Goal: Task Accomplishment & Management: Use online tool/utility

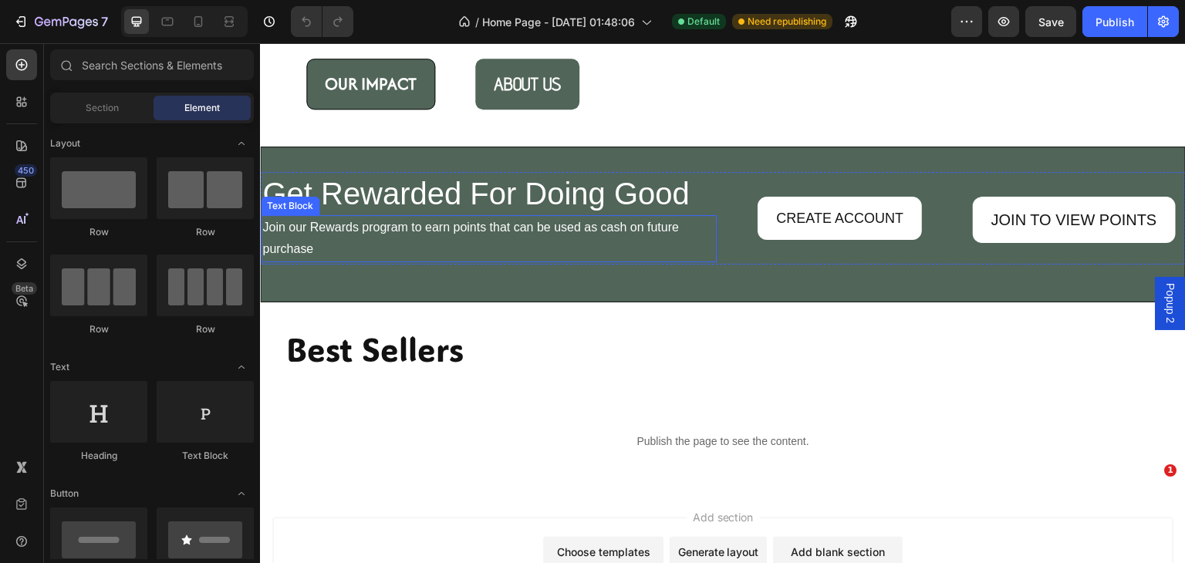
scroll to position [1586, 0]
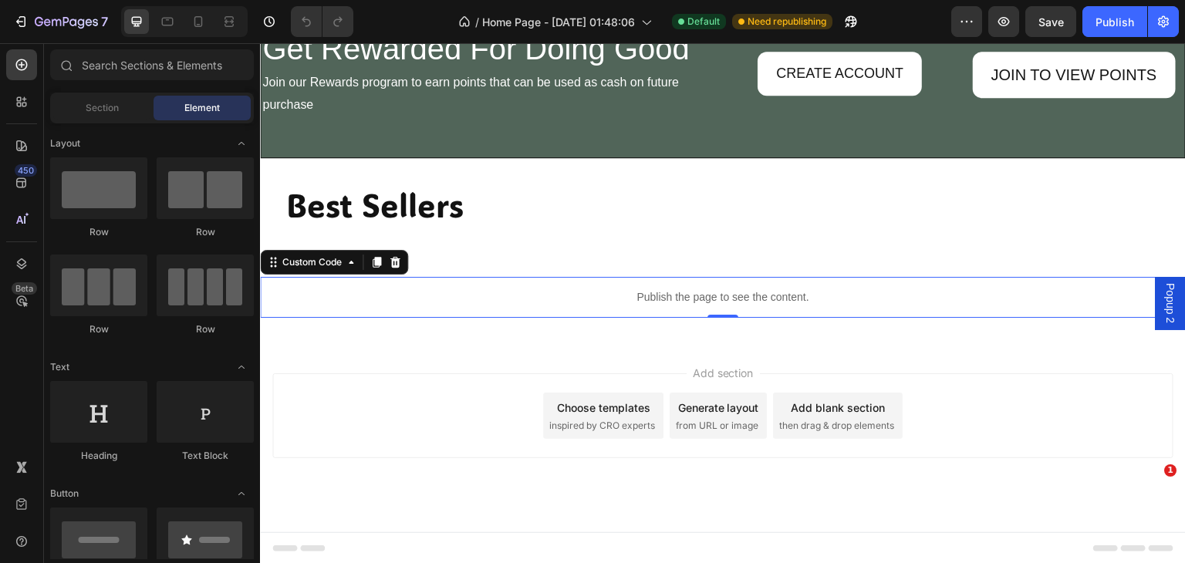
click at [632, 292] on p "Publish the page to see the content." at bounding box center [723, 297] width 926 height 16
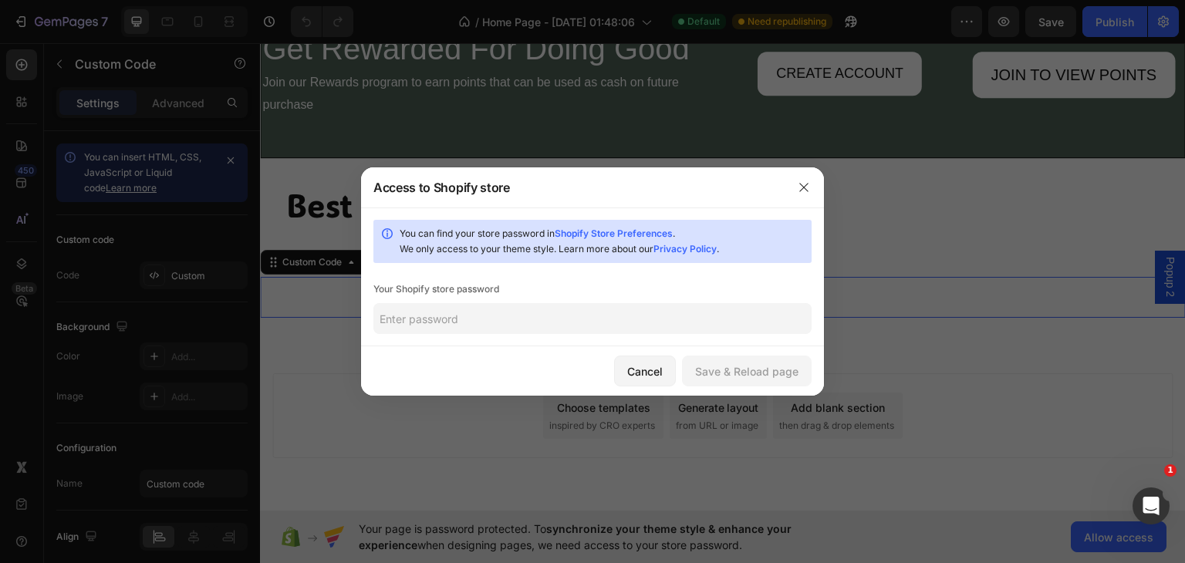
scroll to position [0, 0]
click at [807, 186] on icon "button" at bounding box center [804, 187] width 12 height 12
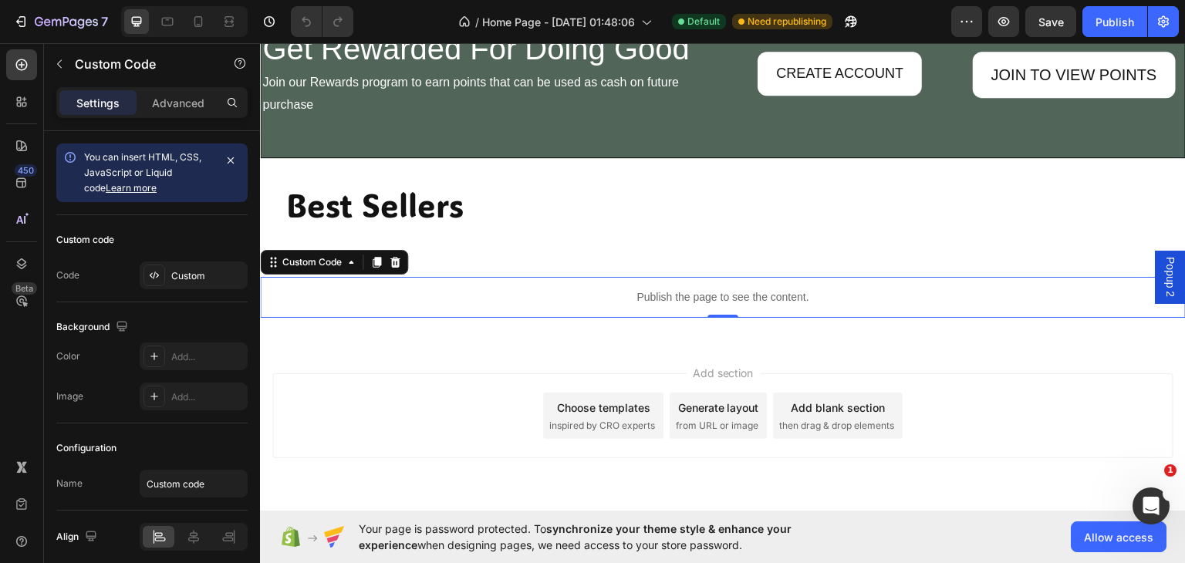
click at [606, 297] on p "Publish the page to see the content." at bounding box center [723, 297] width 926 height 16
click at [198, 272] on div "Custom" at bounding box center [207, 276] width 73 height 14
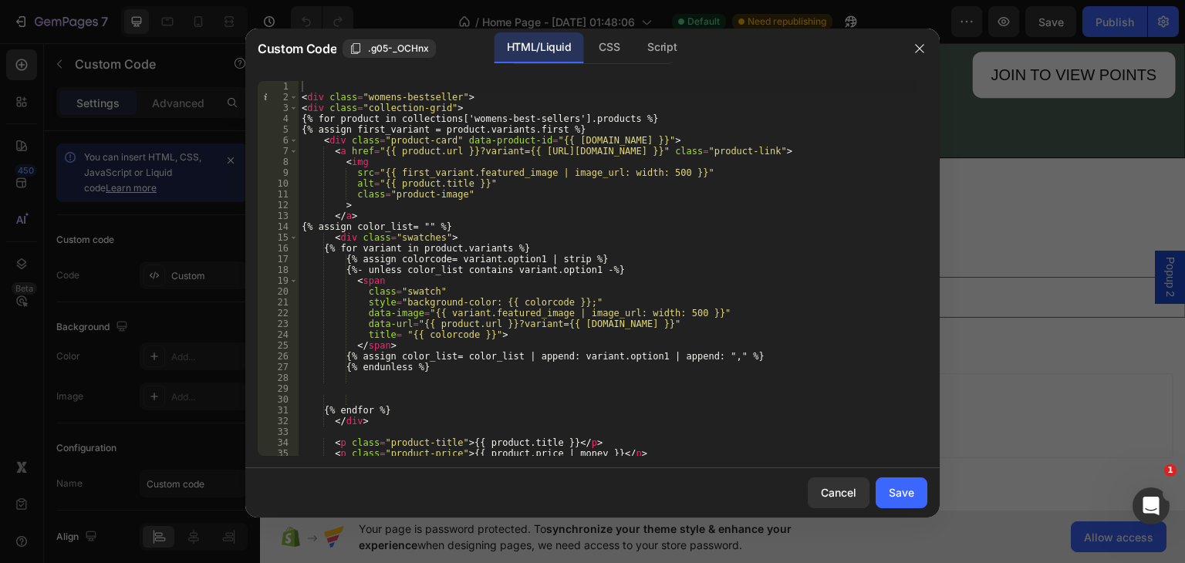
scroll to position [108, 0]
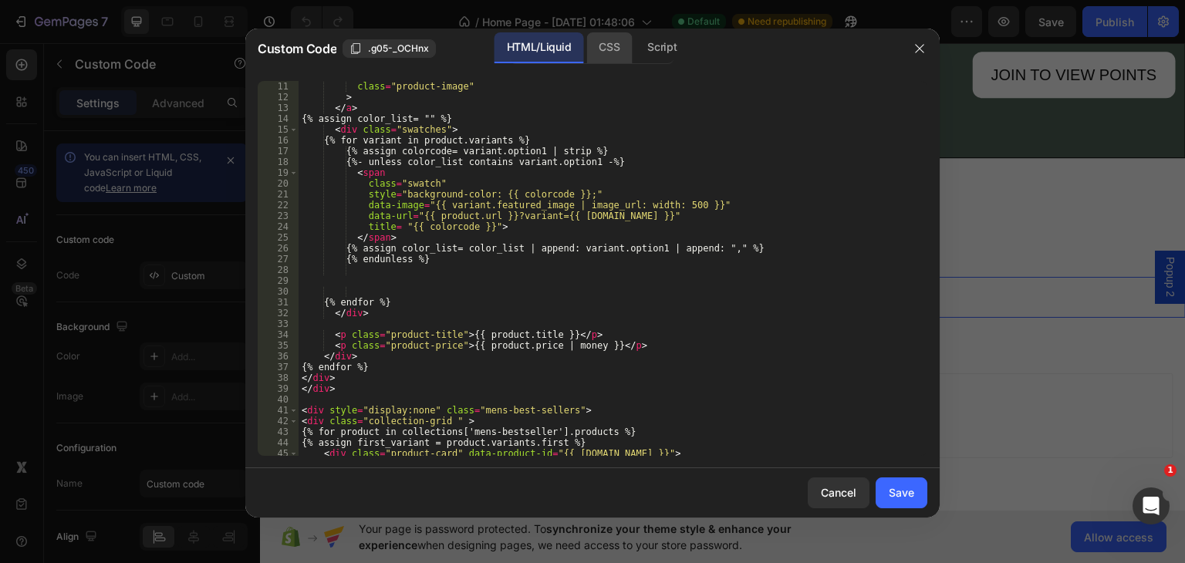
click at [605, 41] on div "CSS" at bounding box center [609, 47] width 46 height 31
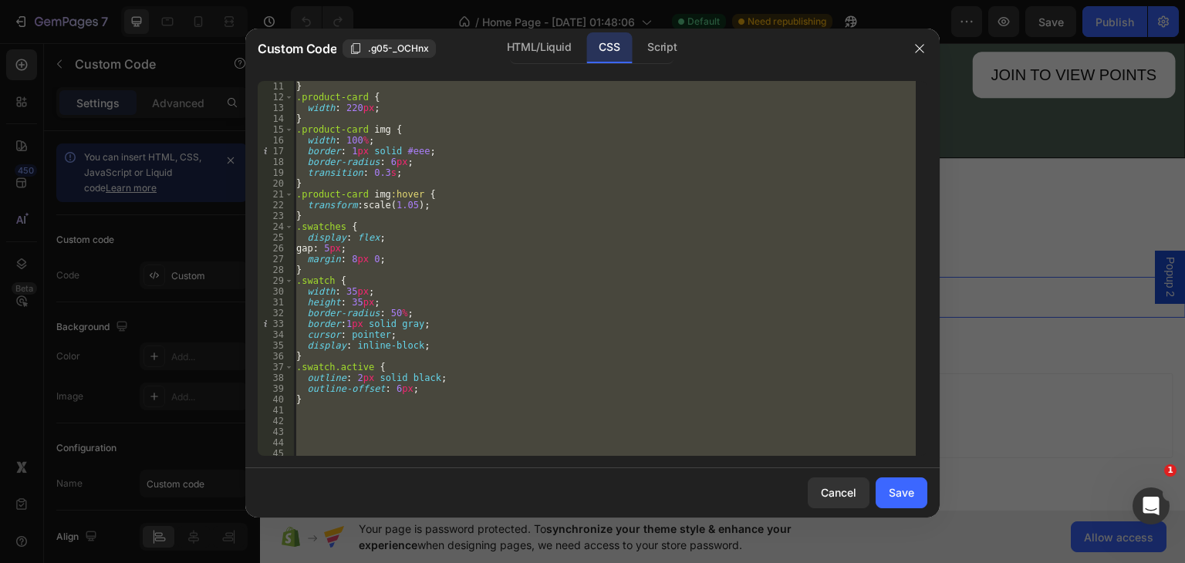
click at [431, 343] on div "gap : 20 px ; } .product-card { width : 220 px ; } .product-card img { width : …" at bounding box center [604, 268] width 623 height 375
type textarea "display: inline-block;"
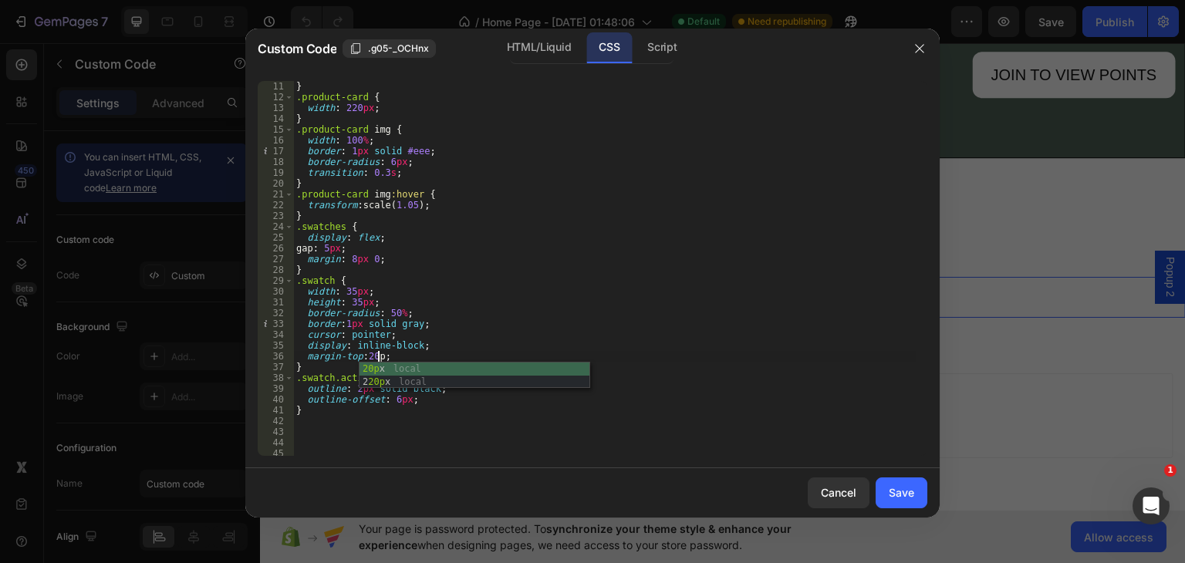
scroll to position [0, 6]
type textarea "margin-top:20px"
click at [536, 50] on div "HTML/Liquid" at bounding box center [539, 47] width 89 height 31
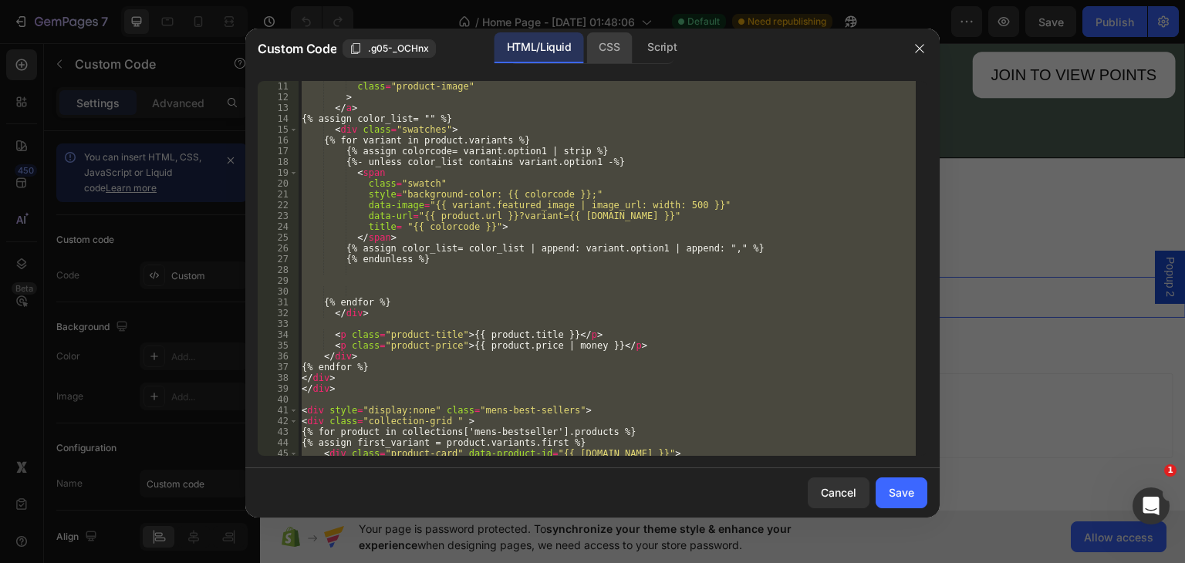
click at [608, 39] on div "CSS" at bounding box center [609, 47] width 46 height 31
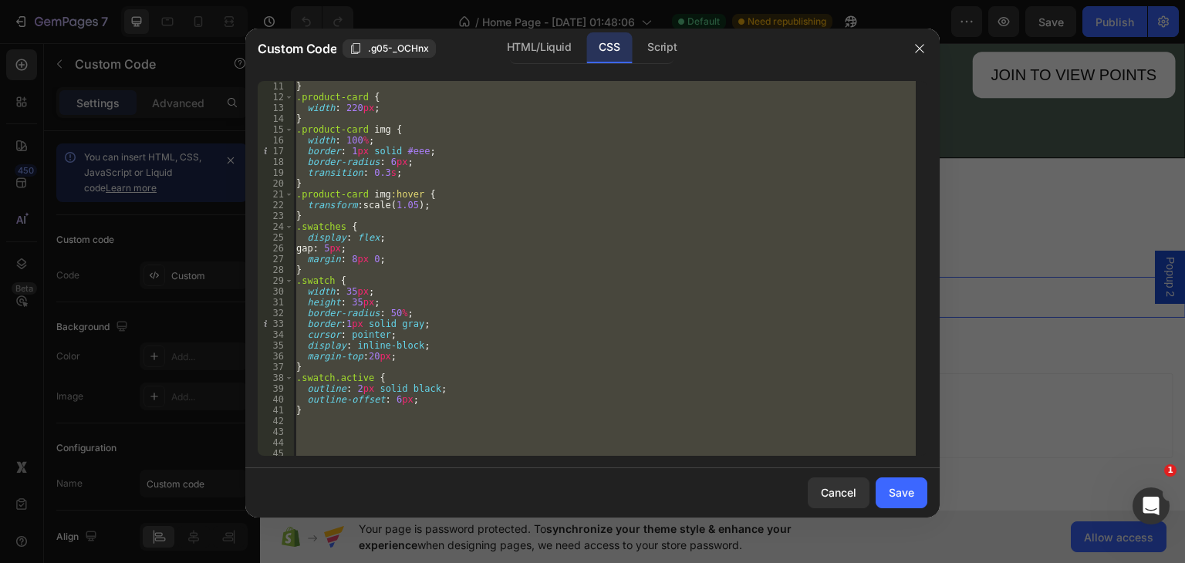
scroll to position [0, 0]
click at [408, 350] on div "gap : 20 px ; } .product-card { width : 220 px ; } .product-card img { width : …" at bounding box center [604, 268] width 623 height 375
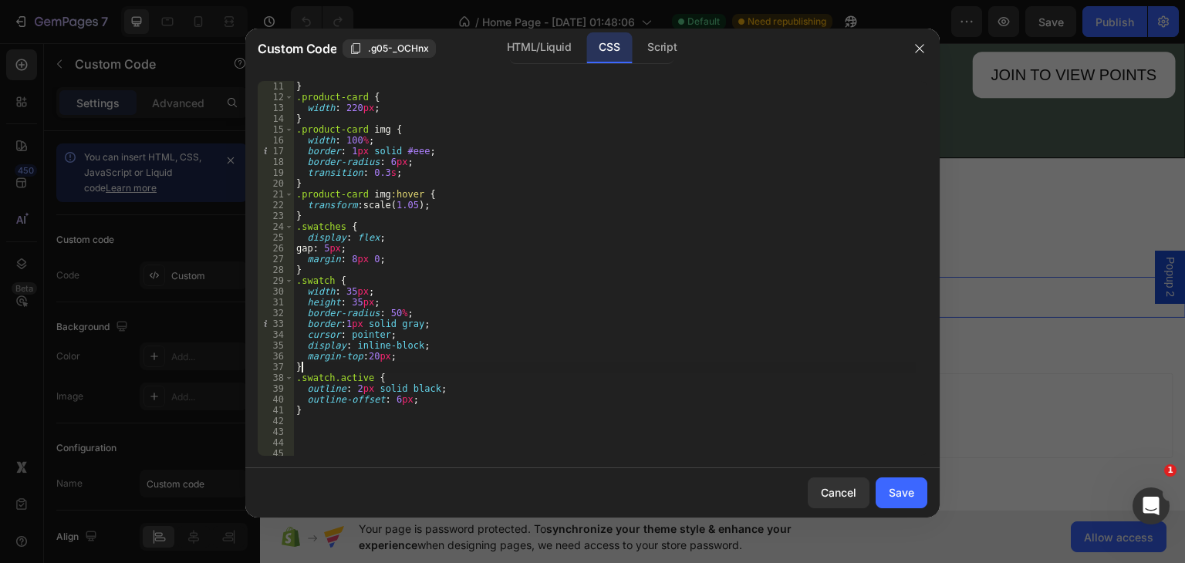
click at [404, 363] on div "gap : 20 px ; } .product-card { width : 220 px ; } .product-card img { width : …" at bounding box center [604, 268] width 623 height 397
click at [400, 358] on div "gap : 20 px ; } .product-card { width : 220 px ; } .product-card img { width : …" at bounding box center [604, 268] width 623 height 397
type textarea "margin-top:20px; display: flex; gap: 13px;"
click at [539, 50] on div "HTML/Liquid" at bounding box center [539, 47] width 89 height 31
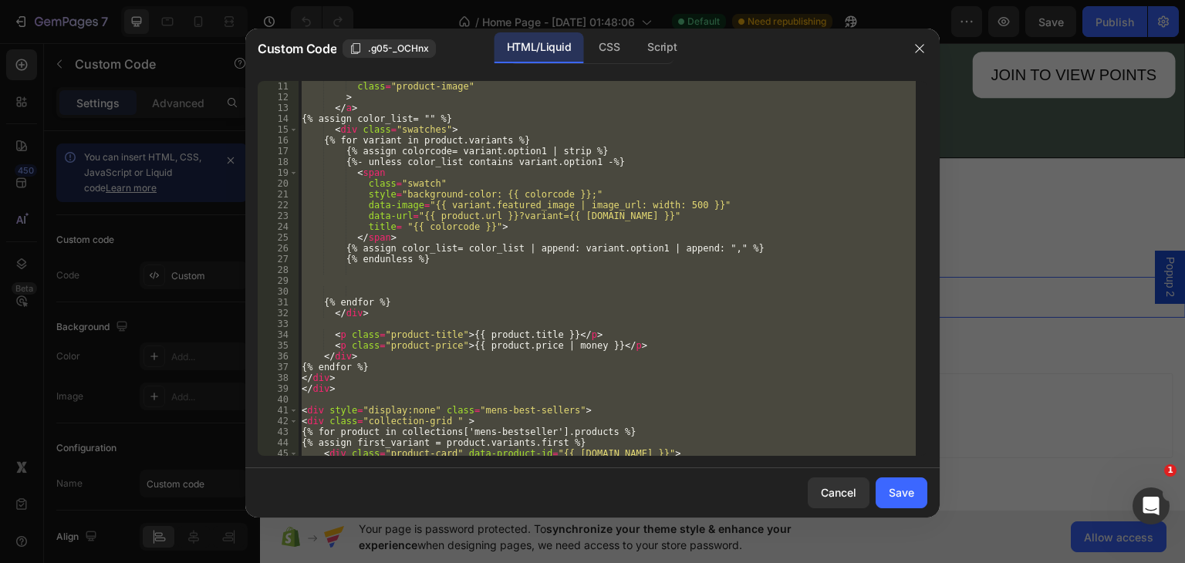
scroll to position [0, 0]
click at [486, 373] on div "alt = "{{ product.title }}" class = "product-image" > </ a > {% assign color_li…" at bounding box center [607, 268] width 617 height 375
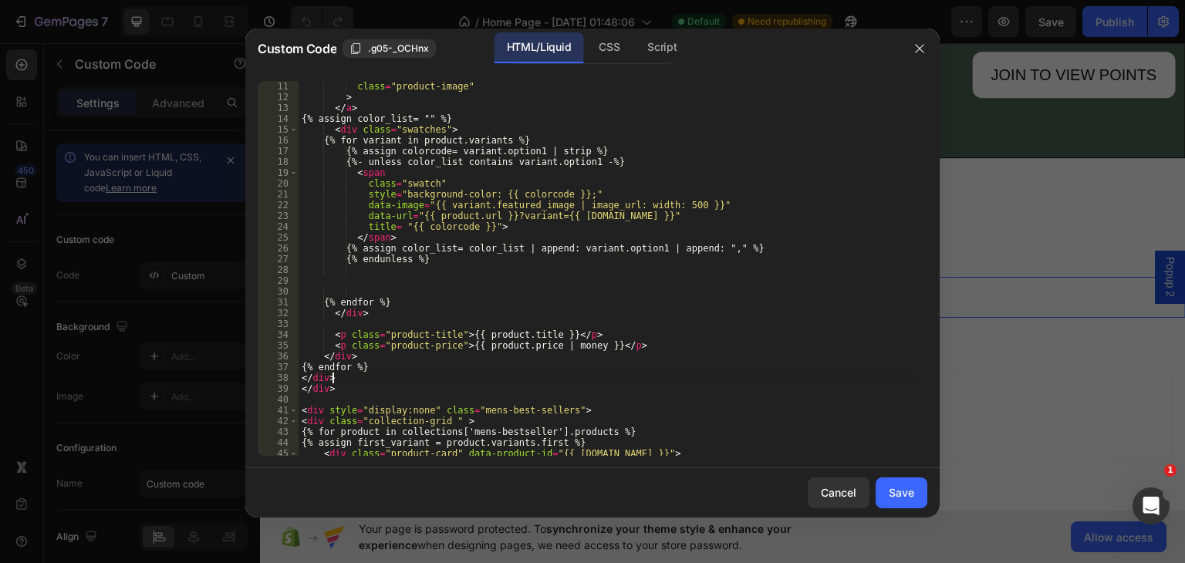
click at [565, 193] on div "alt = "{{ product.title }}" class = "product-image" > </ a > {% assign color_li…" at bounding box center [607, 268] width 617 height 397
type textarea "style="background-color: {{ colorcode }} ;""
click at [640, 282] on div "alt = "{{ product.title }}" class = "product-image" > </ a > {% assign color_li…" at bounding box center [607, 268] width 617 height 397
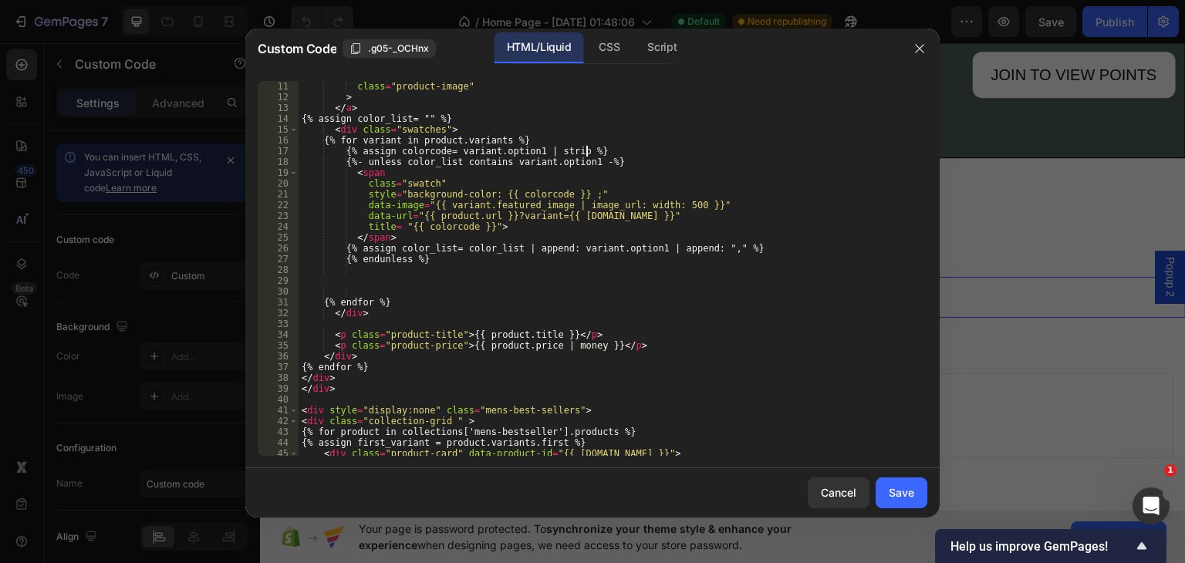
click at [586, 151] on div "alt = "{{ product.title }}" class = "product-image" > </ a > {% assign color_li…" at bounding box center [607, 268] width 617 height 397
click at [694, 164] on div "alt = "{{ product.title }}" class = "product-image" > </ a > {% assign color_li…" at bounding box center [607, 268] width 617 height 397
click at [676, 150] on div "alt = "{{ product.title }}" class = "product-image" > </ a > {% assign color_li…" at bounding box center [607, 268] width 617 height 397
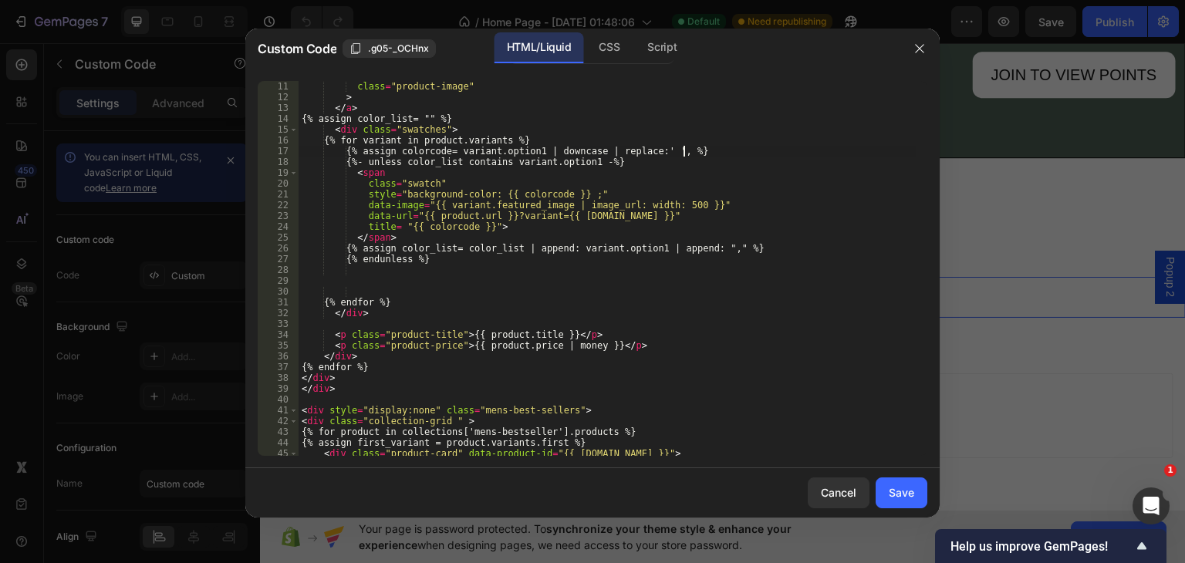
scroll to position [0, 32]
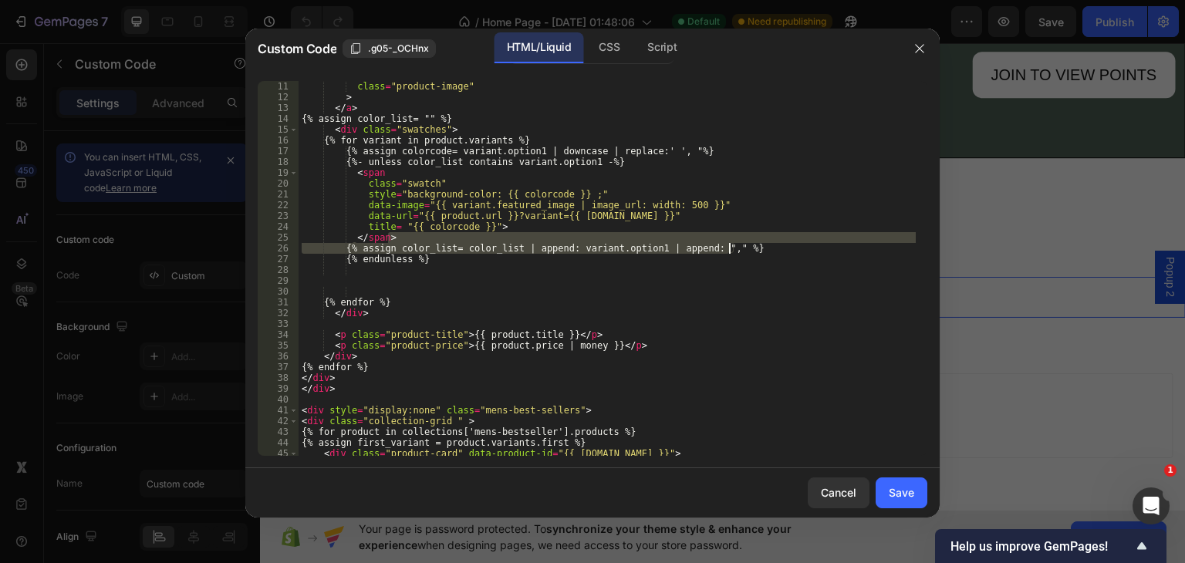
click at [728, 250] on div "alt = "{{ product.title }}" class = "product-image" > </ a > {% assign color_li…" at bounding box center [607, 268] width 617 height 397
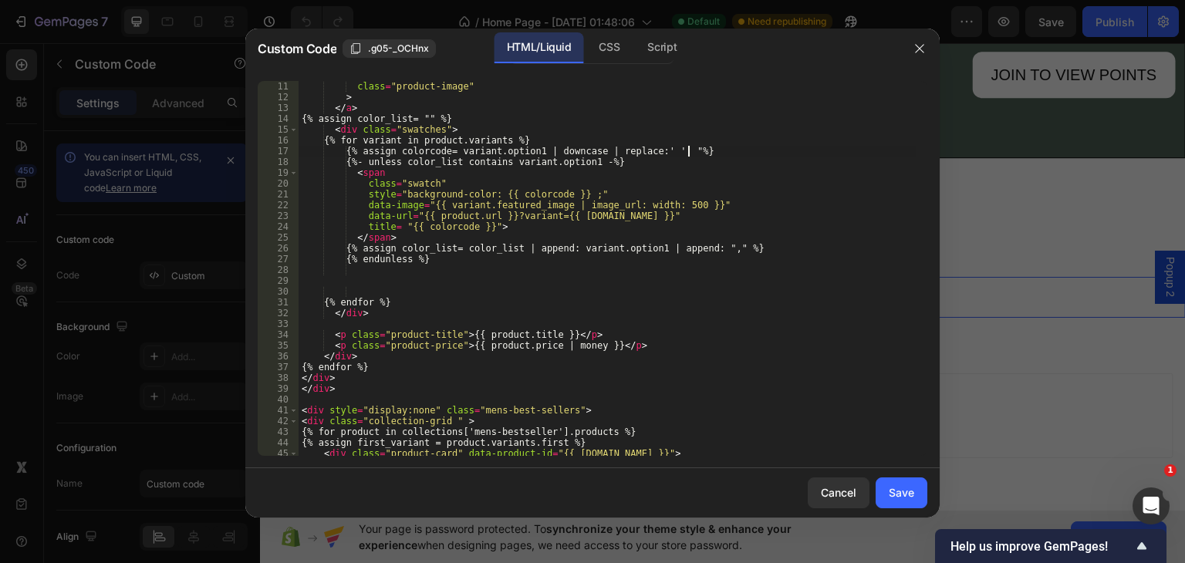
click at [688, 152] on div "alt = "{{ product.title }}" class = "product-image" > </ a > {% assign color_li…" at bounding box center [607, 268] width 617 height 397
click at [694, 214] on div "alt = "{{ product.title }}" class = "product-image" > </ a > {% assign color_li…" at bounding box center [607, 268] width 617 height 397
click at [692, 150] on div "alt = "{{ product.title }}" class = "product-image" > </ a > {% assign color_li…" at bounding box center [607, 268] width 617 height 397
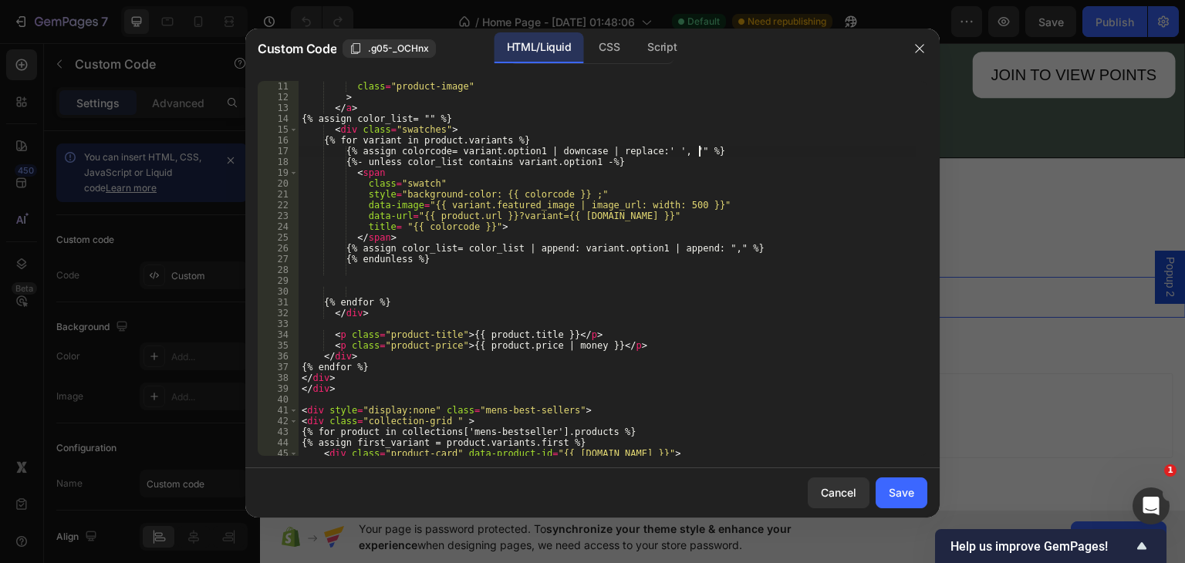
click at [723, 197] on div "alt = "{{ product.title }}" class = "product-image" > </ a > {% assign color_li…" at bounding box center [607, 268] width 617 height 397
drag, startPoint x: 354, startPoint y: 150, endPoint x: 722, endPoint y: 149, distance: 368.1
click at [722, 149] on div "alt = "{{ product.title }}" class = "product-image" > </ a > {% assign color_li…" at bounding box center [607, 268] width 617 height 397
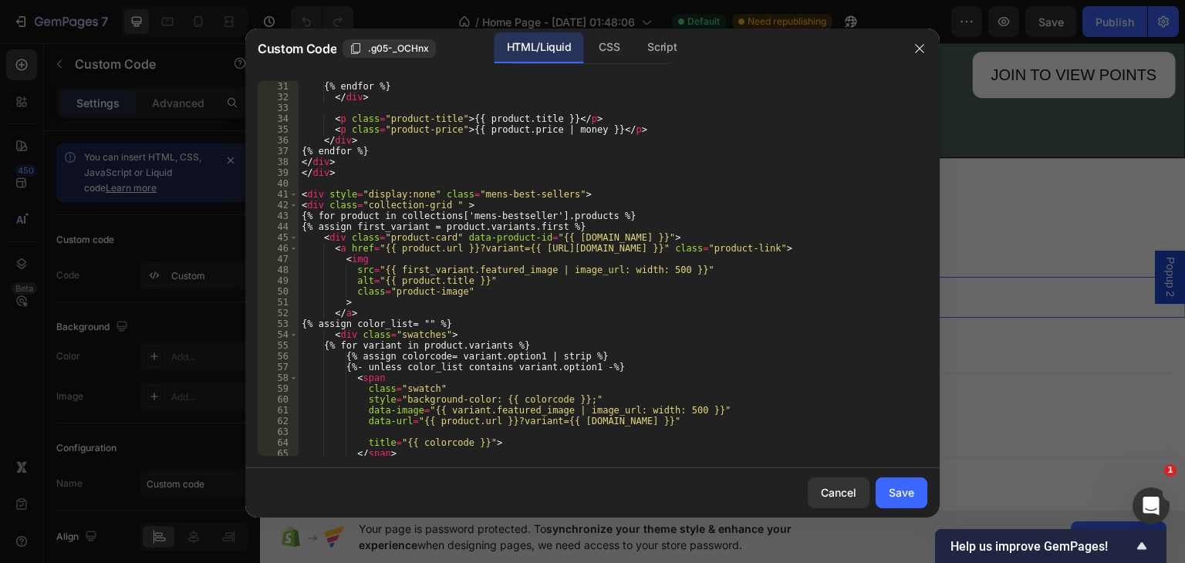
scroll to position [432, 0]
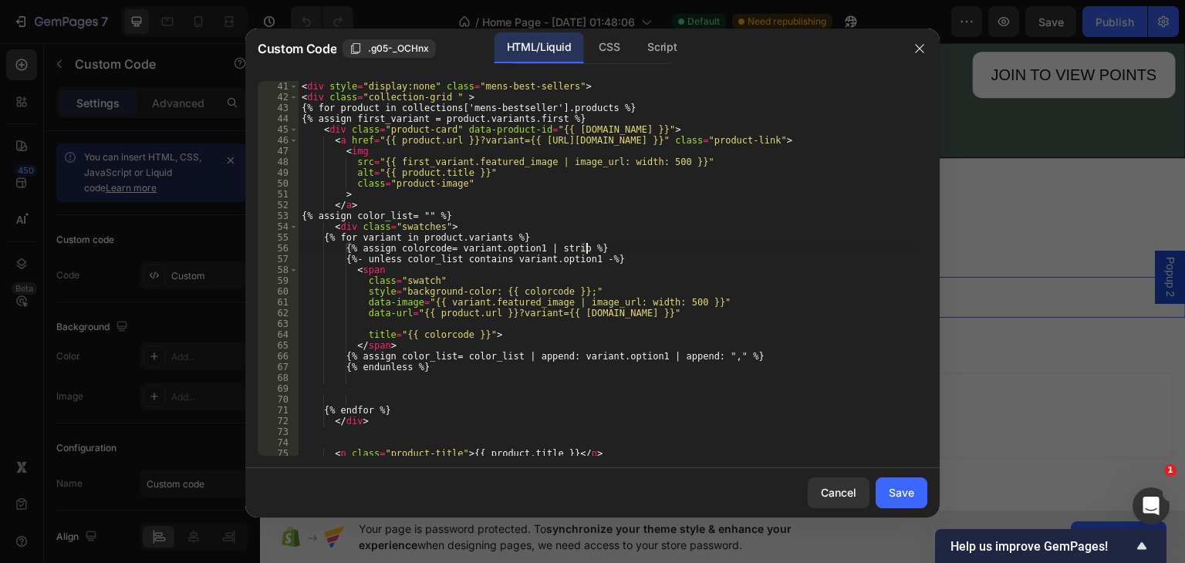
click at [589, 248] on div "< div style = "display:none" class = "mens-best-sellers" > < div class = "colle…" at bounding box center [607, 268] width 617 height 397
type textarea "{"
paste textarea "{% assign colorcode= variant.option1 | downcase | replace:' ', "" %}"
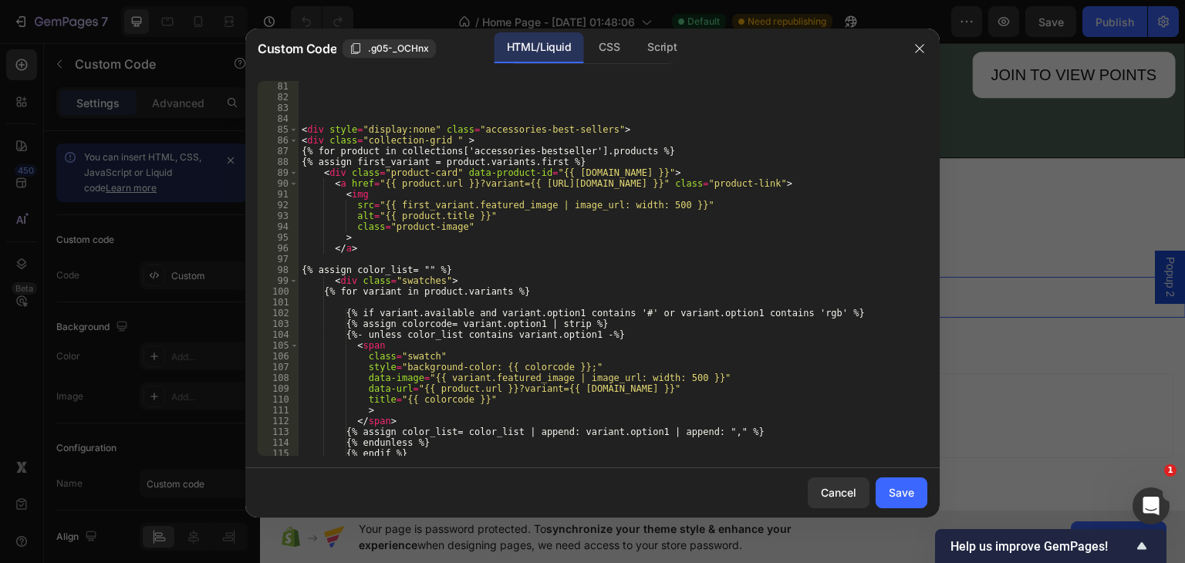
scroll to position [756, 0]
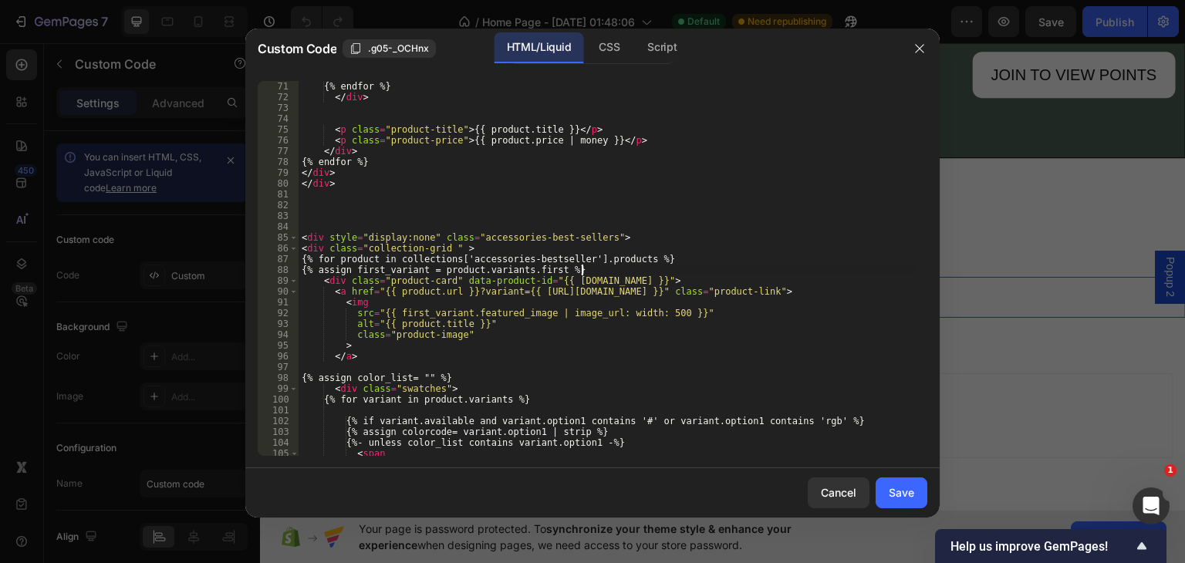
click at [600, 269] on div "{% endfor %} </ div > < p class = "product-title" > {{ product.title }} </ p > …" at bounding box center [607, 268] width 617 height 397
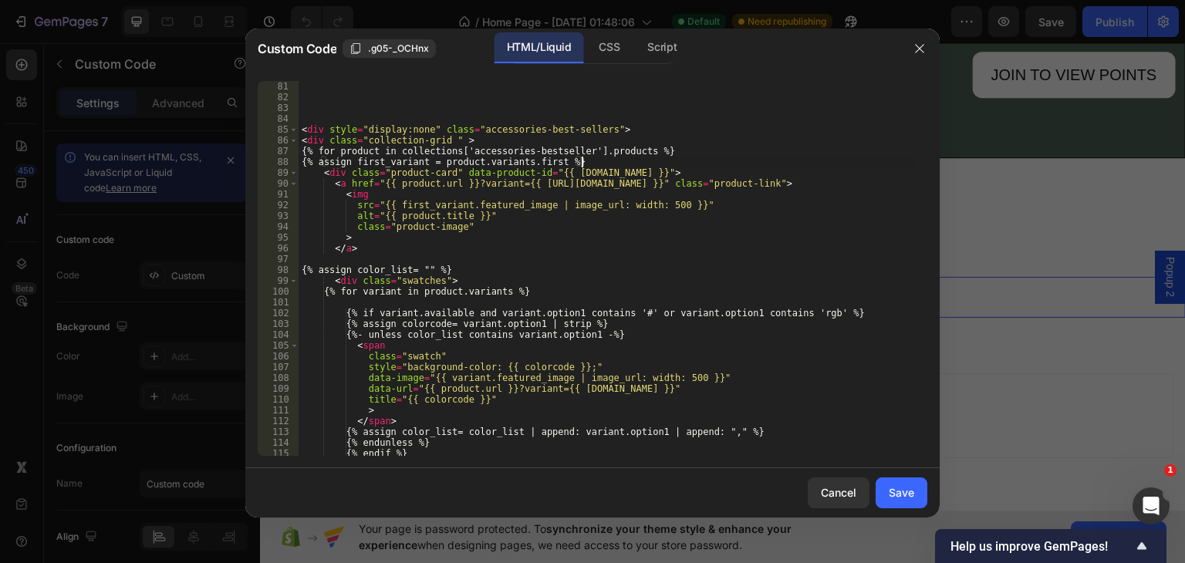
click at [620, 322] on div "</ div > < div style = "display:none" class = "accessories-best-sellers" > < di…" at bounding box center [607, 268] width 617 height 397
type textarea "{"
paste textarea "{% assign colorcode= variant.option1 | downcase | replace:' ', "" %}"
type textarea "{% assign colorcode= variant.option1 | downcase | replace:' ', "" %}"
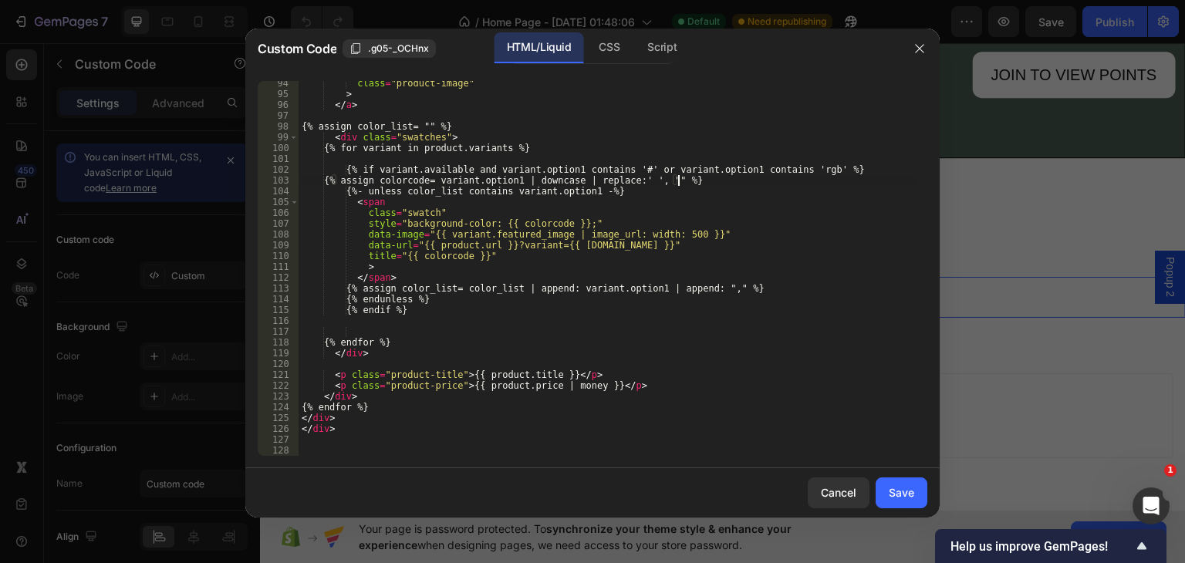
scroll to position [684, 0]
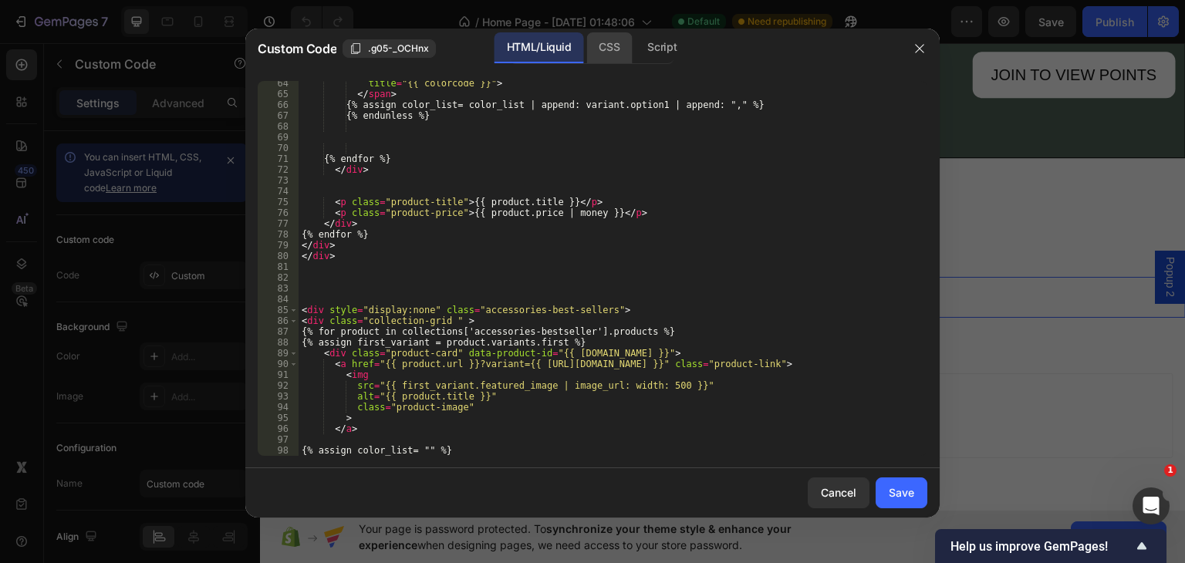
click at [607, 47] on div "CSS" at bounding box center [609, 47] width 46 height 31
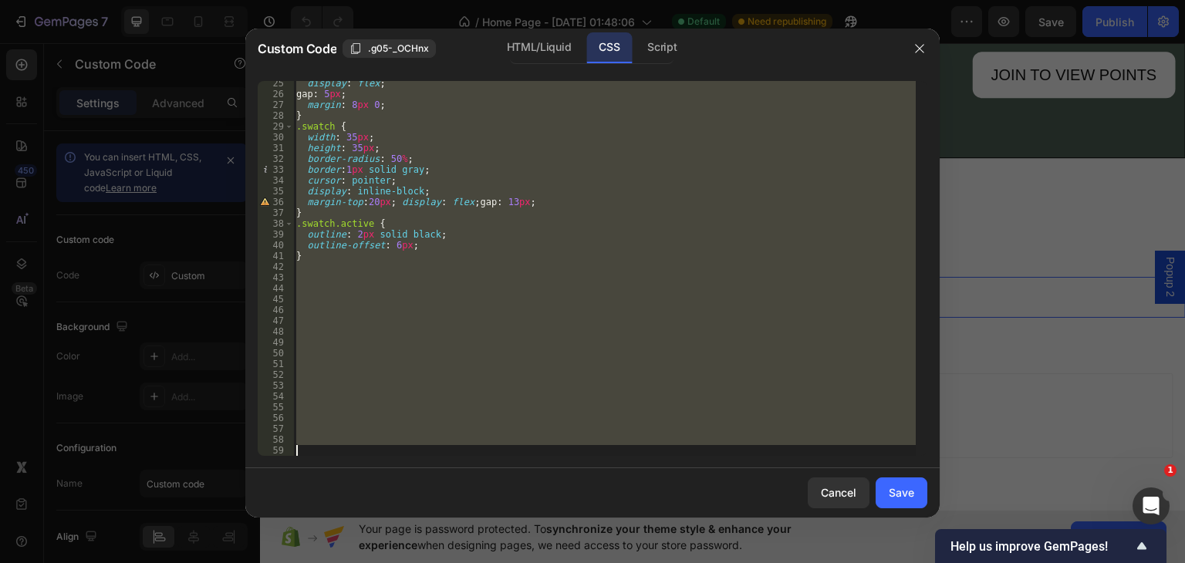
scroll to position [0, 0]
click at [534, 143] on div "display : flex ; gap : 5 px ; margin : 8 px 0 ; } .swatch { width : 35 px ; hei…" at bounding box center [604, 268] width 623 height 375
type textarea "height: 35px;"
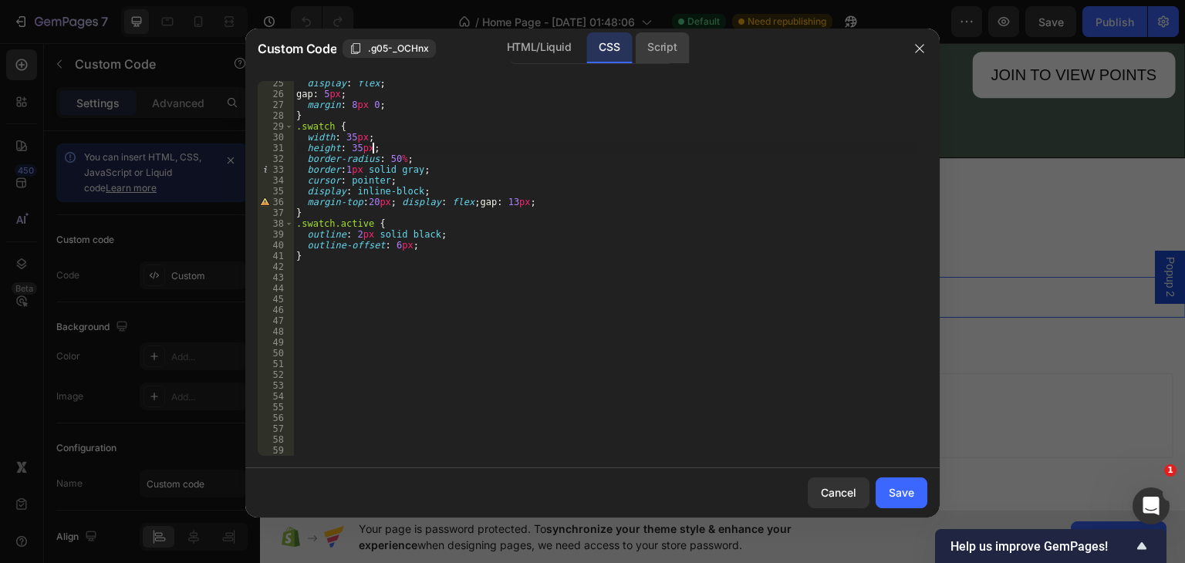
click at [654, 52] on div "Script" at bounding box center [662, 47] width 54 height 31
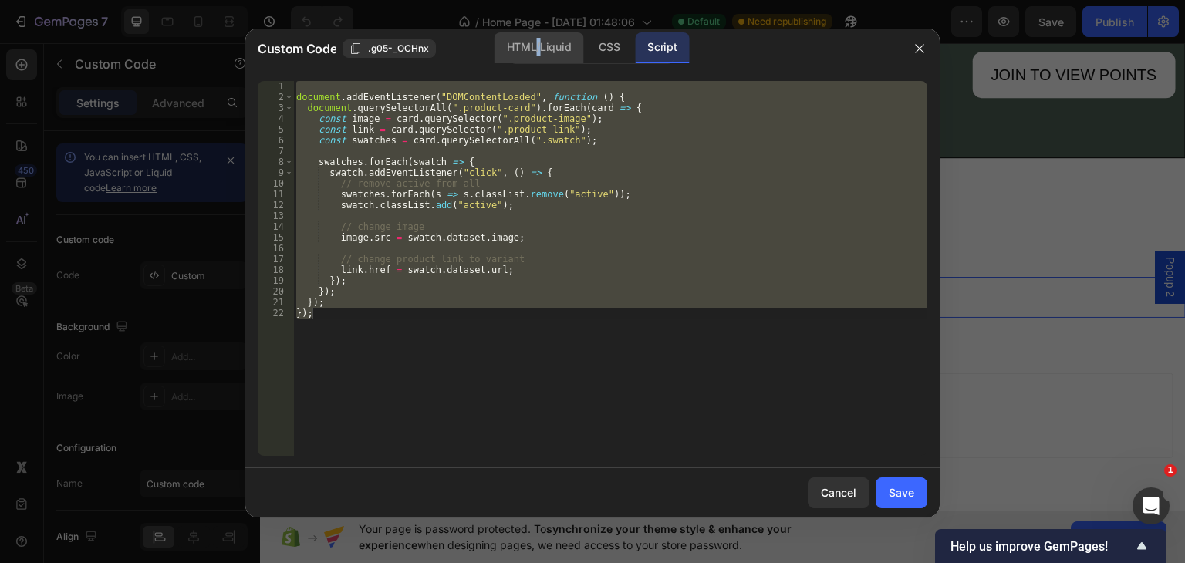
click at [539, 48] on div "HTML/Liquid" at bounding box center [539, 47] width 89 height 31
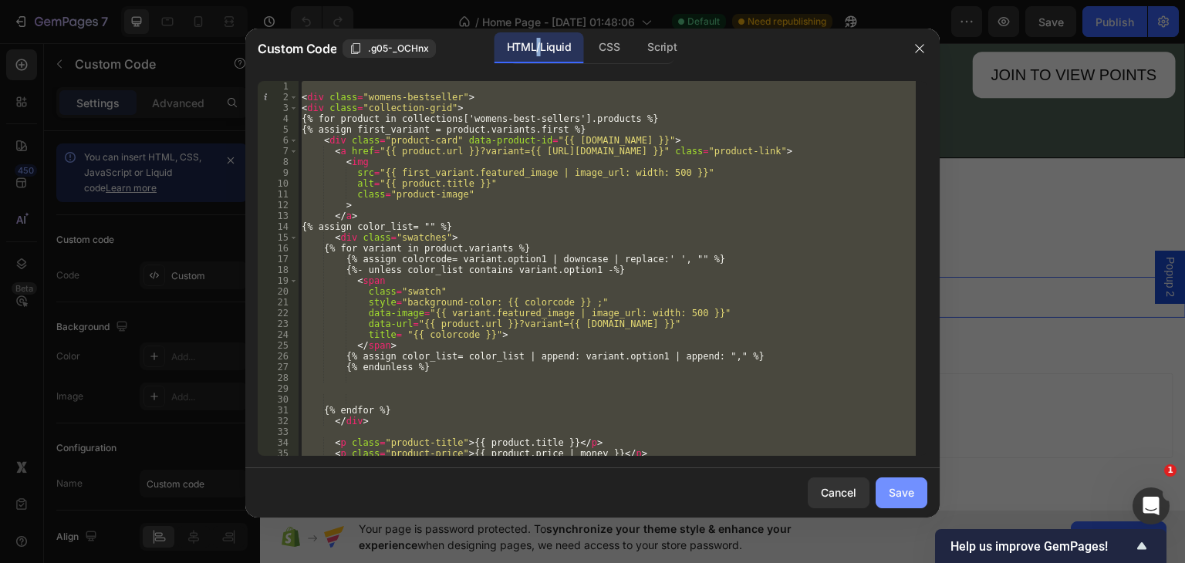
click at [894, 493] on div "Save" at bounding box center [901, 493] width 25 height 16
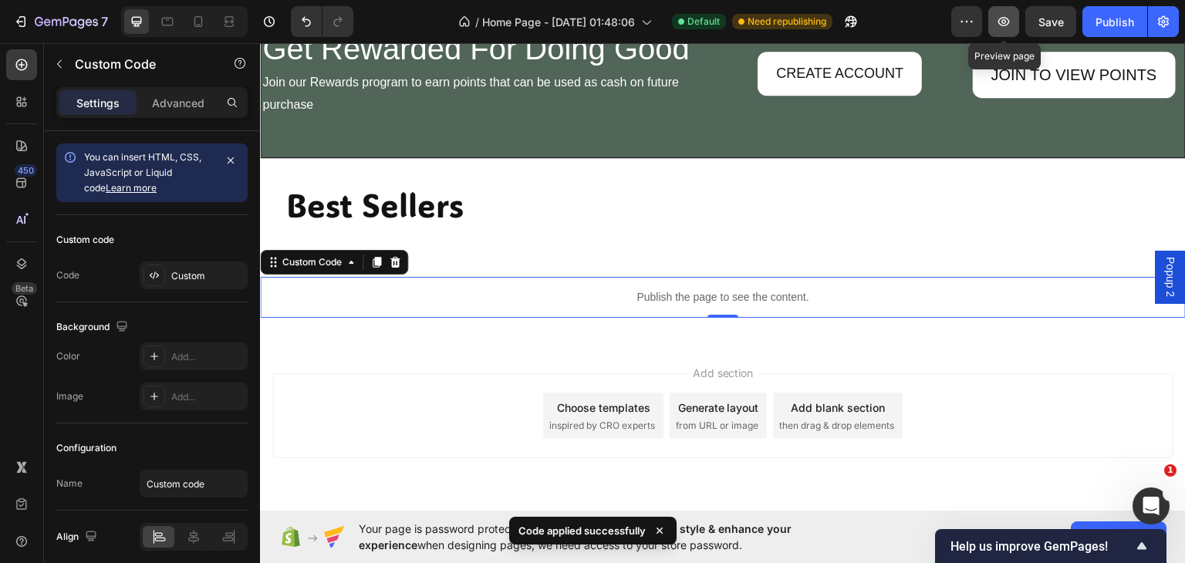
click at [1000, 19] on icon "button" at bounding box center [1005, 21] width 12 height 9
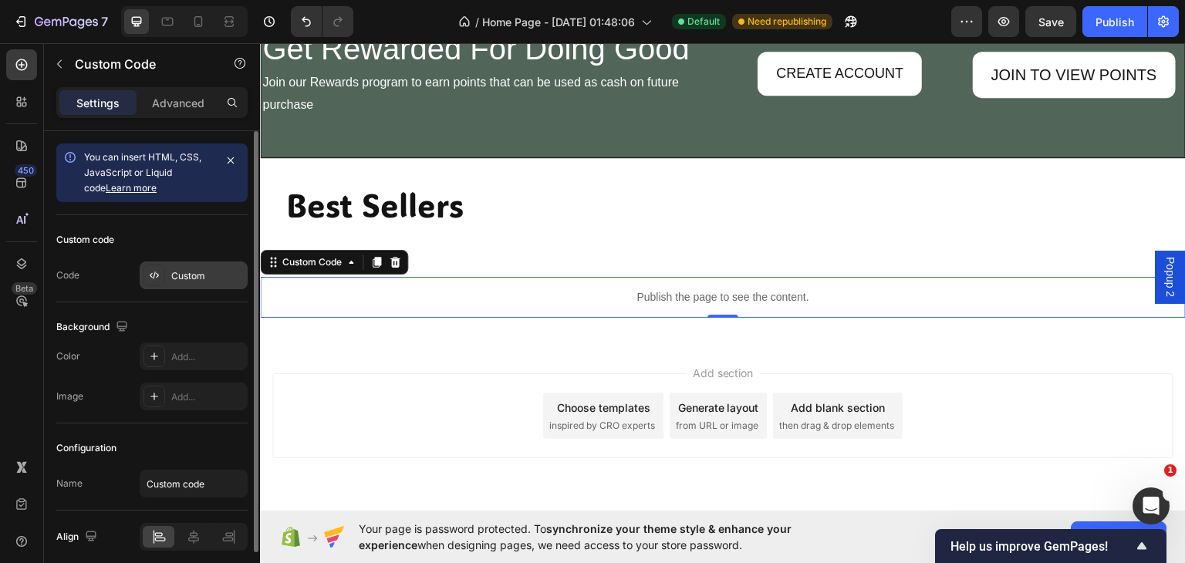
click at [184, 274] on div "Custom" at bounding box center [207, 276] width 73 height 14
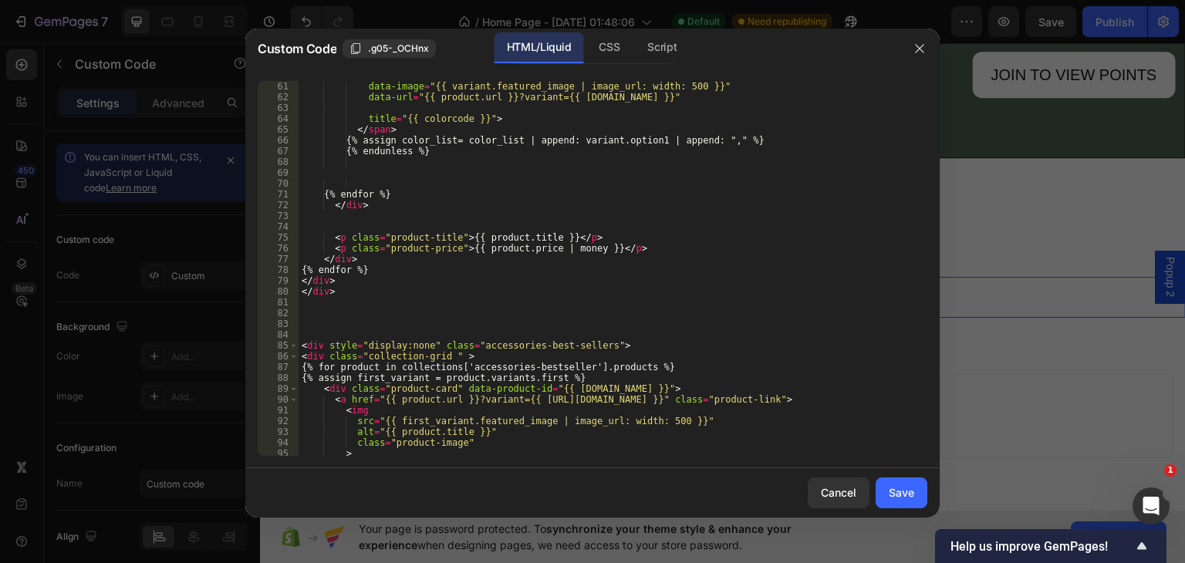
scroll to position [756, 0]
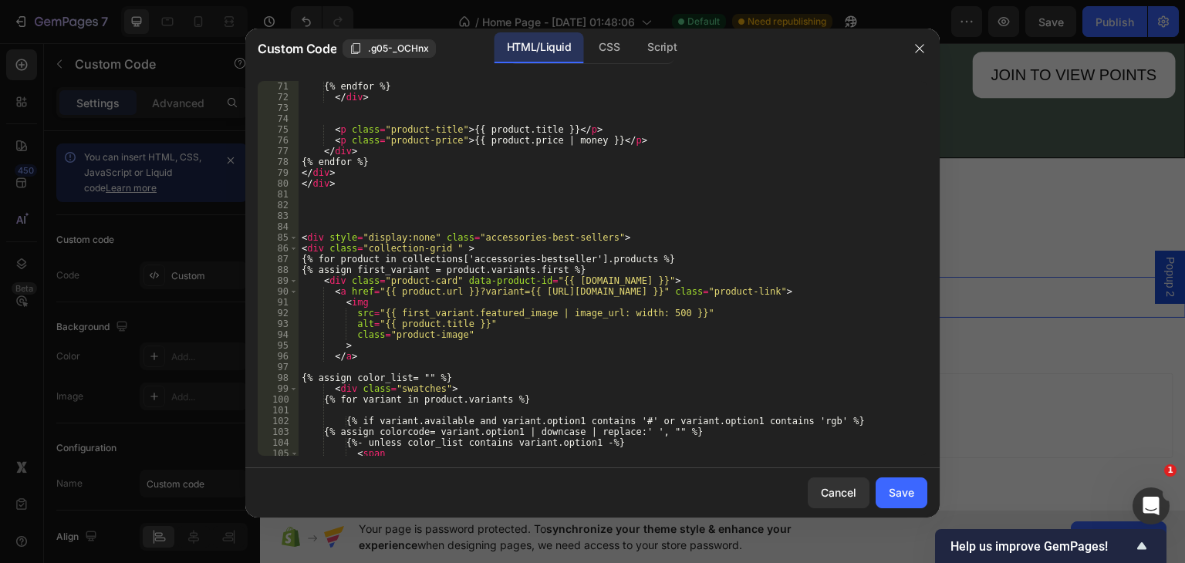
click at [603, 29] on div "Custom Code .g05-_OCHnx HTML/Liquid CSS Script" at bounding box center [572, 49] width 654 height 40
click at [603, 37] on div "CSS" at bounding box center [609, 47] width 46 height 31
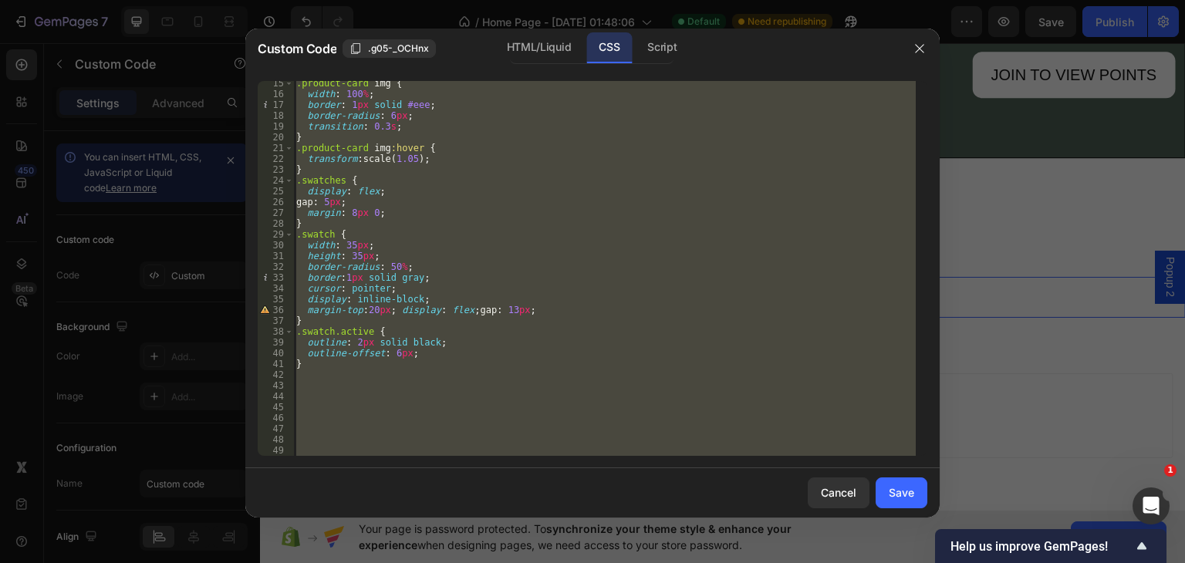
scroll to position [154, 0]
click at [525, 303] on div ".product-card img { width : 100 % ; border : 1 px solid #eee ; border-radius : …" at bounding box center [604, 268] width 623 height 375
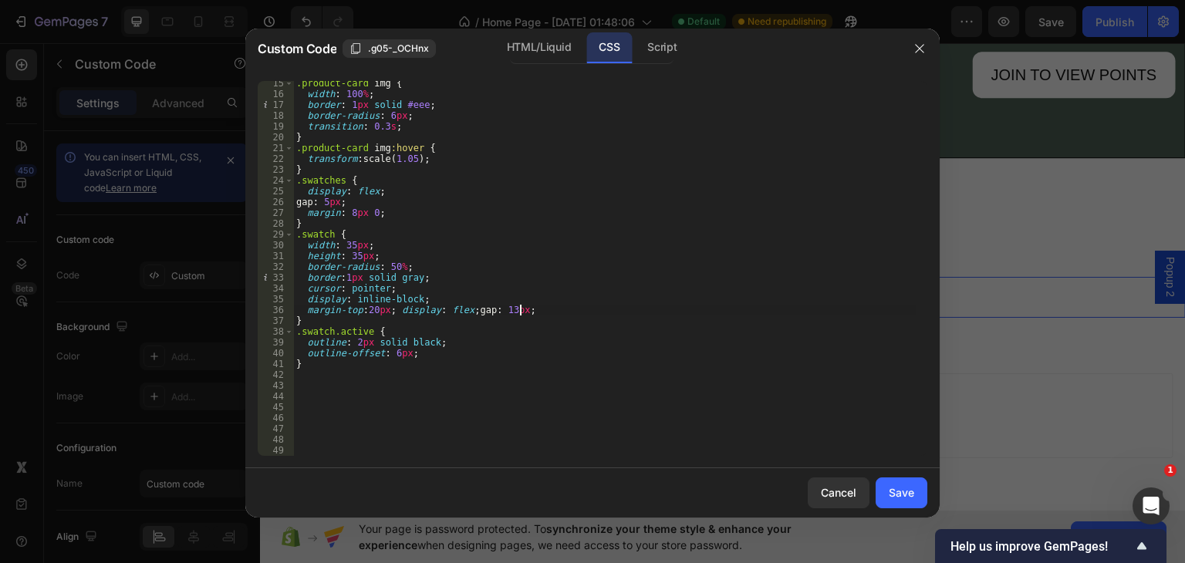
click at [527, 313] on div ".product-card img { width : 100 % ; border : 1 px solid #eee ; border-radius : …" at bounding box center [604, 276] width 623 height 397
type textarea "m"
click at [336, 201] on div ".product-card img { width : 100 % ; border : 1 px solid #eee ; border-radius : …" at bounding box center [604, 276] width 623 height 397
click at [392, 218] on div ".product-card img { width : 100 % ; border : 1 px solid #eee ; border-radius : …" at bounding box center [604, 276] width 623 height 397
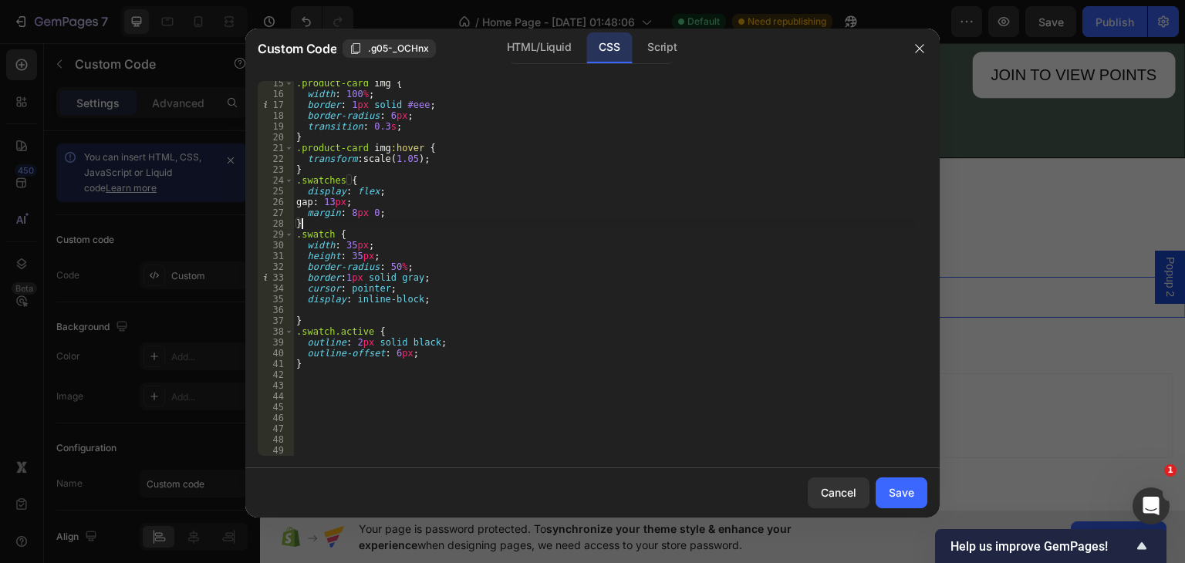
scroll to position [0, 0]
click at [417, 215] on div ".product-card img { width : 100 % ; border : 1 px solid #eee ; border-radius : …" at bounding box center [604, 276] width 623 height 397
type textarea "margin: 8px 0;"
click at [904, 493] on div "Save" at bounding box center [901, 493] width 25 height 16
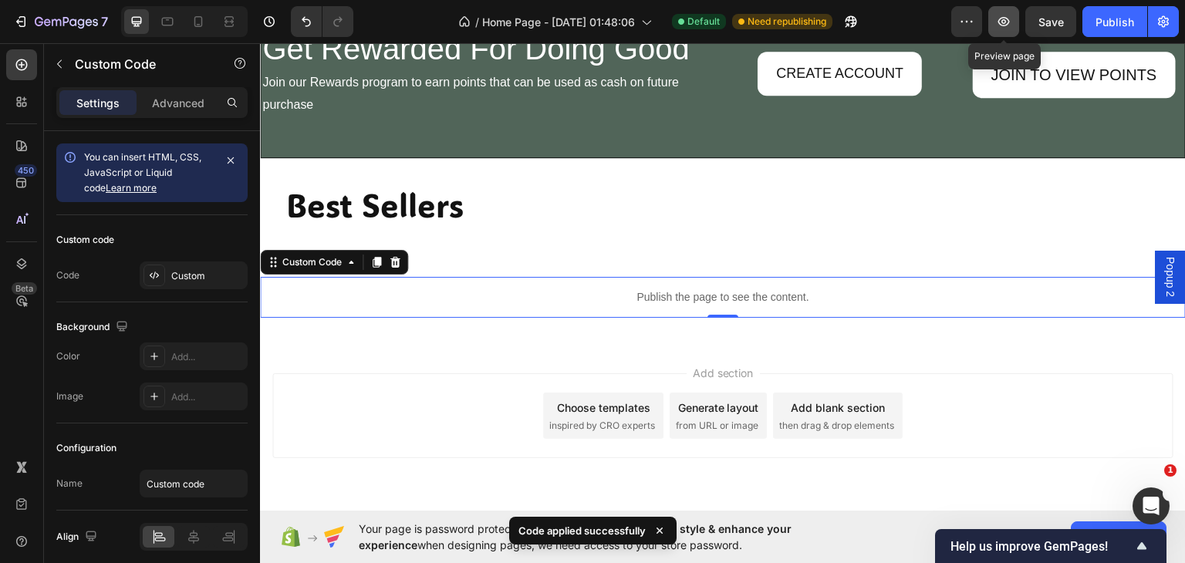
click at [1000, 21] on icon "button" at bounding box center [1003, 21] width 15 height 15
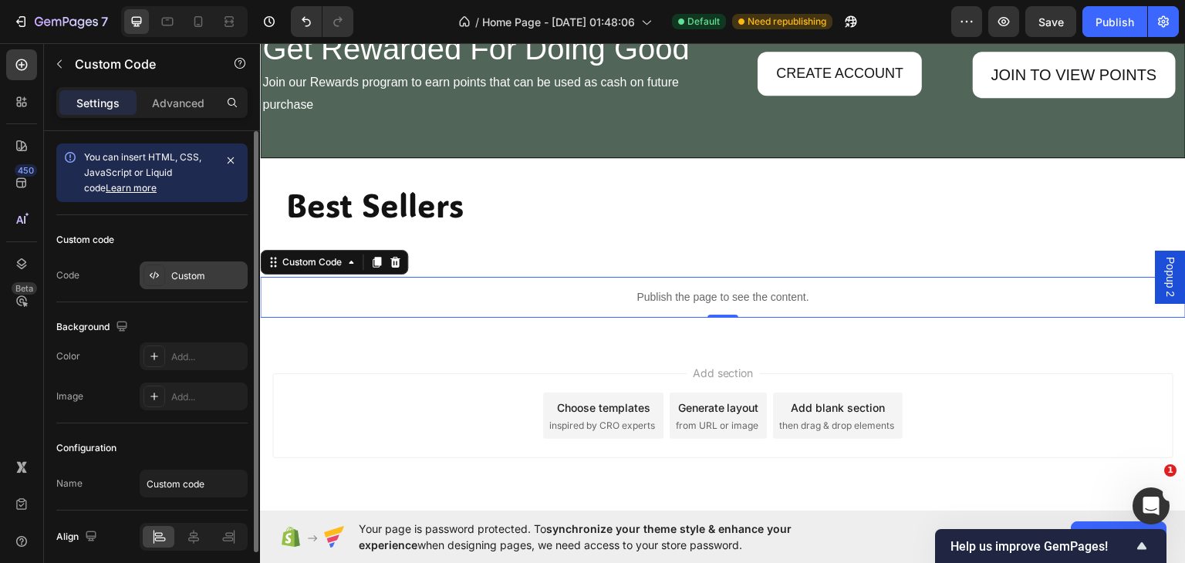
click at [174, 267] on div "Custom" at bounding box center [194, 276] width 108 height 28
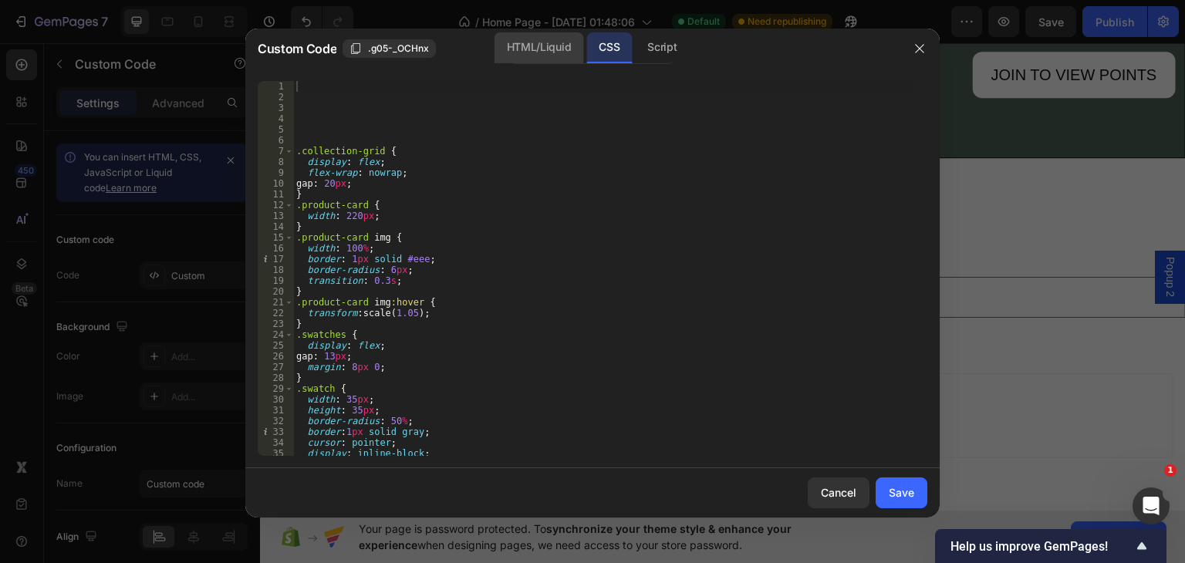
click at [525, 51] on div "HTML/Liquid" at bounding box center [539, 47] width 89 height 31
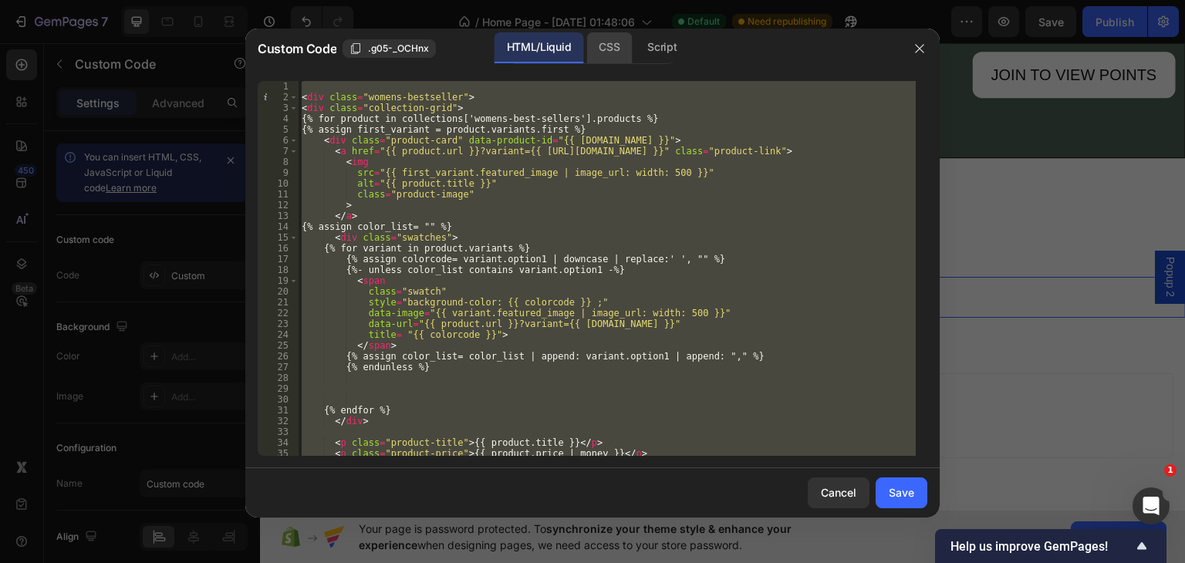
click at [613, 39] on div "CSS" at bounding box center [609, 47] width 46 height 31
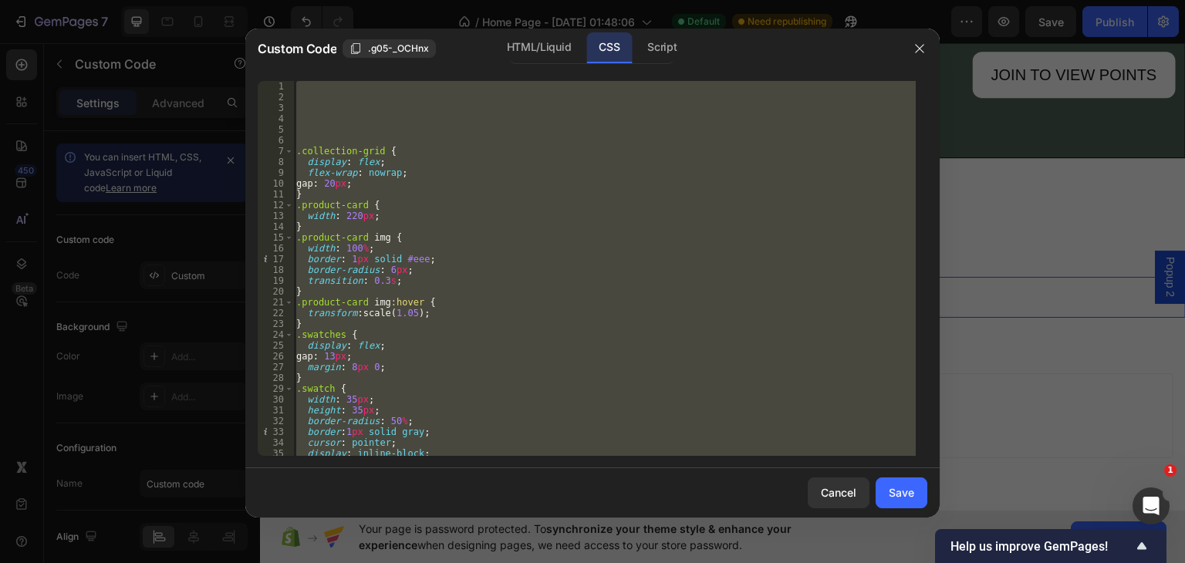
click at [349, 212] on div ".collection-grid { display : flex ; flex-wrap : nowrap ; gap : 20 px ; } .produ…" at bounding box center [604, 268] width 623 height 375
type textarea "width: 220px;"
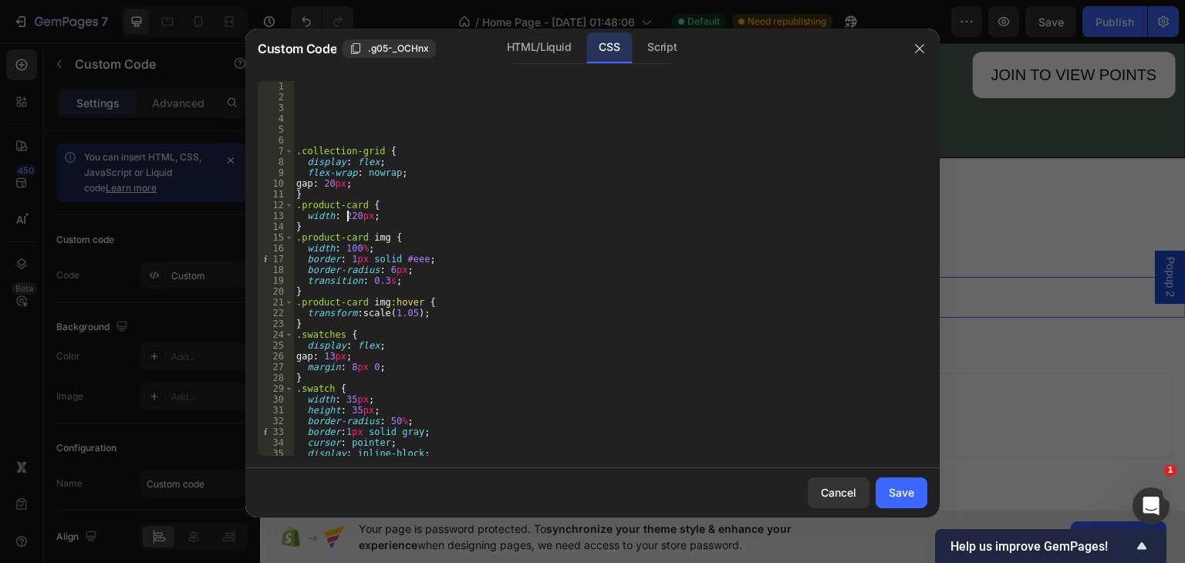
click at [350, 214] on div ".collection-grid { display : flex ; flex-wrap : nowrap ; gap : 20 px ; } .produ…" at bounding box center [604, 279] width 623 height 397
click at [525, 47] on div "HTML/Liquid" at bounding box center [539, 47] width 89 height 31
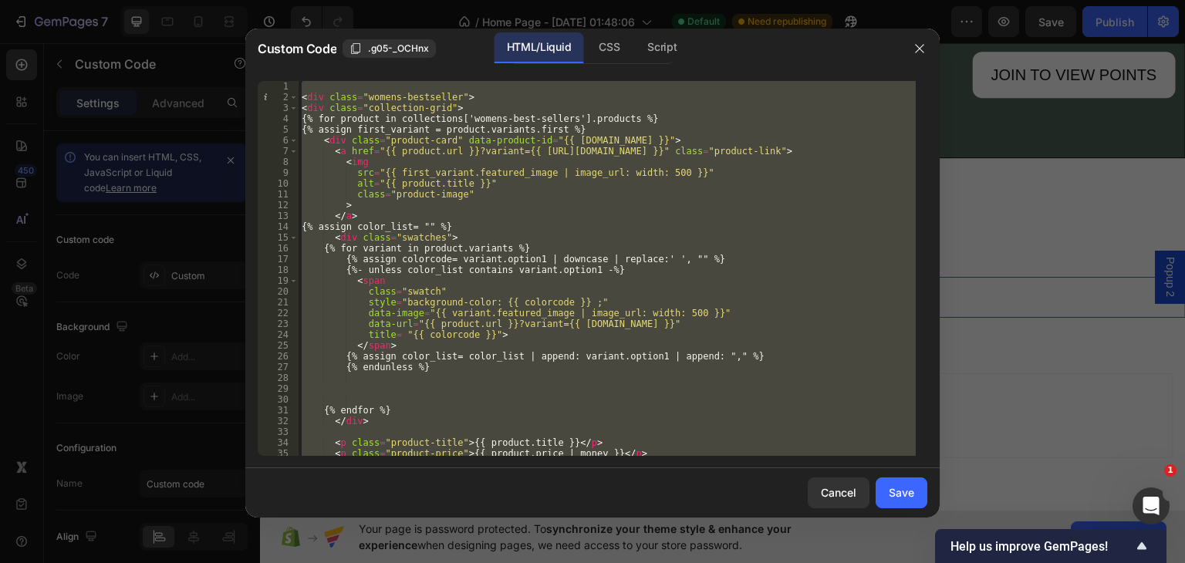
click at [661, 167] on div "< div class = "womens-bestseller" > < div class = "collection-grid" > {% for pr…" at bounding box center [607, 268] width 617 height 375
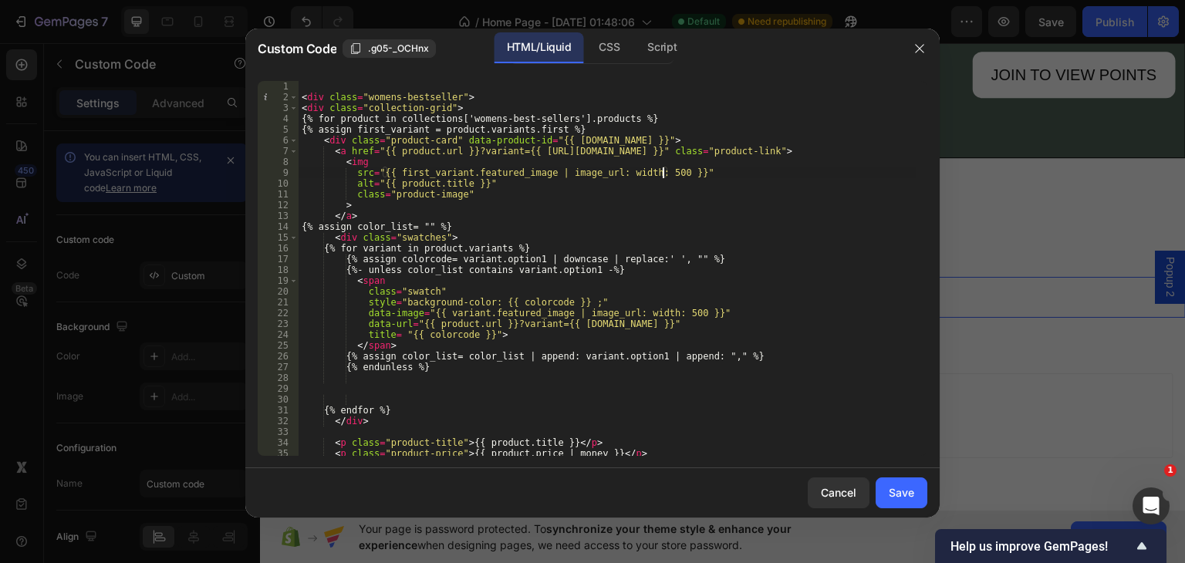
click at [661, 173] on div "< div class = "womens-bestseller" > < div class = "collection-grid" > {% for pr…" at bounding box center [607, 279] width 617 height 397
click at [676, 316] on div "< div class = "womens-bestseller" > < div class = "collection-grid" > {% for pr…" at bounding box center [607, 279] width 617 height 397
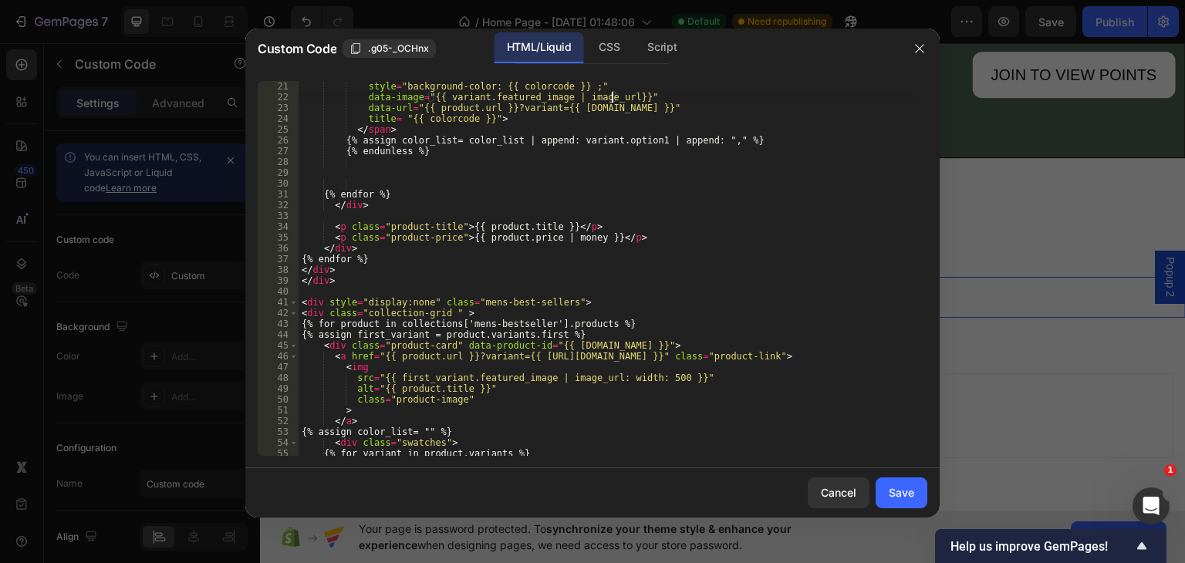
scroll to position [324, 0]
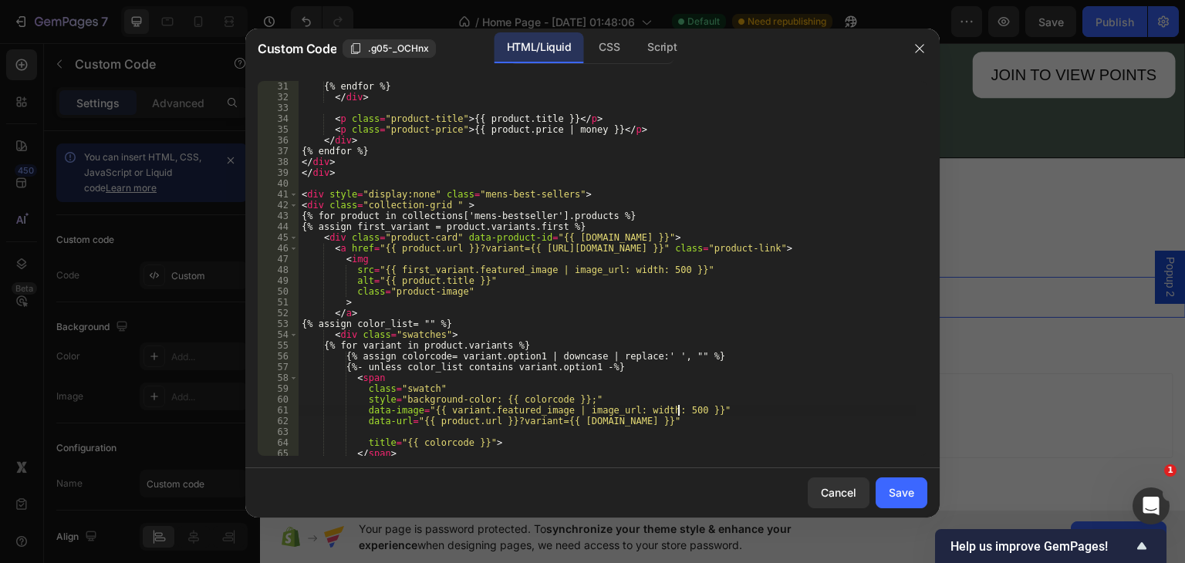
click at [678, 408] on div "{% endfor %} </ div > < p class = "product-title" > {{ product.title }} </ p > …" at bounding box center [607, 268] width 617 height 397
type textarea "data-image="{{ variant.featured_image | image_url}}""
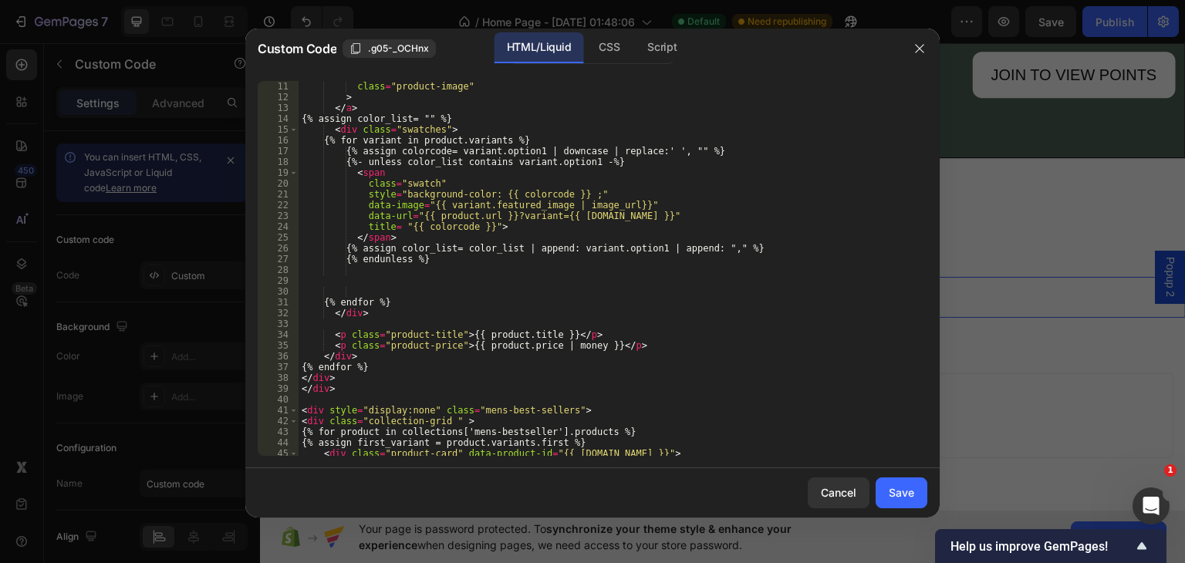
scroll to position [0, 0]
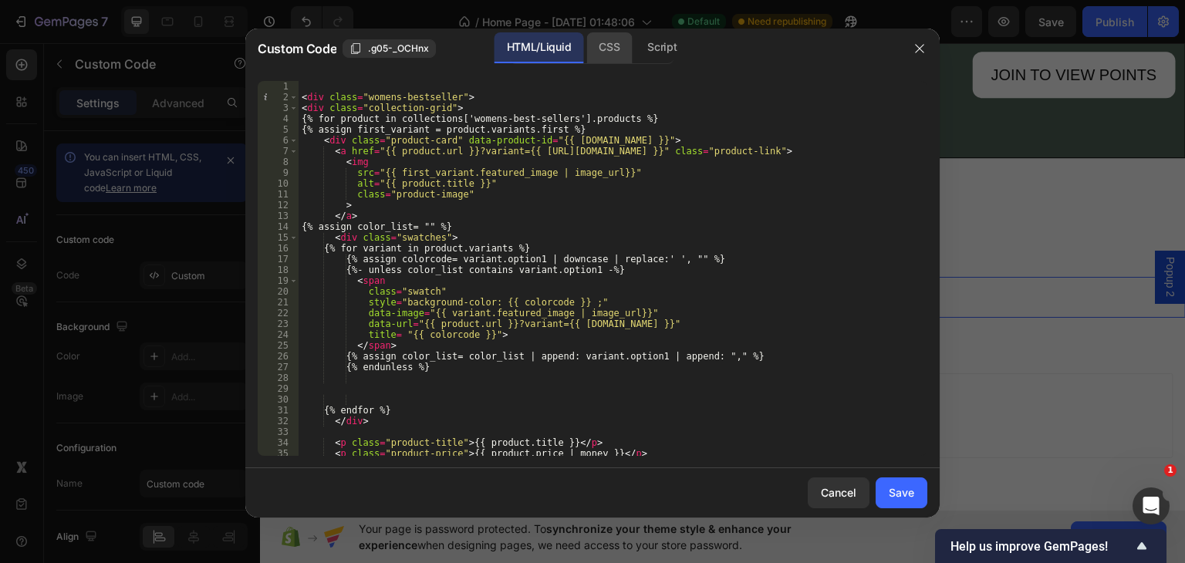
click at [595, 41] on div "CSS" at bounding box center [609, 47] width 46 height 31
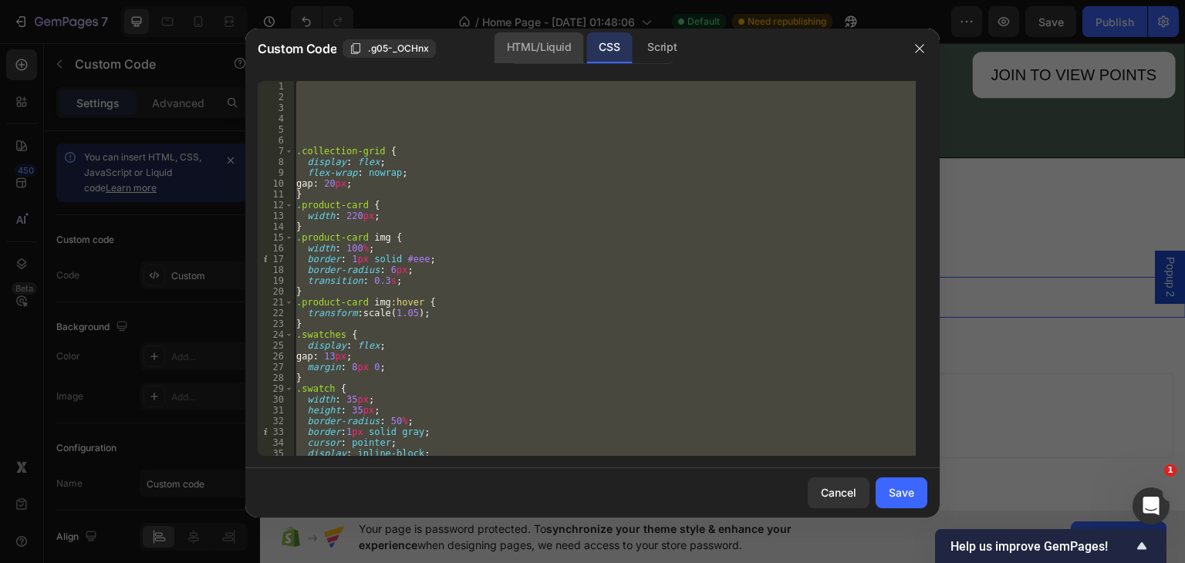
click at [523, 44] on div "HTML/Liquid" at bounding box center [539, 47] width 89 height 31
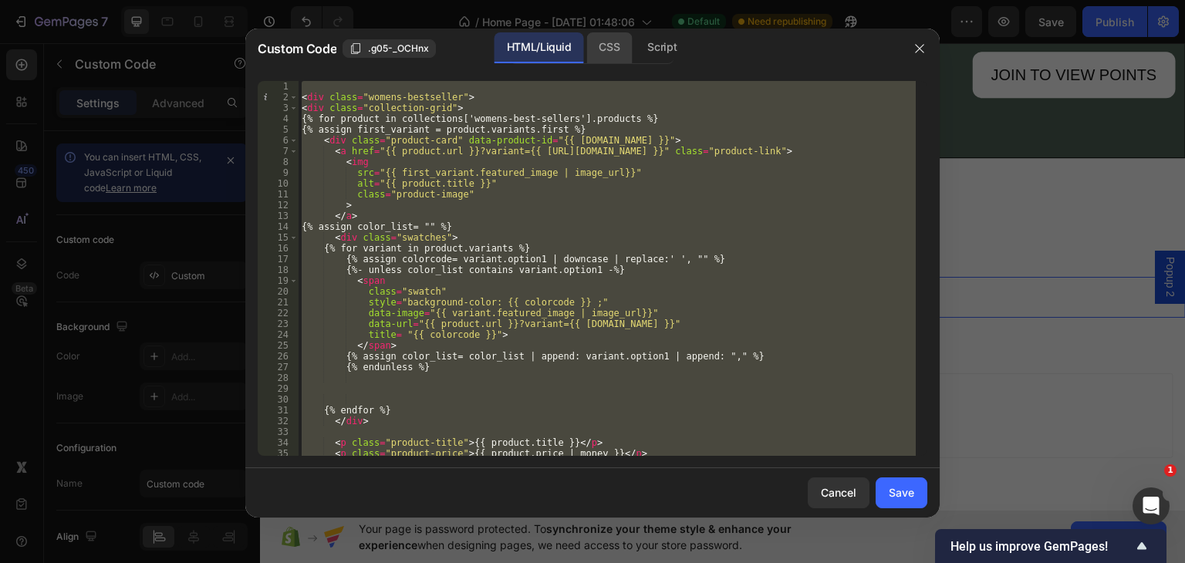
click at [601, 53] on div "CSS" at bounding box center [609, 47] width 46 height 31
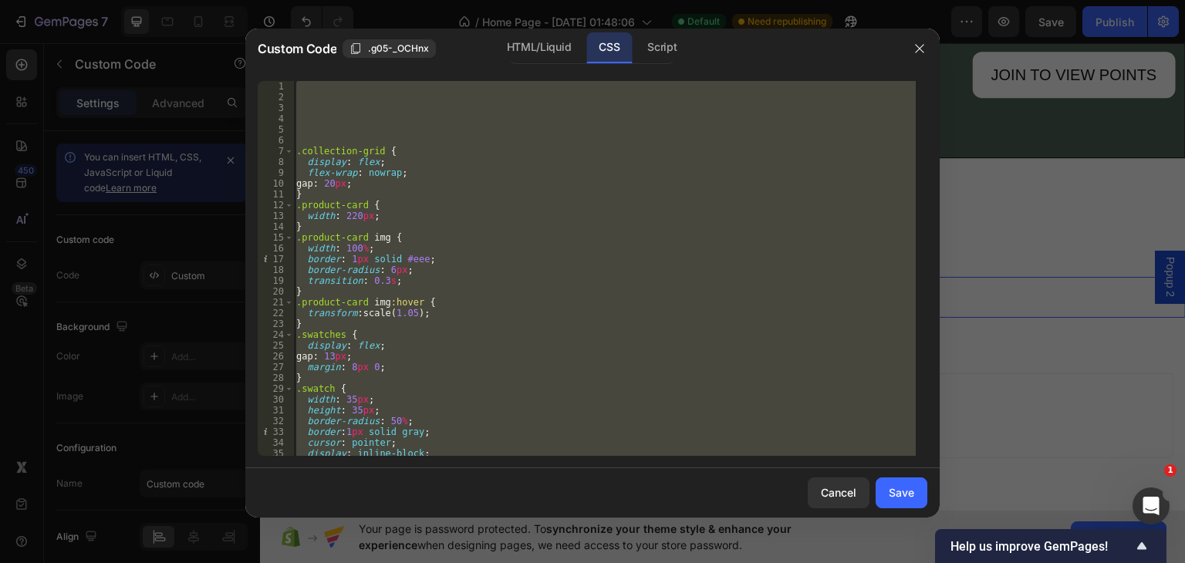
click at [350, 210] on div ".collection-grid { display : flex ; flex-wrap : nowrap ; gap : 20 px ; } .produ…" at bounding box center [604, 268] width 623 height 375
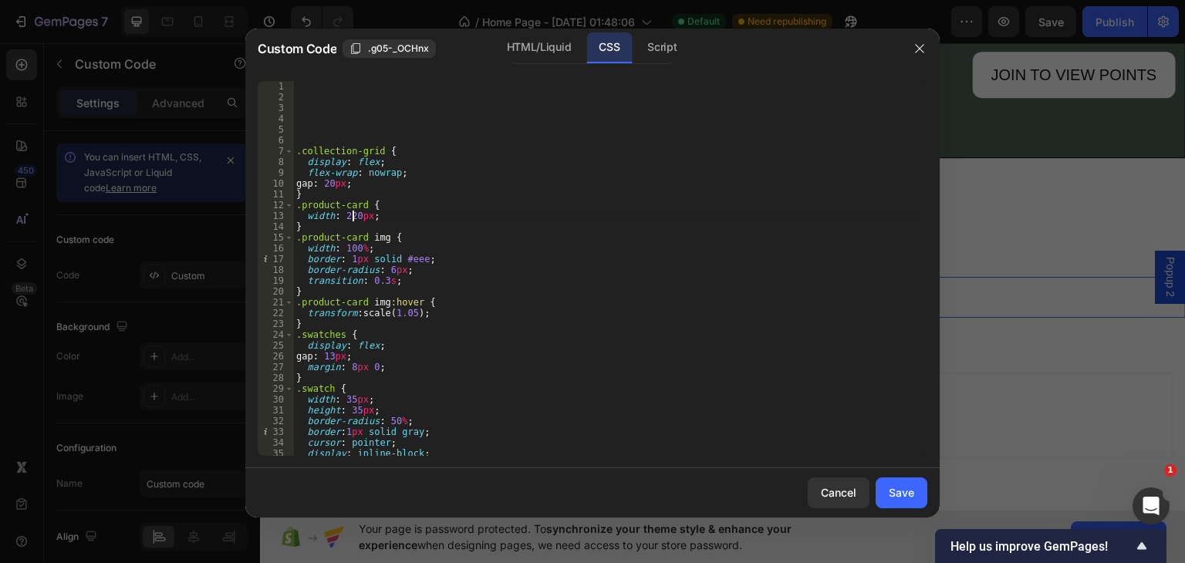
click at [351, 221] on div ".collection-grid { display : flex ; flex-wrap : nowrap ; gap : 20 px ; } .produ…" at bounding box center [604, 279] width 623 height 397
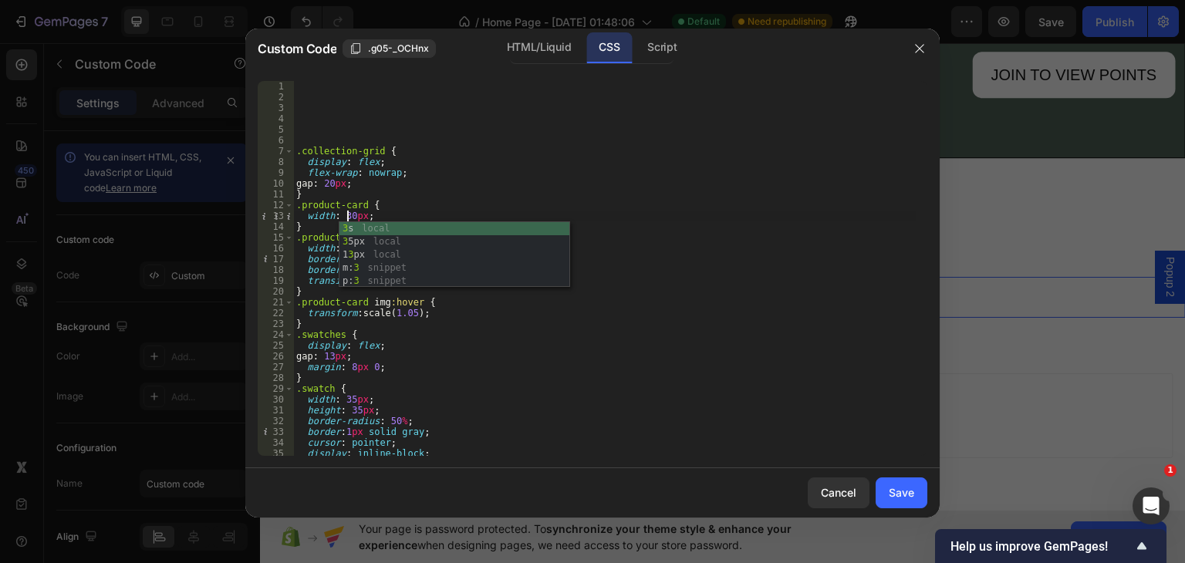
scroll to position [0, 4]
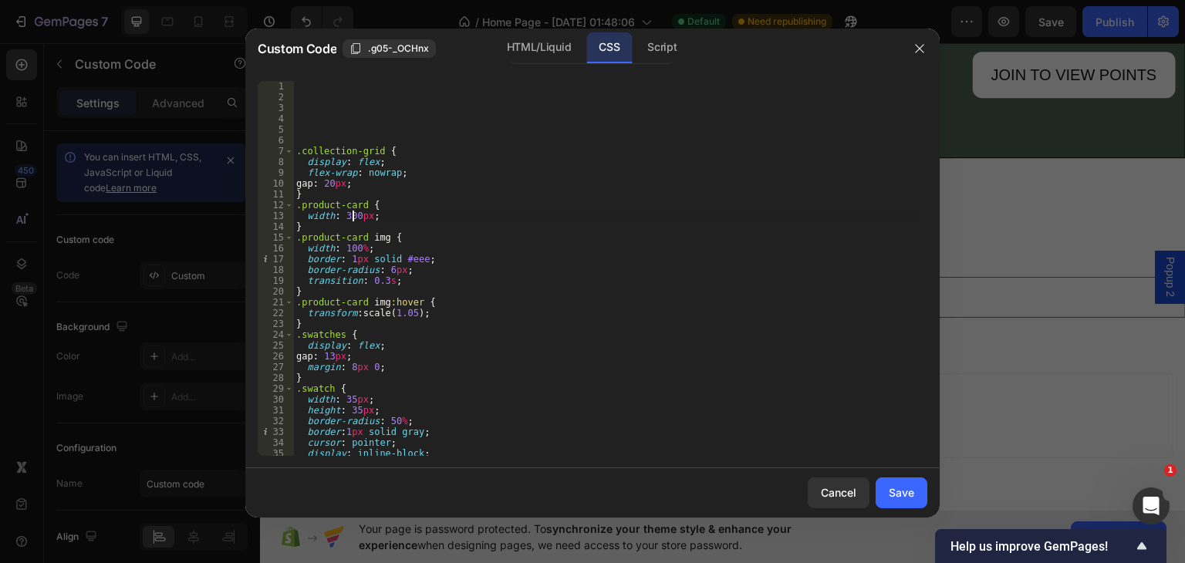
click at [461, 226] on div ".collection-grid { display : flex ; flex-wrap : nowrap ; gap : 20 px ; } .produ…" at bounding box center [604, 279] width 623 height 397
click at [361, 282] on div ".collection-grid { display : flex ; flex-wrap : nowrap ; gap : 20 px ; } .produ…" at bounding box center [604, 279] width 623 height 397
click at [458, 315] on div ".collection-grid { display : flex ; flex-wrap : nowrap ; gap : 20 px ; } .produ…" at bounding box center [604, 279] width 623 height 397
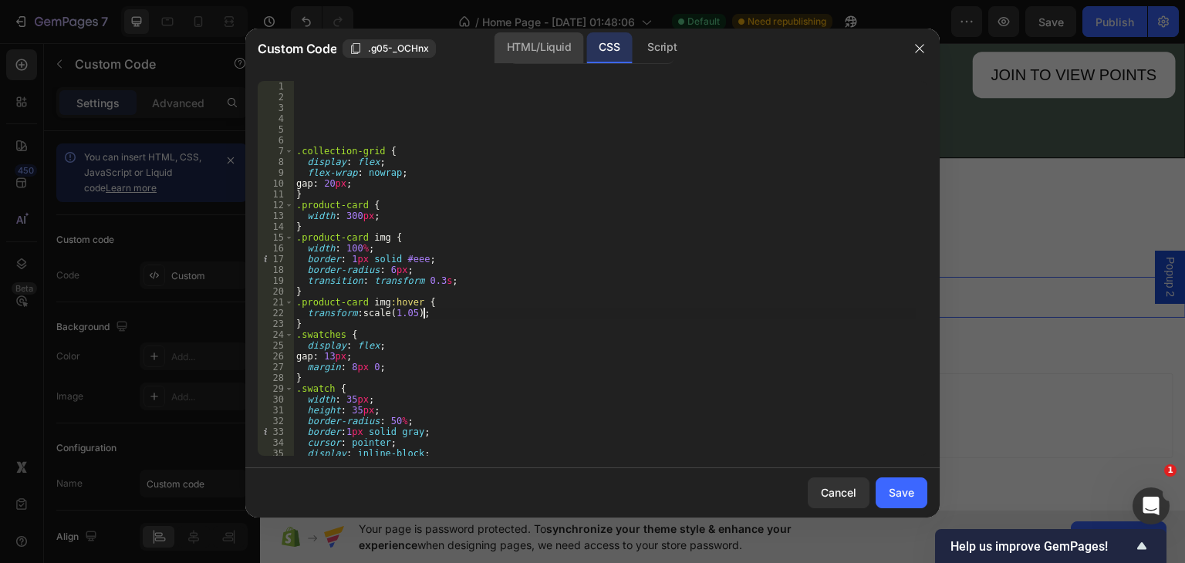
type textarea "transform: scale(1.05);"
click at [536, 35] on div "HTML/Liquid" at bounding box center [539, 47] width 89 height 31
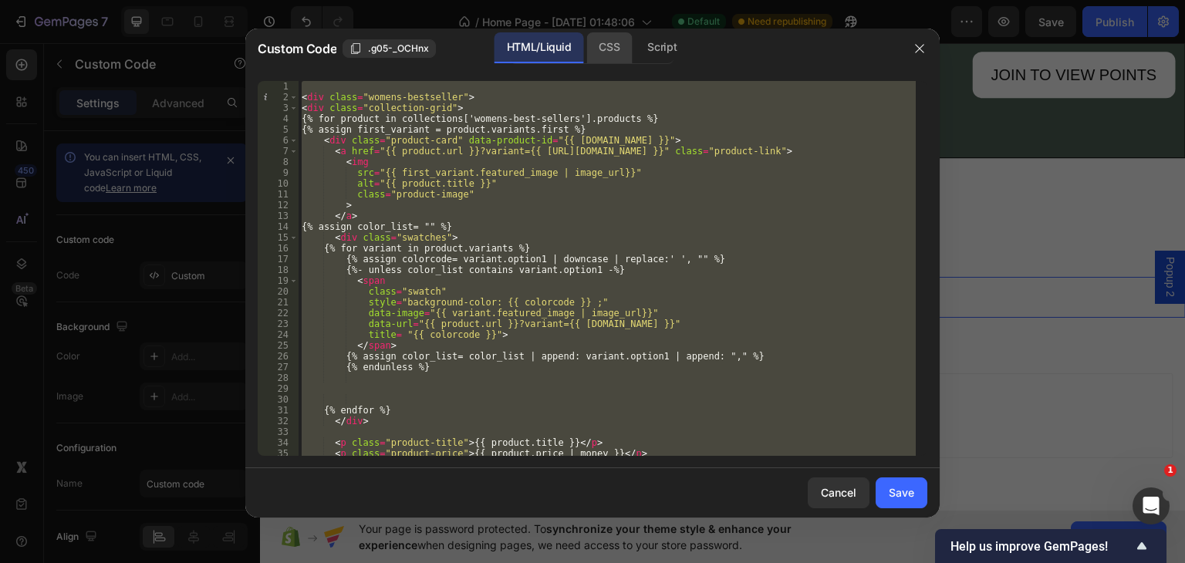
click at [594, 50] on div "CSS" at bounding box center [609, 47] width 46 height 31
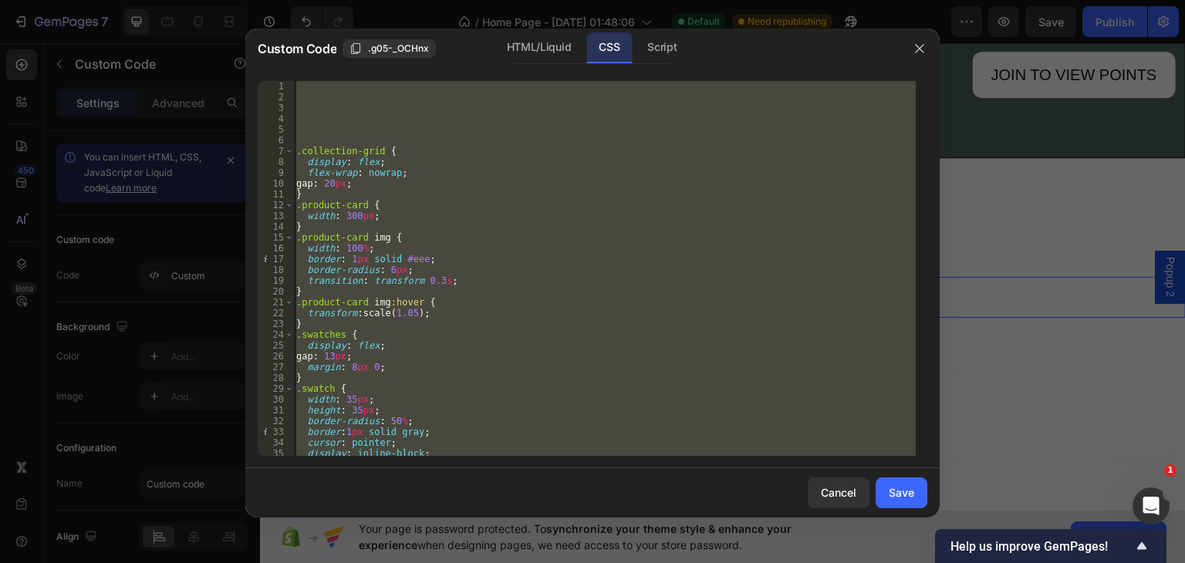
scroll to position [0, 0]
click at [544, 39] on div "HTML/Liquid" at bounding box center [539, 47] width 89 height 31
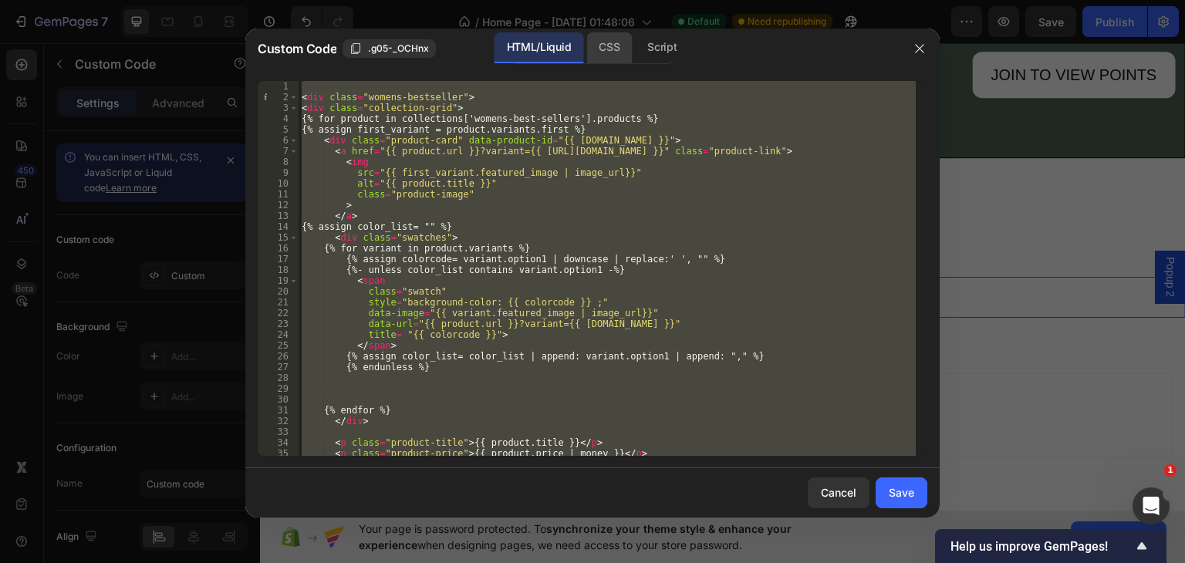
click at [612, 47] on div "CSS" at bounding box center [609, 47] width 46 height 31
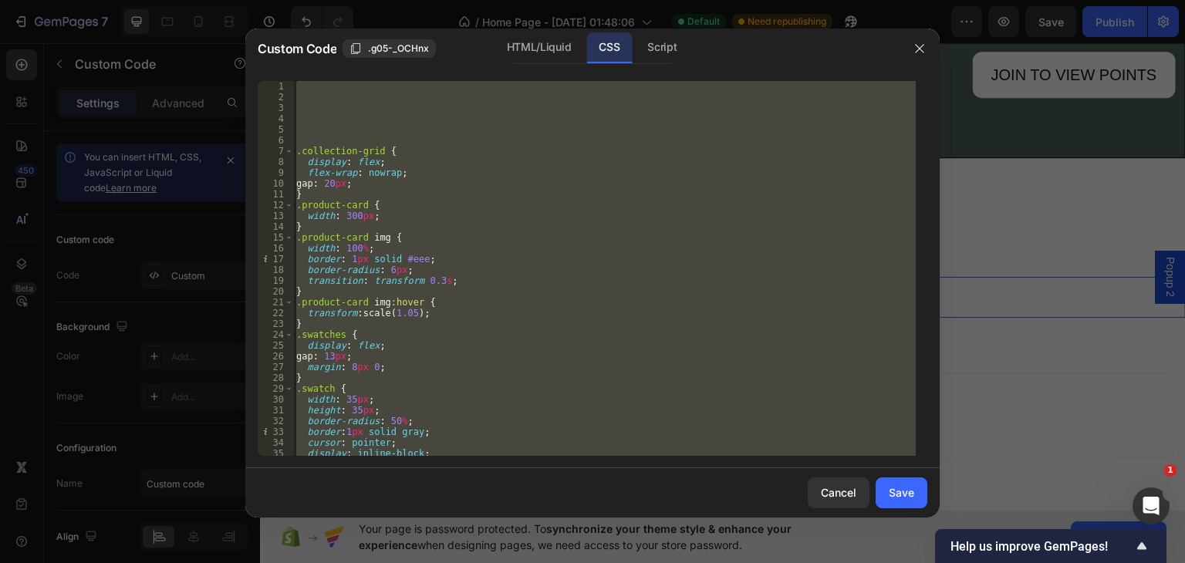
click at [362, 181] on div ".collection-grid { display : flex ; flex-wrap : nowrap ; gap : 20 px ; } .produ…" at bounding box center [604, 268] width 623 height 375
type textarea "gap: 20px;"
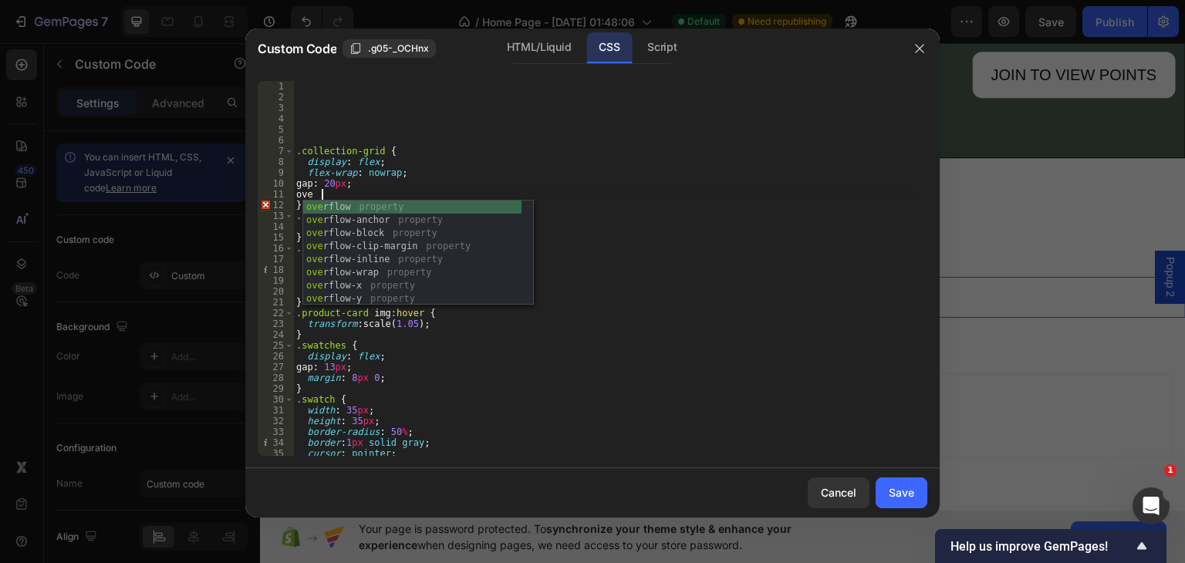
scroll to position [0, 1]
click at [444, 0] on body "7 Version history / Home Page - Sep 15, 01:48:06 Default Need republishing Prev…" at bounding box center [592, 0] width 1185 height 0
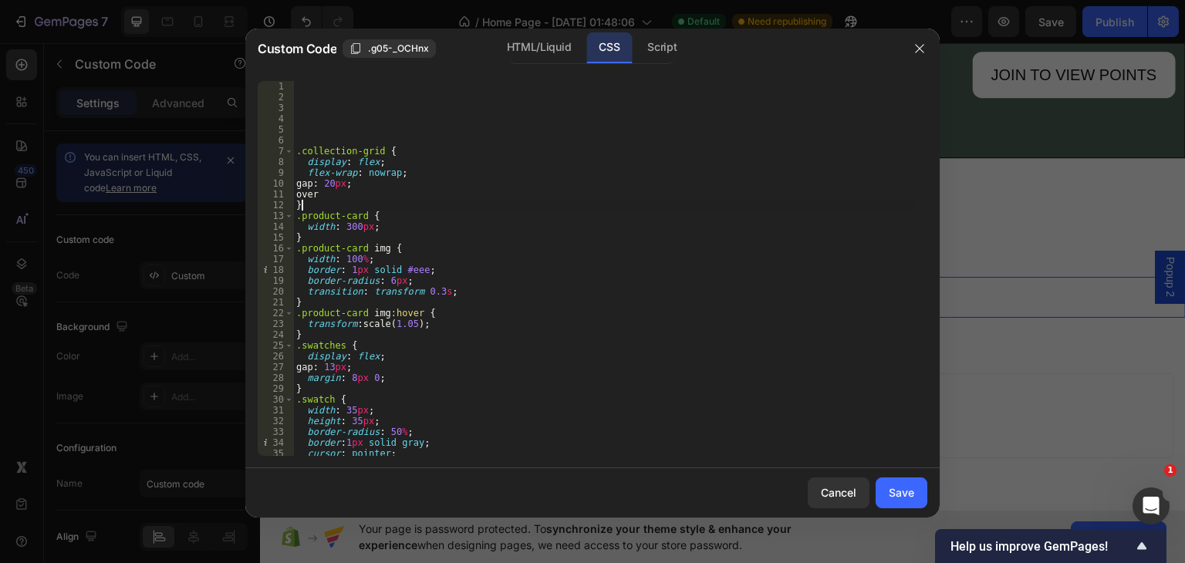
click at [403, 201] on div ".collection-grid { display : flex ; flex-wrap : nowrap ; gap : 20 px ; over } .…" at bounding box center [604, 279] width 623 height 397
click at [326, 190] on div ".collection-grid { display : flex ; flex-wrap : nowrap ; gap : 20 px ; over } .…" at bounding box center [604, 279] width 623 height 397
click at [482, 300] on div ".collection-grid { display : flex ; flex-wrap : nowrap ; gap : 20 px ; overflow…" at bounding box center [604, 279] width 623 height 397
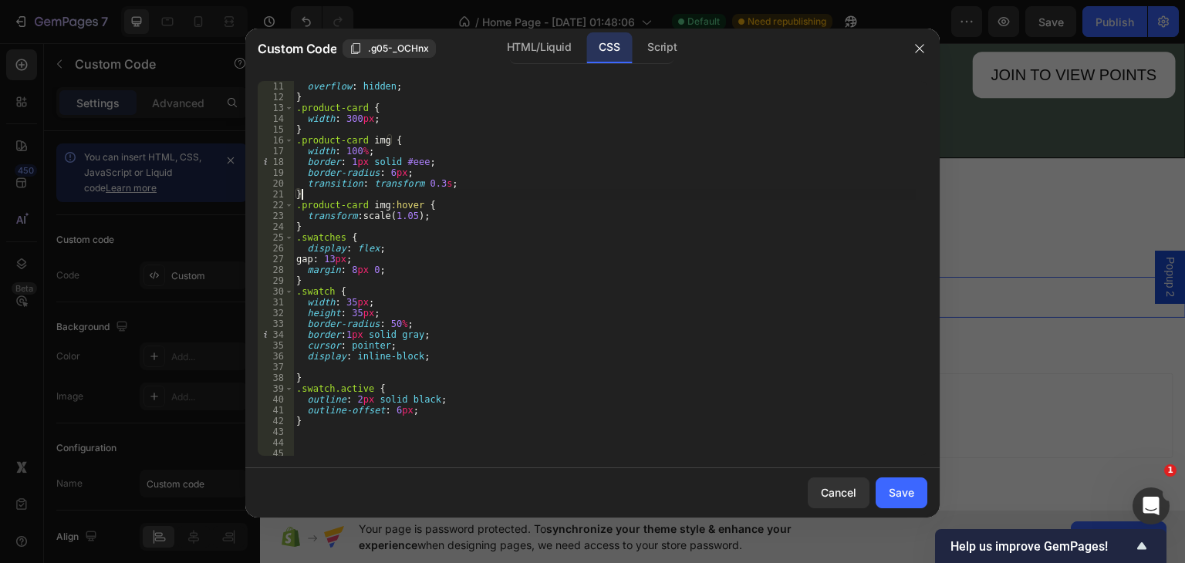
scroll to position [0, 0]
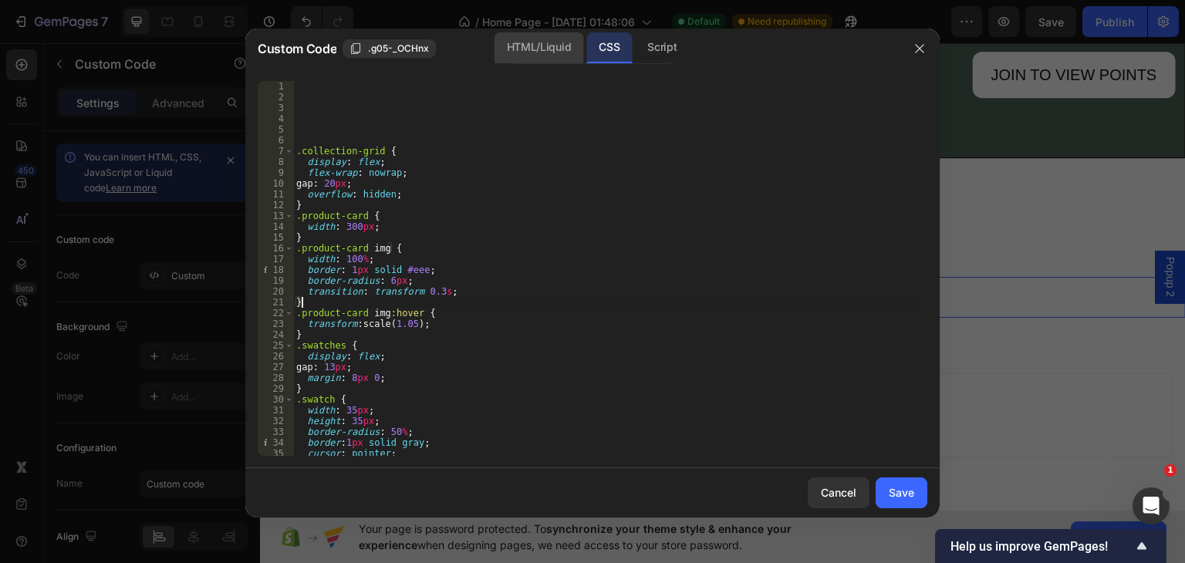
type textarea "}"
click at [529, 42] on div "HTML/Liquid" at bounding box center [539, 47] width 89 height 31
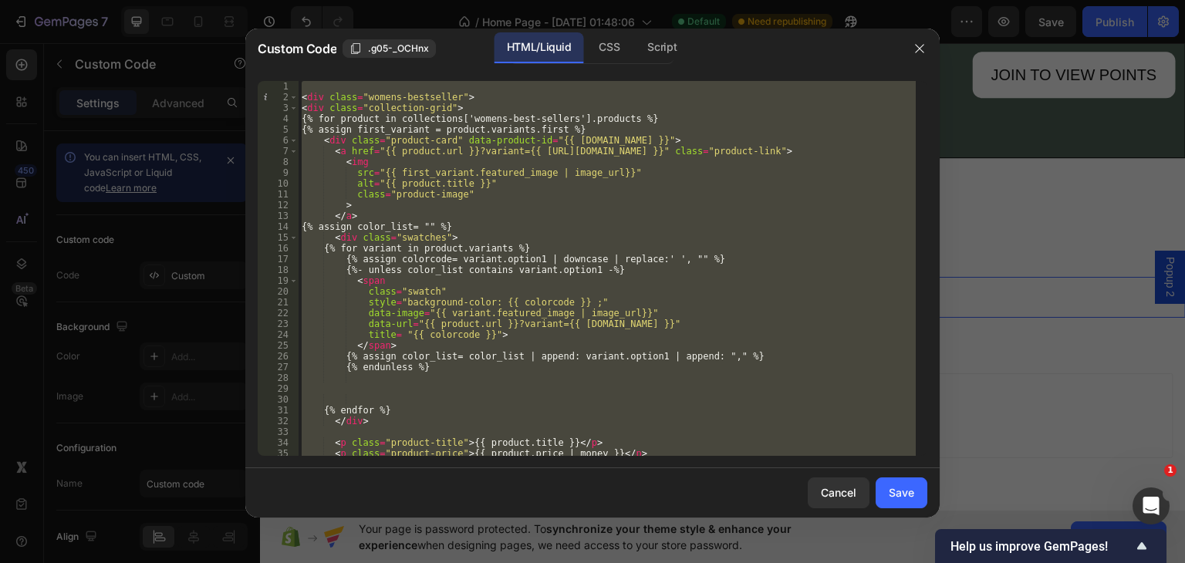
click at [306, 87] on div "< div class = "womens-bestseller" > < div class = "collection-grid" > {% for pr…" at bounding box center [607, 268] width 617 height 375
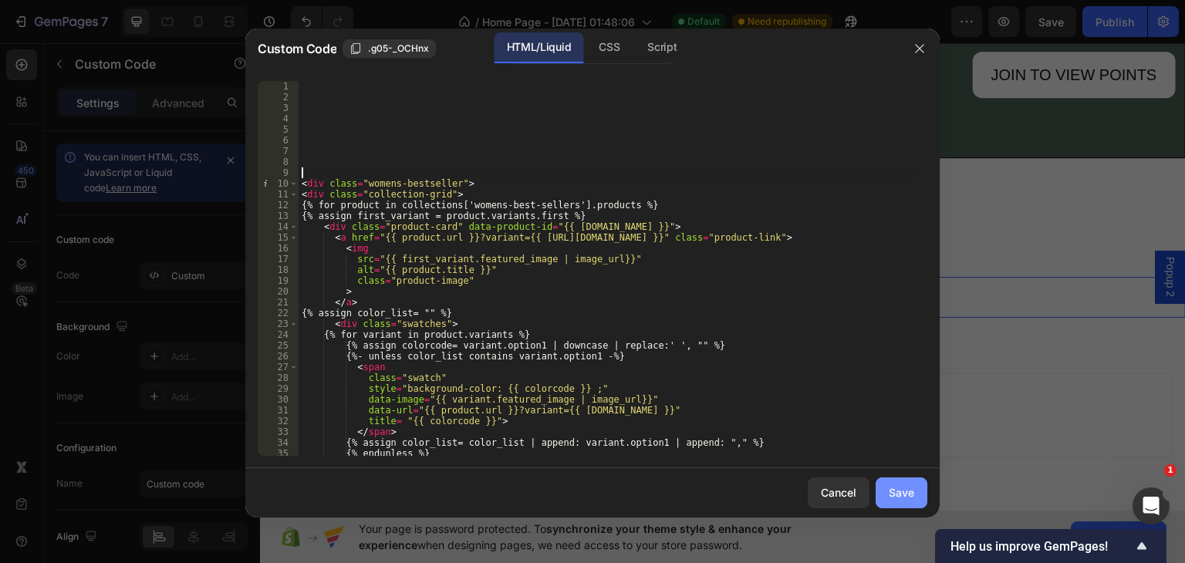
click at [901, 495] on div "Save" at bounding box center [901, 493] width 25 height 16
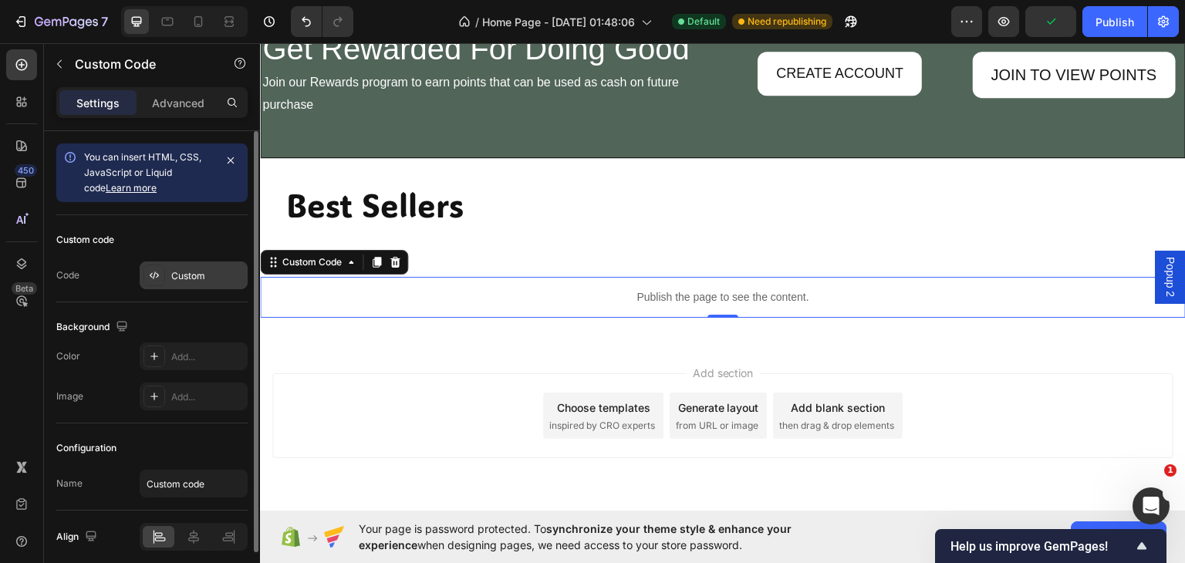
click at [195, 269] on div "Custom" at bounding box center [207, 276] width 73 height 14
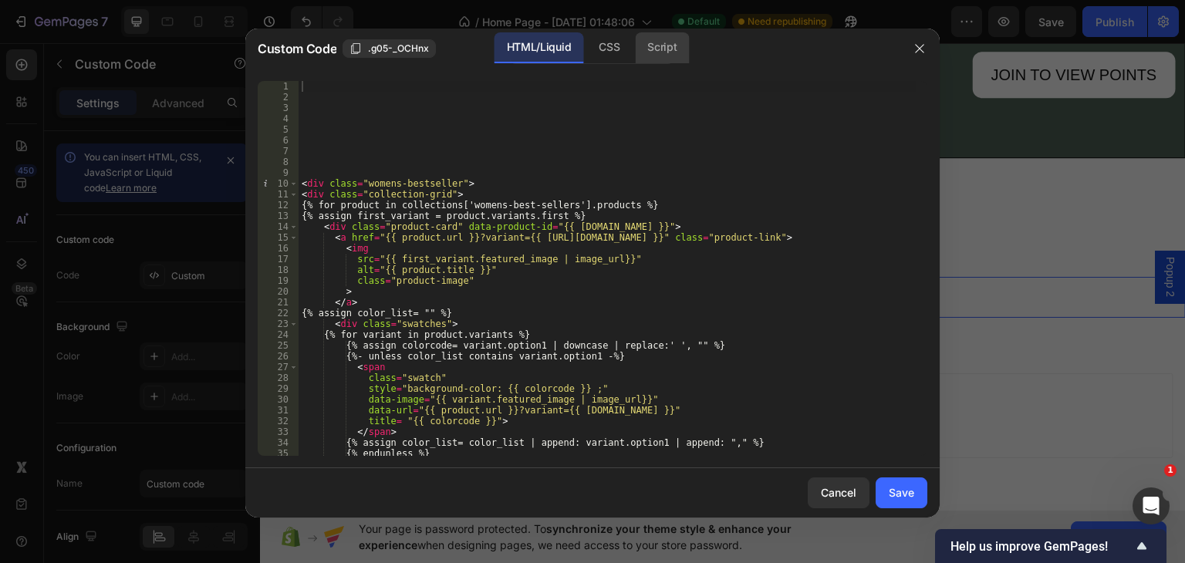
click at [676, 47] on div "Script" at bounding box center [662, 47] width 54 height 31
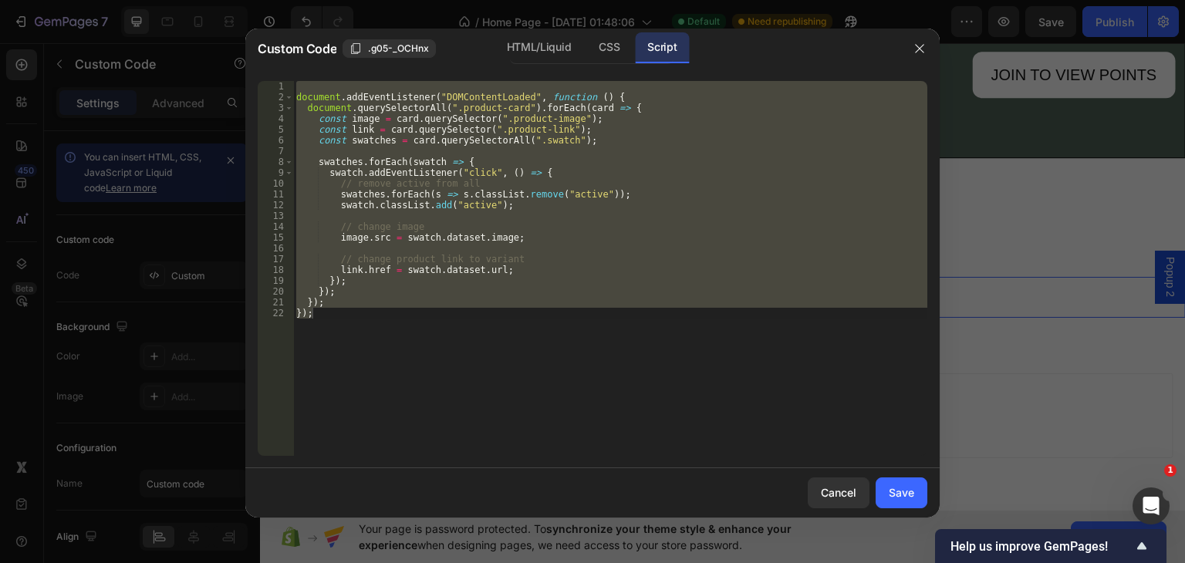
type textarea "}); });"
click at [522, 214] on div "document . addEventListener ( "DOMContentLoaded" , function ( ) { document . qu…" at bounding box center [610, 268] width 634 height 375
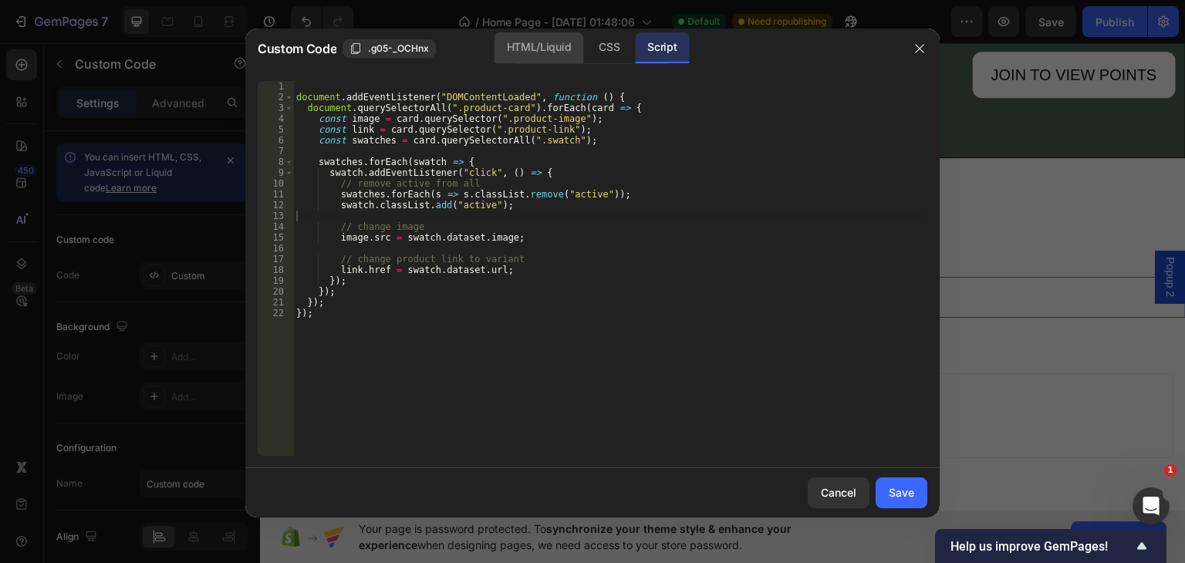
click at [519, 46] on div "HTML/Liquid" at bounding box center [539, 47] width 89 height 31
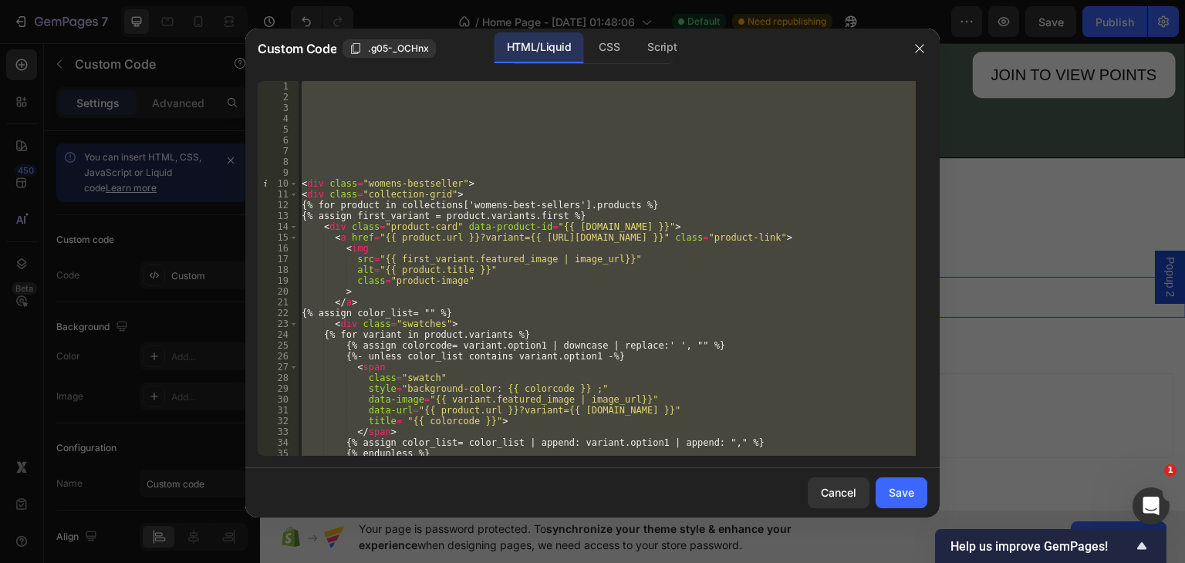
click at [329, 124] on div "< div class = "womens-bestseller" > < div class = "collection-grid" > {% for pr…" at bounding box center [607, 268] width 617 height 375
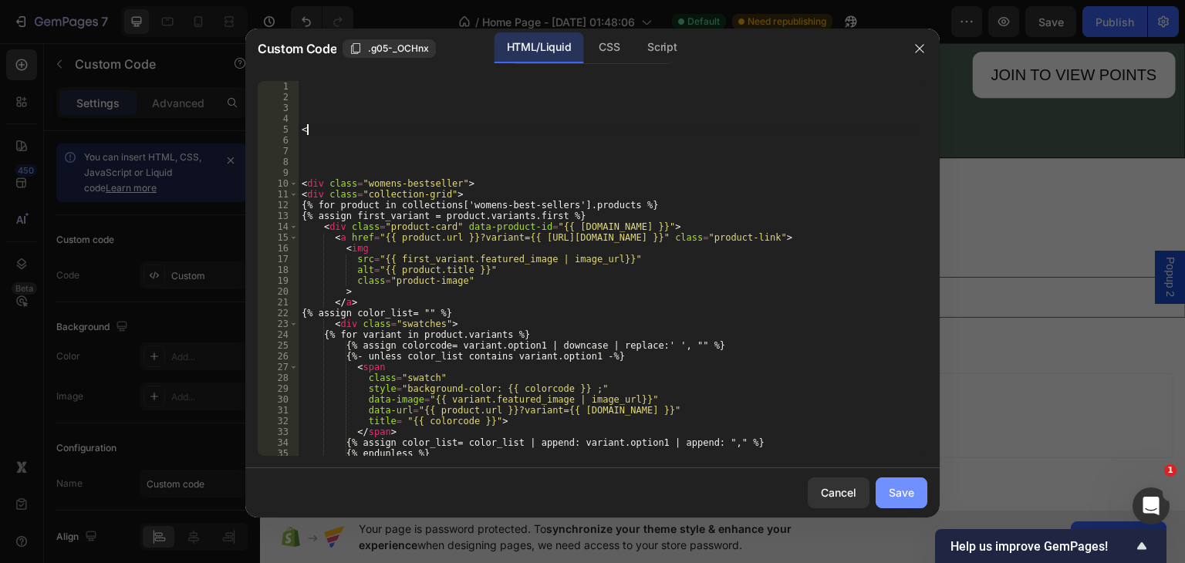
type textarea "<"
click at [894, 488] on div "Save" at bounding box center [901, 493] width 25 height 16
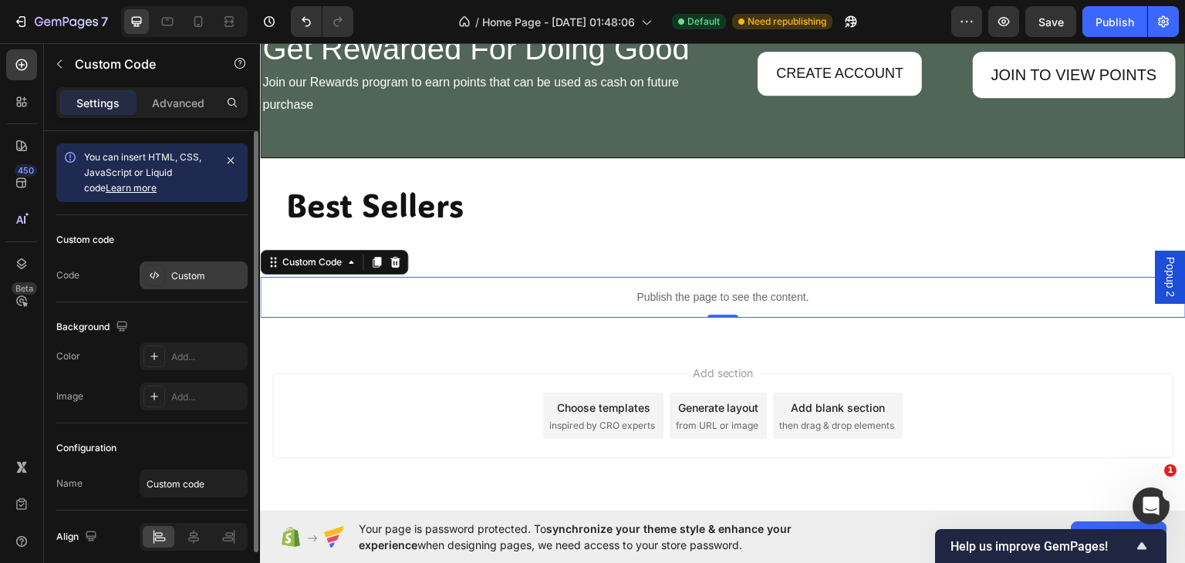
click at [207, 276] on div "Custom" at bounding box center [207, 276] width 73 height 14
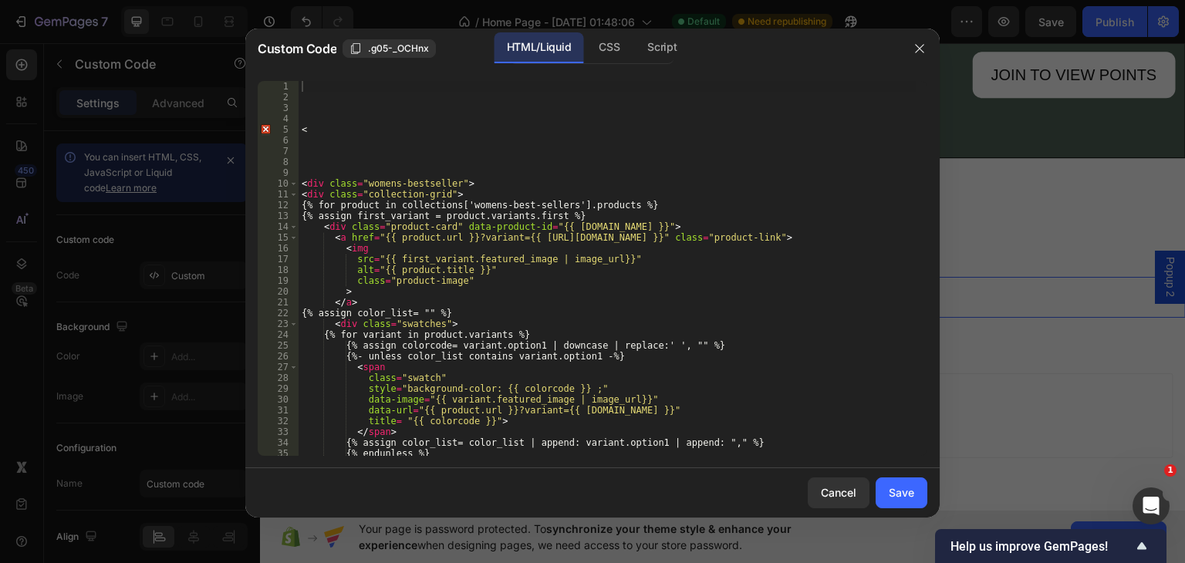
type textarea "<"
click at [318, 128] on div "< < div class = "womens-bestseller" > < div class = "collection-grid" > {% for …" at bounding box center [607, 279] width 617 height 397
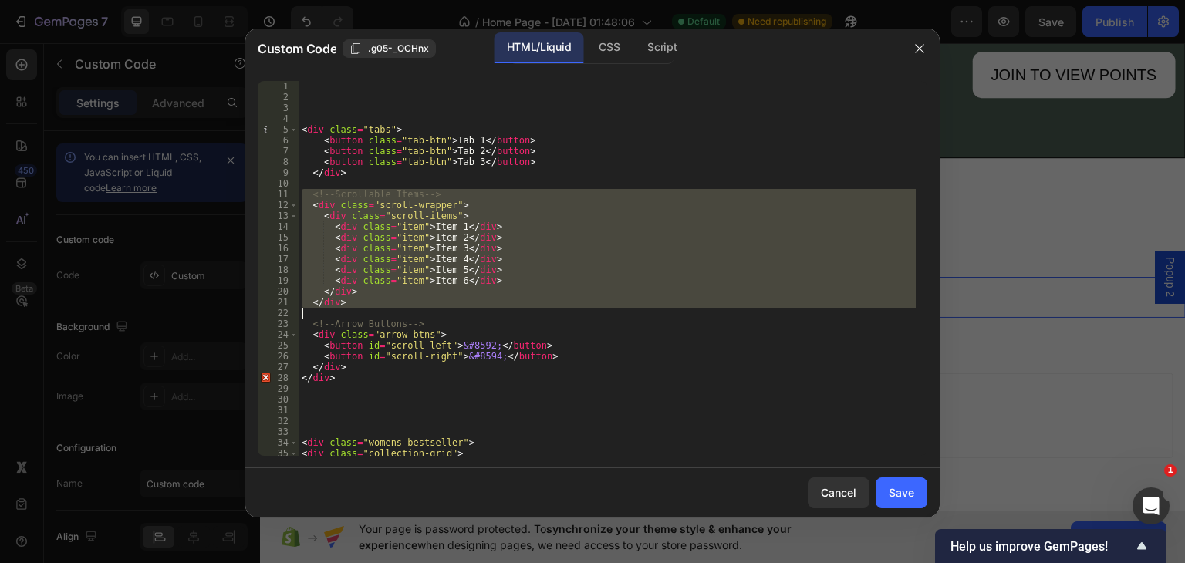
drag, startPoint x: 303, startPoint y: 192, endPoint x: 336, endPoint y: 313, distance: 124.9
click at [336, 313] on div "< div class = "tabs" > < button class = "tab-btn" > Tab 1 </ button > < button …" at bounding box center [607, 279] width 617 height 397
type textarea "</div>"
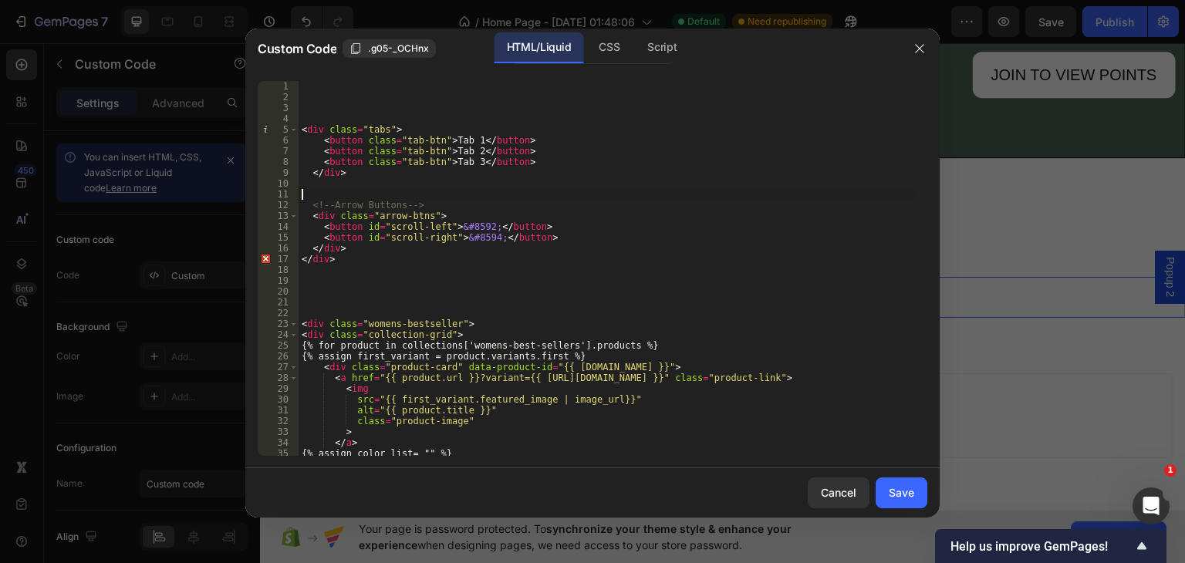
click at [319, 115] on div "< div class = "tabs" > < button class = "tab-btn" > Tab 1 </ button > < button …" at bounding box center [607, 279] width 617 height 397
click at [323, 121] on div "< div > < div class = "tabs" > < button class = "tab-btn" > Tab 1 </ button > <…" at bounding box center [607, 279] width 617 height 397
click at [394, 122] on div "< div class = "tabs- container" > < div class = "tabs" > < button class = "tab-…" at bounding box center [607, 279] width 617 height 397
type textarea "<div class="tabs-container">"
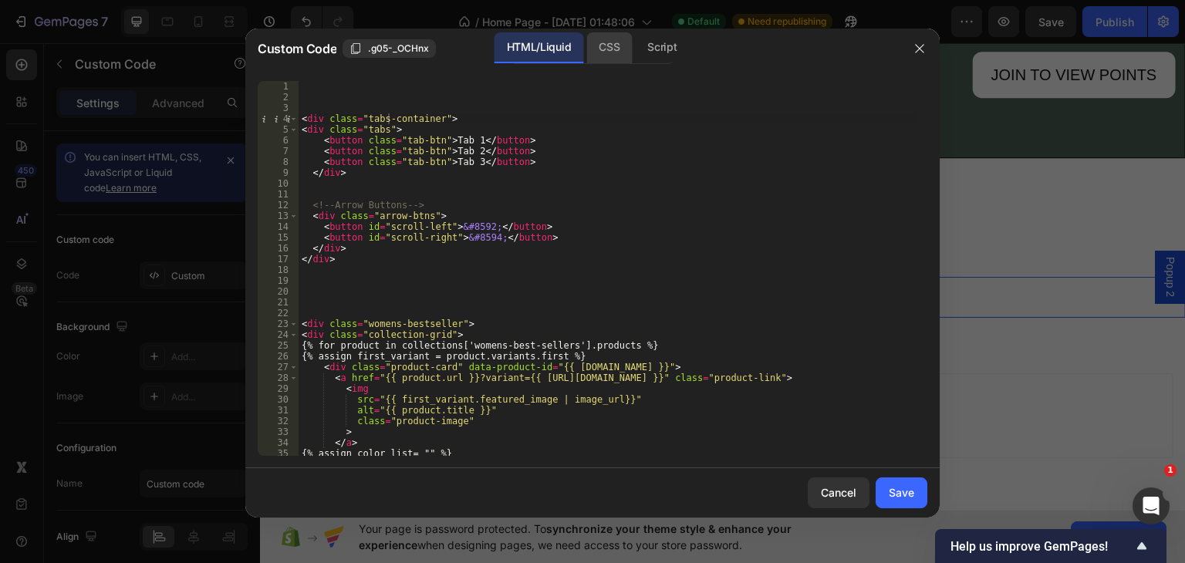
click at [615, 44] on div "CSS" at bounding box center [609, 47] width 46 height 31
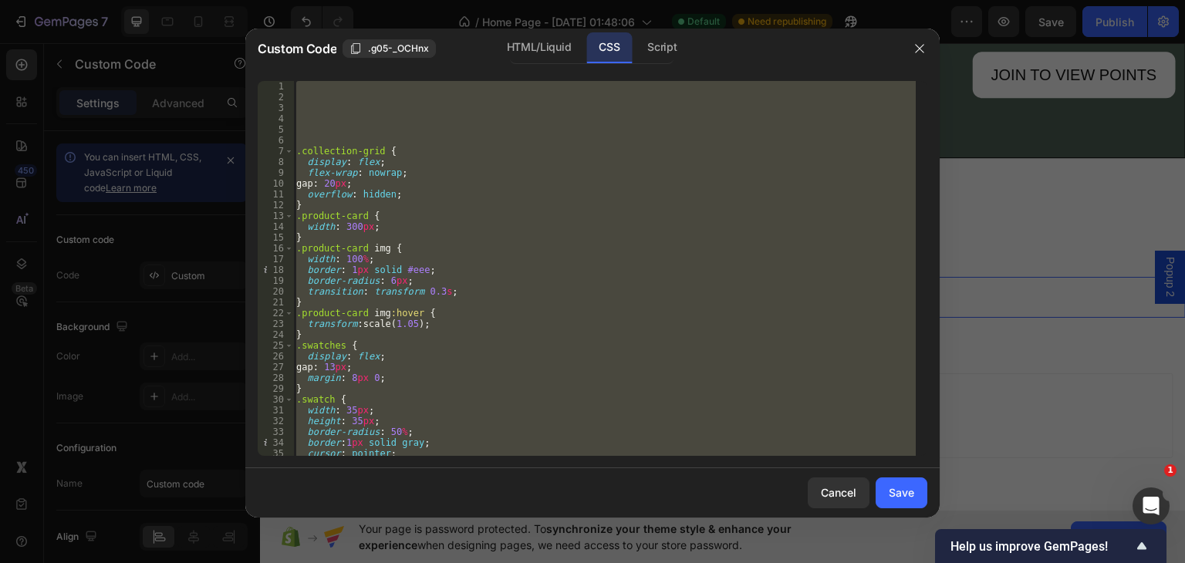
scroll to position [0, 0]
click at [318, 103] on div ".collection-grid { display : flex ; flex-wrap : nowrap ; gap : 20 px ; overflow…" at bounding box center [604, 268] width 623 height 375
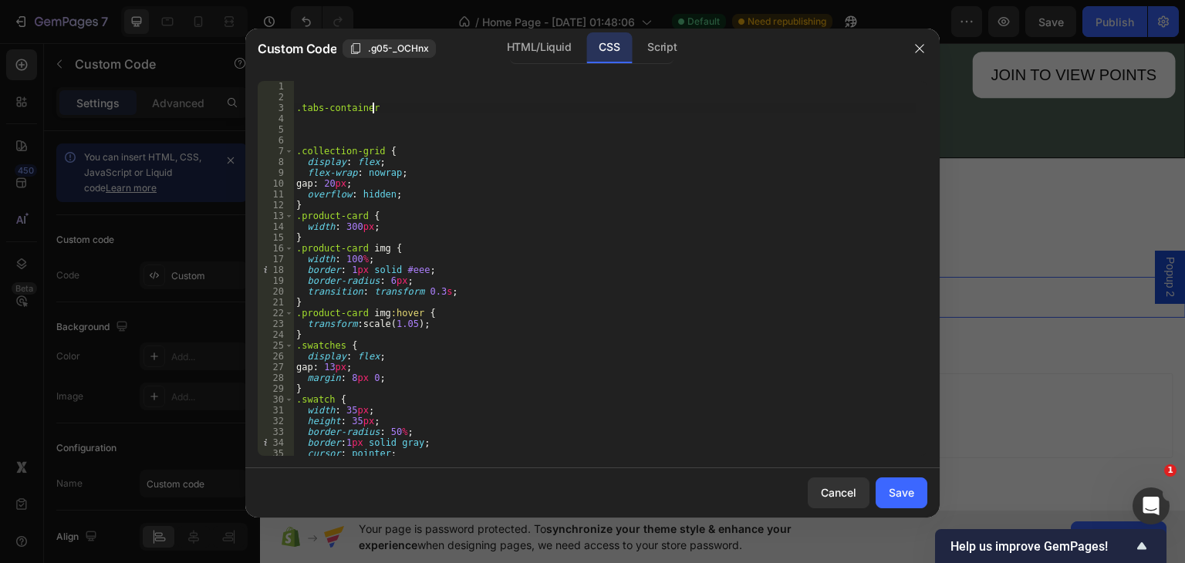
scroll to position [0, 5]
type textarea ".tabs-container{"
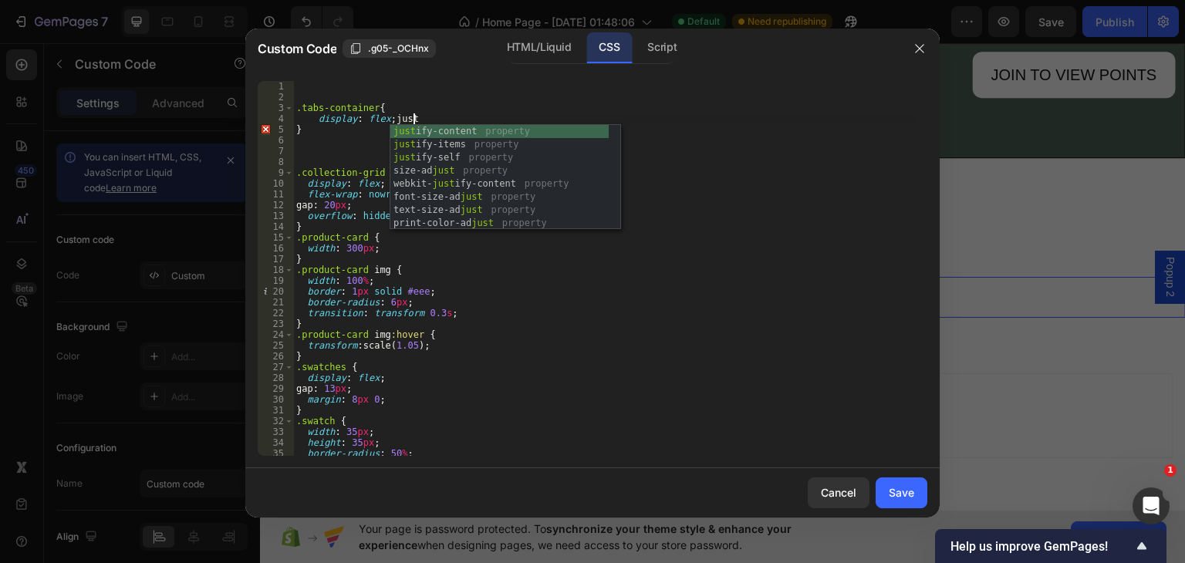
scroll to position [0, 9]
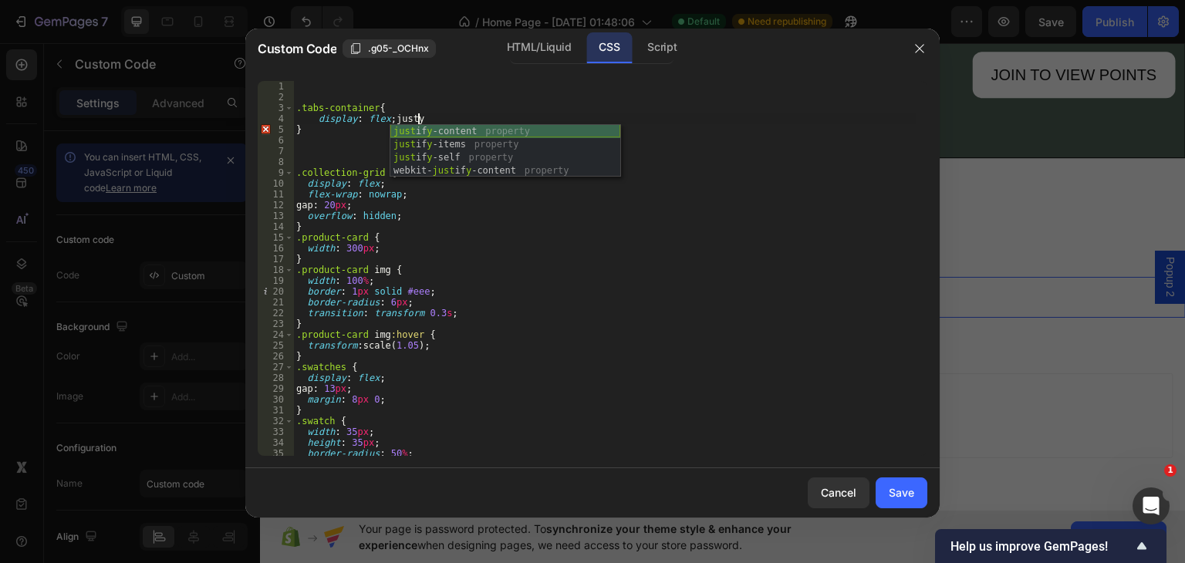
click at [432, 133] on div "just if y -content property just if y -items property just if y -self property …" at bounding box center [505, 164] width 230 height 79
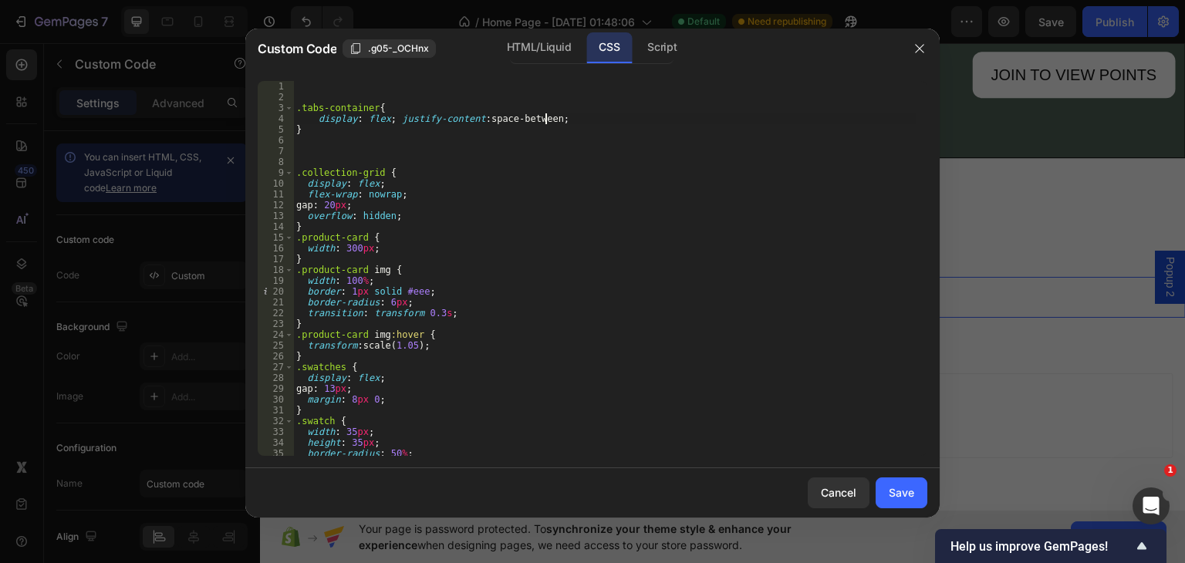
scroll to position [0, 20]
type textarea "display: flex; justify-content: space-between;"
drag, startPoint x: 529, startPoint y: 41, endPoint x: 433, endPoint y: 111, distance: 118.7
click at [529, 43] on div "HTML/Liquid" at bounding box center [539, 47] width 89 height 31
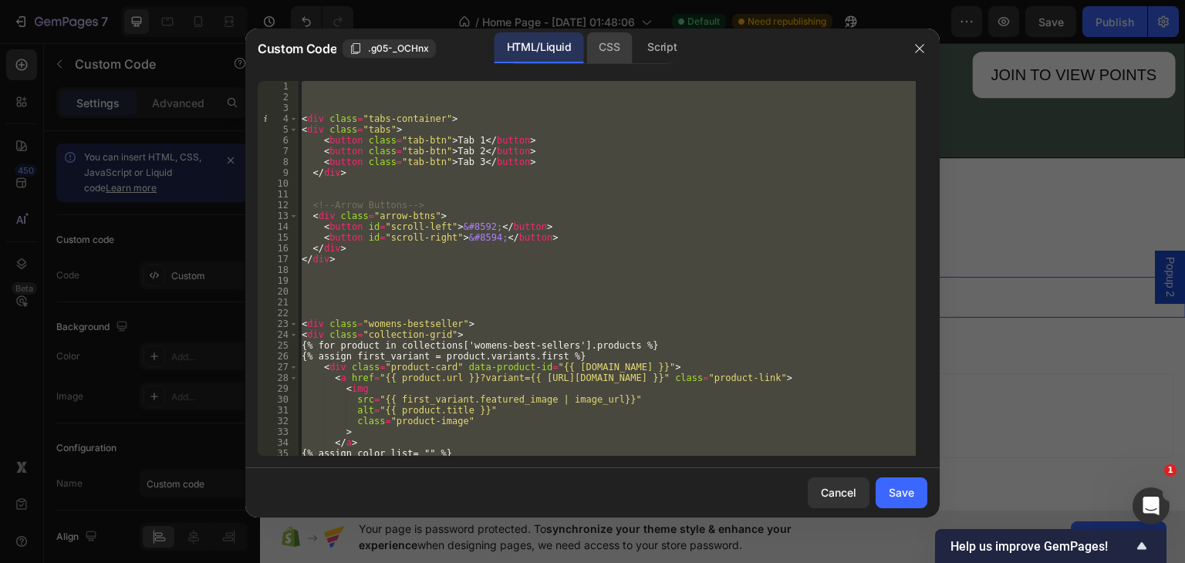
click at [606, 44] on div "CSS" at bounding box center [609, 47] width 46 height 31
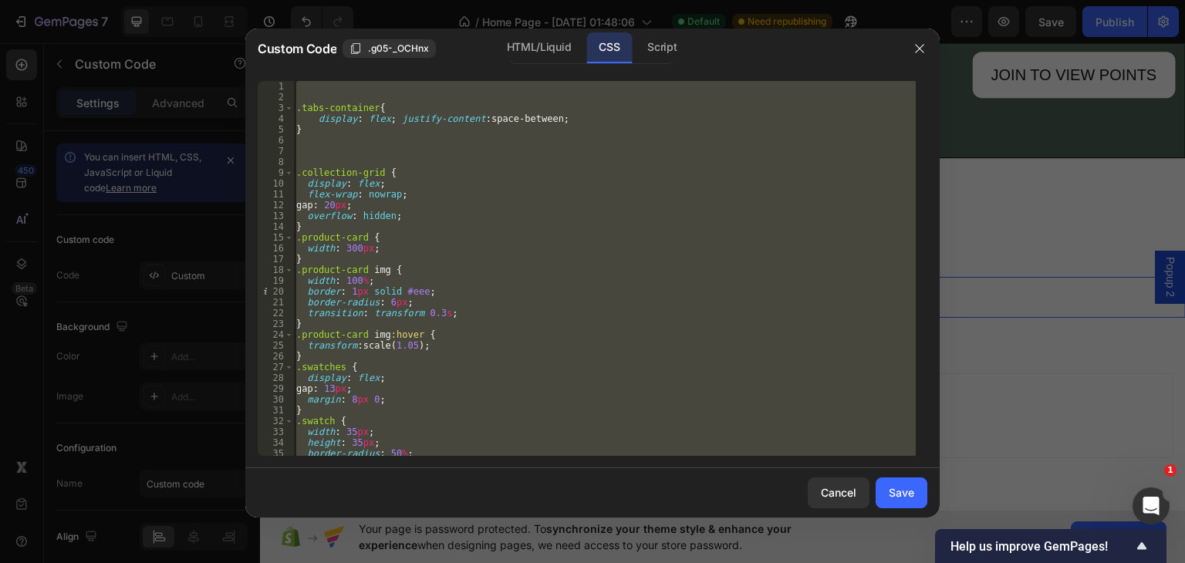
scroll to position [0, 0]
click at [321, 146] on div ".tabs-container { display : flex ; justify-content : space-between ; } .collect…" at bounding box center [604, 268] width 623 height 375
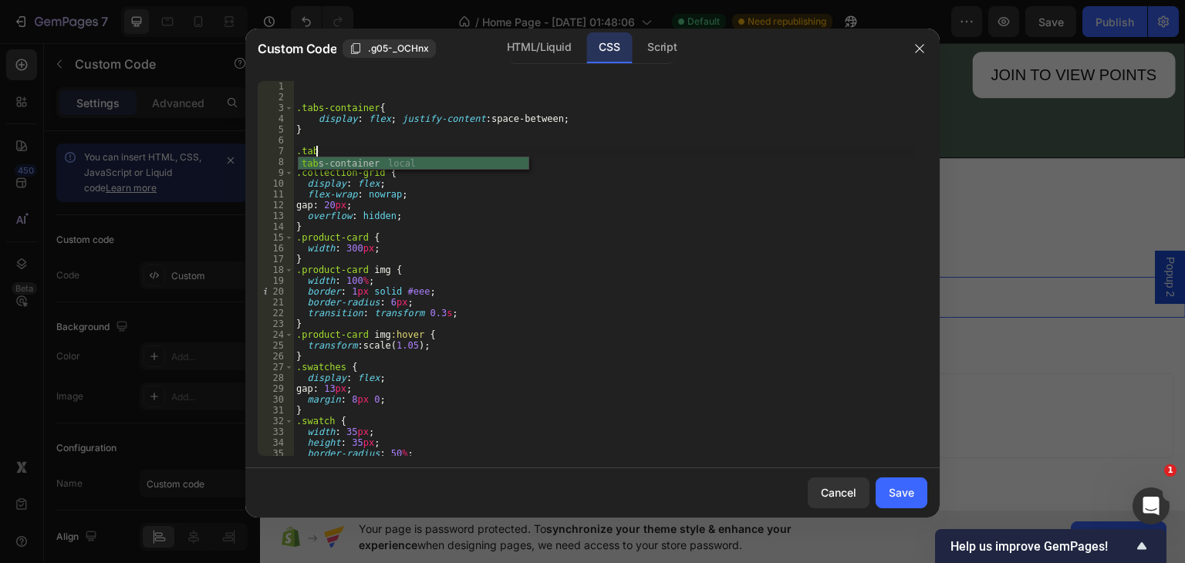
scroll to position [0, 1]
type textarea ".tabs{"
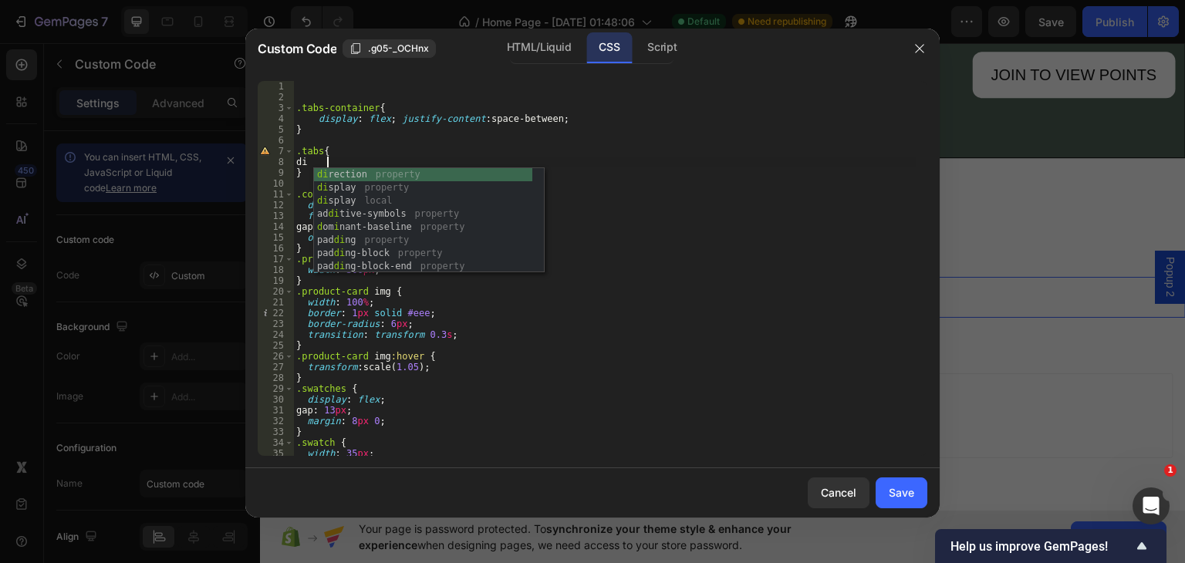
scroll to position [0, 2]
click at [362, 172] on div "dis play property dis play local font- dis play property offset- dis tance prop…" at bounding box center [423, 233] width 218 height 131
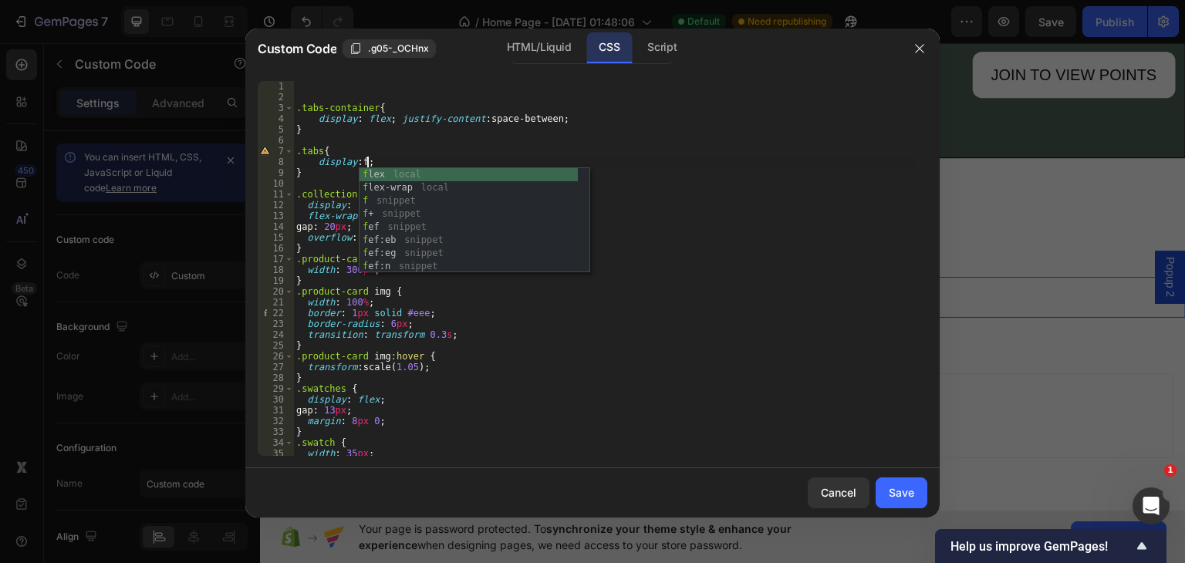
scroll to position [0, 5]
click at [380, 174] on div "fl ex local fl ex-wrap local fl snippet fl :l snippet fl :n snippet fl :r snipp…" at bounding box center [475, 233] width 230 height 131
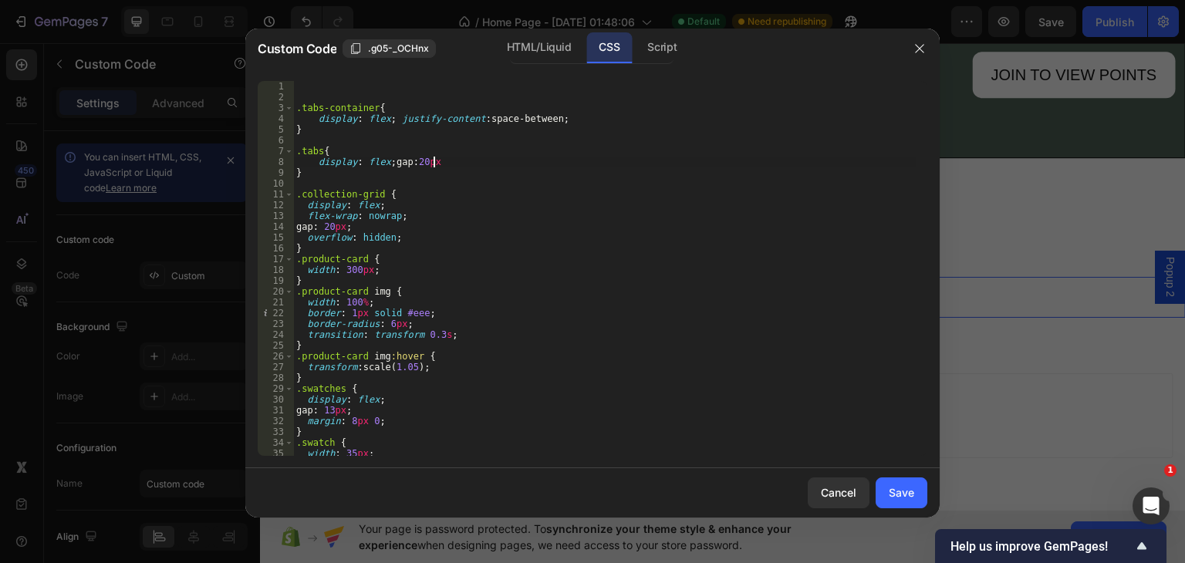
scroll to position [0, 11]
type textarea "display: flex; gap:20px;"
click at [516, 49] on div "HTML/Liquid" at bounding box center [539, 47] width 89 height 31
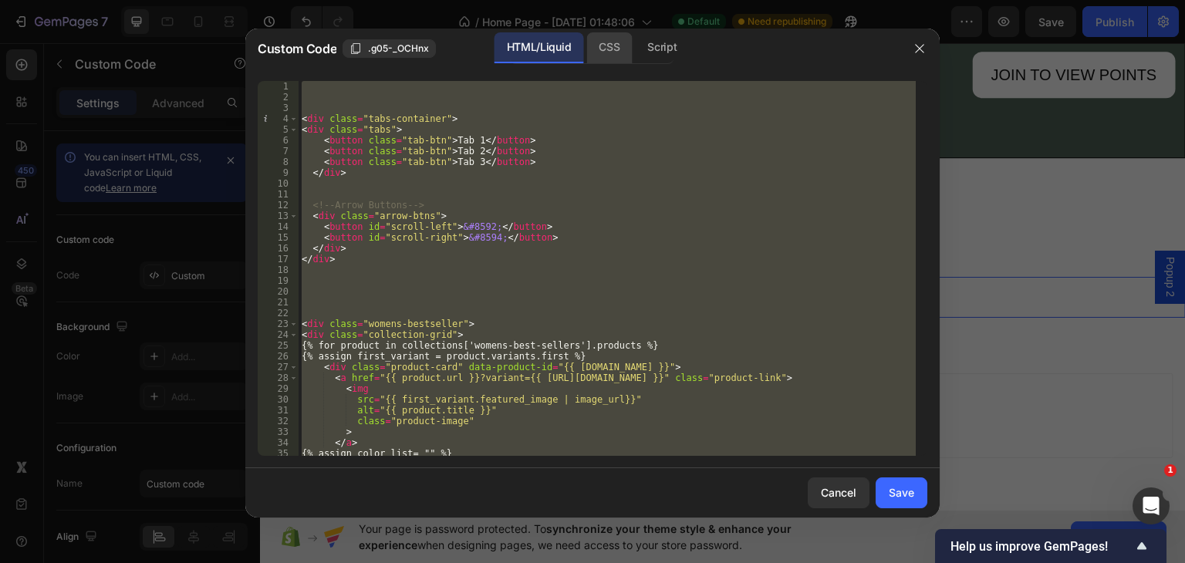
click at [603, 46] on div "CSS" at bounding box center [609, 47] width 46 height 31
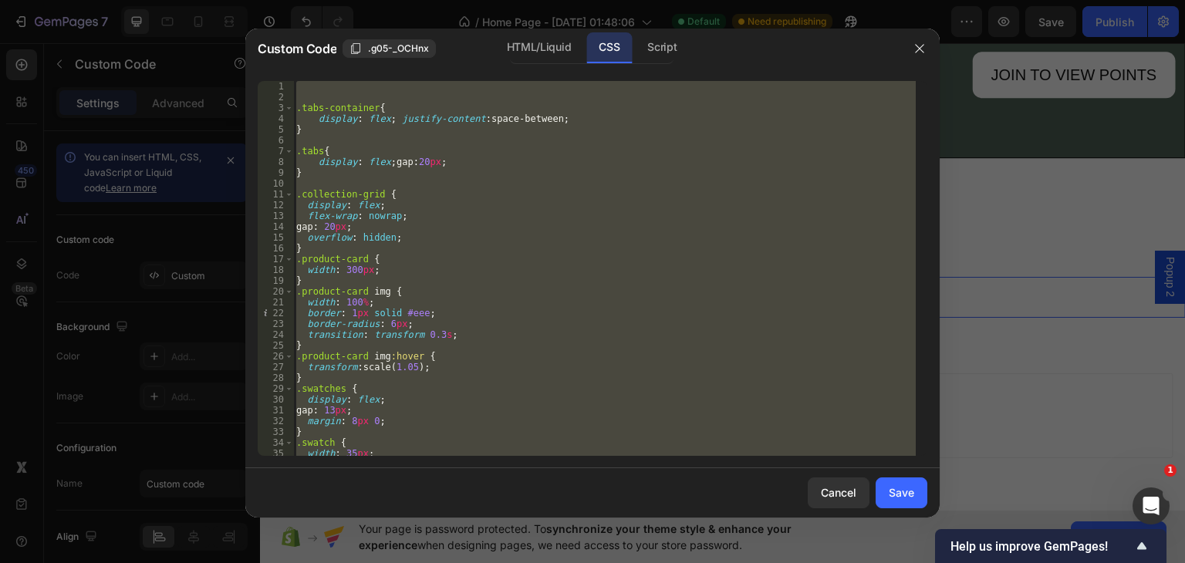
scroll to position [0, 0]
click at [312, 178] on div ".tabs-container { display : flex ; justify-content : space-between ; } .tabs { …" at bounding box center [604, 268] width 623 height 375
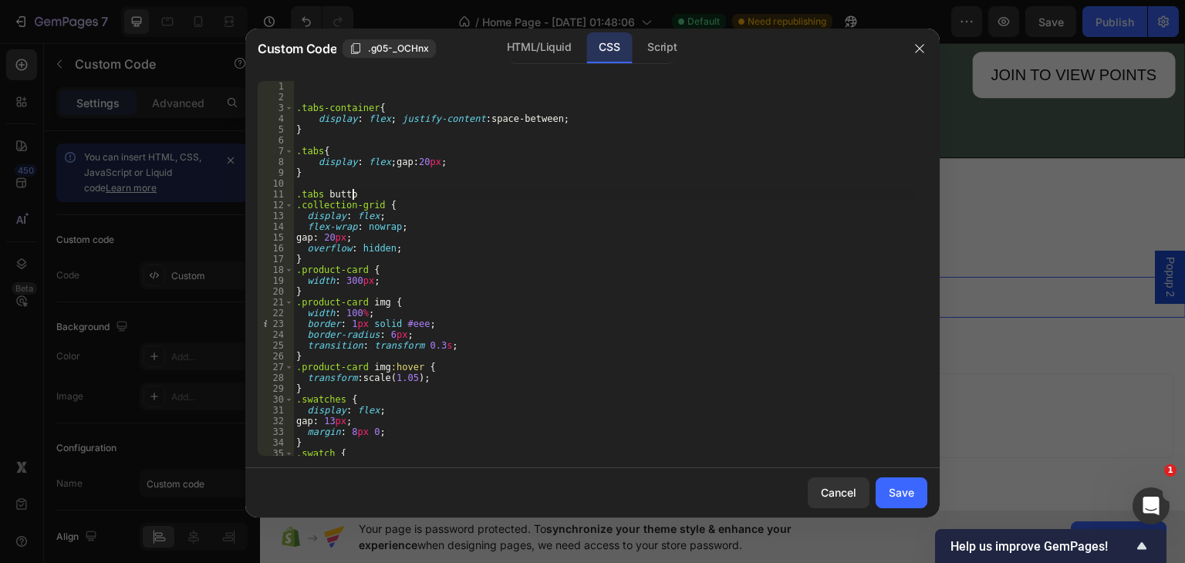
scroll to position [0, 4]
type textarea ".tabs button{"
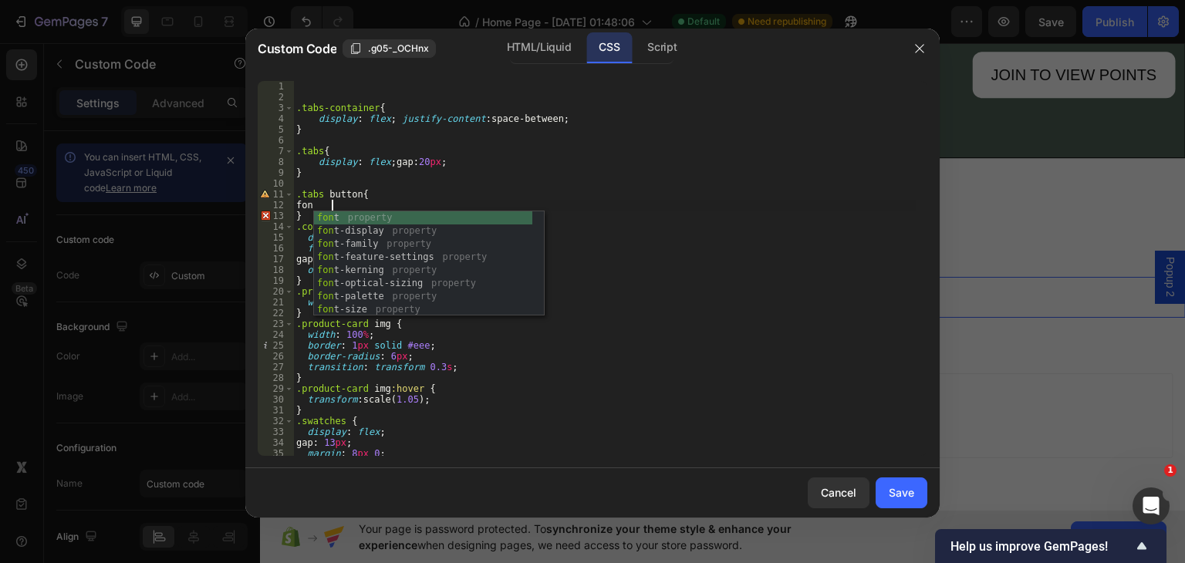
scroll to position [0, 2]
click at [362, 312] on div "font property font -display property font -family property font -feature-settin…" at bounding box center [423, 276] width 218 height 131
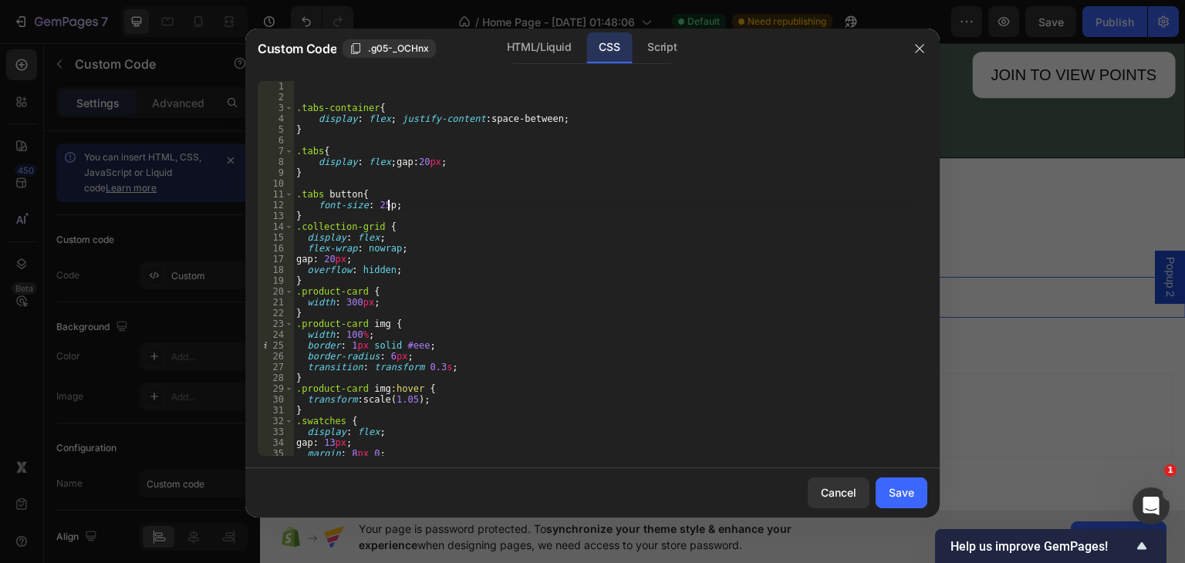
scroll to position [0, 7]
click at [417, 204] on div ".tabs-container { display : flex ; justify-content : space-between ; } .tabs { …" at bounding box center [604, 279] width 623 height 397
click at [465, 221] on div "font-w e i ght property font- synthesis- w e i ght property" at bounding box center [515, 237] width 230 height 52
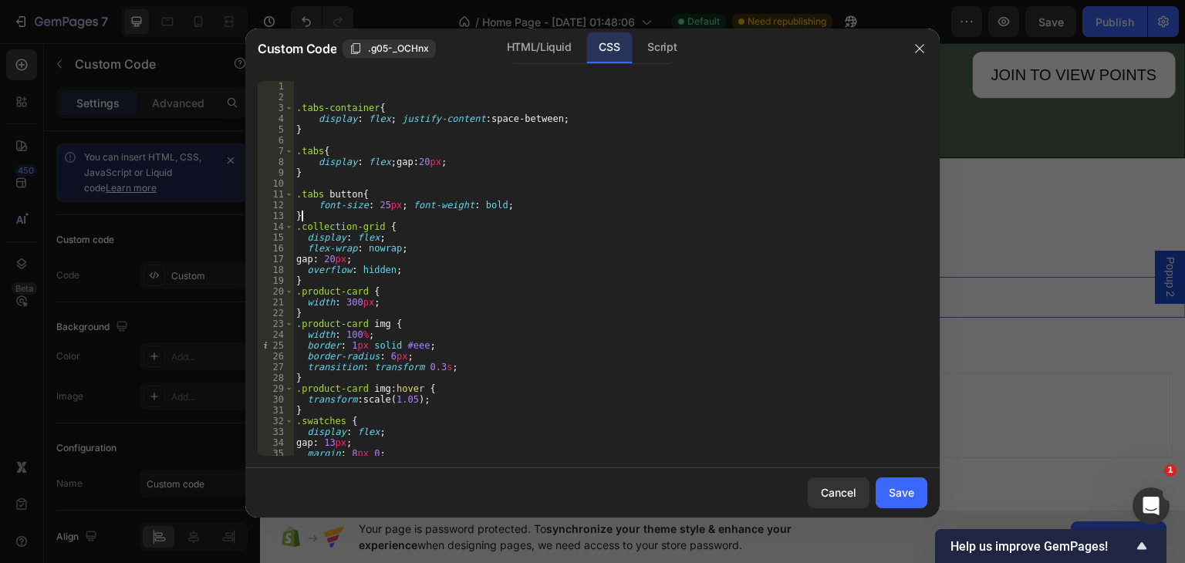
click at [303, 217] on div ".tabs-container { display : flex ; justify-content : space-between ; } .tabs { …" at bounding box center [604, 279] width 623 height 397
type textarea "}"
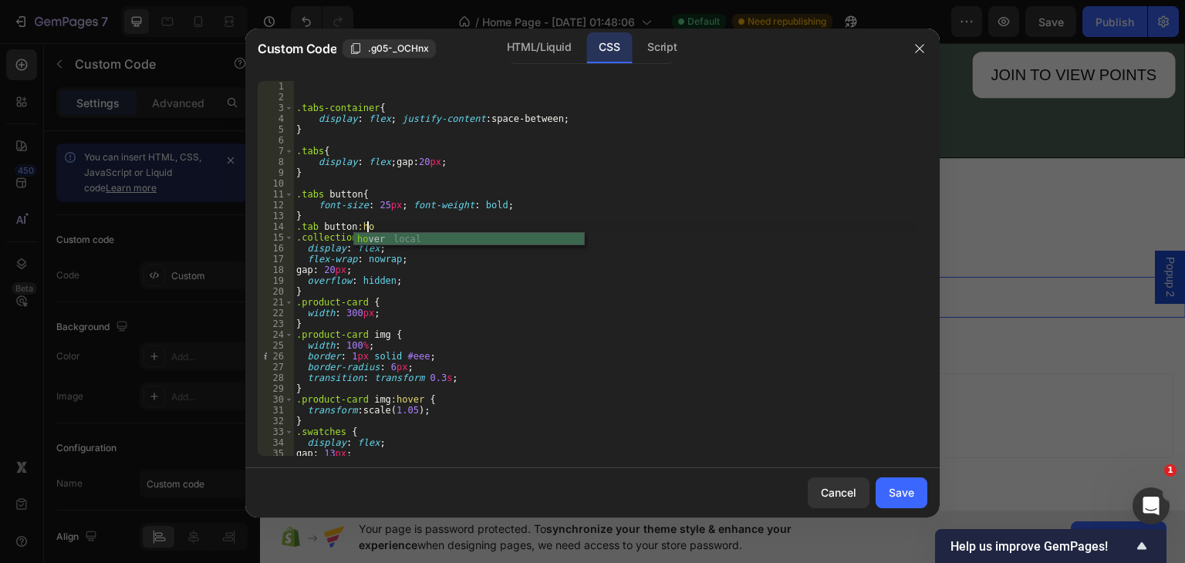
scroll to position [0, 5]
click at [416, 240] on div "ho v er local" at bounding box center [469, 252] width 230 height 39
type textarea ".tab button:hover{"
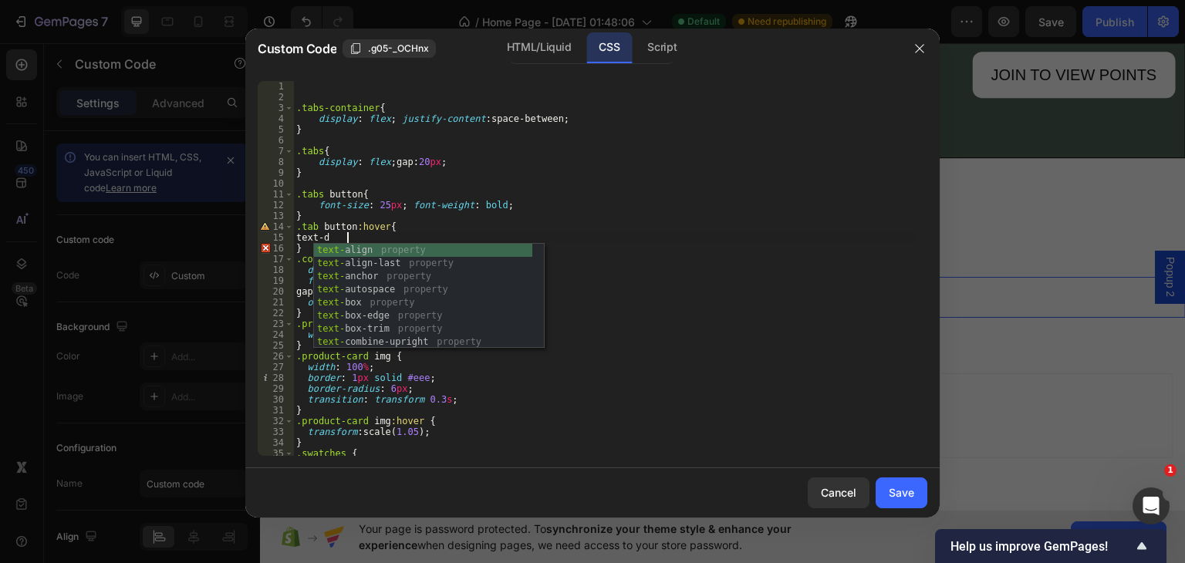
scroll to position [0, 3]
click at [395, 248] on div "text-d ecoration property text-d ecoration-color property text-d ecoration-line…" at bounding box center [423, 309] width 218 height 131
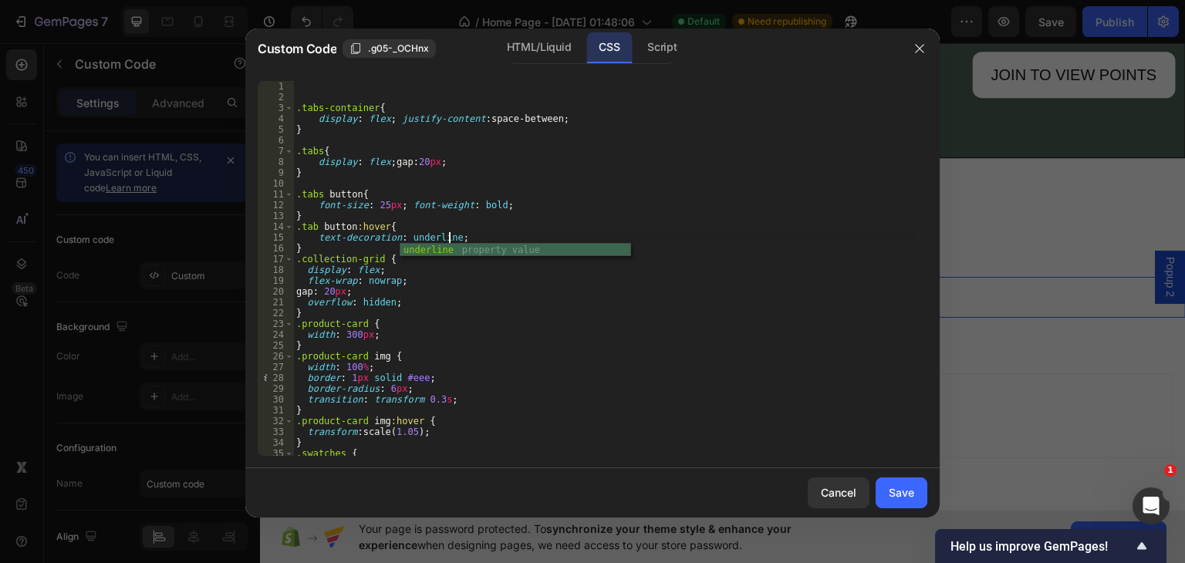
scroll to position [0, 12]
type textarea "text-decoration: underline;"
click at [495, 44] on div "HTML/Liquid" at bounding box center [539, 47] width 89 height 31
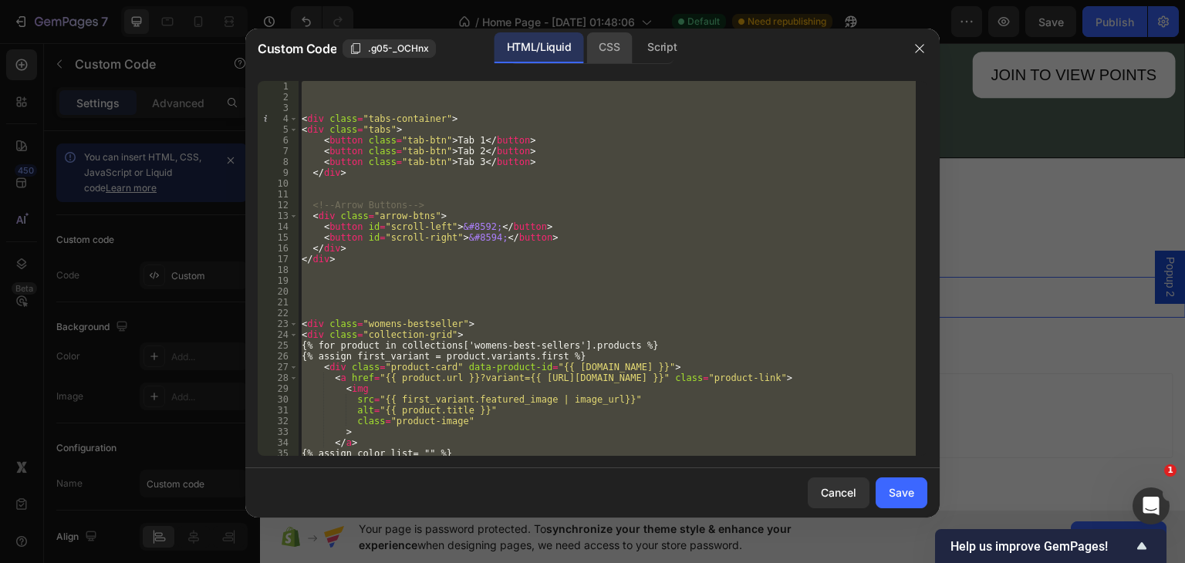
click at [608, 49] on div "CSS" at bounding box center [609, 47] width 46 height 31
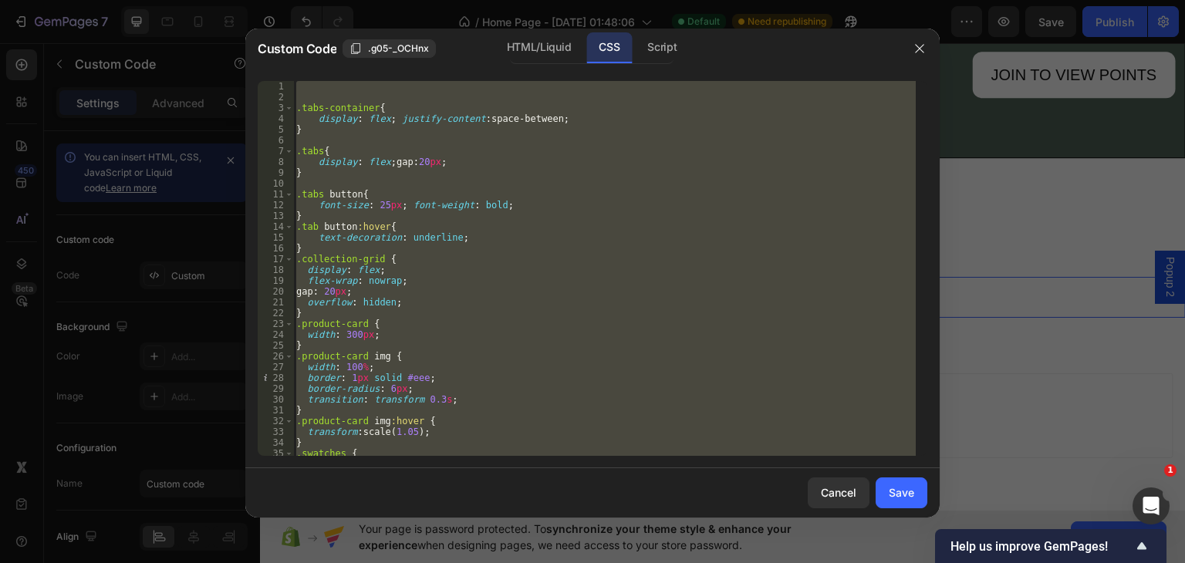
scroll to position [0, 0]
click at [315, 244] on div ".tabs-container { display : flex ; justify-content : space-between ; } .tabs { …" at bounding box center [604, 268] width 623 height 375
type textarea "}"
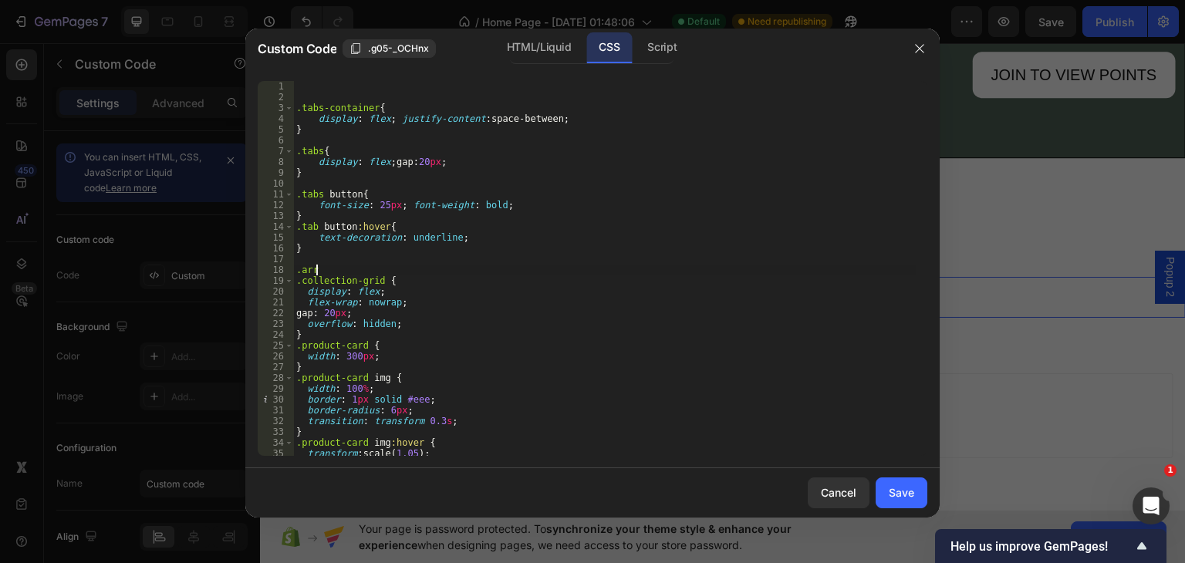
scroll to position [0, 1]
type textarea ".arrow-btns{"
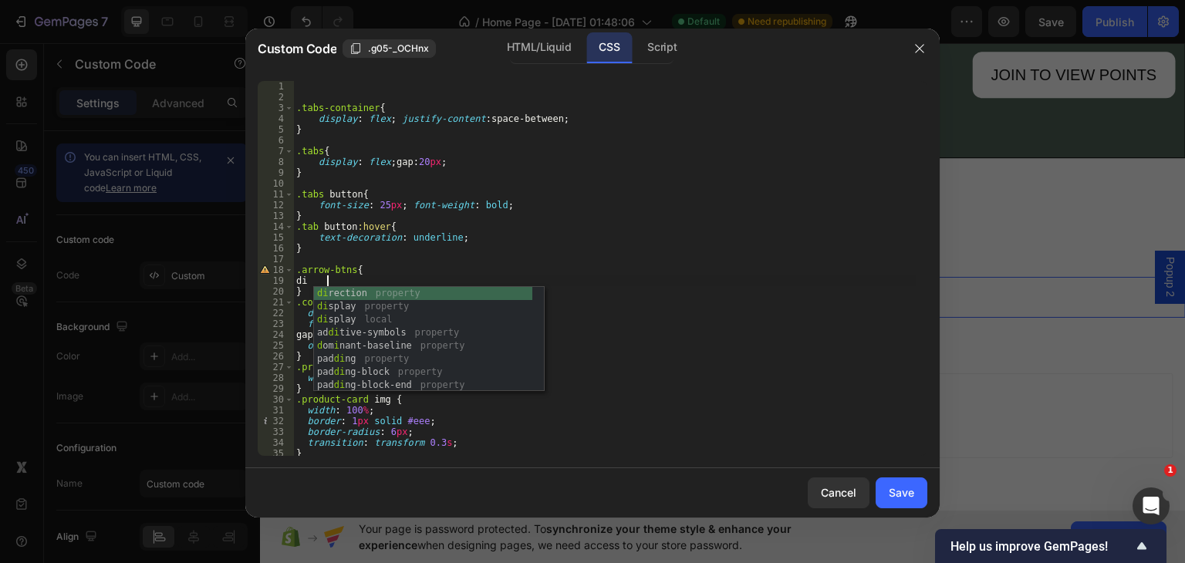
scroll to position [0, 2]
click at [357, 292] on div "dis play property dis play local font- dis play property offset- dis tance prop…" at bounding box center [423, 352] width 218 height 131
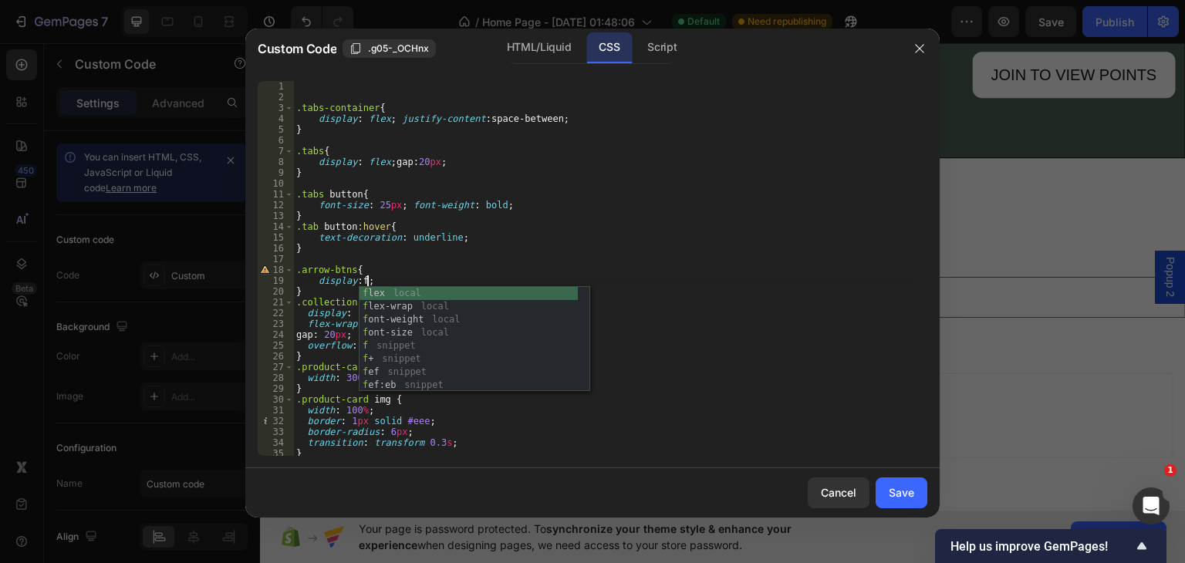
scroll to position [0, 5]
click at [408, 288] on div "fl ex local fl ex-wrap local fl snippet fl :l snippet fl :n snippet fl :r snipp…" at bounding box center [475, 352] width 230 height 131
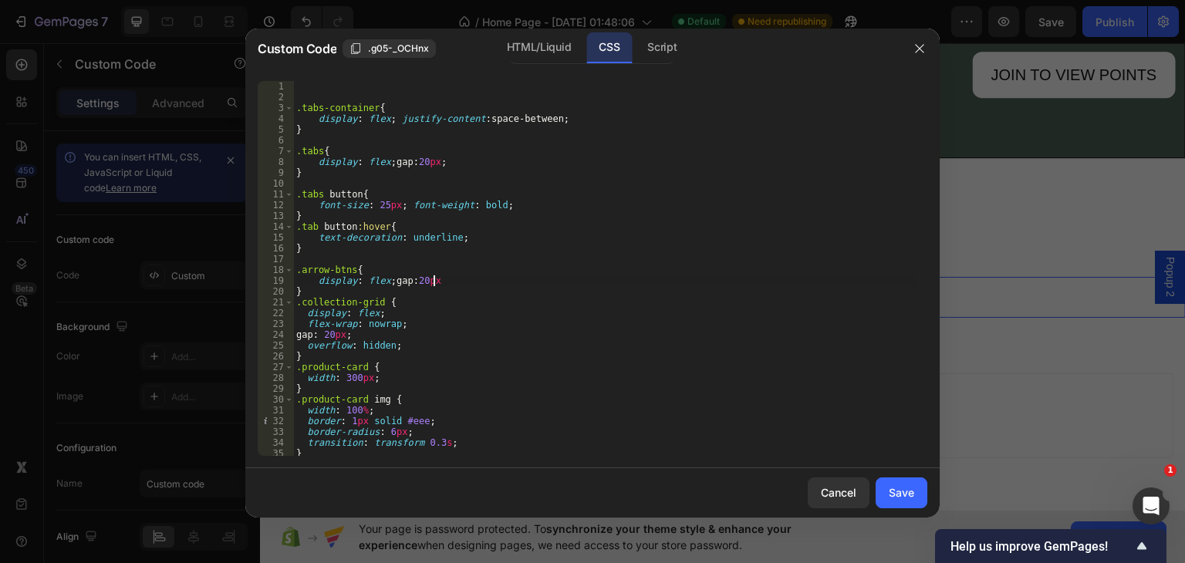
scroll to position [0, 11]
click at [307, 293] on div ".tabs-container { display : flex ; justify-content : space-between ; } .tabs { …" at bounding box center [604, 279] width 623 height 397
type textarea "}"
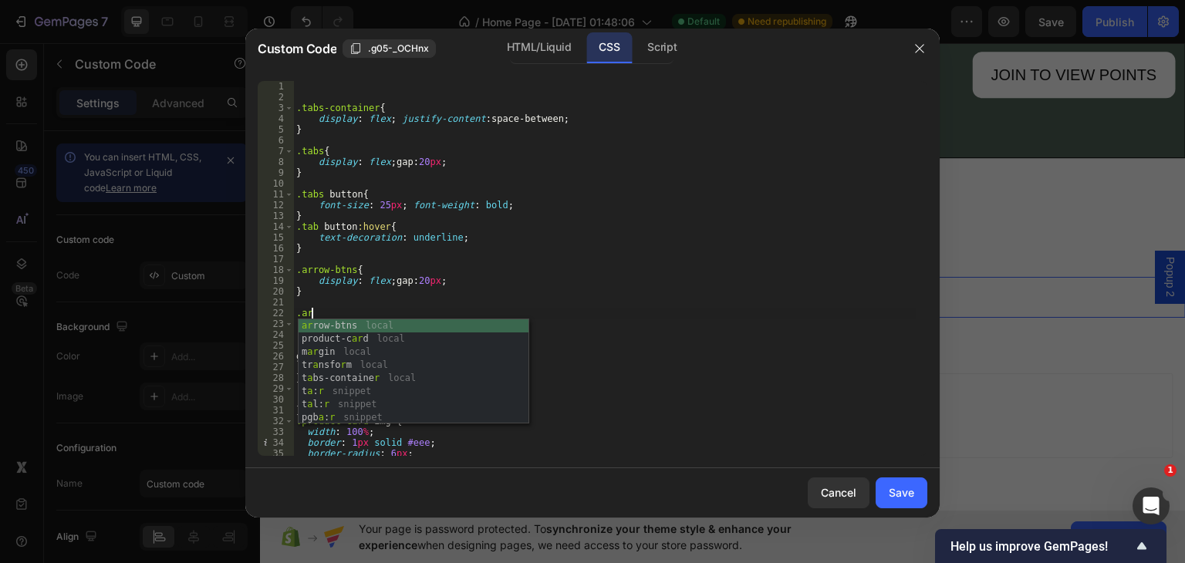
scroll to position [0, 0]
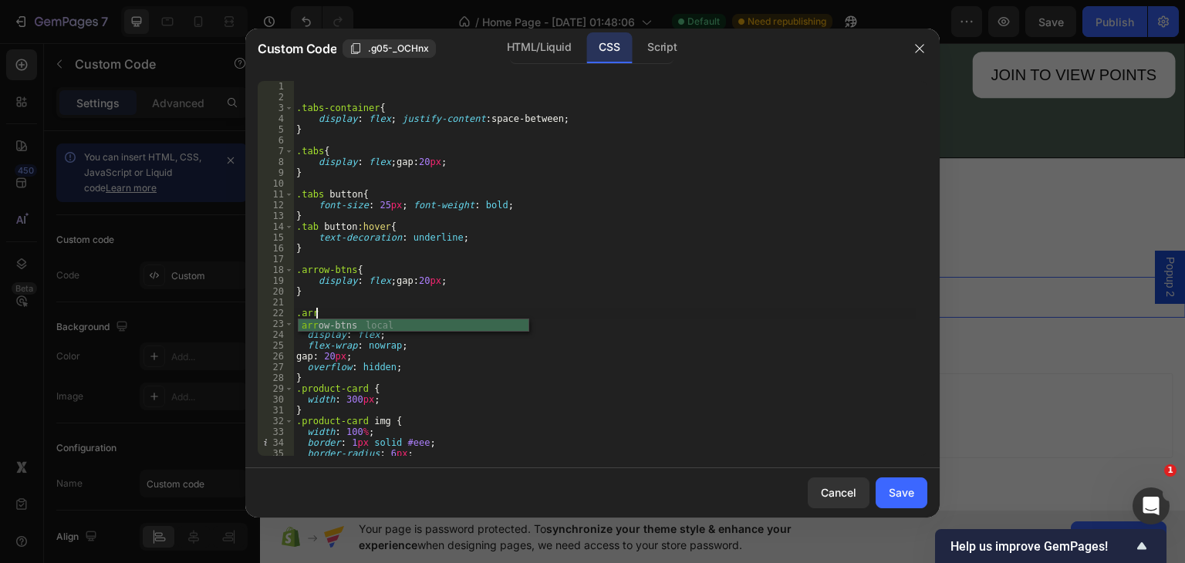
click at [363, 326] on div "arr ow-btns local" at bounding box center [414, 338] width 230 height 39
type textarea ".arrow-btns button{"
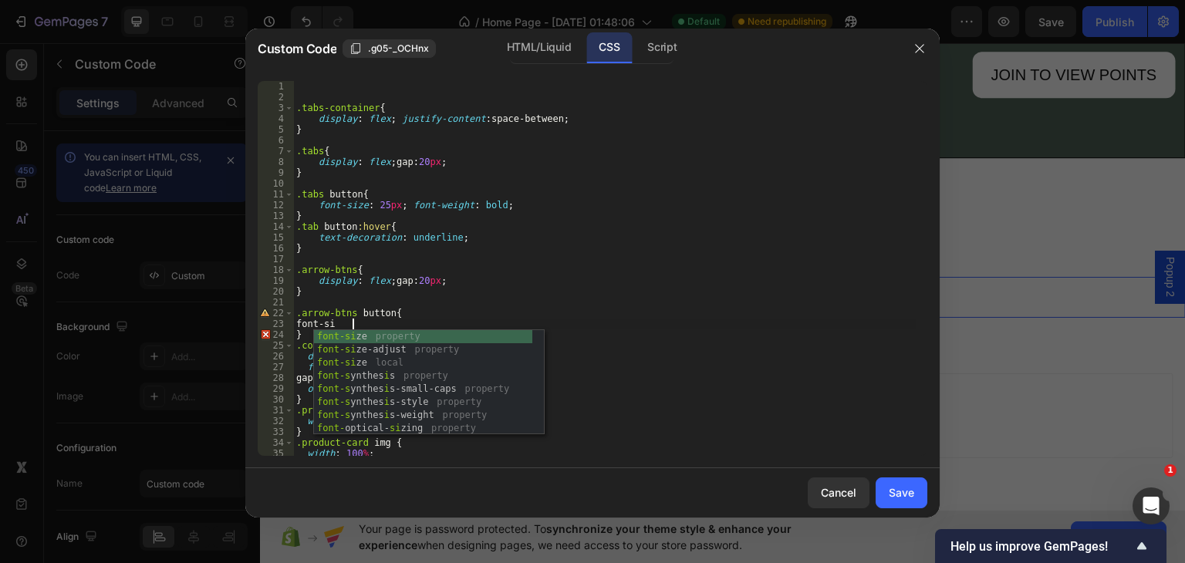
scroll to position [0, 3]
click at [366, 336] on div "font-si ze property font-si ze-adjust property font-si ze local font-s ynthes i…" at bounding box center [423, 395] width 218 height 131
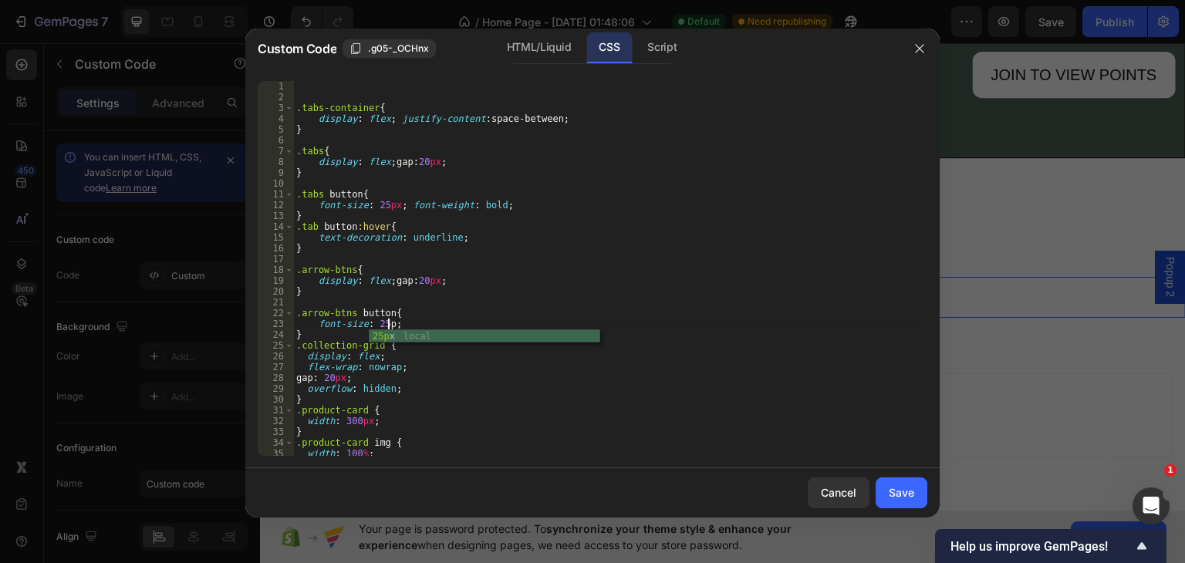
scroll to position [0, 7]
drag, startPoint x: 380, startPoint y: 322, endPoint x: 378, endPoint y: 336, distance: 14.0
click at [380, 323] on div ".tabs-container { display : flex ; justify-content : space-between ; } .tabs { …" at bounding box center [604, 279] width 623 height 397
click at [576, 294] on div ".tabs-container { display : flex ; justify-content : space-between ; } .tabs { …" at bounding box center [604, 279] width 623 height 397
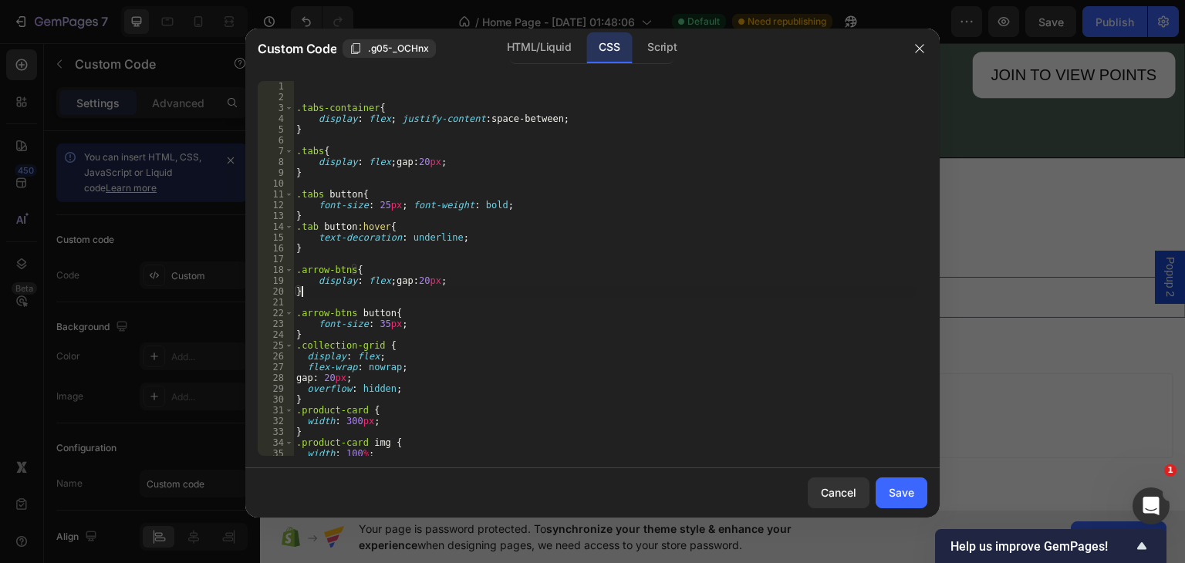
type textarea "}"
click at [309, 334] on div ".tabs-container { display : flex ; justify-content : space-between ; } .tabs { …" at bounding box center [604, 279] width 623 height 397
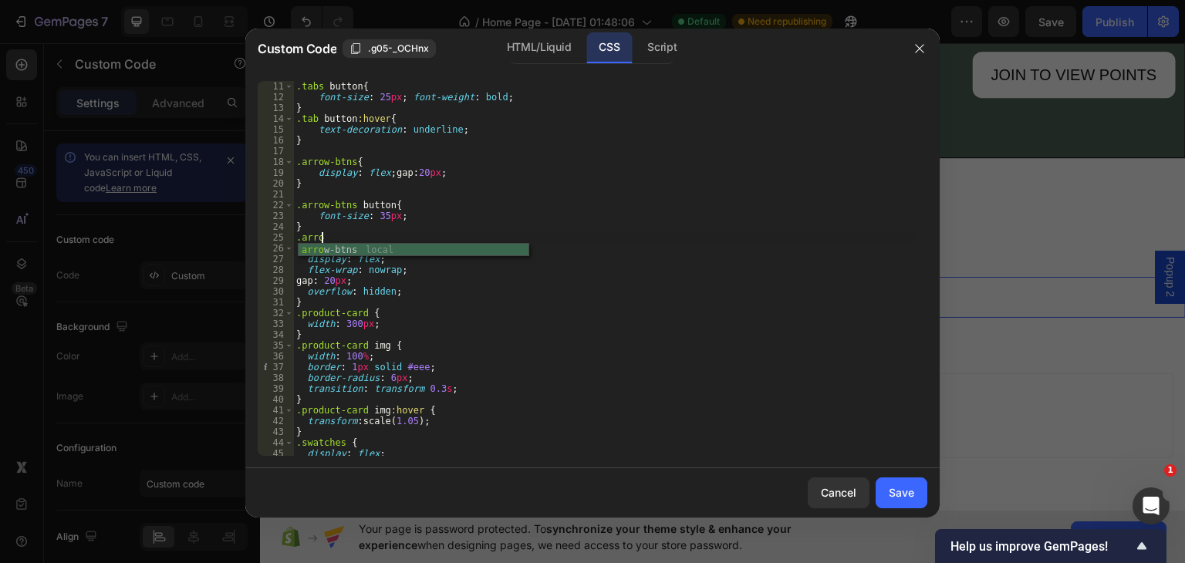
scroll to position [0, 1]
click at [367, 249] on div "arrow -btns local" at bounding box center [414, 263] width 230 height 39
type textarea ".arrow-btns:hover{"
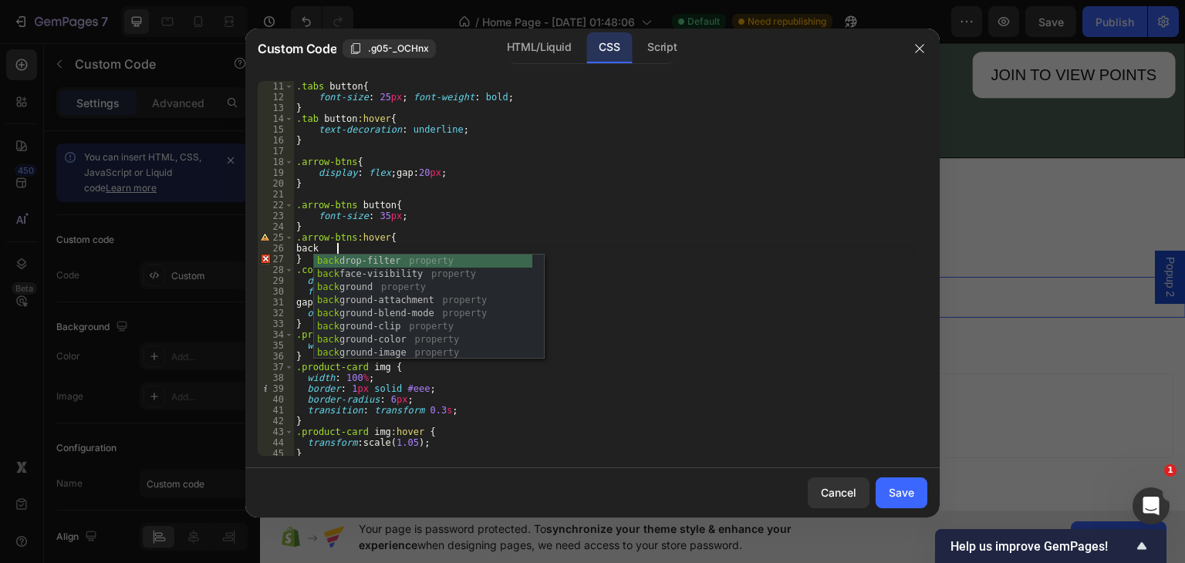
scroll to position [0, 2]
click at [381, 336] on div "back drop-filter property back face-visibility property back ground property ba…" at bounding box center [423, 320] width 218 height 131
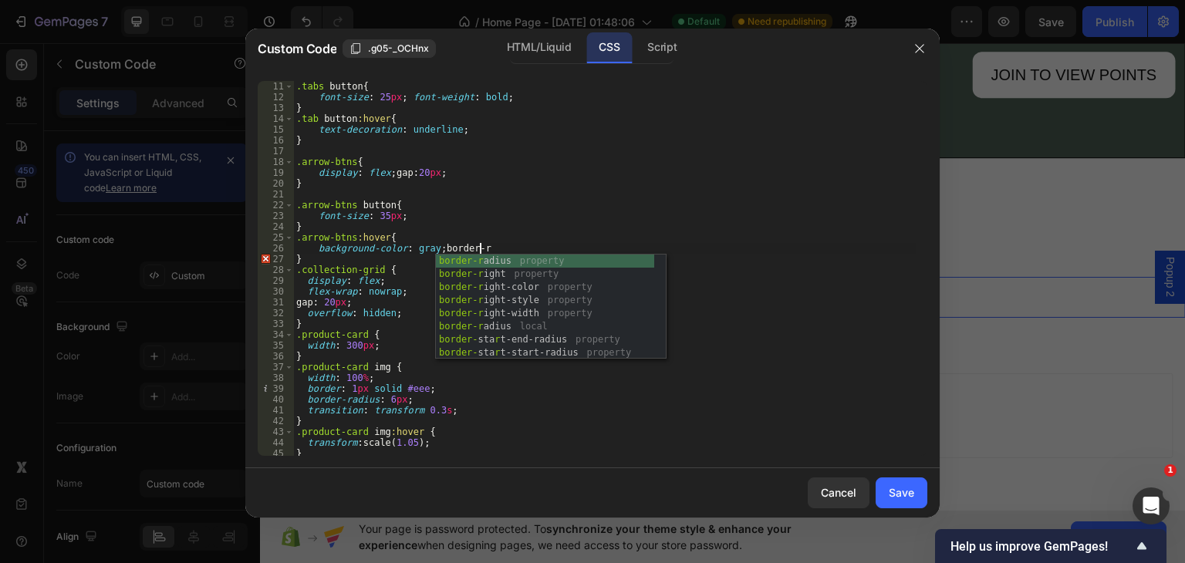
scroll to position [0, 15]
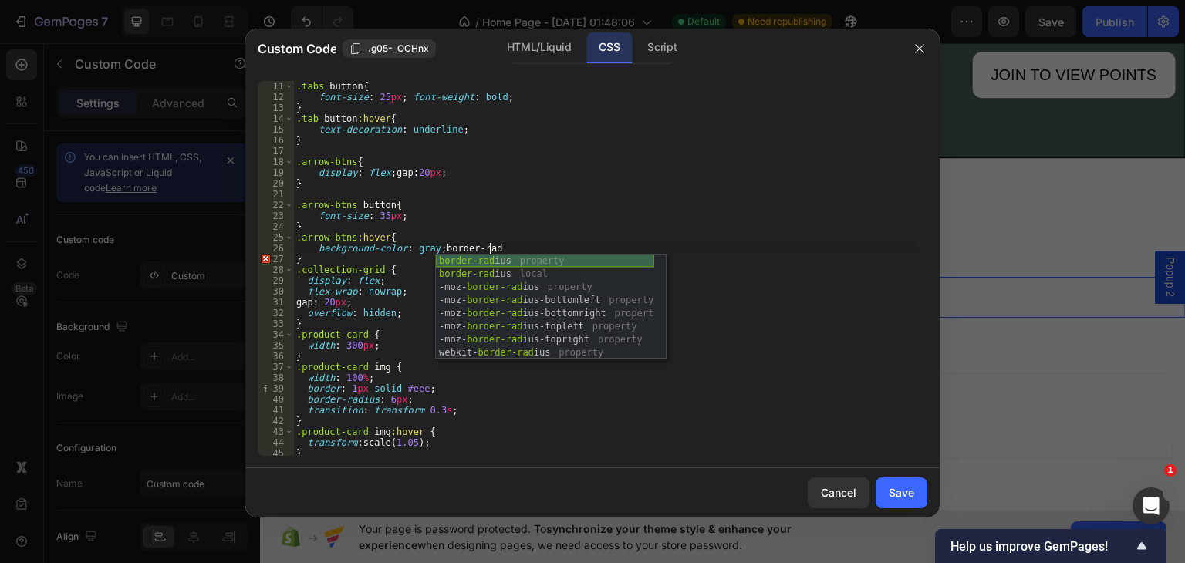
click at [590, 260] on div "border-rad ius property border-rad ius local -moz- border-rad ius property -moz…" at bounding box center [545, 320] width 218 height 131
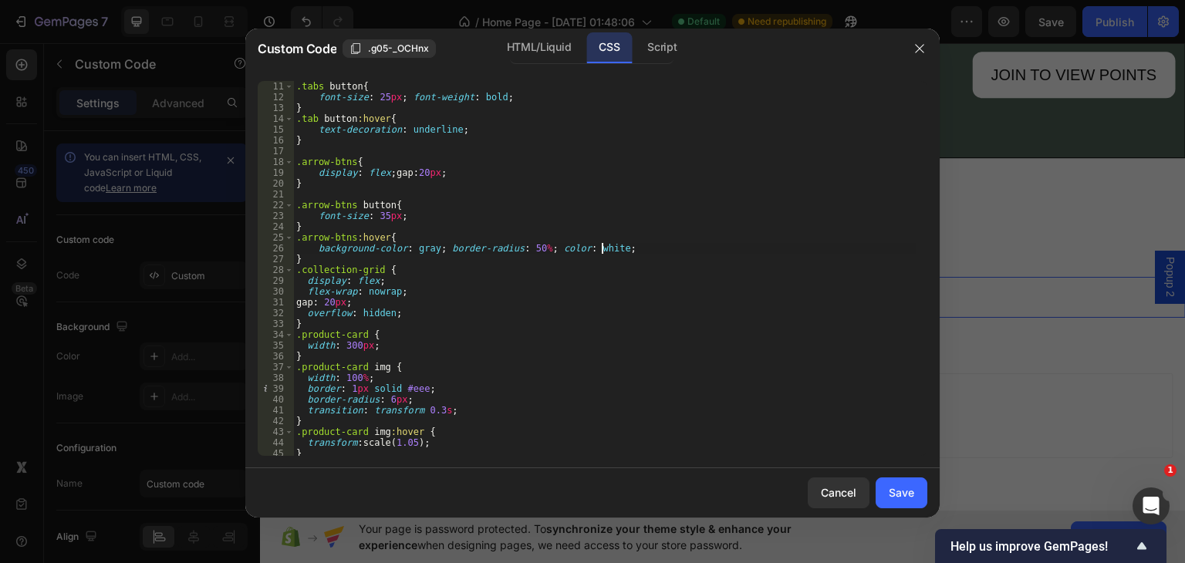
scroll to position [0, 25]
click at [320, 226] on div ".tabs button { font-size : 25 px ; font-weight : bold ; } .tab button :hover { …" at bounding box center [604, 268] width 623 height 397
click at [423, 215] on div ".tabs button { font-size : 25 px ; font-weight : bold ; } .tab button :hover { …" at bounding box center [604, 268] width 623 height 397
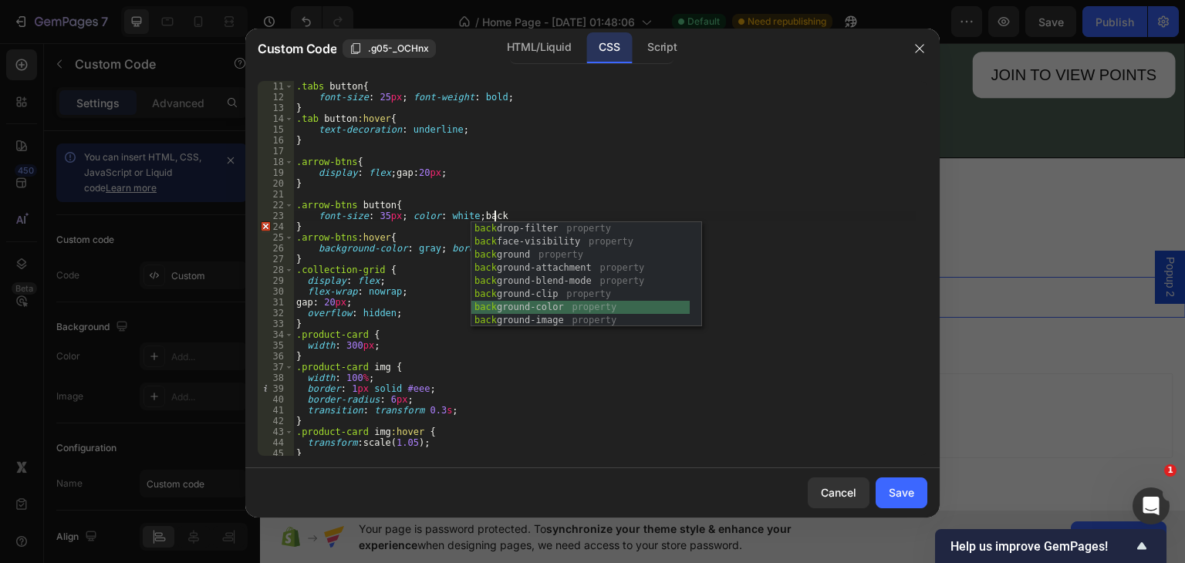
click at [539, 303] on div "back drop-filter property back face-visibility property back ground property ba…" at bounding box center [580, 287] width 218 height 131
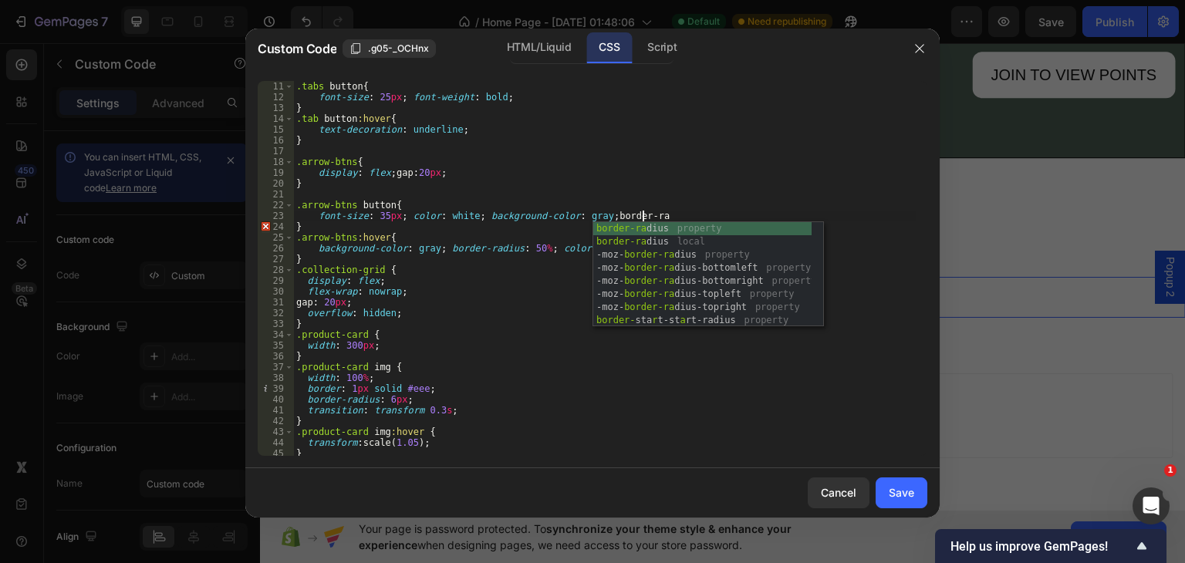
scroll to position [0, 28]
click at [698, 228] on div "border-ra dius property border-ra dius local -moz- border-ra dius property -moz…" at bounding box center [702, 287] width 218 height 131
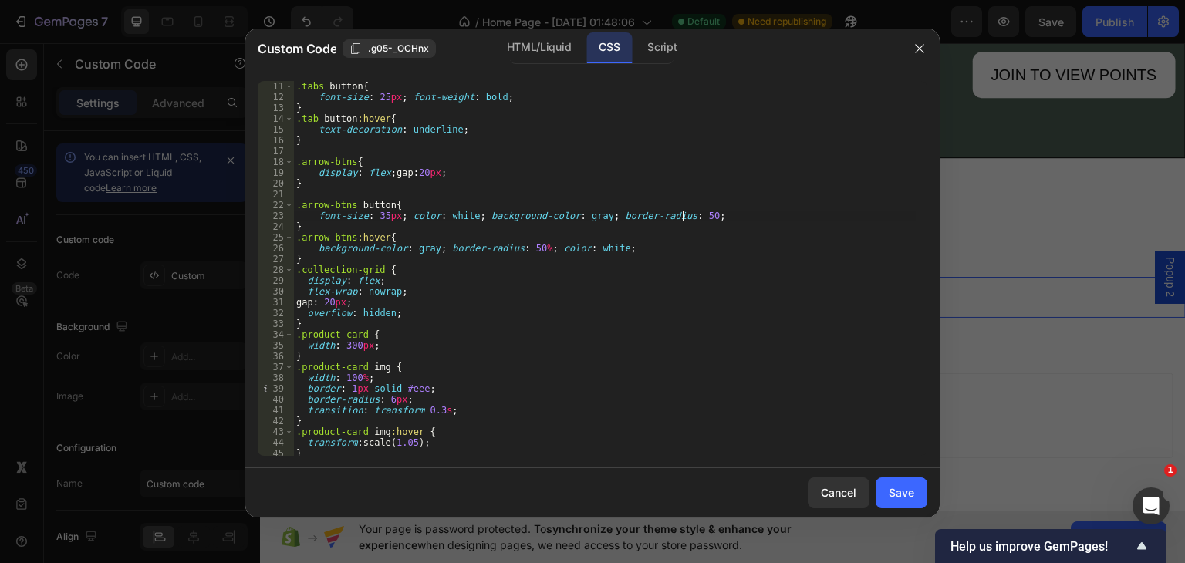
scroll to position [0, 32]
click at [606, 245] on div ".tabs button { font-size : 25 px ; font-weight : bold ; } .tab button :hover { …" at bounding box center [604, 268] width 623 height 397
type textarea "background-color: gray;"
click at [520, 48] on div "HTML/Liquid" at bounding box center [539, 47] width 89 height 31
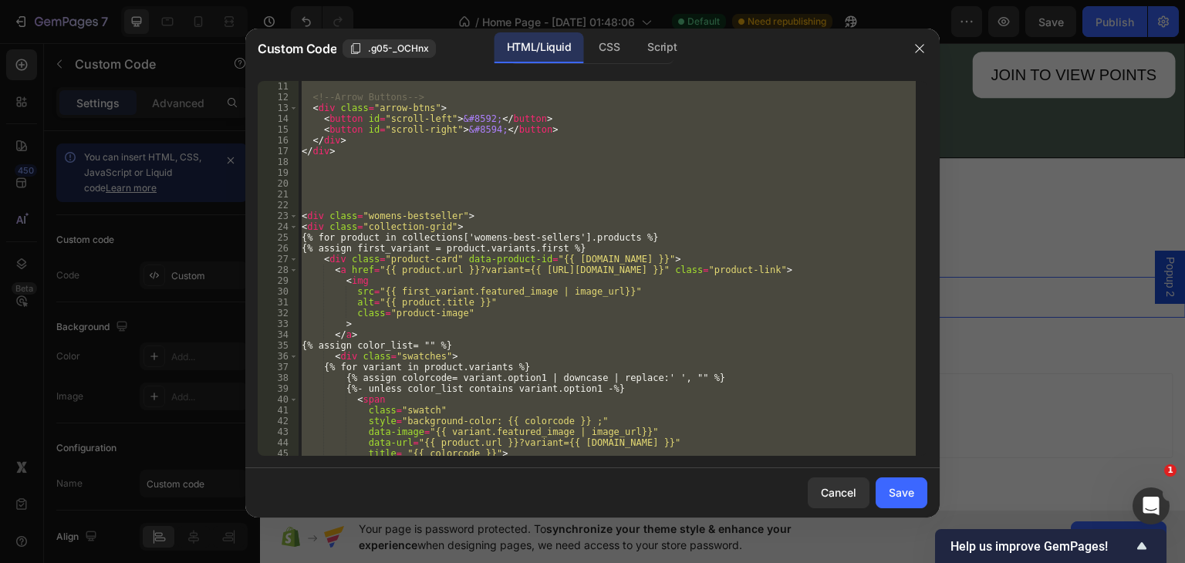
scroll to position [0, 0]
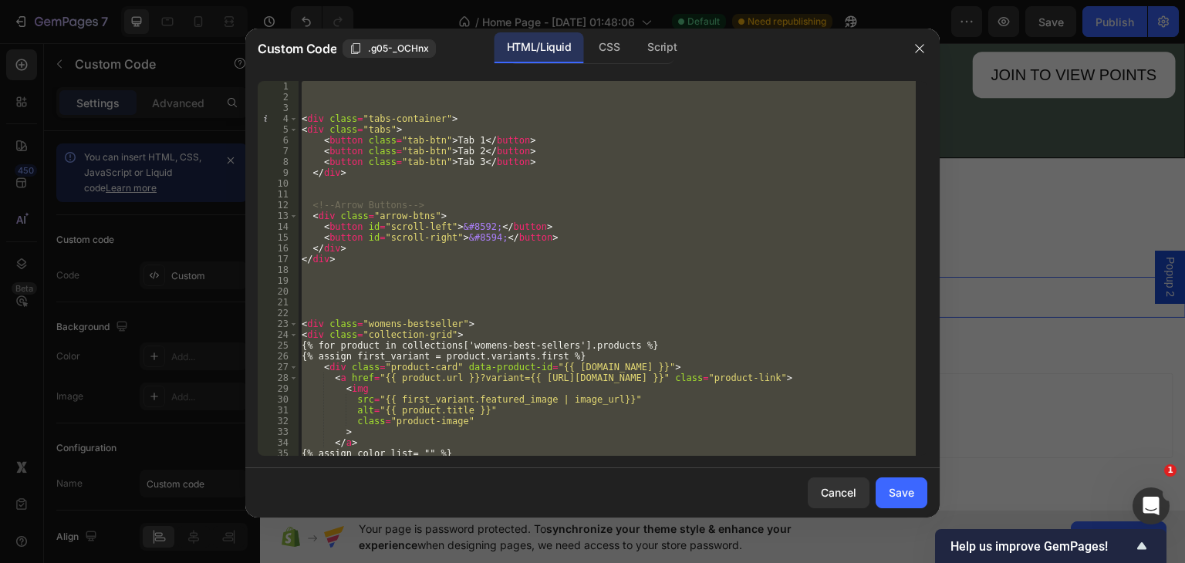
drag, startPoint x: 617, startPoint y: 47, endPoint x: 605, endPoint y: 72, distance: 27.6
click at [617, 47] on div "CSS" at bounding box center [609, 47] width 46 height 31
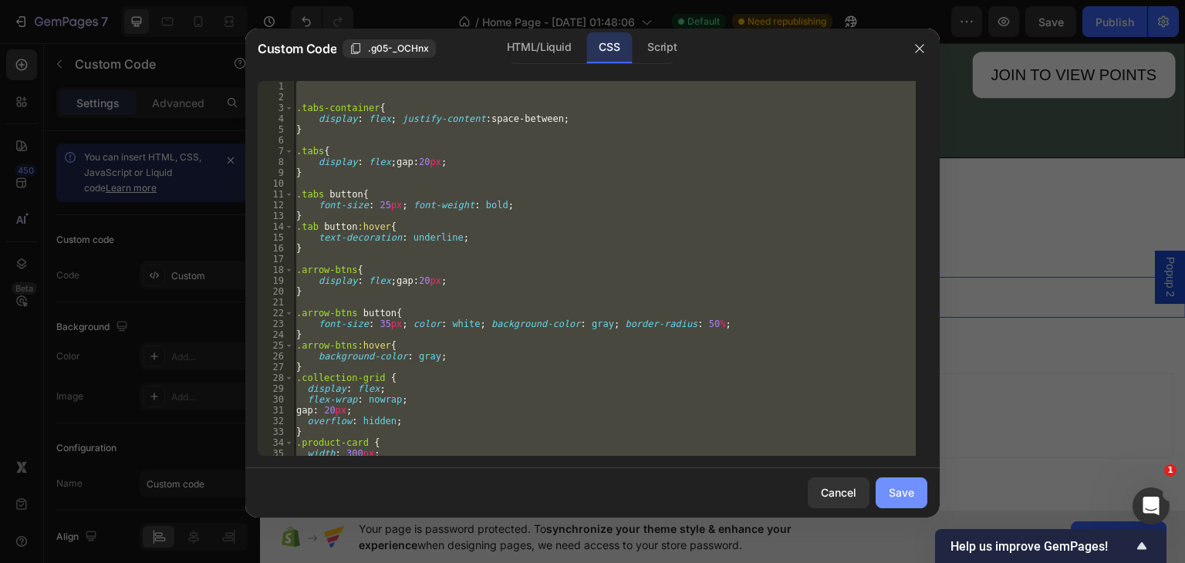
click at [907, 498] on div "Save" at bounding box center [901, 493] width 25 height 16
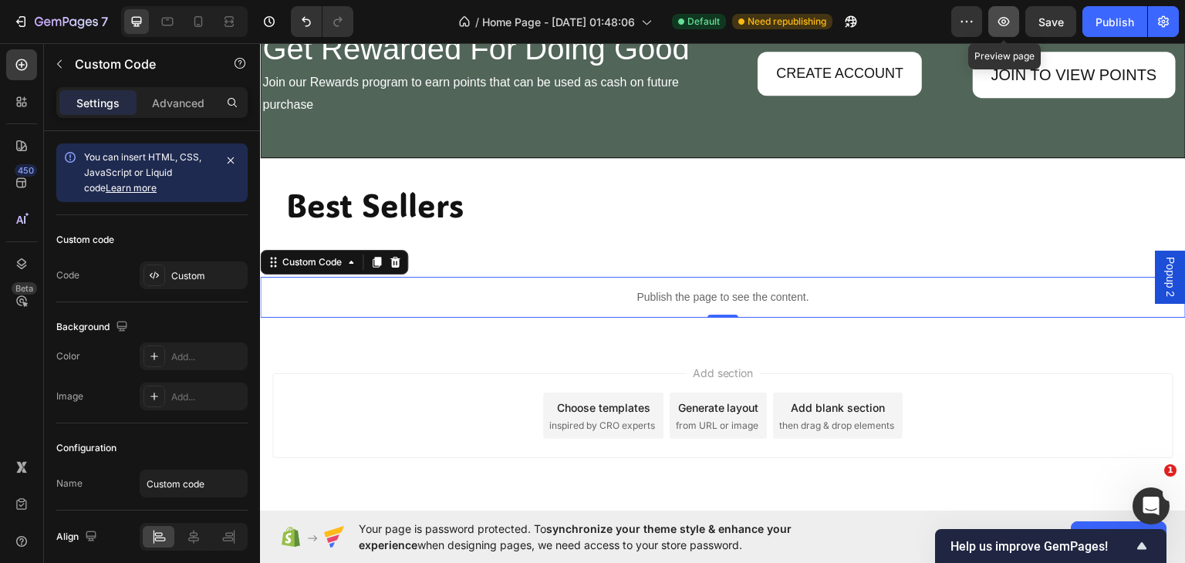
click at [1009, 25] on icon "button" at bounding box center [1005, 21] width 12 height 9
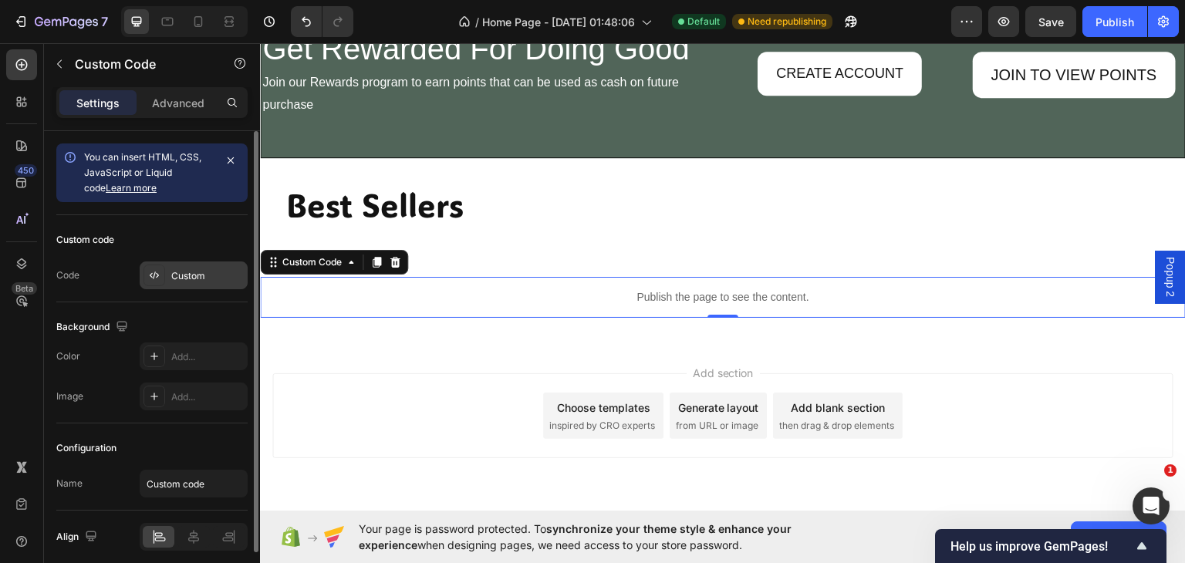
click at [191, 265] on div "Custom" at bounding box center [194, 276] width 108 height 28
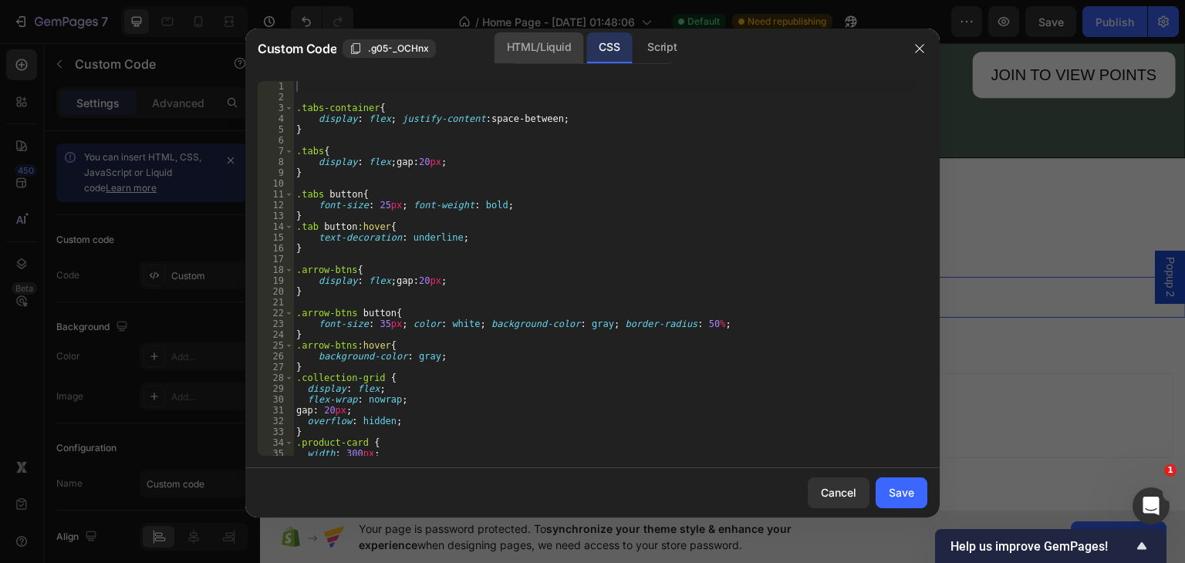
click at [525, 53] on div "HTML/Liquid" at bounding box center [539, 47] width 89 height 31
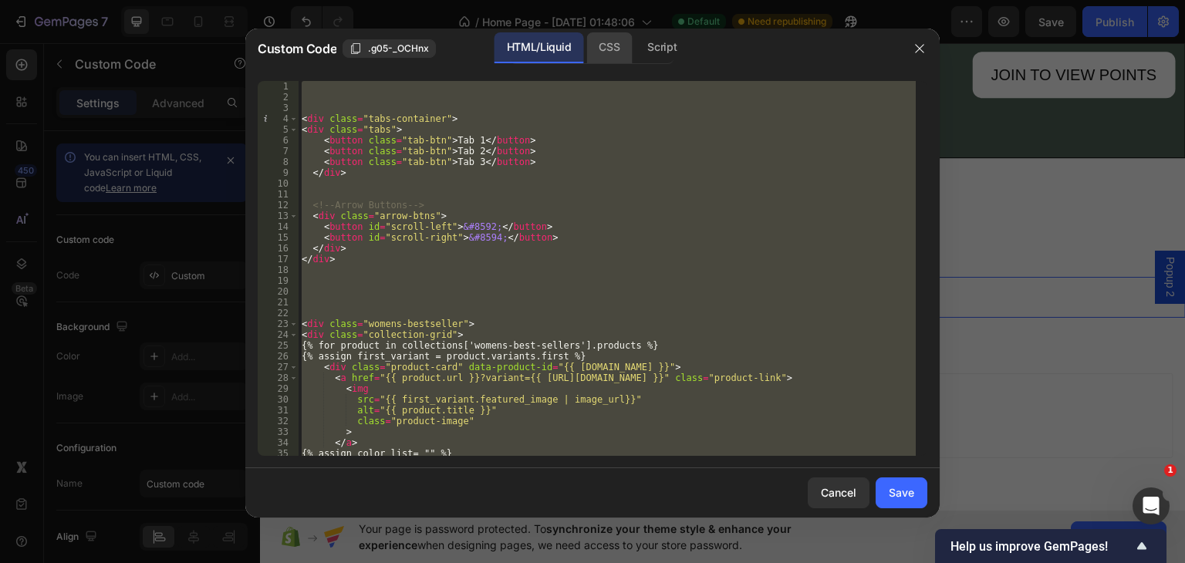
click at [605, 44] on div "CSS" at bounding box center [609, 47] width 46 height 31
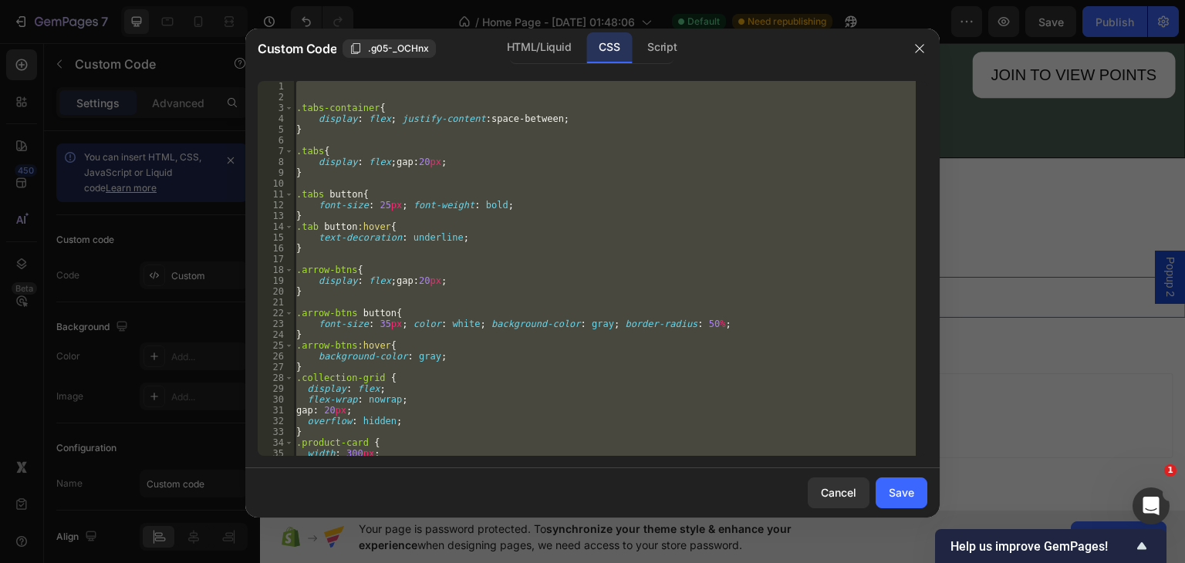
click at [505, 204] on div ".tabs-container { display : flex ; justify-content : space-between ; } .tabs { …" at bounding box center [604, 268] width 623 height 375
type textarea "font-size: 25px; font-weight: bold;"
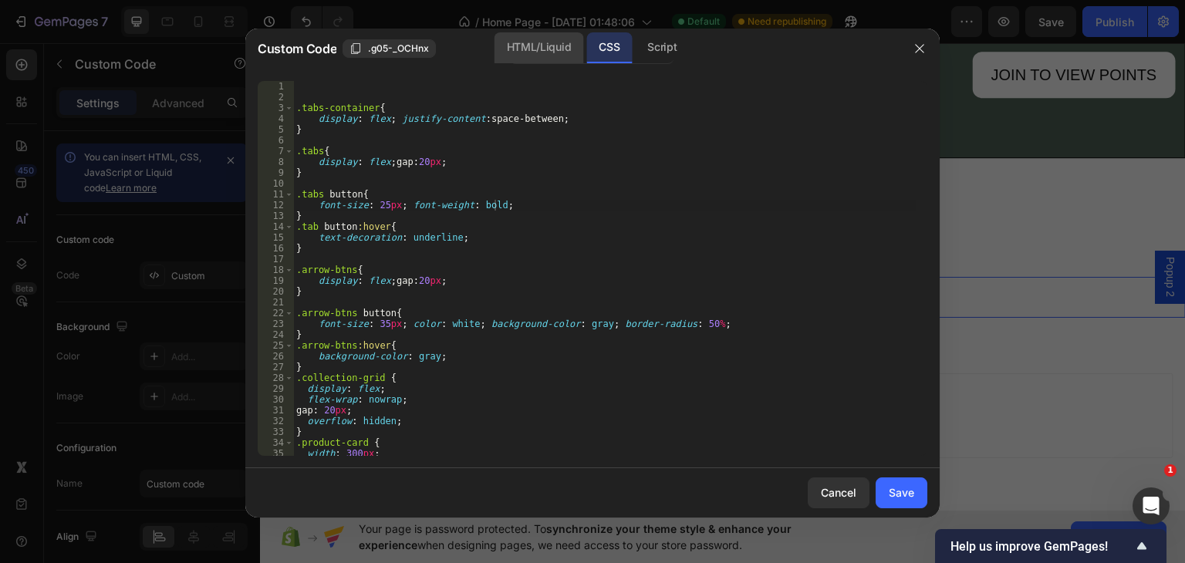
click at [542, 53] on div "HTML/Liquid" at bounding box center [539, 47] width 89 height 31
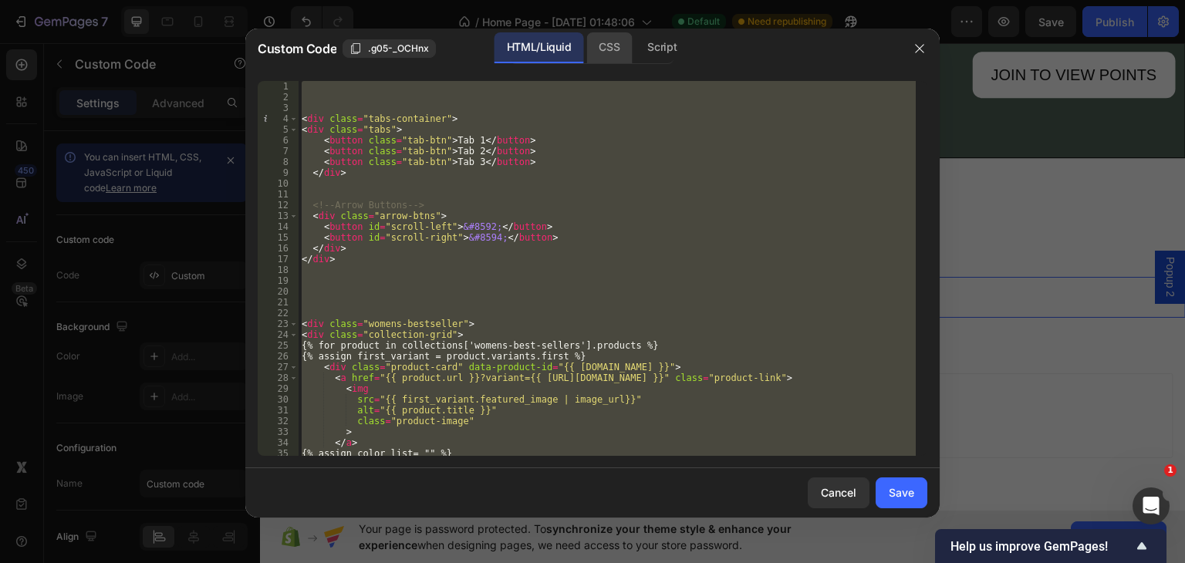
click at [607, 41] on div "CSS" at bounding box center [609, 47] width 46 height 31
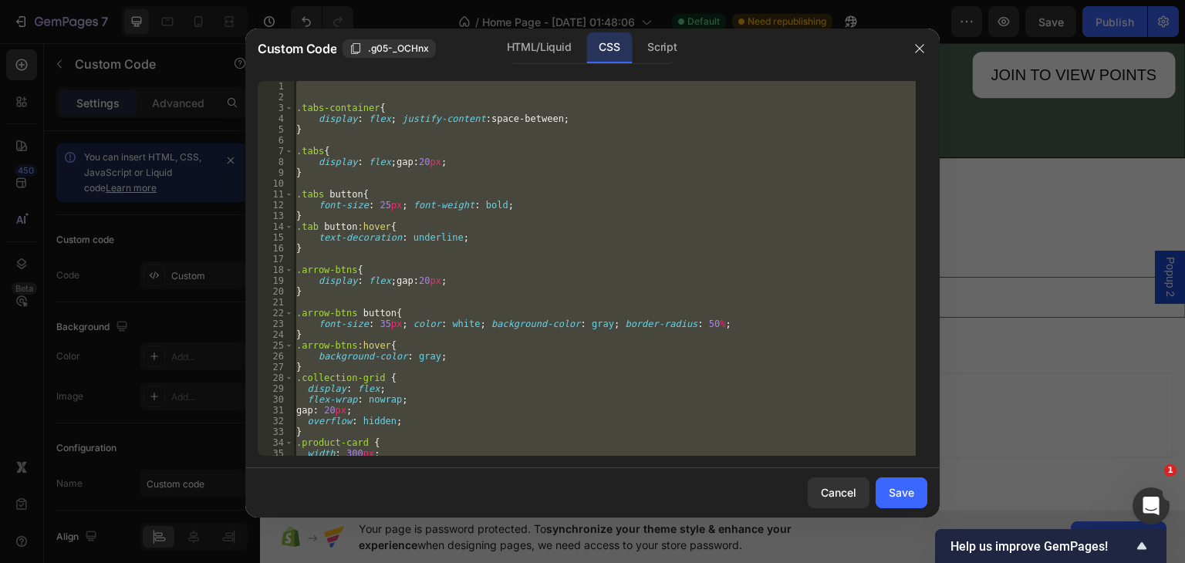
click at [701, 321] on div ".tabs-container { display : flex ; justify-content : space-between ; } .tabs { …" at bounding box center [604, 268] width 623 height 375
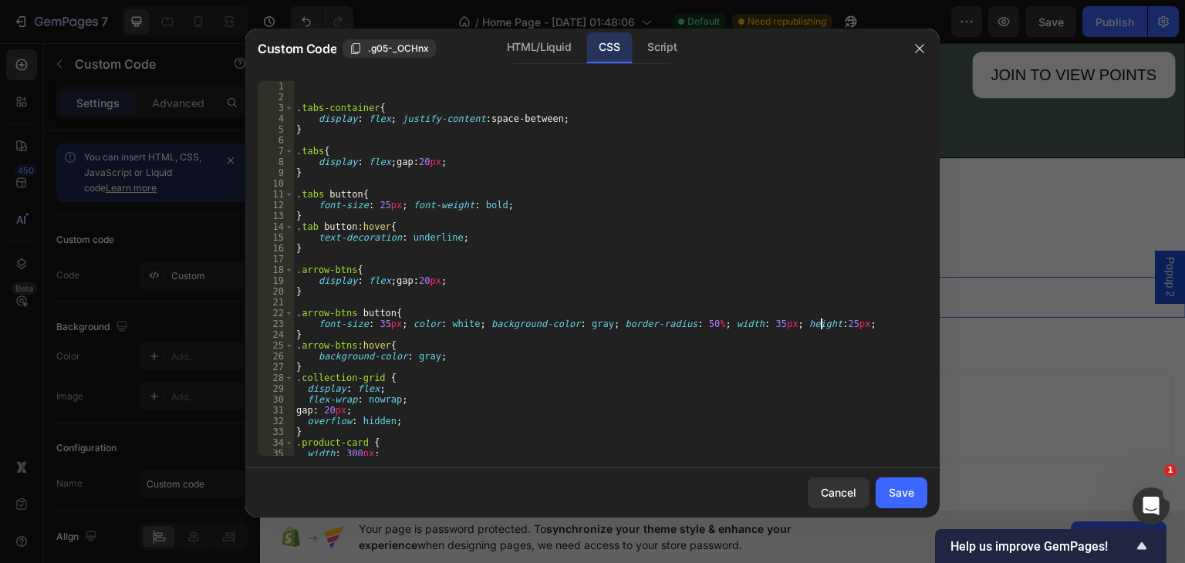
scroll to position [0, 42]
type textarea "font-size: 35px; color: white; background-color: gray; border-radius: 50%; widt…"
click at [906, 491] on div "Save" at bounding box center [901, 493] width 25 height 16
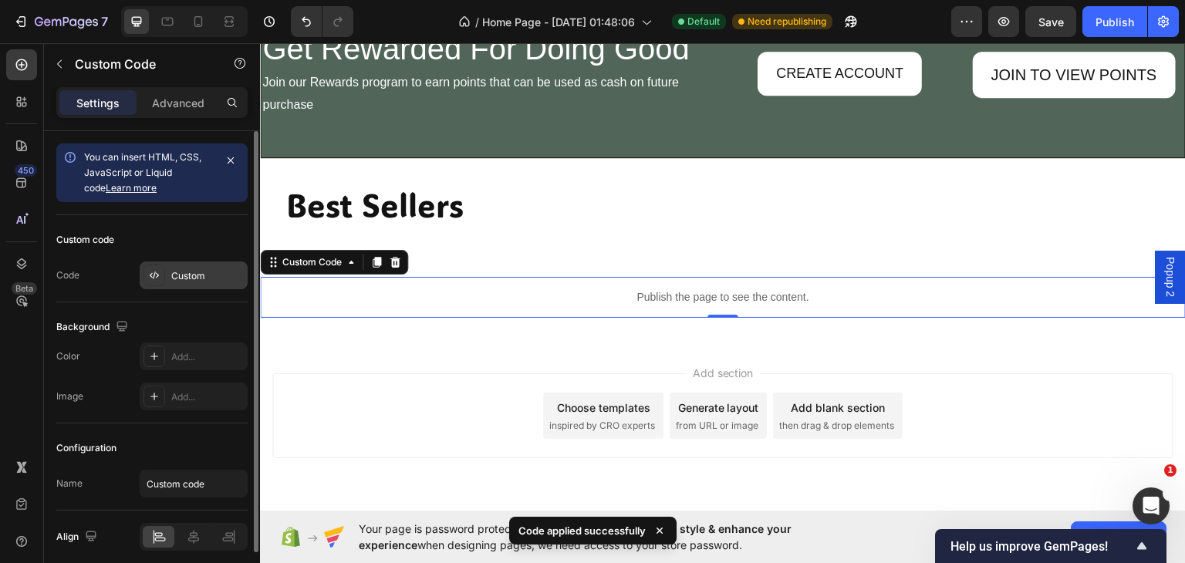
click at [192, 275] on div "Custom" at bounding box center [207, 276] width 73 height 14
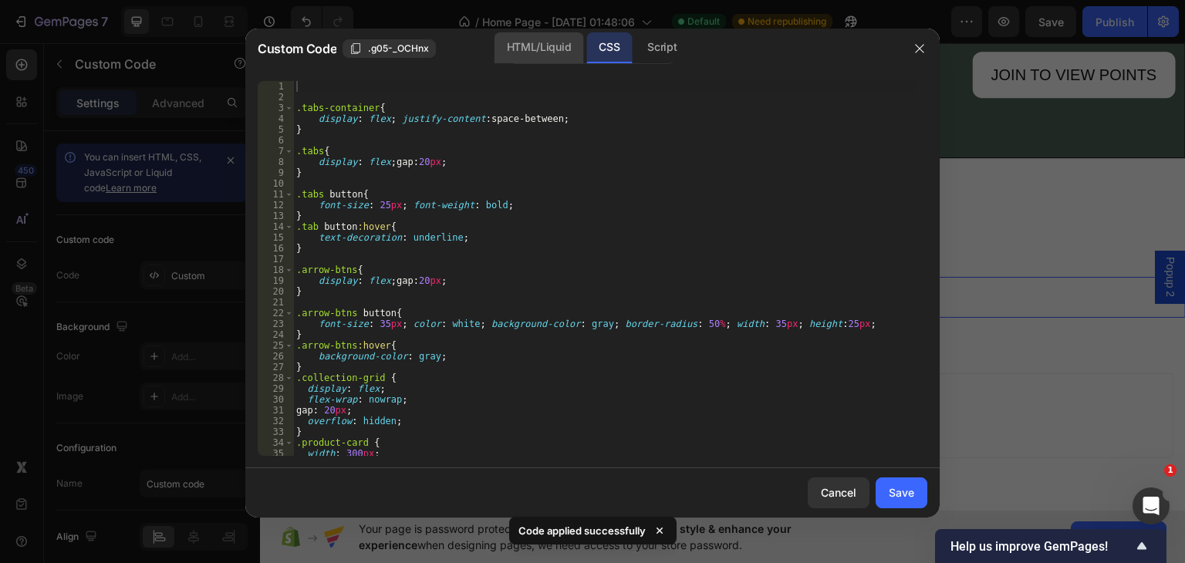
click at [545, 42] on div "HTML/Liquid" at bounding box center [539, 47] width 89 height 31
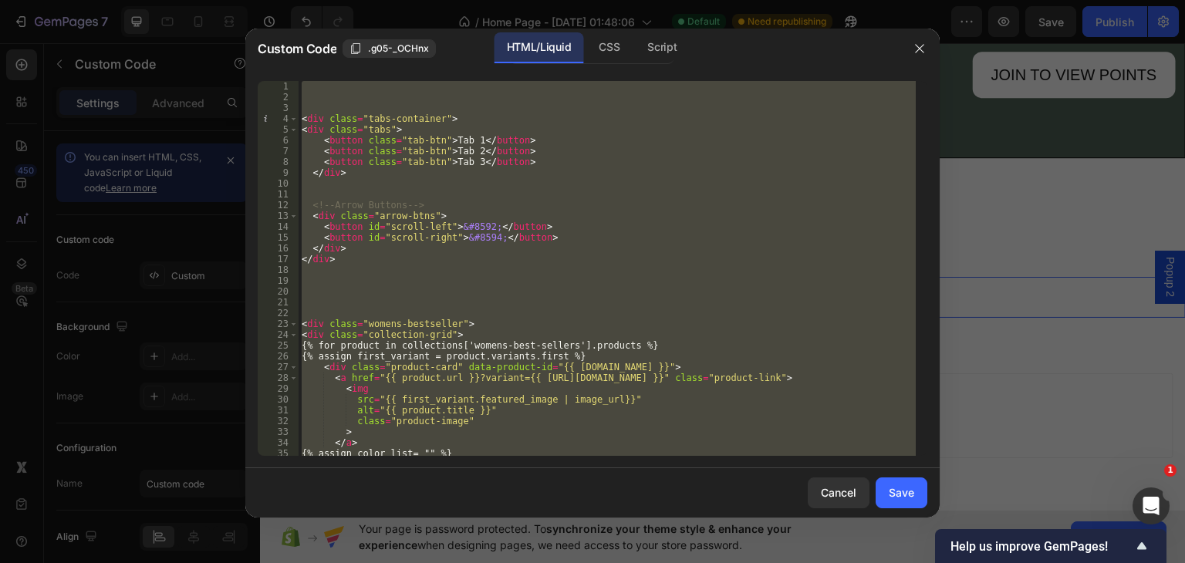
click at [432, 136] on div "< div class = "tabs-container" > < div class = "tabs" > < button class = "tab-b…" at bounding box center [607, 268] width 617 height 375
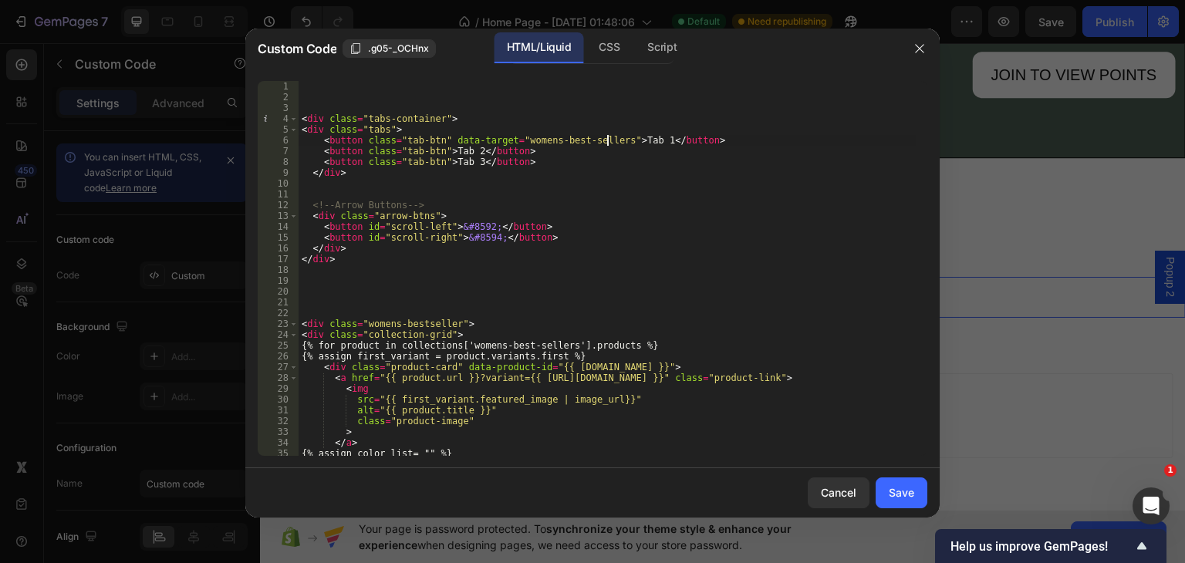
scroll to position [0, 25]
click at [641, 144] on div "< div class = "tabs-container" > < div class = "tabs" > < button class = "tab-b…" at bounding box center [607, 279] width 617 height 397
click at [438, 146] on div "< div class = "tabs-container" > < div class = "tabs" > < button class = "tab-b…" at bounding box center [607, 279] width 617 height 397
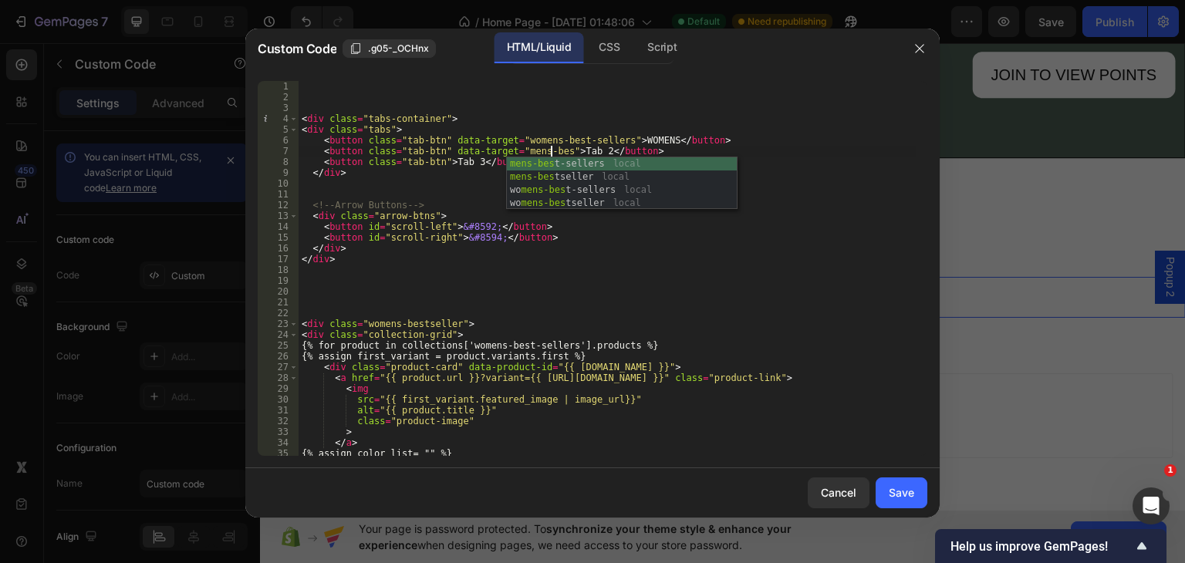
scroll to position [0, 21]
click at [577, 164] on div "mens-best -sellers local mens-best seller local wo mens-best -sellers local wo …" at bounding box center [622, 196] width 230 height 79
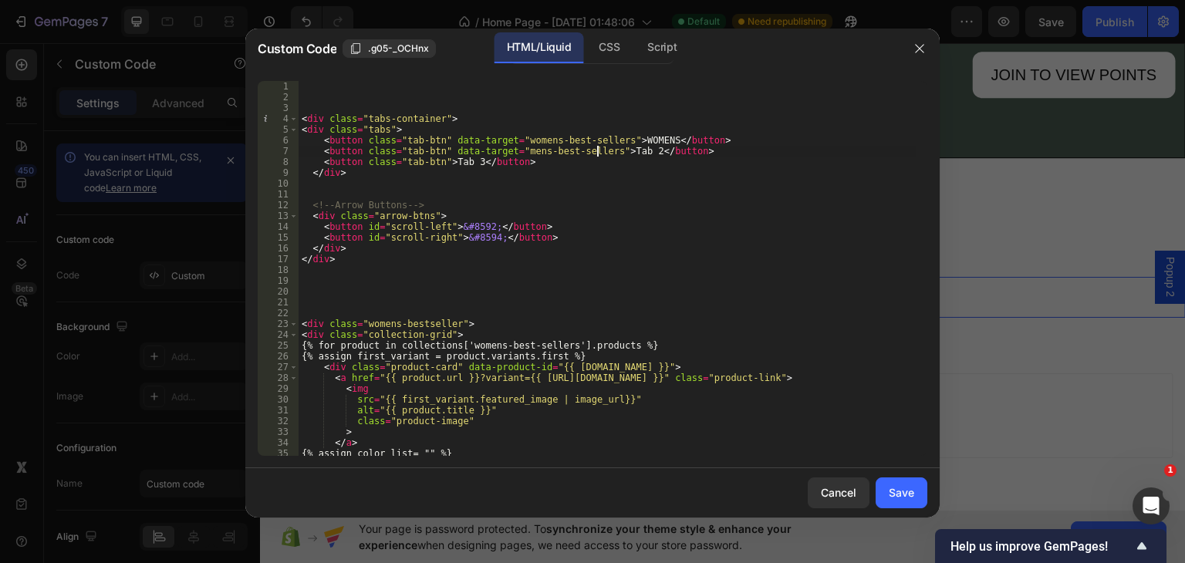
click at [630, 150] on div "< div class = "tabs-container" > < div class = "tabs" > < button class = "tab-b…" at bounding box center [607, 279] width 617 height 397
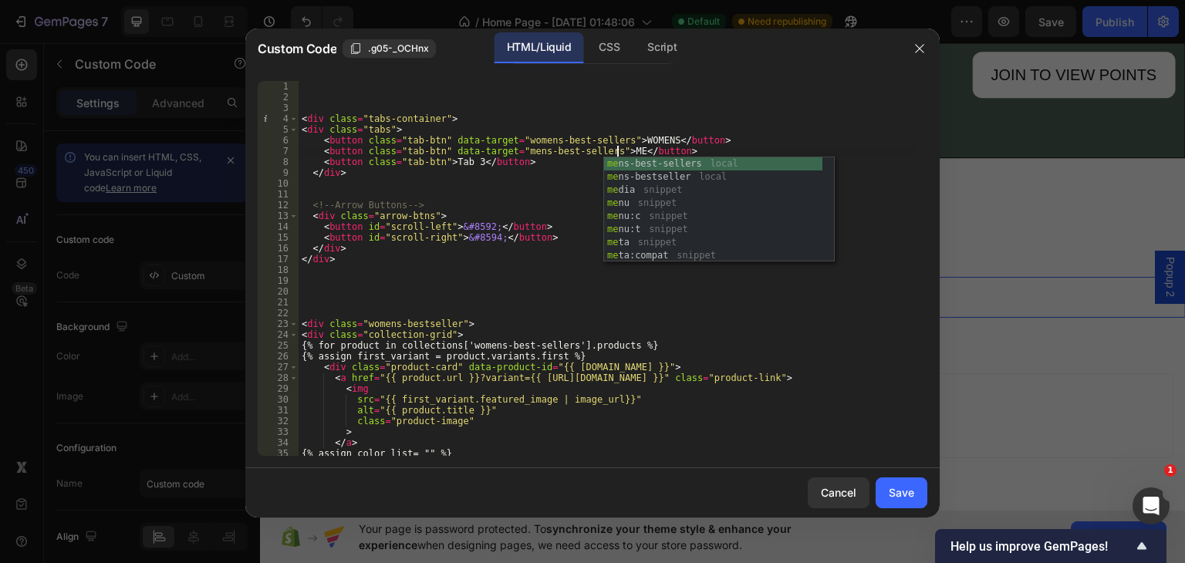
scroll to position [0, 27]
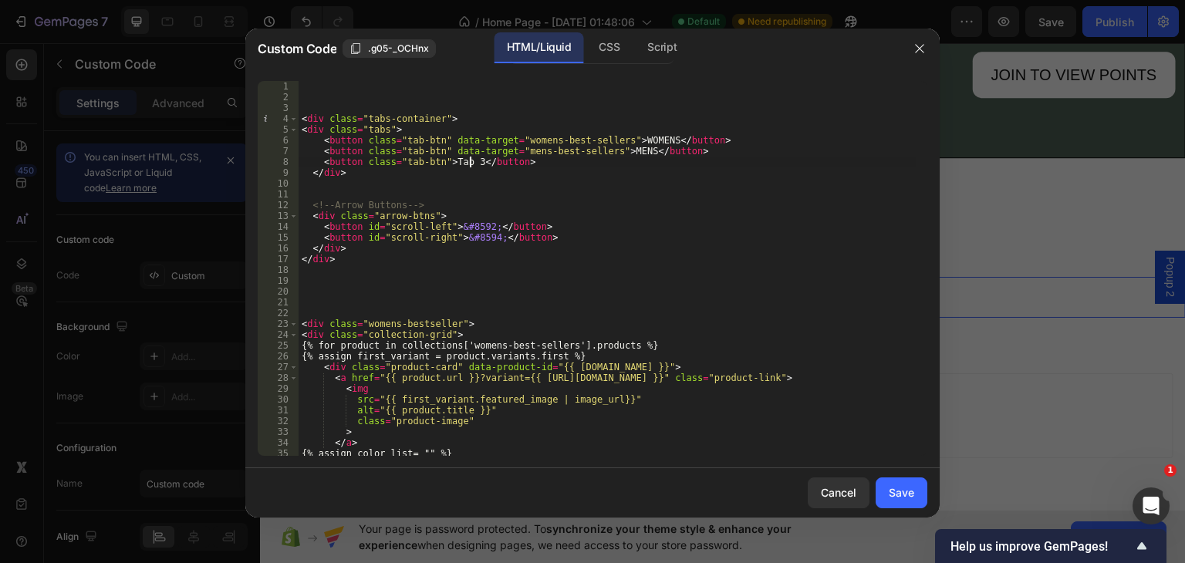
click at [468, 158] on div "< div class = "tabs-container" > < div class = "tabs" > < button class = "tab-b…" at bounding box center [607, 279] width 617 height 397
click at [435, 161] on div "< div class = "tabs-container" > < div class = "tabs" > < button class = "tab-b…" at bounding box center [607, 279] width 617 height 397
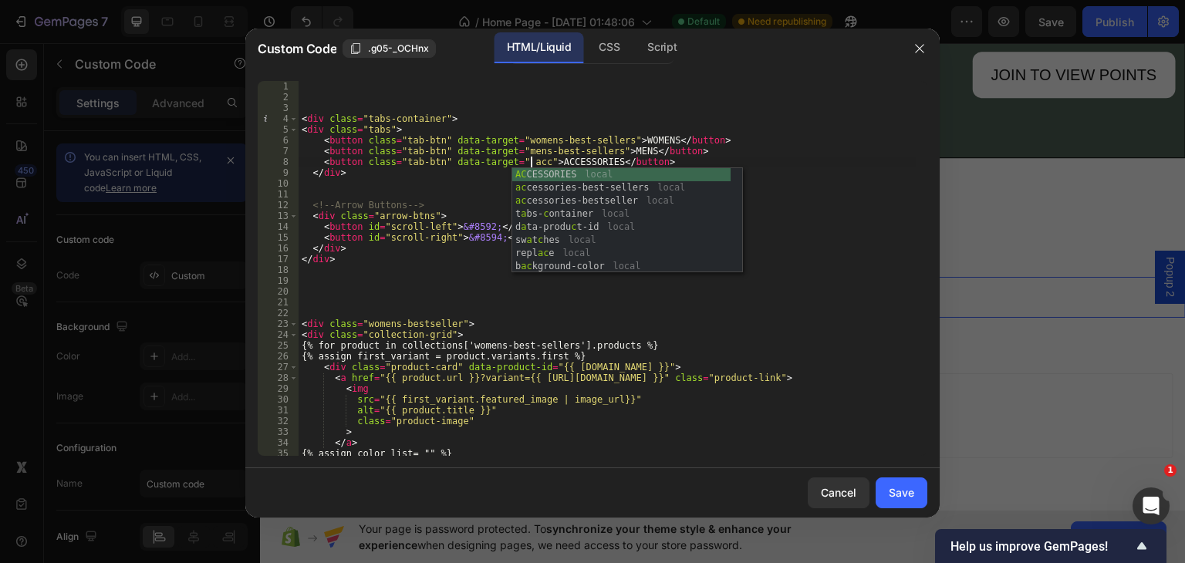
scroll to position [0, 19]
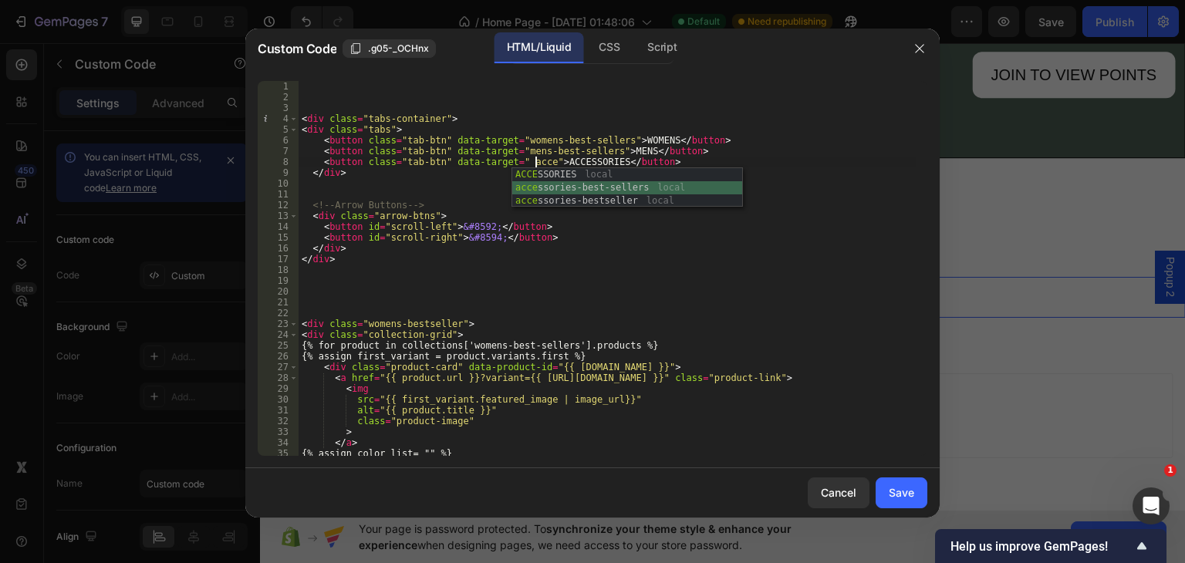
click at [581, 190] on div "ACCE SSORIES local acce ssories-best-sellers local acce ssories-bestseller local" at bounding box center [627, 201] width 230 height 66
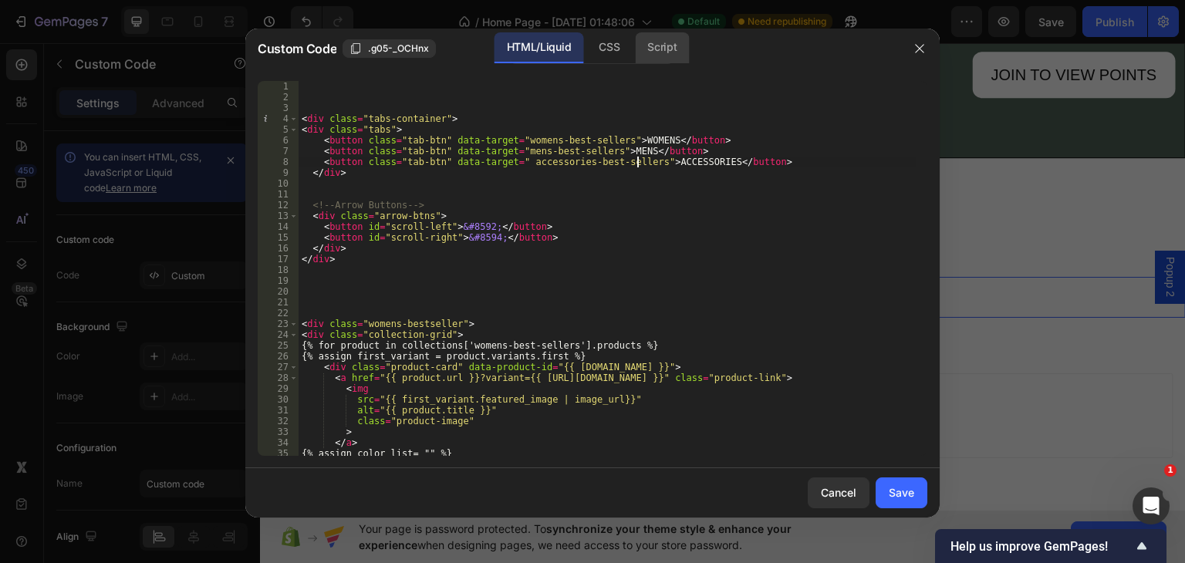
click at [647, 44] on div "Script" at bounding box center [662, 47] width 54 height 31
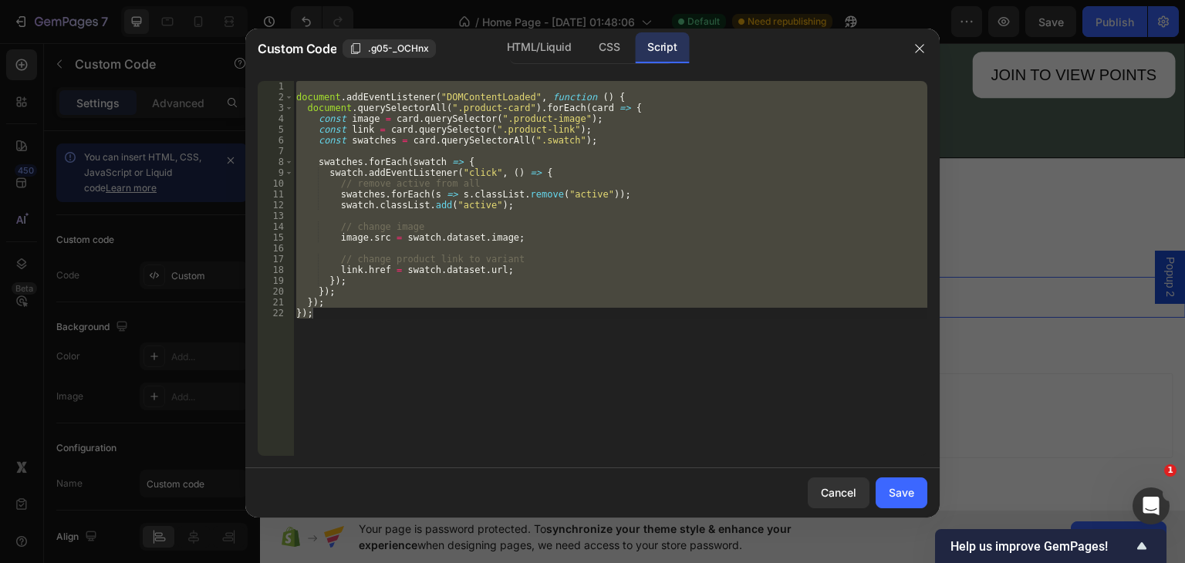
scroll to position [0, 1]
click at [459, 330] on div "document . addEventListener ( "DOMContentLoaded" , function ( ) { document . qu…" at bounding box center [610, 268] width 634 height 375
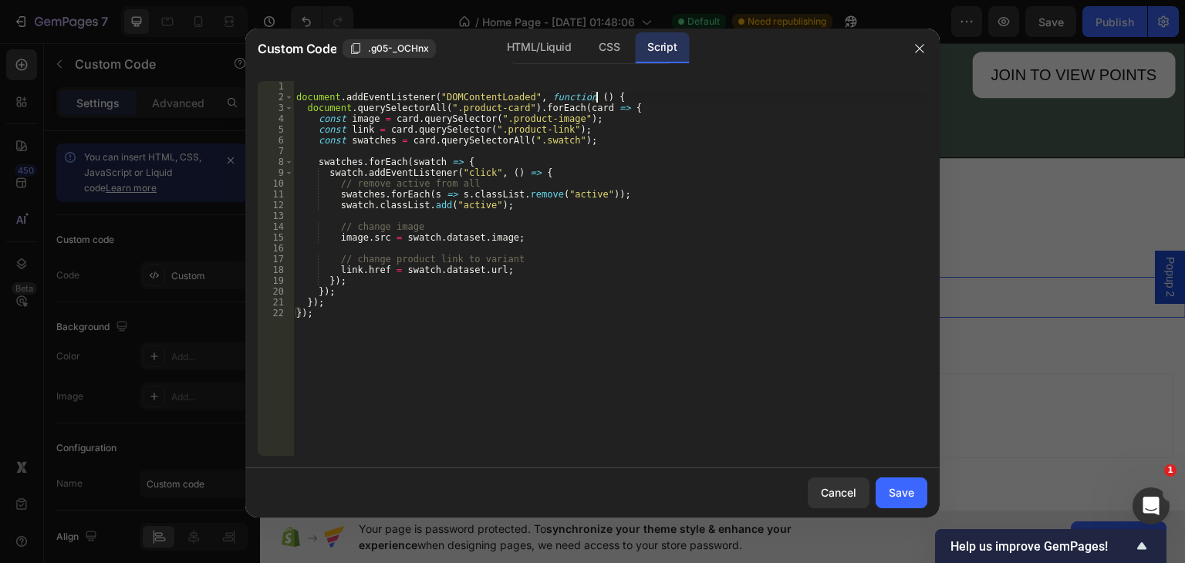
click at [605, 96] on div "document . addEventListener ( "DOMContentLoaded" , function ( ) { document . qu…" at bounding box center [610, 279] width 634 height 397
type textarea "document.addEventListener("DOMContentLoaded", function () {"
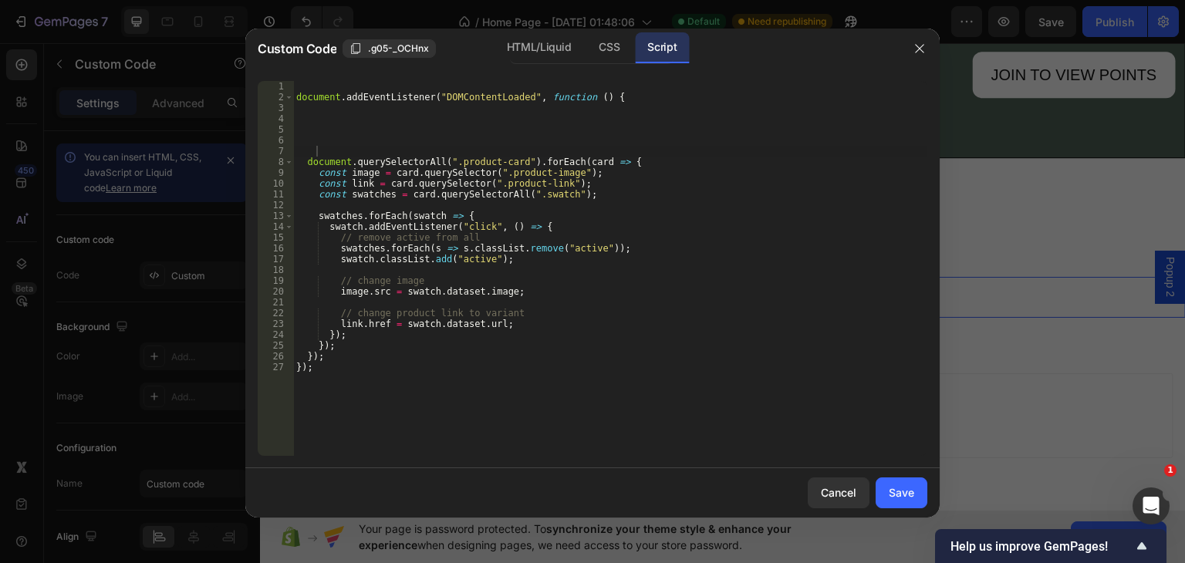
click at [540, 23] on div at bounding box center [592, 281] width 1185 height 563
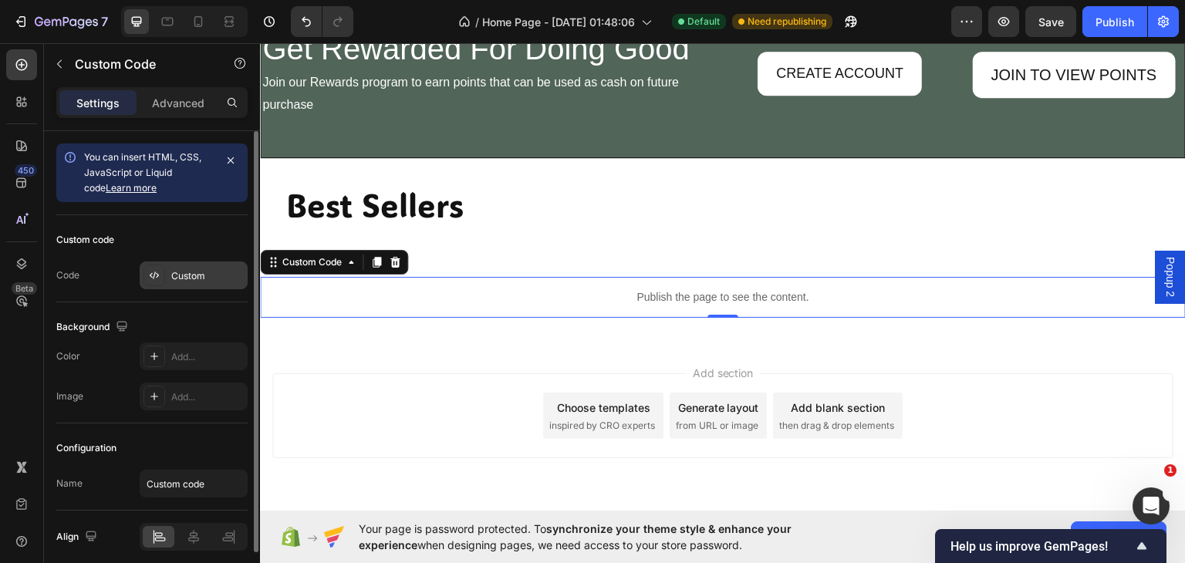
click at [181, 272] on div "Custom" at bounding box center [207, 276] width 73 height 14
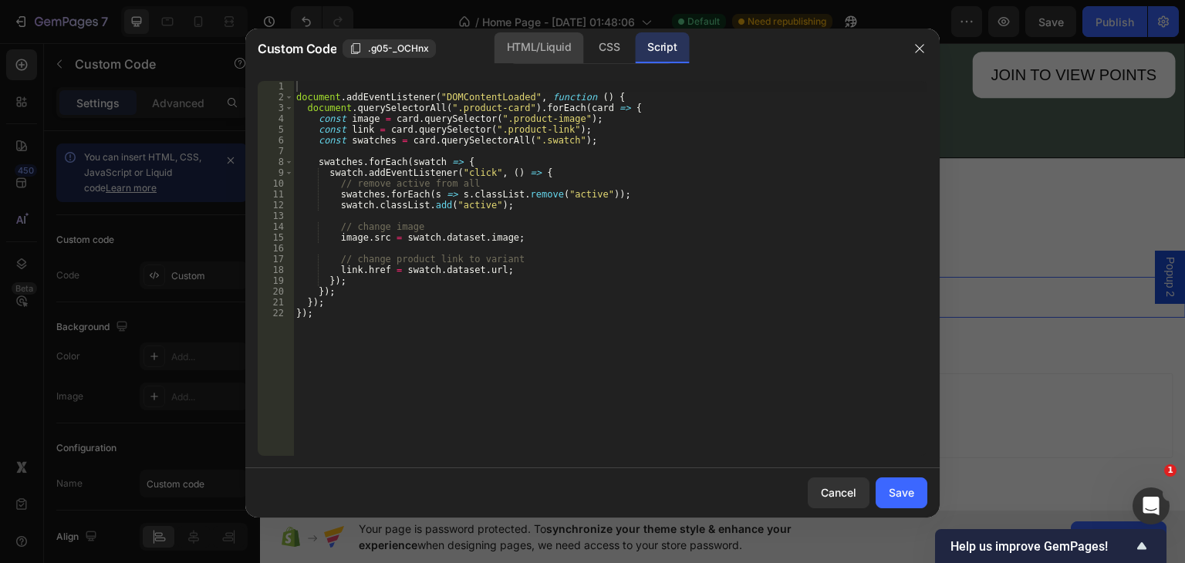
click at [535, 44] on div "HTML/Liquid" at bounding box center [539, 47] width 89 height 31
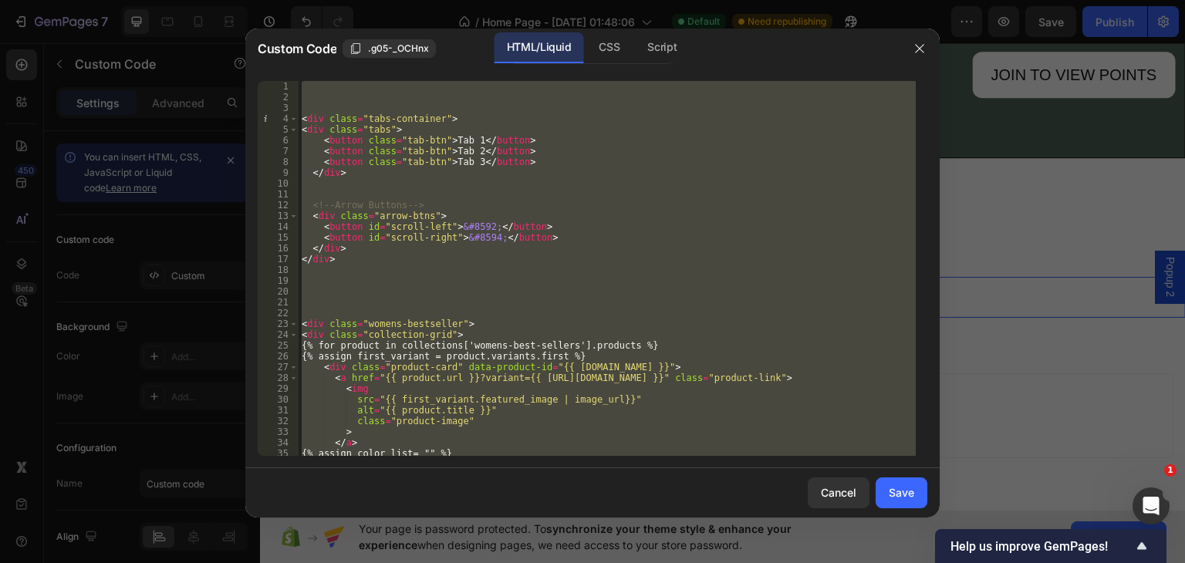
click at [570, 13] on div at bounding box center [592, 281] width 1185 height 563
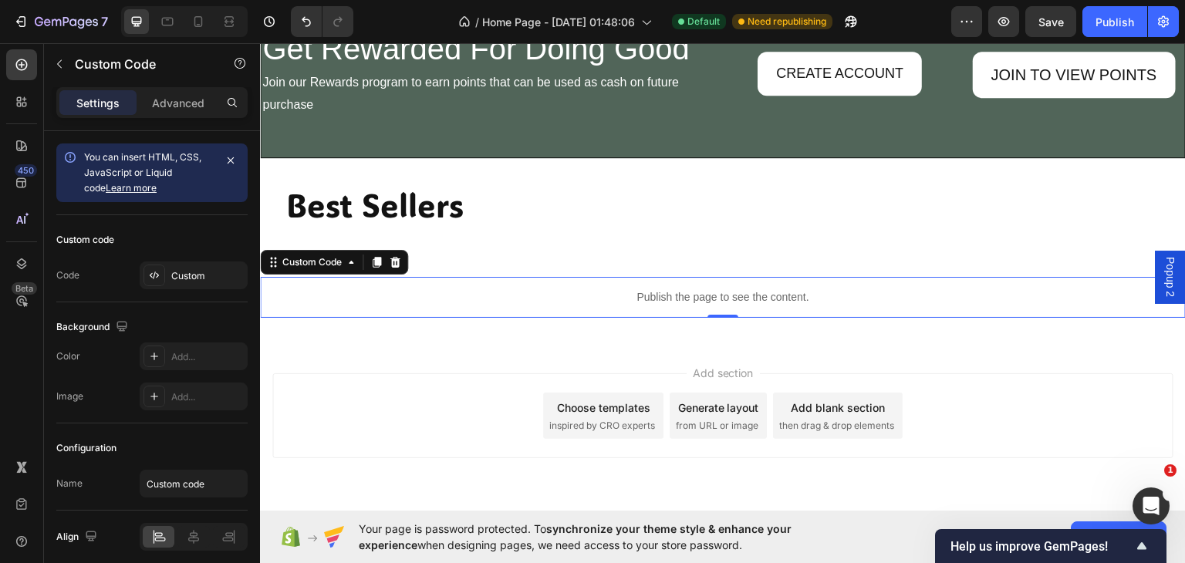
click at [270, 296] on p "Publish the page to see the content." at bounding box center [723, 297] width 926 height 16
click at [148, 273] on icon at bounding box center [154, 275] width 12 height 12
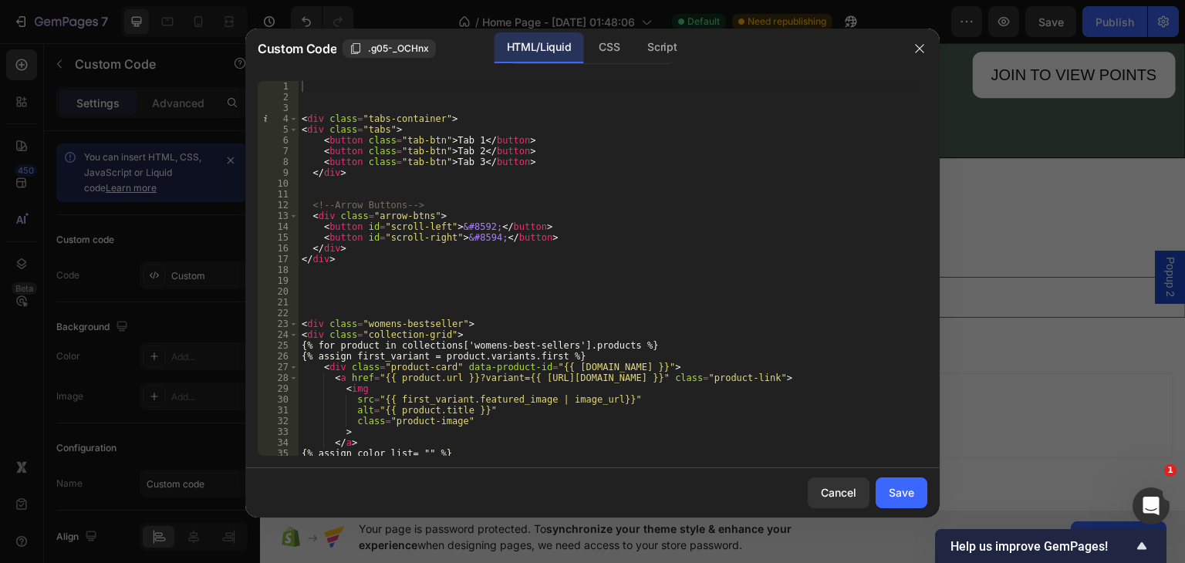
click at [438, 142] on div "< div class = "tabs-container" > < div class = "tabs" > < button class = "tab-b…" at bounding box center [607, 279] width 617 height 397
click at [571, 163] on div "wome ns-bestseller local wome ns-best-sellers local" at bounding box center [622, 173] width 230 height 52
click at [437, 147] on div "< div class = "tabs-container" > < div class = "tabs" > < button class = "tab-b…" at bounding box center [607, 279] width 617 height 397
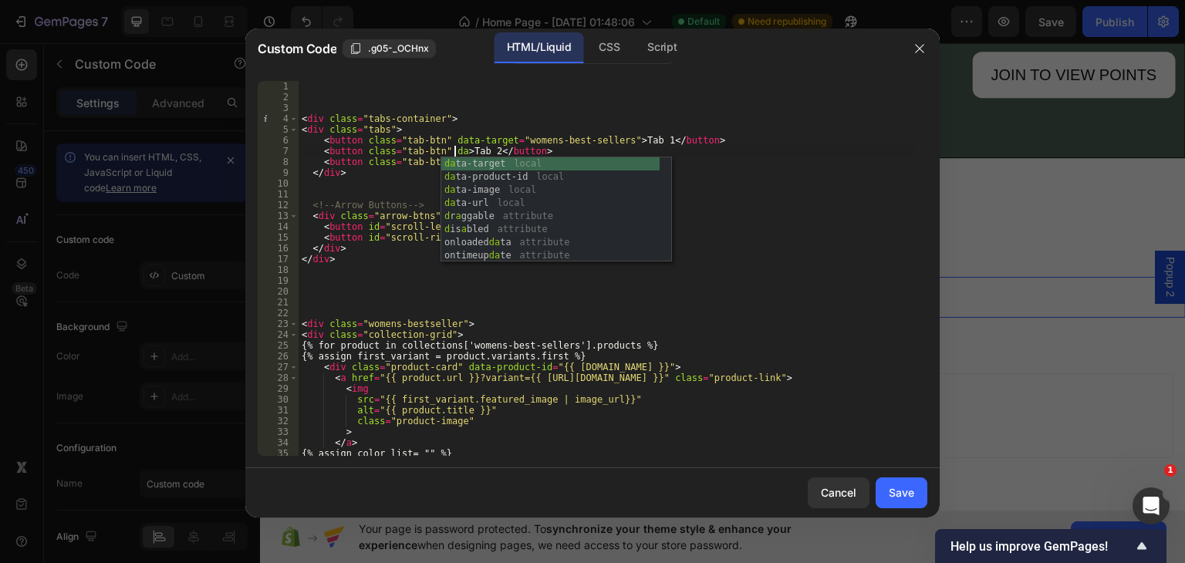
scroll to position [0, 13]
click at [475, 161] on div "data -target local data -product-id local data -image local data -url local onl…" at bounding box center [556, 222] width 230 height 131
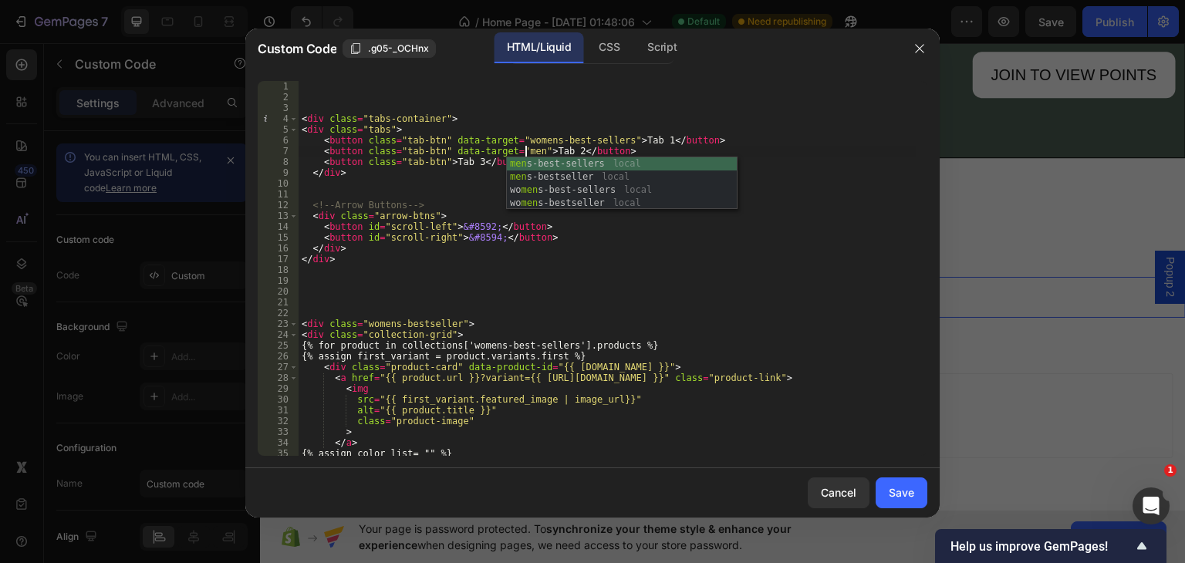
scroll to position [0, 19]
click at [580, 163] on div "mens -best-sellers local mens -bestseller local wo mens -best-sellers local wo …" at bounding box center [622, 196] width 230 height 79
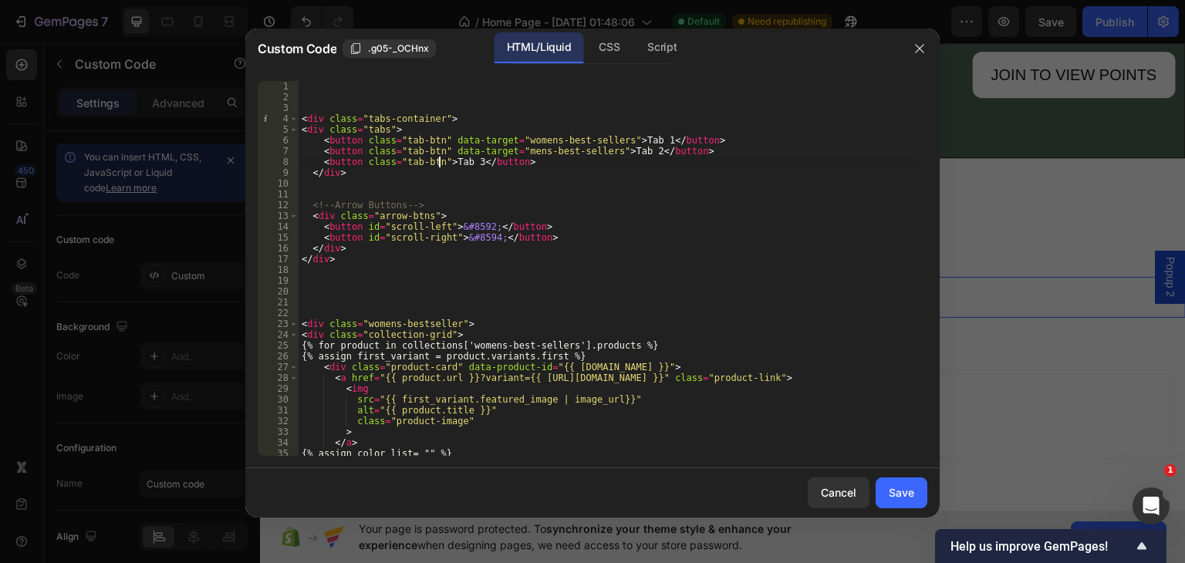
click at [438, 160] on div "< div class = "tabs-container" > < div class = "tabs" > < button class = "tab-b…" at bounding box center [607, 279] width 617 height 397
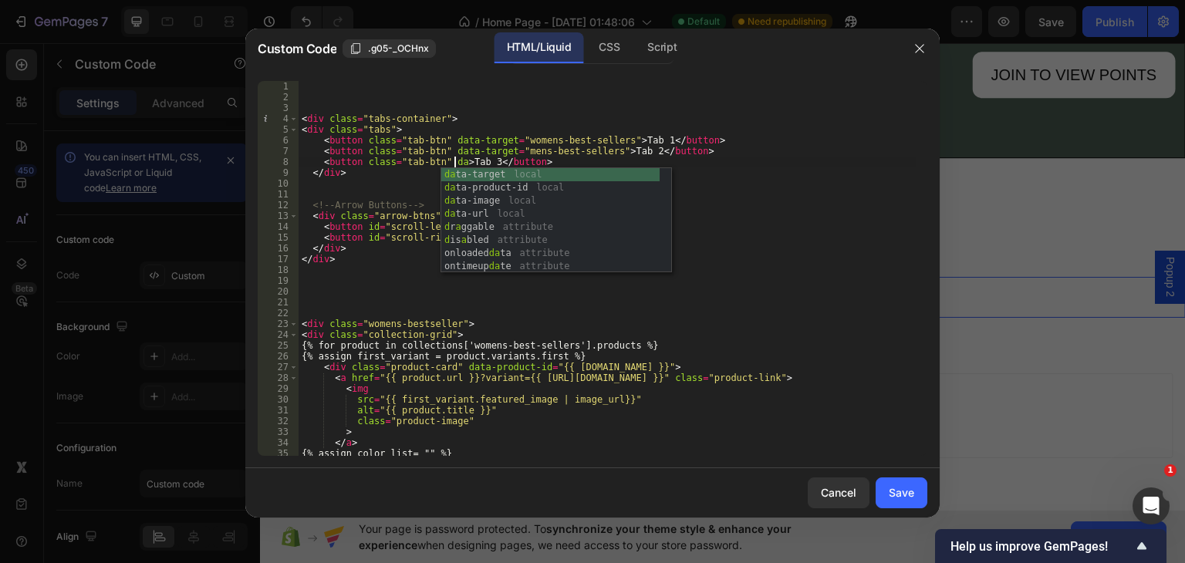
scroll to position [0, 13]
click at [493, 171] on div "dat a-target local dat a-product-id local dat a-image local dat a-url local onl…" at bounding box center [550, 233] width 218 height 131
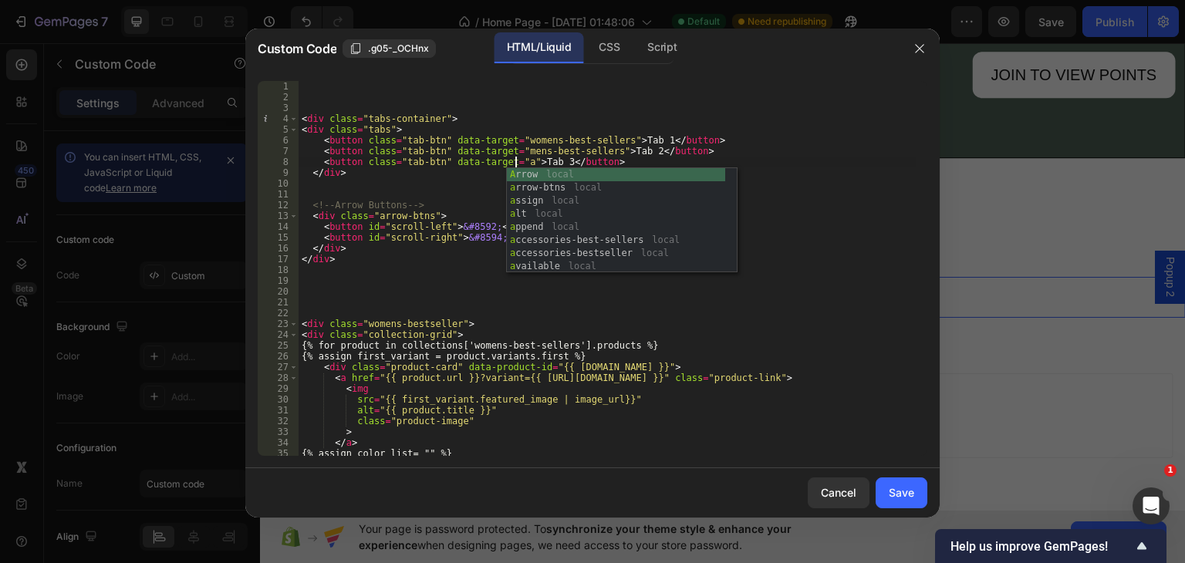
scroll to position [0, 19]
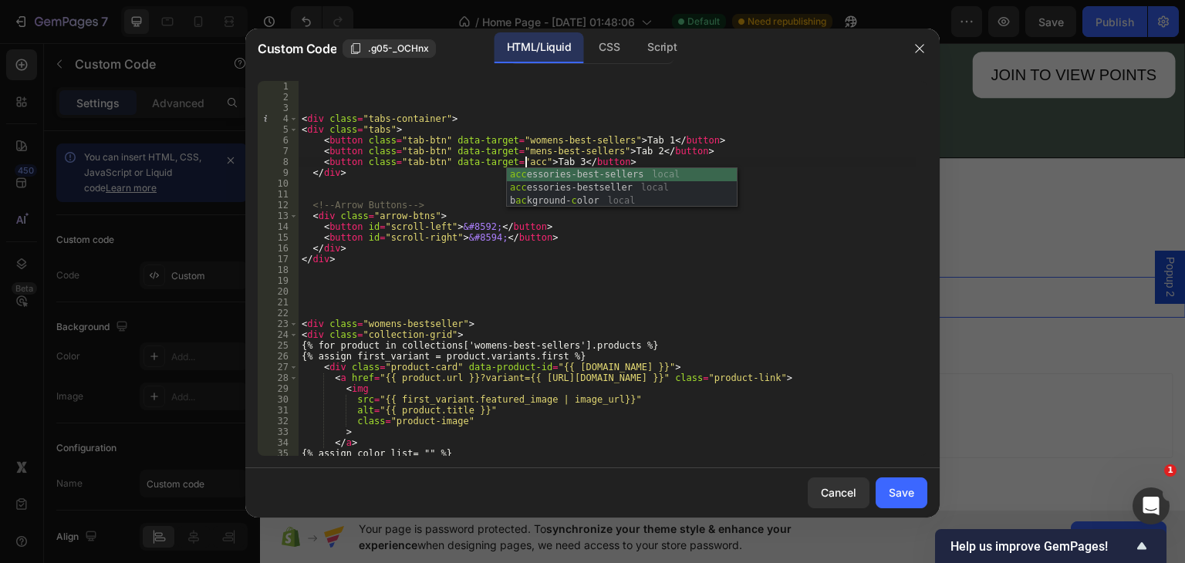
click at [605, 174] on div "acc essories-best-sellers local acc essories-bestseller local b ac kground- c o…" at bounding box center [622, 201] width 230 height 66
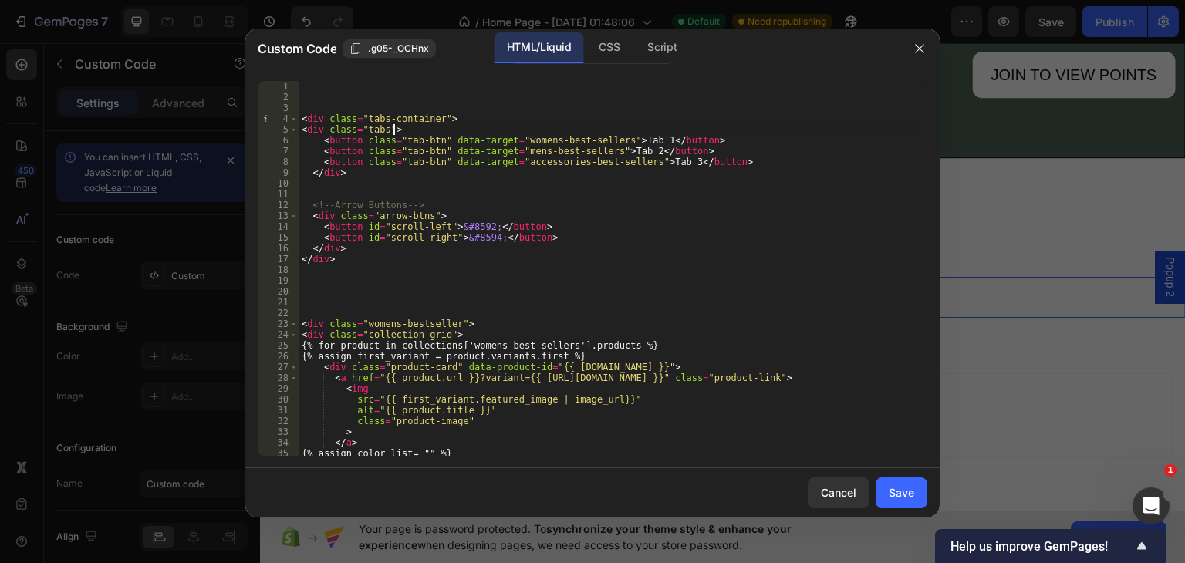
click at [640, 133] on div "< div class = "tabs-container" > < div class = "tabs" > < button class = "tab-b…" at bounding box center [607, 279] width 617 height 397
click at [640, 143] on div "< div class = "tabs-container" > < div class = "tabs" > < button class = "tab-b…" at bounding box center [607, 279] width 617 height 397
click at [644, 200] on div "< div class = "tabs-container" > < div class = "tabs" > < button class = "tab-b…" at bounding box center [607, 279] width 617 height 397
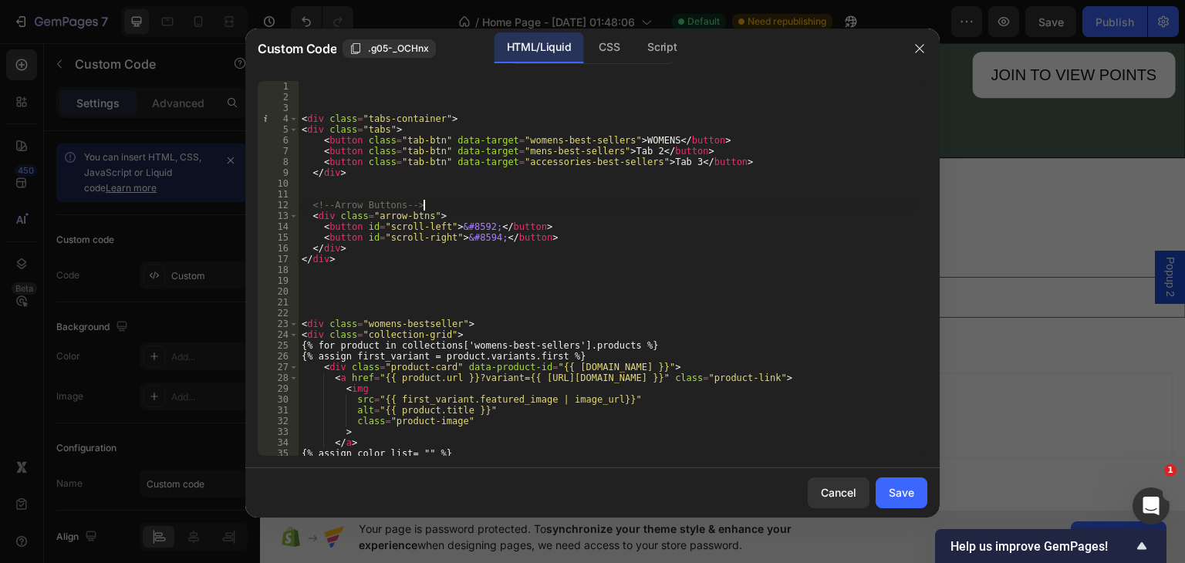
scroll to position [0, 9]
click at [628, 149] on div "< div class = "tabs-container" > < div class = "tabs" > < button class = "tab-b…" at bounding box center [607, 279] width 617 height 397
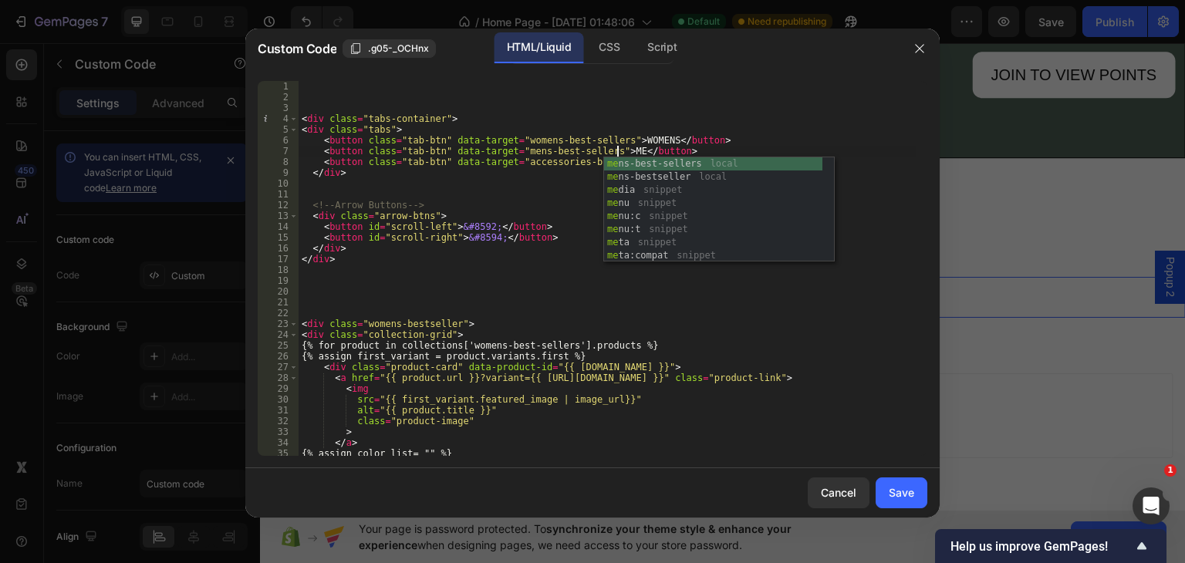
scroll to position [0, 27]
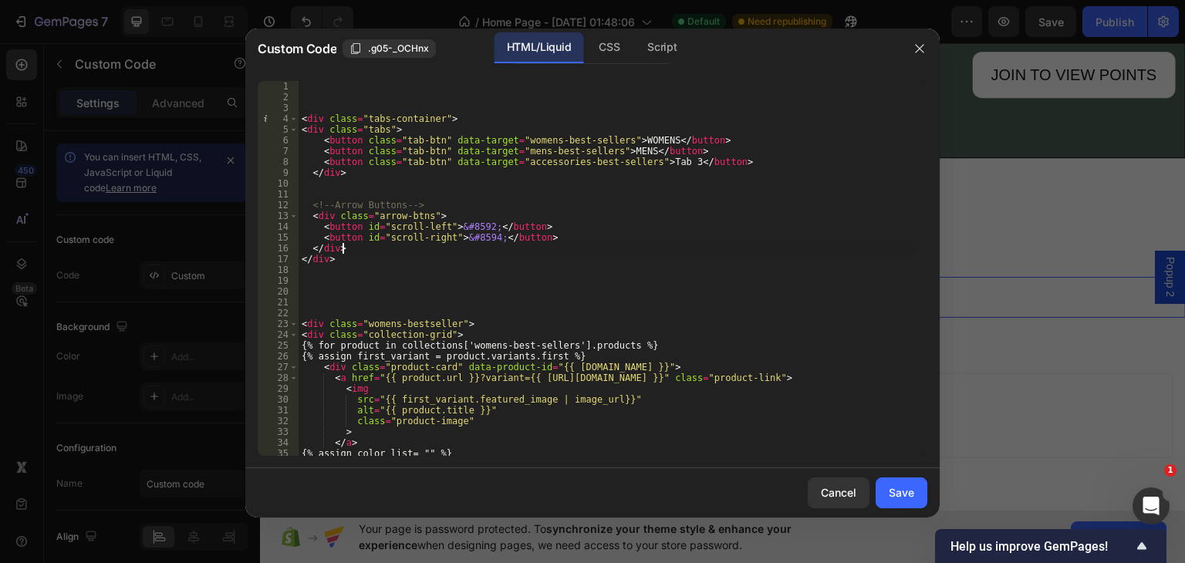
click at [632, 248] on div "< div class = "tabs-container" > < div class = "tabs" > < button class = "tab-b…" at bounding box center [607, 279] width 617 height 397
click at [667, 158] on div "< div class = "tabs-container" > < div class = "tabs" > < button class = "tab-b…" at bounding box center [607, 279] width 617 height 397
click at [732, 137] on div "< div class = "tabs-container" > < div class = "tabs" > < button class = "tab-b…" at bounding box center [607, 279] width 617 height 397
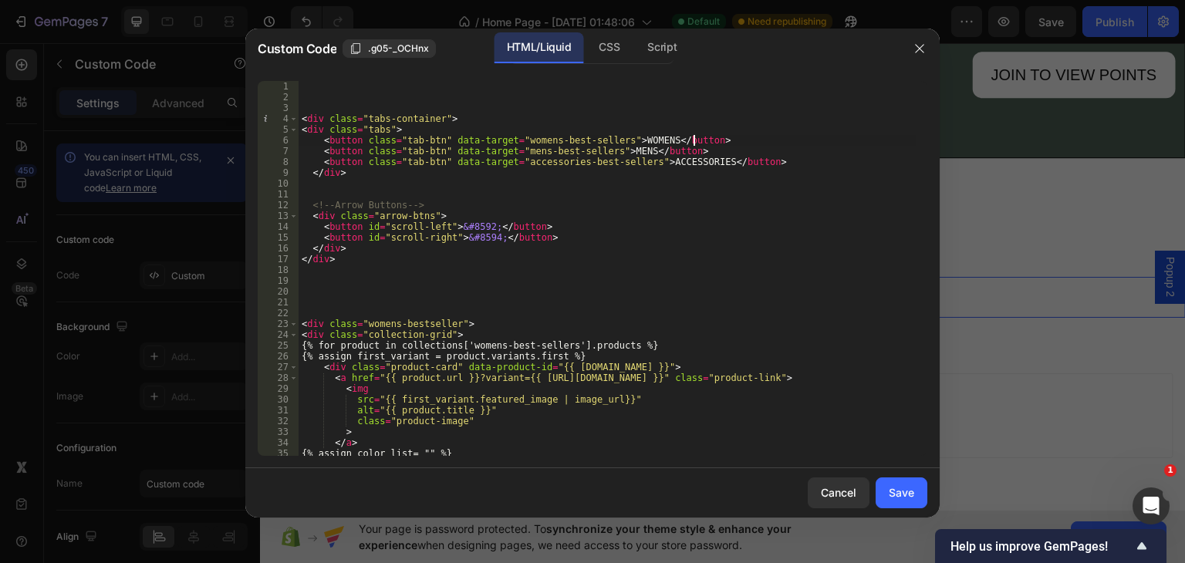
type textarea "<button class="tab-btn" data-target="womens-best-sellers">WOMENS</button>"
click at [898, 489] on div "Save" at bounding box center [901, 493] width 25 height 16
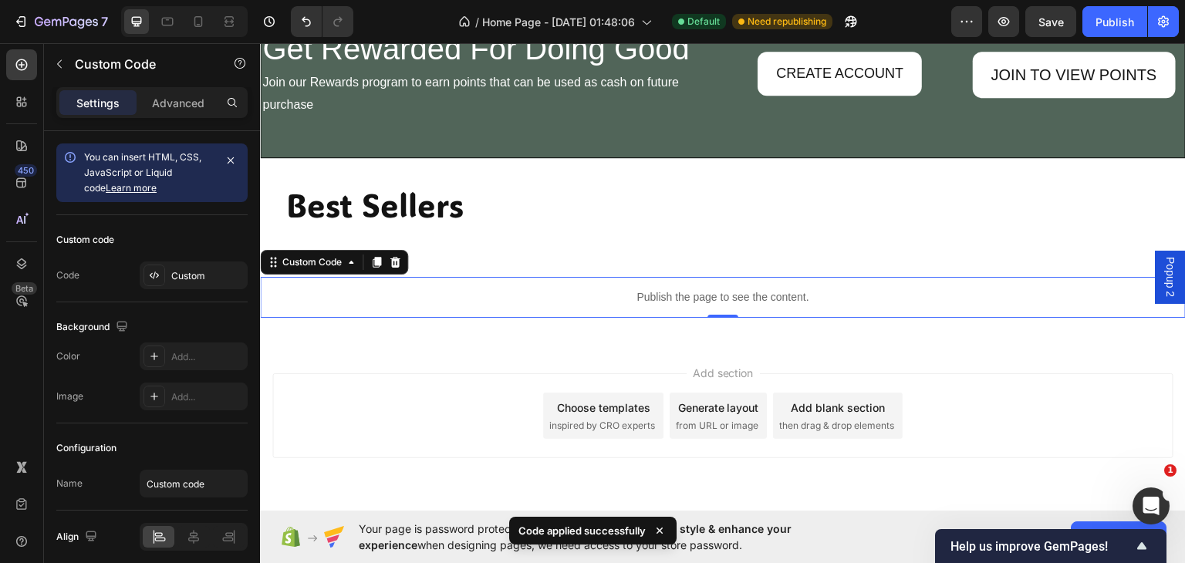
click at [297, 289] on p "Publish the page to see the content." at bounding box center [723, 297] width 926 height 16
click at [172, 275] on div "Custom" at bounding box center [207, 276] width 73 height 14
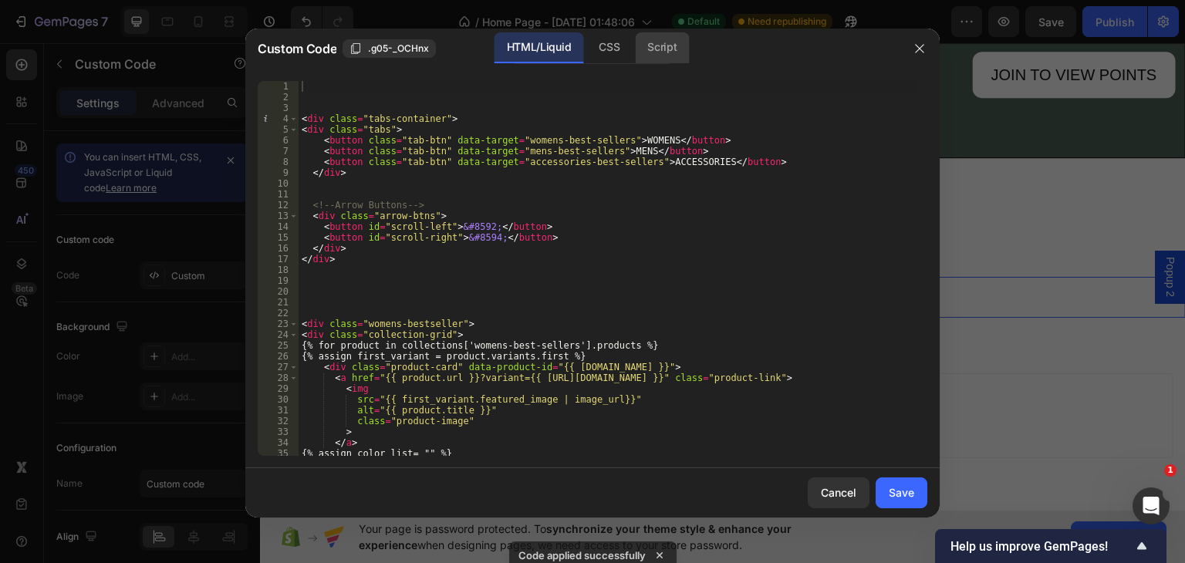
click at [650, 46] on div "Script" at bounding box center [662, 47] width 54 height 31
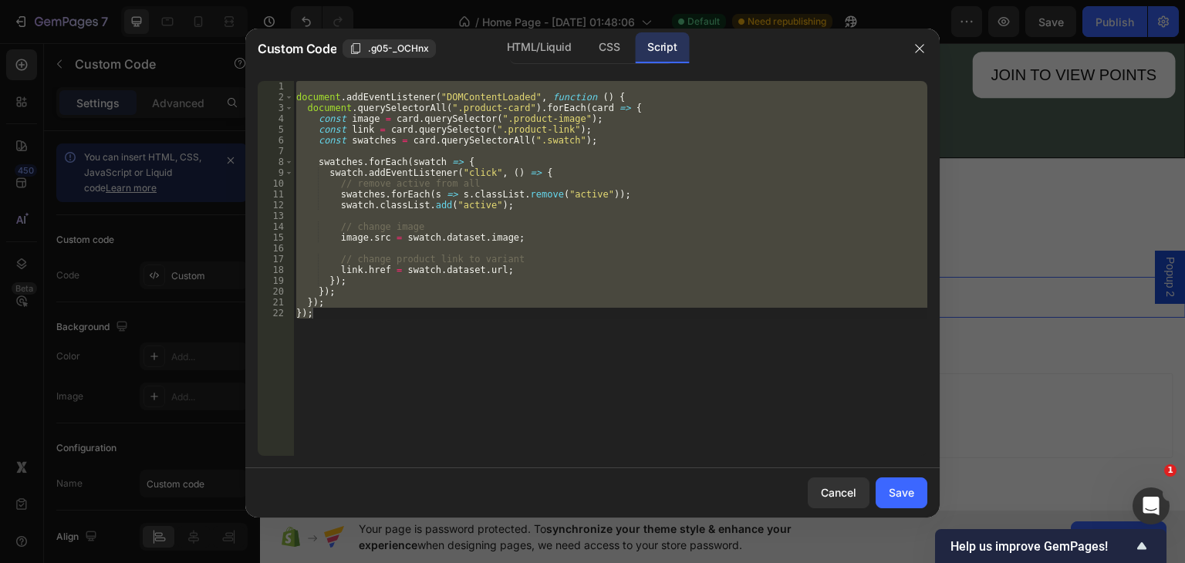
click at [604, 96] on div "document . addEventListener ( "DOMContentLoaded" , function ( ) { document . qu…" at bounding box center [610, 268] width 634 height 375
type textarea "document.addEventListener("DOMContentLoaded", function () {"
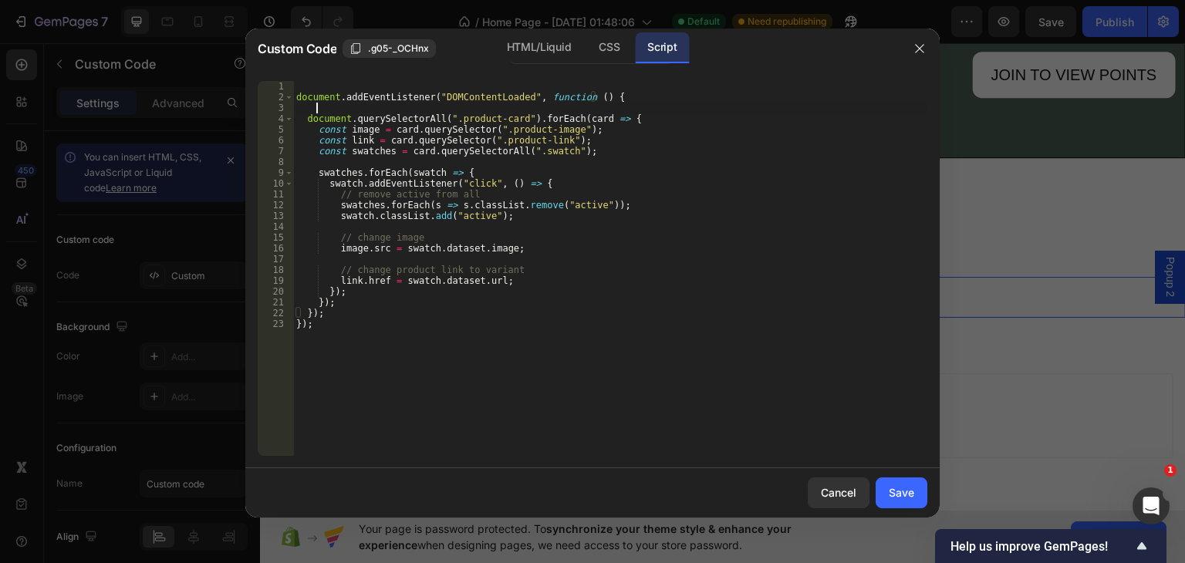
scroll to position [0, 0]
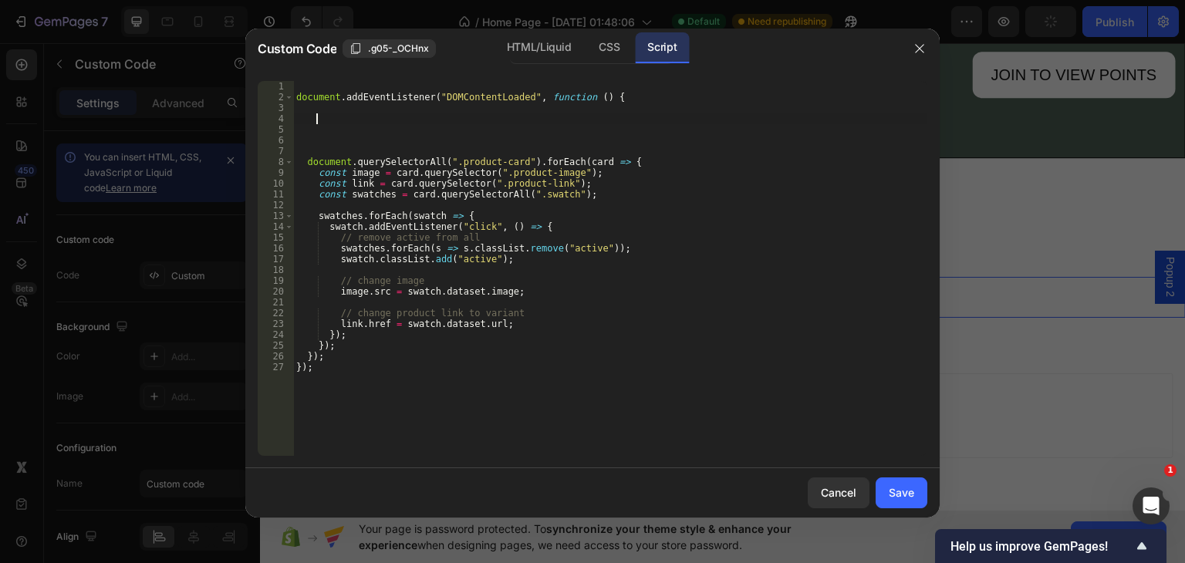
click at [334, 122] on div "document . addEventListener ( "DOMContentLoaded" , function ( ) { document . qu…" at bounding box center [610, 279] width 634 height 397
click at [346, 132] on div "docu ment local" at bounding box center [429, 144] width 230 height 39
click at [427, 131] on div "query SelectorAll local query Selector local" at bounding box center [475, 151] width 230 height 52
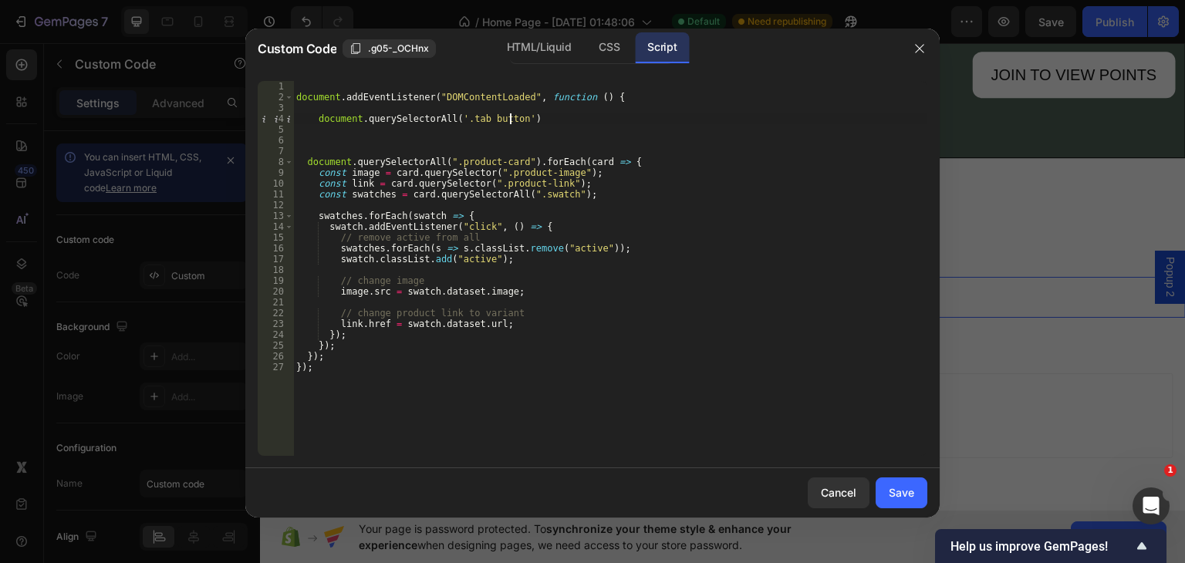
scroll to position [0, 16]
click at [548, 38] on div "HTML/Liquid" at bounding box center [539, 47] width 89 height 31
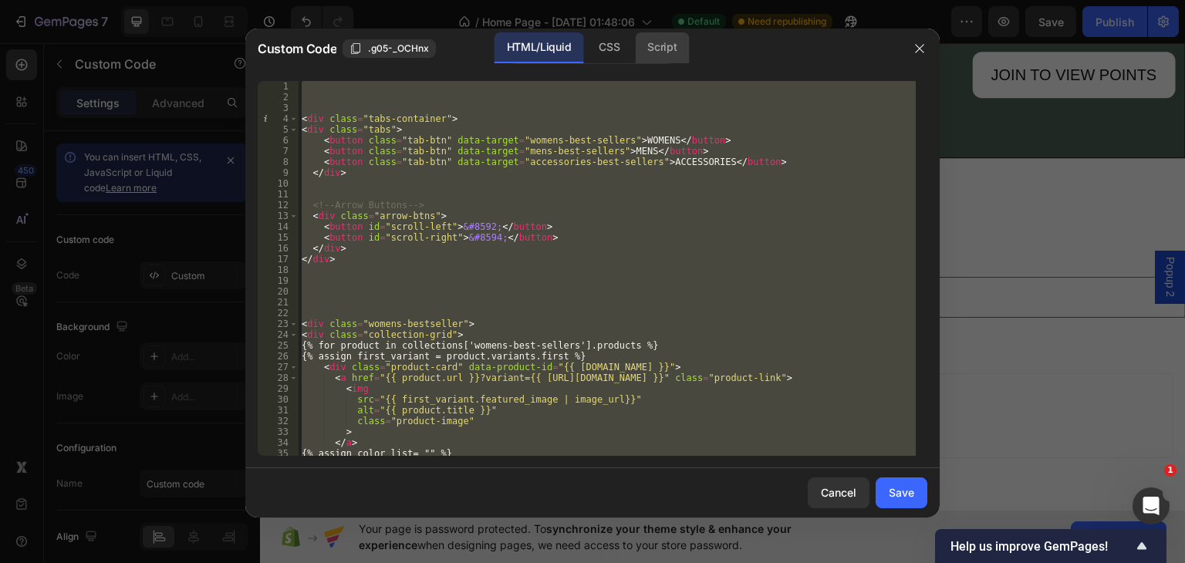
click at [651, 44] on div "Script" at bounding box center [662, 47] width 54 height 31
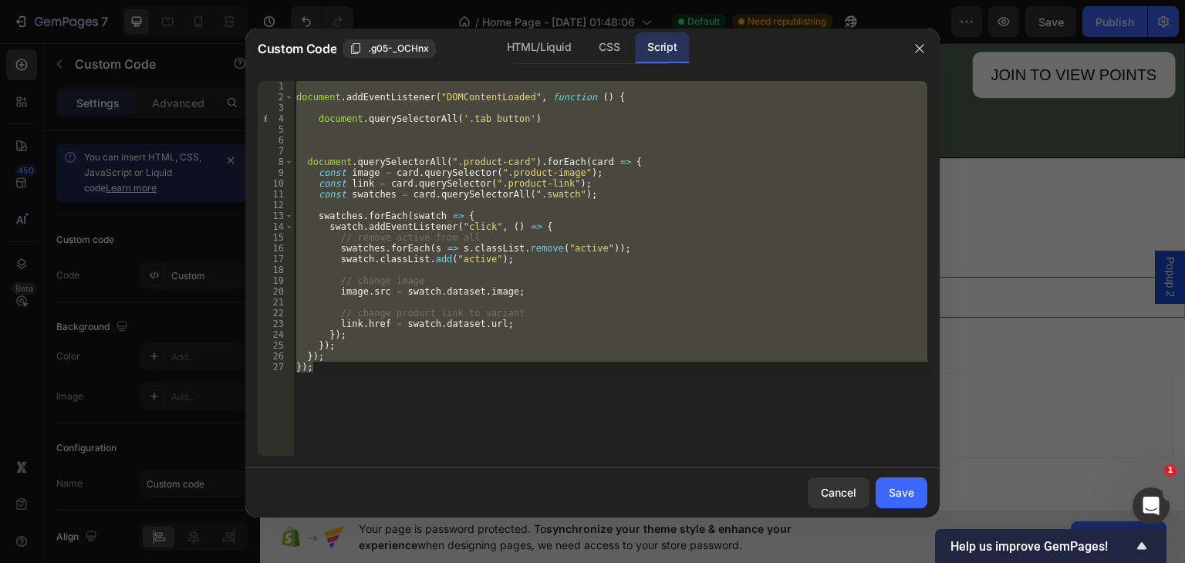
scroll to position [0, 1]
click at [477, 114] on div "document . addEventListener ( "DOMContentLoaded" , function ( ) { document . qu…" at bounding box center [610, 268] width 634 height 375
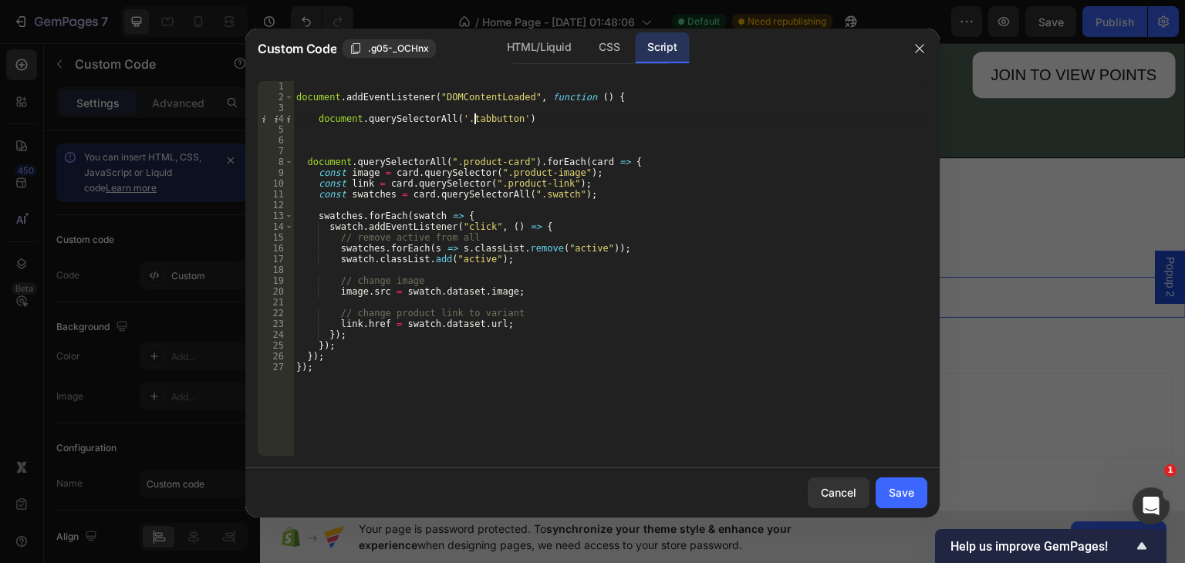
scroll to position [0, 15]
click at [541, 54] on div "HTML/Liquid" at bounding box center [539, 47] width 89 height 31
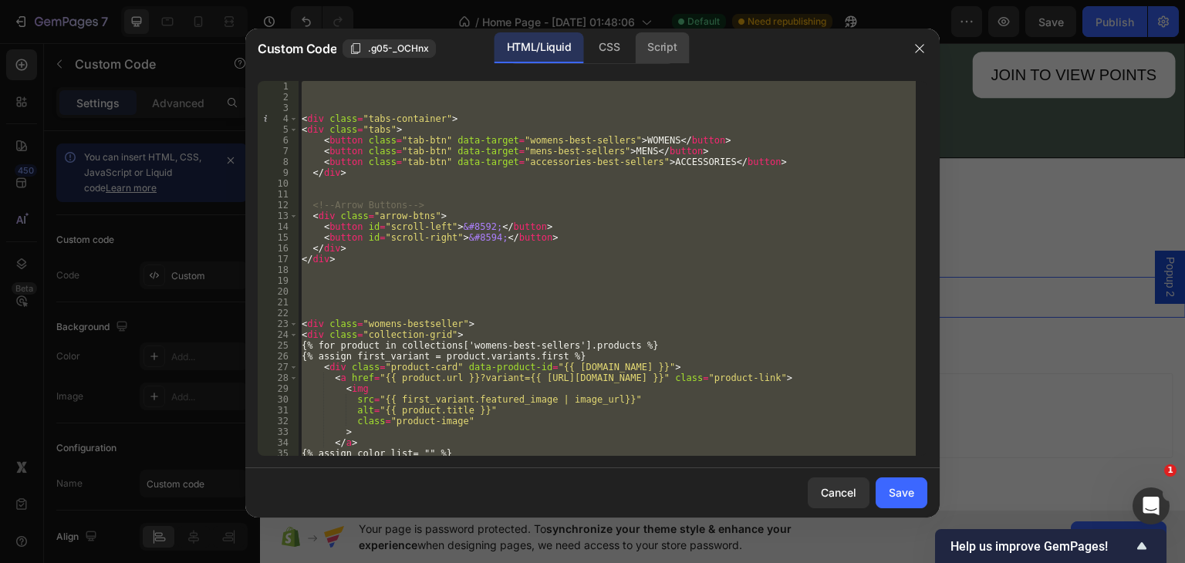
click at [651, 44] on div "Script" at bounding box center [662, 47] width 54 height 31
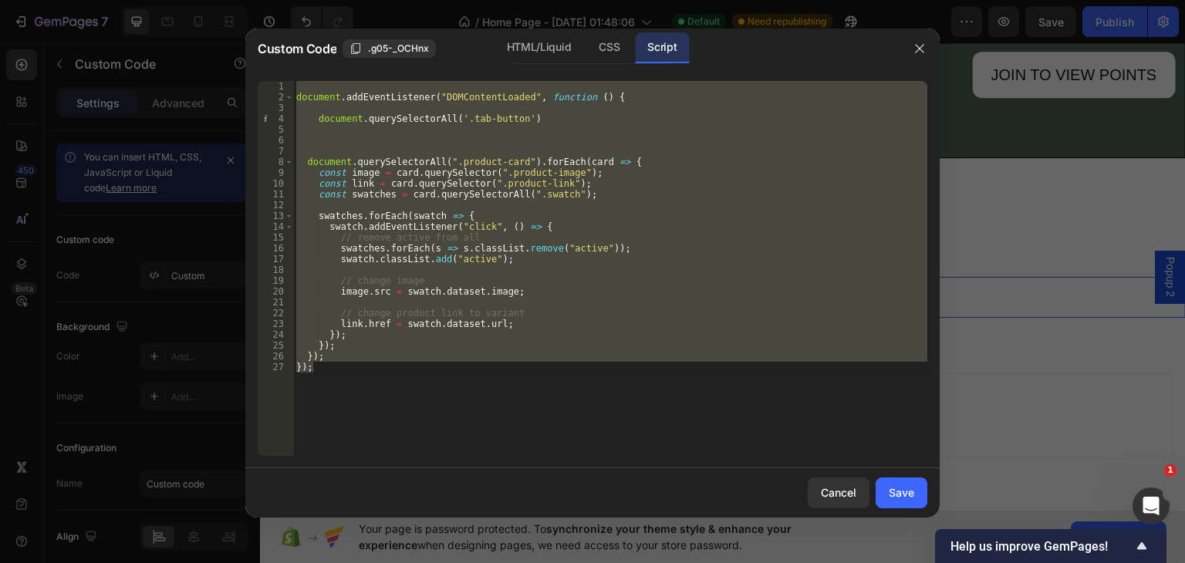
scroll to position [0, 1]
click at [506, 116] on div "document . addEventListener ( "DOMContentLoaded" , function ( ) { document . qu…" at bounding box center [610, 268] width 634 height 375
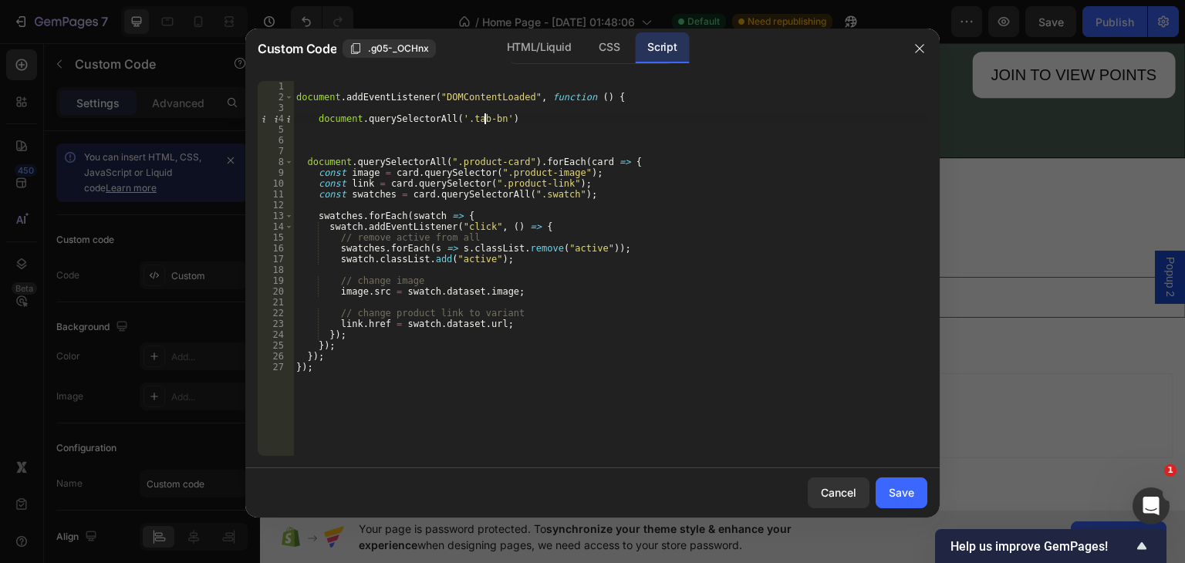
scroll to position [0, 15]
click at [509, 113] on div "document . addEventListener ( "DOMContentLoaded" , function ( ) { document . qu…" at bounding box center [610, 279] width 634 height 397
type textarea "document.querySelectorAll('.tab-btn');"
click at [307, 124] on div "document . addEventListener ( "DOMContentLoaded" , function ( ) { document . qu…" at bounding box center [610, 279] width 634 height 397
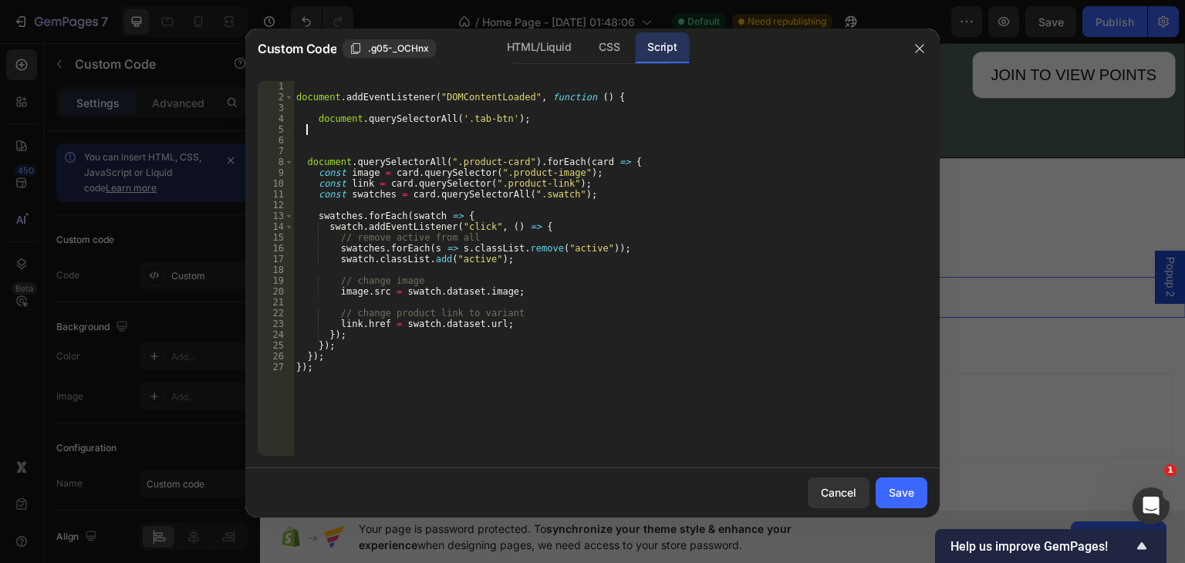
scroll to position [0, 0]
click at [310, 119] on div "document . addEventListener ( "DOMContentLoaded" , function ( ) { document . qu…" at bounding box center [610, 279] width 634 height 397
type textarea "const tabbtns= document.querySelectorAll('.tab-btn');"
click at [326, 139] on div "document . addEventListener ( "DOMContentLoaded" , function ( ) { const tabbtns…" at bounding box center [610, 279] width 634 height 397
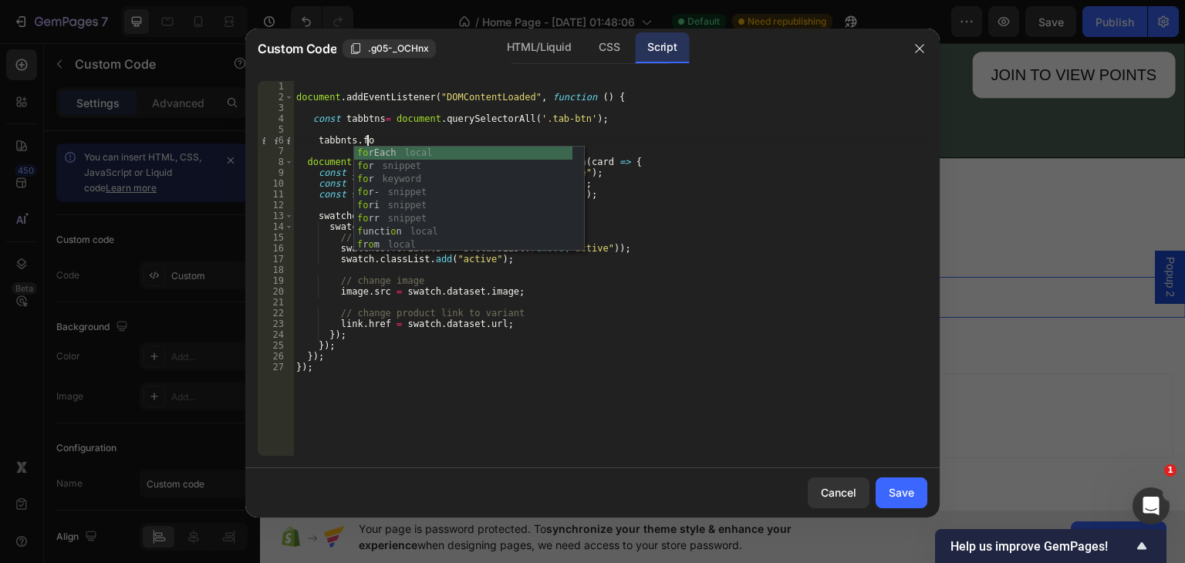
scroll to position [0, 5]
click at [449, 148] on div "for Each local for snippet for keyword for - snippet for i snippet for r snippe…" at bounding box center [463, 212] width 218 height 131
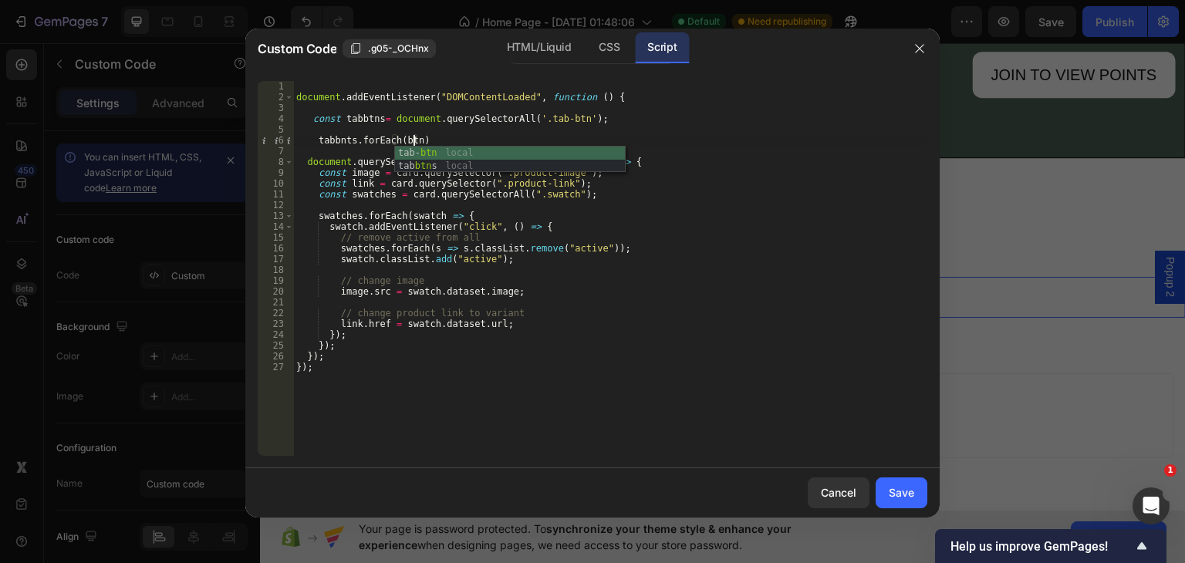
scroll to position [0, 9]
type textarea "tabbnts.forEach(btn=>{"
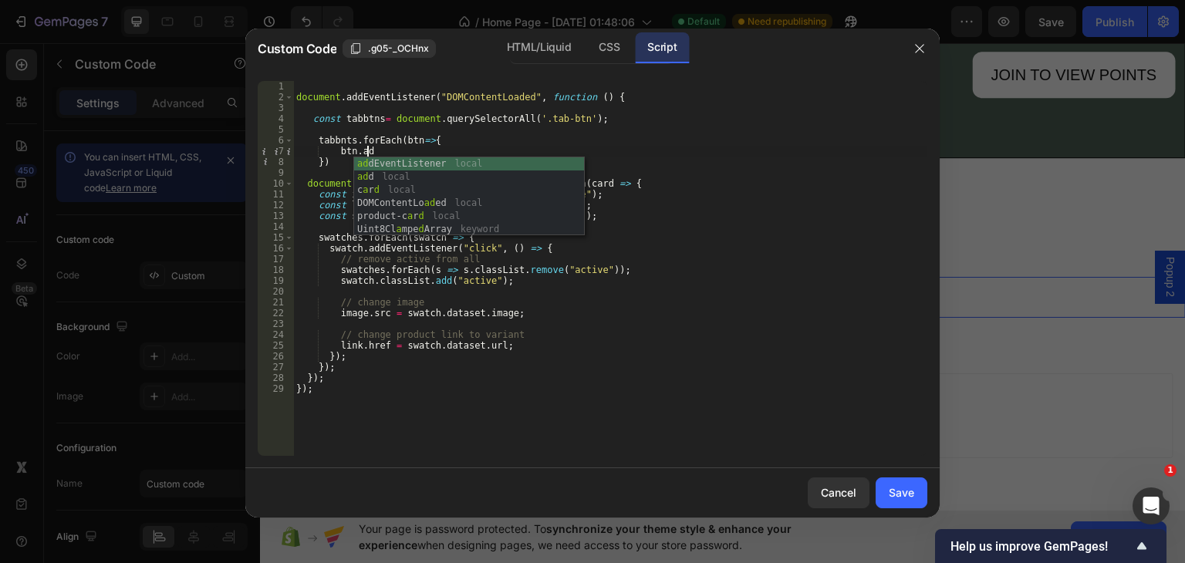
scroll to position [0, 5]
click at [444, 164] on div "add EventListener local add local DOMContentLo ad e d local" at bounding box center [469, 190] width 230 height 66
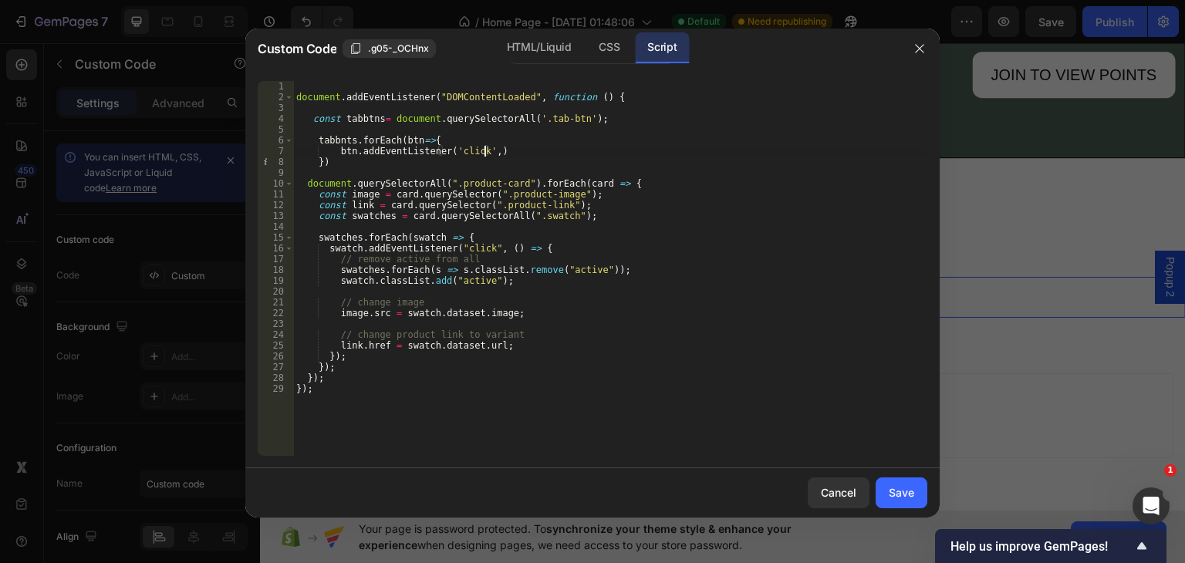
scroll to position [0, 15]
type textarea "btn.addEventListener('click',()=>{)"
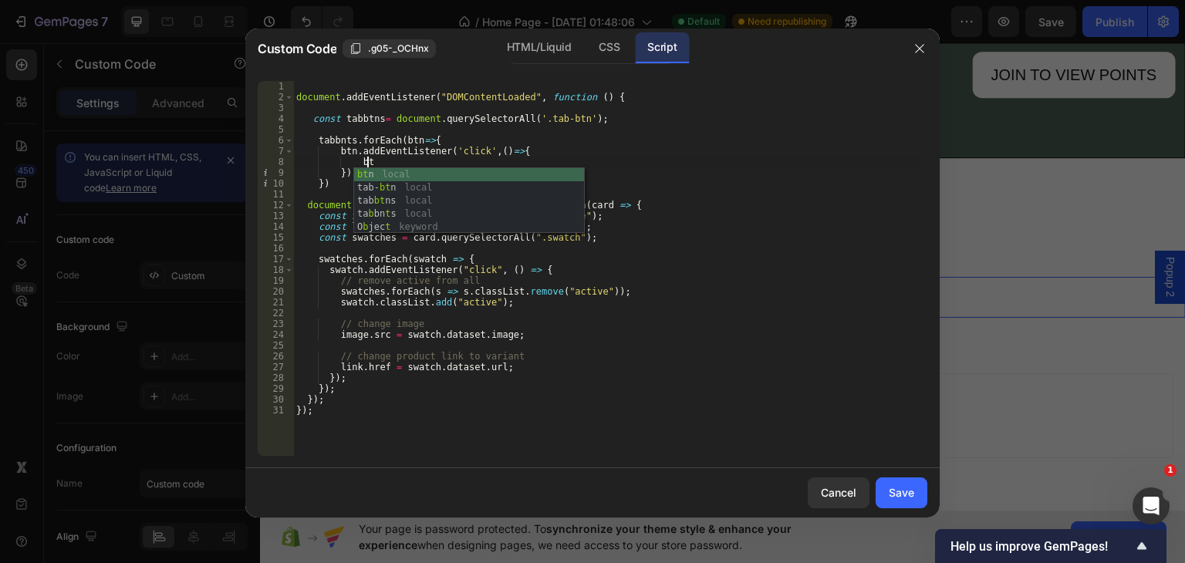
scroll to position [0, 5]
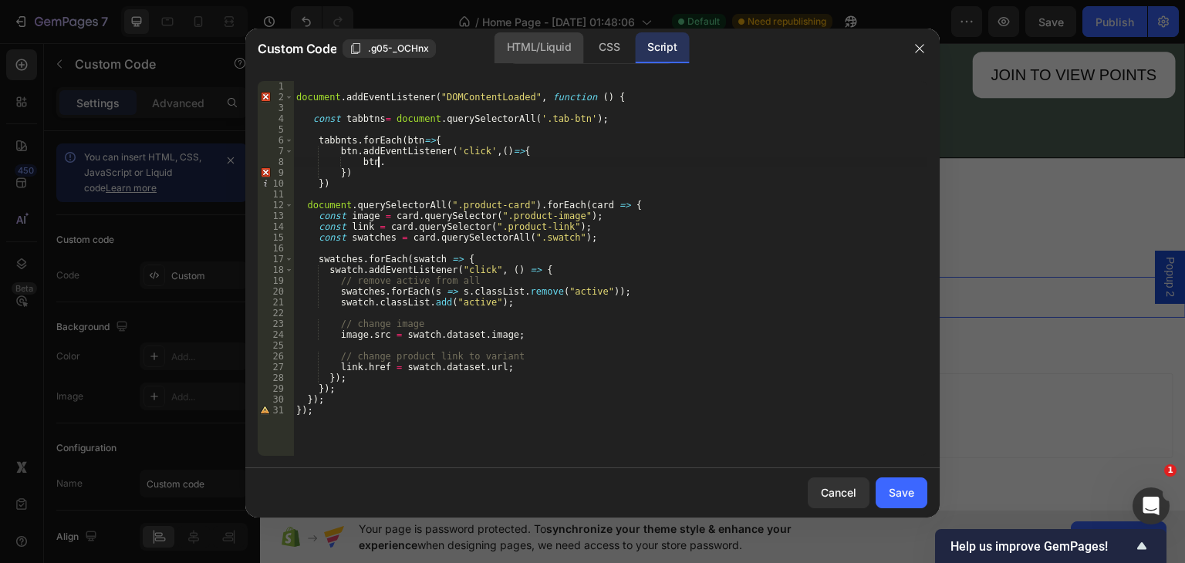
click at [500, 44] on div "HTML/Liquid" at bounding box center [539, 47] width 89 height 31
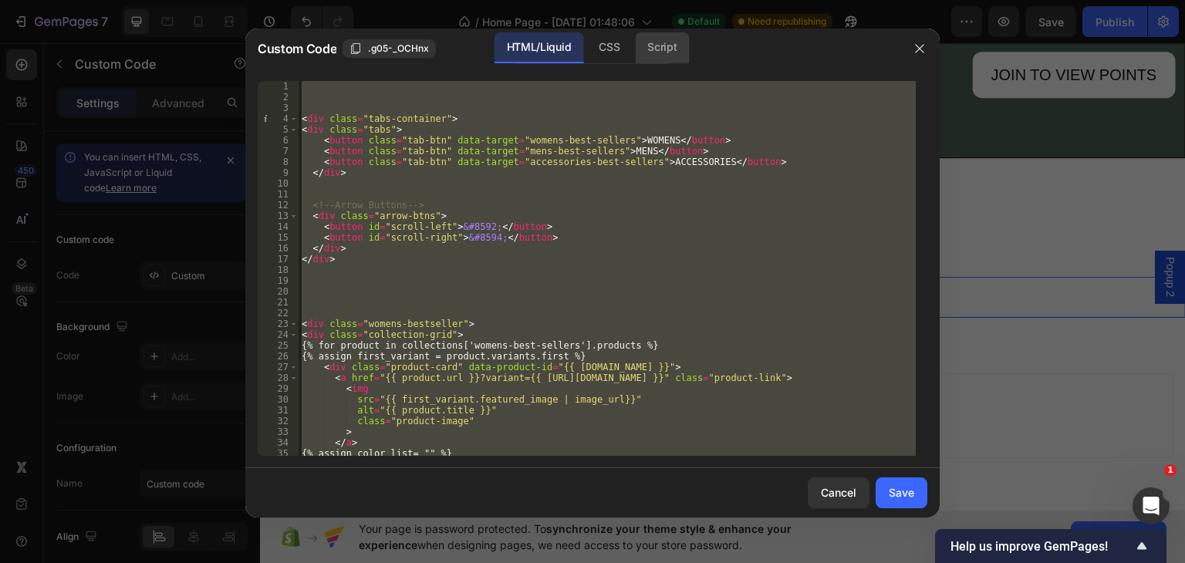
click at [667, 44] on div "Script" at bounding box center [662, 47] width 54 height 31
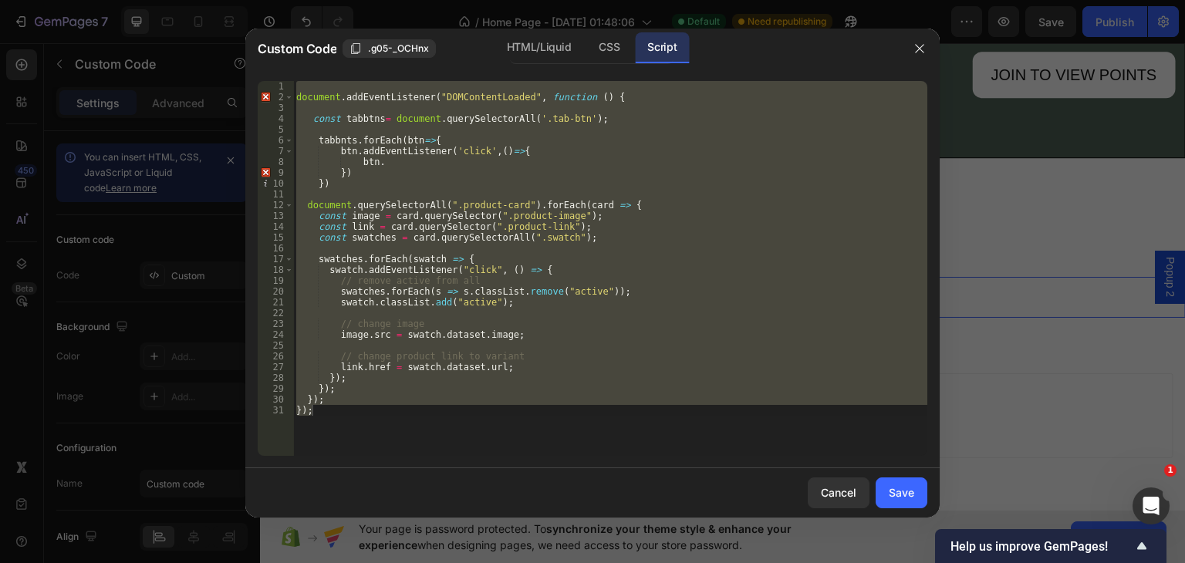
scroll to position [0, 1]
click at [383, 158] on div "document . addEventListener ( "DOMContentLoaded" , function ( ) { const tabbtns…" at bounding box center [610, 268] width 634 height 375
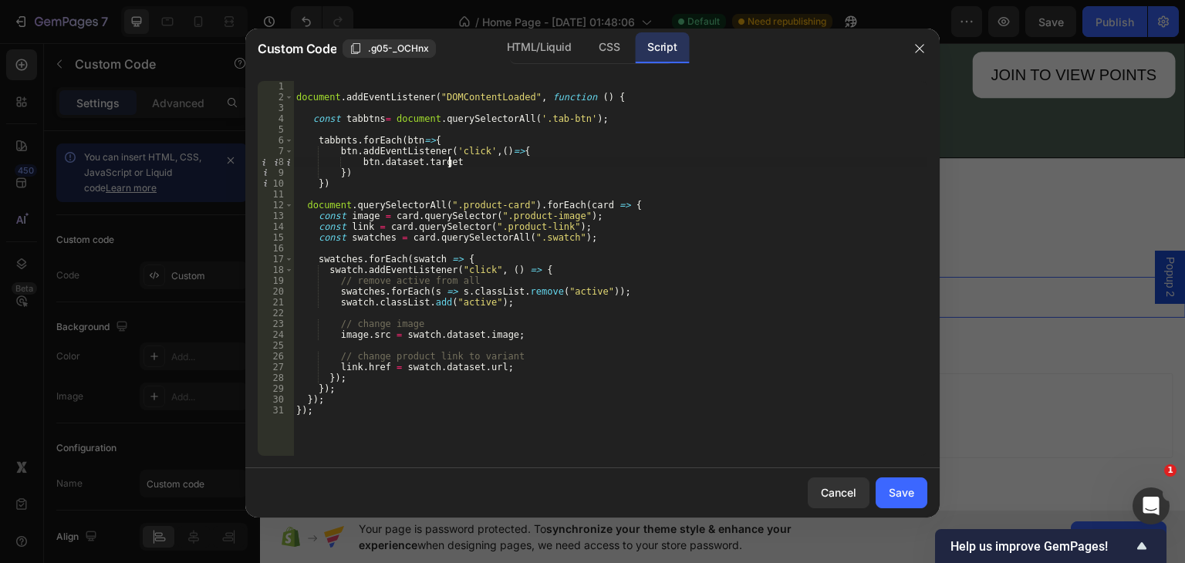
scroll to position [0, 12]
click at [351, 162] on div "document . addEventListener ( "DOMContentLoaded" , function ( ) { const tabbtns…" at bounding box center [610, 279] width 634 height 397
type textarea "const target= btn.dataset.target;"
click at [536, 164] on div "document . addEventListener ( "DOMContentLoaded" , function ( ) { const tabbtns…" at bounding box center [610, 279] width 634 height 397
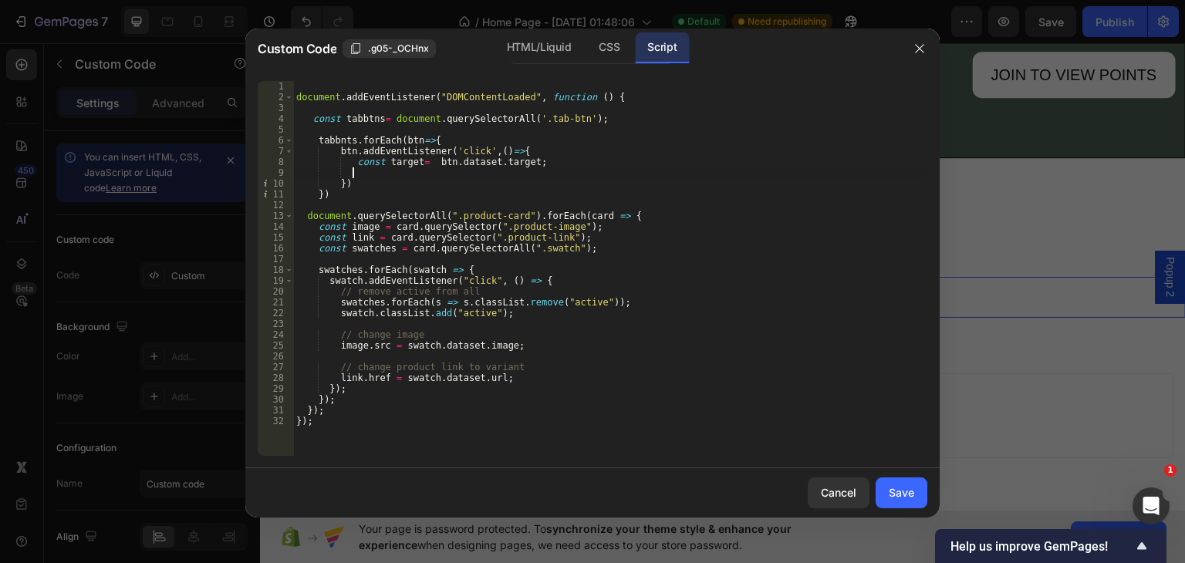
scroll to position [0, 3]
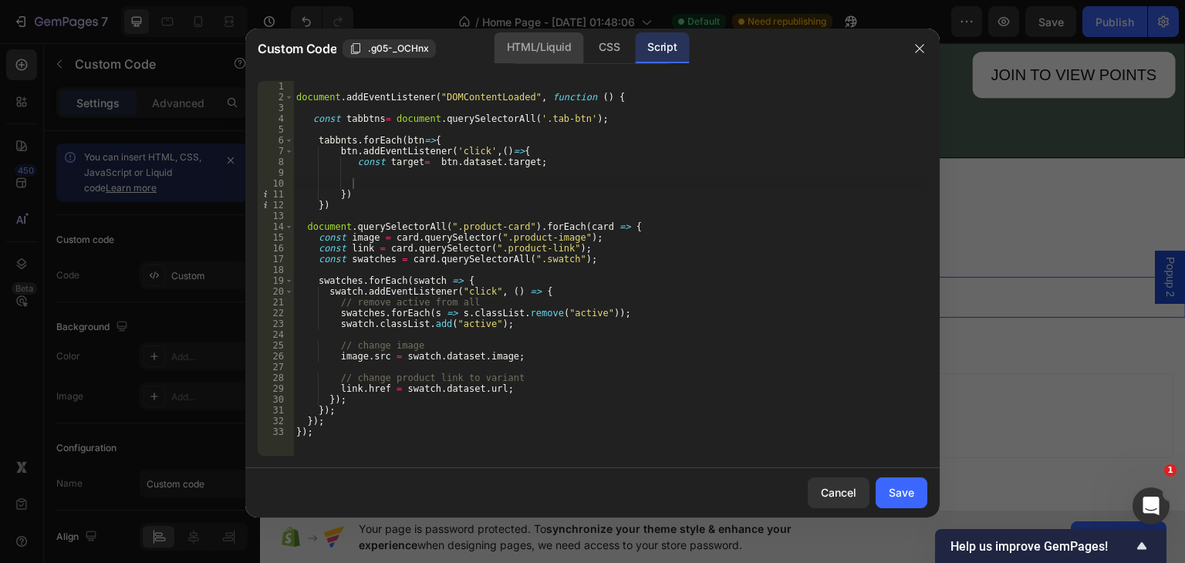
click at [546, 47] on div "HTML/Liquid" at bounding box center [539, 47] width 89 height 31
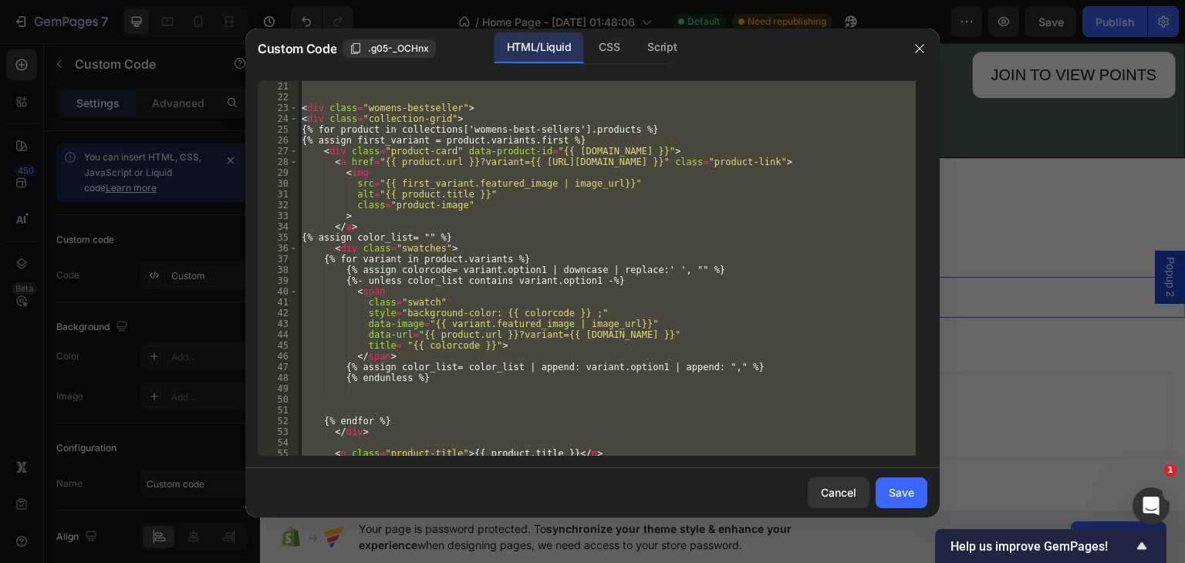
scroll to position [0, 0]
click at [451, 103] on div "< div class = "womens-bestseller" > < div class = "collection-grid" > {% for pr…" at bounding box center [607, 268] width 617 height 375
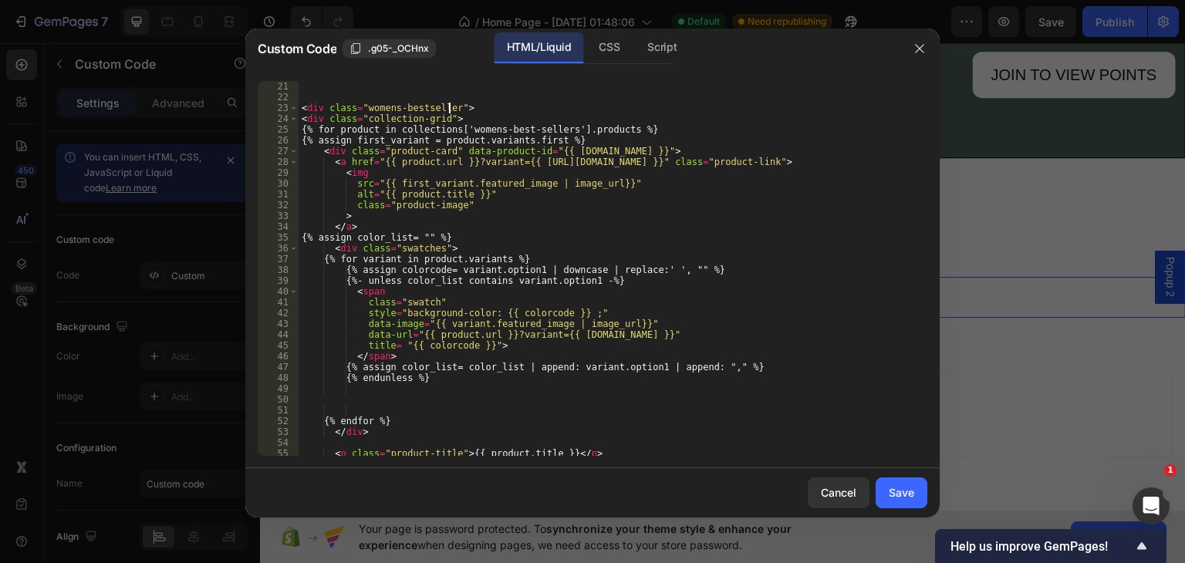
click at [451, 106] on div "< div class = "womens-bestseller" > < div class = "collection-grid" > {% for pr…" at bounding box center [607, 268] width 617 height 397
click at [451, 109] on div "< div class = "womens-bestseller productlist" > < div class = "collection-grid"…" at bounding box center [607, 268] width 617 height 397
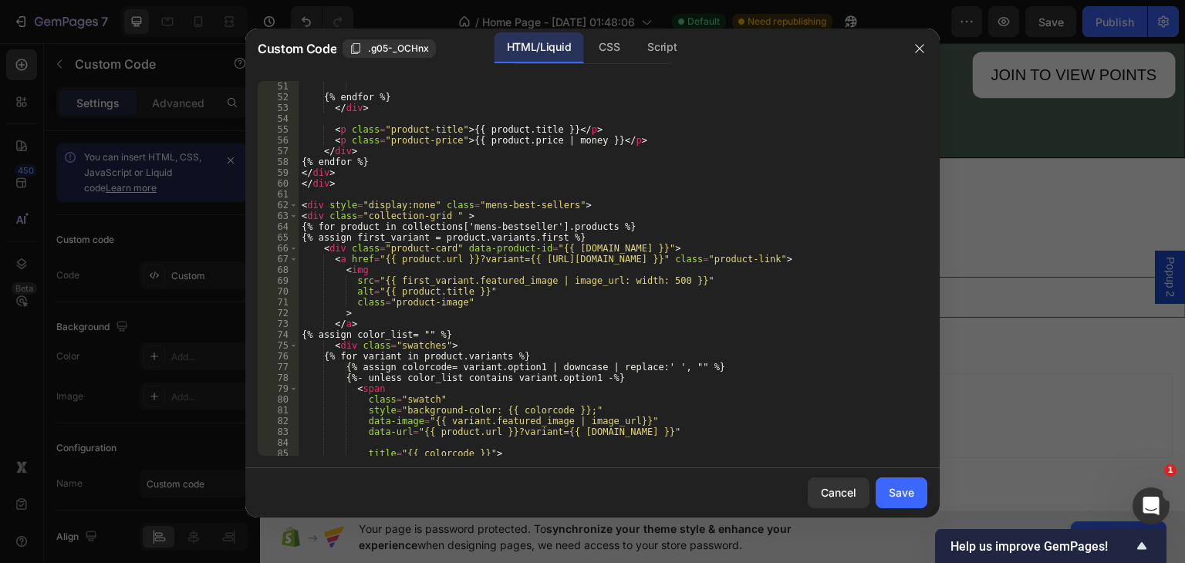
scroll to position [540, 0]
click at [556, 204] on div "{% endfor %} </ div > < p class = "product-title" > {{ product.title }} </ p > …" at bounding box center [607, 268] width 617 height 397
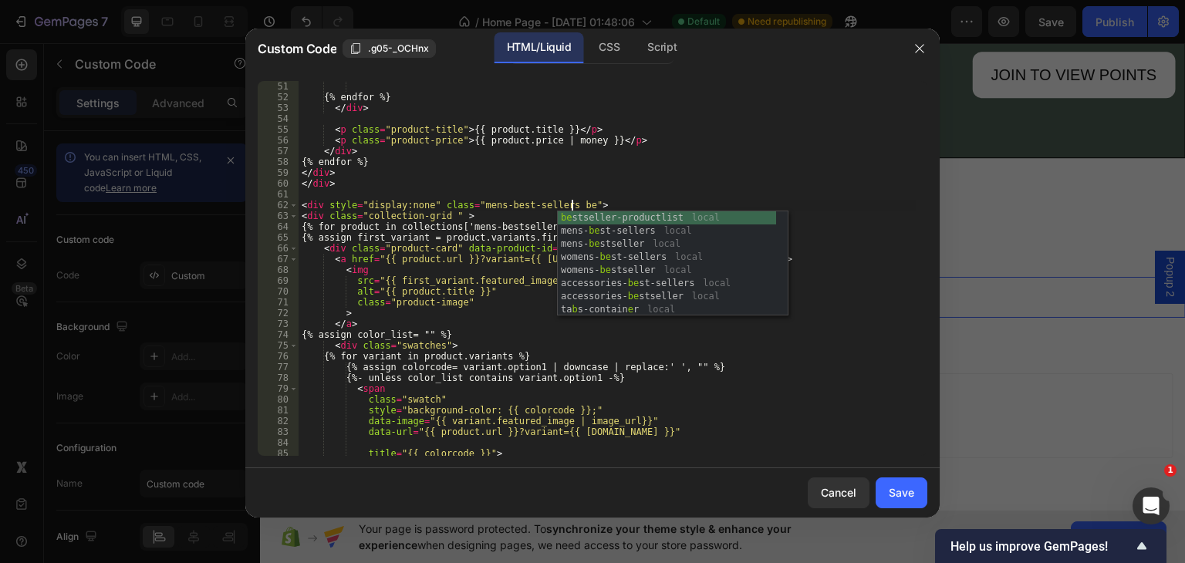
scroll to position [0, 22]
click at [664, 218] on div "best seller-productlist local mens- best -sellers local mens- best seller local…" at bounding box center [673, 270] width 230 height 118
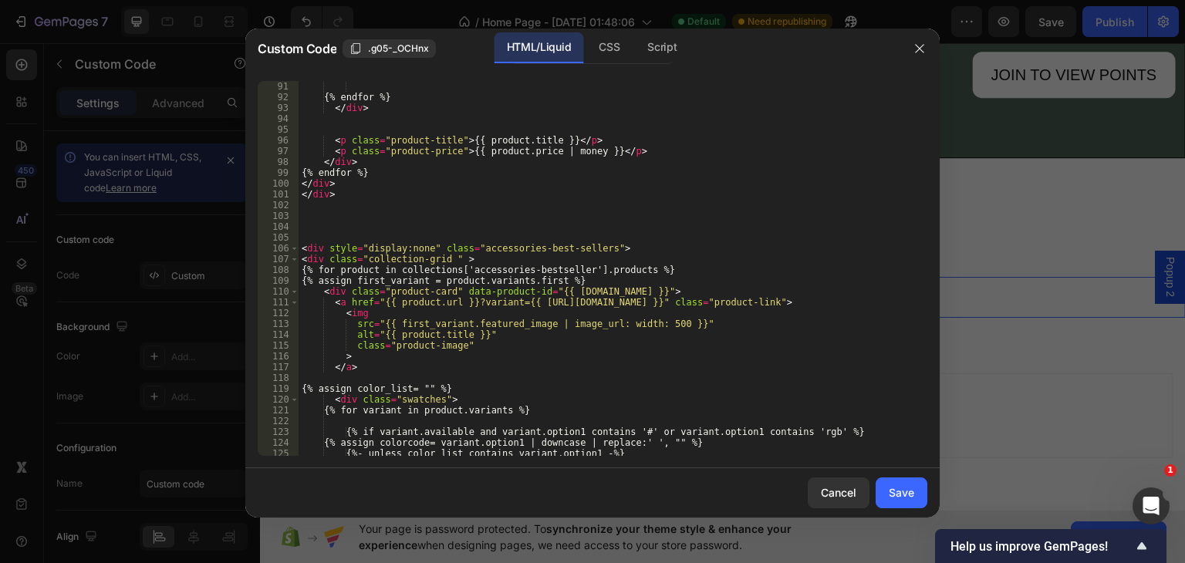
scroll to position [972, 0]
click at [593, 251] on div "{% endfor %} </ div > < p class = "product-title" > {{ product.title }} </ p > …" at bounding box center [607, 268] width 617 height 397
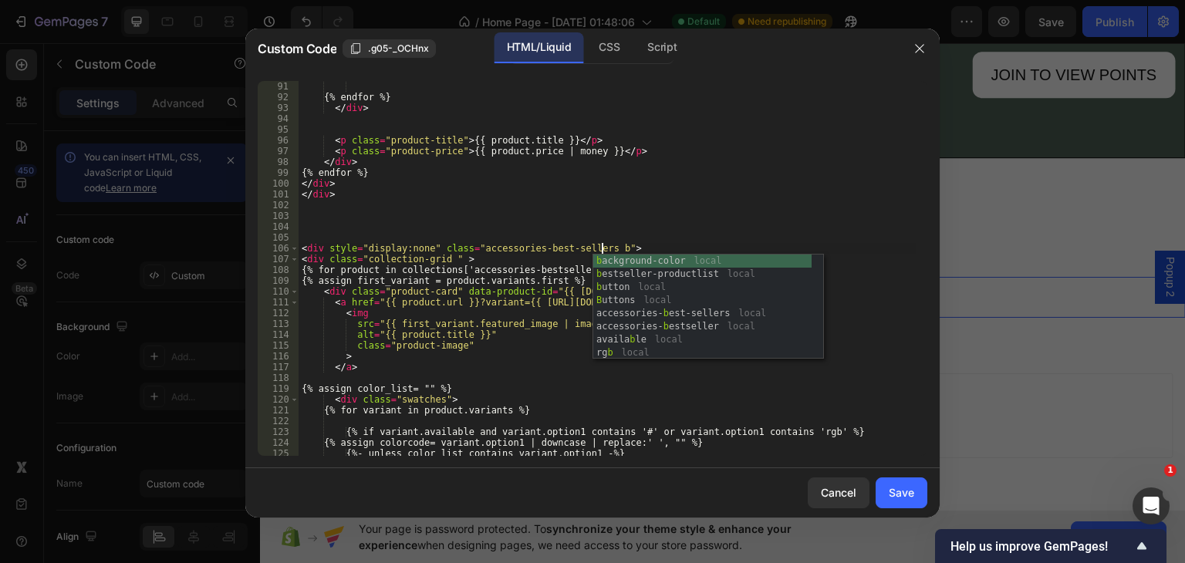
scroll to position [0, 25]
click at [655, 257] on div "bes tseller-productlist local accessories- bes t-sellers local accessories- bes…" at bounding box center [708, 314] width 230 height 118
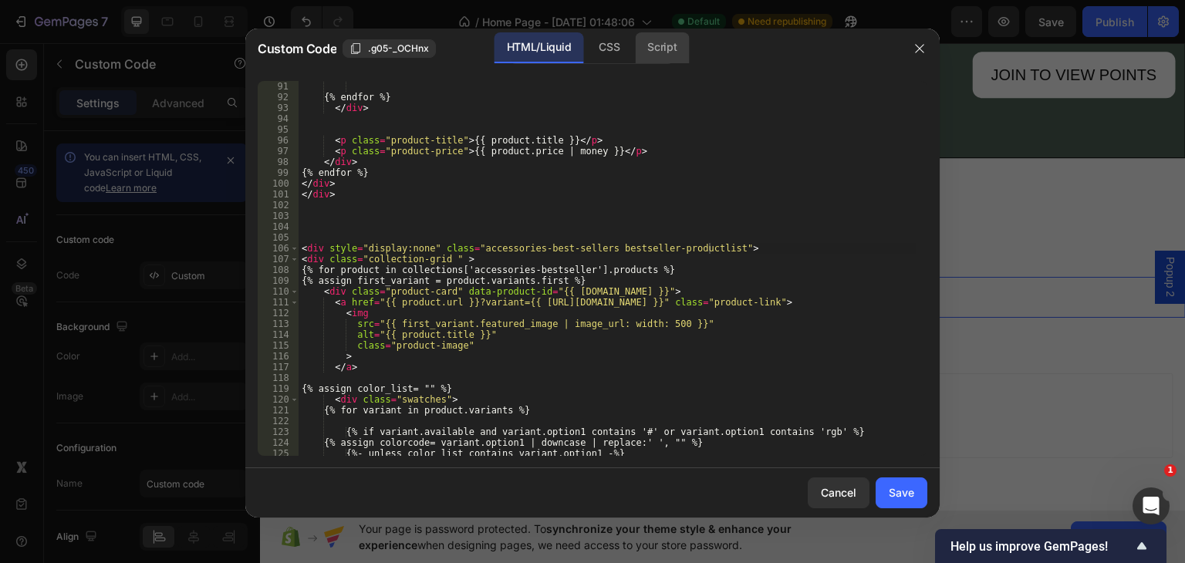
click at [651, 45] on div "Script" at bounding box center [662, 47] width 54 height 31
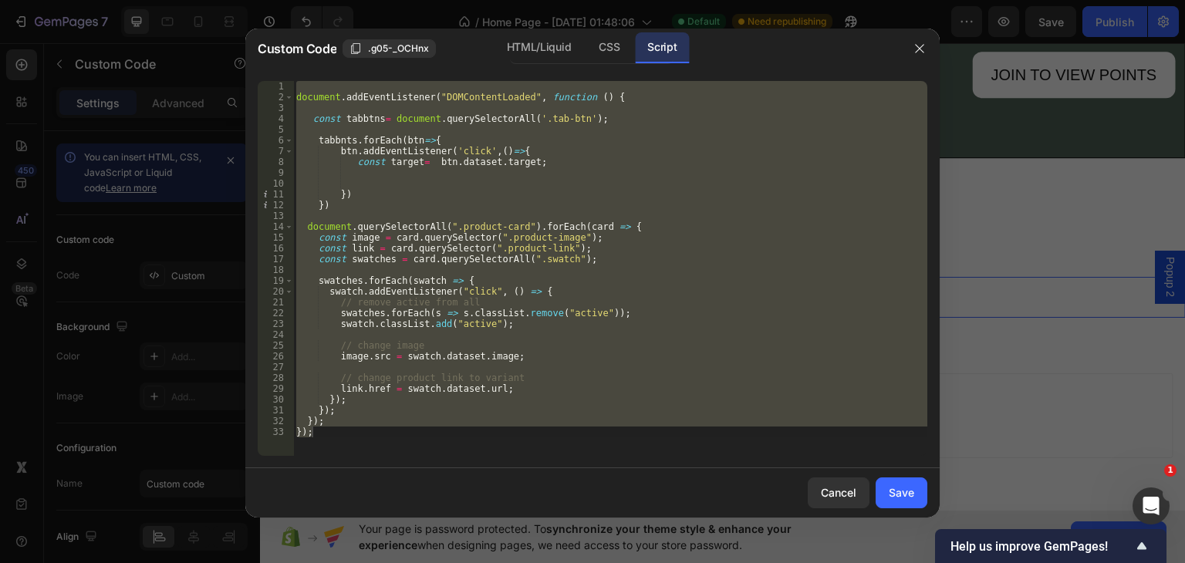
type textarea "}); });"
click at [339, 106] on div "document . addEventListener ( "DOMContentLoaded" , function ( ) { const tabbtns…" at bounding box center [610, 268] width 634 height 375
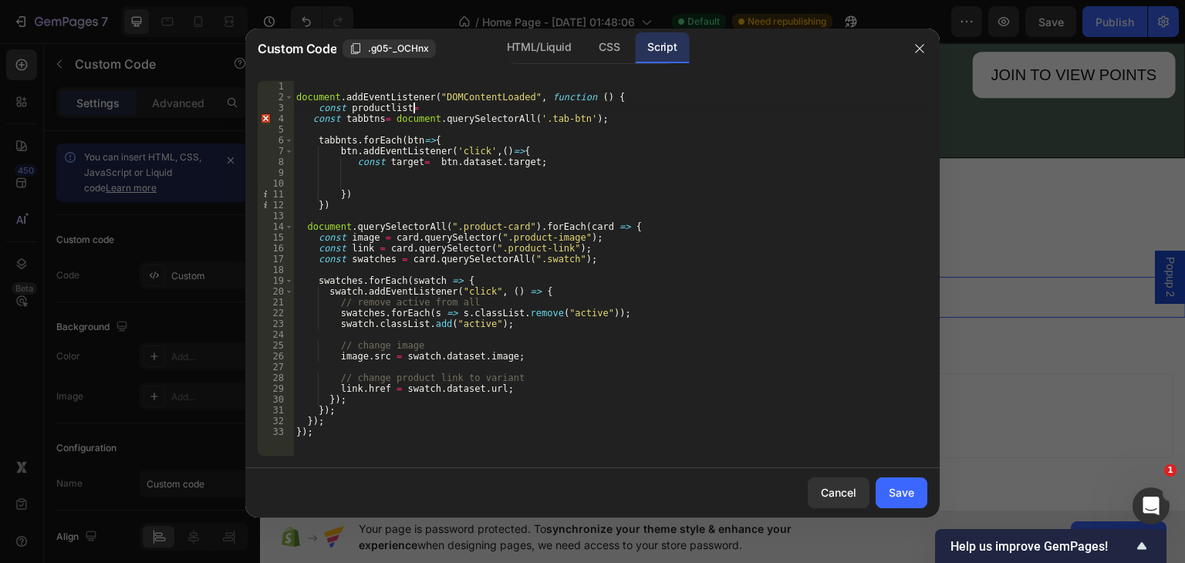
scroll to position [0, 9]
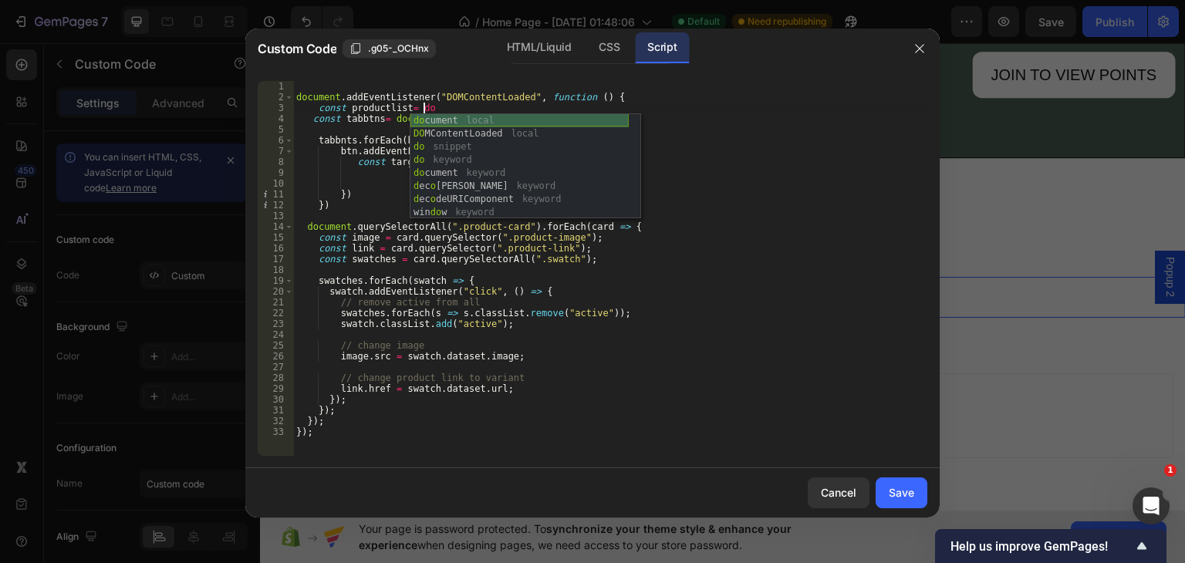
click at [481, 117] on div "do cument local DO MContentLoaded local do snippet do keyword do cument keyword…" at bounding box center [520, 179] width 218 height 131
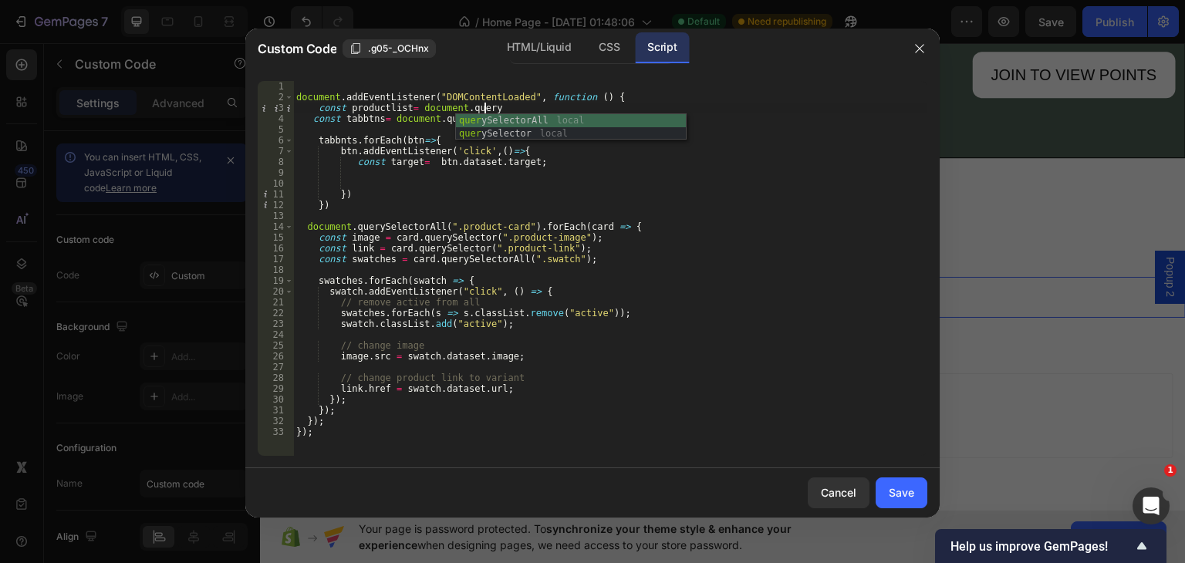
scroll to position [0, 15]
click at [502, 121] on div "query SelectorAll local query Selector local" at bounding box center [571, 140] width 230 height 52
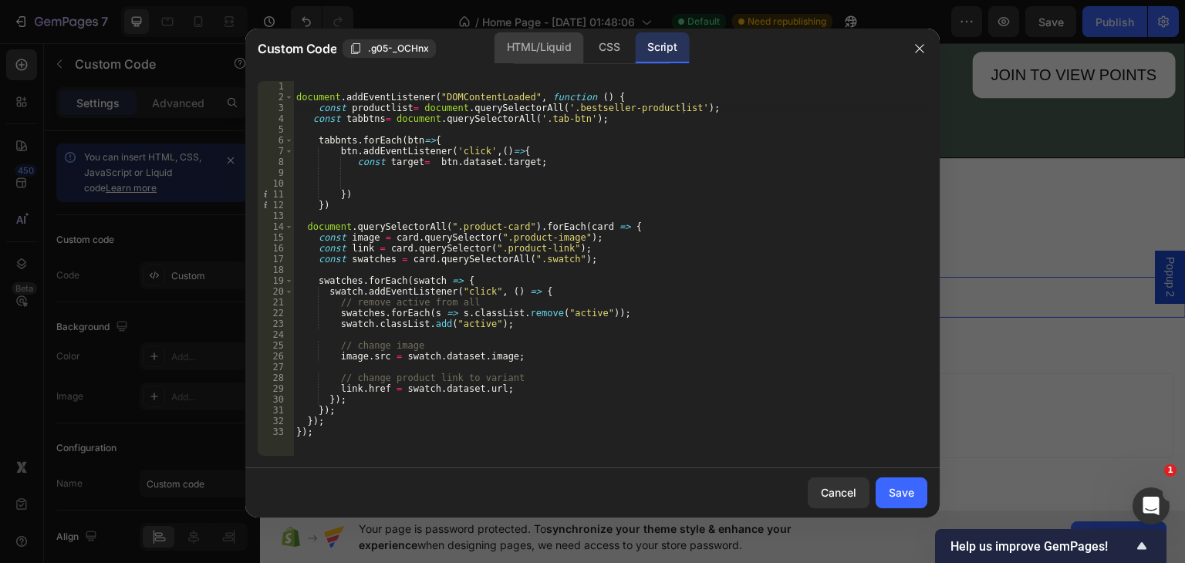
click at [524, 35] on div "HTML/Liquid" at bounding box center [539, 47] width 89 height 31
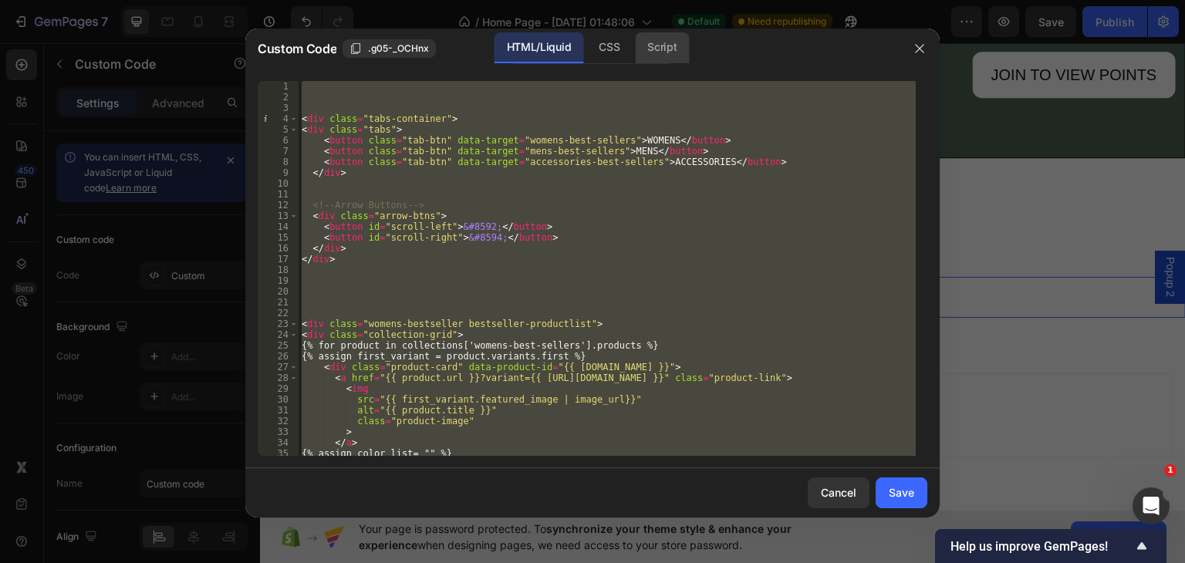
click at [663, 47] on div "Script" at bounding box center [662, 47] width 54 height 31
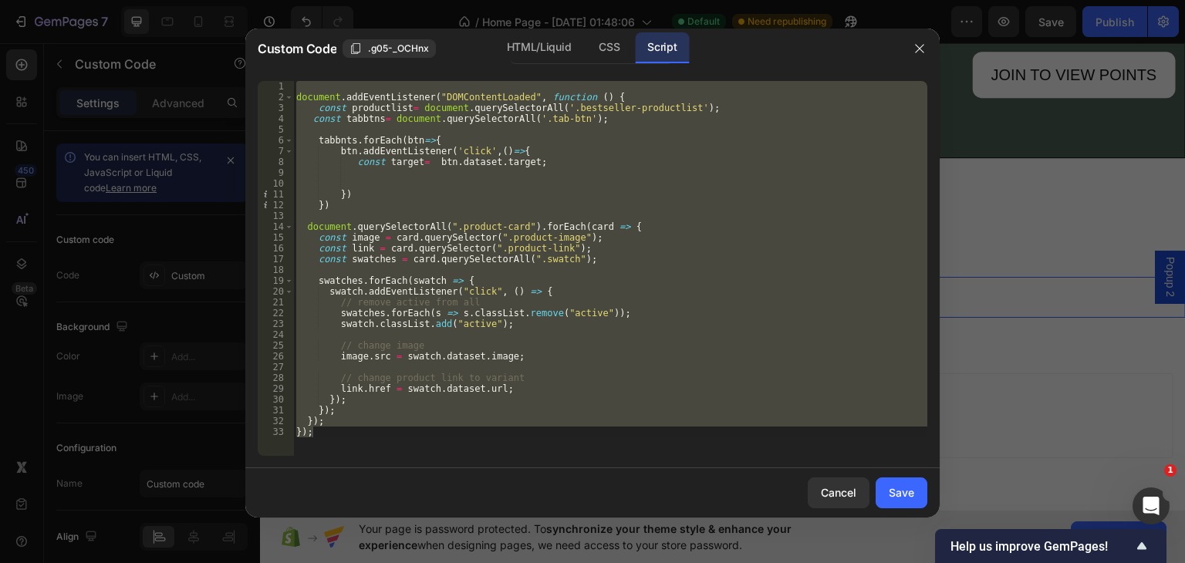
type textarea "}); });"
click at [347, 175] on div "document . addEventListener ( "DOMContentLoaded" , function ( ) { const product…" at bounding box center [610, 268] width 634 height 375
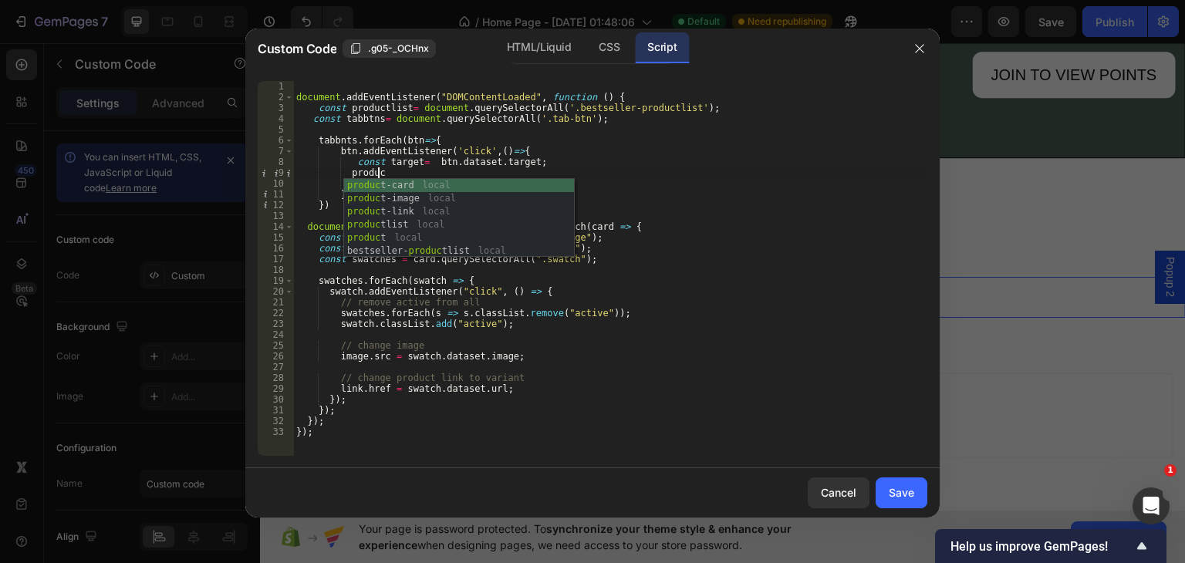
scroll to position [0, 6]
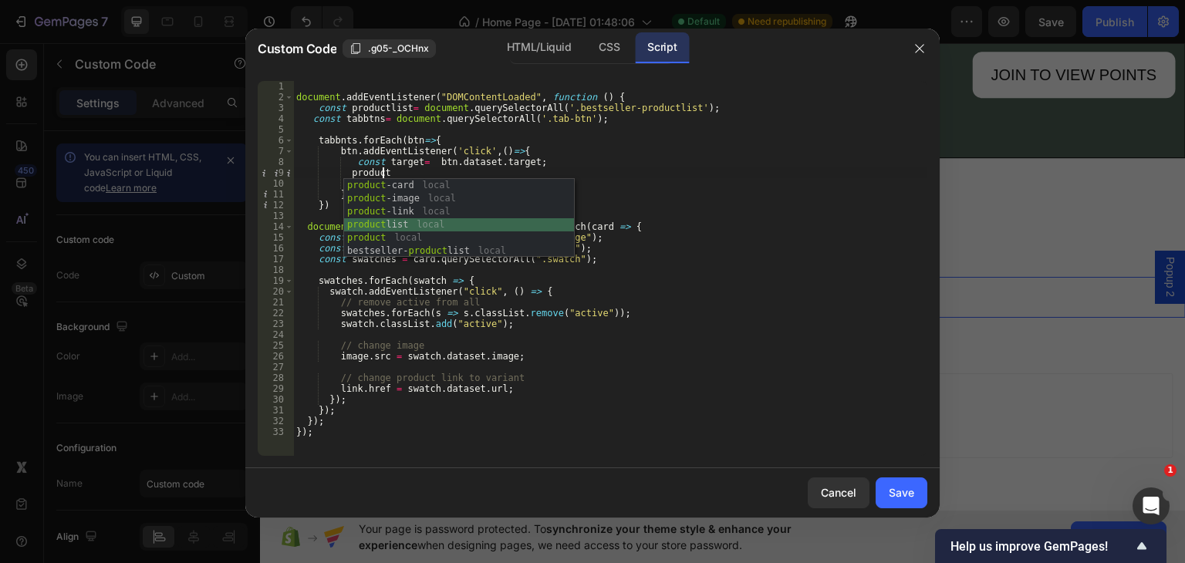
click at [399, 222] on div "product -card local product -image local product -link local product list local…" at bounding box center [459, 231] width 230 height 105
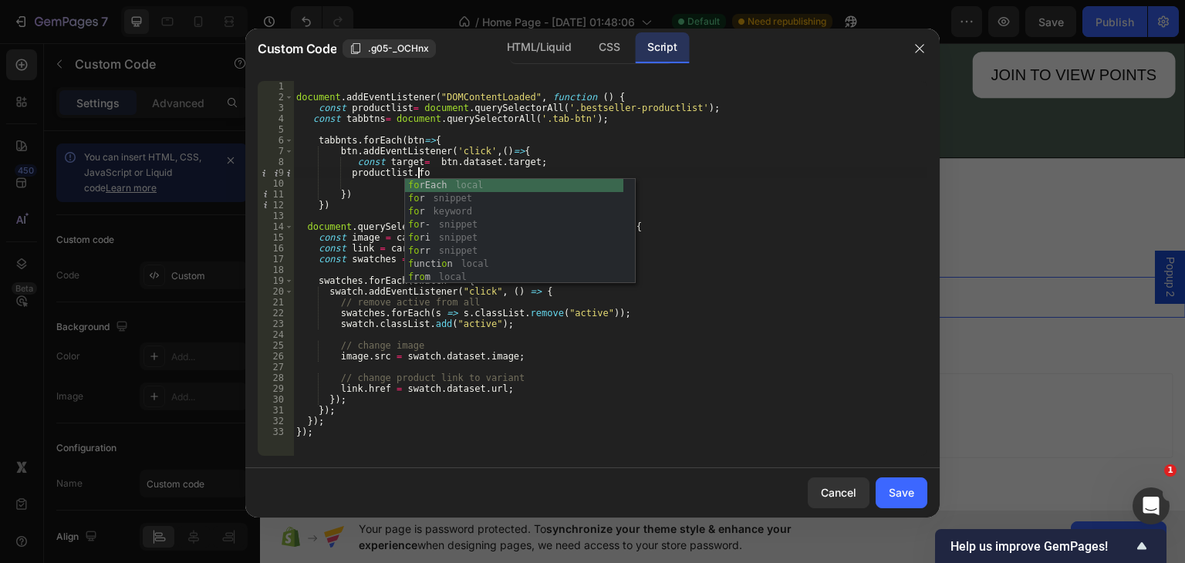
scroll to position [0, 9]
click at [437, 184] on div "for Each local for snippet for keyword for - snippet for i snippet for r snippe…" at bounding box center [514, 244] width 218 height 131
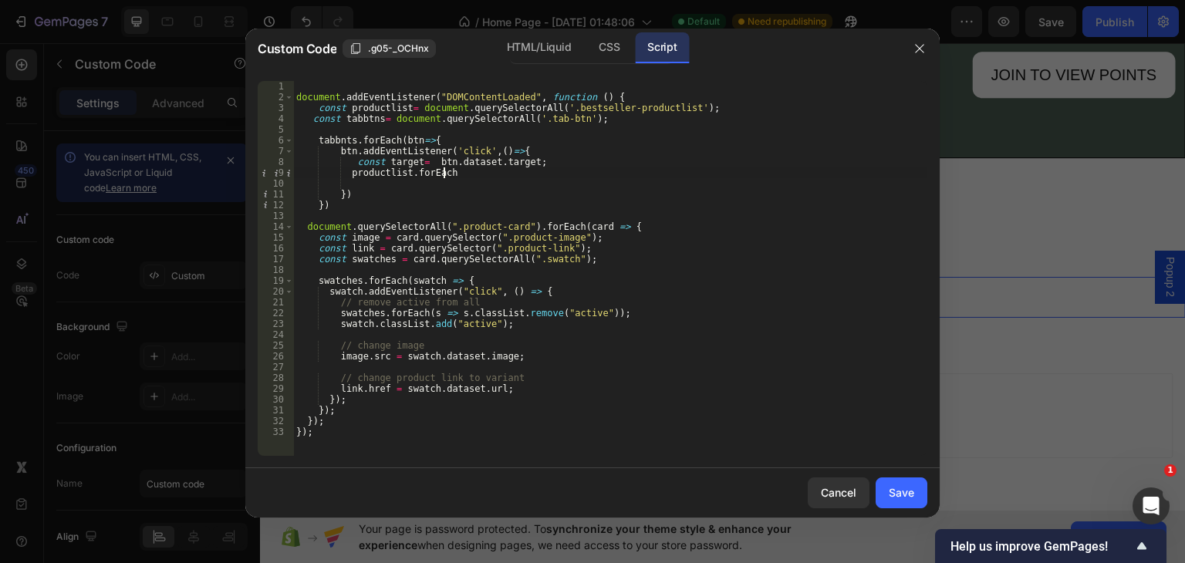
scroll to position [0, 12]
type textarea "productlist.forEach(product=>{"
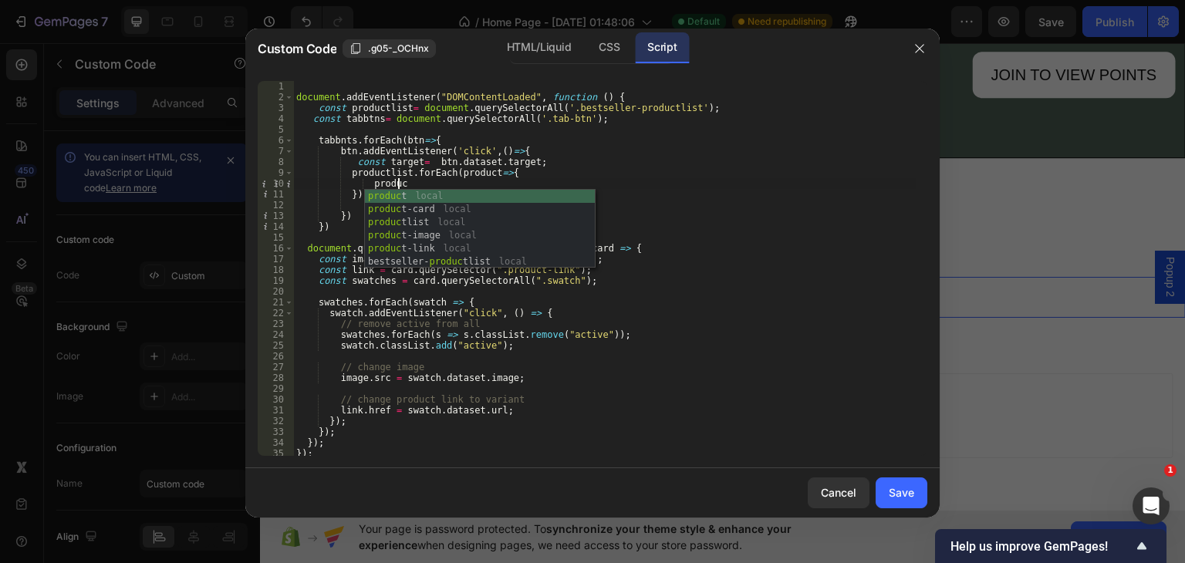
scroll to position [0, 7]
click at [411, 194] on div "produc t local produc t-card local produc tlist local produc t-image local prod…" at bounding box center [480, 242] width 230 height 105
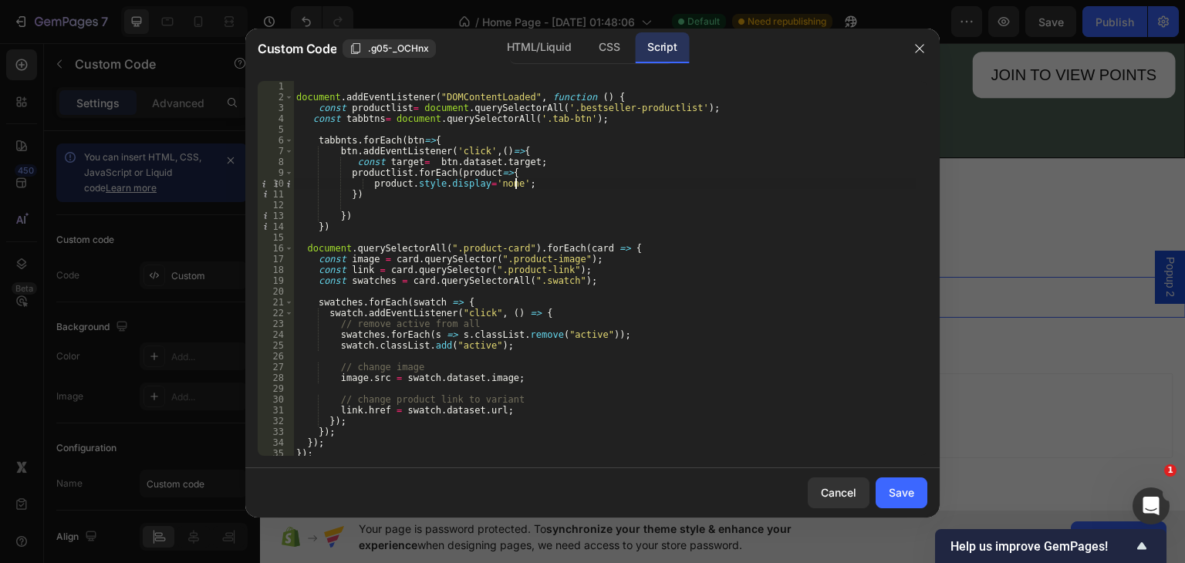
scroll to position [0, 17]
click at [369, 192] on div "document . addEventListener ( "DOMContentLoaded" , function ( ) { const product…" at bounding box center [604, 279] width 623 height 397
click at [356, 215] on div "document . addEventListener ( "DOMContentLoaded" , function ( ) { const product…" at bounding box center [604, 279] width 623 height 397
type textarea "});"
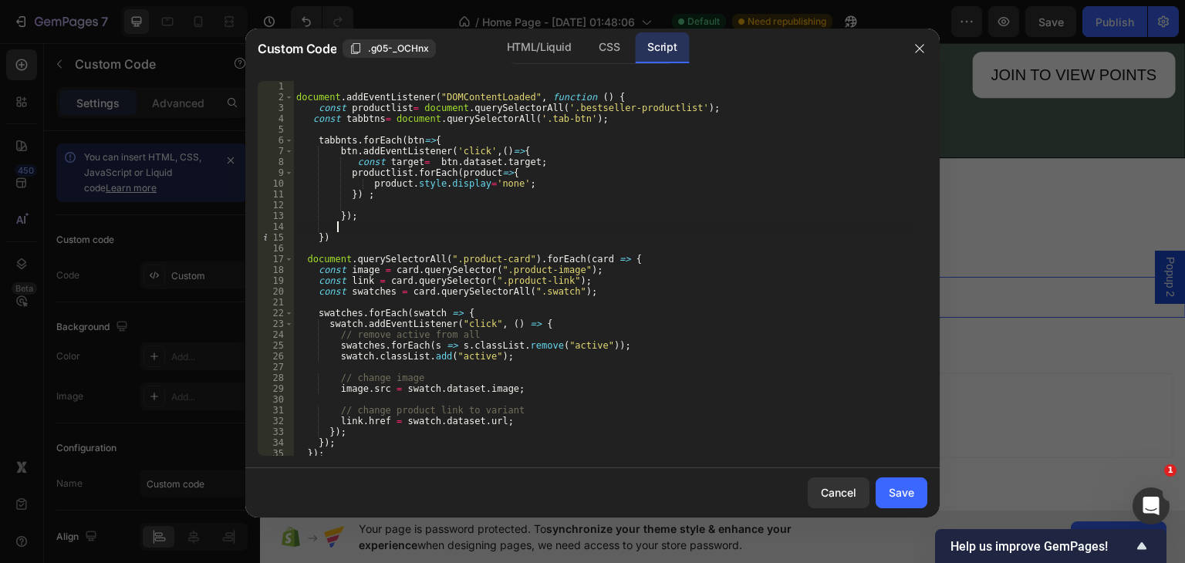
scroll to position [0, 2]
click at [343, 233] on div "document . addEventListener ( "DOMContentLoaded" , function ( ) { const product…" at bounding box center [604, 279] width 623 height 397
type textarea "});"
click at [552, 39] on div "HTML/Liquid" at bounding box center [539, 47] width 89 height 31
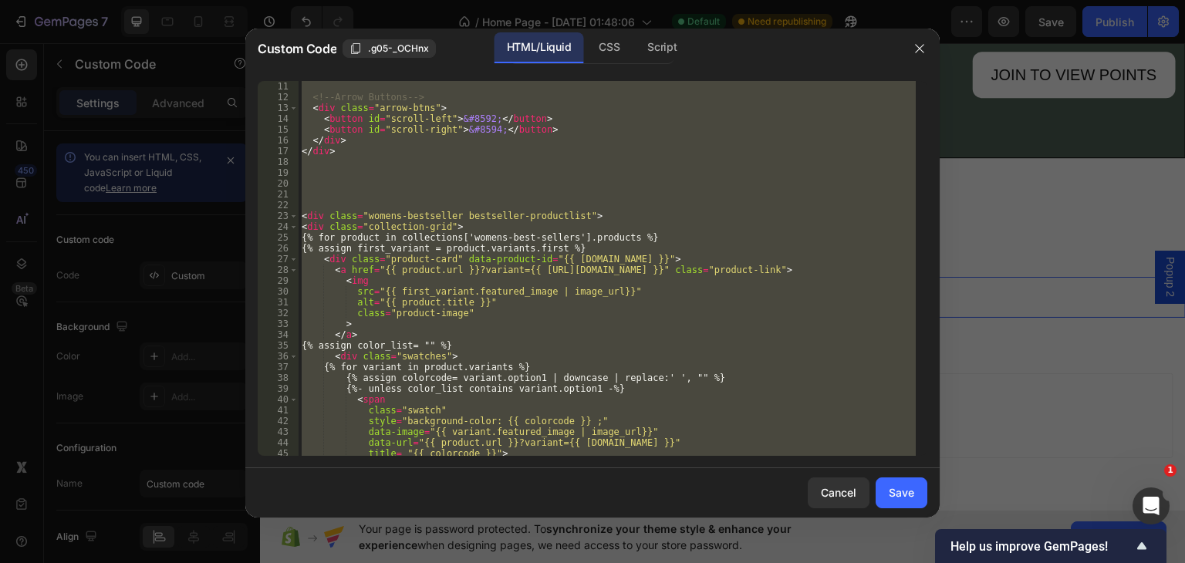
scroll to position [0, 0]
click at [412, 210] on div "<!-- Arrow Buttons --> < div class = "arrow-btns" > < button id = "scroll-left"…" at bounding box center [607, 268] width 617 height 375
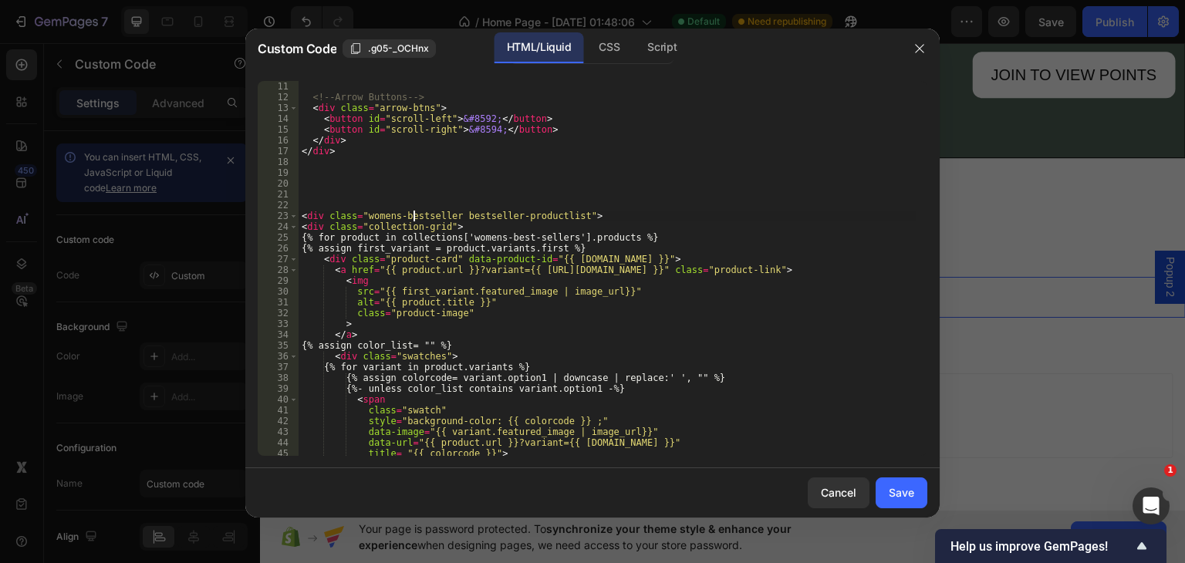
click at [412, 215] on div "<!-- Arrow Buttons --> < div class = "arrow-btns" > < button id = "scroll-left"…" at bounding box center [607, 268] width 617 height 397
click at [441, 225] on div "womens-bes t - sellers local" at bounding box center [475, 241] width 230 height 39
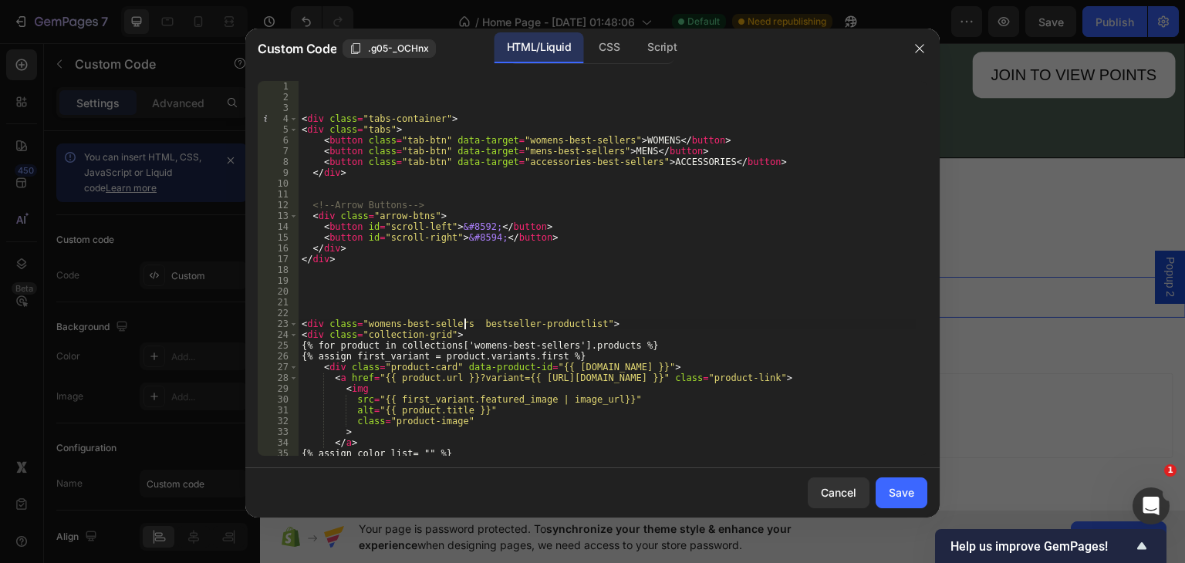
scroll to position [0, 0]
click at [655, 43] on div "Script" at bounding box center [662, 47] width 54 height 31
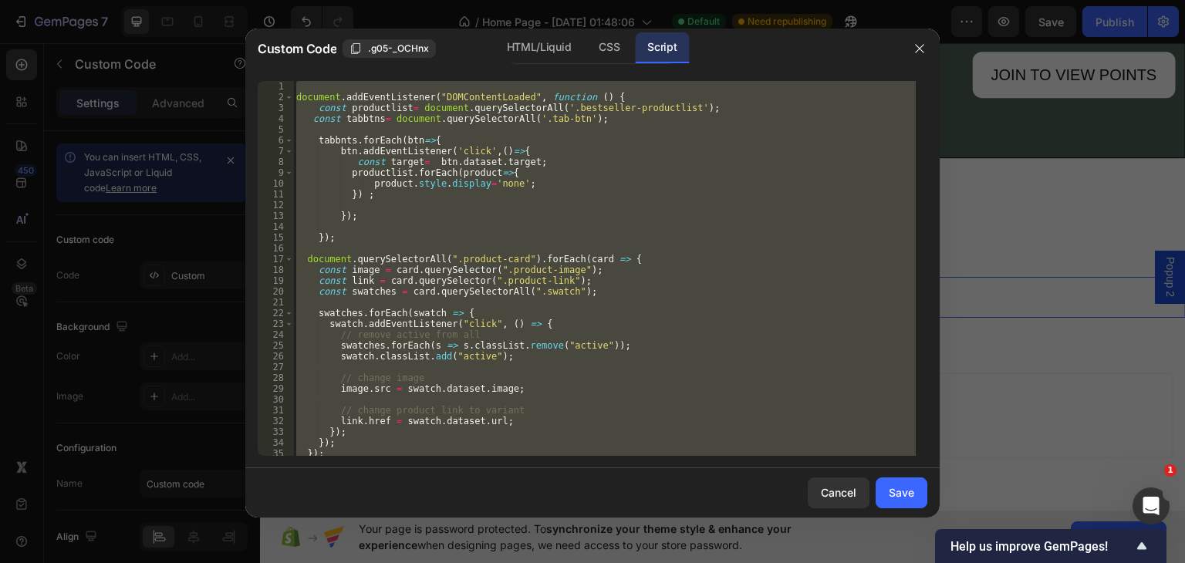
type textarea "}); });"
click at [392, 204] on div "document . addEventListener ( "DOMContentLoaded" , function ( ) { const product…" at bounding box center [604, 268] width 623 height 375
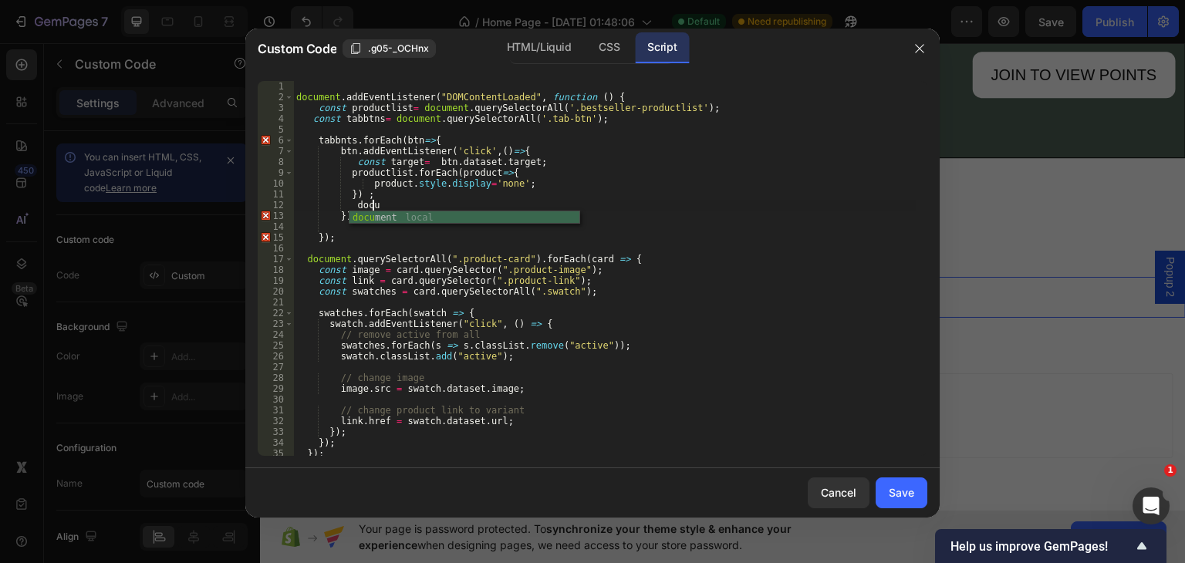
scroll to position [0, 5]
click at [368, 218] on div "docu ment local" at bounding box center [465, 230] width 230 height 39
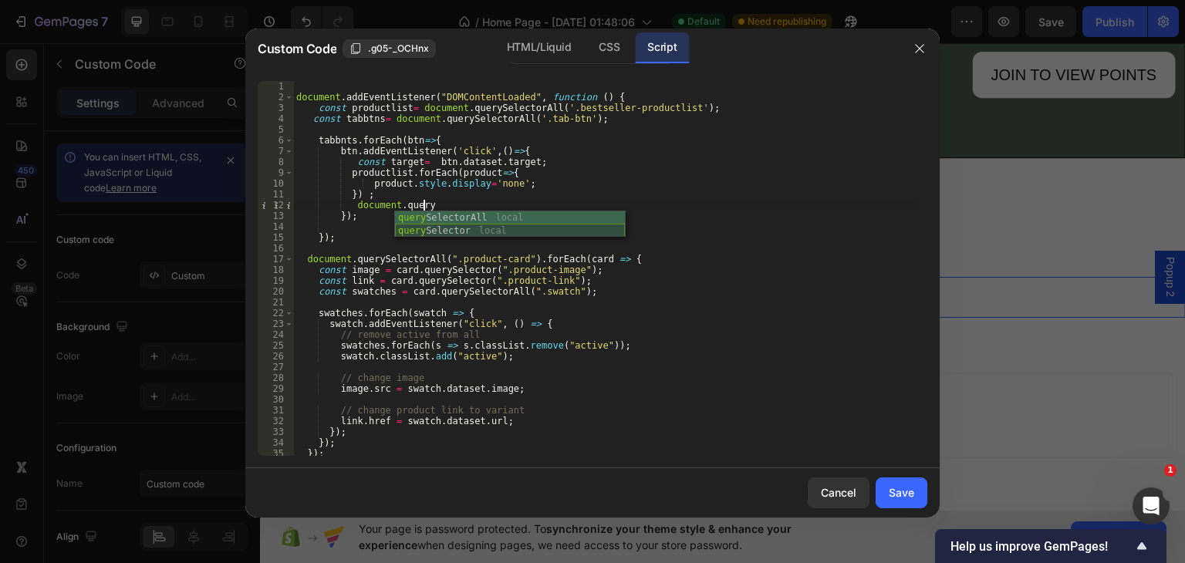
click at [458, 230] on div "query SelectorAll local query Selector local" at bounding box center [510, 237] width 230 height 52
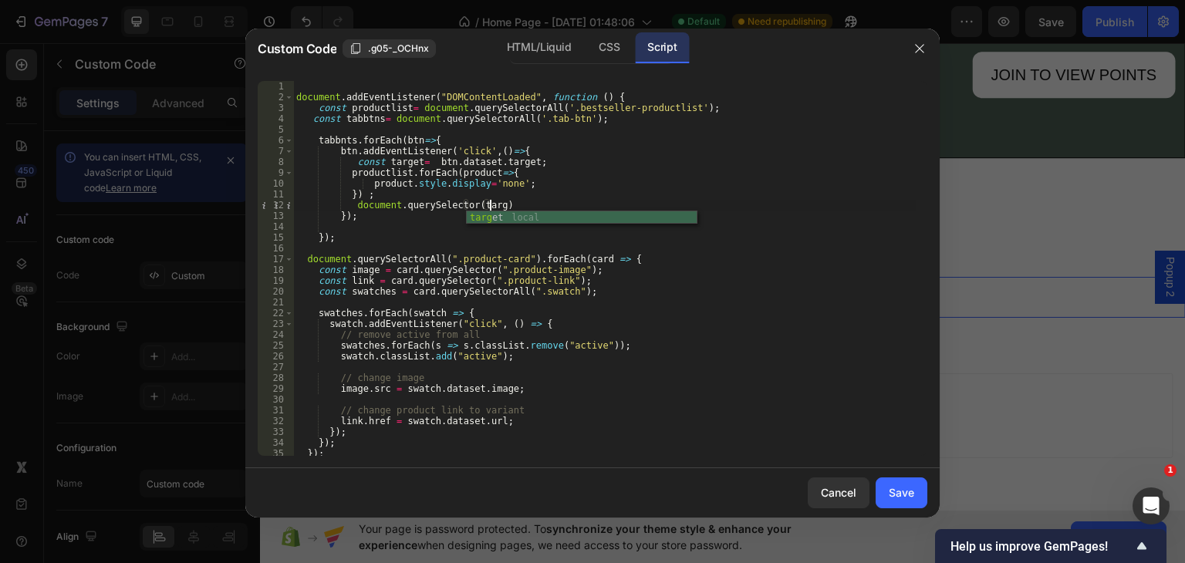
scroll to position [0, 15]
click at [520, 205] on div "document . addEventListener ( "DOMContentLoaded" , function ( ) { const product…" at bounding box center [604, 279] width 623 height 397
click at [559, 41] on div "HTML/Liquid" at bounding box center [539, 47] width 89 height 31
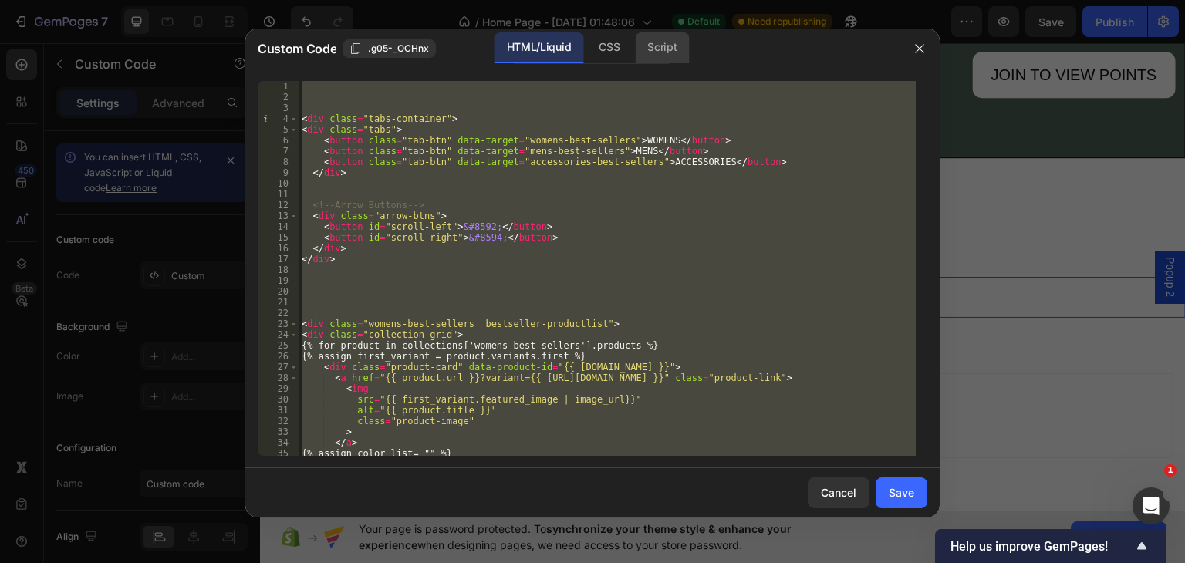
click at [649, 46] on div "Script" at bounding box center [662, 47] width 54 height 31
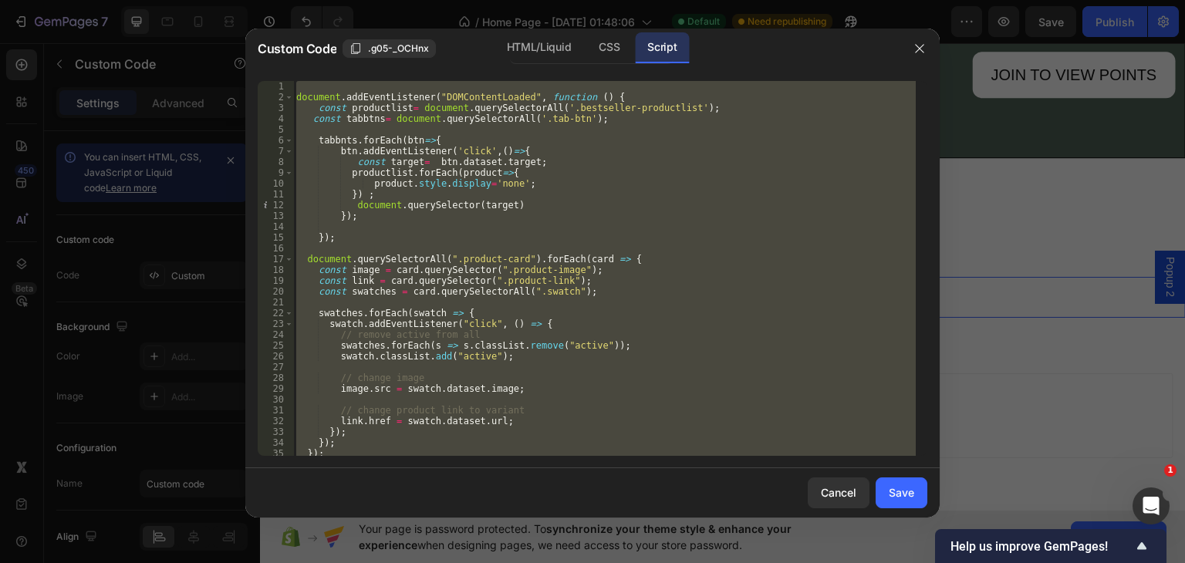
scroll to position [0, 1]
click at [471, 204] on div "document . addEventListener ( "DOMContentLoaded" , function ( ) { const product…" at bounding box center [604, 268] width 623 height 375
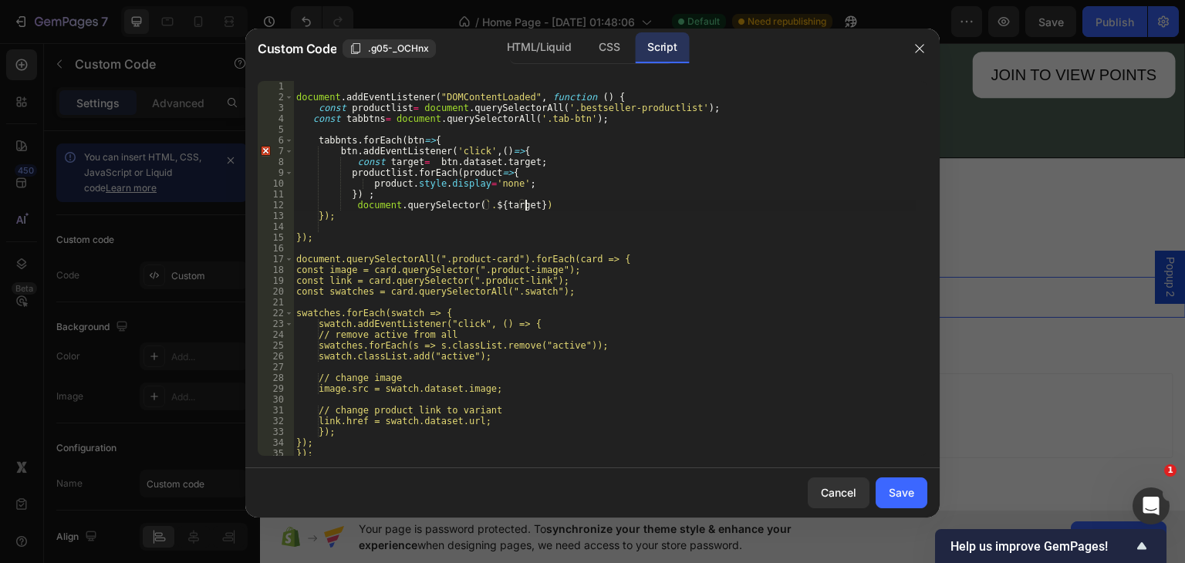
scroll to position [0, 19]
click at [546, 208] on div "document . addEventListener ( "DOMContentLoaded" , function ( ) { const product…" at bounding box center [604, 279] width 623 height 397
click at [532, 205] on div "document . addEventListener ( "DOMContentLoaded" , function ( ) { const product…" at bounding box center [604, 279] width 623 height 397
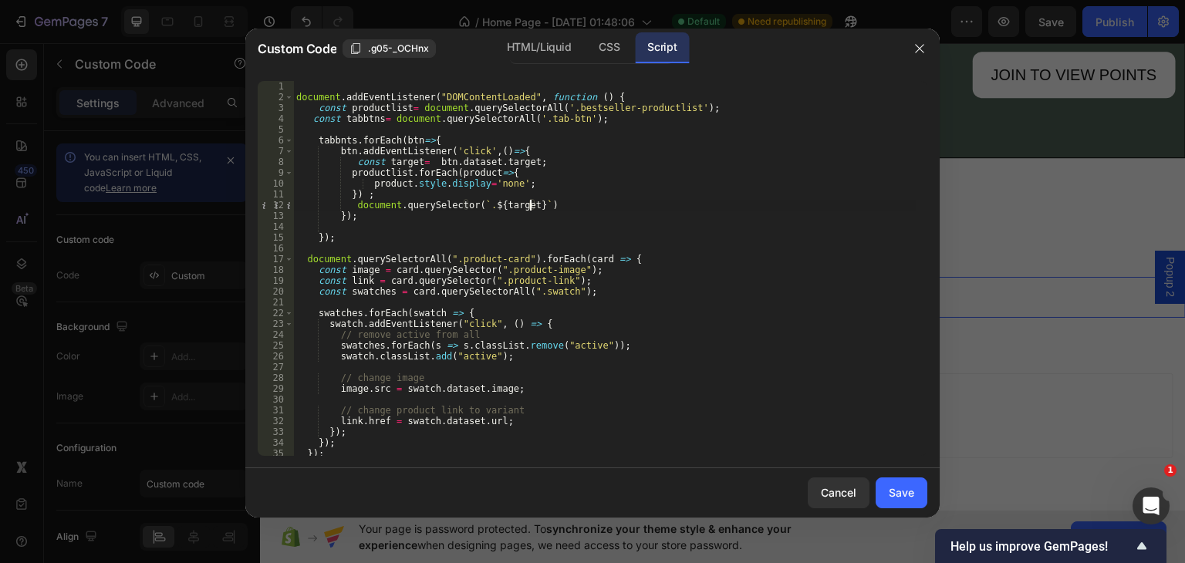
click at [542, 204] on div "document . addEventListener ( "DOMContentLoaded" , function ( ) { const product…" at bounding box center [604, 279] width 623 height 397
click at [617, 215] on div "displ ay local" at bounding box center [683, 230] width 230 height 39
type textarea "document.querySelector(`.${target}`).style.display= 'block';"
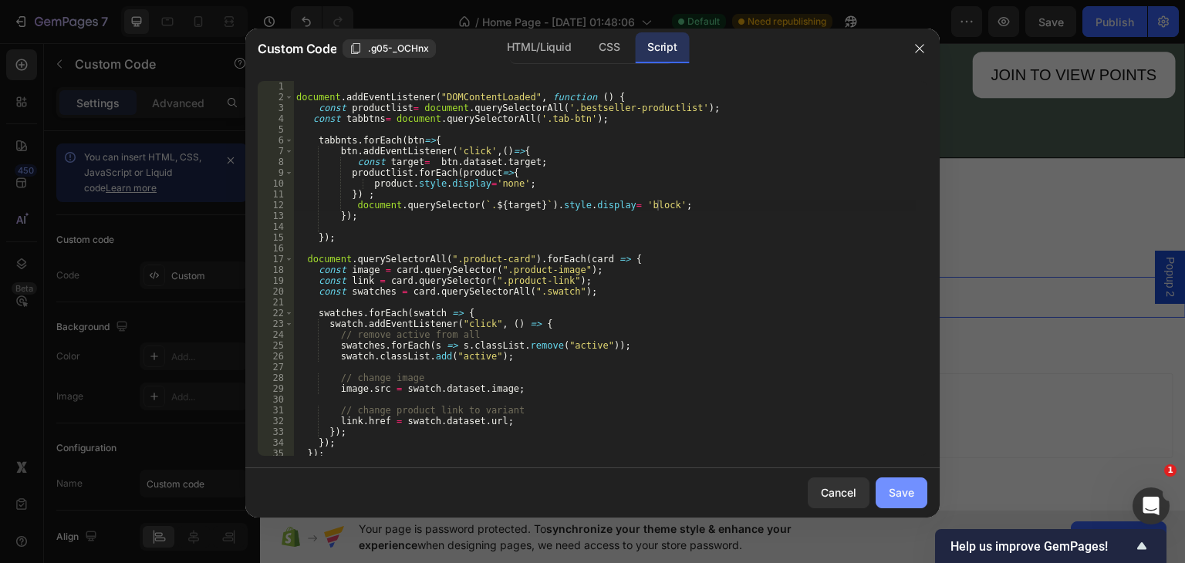
click at [887, 486] on button "Save" at bounding box center [902, 493] width 52 height 31
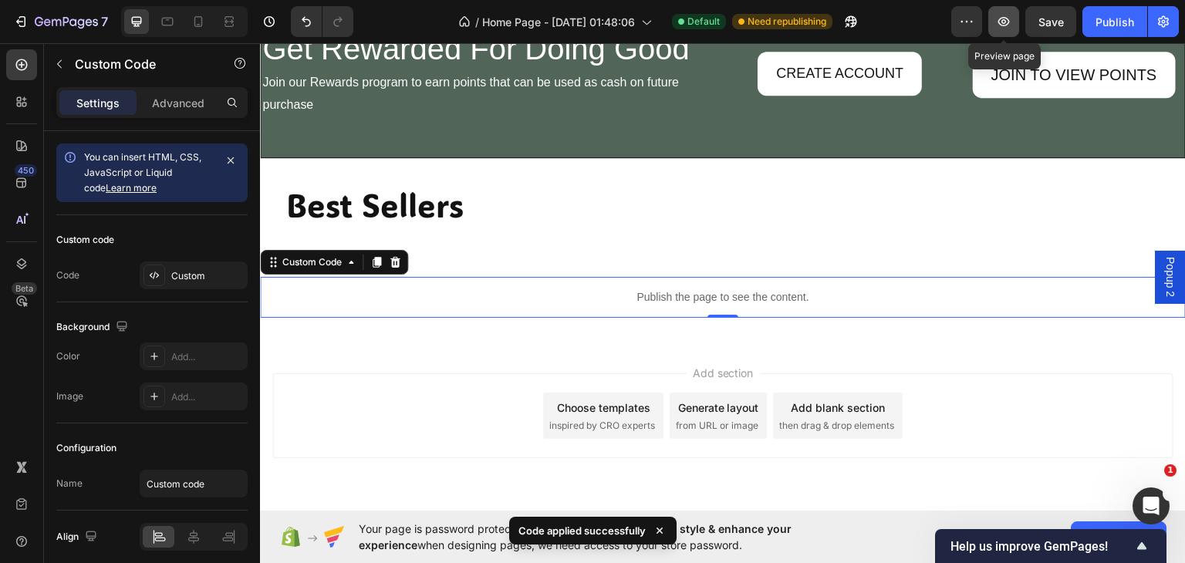
click at [1002, 25] on icon "button" at bounding box center [1003, 21] width 15 height 15
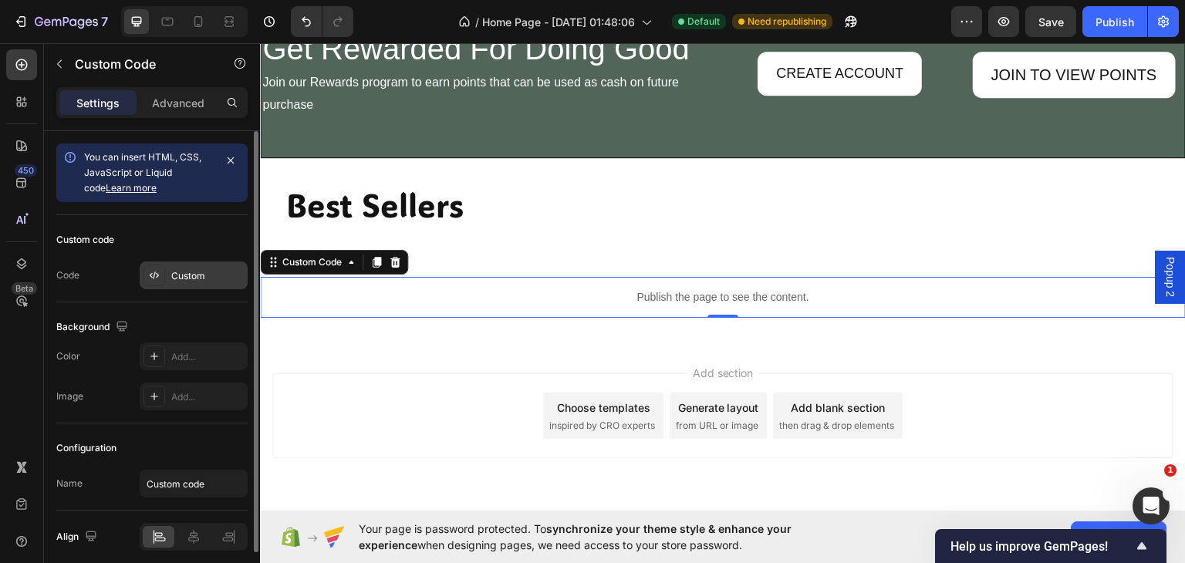
click at [188, 275] on div "Custom" at bounding box center [207, 276] width 73 height 14
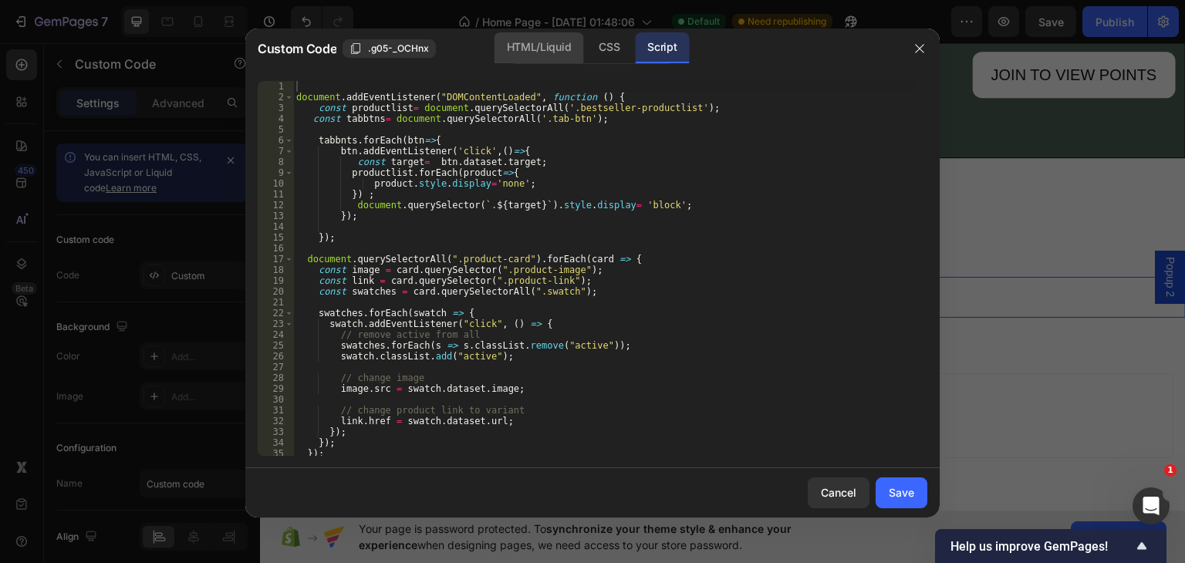
click at [547, 39] on div "HTML/Liquid" at bounding box center [539, 47] width 89 height 31
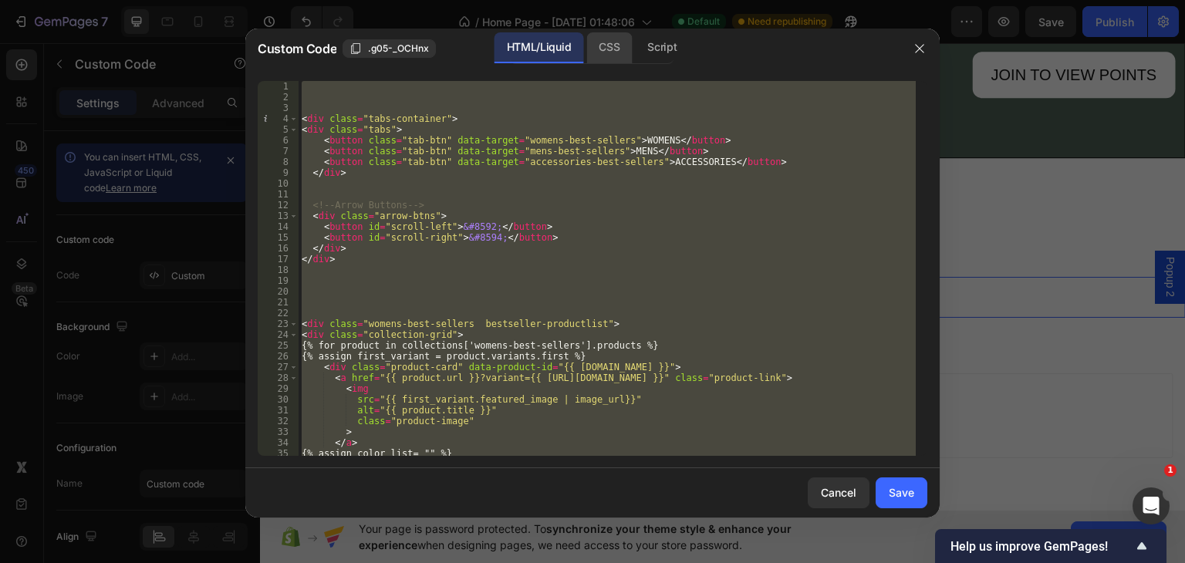
click at [610, 46] on div "CSS" at bounding box center [609, 47] width 46 height 31
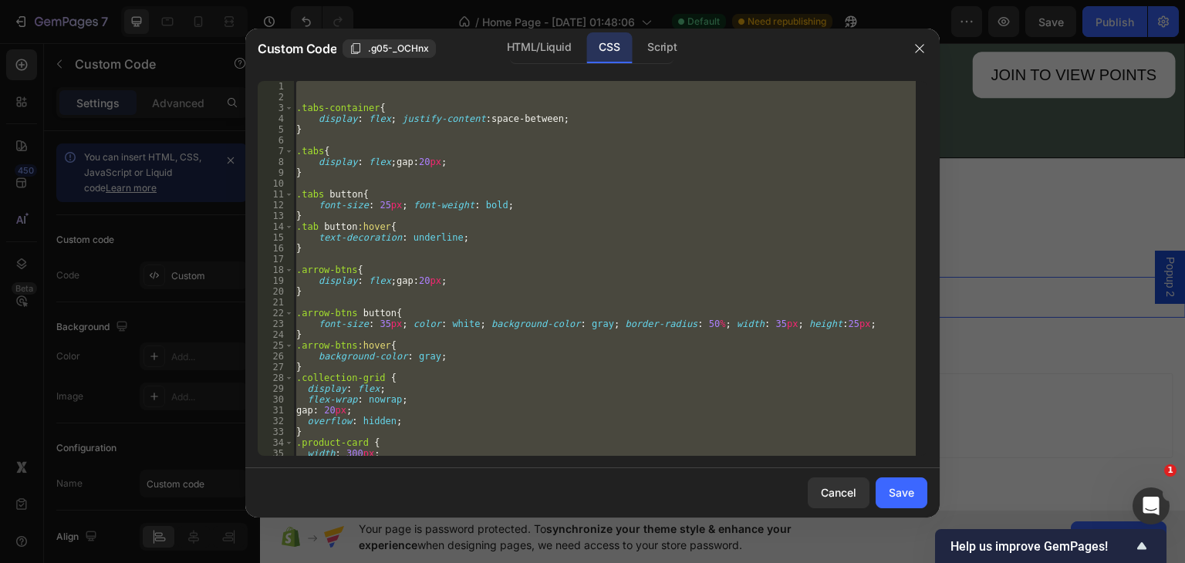
click at [560, 115] on div ".tabs-container { display : flex ; justify-content : space-between ; } .tabs { …" at bounding box center [604, 268] width 623 height 375
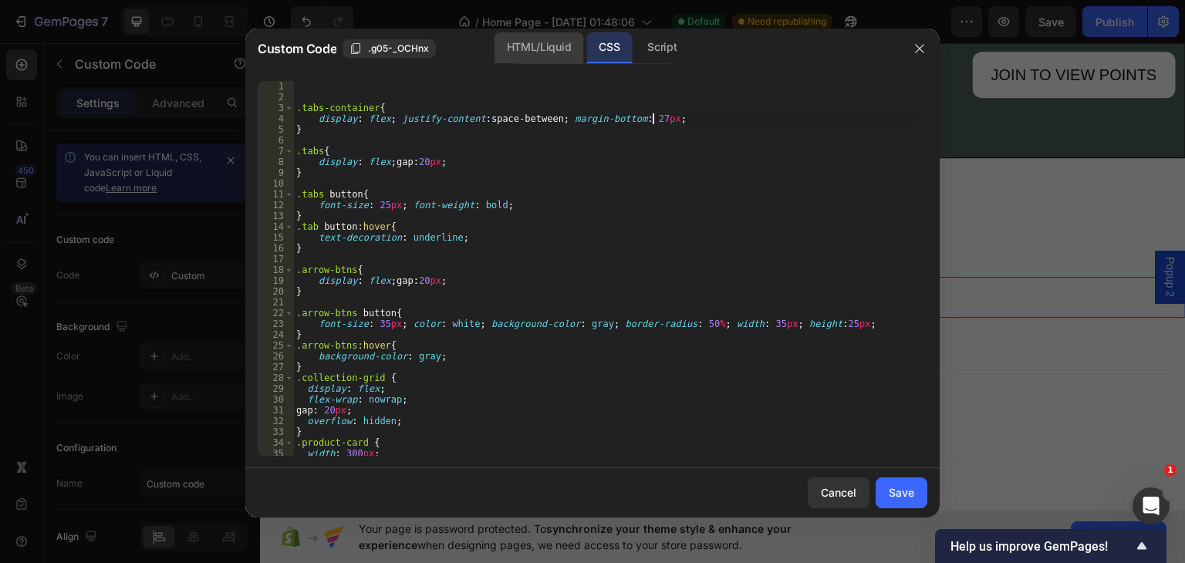
type textarea "display: flex; justify-content: space-between; margin-bottom: 27px;"
click at [531, 50] on div "HTML/Liquid" at bounding box center [539, 47] width 89 height 31
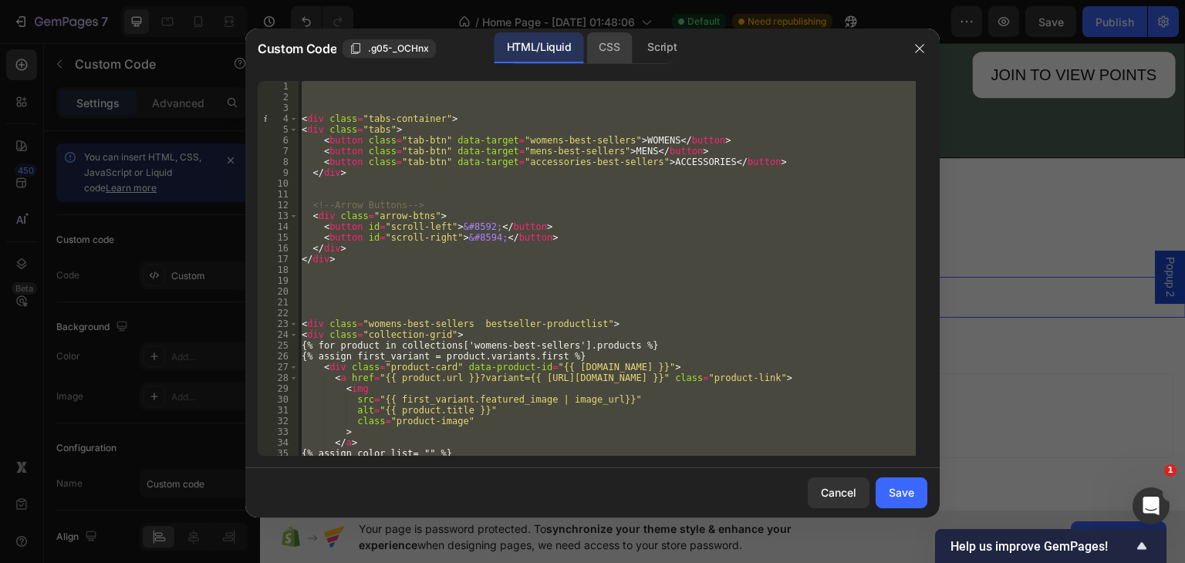
click at [601, 40] on div "CSS" at bounding box center [609, 47] width 46 height 31
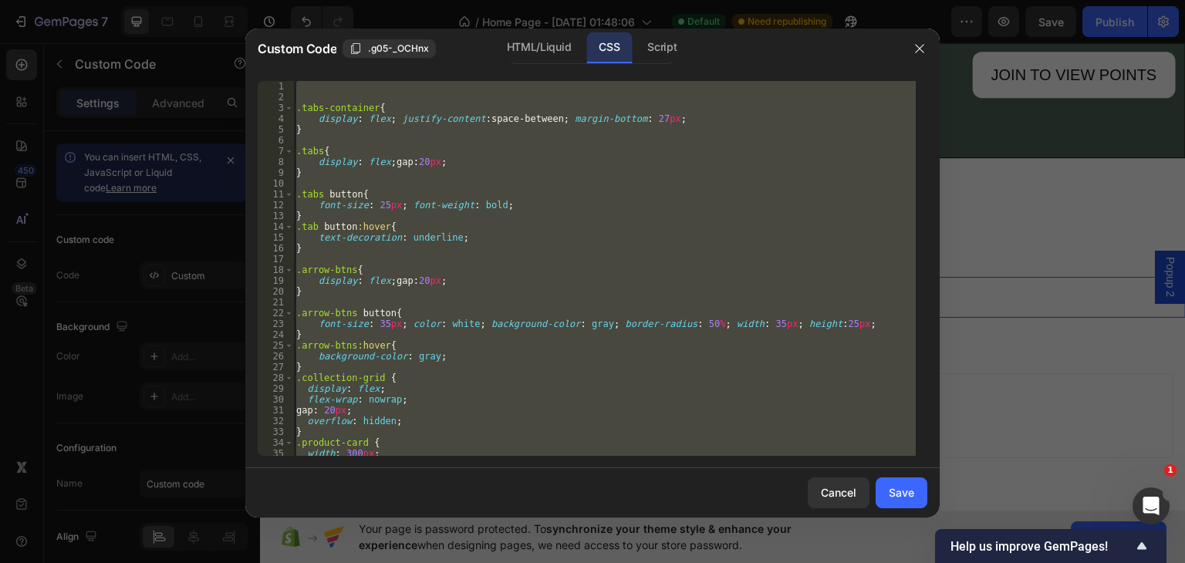
scroll to position [0, 0]
click at [315, 223] on div ".tabs-container { display : flex ; justify-content : space-between ; margin-bot…" at bounding box center [604, 268] width 623 height 375
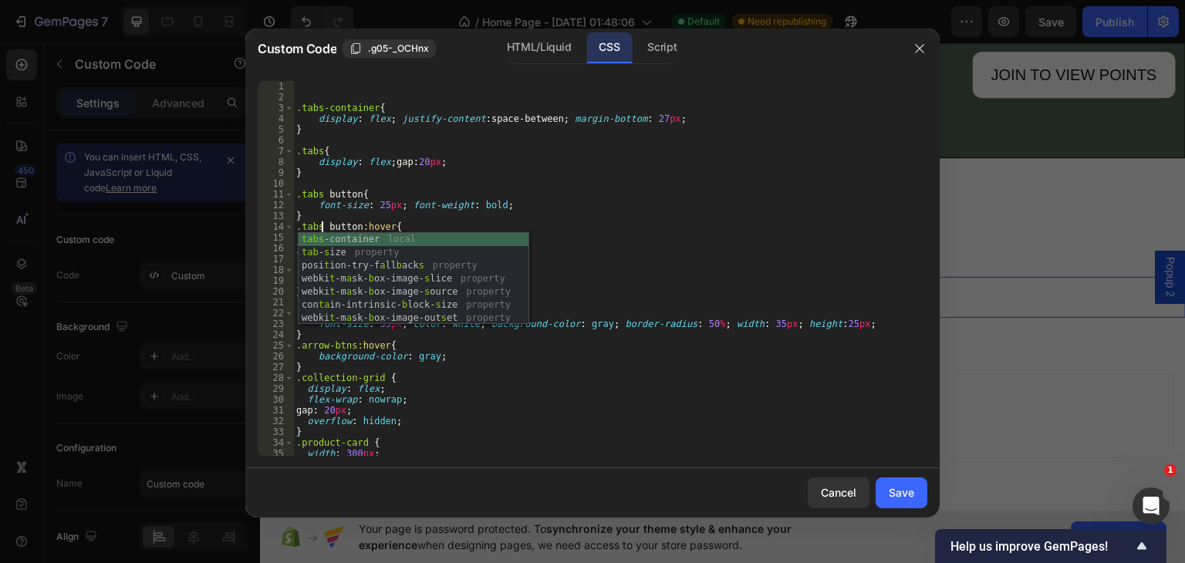
scroll to position [0, 2]
click at [704, 125] on div ".tabs-container { display : flex ; justify-content : space-between ; margin-bot…" at bounding box center [604, 279] width 623 height 397
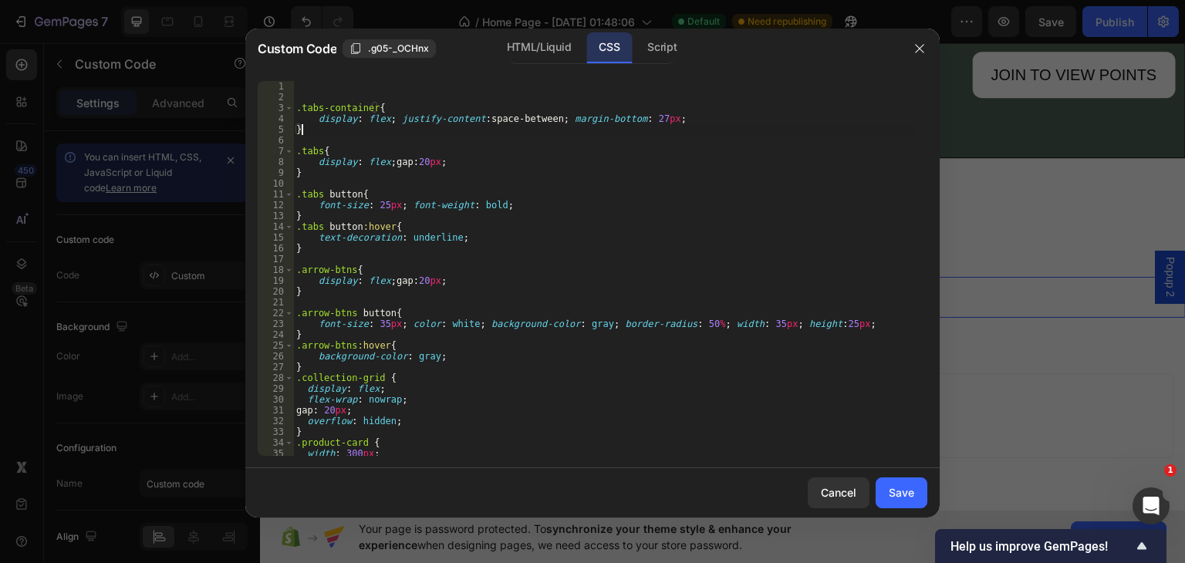
scroll to position [0, 0]
type textarea "}"
click at [543, 51] on div "HTML/Liquid" at bounding box center [539, 47] width 89 height 31
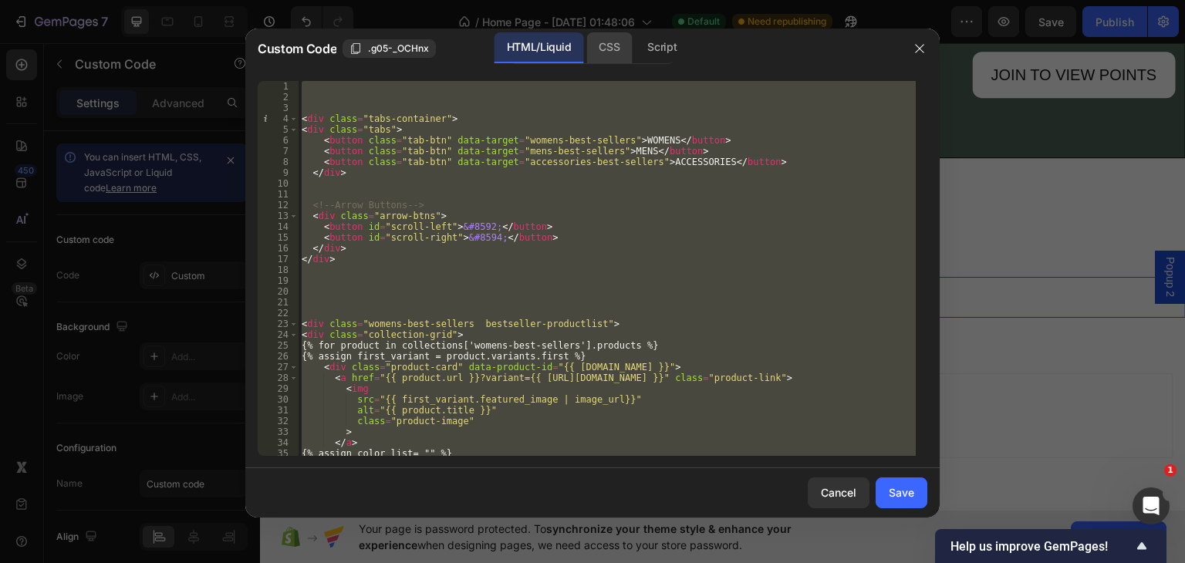
click at [600, 49] on div "CSS" at bounding box center [609, 47] width 46 height 31
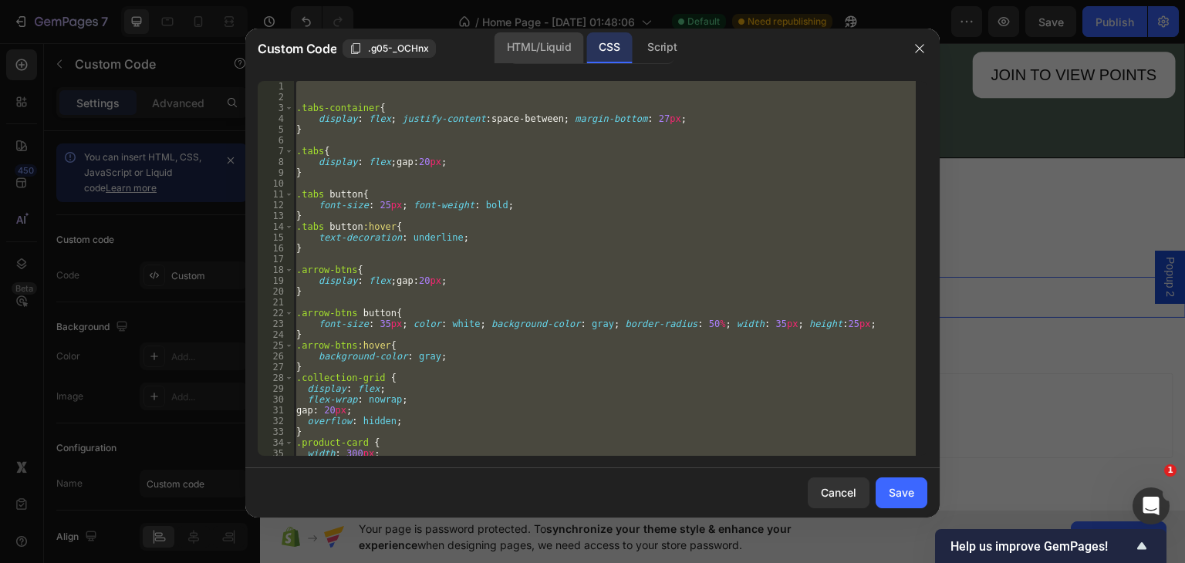
click at [530, 49] on div "HTML/Liquid" at bounding box center [539, 47] width 89 height 31
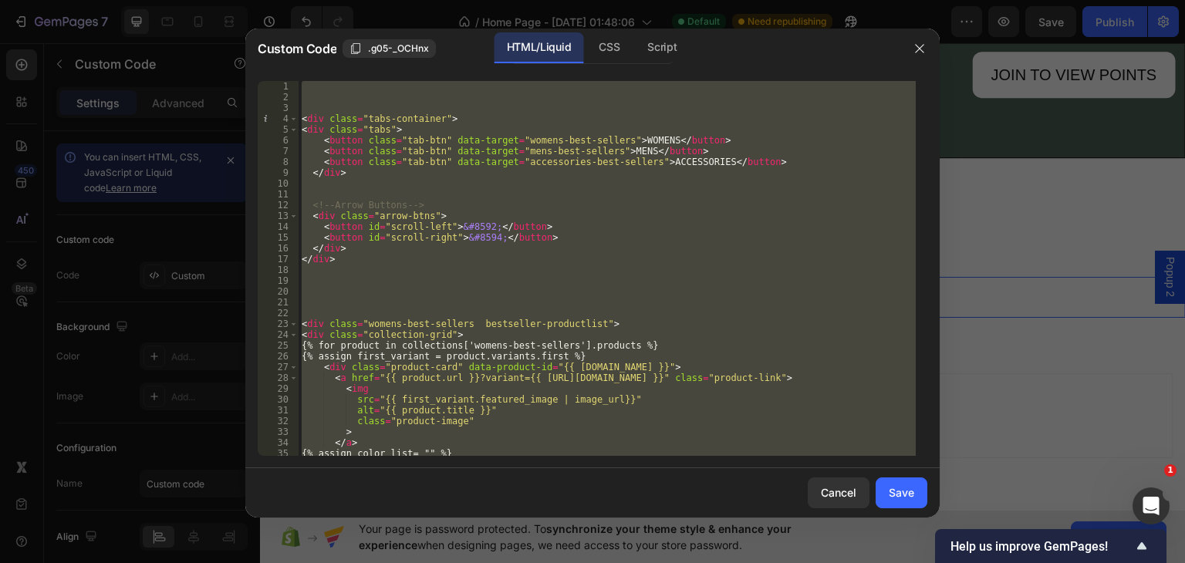
click at [479, 221] on div "< div class = "tabs-container" > < div class = "tabs" > < button class = "tab-b…" at bounding box center [607, 268] width 617 height 375
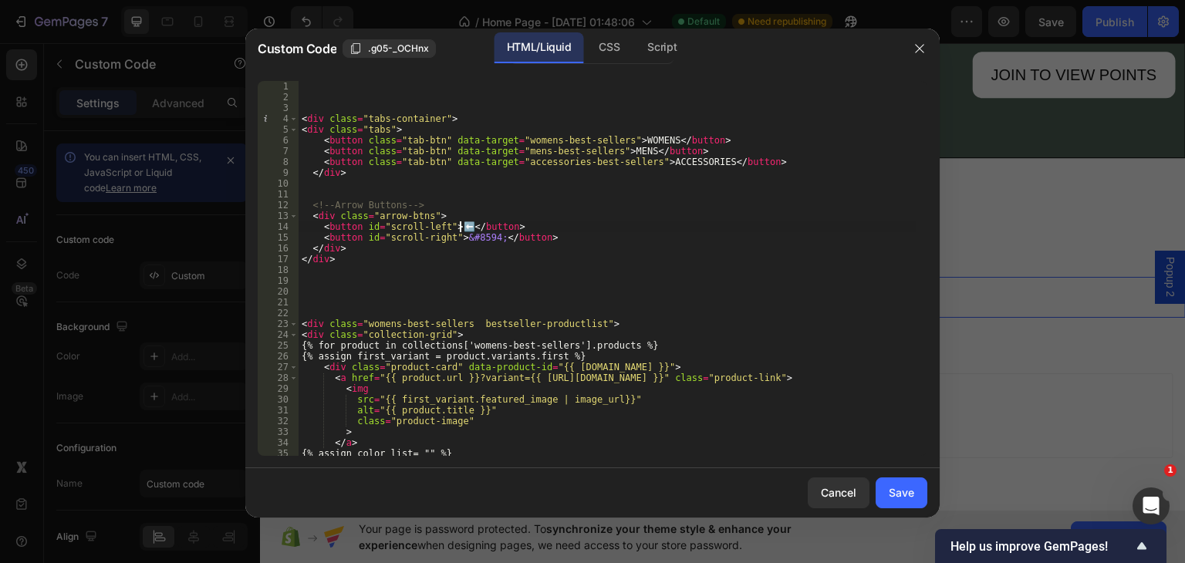
click at [487, 239] on div "< div class = "tabs-container" > < div class = "tabs" > < button class = "tab-b…" at bounding box center [607, 279] width 617 height 397
click at [461, 227] on div "< div class = "tabs-container" > < div class = "tabs" > < button class = "tab-b…" at bounding box center [607, 279] width 617 height 397
click at [542, 242] on div "< div class = "tabs-container" > < div class = "tabs" > < button class = "tab-b…" at bounding box center [607, 279] width 617 height 397
type textarea "<button id="scroll-right">➡</button>"
click at [618, 44] on div "CSS" at bounding box center [609, 47] width 46 height 31
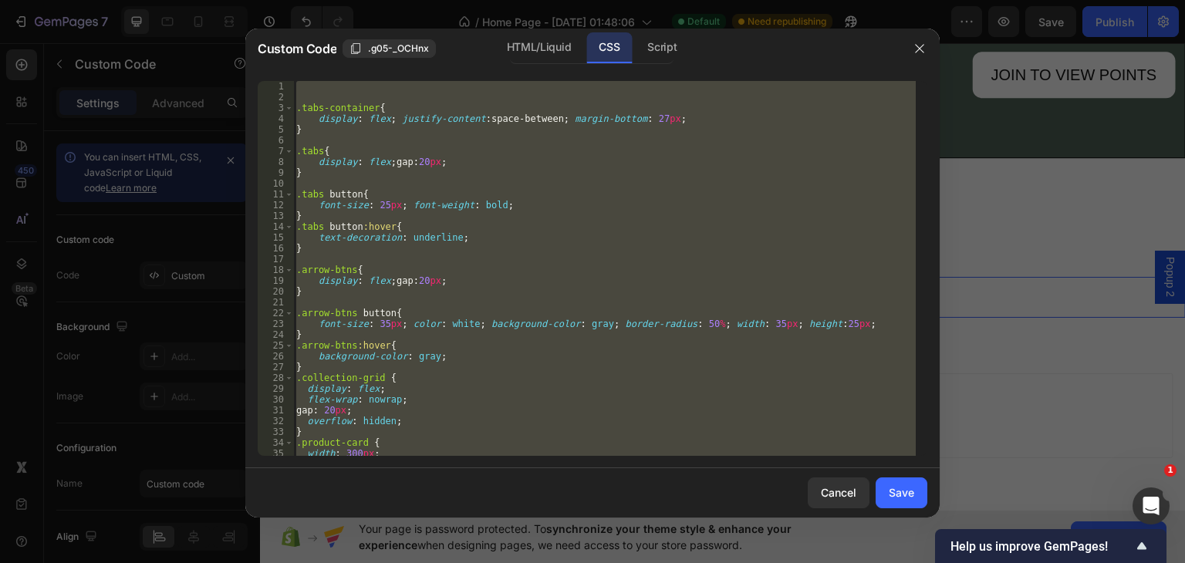
click at [839, 322] on div ".tabs-container { display : flex ; justify-content : space-between ; margin-bot…" at bounding box center [604, 268] width 623 height 375
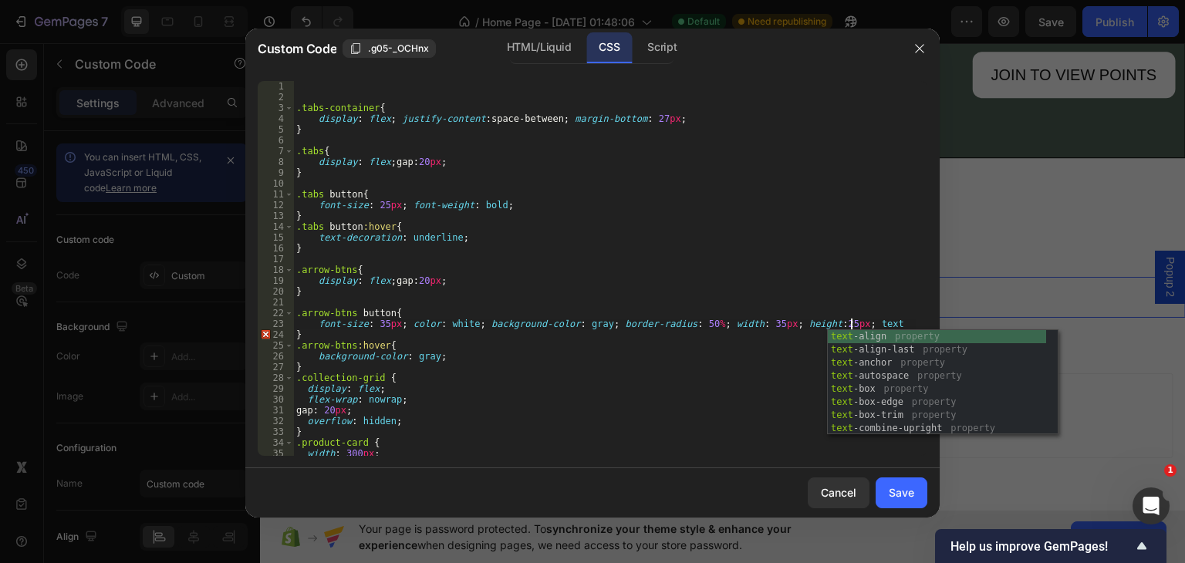
scroll to position [0, 45]
click at [869, 335] on div "text -align property text -align-last property text -anchor property text -auto…" at bounding box center [937, 395] width 218 height 131
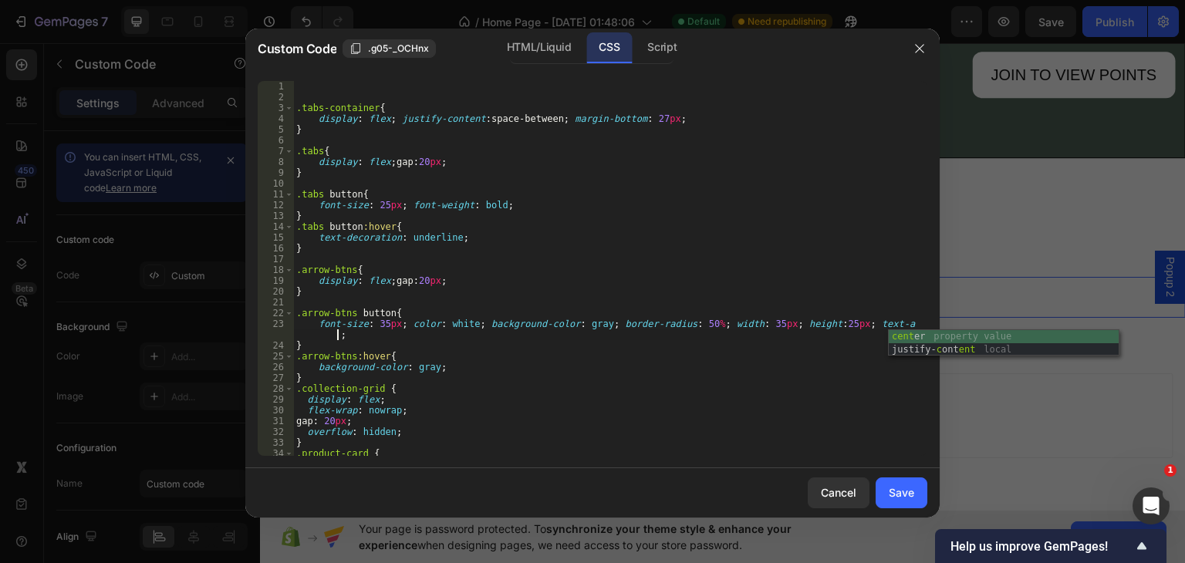
scroll to position [0, 51]
type textarea "font-size: 35px; color: white; background-color: gray; border-radius: 50%; widt…"
click at [901, 494] on div "Save" at bounding box center [901, 493] width 25 height 16
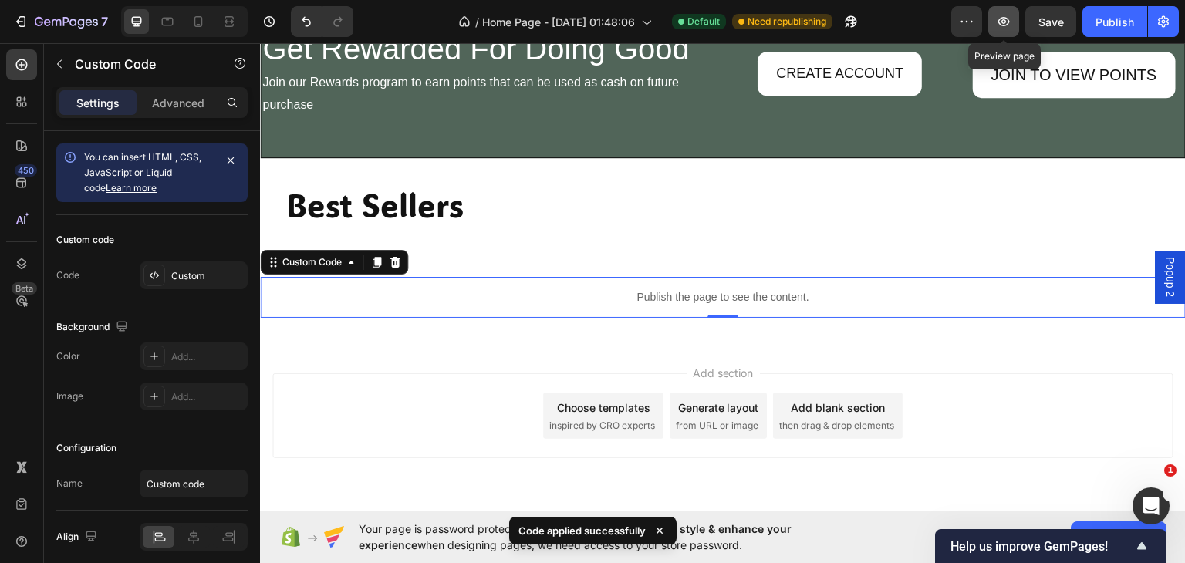
click at [1003, 16] on icon "button" at bounding box center [1003, 21] width 15 height 15
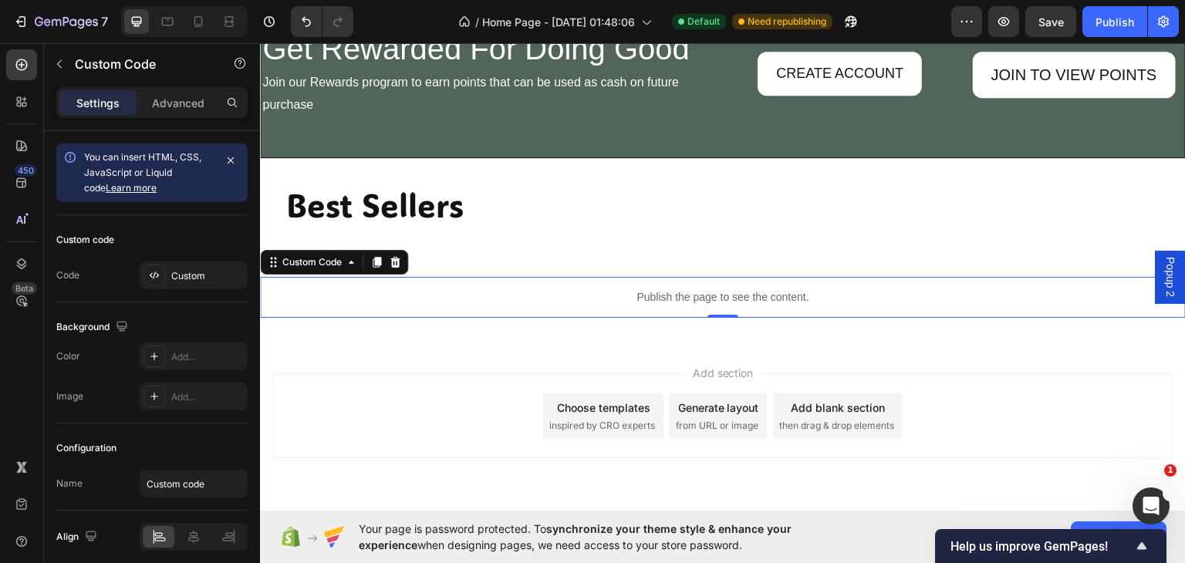
drag, startPoint x: 566, startPoint y: 288, endPoint x: 464, endPoint y: 281, distance: 102.1
click at [564, 289] on p "Publish the page to see the content." at bounding box center [723, 297] width 926 height 16
click at [179, 269] on div "Custom" at bounding box center [207, 276] width 73 height 14
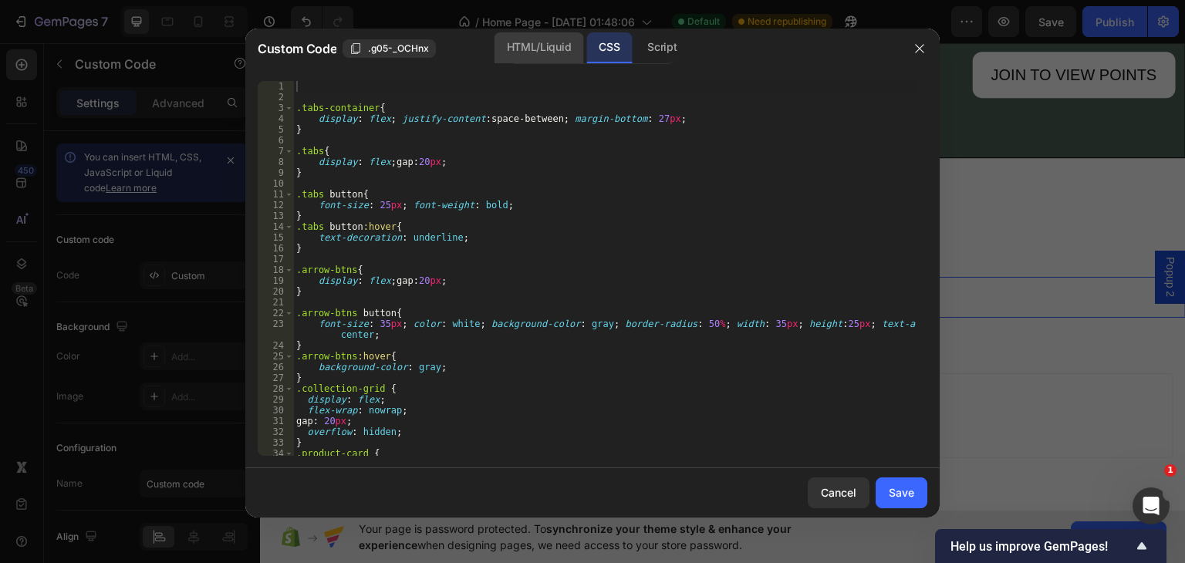
click at [516, 46] on div "HTML/Liquid" at bounding box center [539, 47] width 89 height 31
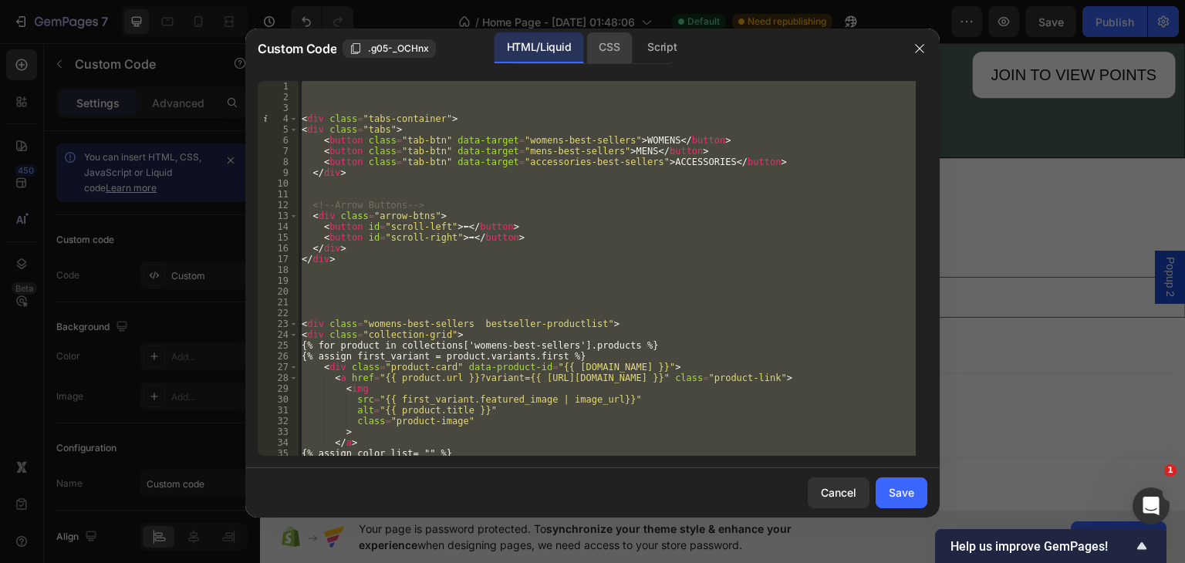
click at [611, 47] on div "CSS" at bounding box center [609, 47] width 46 height 31
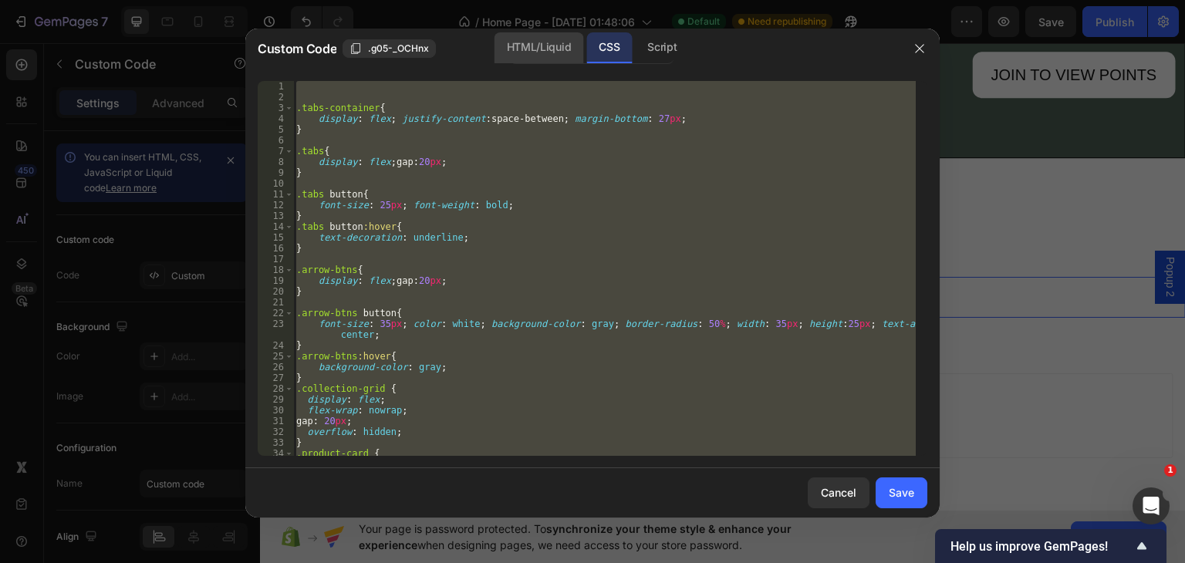
click at [528, 49] on div "HTML/Liquid" at bounding box center [539, 47] width 89 height 31
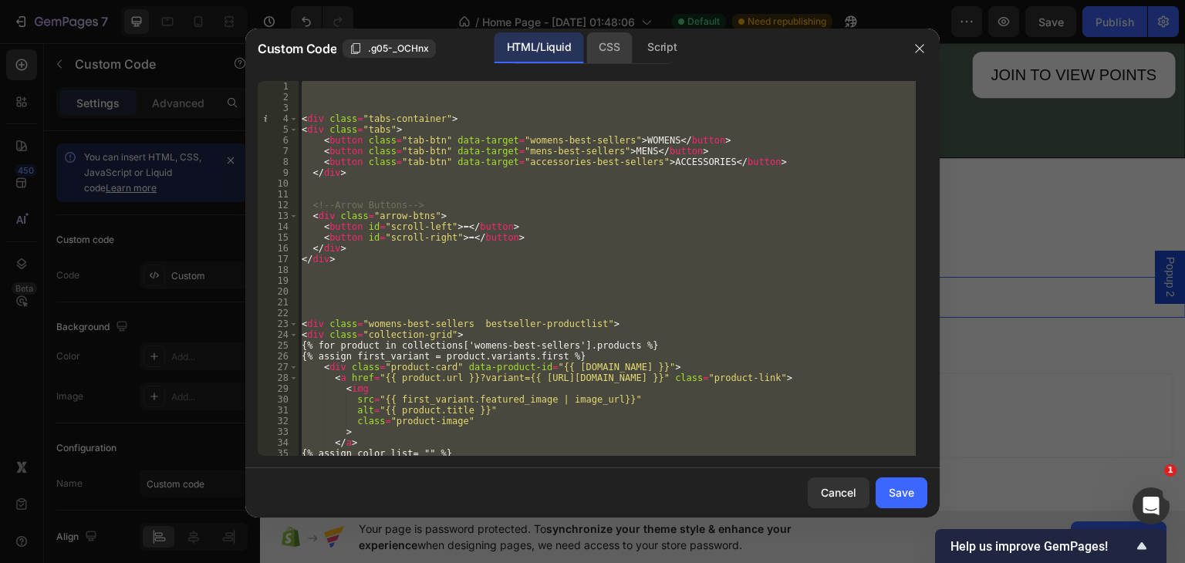
click at [611, 46] on div "CSS" at bounding box center [609, 47] width 46 height 31
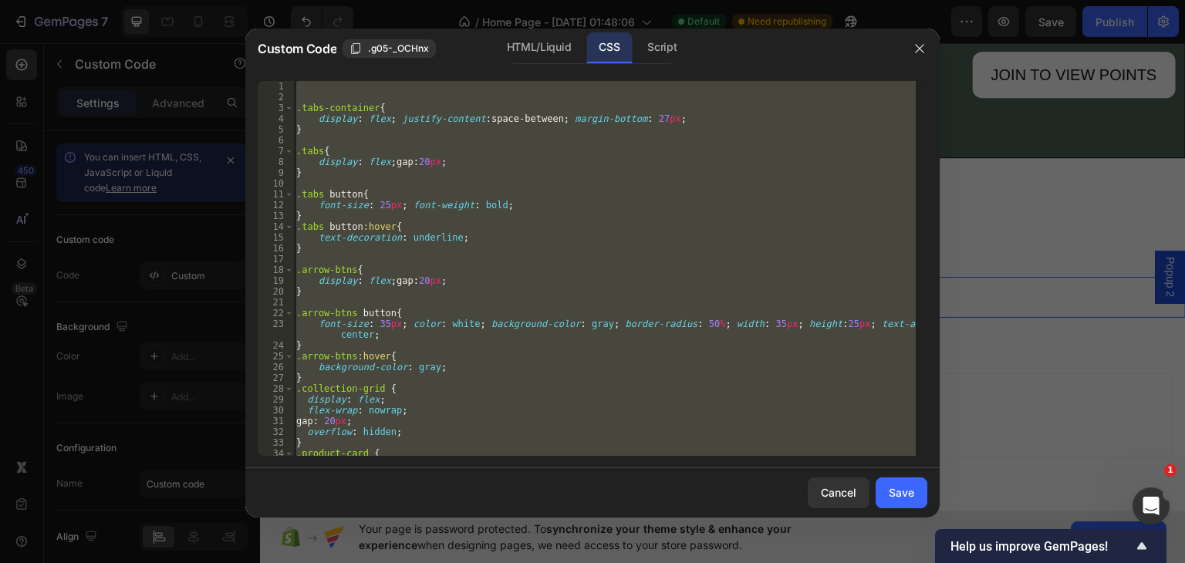
click at [354, 353] on div ".tabs-container { display : flex ; justify-content : space-between ; margin-bot…" at bounding box center [604, 268] width 623 height 375
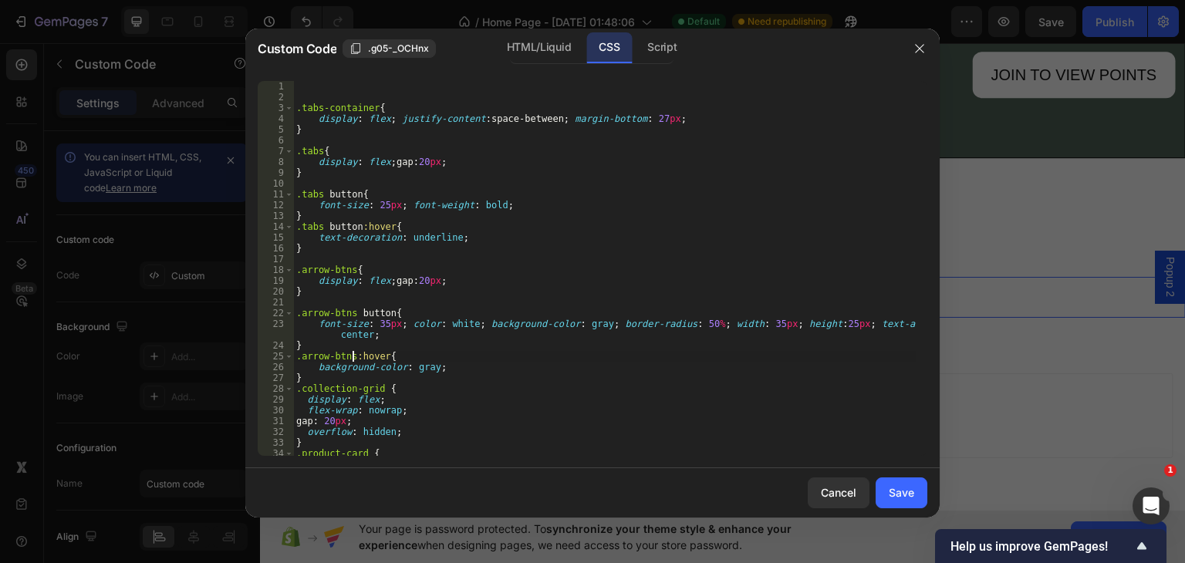
scroll to position [0, 5]
click at [306, 377] on div ".tabs-container { display : flex ; justify-content : space-between ; margin-bot…" at bounding box center [604, 279] width 623 height 397
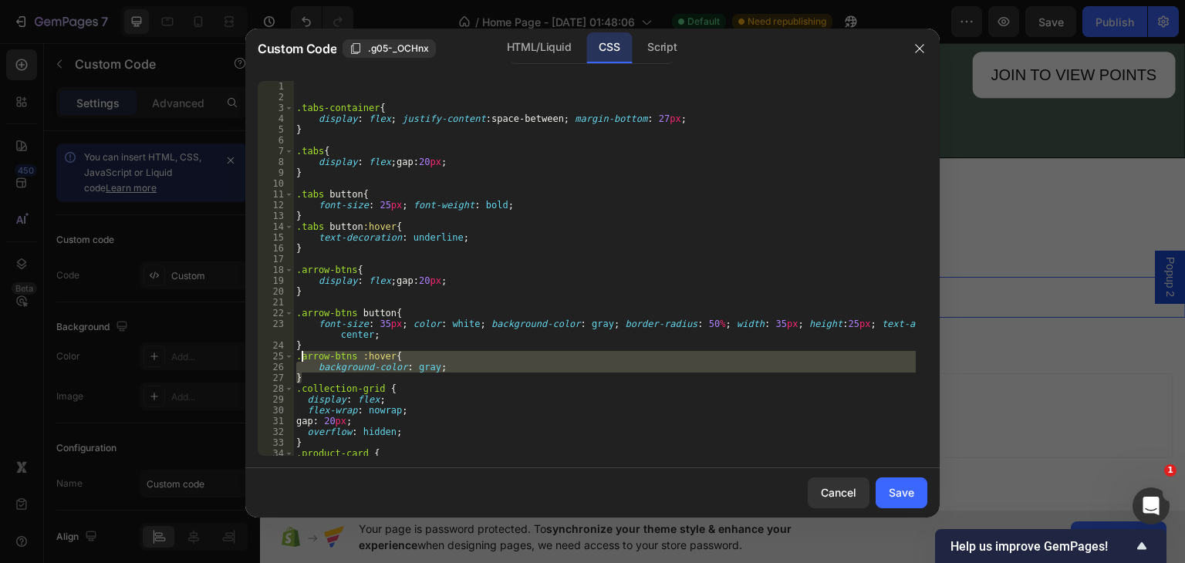
drag, startPoint x: 306, startPoint y: 377, endPoint x: 299, endPoint y: 356, distance: 22.7
click at [299, 356] on div ".tabs-container { display : flex ; justify-content : space-between ; margin-bot…" at bounding box center [604, 279] width 623 height 397
type textarea "."
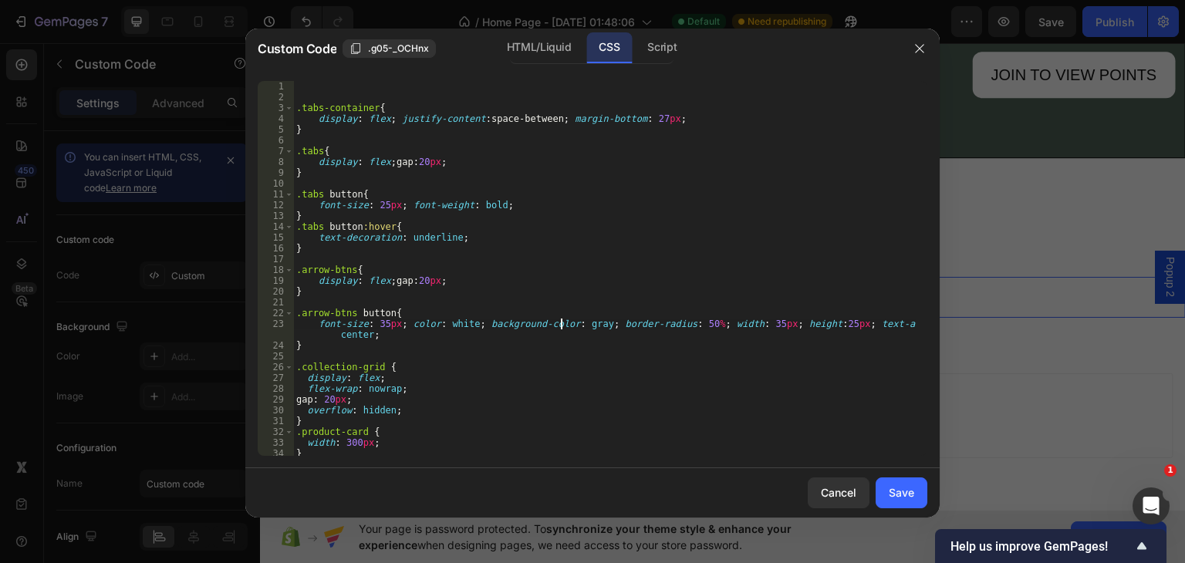
click at [563, 322] on div ".tabs-container { display : flex ; justify-content : space-between ; margin-bot…" at bounding box center [604, 279] width 623 height 397
click at [592, 321] on div ".tabs-container { display : flex ; justify-content : space-between ; margin-bot…" at bounding box center [604, 279] width 623 height 397
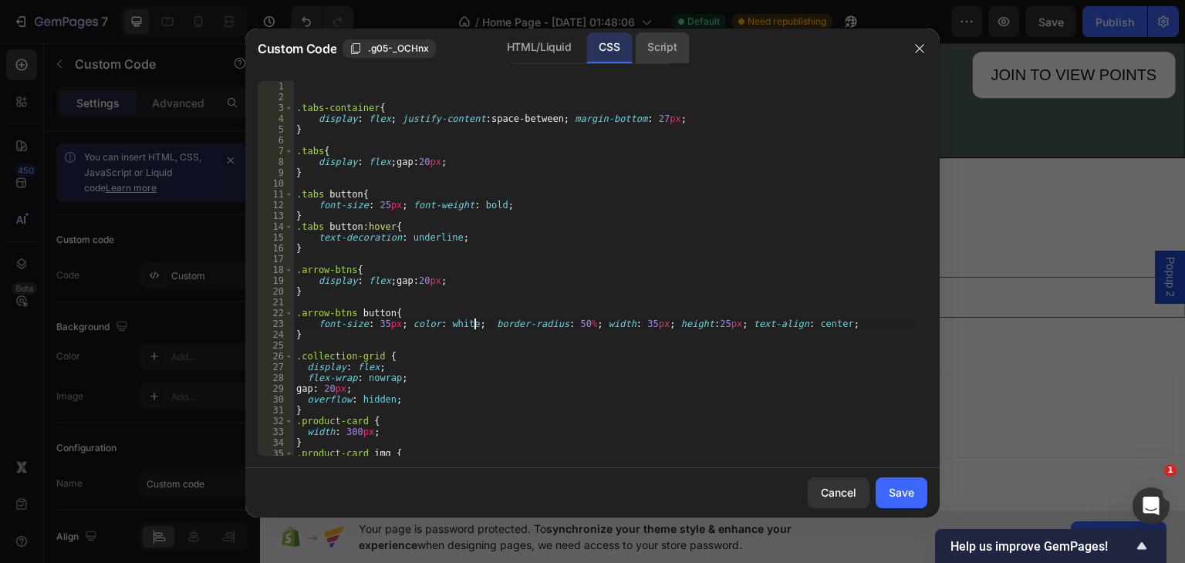
click at [659, 47] on div "Script" at bounding box center [662, 47] width 54 height 31
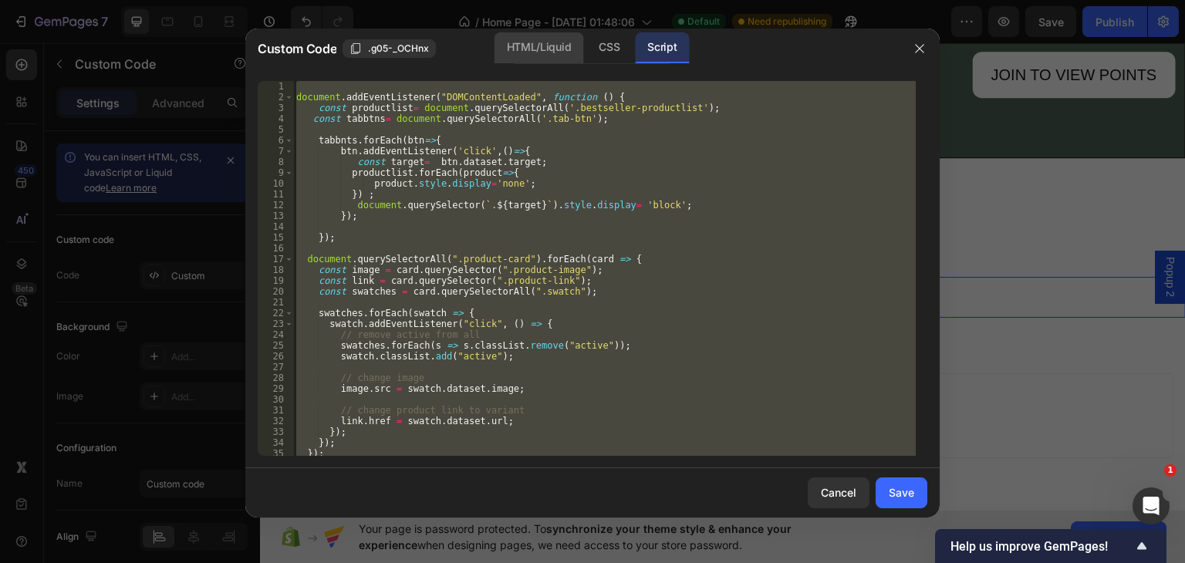
click at [532, 50] on div "HTML/Liquid" at bounding box center [539, 47] width 89 height 31
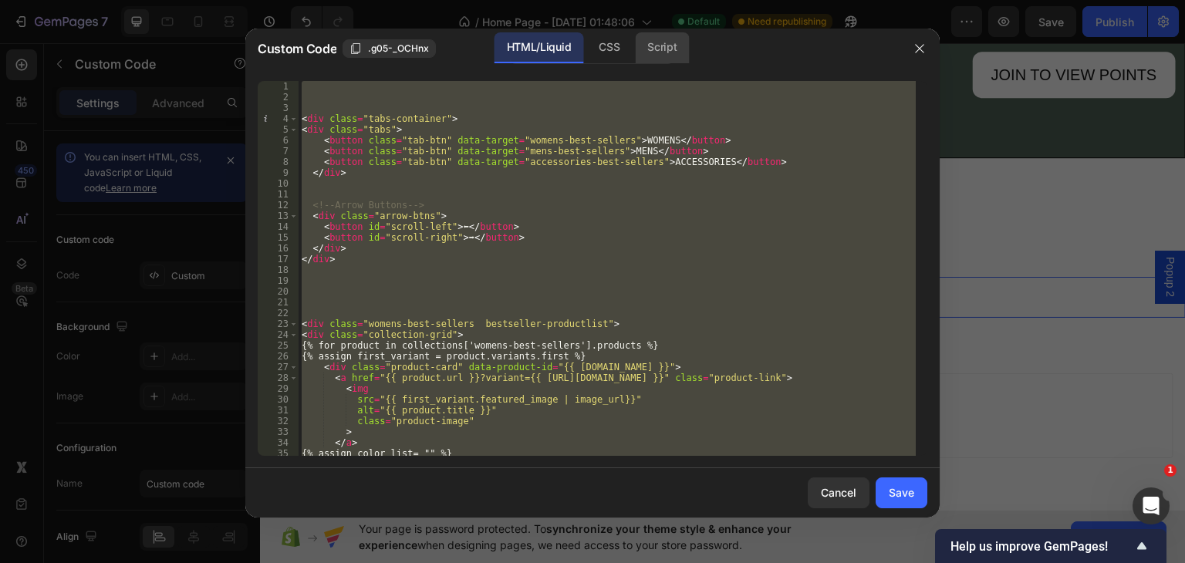
click at [661, 35] on div "Script" at bounding box center [662, 47] width 54 height 31
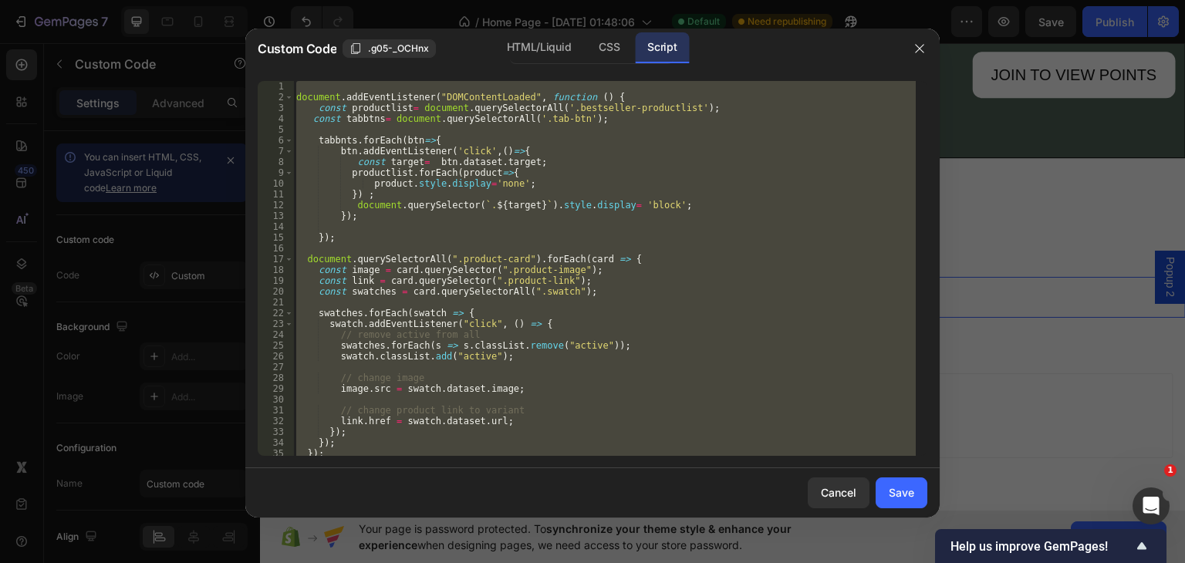
click at [594, 115] on div "document . addEventListener ( "DOMContentLoaded" , function ( ) { const product…" at bounding box center [604, 268] width 623 height 375
type textarea "const tabbtns= document.querySelectorAll('.tab-btn');"
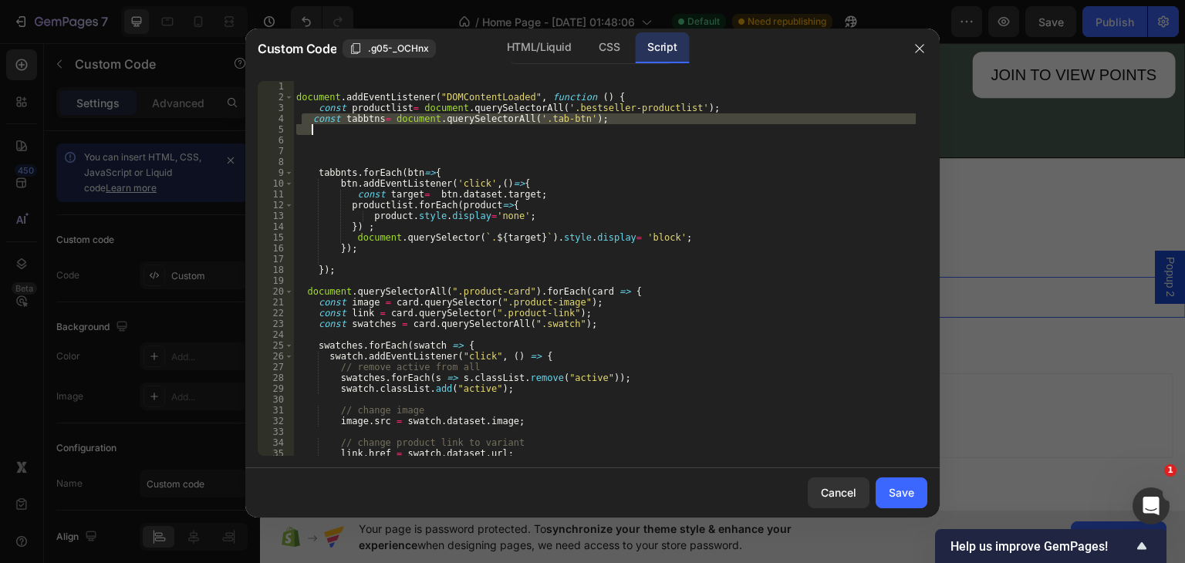
drag, startPoint x: 303, startPoint y: 116, endPoint x: 590, endPoint y: 124, distance: 286.4
click at [590, 124] on div "document . addEventListener ( "DOMContentLoaded" , function ( ) { const product…" at bounding box center [604, 279] width 623 height 397
type textarea "const tabbtns= document.querySelectorAll('.tab-btn');"
click at [363, 130] on div "document . addEventListener ( "DOMContentLoaded" , function ( ) { const product…" at bounding box center [604, 268] width 623 height 375
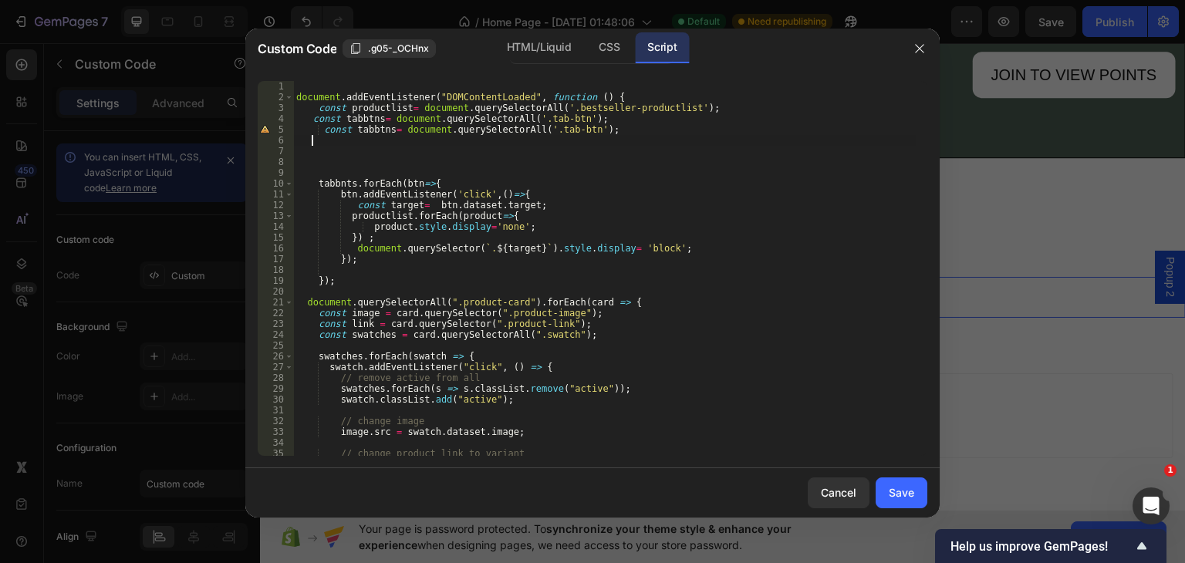
paste textarea "const tabbtns= document.querySelectorAll('.tab-btn');"
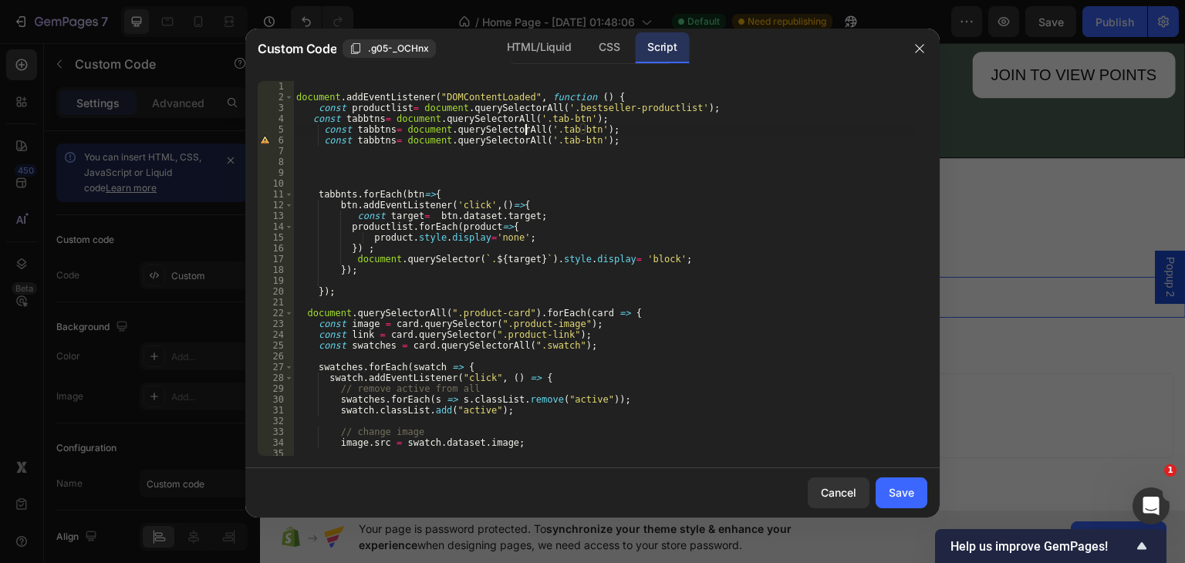
click at [523, 130] on div "document . addEventListener ( "DOMContentLoaded" , function ( ) { const product…" at bounding box center [604, 279] width 623 height 397
click at [559, 129] on div "document . addEventListener ( "DOMContentLoaded" , function ( ) { const product…" at bounding box center [604, 279] width 623 height 397
click at [575, 137] on div "document . addEventListener ( "DOMContentLoaded" , function ( ) { const product…" at bounding box center [604, 279] width 623 height 397
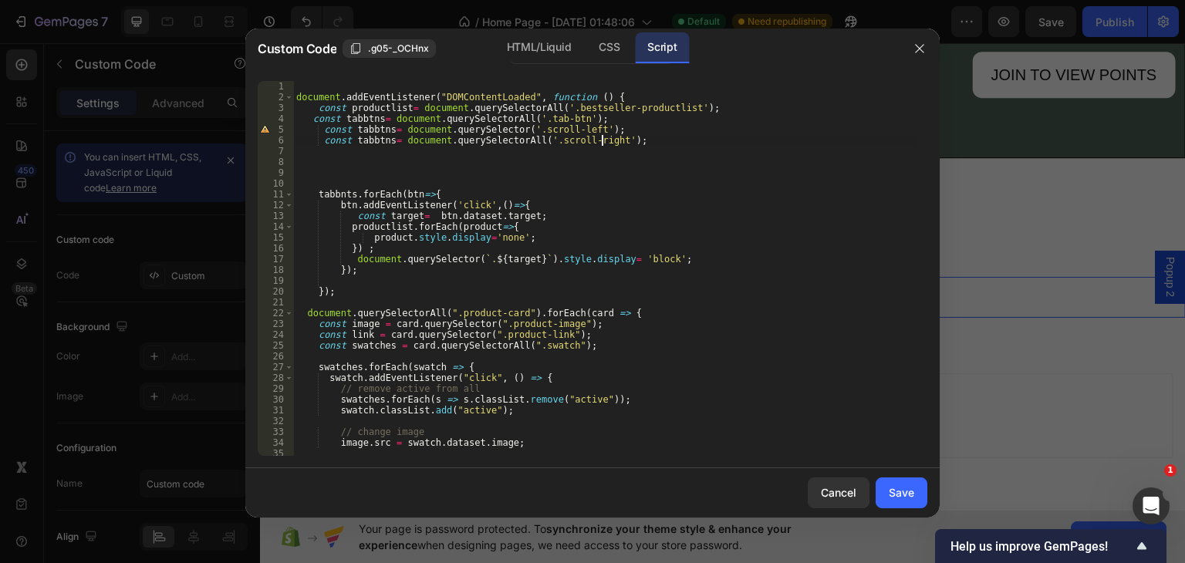
click at [522, 139] on div "document . addEventListener ( "DOMContentLoaded" , function ( ) { const product…" at bounding box center [604, 279] width 623 height 397
click at [386, 127] on div "document . addEventListener ( "DOMContentLoaded" , function ( ) { const product…" at bounding box center [604, 279] width 623 height 397
click at [389, 140] on div "document . addEventListener ( "DOMContentLoaded" , function ( ) { const product…" at bounding box center [604, 279] width 623 height 397
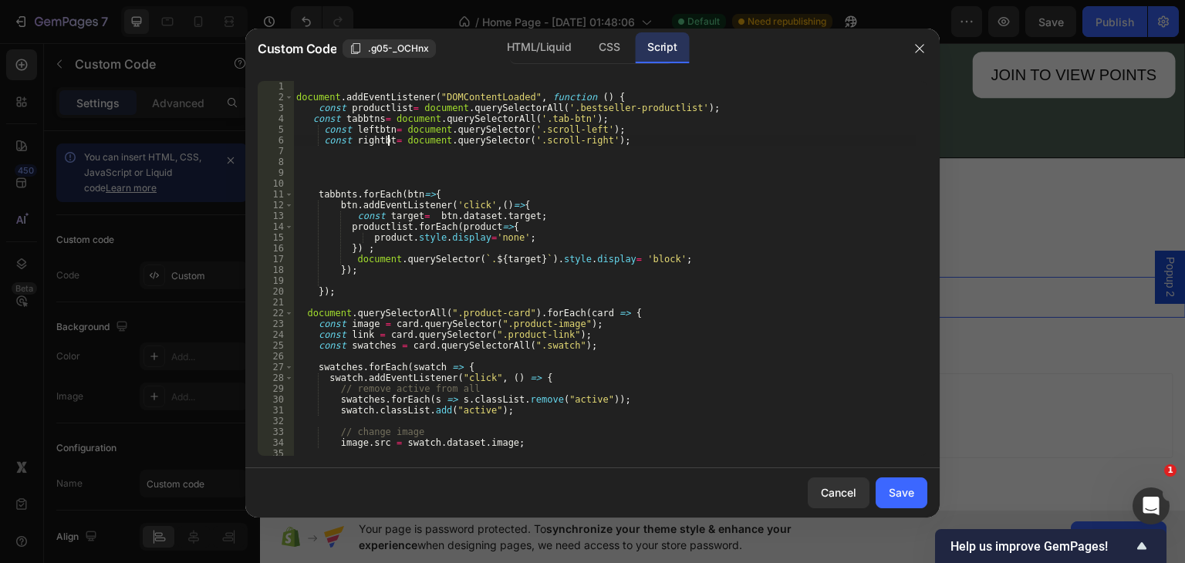
type textarea "const rightbtn= document.querySelector('.scroll-right');"
click at [417, 188] on div "document . addEventListener ( "DOMContentLoaded" , function ( ) { const product…" at bounding box center [604, 279] width 623 height 397
click at [330, 158] on div "document . addEventListener ( "DOMContentLoaded" , function ( ) { const product…" at bounding box center [604, 279] width 623 height 397
drag, startPoint x: 546, startPoint y: 35, endPoint x: 545, endPoint y: 66, distance: 30.9
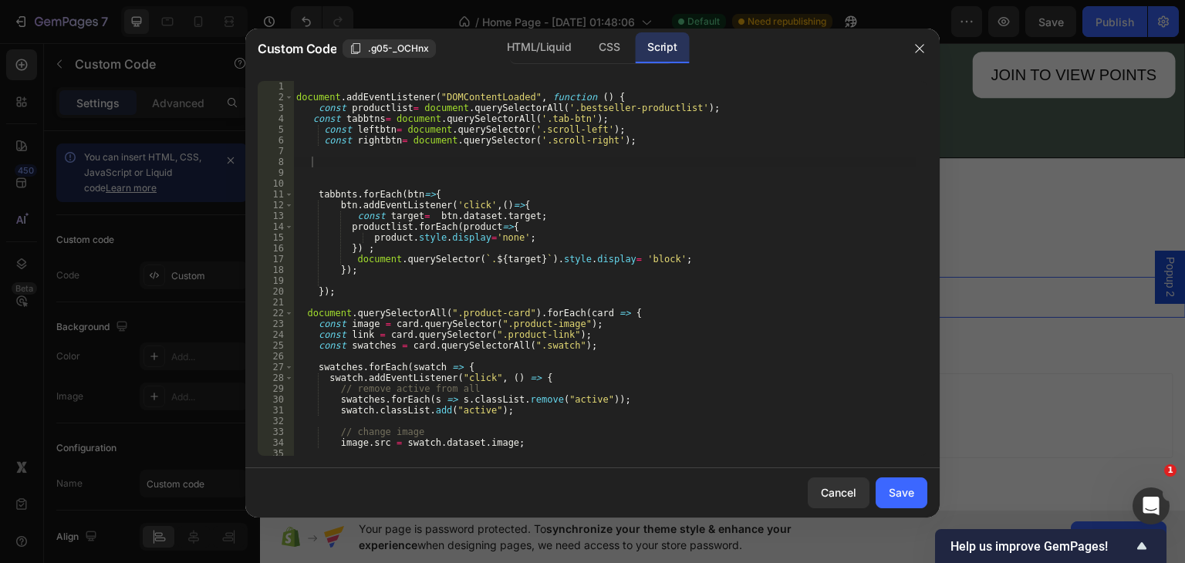
click at [546, 35] on div "HTML/Liquid" at bounding box center [539, 47] width 89 height 31
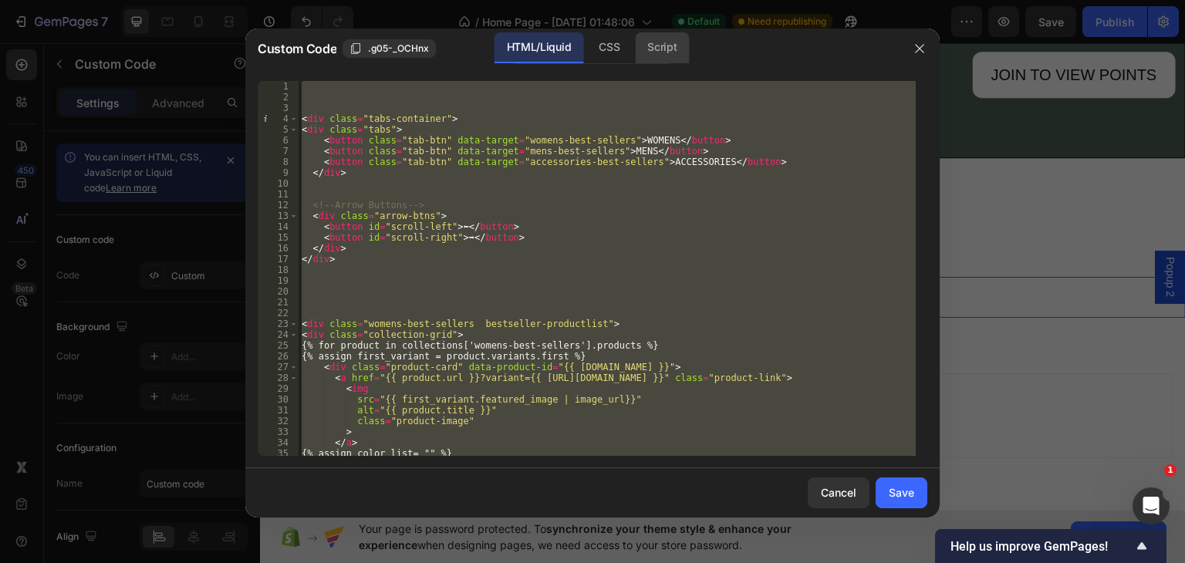
click at [678, 44] on div "Script" at bounding box center [662, 47] width 54 height 31
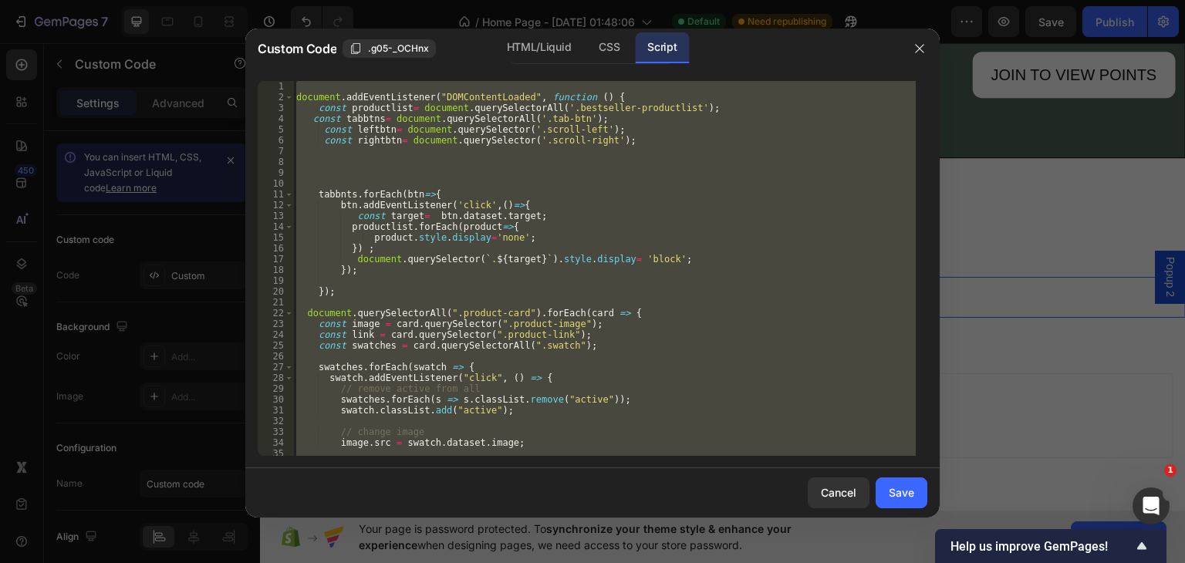
type textarea "}); });"
click at [361, 163] on div "document . addEventListener ( "DOMContentLoaded" , function ( ) { const product…" at bounding box center [604, 268] width 623 height 375
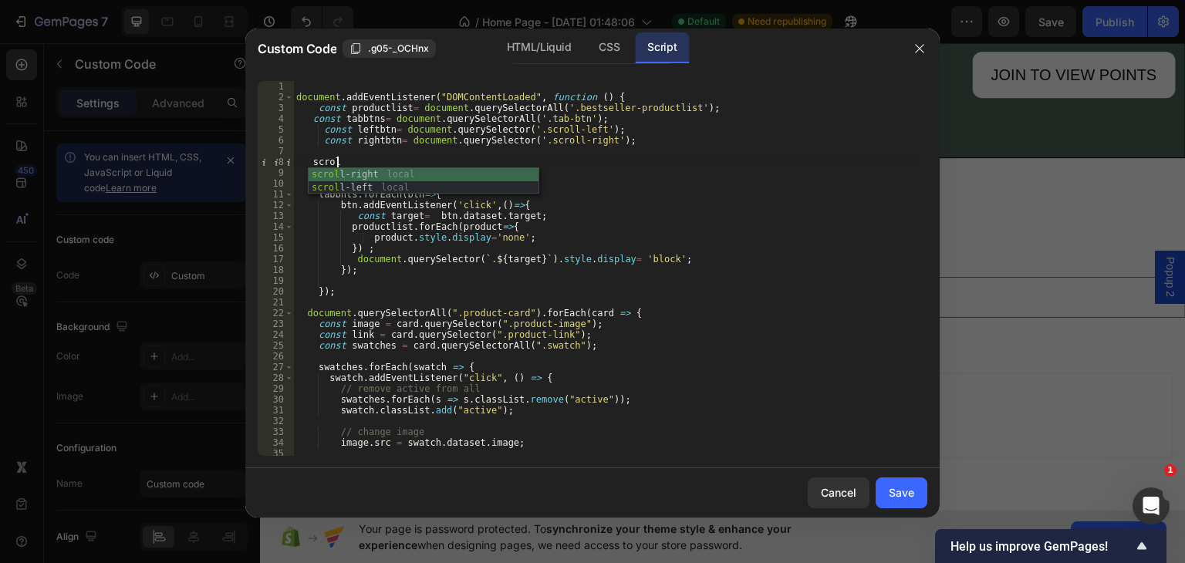
scroll to position [0, 2]
click at [358, 187] on div "scrol l-right local scrol l-left local" at bounding box center [424, 194] width 230 height 52
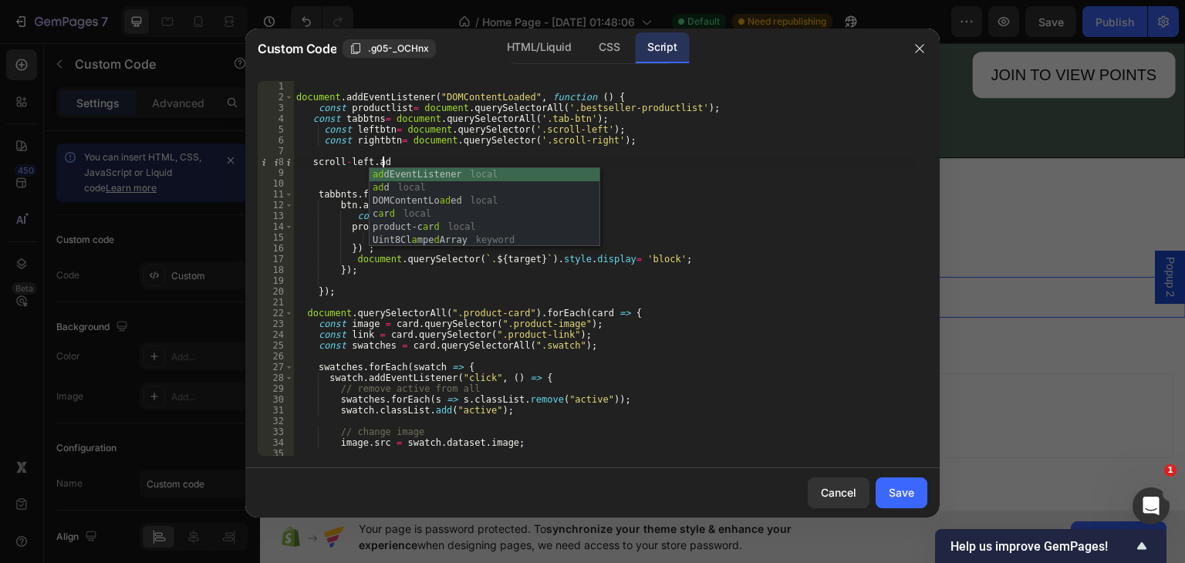
scroll to position [0, 6]
click at [444, 173] on div "add EventListener local add local DOMContentLo ad e d local" at bounding box center [485, 201] width 230 height 66
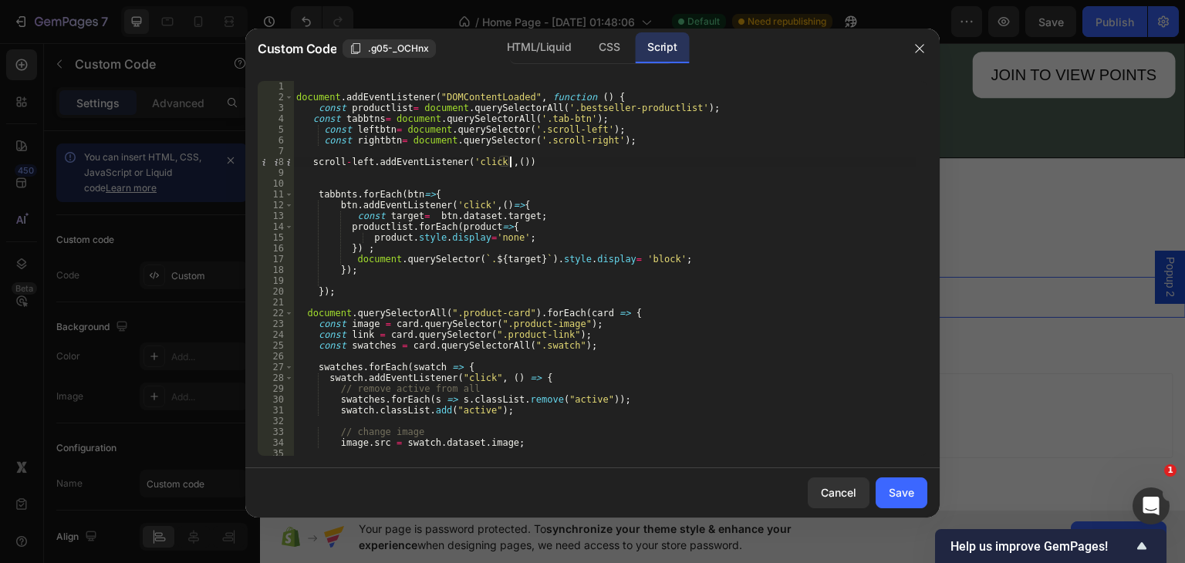
scroll to position [0, 18]
type textarea "scroll-left.addEventListener('click',()=>{)"
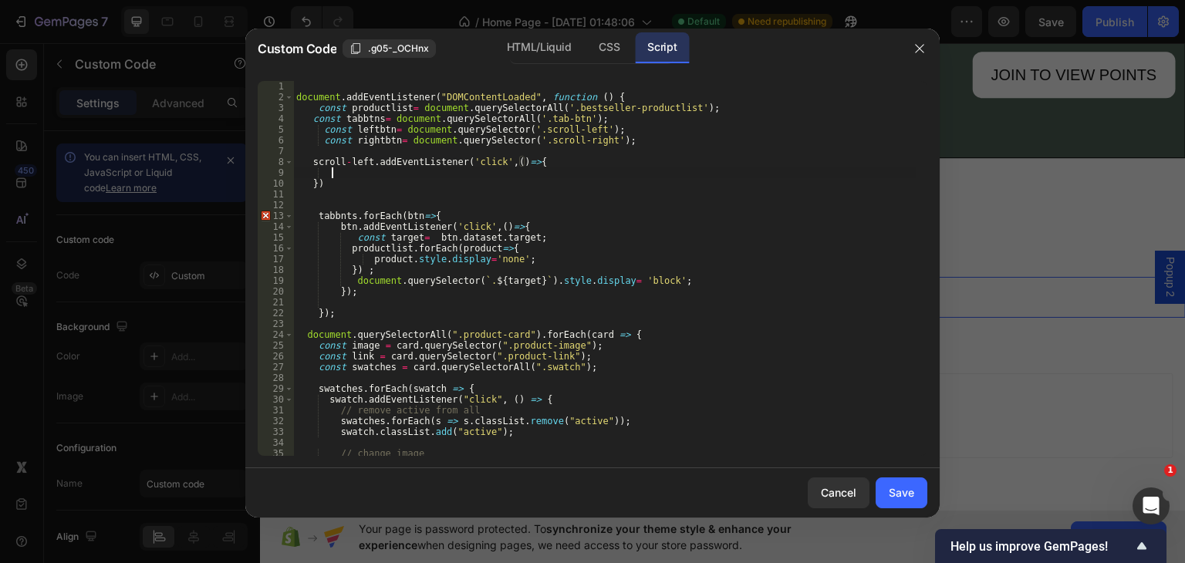
scroll to position [0, 2]
click at [346, 164] on div "document . addEventListener ( "DOMContentLoaded" , function ( ) { const product…" at bounding box center [604, 279] width 623 height 397
type textarea "leftbtn.addEventListener('click',()=>{"
click at [327, 174] on div "document . addEventListener ( "DOMContentLoaded" , function ( ) { const product…" at bounding box center [604, 279] width 623 height 397
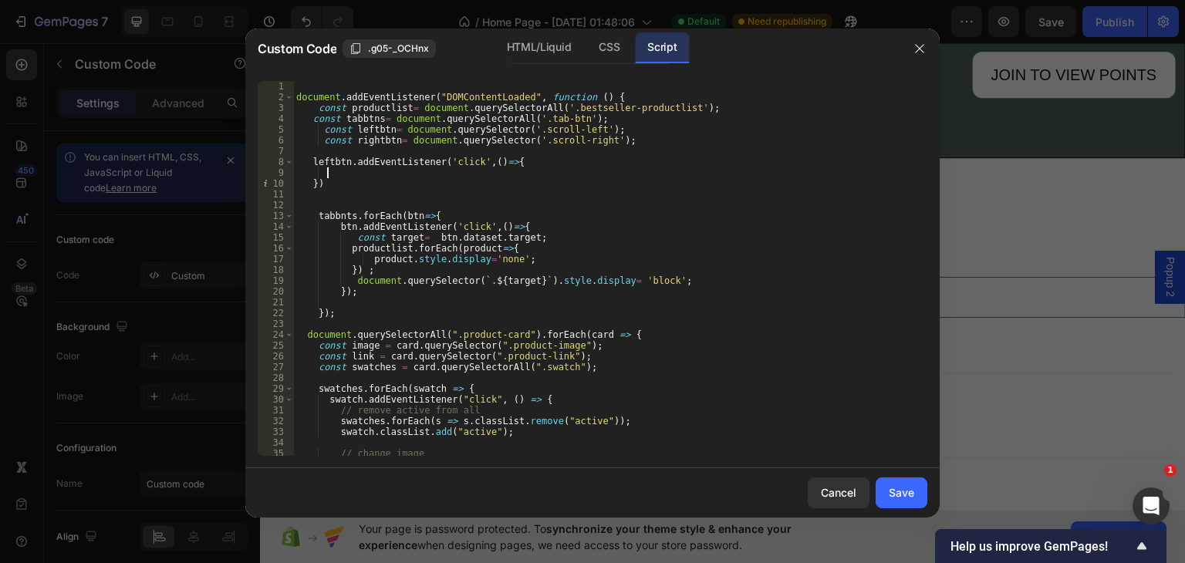
scroll to position [0, 2]
click at [542, 40] on div "HTML/Liquid" at bounding box center [539, 47] width 89 height 31
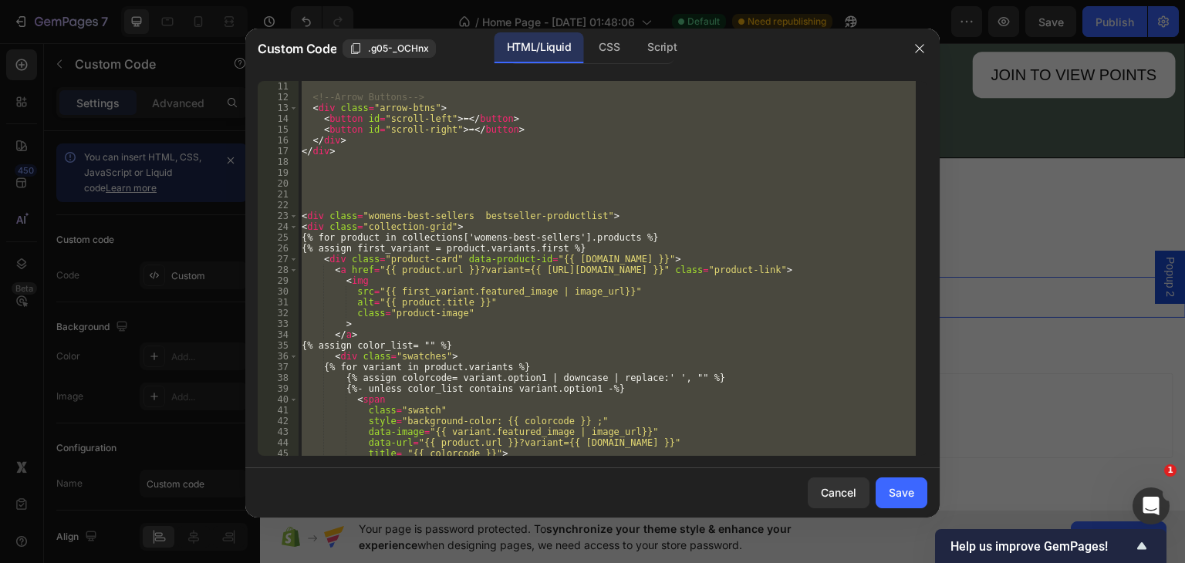
scroll to position [0, 0]
click at [325, 204] on div "<!-- Arrow Buttons --> < div class = "arrow-btns" > < button id = "scroll-left"…" at bounding box center [607, 268] width 617 height 375
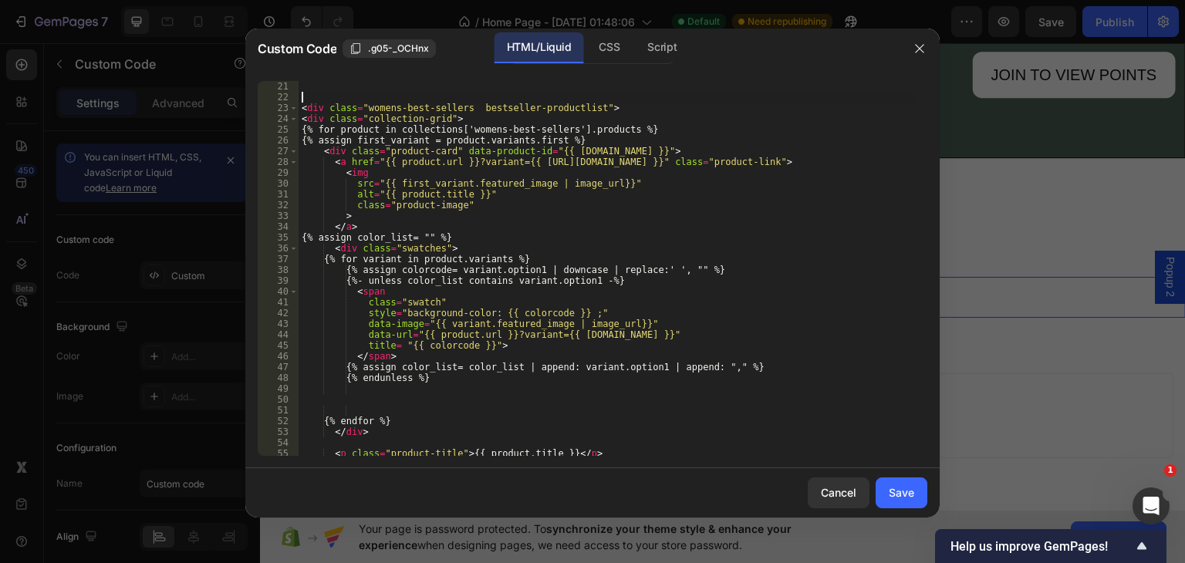
scroll to position [108, 0]
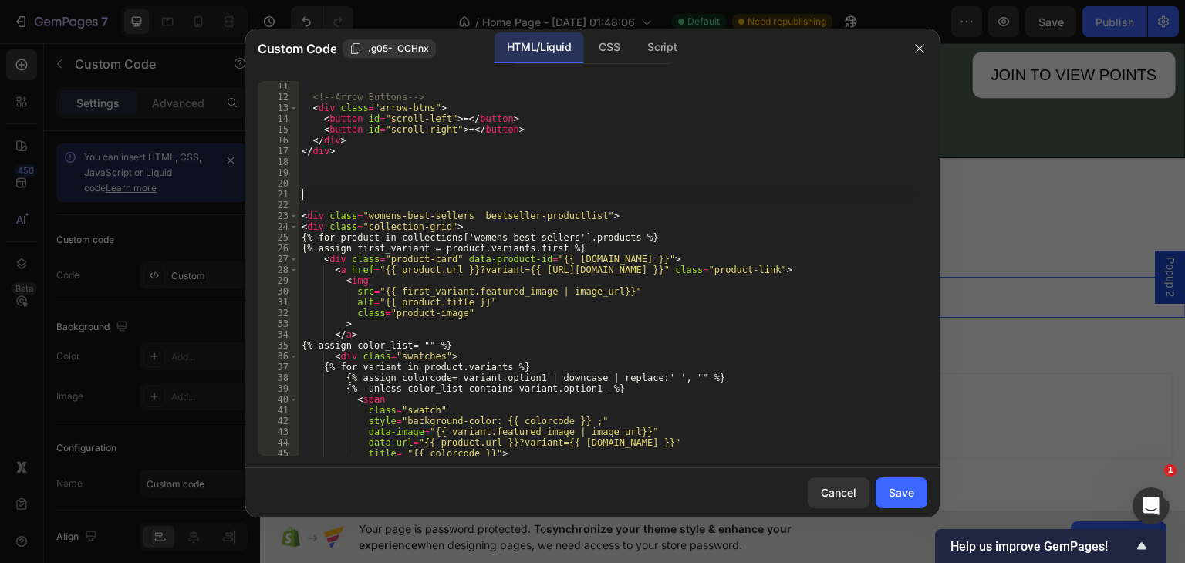
click at [329, 199] on div "<!-- Arrow Buttons --> < div class = "arrow-btns" > < button id = "scroll-left"…" at bounding box center [607, 268] width 617 height 397
click at [506, 190] on div "<!-- Arrow Buttons --> < div class = "arrow-btns" > < button id = "scroll-left"…" at bounding box center [607, 268] width 617 height 397
type textarea "<div class=" scroll-container">"
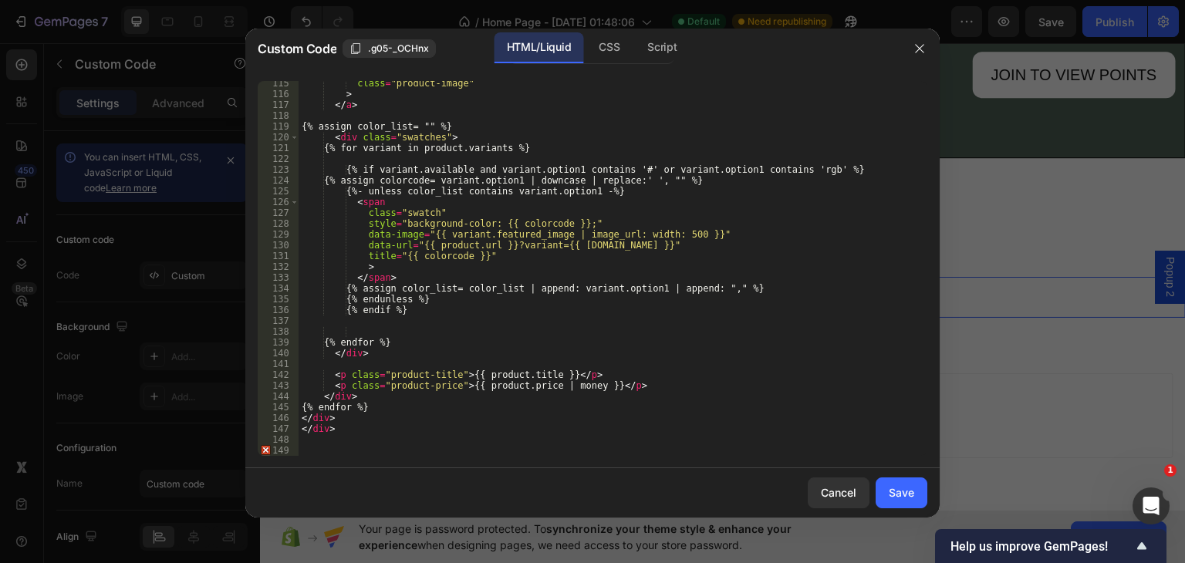
scroll to position [1235, 0]
click at [329, 451] on div "class = "product-image" > </ a > {% assign color_list= "" %} < div class = "swa…" at bounding box center [607, 276] width 617 height 397
type textarea "</div>"
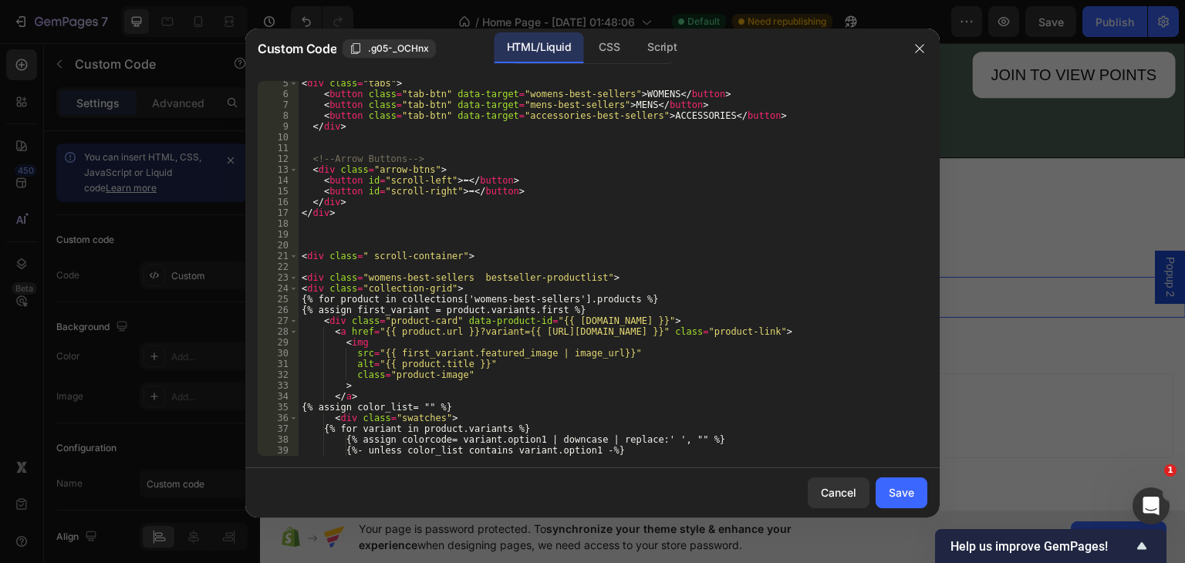
scroll to position [0, 0]
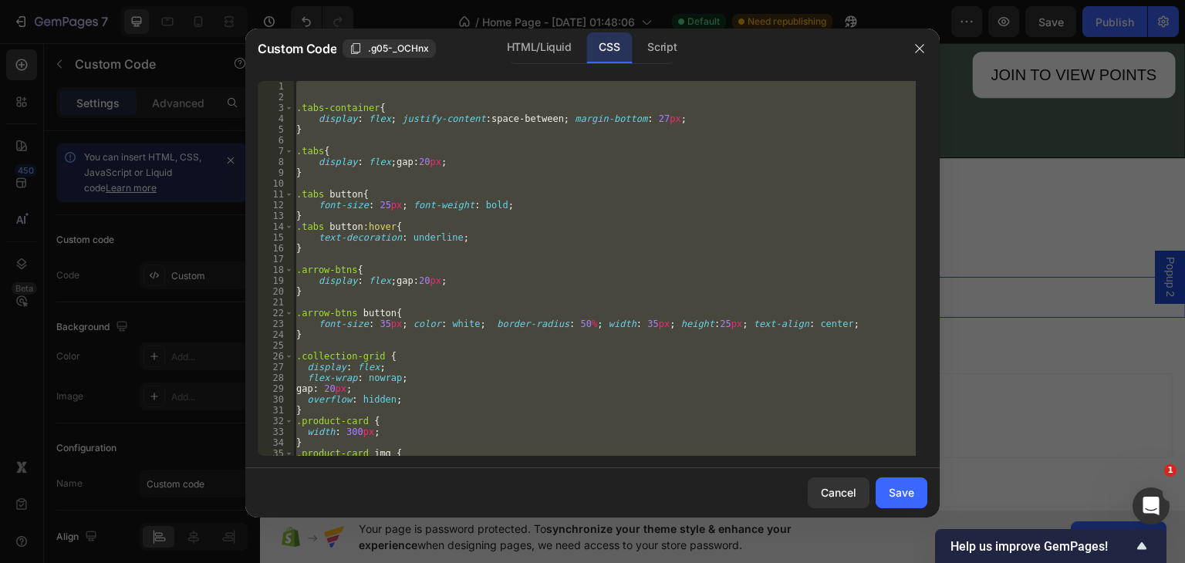
click at [313, 97] on div ".tabs-container { display : flex ; justify-content : space-between ; margin-bot…" at bounding box center [604, 268] width 623 height 375
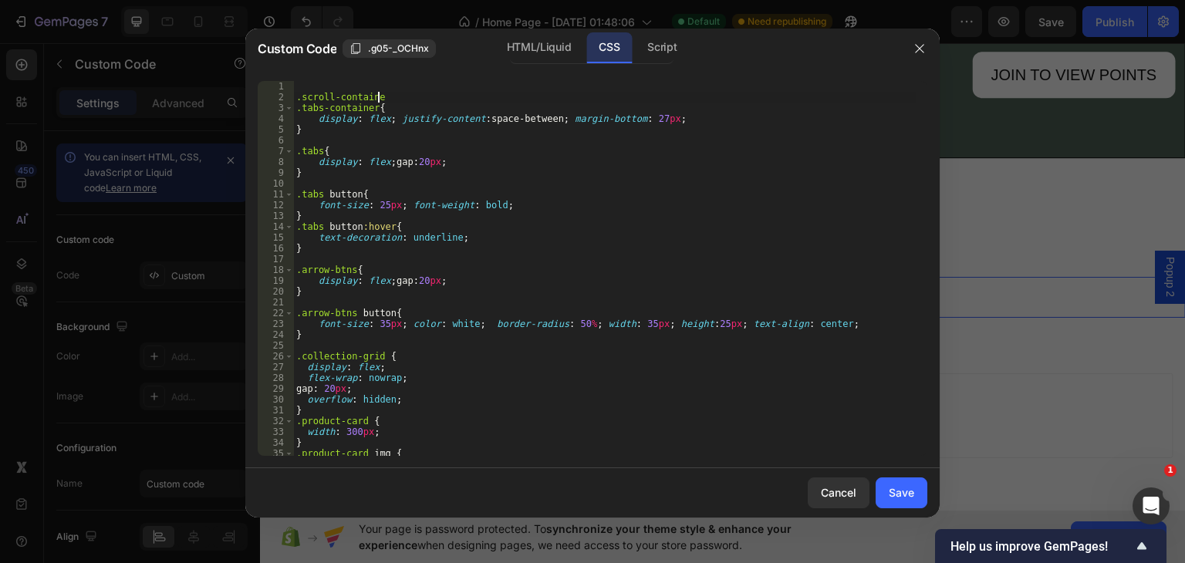
scroll to position [0, 6]
type textarea ".scroll-container{"
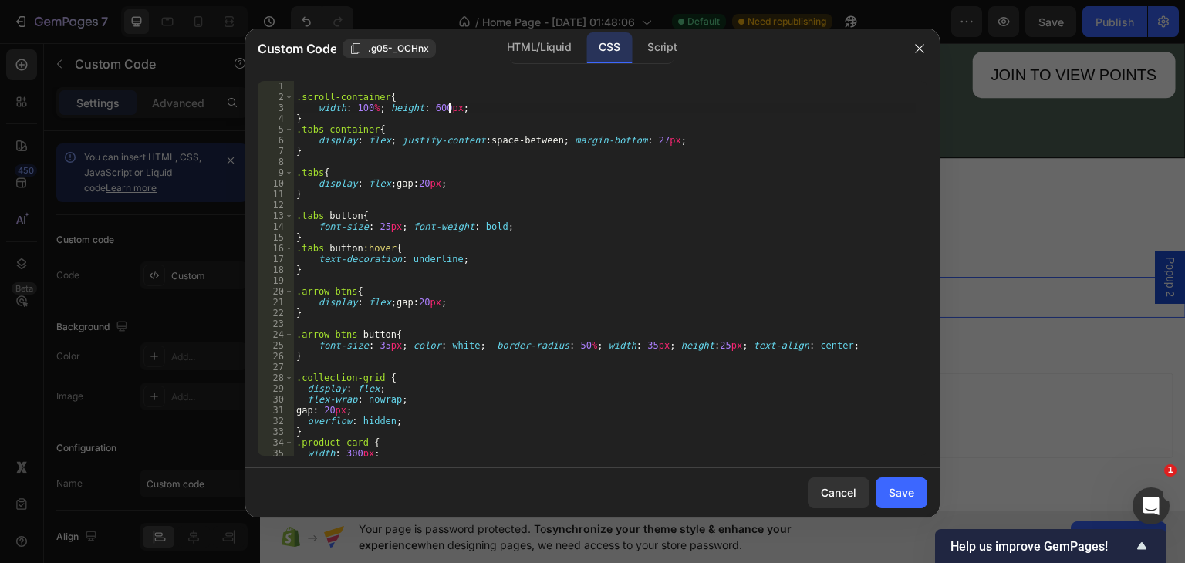
scroll to position [0, 12]
click at [476, 111] on div ".scroll-container { width : 100 % ; height : 600 px ; } .tabs-container { displ…" at bounding box center [604, 279] width 623 height 397
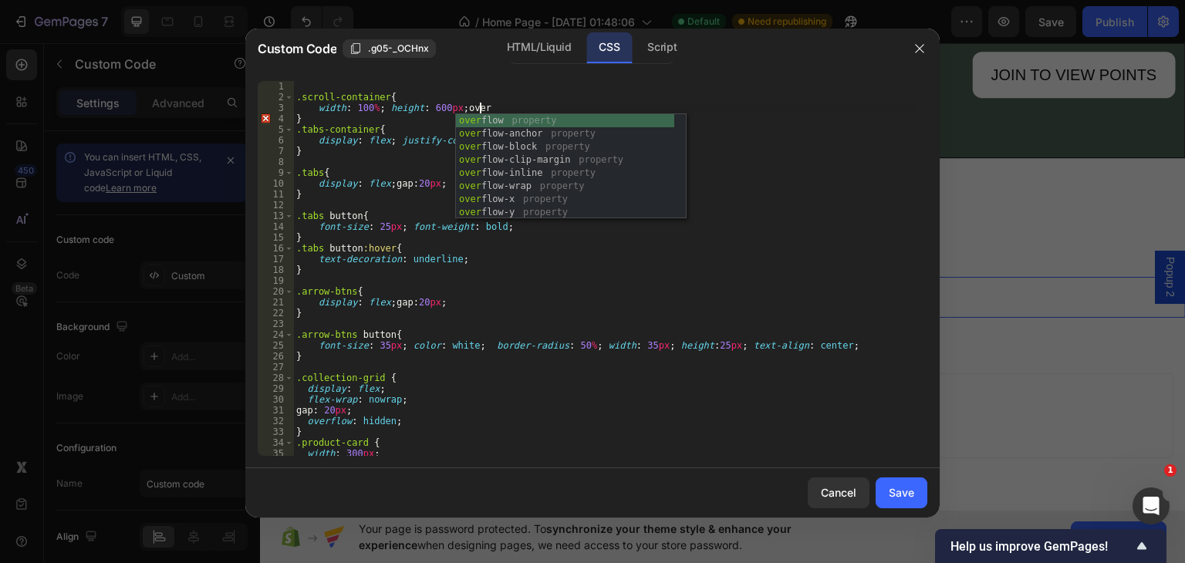
scroll to position [0, 14]
click at [498, 117] on div "over flow property over flow-anchor property over flow-block property over flow…" at bounding box center [565, 179] width 218 height 131
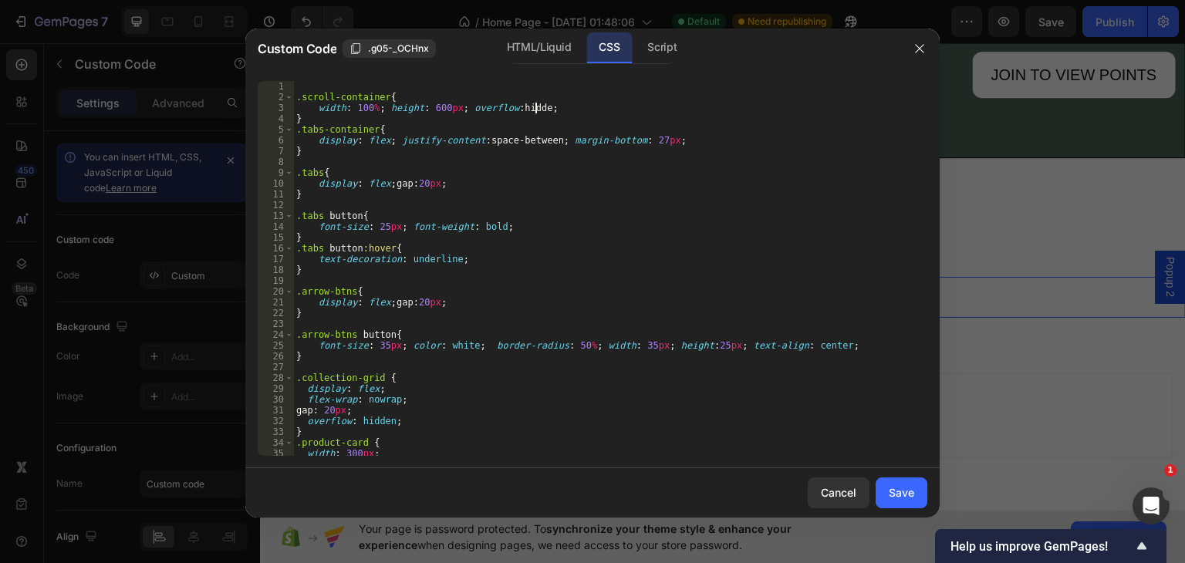
scroll to position [0, 19]
click at [516, 177] on div ".scroll-container { width : 100 % ; height : 600 px ; overflow : hidden ; } .ta…" at bounding box center [604, 279] width 623 height 397
click at [655, 52] on div "Script" at bounding box center [662, 47] width 54 height 31
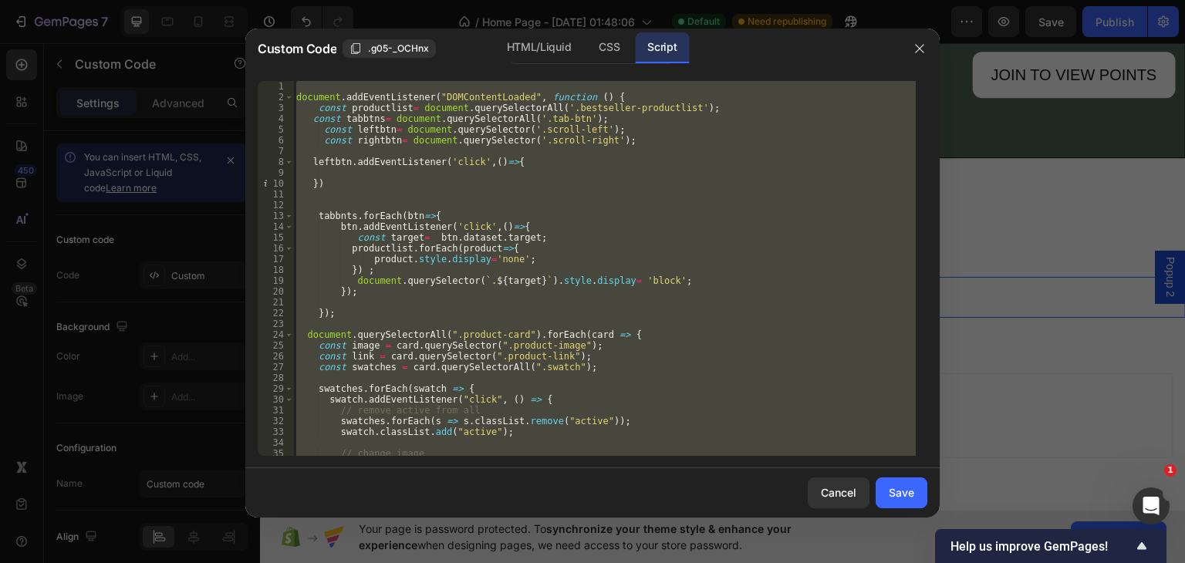
click at [328, 145] on div "document . addEventListener ( "DOMContentLoaded" , function ( ) { const product…" at bounding box center [604, 268] width 623 height 375
type textarea "const rightbtn= document.querySelector('.scroll-right');"
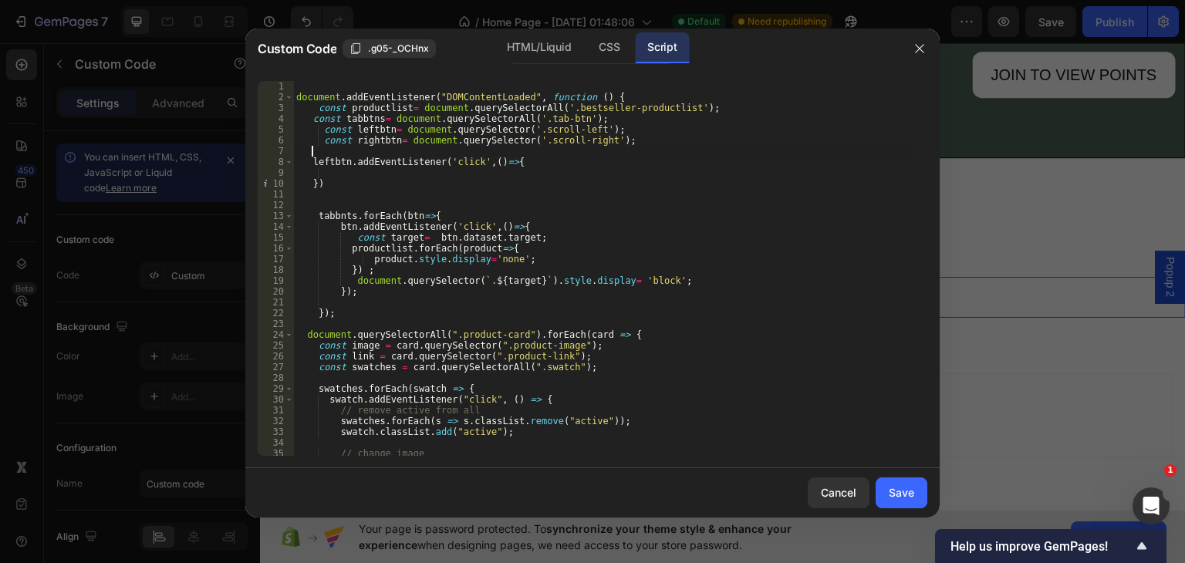
click at [328, 152] on div "document . addEventListener ( "DOMContentLoaded" , function ( ) { const product…" at bounding box center [604, 279] width 623 height 397
drag, startPoint x: 404, startPoint y: 138, endPoint x: 616, endPoint y: 144, distance: 212.3
click at [616, 144] on div "document . addEventListener ( "DOMContentLoaded" , function ( ) { const product…" at bounding box center [604, 279] width 623 height 397
click at [451, 155] on div "document . addEventListener ( "DOMContentLoaded" , function ( ) { const product…" at bounding box center [604, 279] width 623 height 397
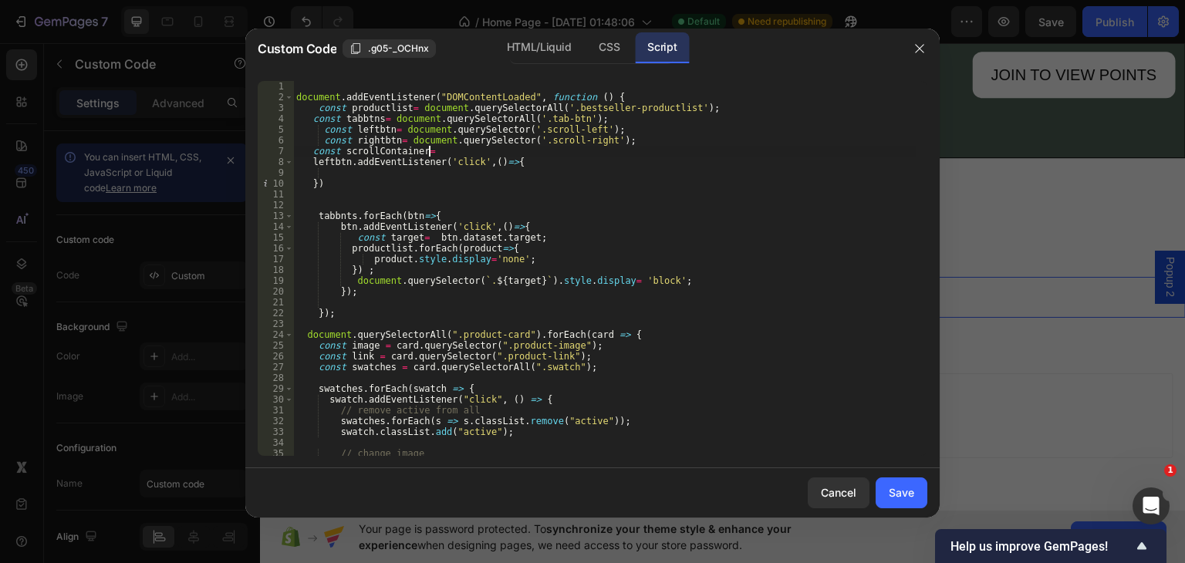
paste textarea "document.querySelector('.scroll-right');"
click at [614, 149] on div "document . addEventListener ( "DOMContentLoaded" , function ( ) { const product…" at bounding box center [604, 279] width 623 height 397
type textarea "const scrollContainer= document.querySelector('.scroll-container');"
click at [330, 176] on div "document . addEventListener ( "DOMContentLoaded" , function ( ) { const product…" at bounding box center [604, 279] width 623 height 397
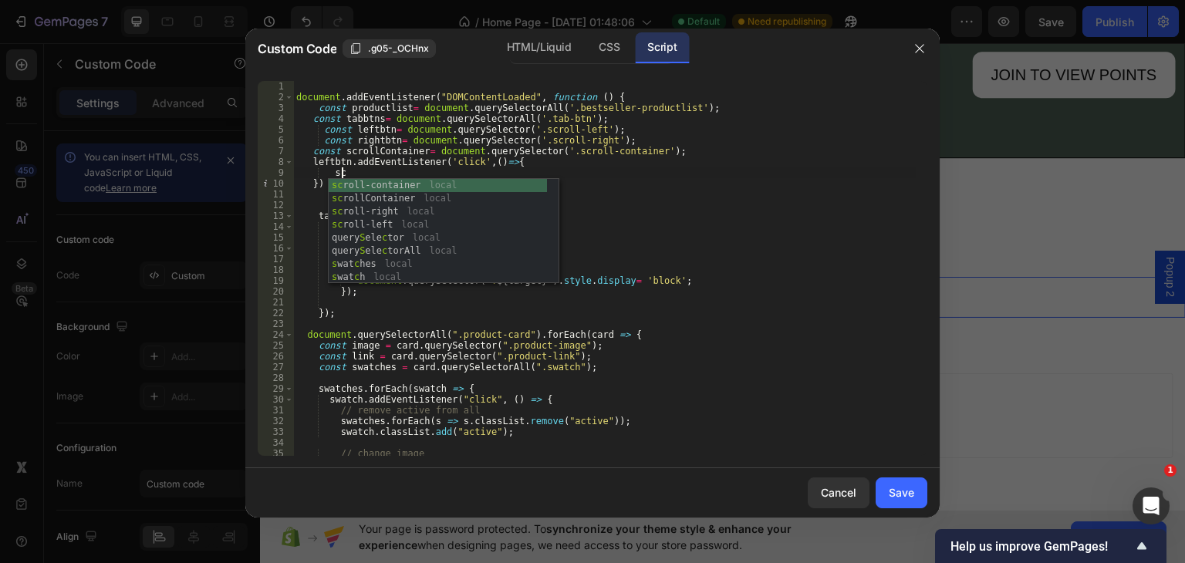
scroll to position [0, 3]
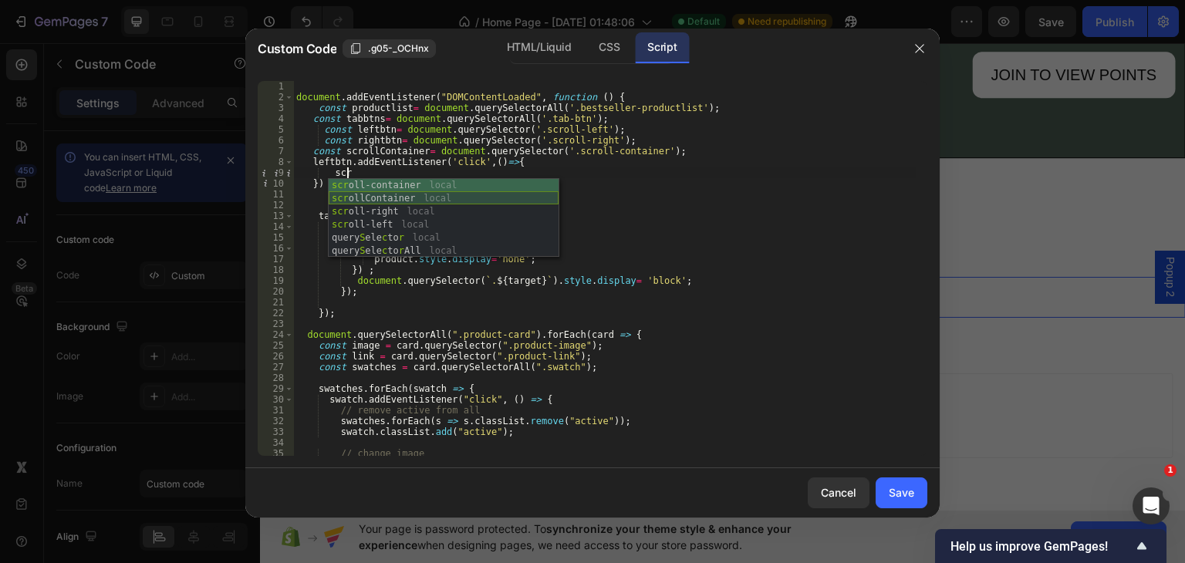
click at [375, 196] on div "scr oll-container local scr ollContainer local scr oll-right local scr oll-left…" at bounding box center [444, 231] width 230 height 105
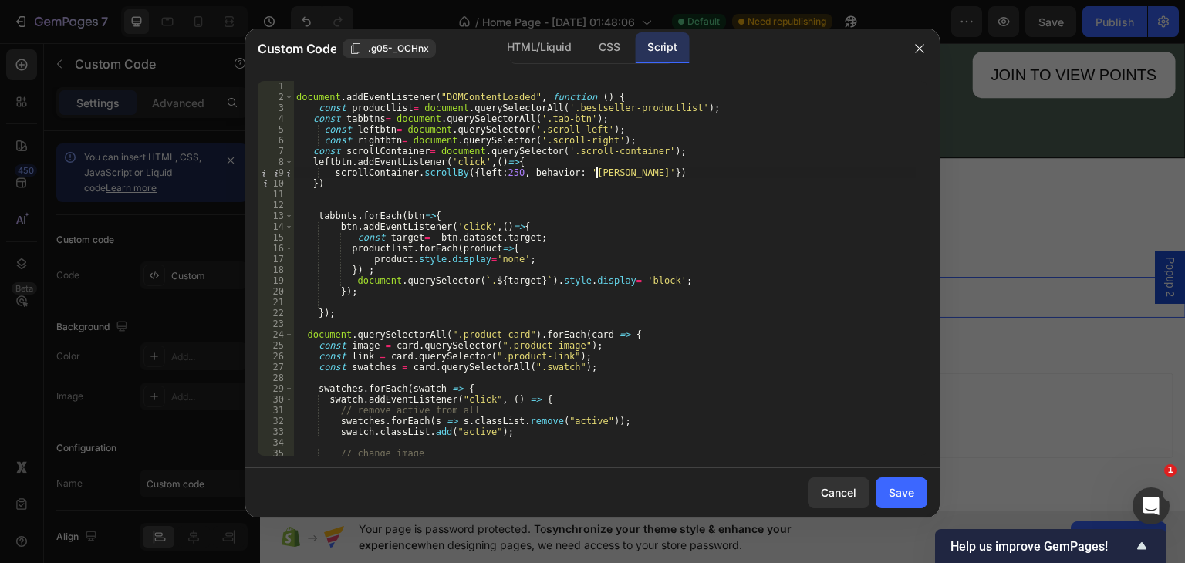
scroll to position [0, 25]
click at [636, 170] on div "document . addEventListener ( "DOMContentLoaded" , function ( ) { const product…" at bounding box center [604, 279] width 623 height 397
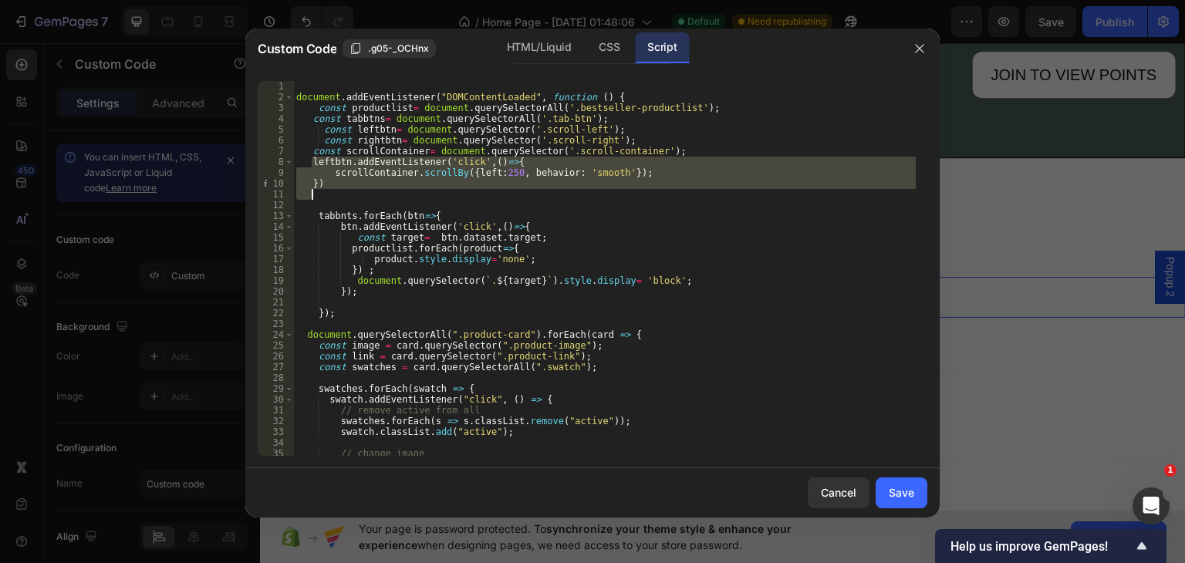
drag, startPoint x: 312, startPoint y: 162, endPoint x: 335, endPoint y: 194, distance: 39.2
click at [335, 194] on div "document . addEventListener ( "DOMContentLoaded" , function ( ) { const product…" at bounding box center [604, 279] width 623 height 397
type textarea "})"
click at [336, 195] on div "document . addEventListener ( "DOMContentLoaded" , function ( ) { const product…" at bounding box center [604, 268] width 623 height 375
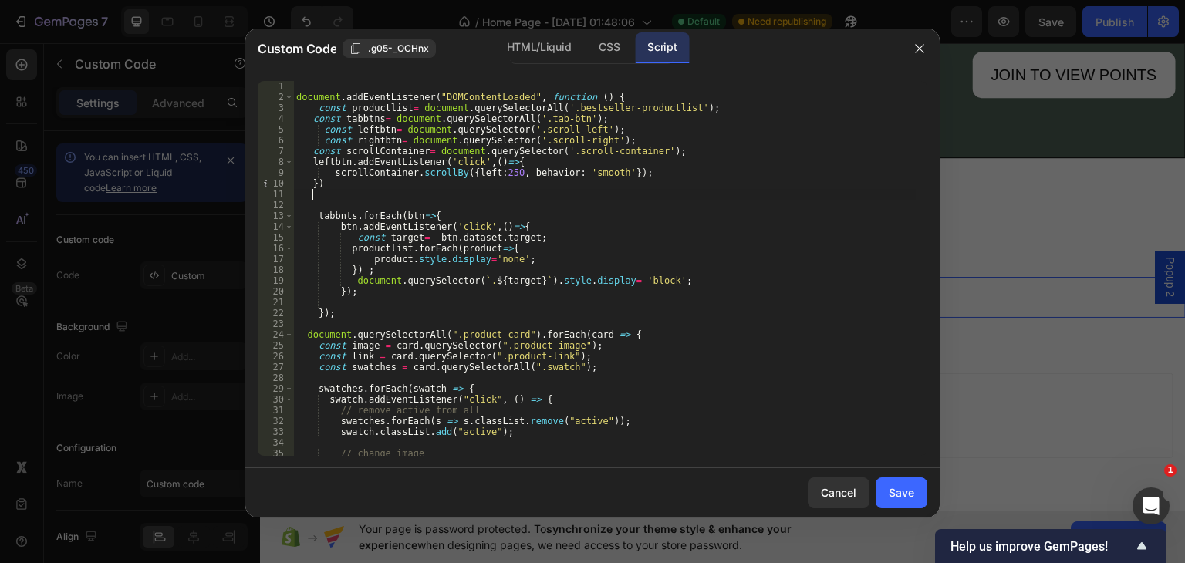
scroll to position [0, 0]
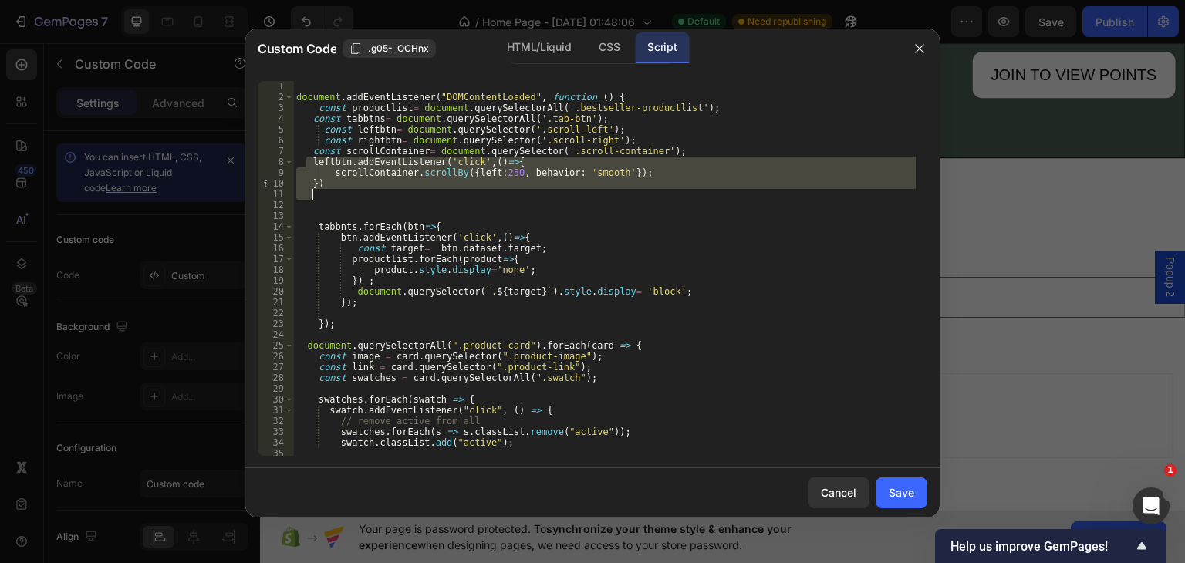
drag, startPoint x: 306, startPoint y: 158, endPoint x: 321, endPoint y: 198, distance: 43.0
click at [321, 198] on div "document . addEventListener ( "DOMContentLoaded" , function ( ) { const product…" at bounding box center [604, 279] width 623 height 397
type textarea "})"
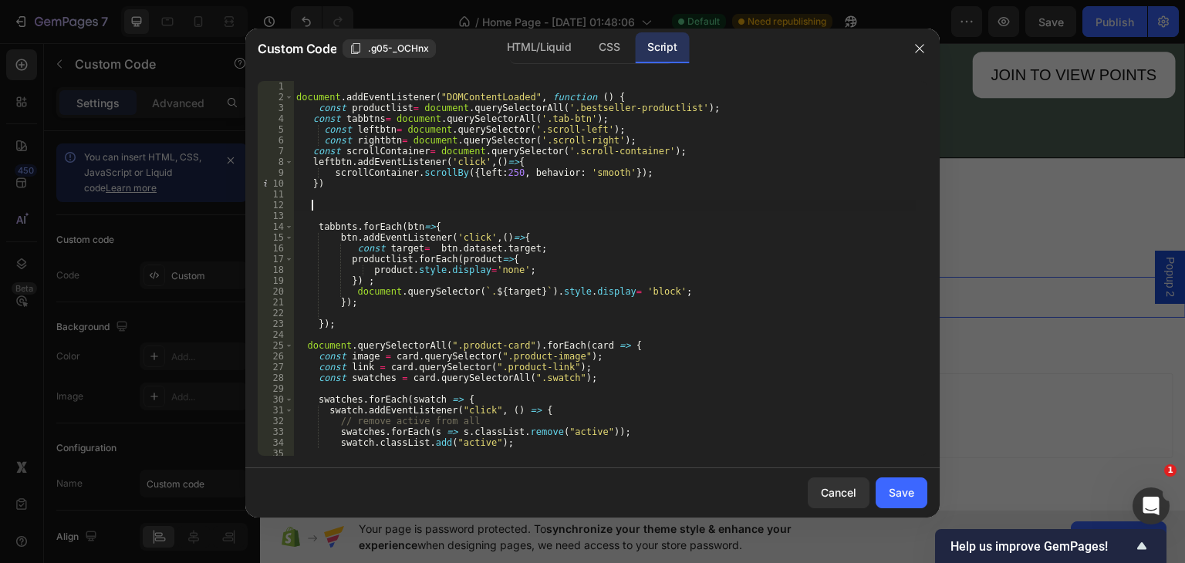
click at [403, 210] on div "document . addEventListener ( "DOMContentLoaded" , function ( ) { const product…" at bounding box center [604, 279] width 623 height 397
paste textarea "leftbtn.addEventListener('click',()=>{"
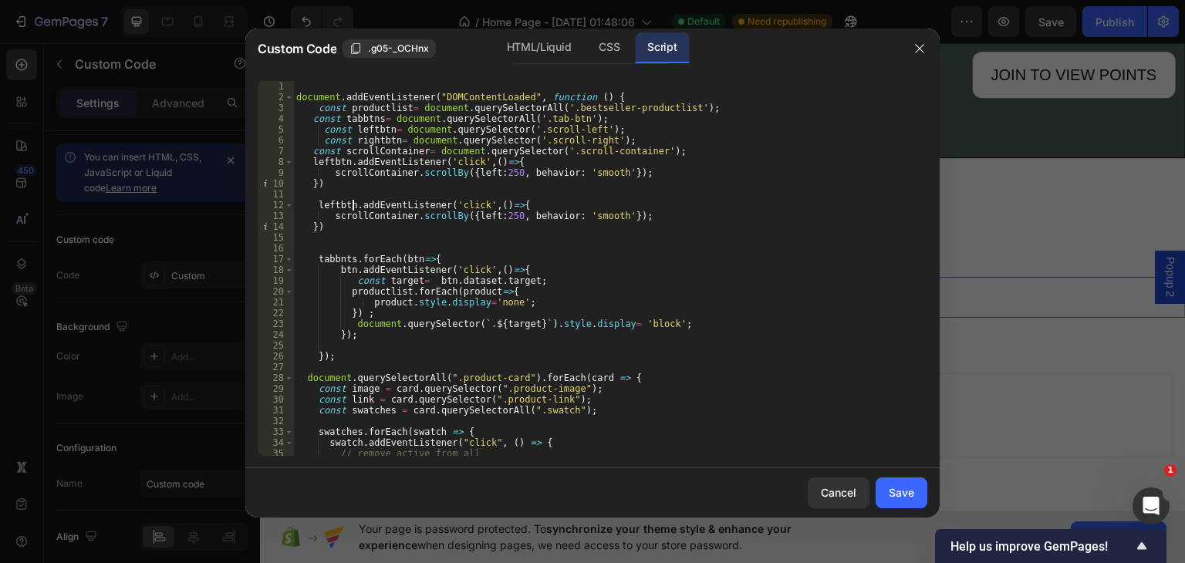
click at [353, 205] on div "document . addEventListener ( "DOMContentLoaded" , function ( ) { const product…" at bounding box center [604, 279] width 623 height 397
click at [492, 214] on div "document . addEventListener ( "DOMContentLoaded" , function ( ) { const product…" at bounding box center [604, 279] width 623 height 397
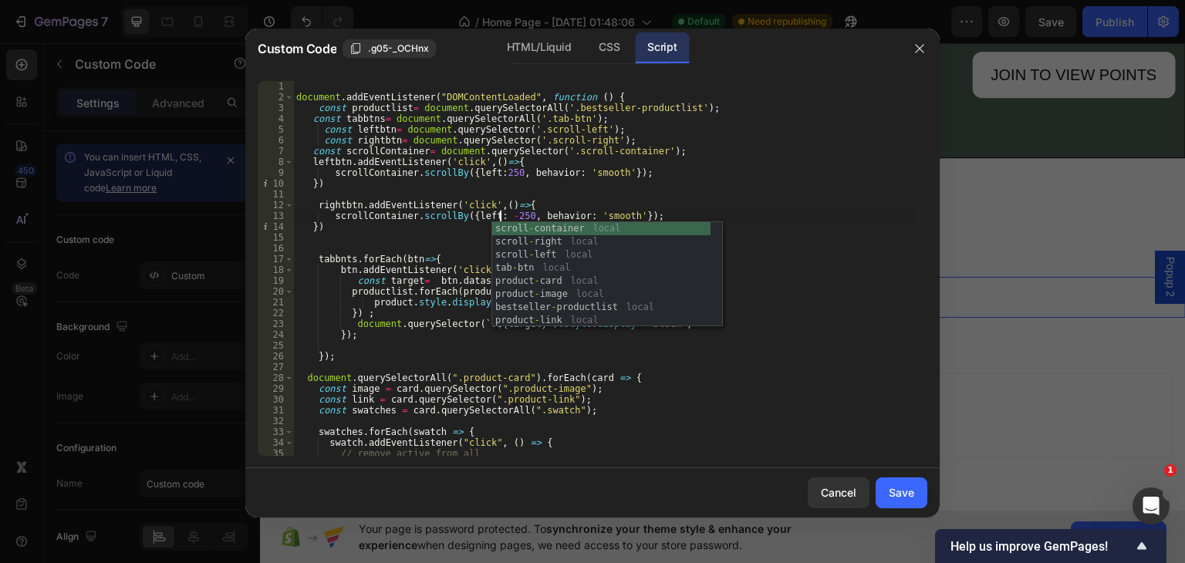
click at [759, 188] on div "document . addEventListener ( "DOMContentLoaded" , function ( ) { const product…" at bounding box center [604, 279] width 623 height 397
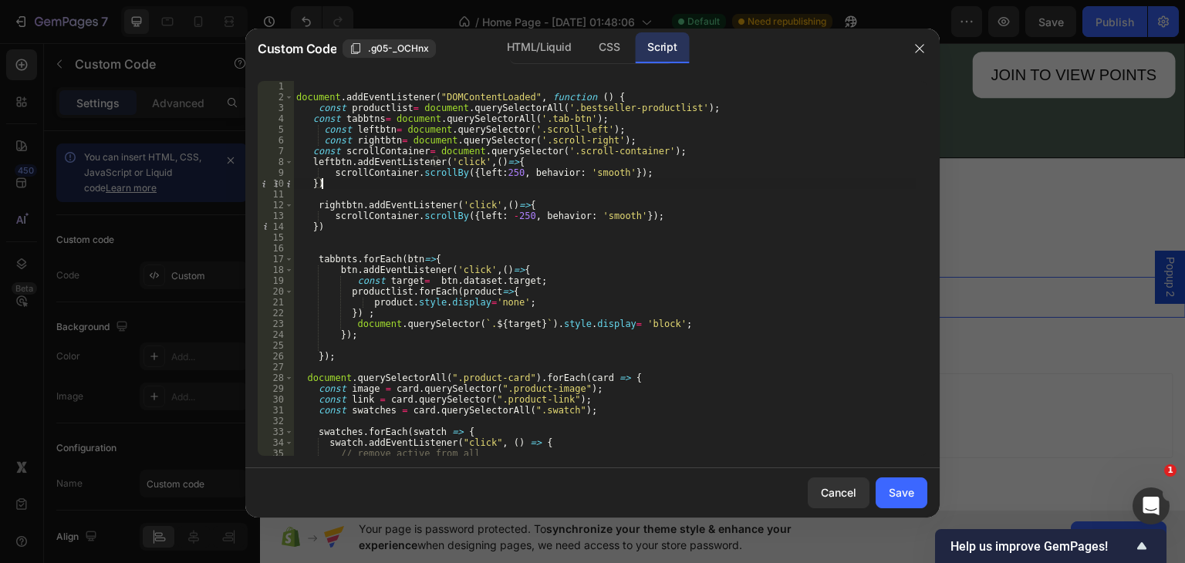
scroll to position [0, 1]
type textarea "})"
click at [901, 485] on div "Save" at bounding box center [901, 493] width 25 height 16
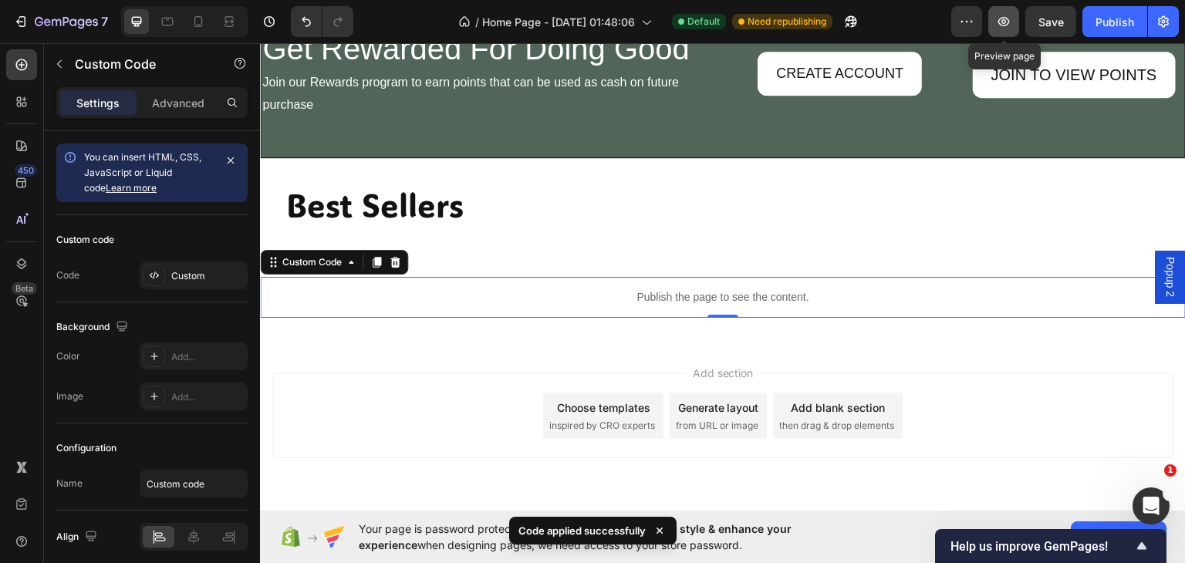
click at [999, 25] on icon "button" at bounding box center [1003, 21] width 15 height 15
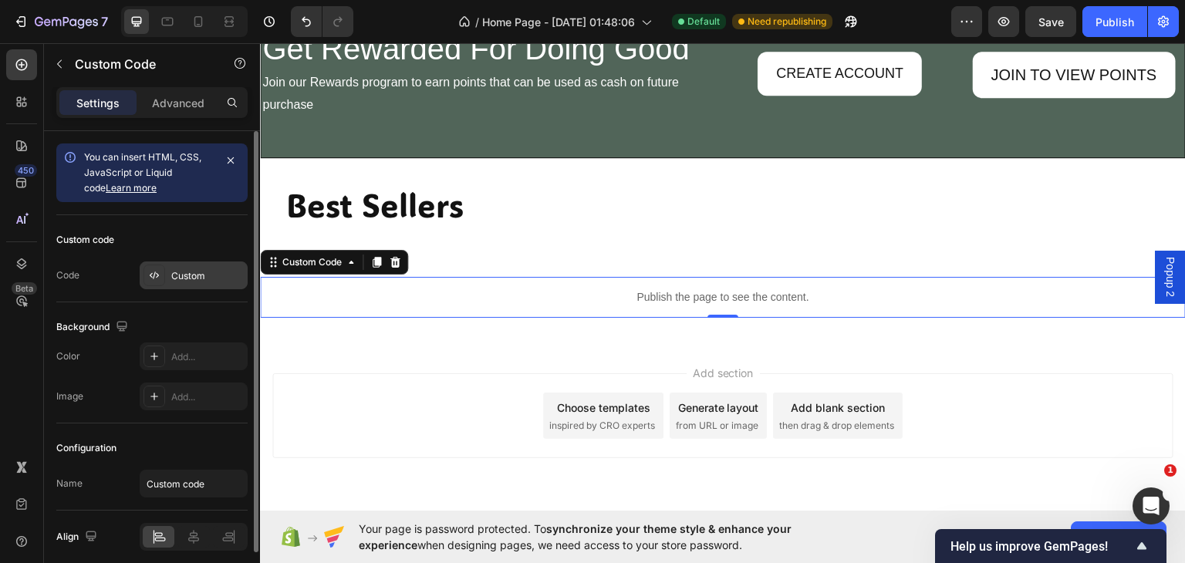
click at [191, 274] on div "Custom" at bounding box center [207, 276] width 73 height 14
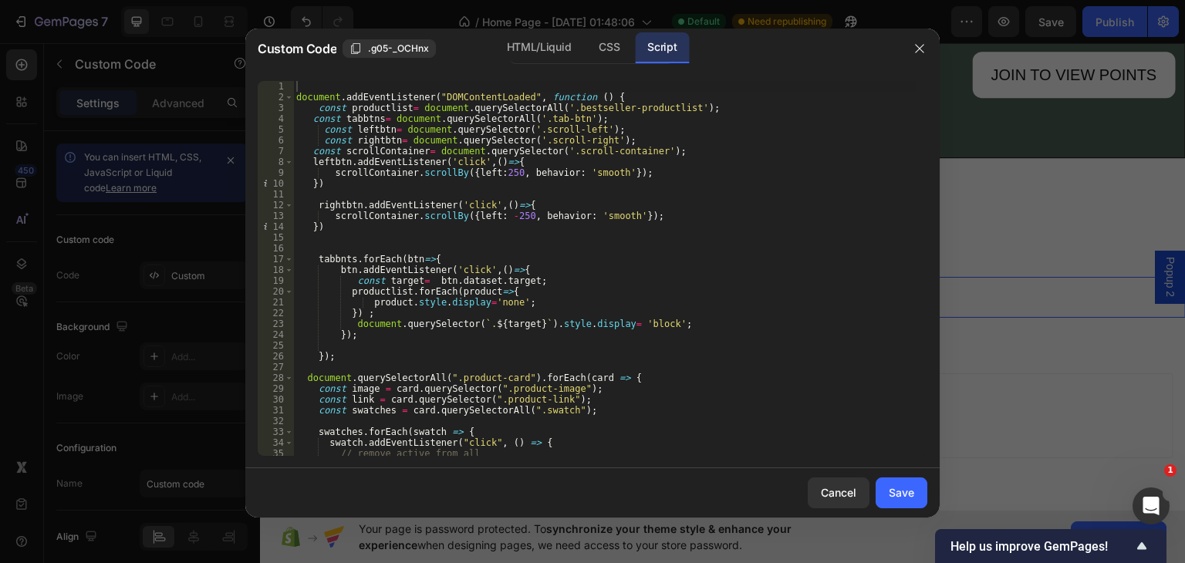
scroll to position [108, 0]
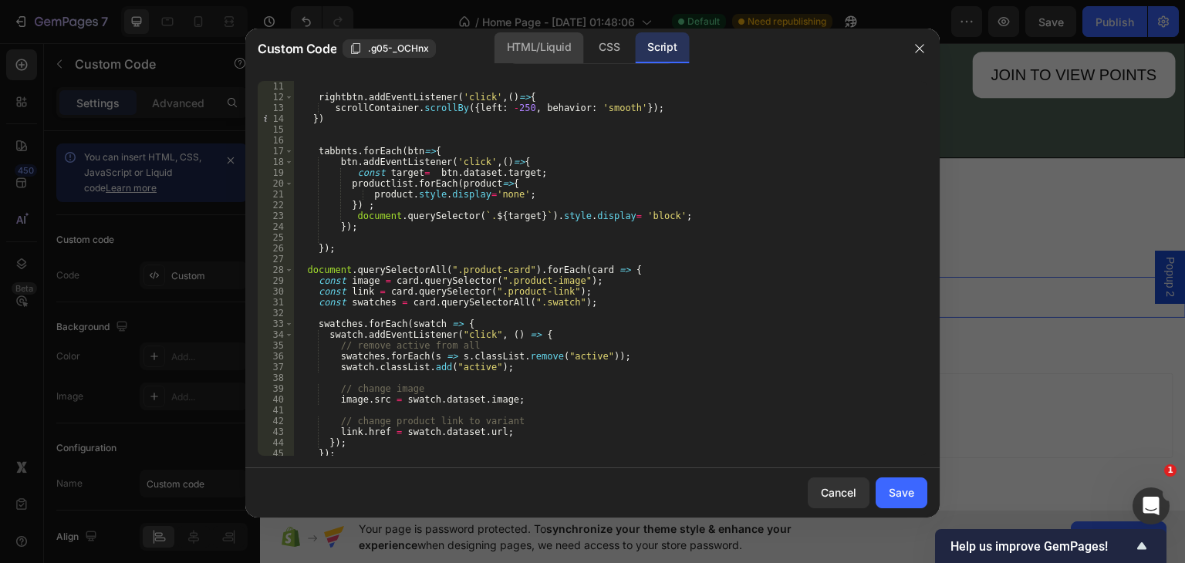
click at [529, 47] on div "HTML/Liquid" at bounding box center [539, 47] width 89 height 31
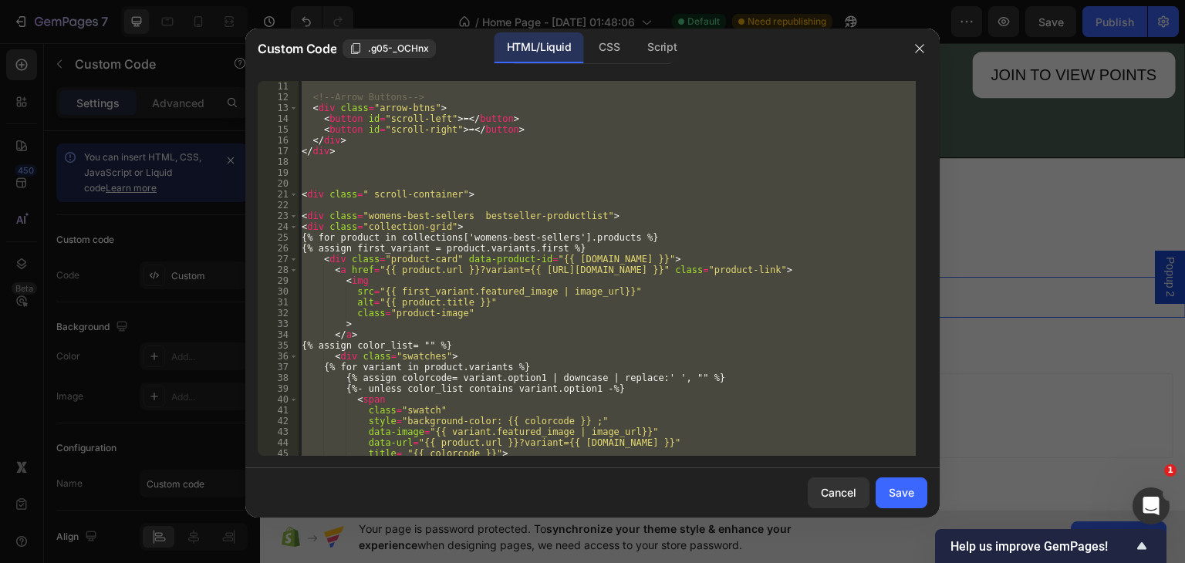
scroll to position [216, 0]
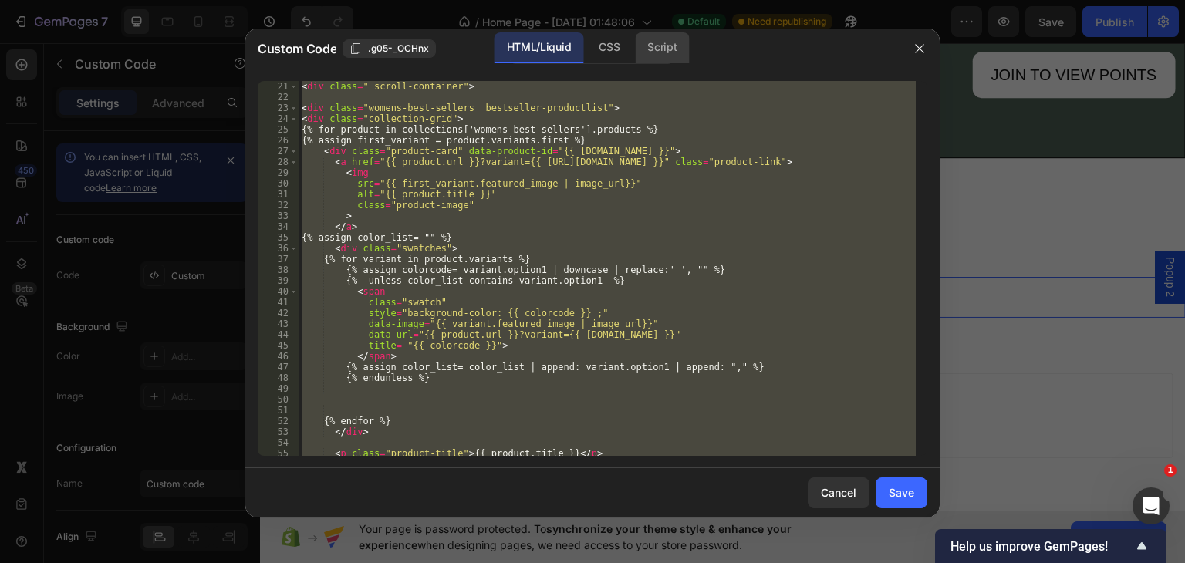
click at [654, 44] on div "Script" at bounding box center [662, 47] width 54 height 31
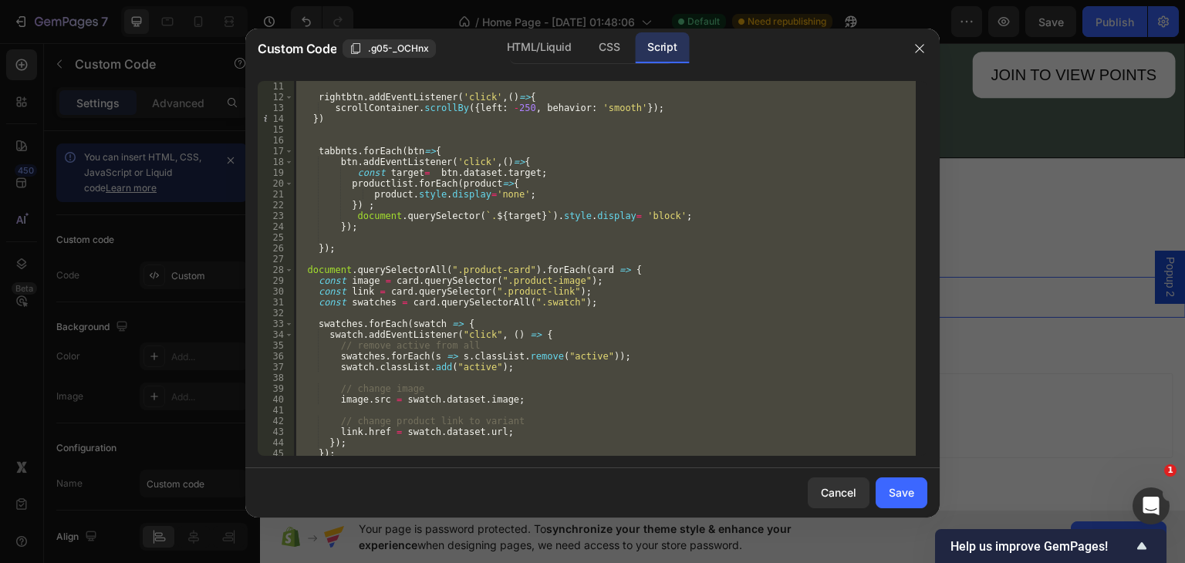
scroll to position [0, 0]
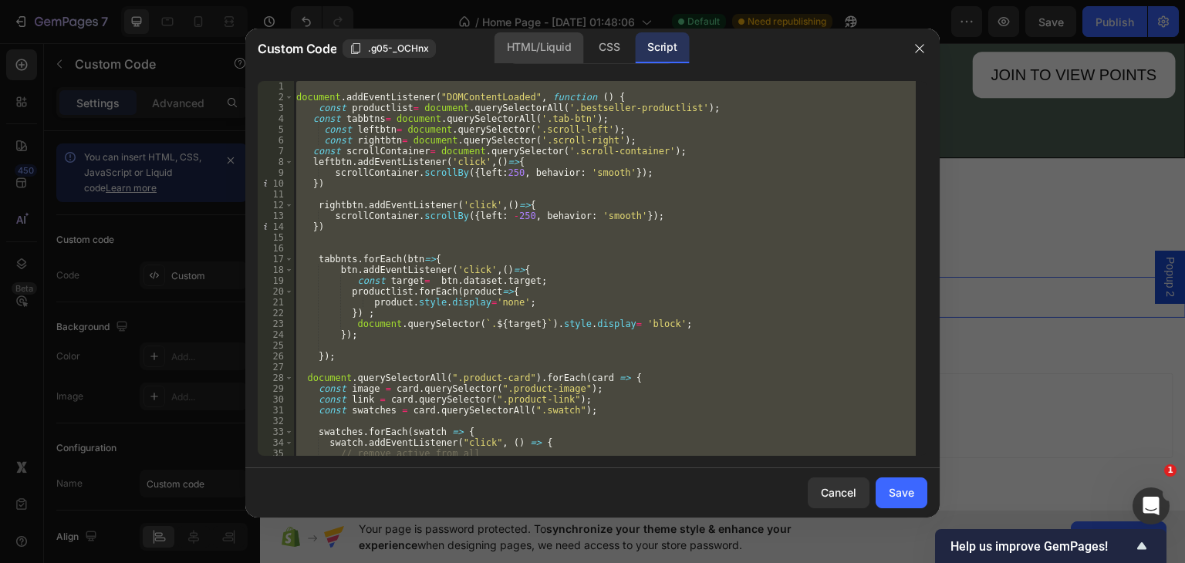
click at [509, 40] on div "HTML/Liquid" at bounding box center [539, 47] width 89 height 31
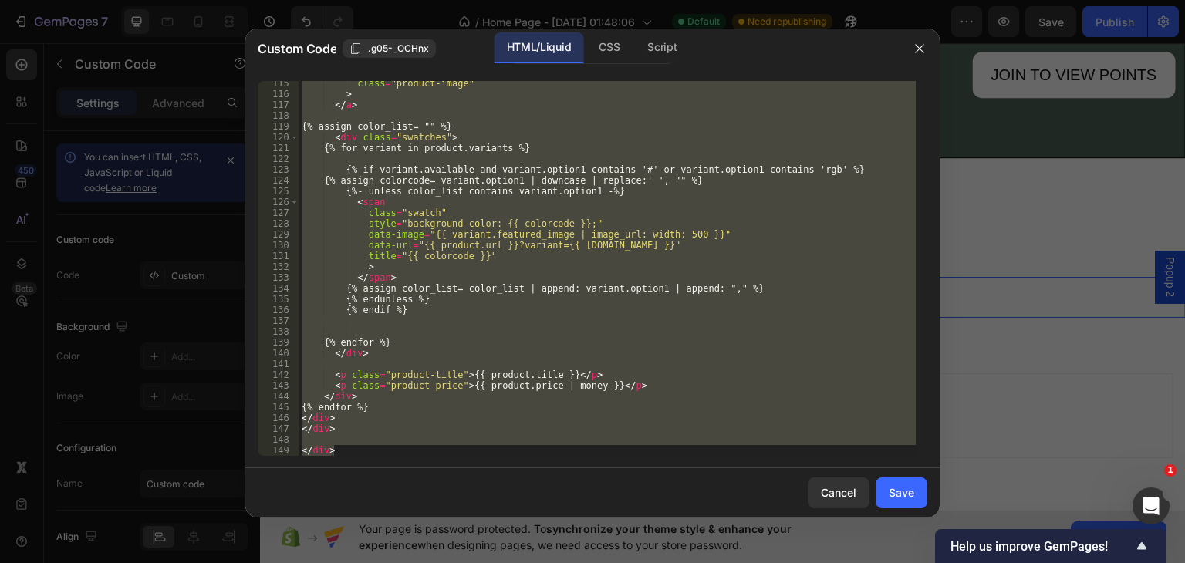
scroll to position [1235, 0]
click at [372, 457] on div "115 116 117 118 119 120 121 122 123 124 125 126 127 128 129 130 131 132 133 134…" at bounding box center [592, 269] width 694 height 400
click at [355, 457] on div "115 116 117 118 119 120 121 122 123 124 125 126 127 128 129 130 131 132 133 134…" at bounding box center [592, 269] width 694 height 400
click at [357, 452] on div "class = "product-image" > </ a > {% assign color_list= "" %} < div class = "swa…" at bounding box center [607, 268] width 617 height 375
type textarea "</div>"
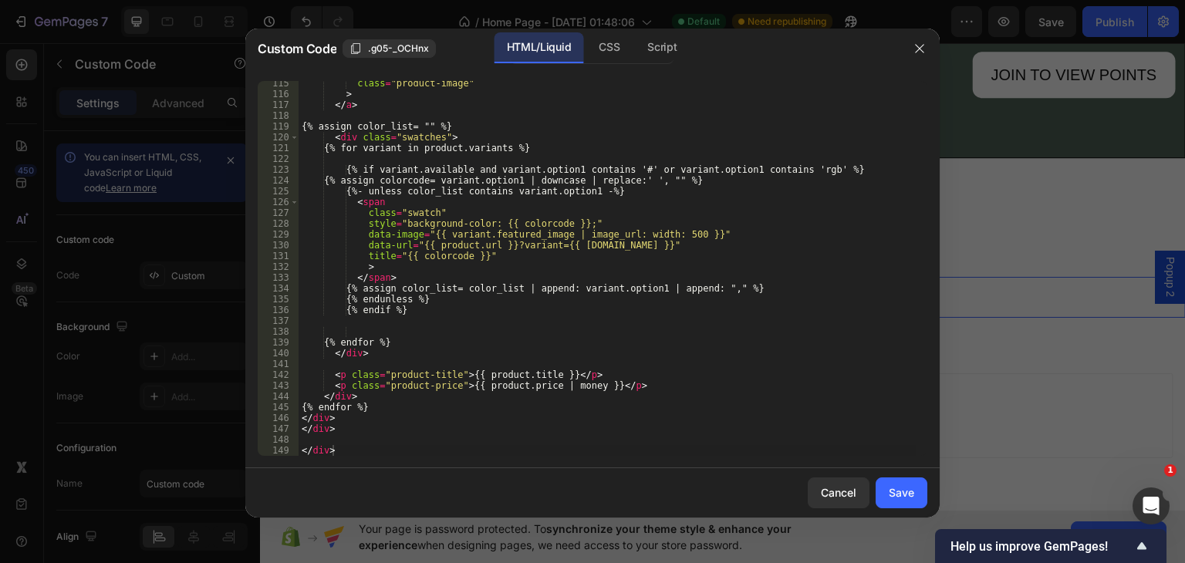
drag, startPoint x: 355, startPoint y: 456, endPoint x: 355, endPoint y: 140, distance: 316.4
click at [355, 140] on div "</div> 115 116 117 118 119 120 121 122 123 124 125 126 127 128 129 130 131 132 …" at bounding box center [592, 269] width 694 height 400
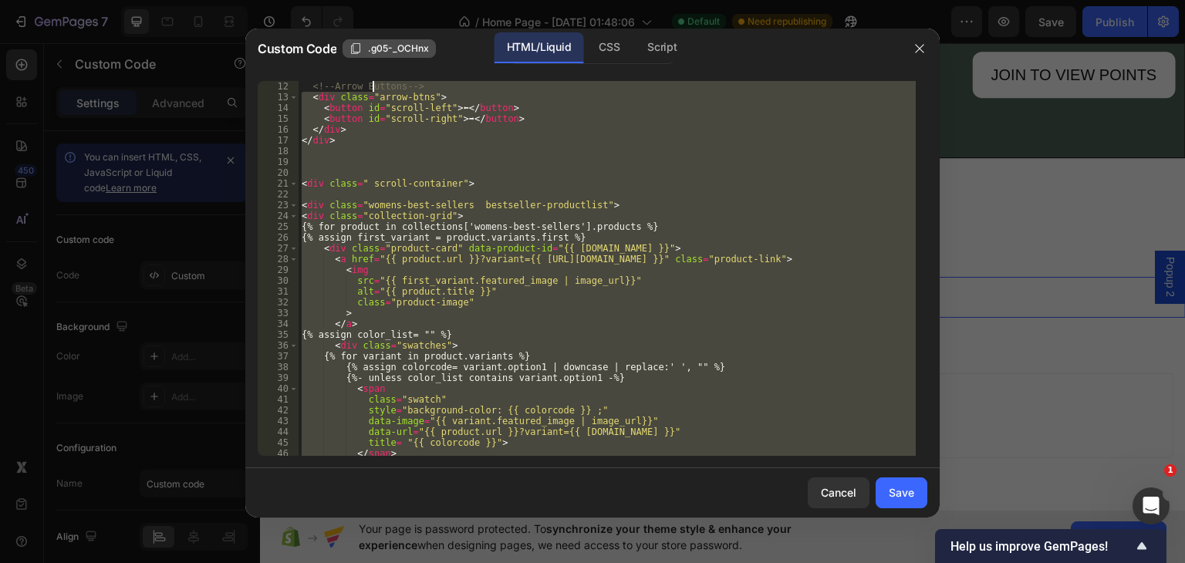
scroll to position [0, 0]
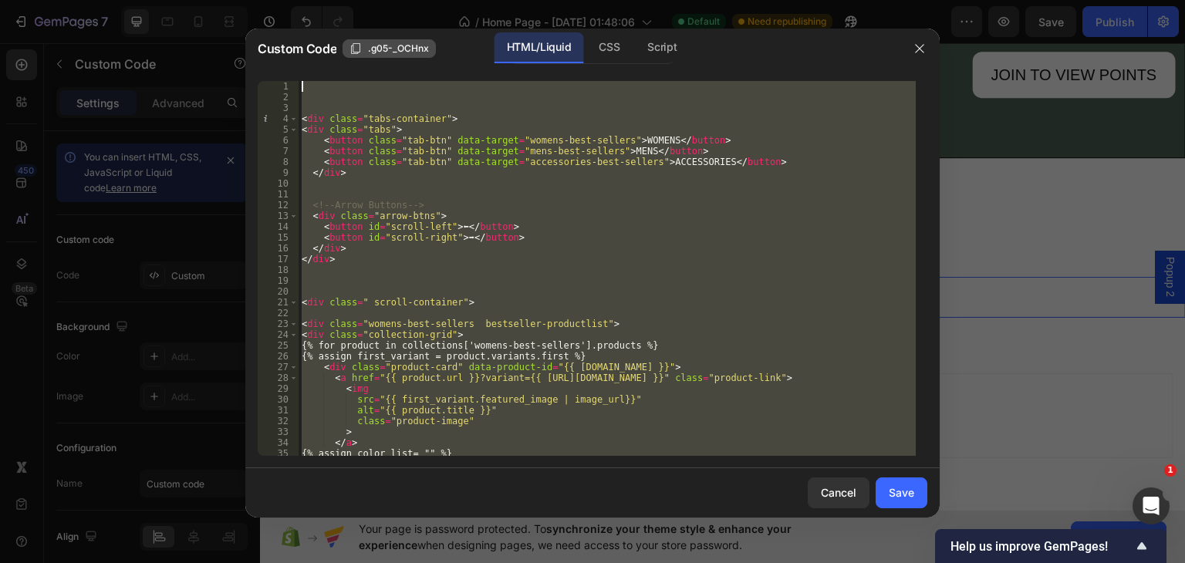
drag, startPoint x: 343, startPoint y: 455, endPoint x: 370, endPoint y: 41, distance: 414.5
click at [370, 41] on div "Custom Code .g05-_OCHnx HTML/Liquid CSS Script </div> 1 2 3 4 5 6 7 8 9 10 11 1…" at bounding box center [592, 273] width 694 height 489
click at [650, 37] on div "Script" at bounding box center [662, 47] width 54 height 31
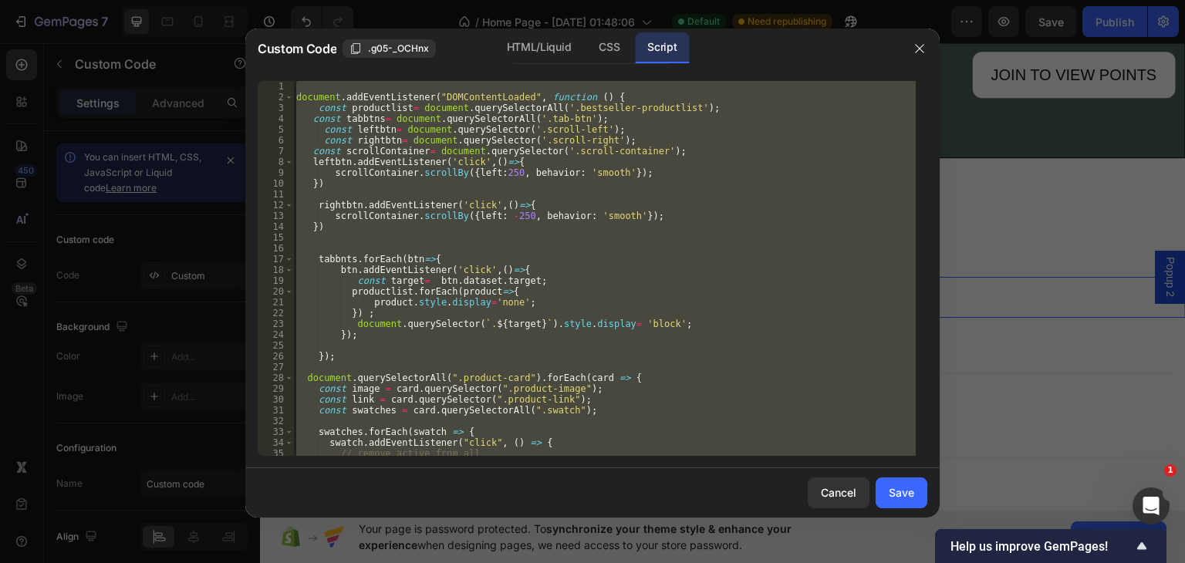
scroll to position [133, 0]
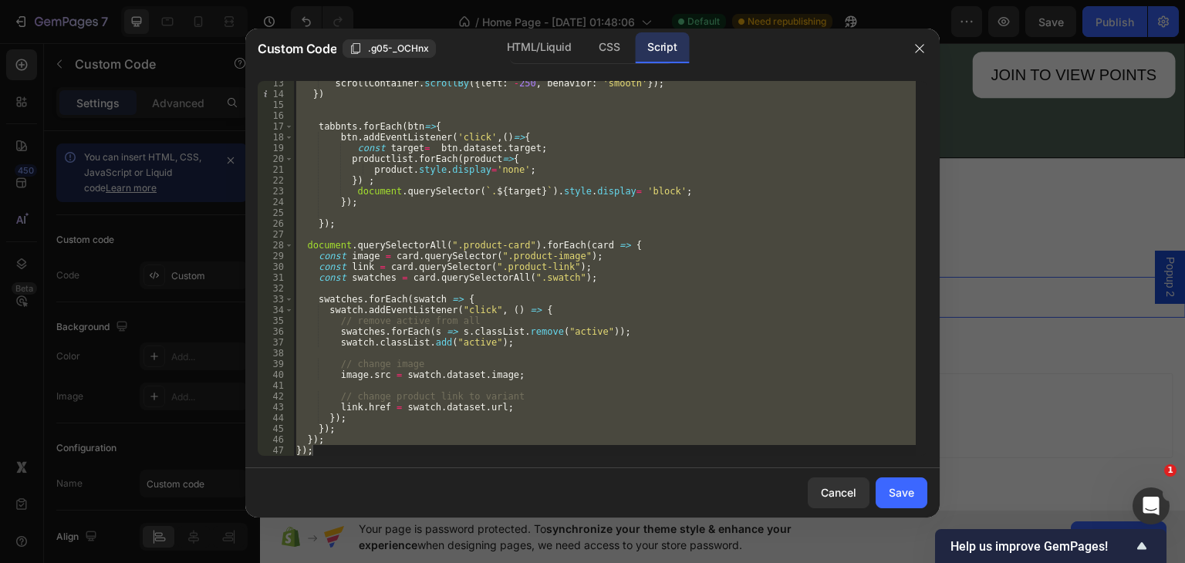
click at [343, 455] on div "scrollContainer . scrollBy ({ left : - 250 , behavior : 'smooth' }) ; }) tabbnt…" at bounding box center [604, 268] width 623 height 375
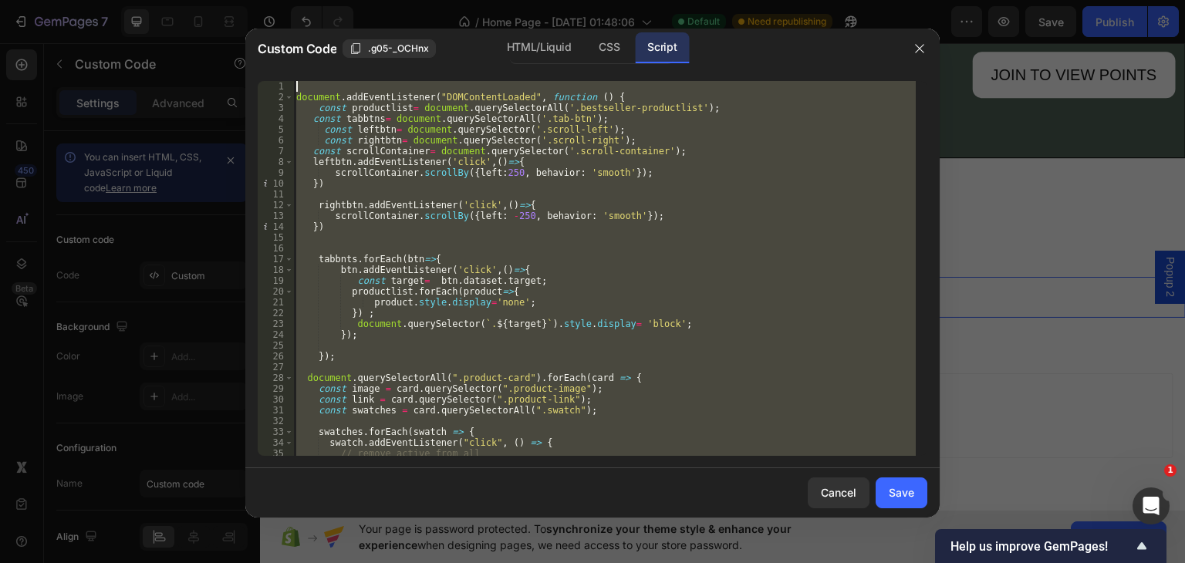
drag, startPoint x: 326, startPoint y: 453, endPoint x: 359, endPoint y: 66, distance: 388.8
click at [359, 66] on div "Custom Code .g05-_OCHnx HTML/Liquid CSS Script }); 1 2 3 4 5 6 7 8 9 10 11 12 1…" at bounding box center [592, 273] width 694 height 489
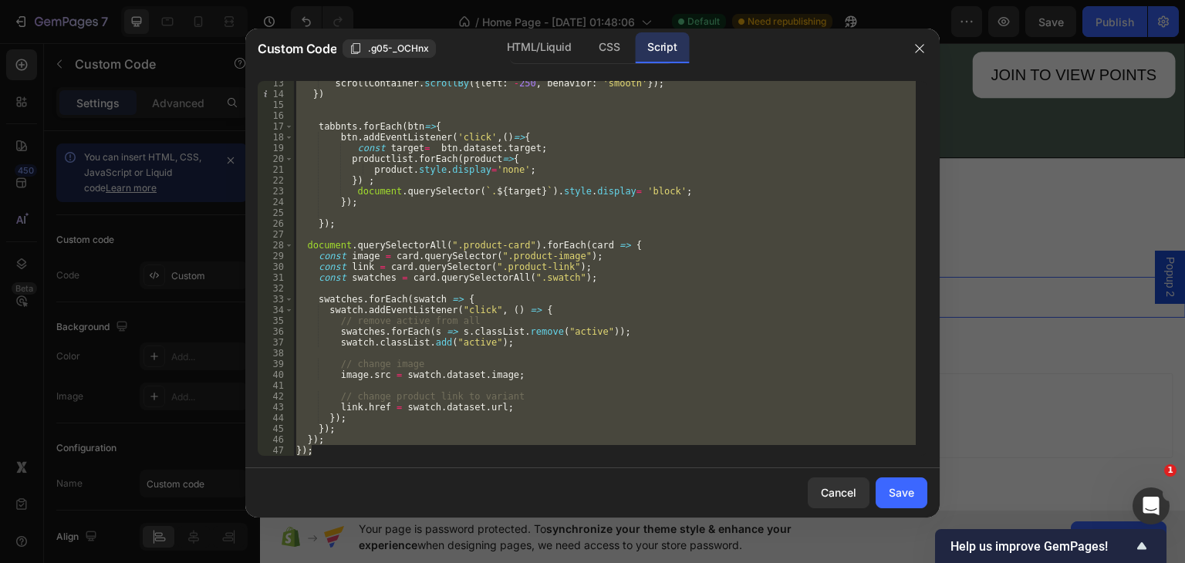
click at [401, 448] on div "scrollContainer . scrollBy ({ left : - 250 , behavior : 'smooth' }) ; }) tabbnt…" at bounding box center [604, 268] width 623 height 375
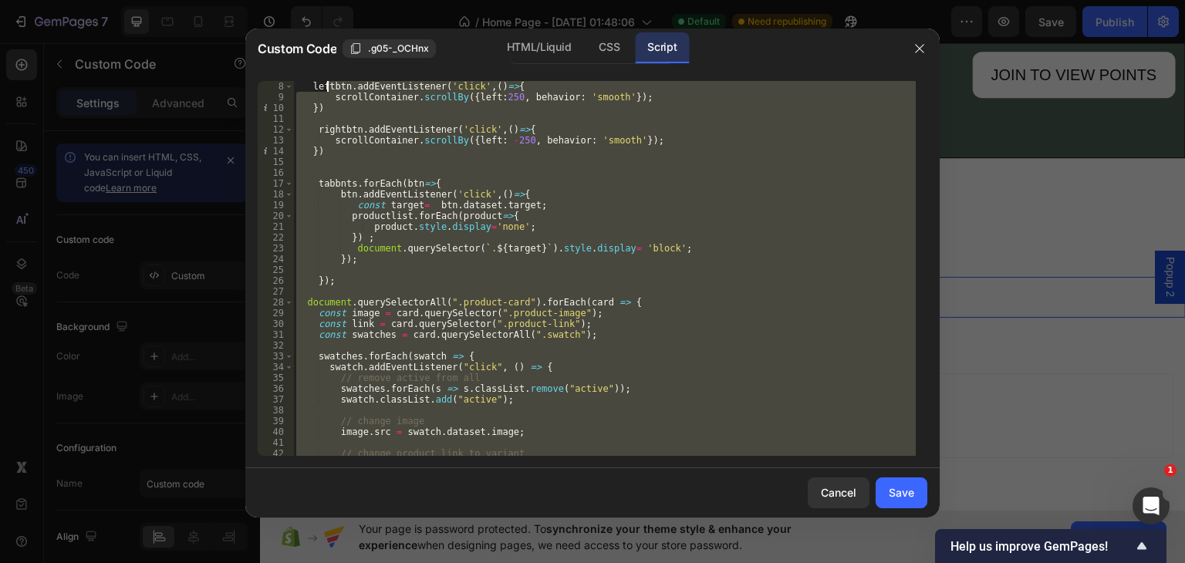
scroll to position [0, 0]
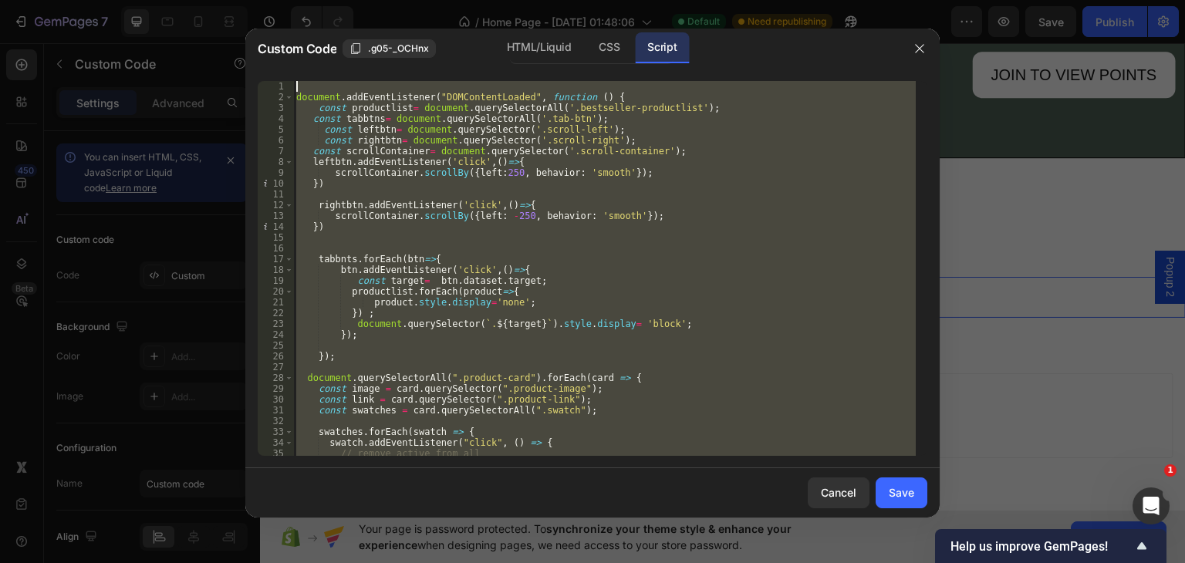
drag, startPoint x: 384, startPoint y: 454, endPoint x: 329, endPoint y: 32, distance: 424.9
click at [329, 32] on div "Custom Code .g05-_OCHnx HTML/Liquid CSS Script }); 1 2 3 4 5 6 7 8 9 10 11 12 1…" at bounding box center [592, 273] width 694 height 489
type textarea "document.addEventListener("DOMContentLoaded", function () {"
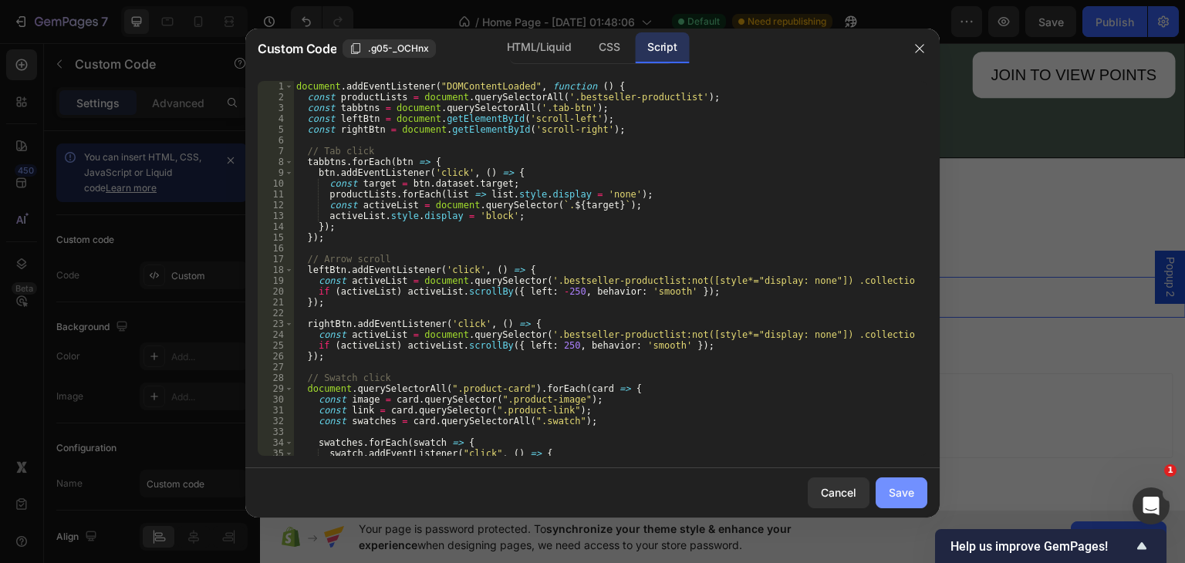
click at [897, 492] on div "Save" at bounding box center [901, 493] width 25 height 16
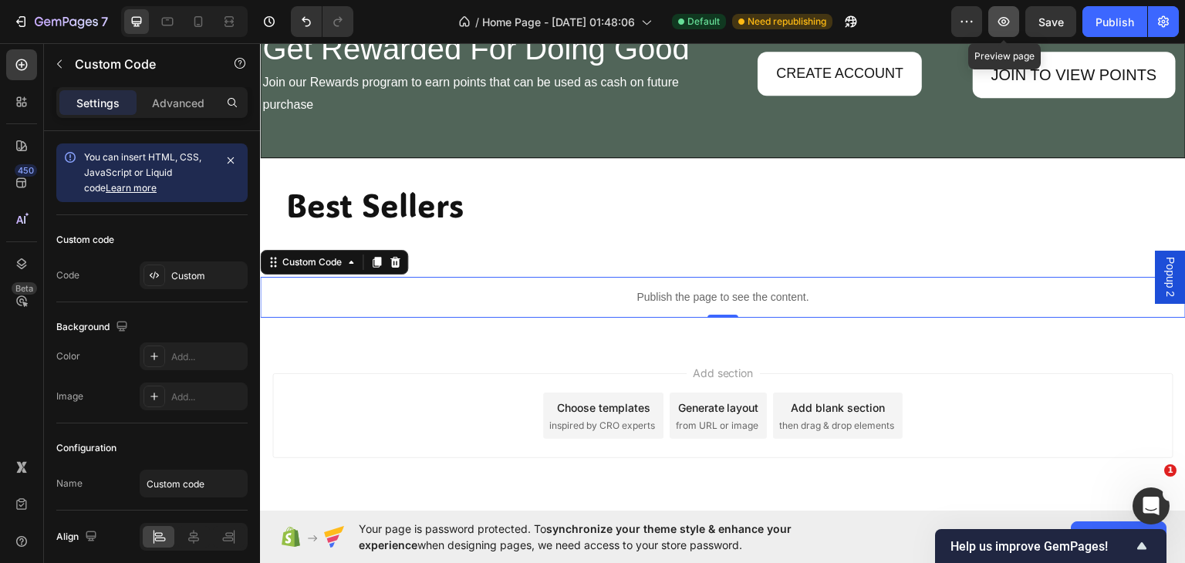
click at [1010, 22] on icon "button" at bounding box center [1005, 21] width 12 height 9
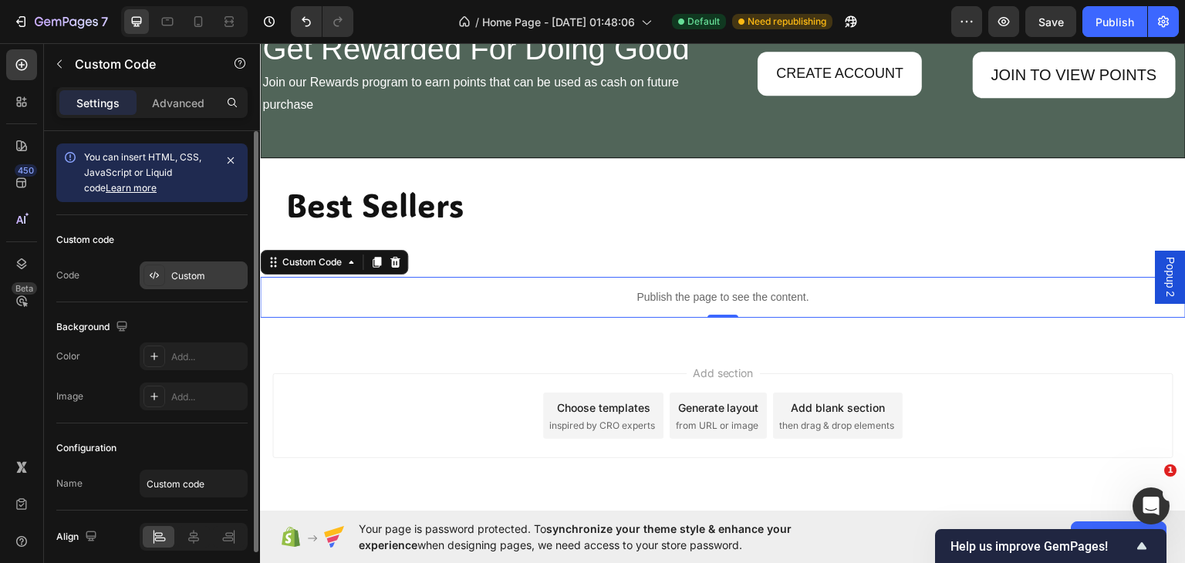
click at [198, 263] on div "Custom" at bounding box center [194, 276] width 108 height 28
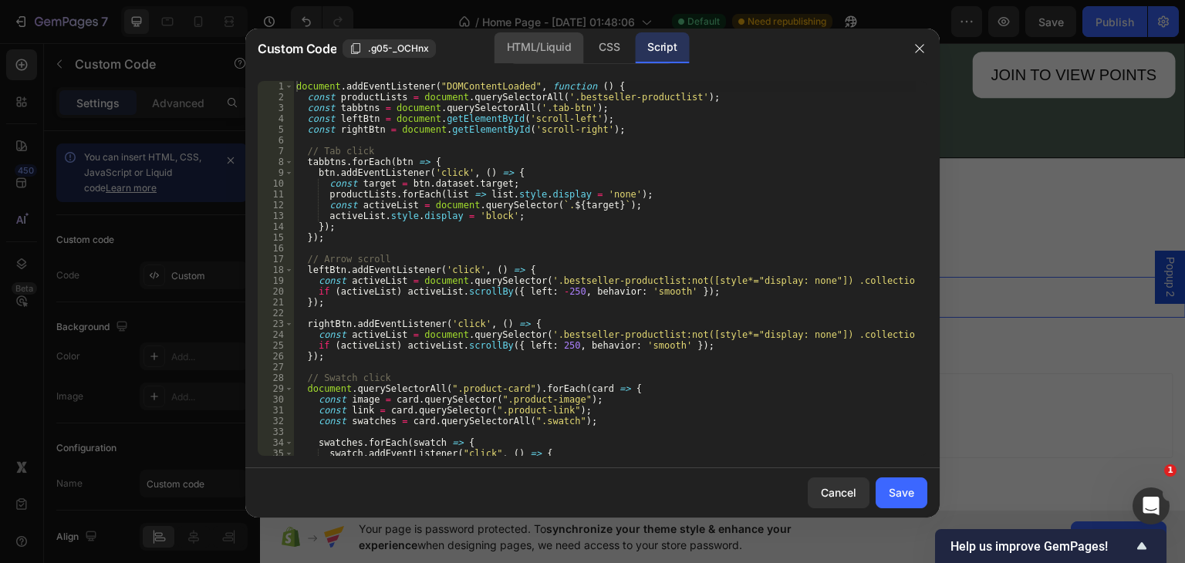
click at [551, 41] on div "HTML/Liquid" at bounding box center [539, 47] width 89 height 31
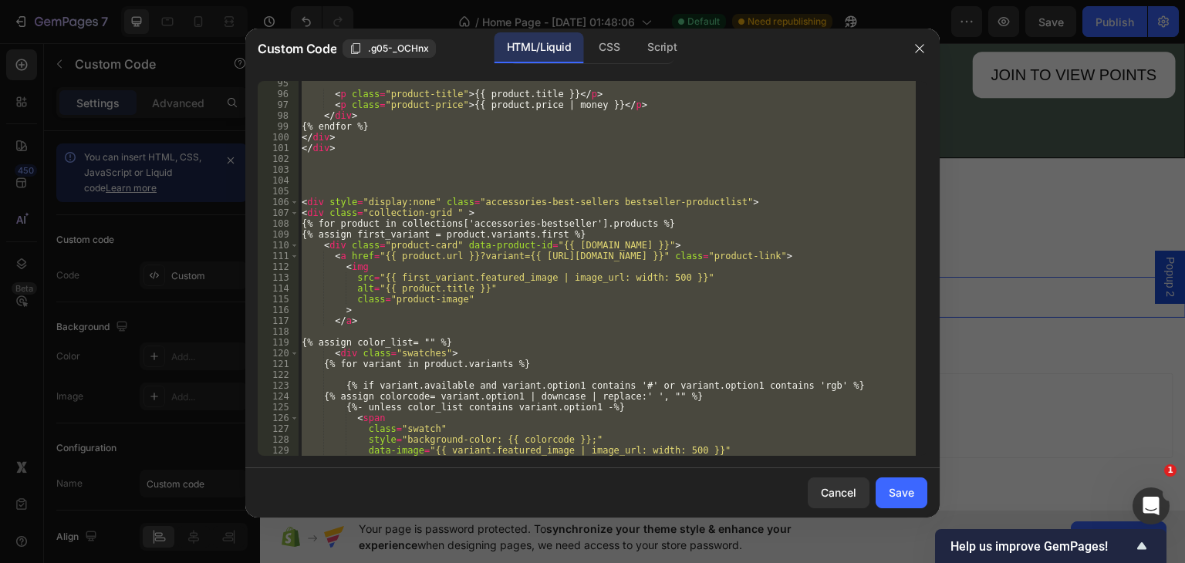
scroll to position [1019, 0]
click at [451, 206] on div "< p class = "product-title" > {{ product.title }} </ p > < p class = "product-p…" at bounding box center [607, 268] width 617 height 375
type textarea "<div style="display:none" class="accessories-best-sellers bestseller-productlis…"
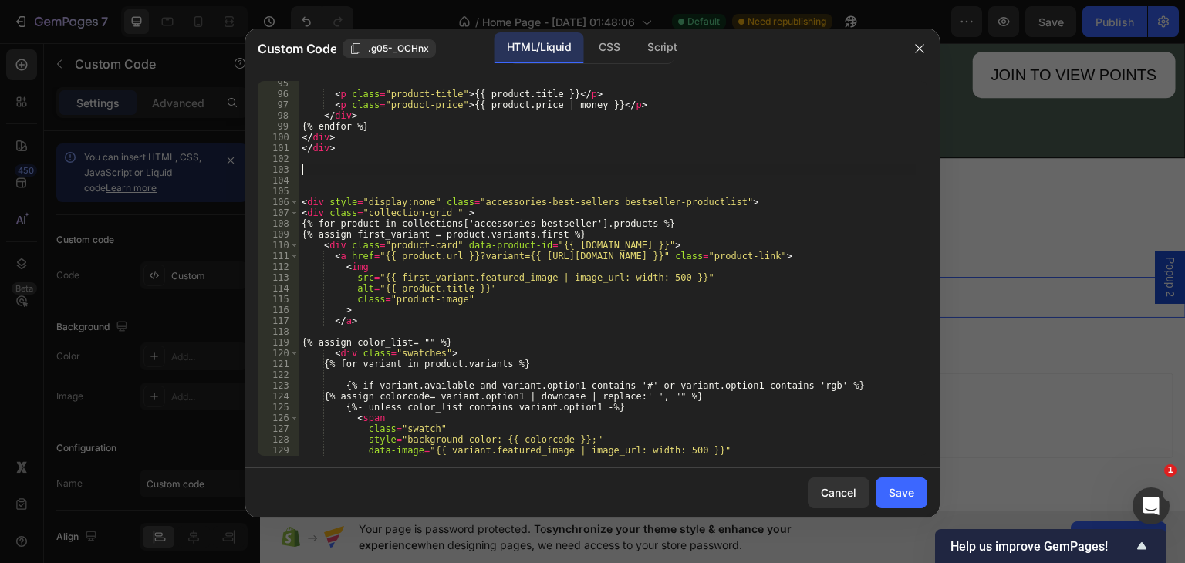
click at [533, 174] on div "< p class = "product-title" > {{ product.title }} </ p > < p class = "product-p…" at bounding box center [607, 276] width 617 height 397
click at [428, 202] on div "< p class = "product-title" > {{ product.title }} </ p > < p class = "product-p…" at bounding box center [607, 276] width 617 height 397
type textarea "<div class="accessories-best-sellers bestseller-productlist">"
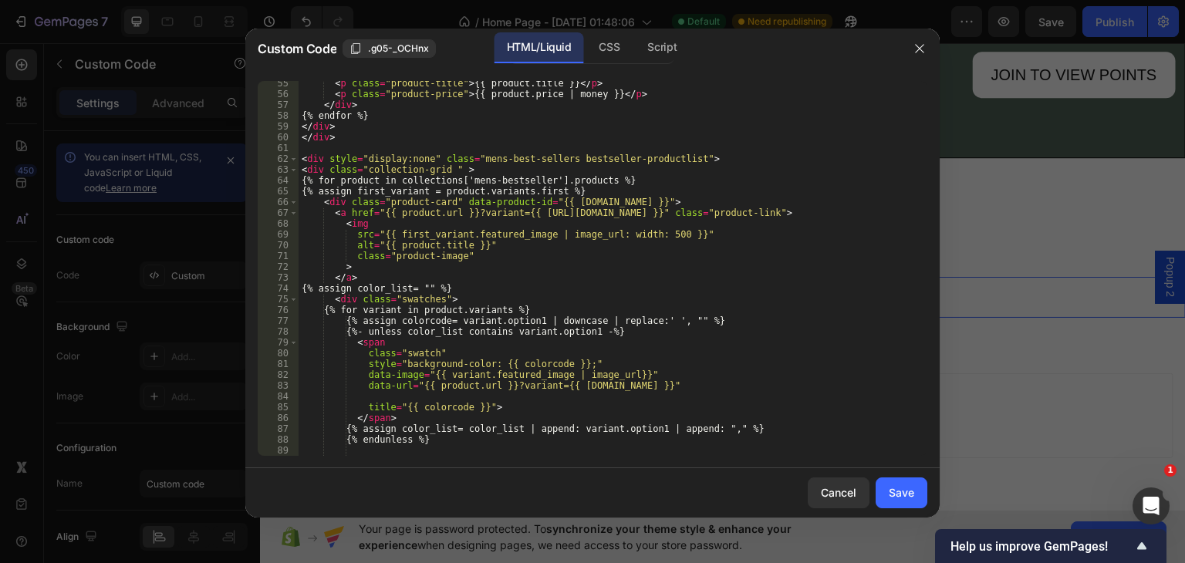
scroll to position [586, 0]
click at [909, 492] on div "Save" at bounding box center [901, 493] width 25 height 16
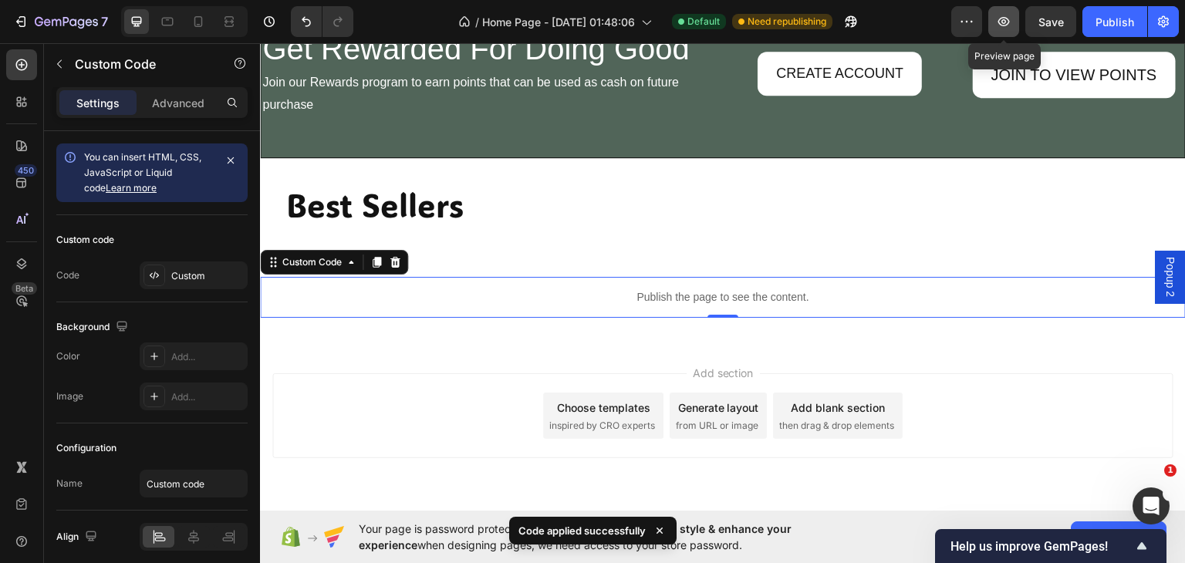
click at [1006, 18] on icon "button" at bounding box center [1005, 21] width 12 height 9
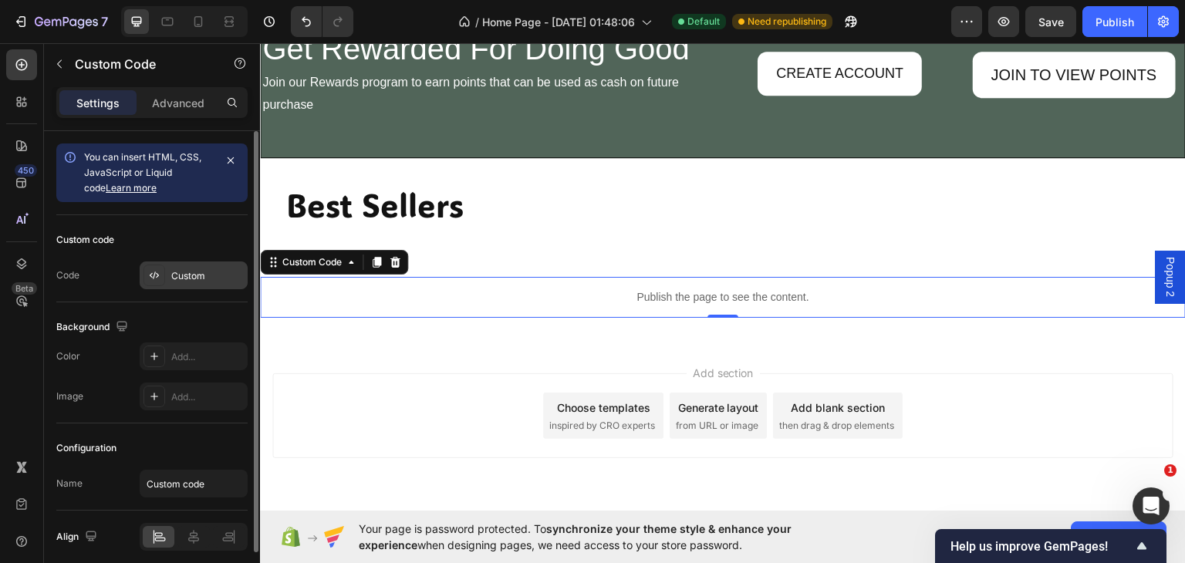
click at [198, 275] on div "Custom" at bounding box center [207, 276] width 73 height 14
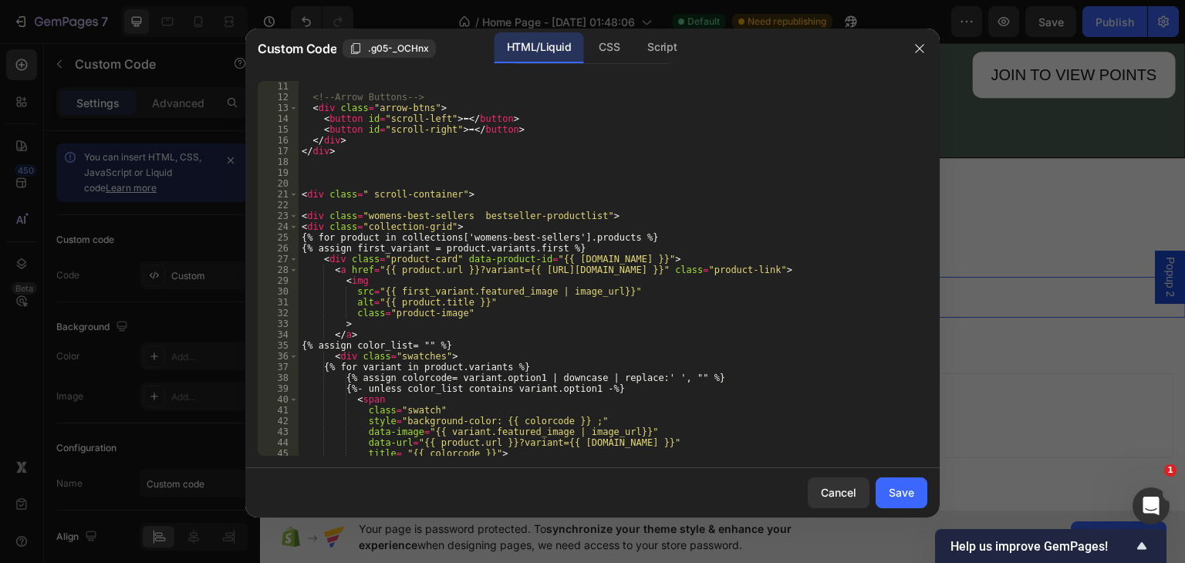
scroll to position [216, 0]
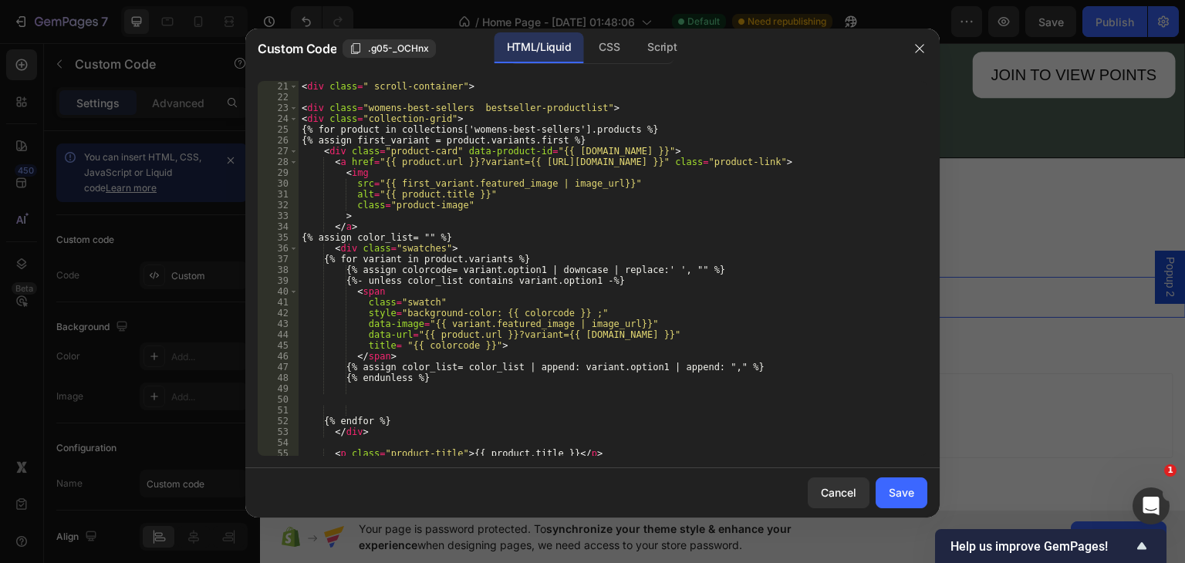
click at [587, 106] on div "< div class = " scroll-container" > < div class = "womens-best-sellers bestsell…" at bounding box center [607, 268] width 617 height 397
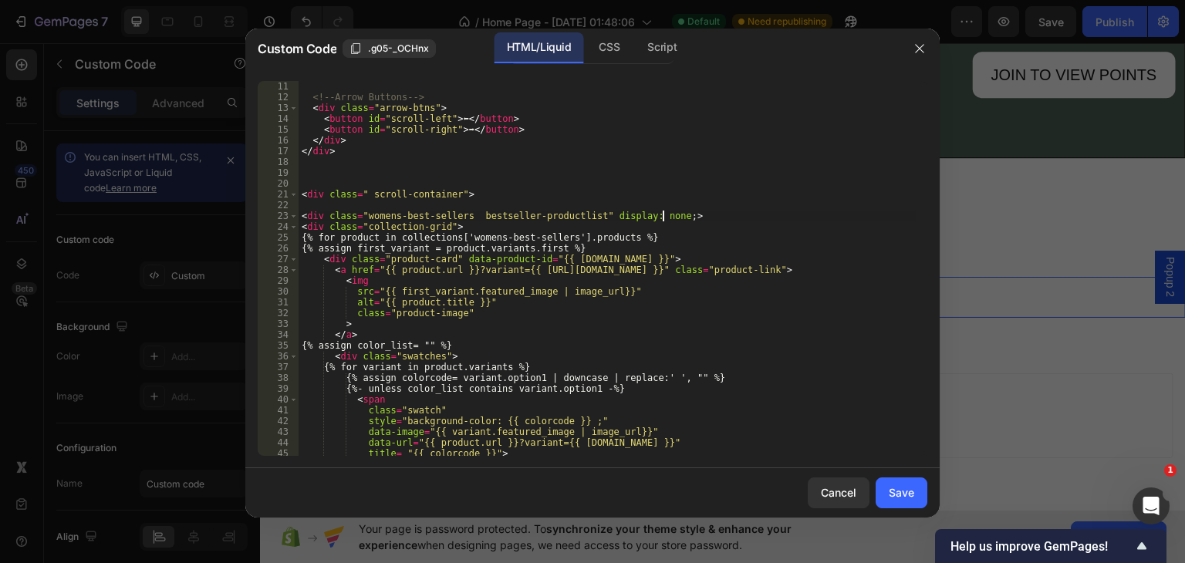
scroll to position [108, 0]
click at [590, 217] on div "<!-- Arrow Buttons --> < div class = "arrow-btns" > < button id = "scroll-left"…" at bounding box center [607, 268] width 617 height 397
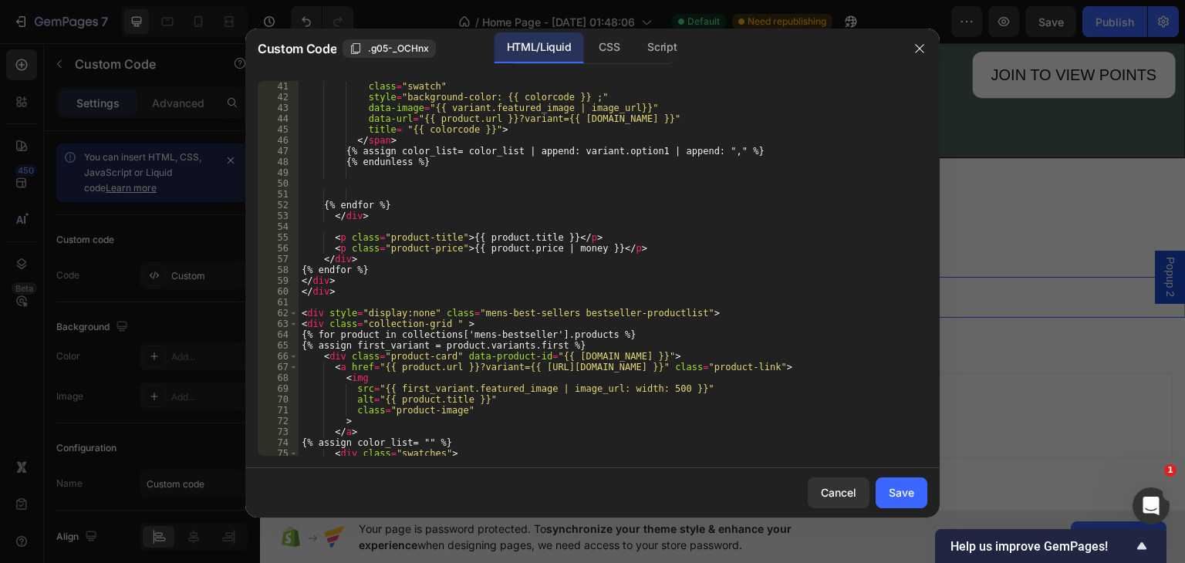
scroll to position [540, 0]
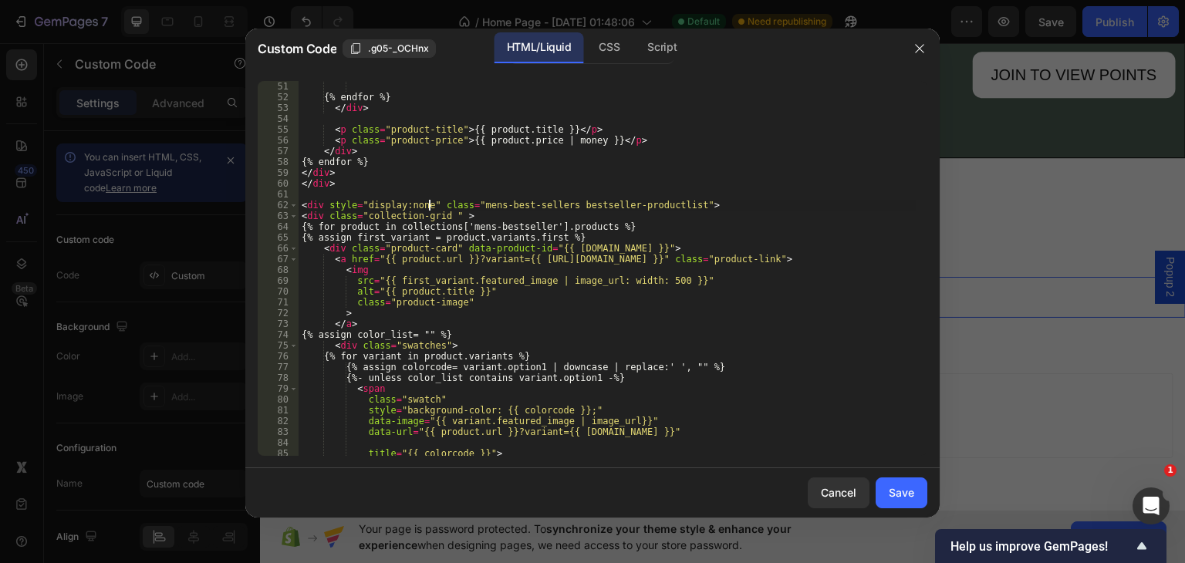
click at [431, 201] on div "{% endfor %} </ div > < p class = "product-title" > {{ product.title }} </ p > …" at bounding box center [607, 268] width 617 height 397
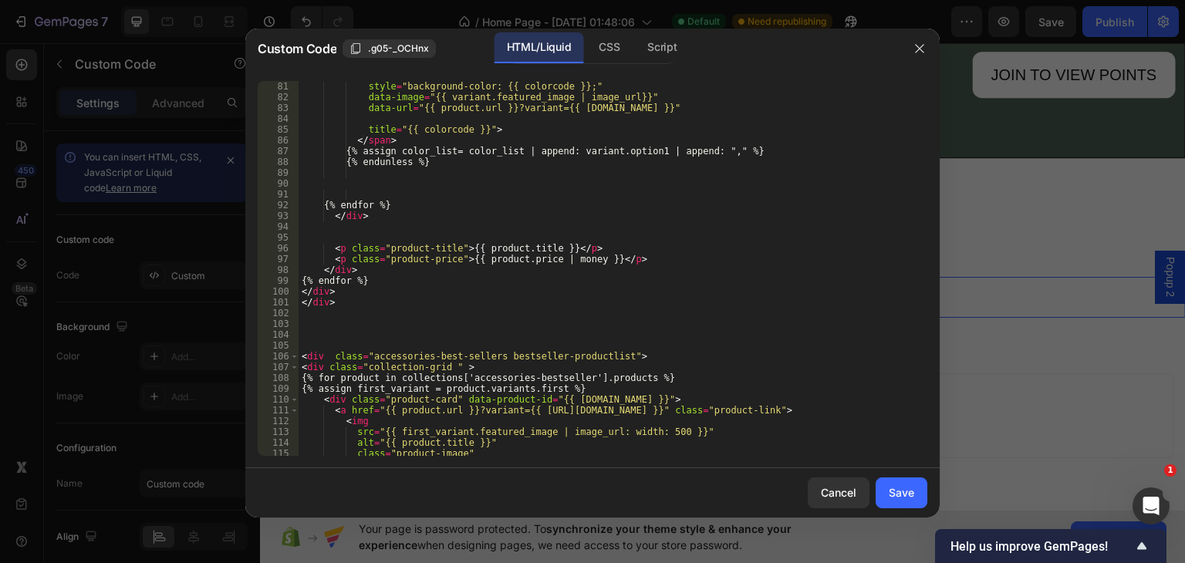
scroll to position [972, 0]
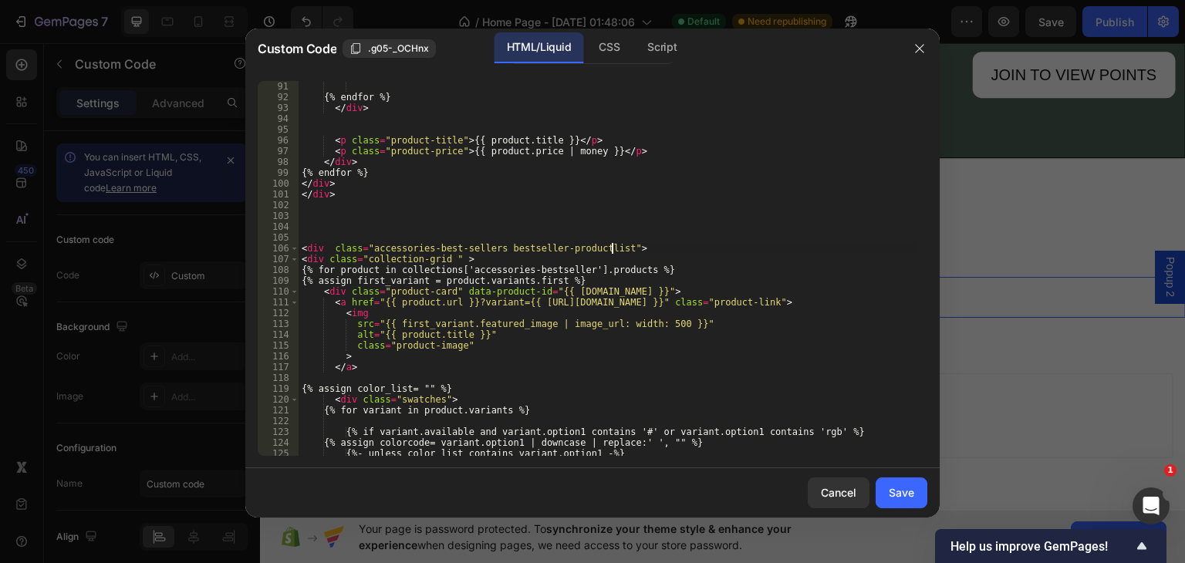
click at [611, 251] on div "{% endfor %} </ div > < p class = "product-title" > {{ product.title }} </ p > …" at bounding box center [607, 268] width 617 height 397
type textarea "<div class="accessories-best-sellers bestseller-productlist" style="display:non…"
click at [895, 495] on div "Save" at bounding box center [901, 493] width 25 height 16
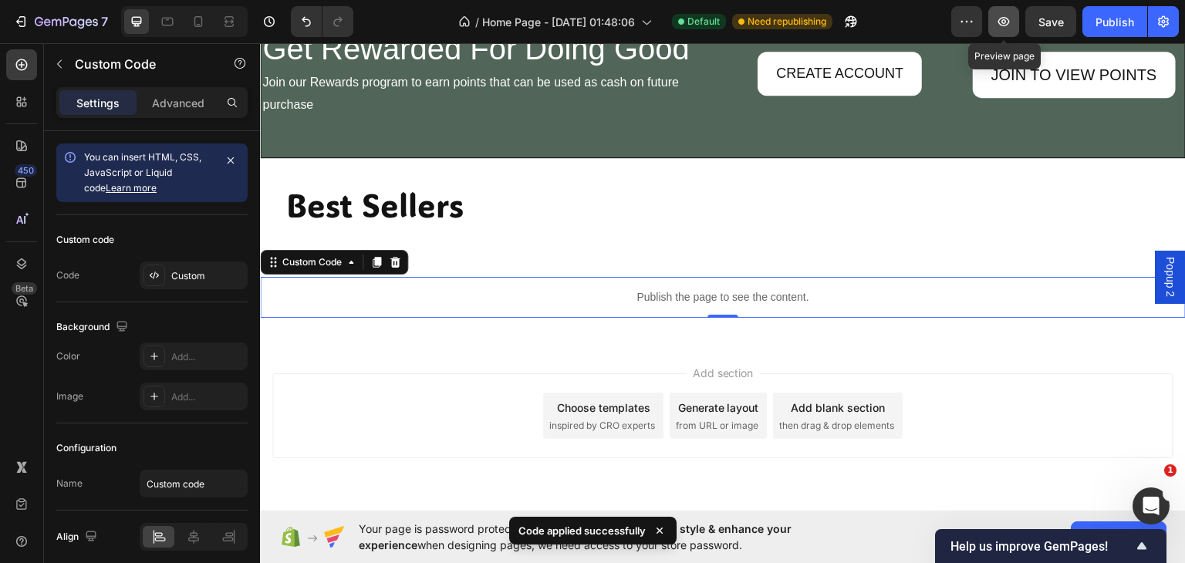
click at [1006, 24] on icon "button" at bounding box center [1003, 21] width 15 height 15
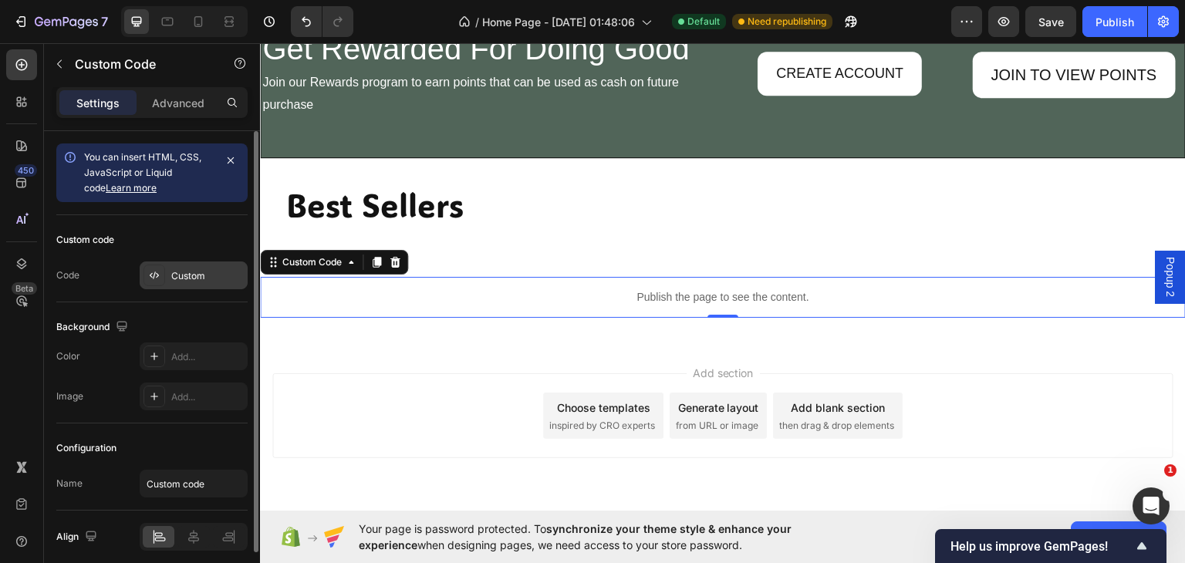
click at [181, 263] on div "Custom" at bounding box center [194, 276] width 108 height 28
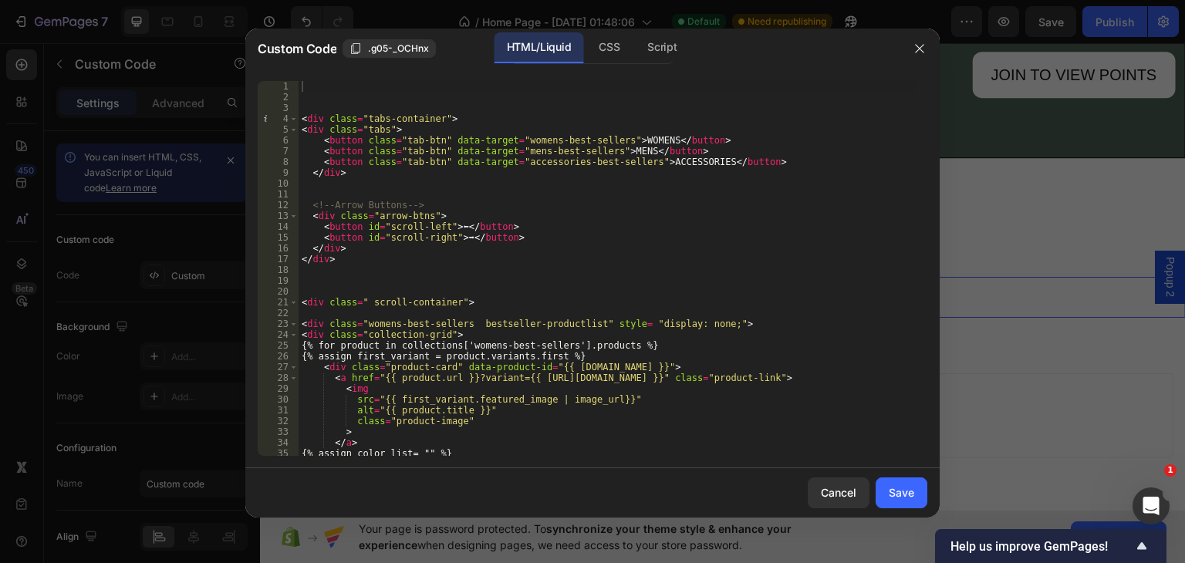
drag, startPoint x: 649, startPoint y: 45, endPoint x: 645, endPoint y: 68, distance: 23.5
click at [651, 46] on div "Script" at bounding box center [662, 47] width 54 height 31
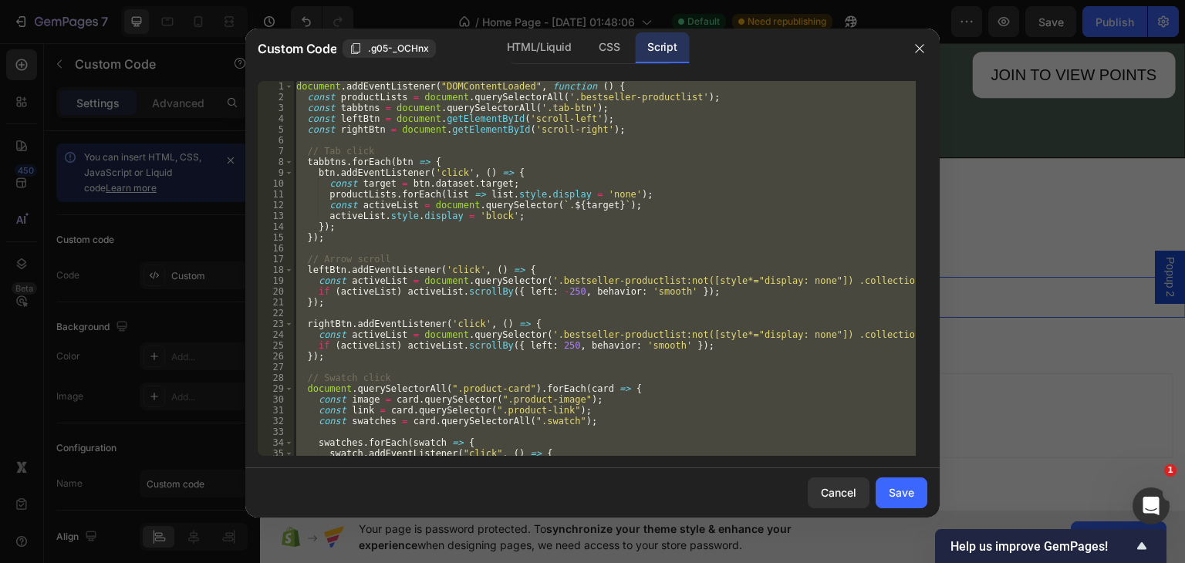
click at [531, 229] on div "document . addEventListener ( "DOMContentLoaded" , function ( ) { const product…" at bounding box center [604, 268] width 623 height 375
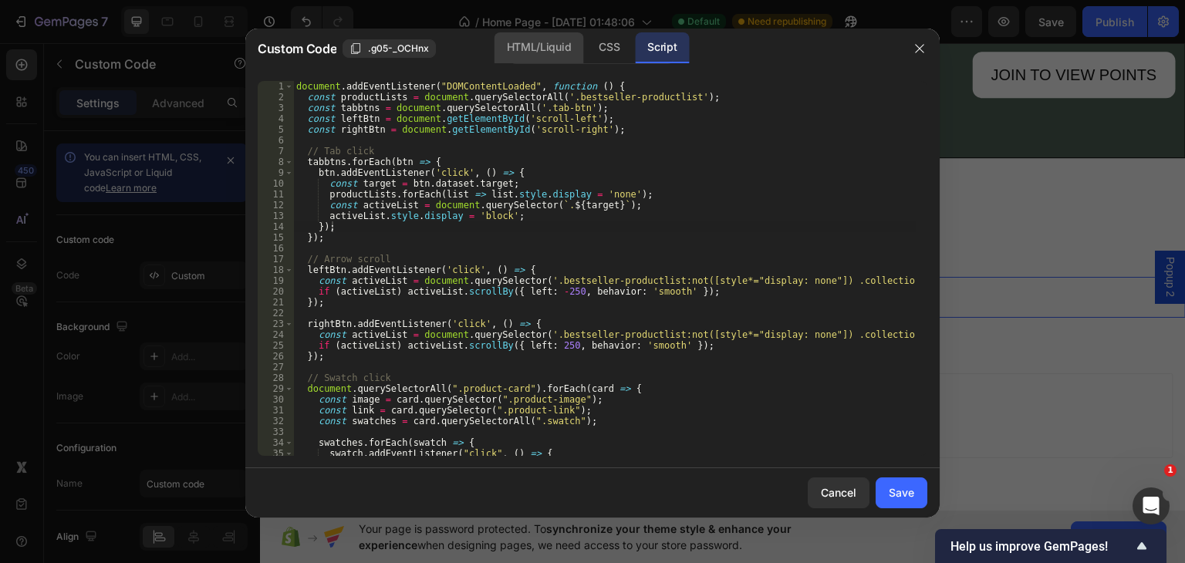
click at [558, 45] on div "HTML/Liquid" at bounding box center [539, 47] width 89 height 31
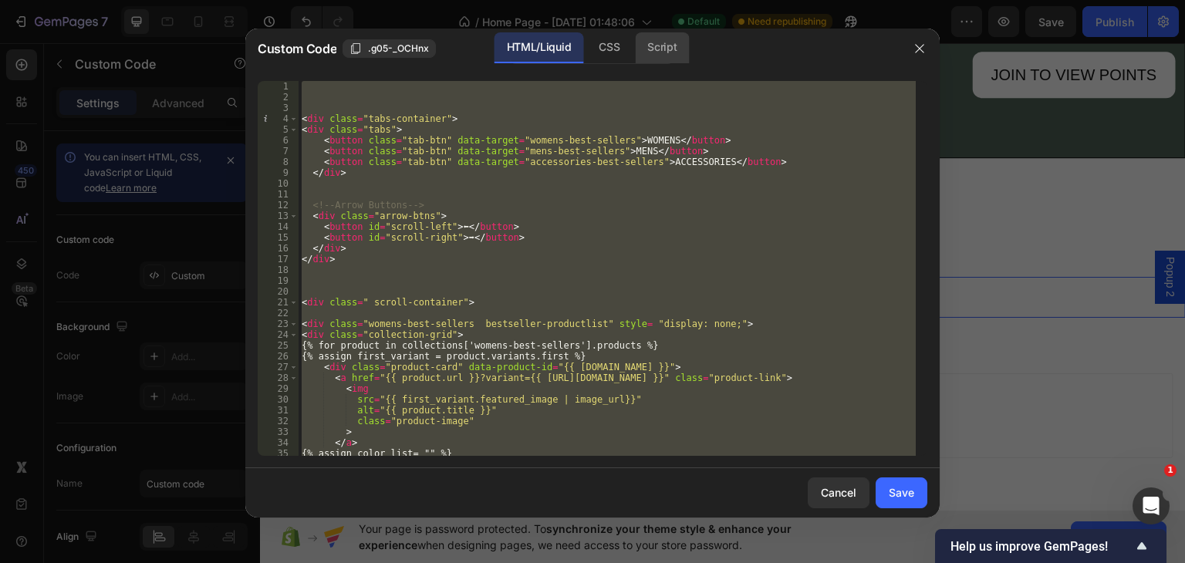
click at [648, 46] on div "Script" at bounding box center [662, 47] width 54 height 31
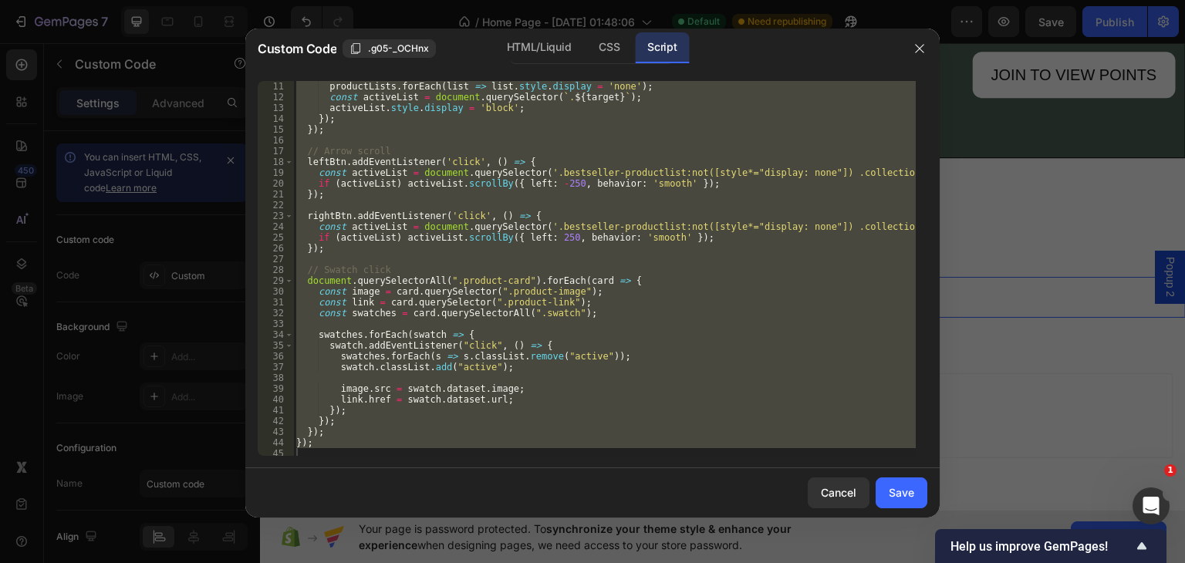
scroll to position [0, 0]
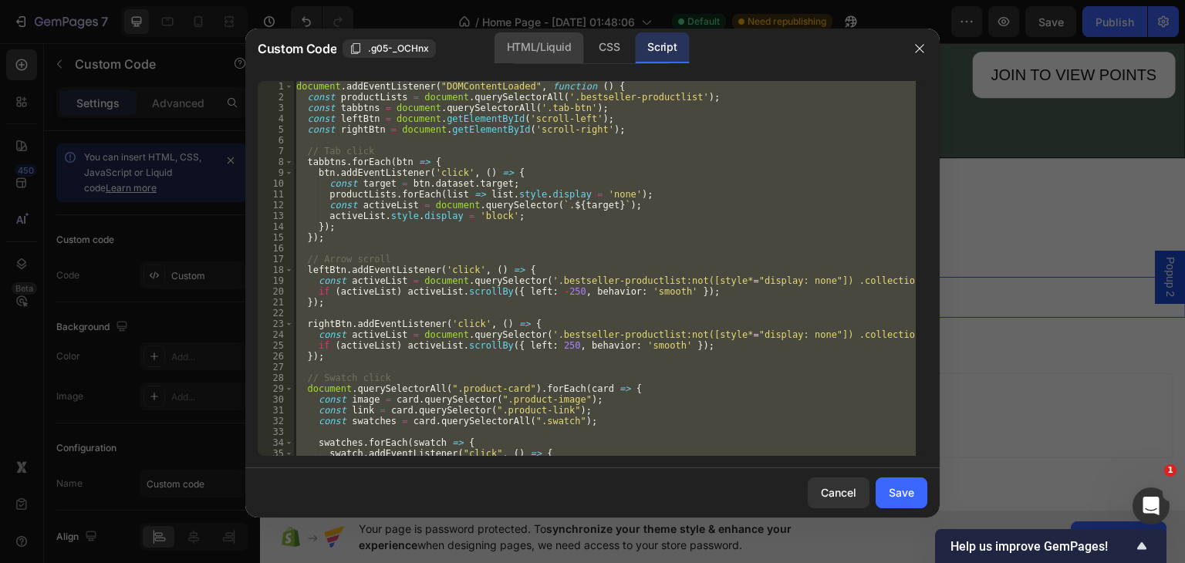
click at [556, 40] on div "HTML/Liquid" at bounding box center [539, 47] width 89 height 31
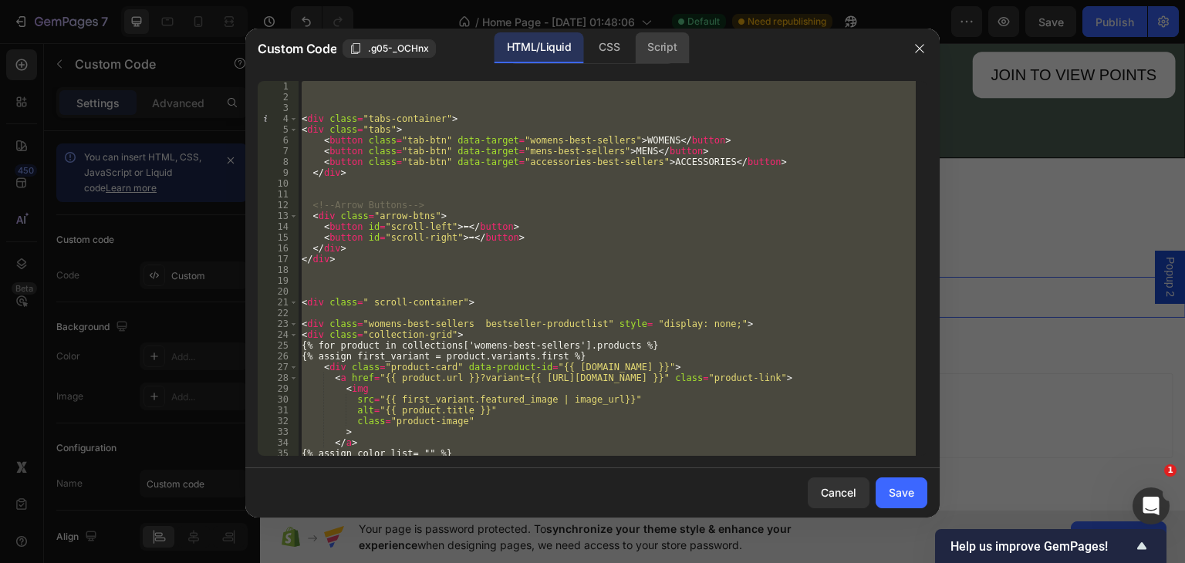
click at [653, 42] on div "Script" at bounding box center [662, 47] width 54 height 31
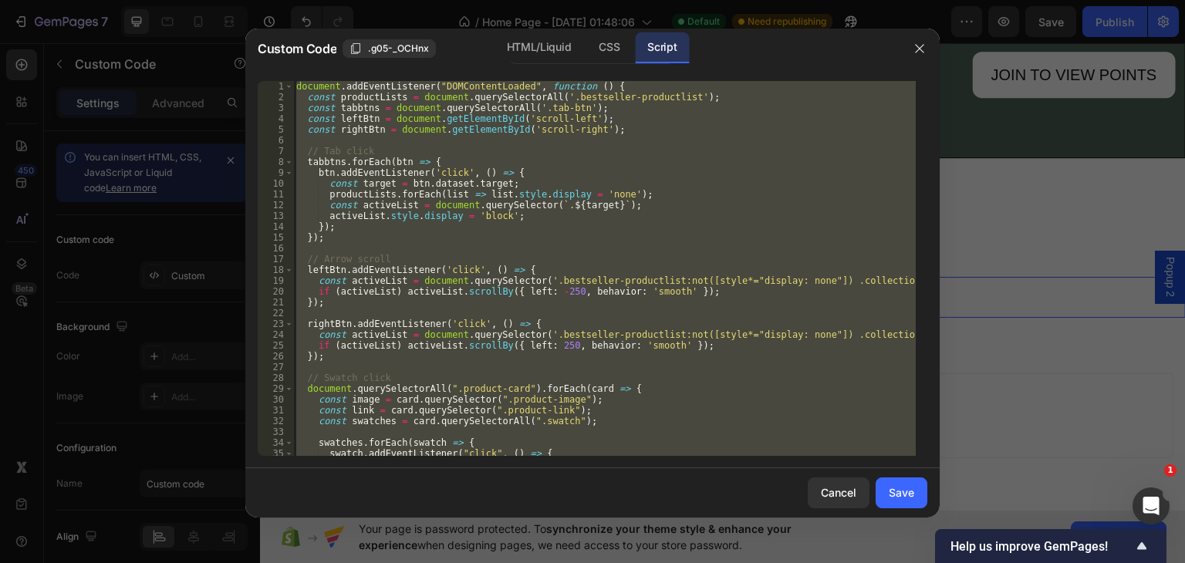
click at [519, 30] on div "Custom Code .g05-_OCHnx HTML/Liquid CSS Script" at bounding box center [572, 49] width 654 height 40
click at [534, 47] on div "HTML/Liquid" at bounding box center [539, 47] width 89 height 31
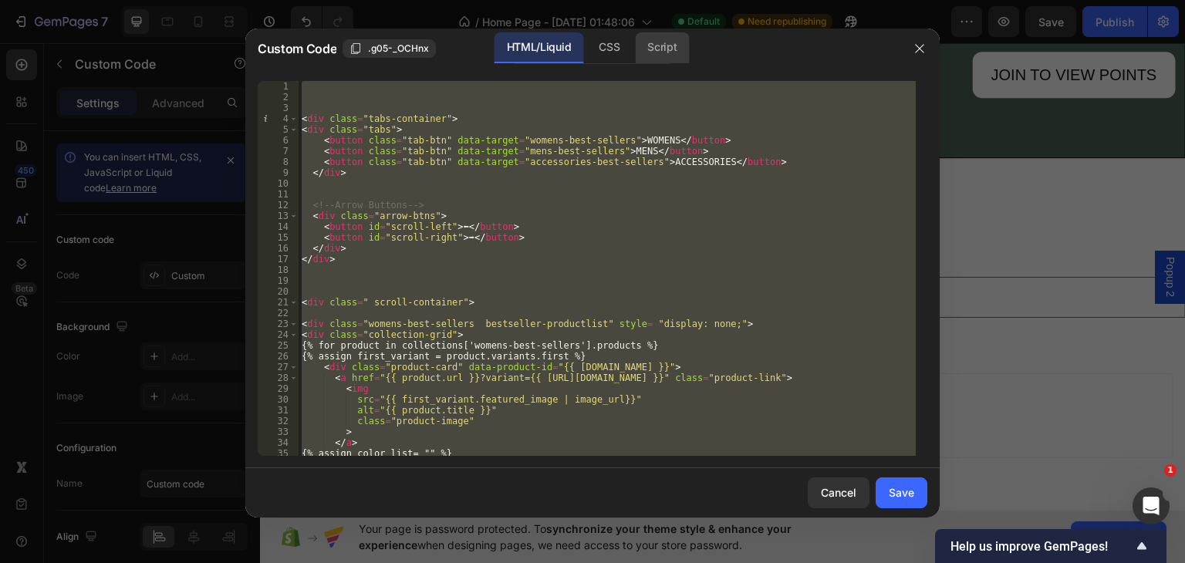
click at [657, 46] on div "Script" at bounding box center [662, 47] width 54 height 31
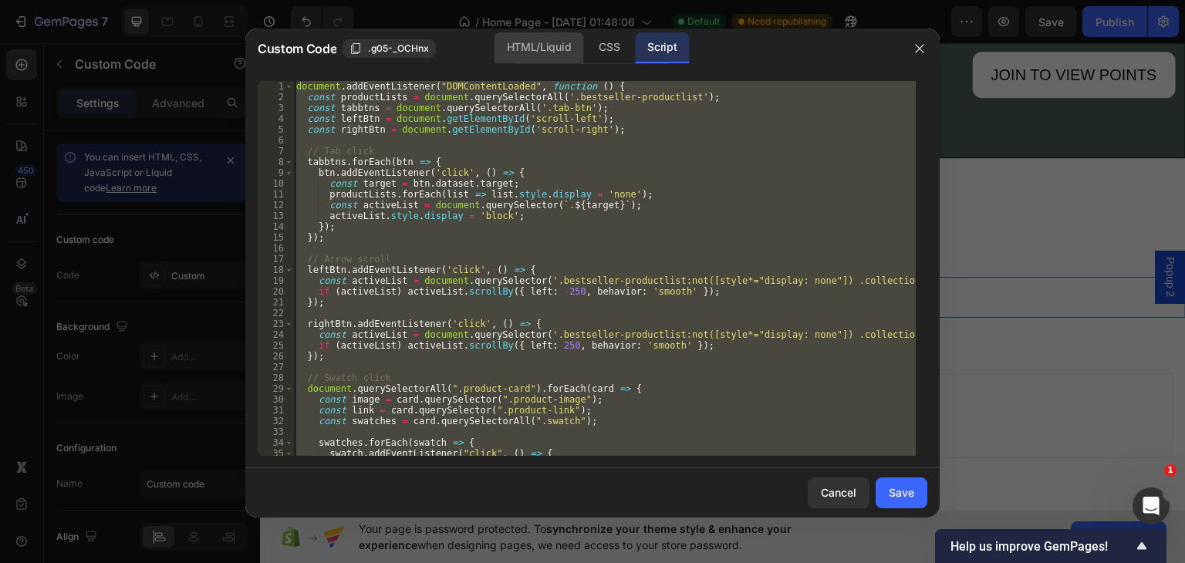
click at [516, 44] on div "HTML/Liquid" at bounding box center [539, 47] width 89 height 31
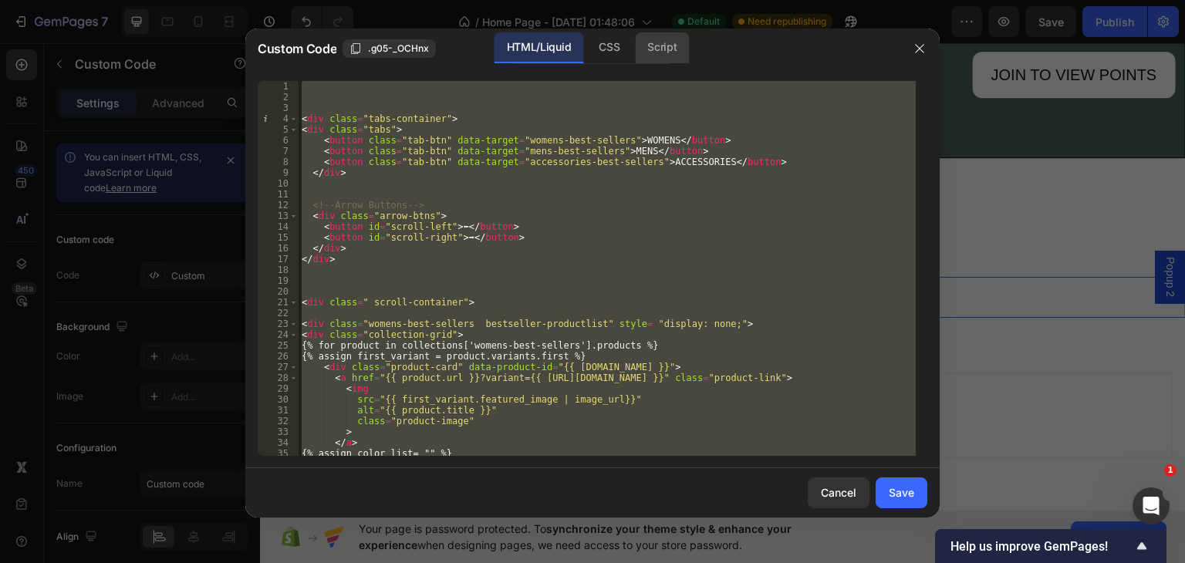
click at [659, 46] on div "Script" at bounding box center [662, 47] width 54 height 31
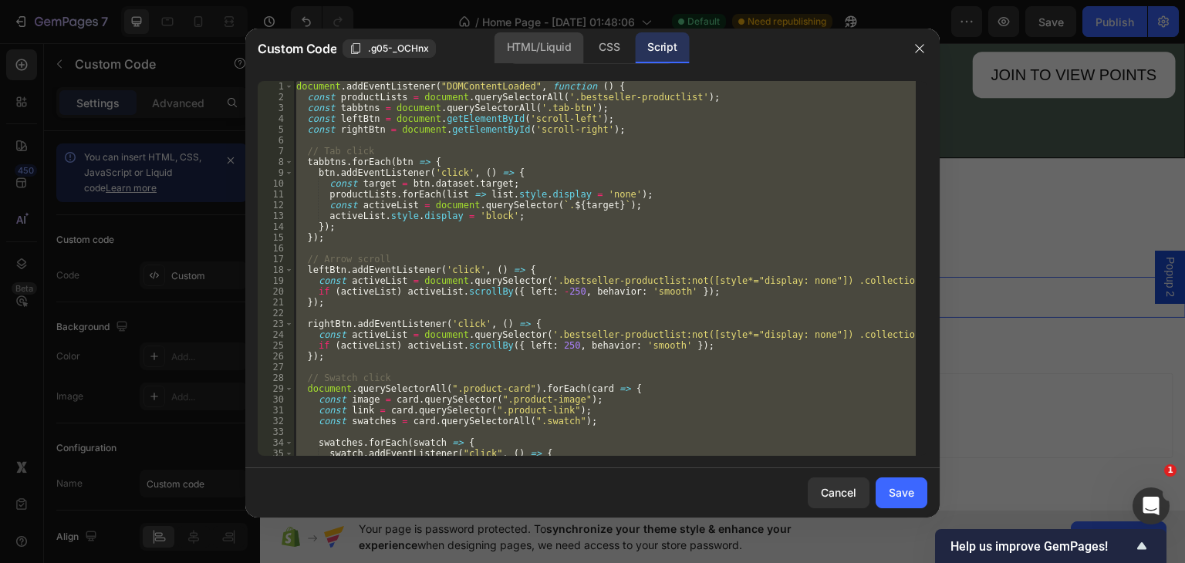
click at [523, 44] on div "HTML/Liquid" at bounding box center [539, 47] width 89 height 31
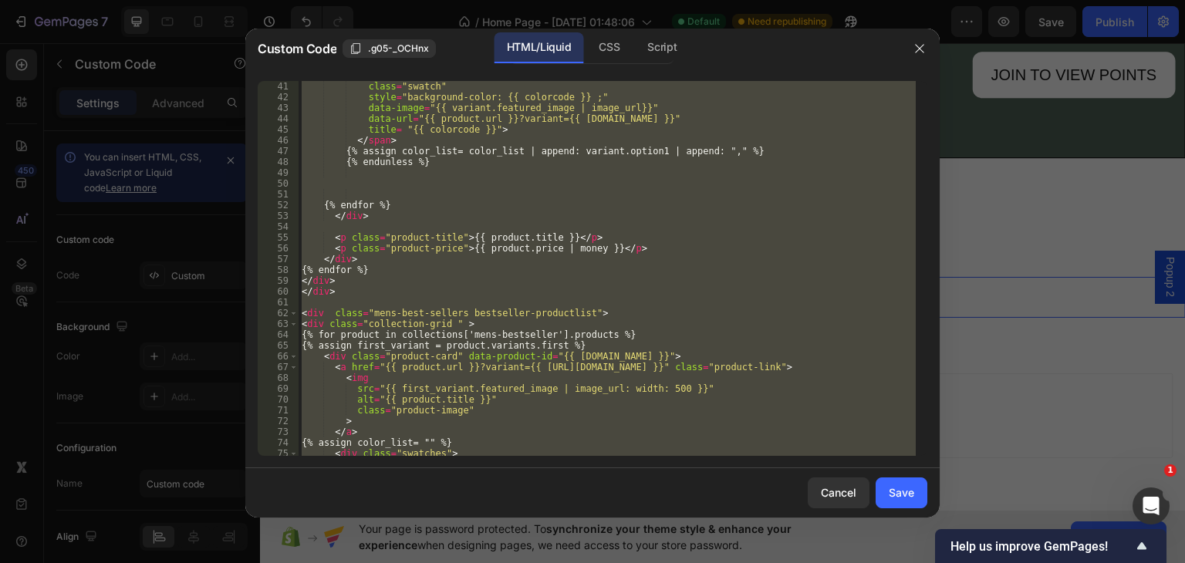
scroll to position [108, 0]
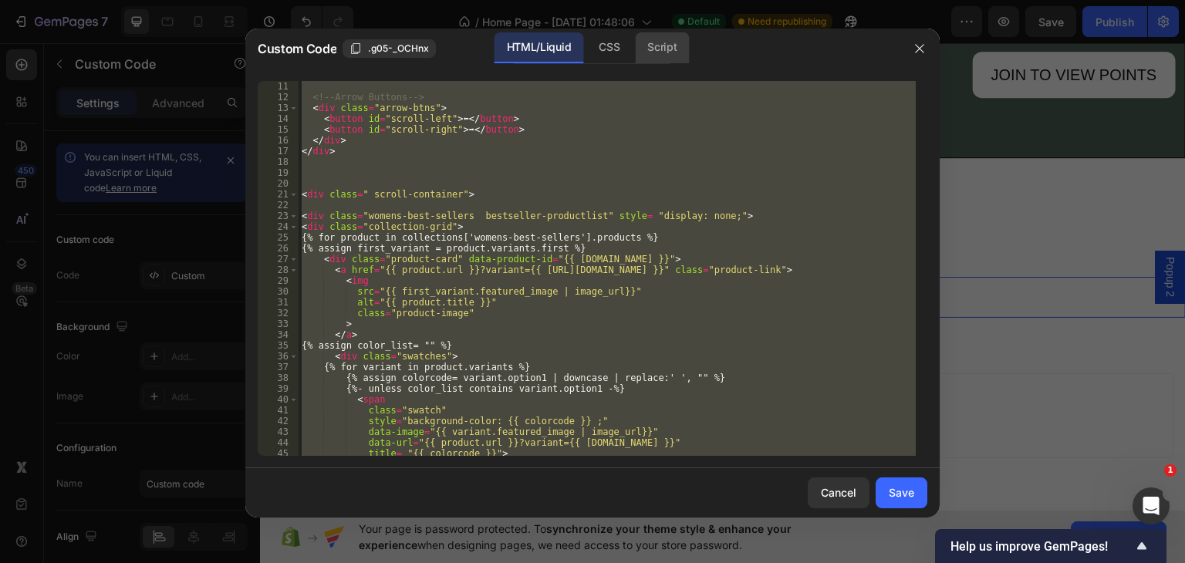
click at [668, 44] on div "Script" at bounding box center [662, 47] width 54 height 31
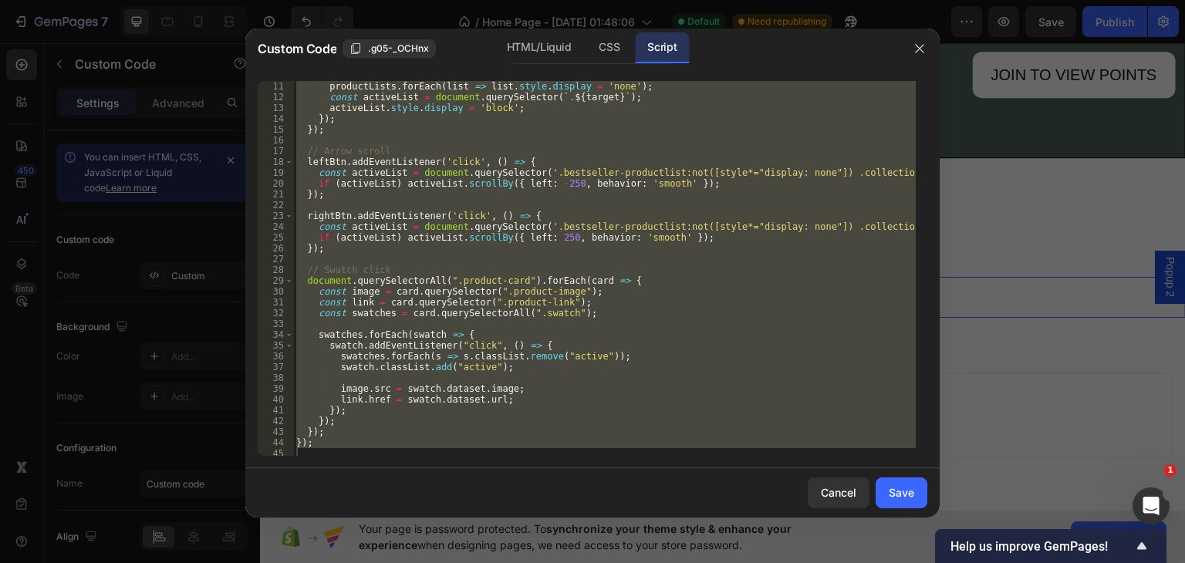
scroll to position [0, 0]
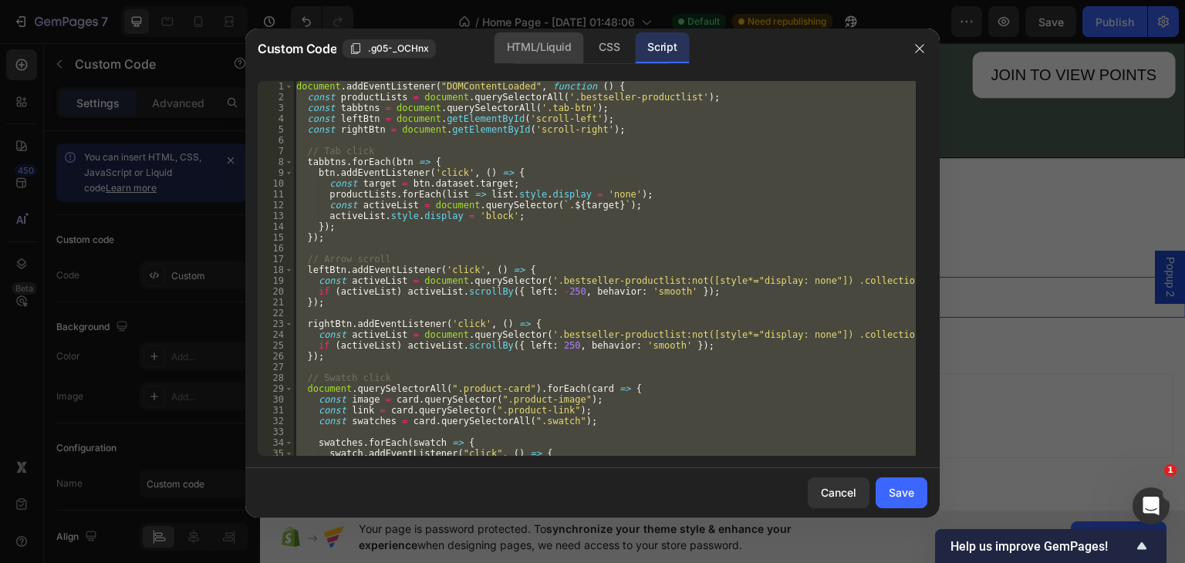
click at [549, 46] on div "HTML/Liquid" at bounding box center [539, 47] width 89 height 31
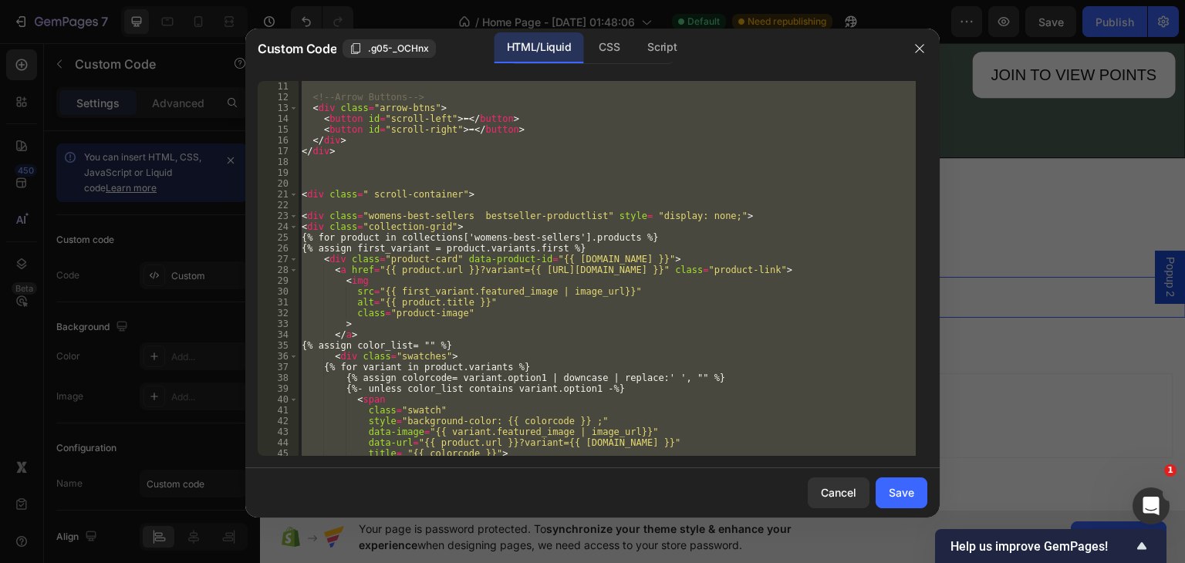
scroll to position [108, 0]
click at [661, 39] on div "Script" at bounding box center [662, 47] width 54 height 31
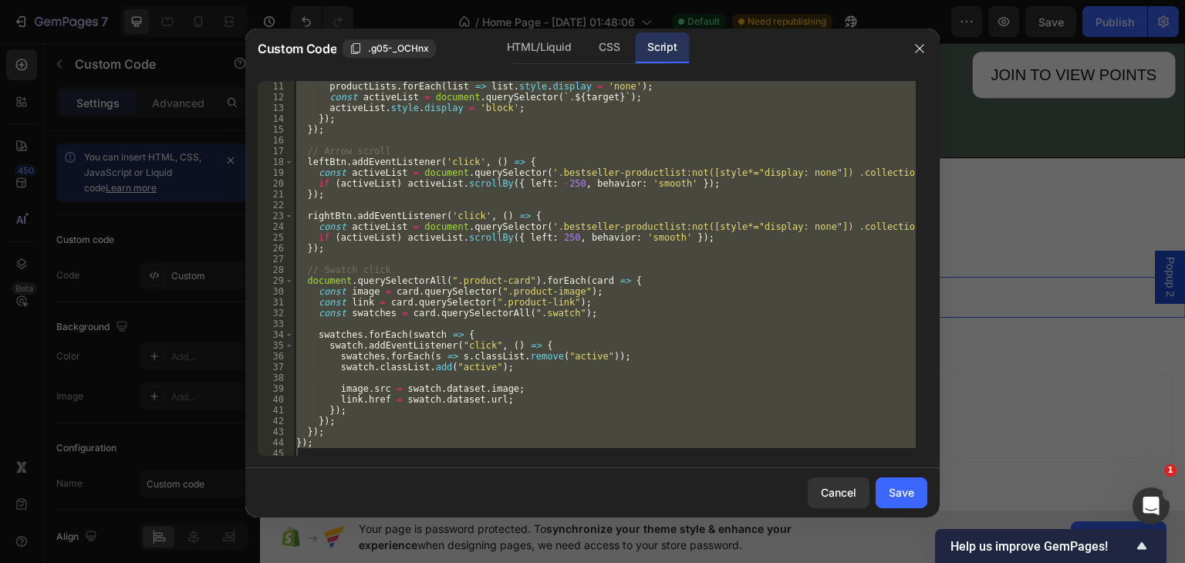
scroll to position [0, 0]
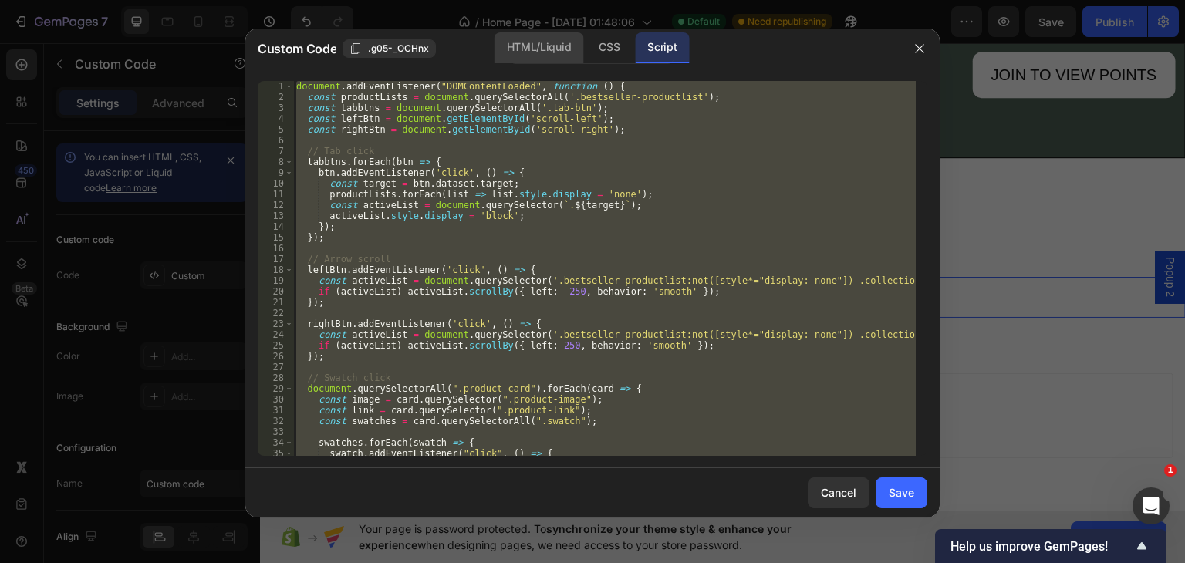
click at [529, 54] on div "HTML/Liquid" at bounding box center [539, 47] width 89 height 31
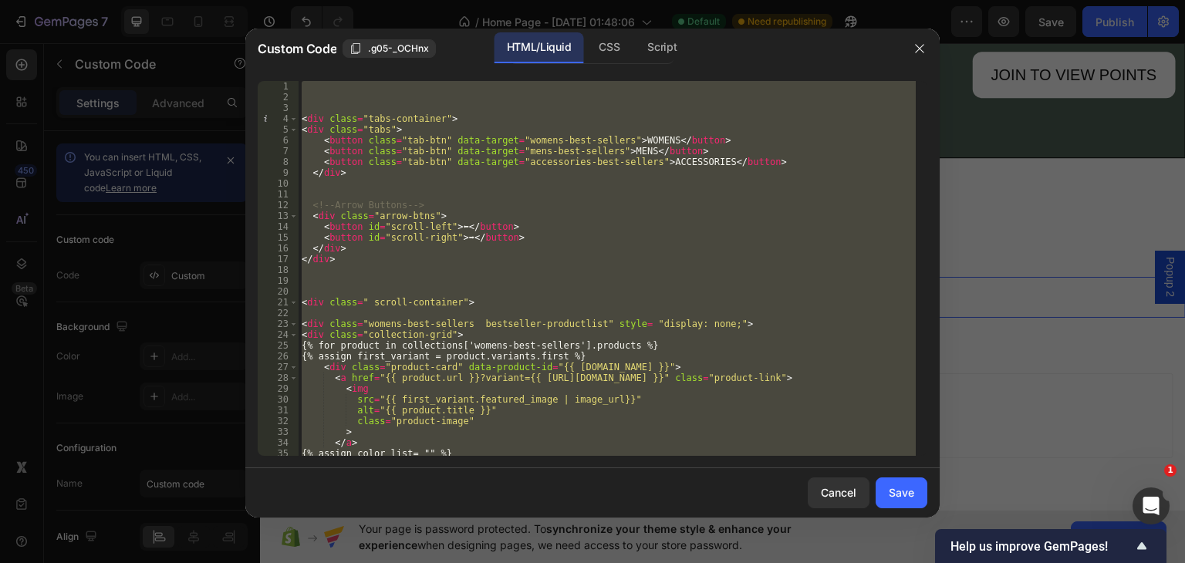
scroll to position [108, 0]
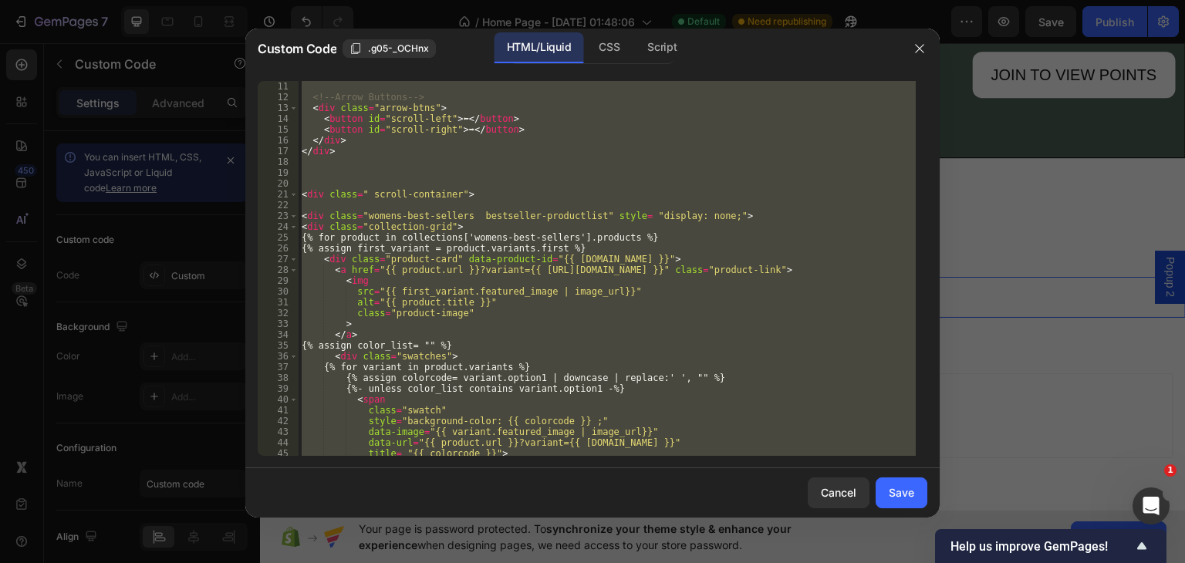
click at [701, 211] on div "<!-- Arrow Buttons --> < div class = "arrow-btns" > < button id = "scroll-left"…" at bounding box center [607, 268] width 617 height 375
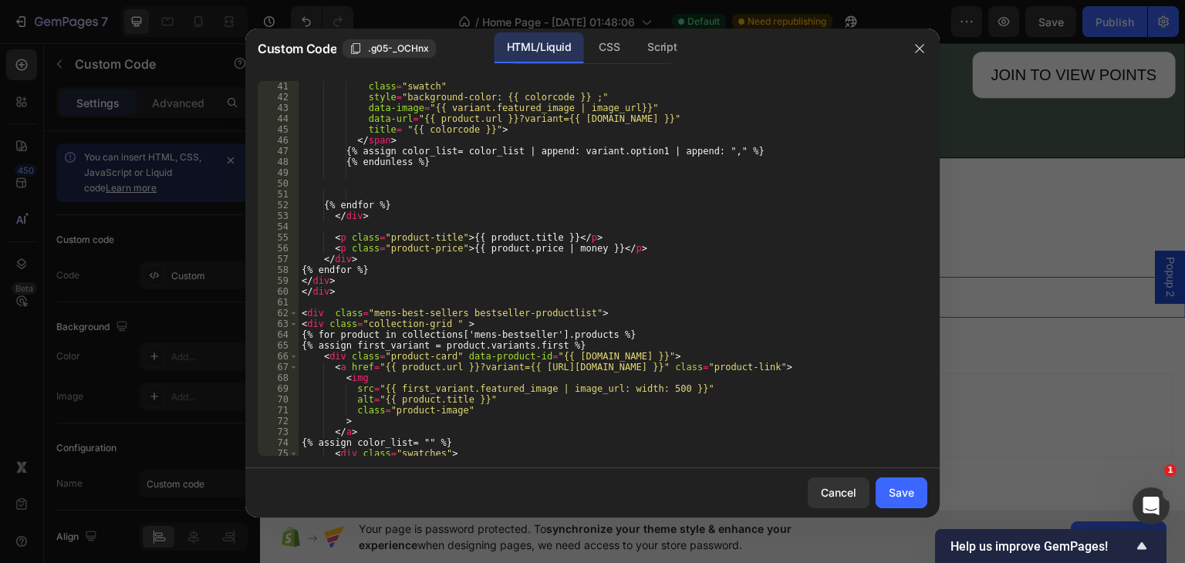
scroll to position [432, 0]
click at [515, 336] on div "< span class = "swatch" style = "background-color: {{ colorcode }} ;" data-imag…" at bounding box center [607, 268] width 617 height 397
click at [525, 346] on div "mens-best- sellers local wo mens-best- sellers local" at bounding box center [582, 367] width 230 height 52
click at [586, 336] on div "< span class = "swatch" style = "background-color: {{ colorcode }} ;" data-imag…" at bounding box center [607, 268] width 617 height 397
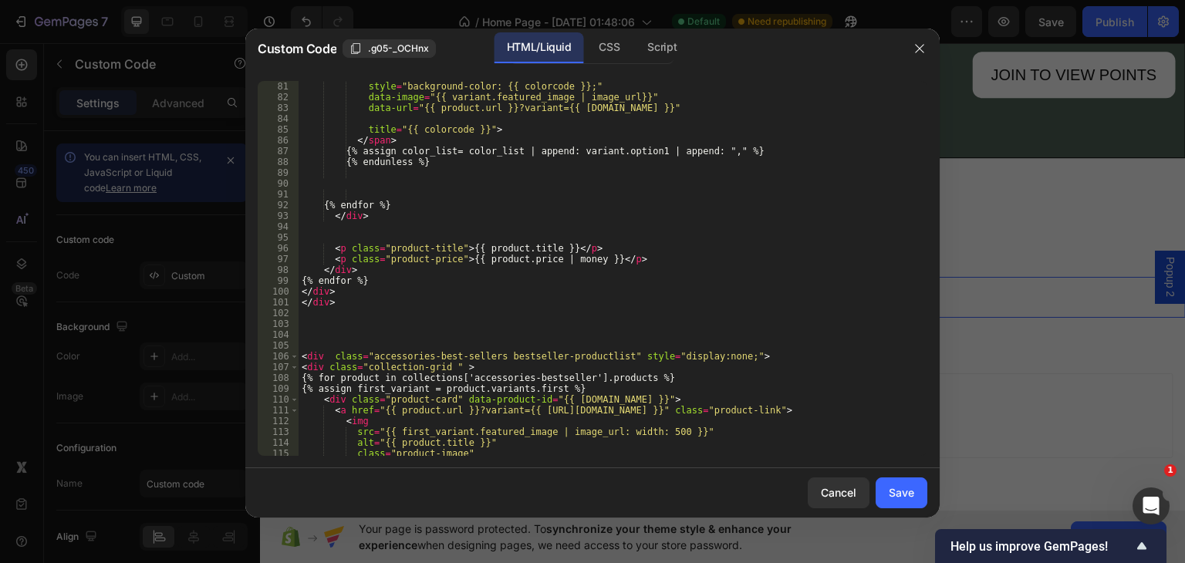
scroll to position [972, 0]
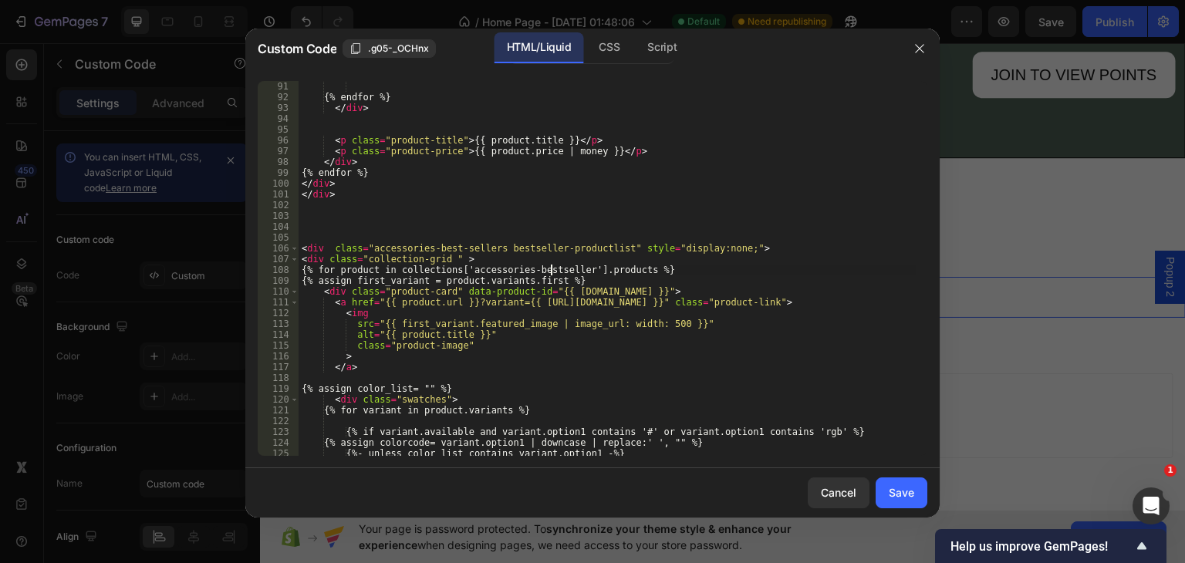
click at [549, 267] on div "{% endfor %} </ div > < p class = "product-title" > {{ product.title }} </ p > …" at bounding box center [607, 268] width 617 height 397
click at [573, 282] on div "accessories-best- sellers local" at bounding box center [582, 295] width 230 height 39
click at [622, 272] on div "{% endfor %} </ div > < p class = "product-title" > {{ product.title }} </ p > …" at bounding box center [607, 268] width 617 height 397
type textarea "{% for product in collections['accessories-best-sellers'].products %}"
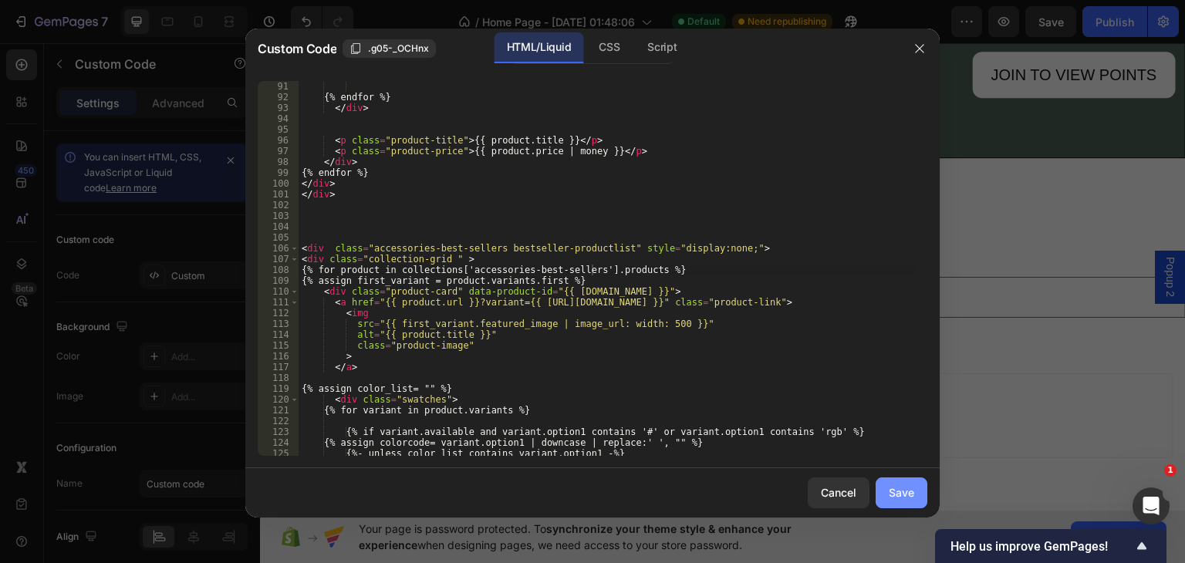
click at [895, 492] on div "Save" at bounding box center [901, 493] width 25 height 16
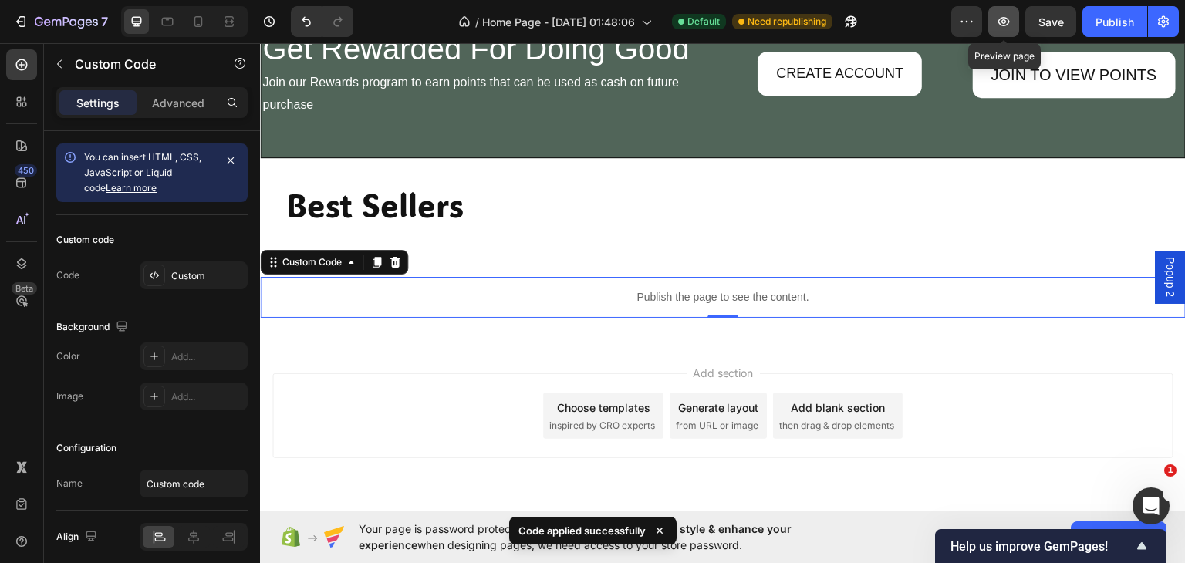
click at [1002, 22] on icon "button" at bounding box center [1003, 21] width 15 height 15
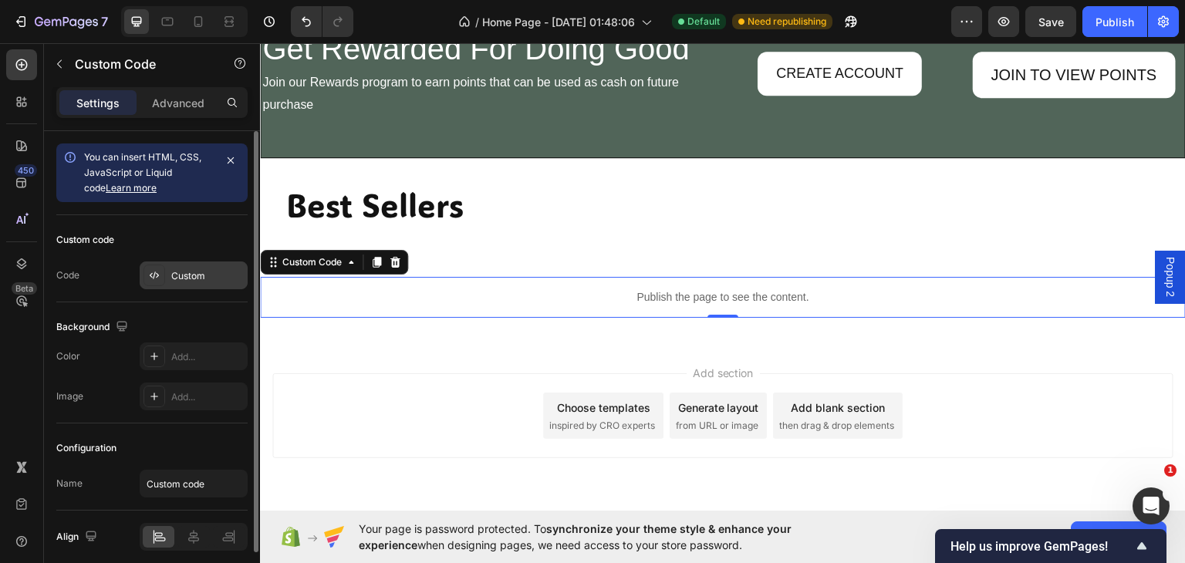
click at [184, 276] on div "Custom" at bounding box center [207, 276] width 73 height 14
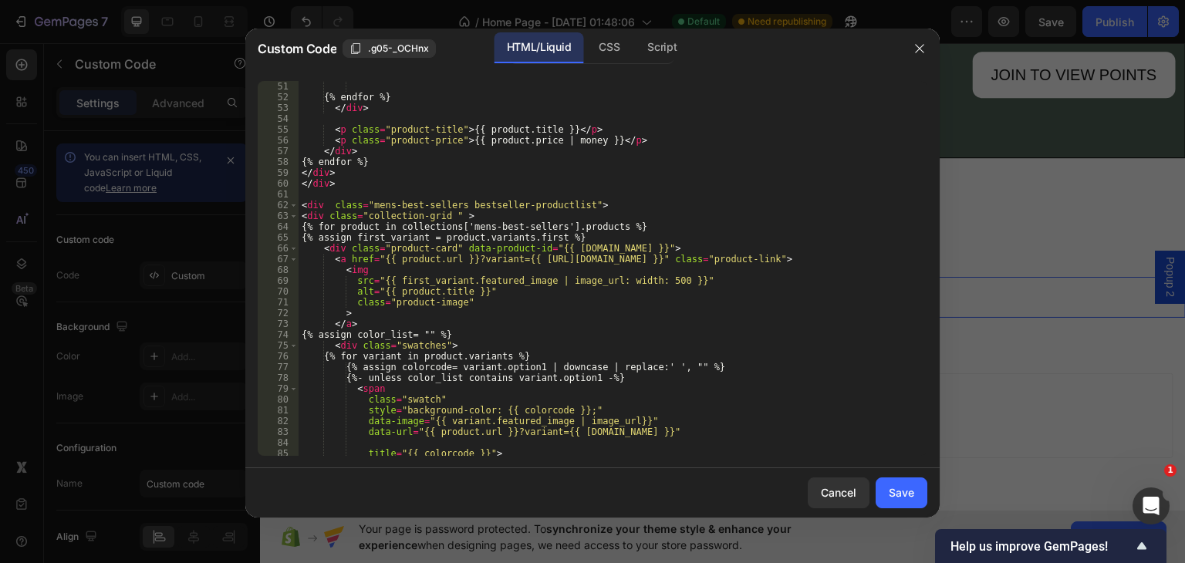
scroll to position [540, 0]
click at [573, 206] on div "{% endfor %} </ div > < p class = "product-title" > {{ product.title }} </ p > …" at bounding box center [607, 268] width 617 height 397
click at [658, 218] on div "displ ay local" at bounding box center [734, 230] width 230 height 39
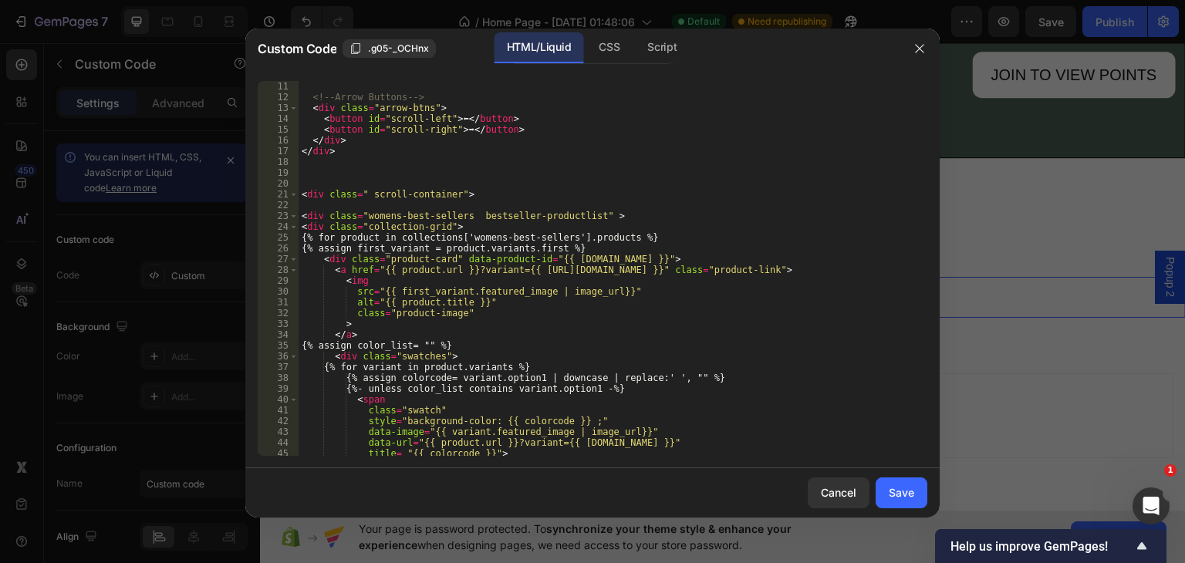
scroll to position [108, 0]
click at [649, 42] on div "Script" at bounding box center [662, 47] width 54 height 31
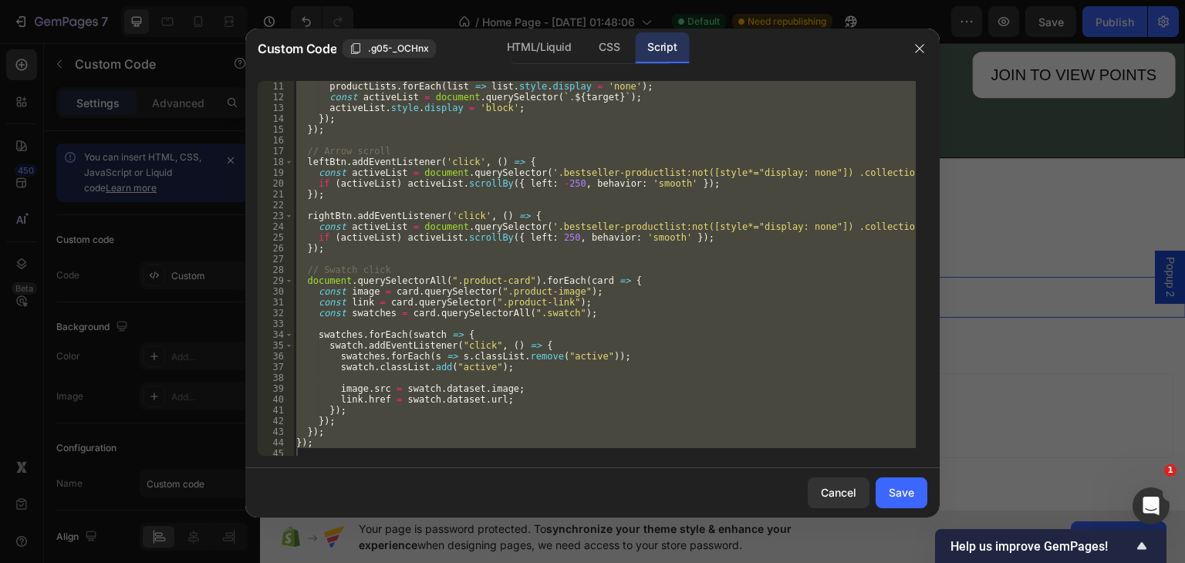
scroll to position [0, 0]
click at [497, 124] on div "const target = btn . dataset . target ; productLists . forEach ( list => list .…" at bounding box center [604, 268] width 623 height 375
type textarea "});"
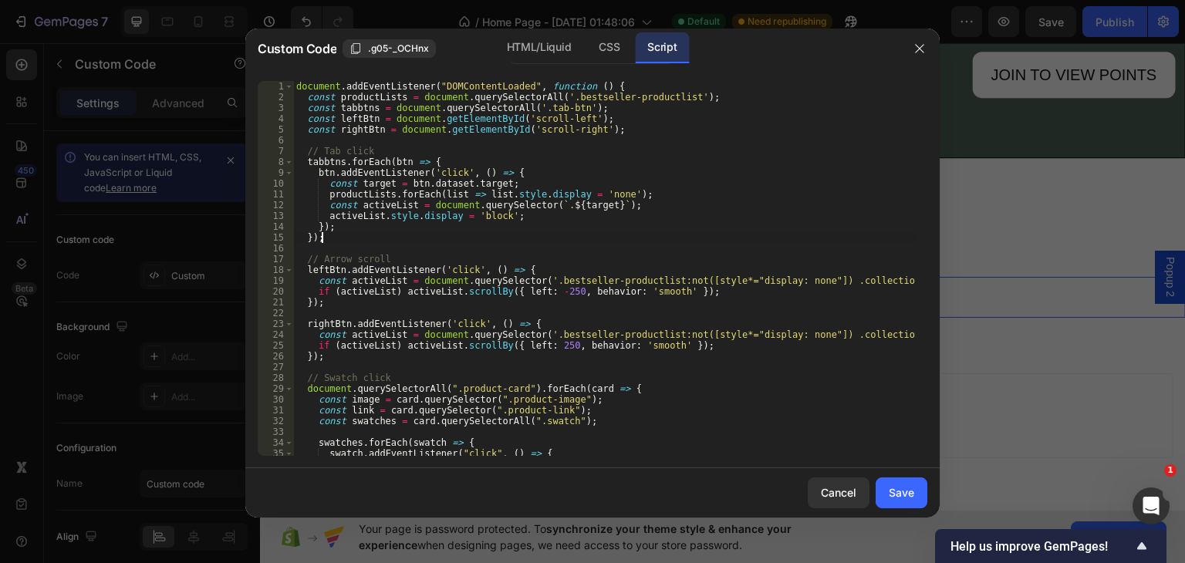
scroll to position [108, 0]
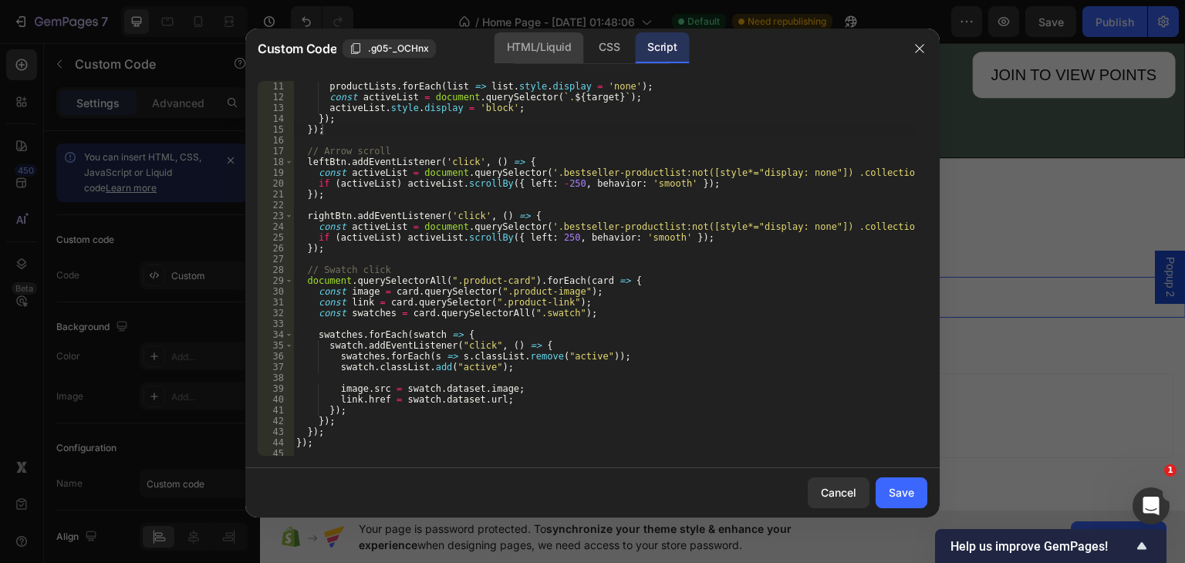
click at [528, 48] on div "HTML/Liquid" at bounding box center [539, 47] width 89 height 31
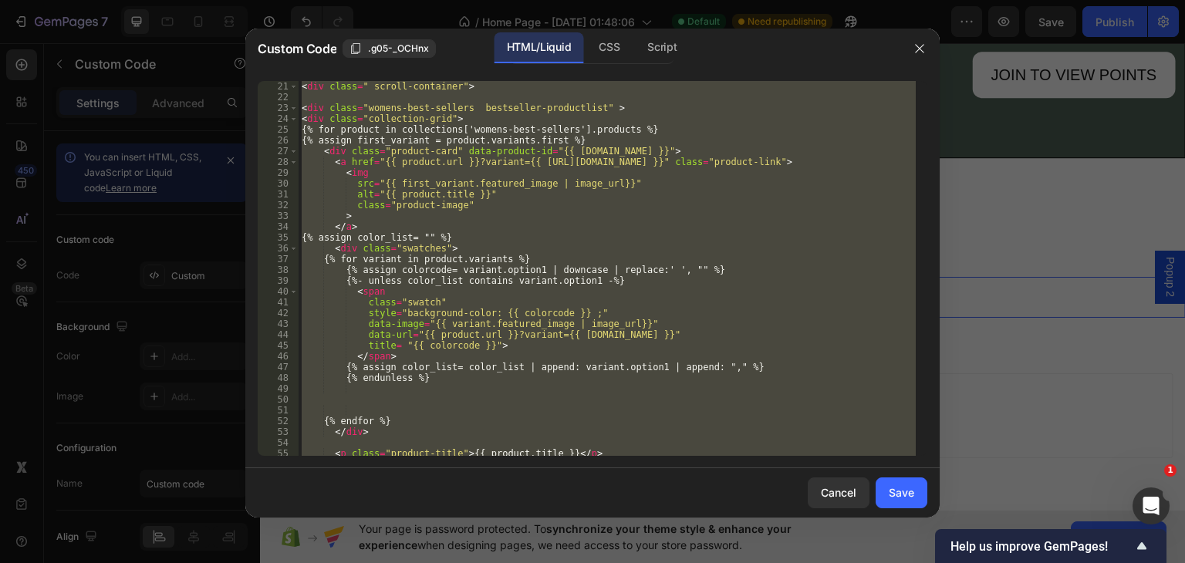
scroll to position [216, 0]
click at [671, 53] on div "Script" at bounding box center [662, 47] width 54 height 31
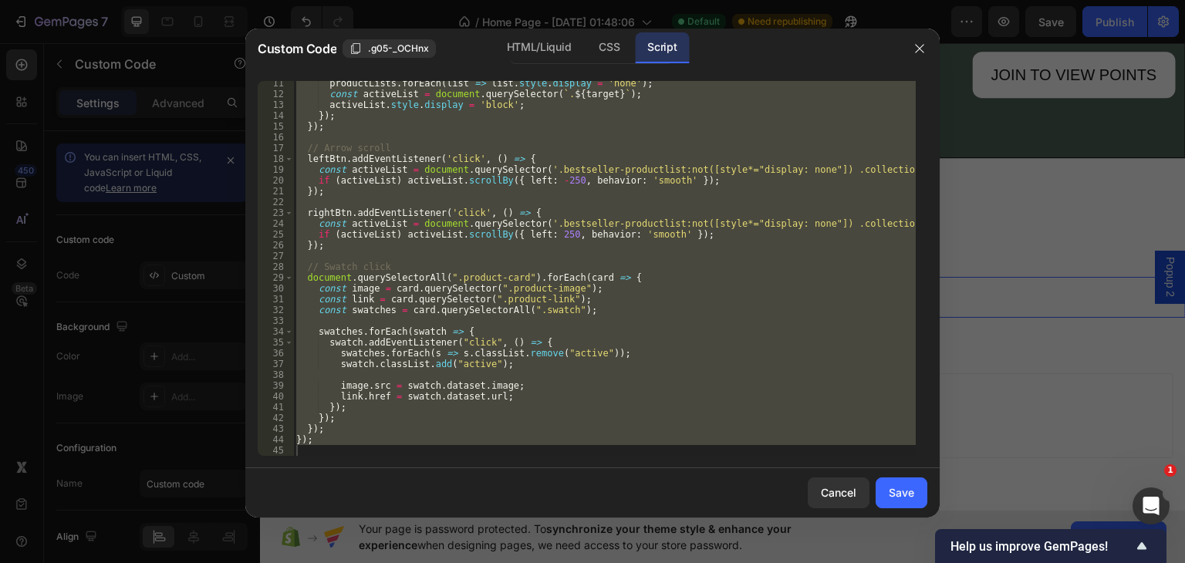
scroll to position [111, 0]
click at [549, 51] on div "HTML/Liquid" at bounding box center [539, 47] width 89 height 31
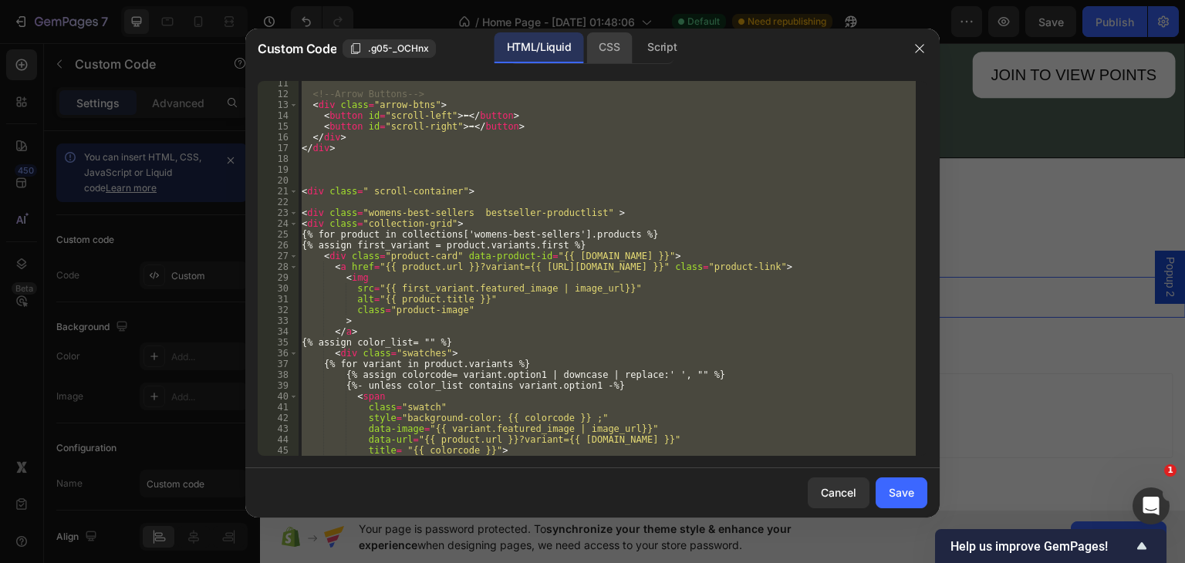
click at [603, 56] on div "CSS" at bounding box center [609, 47] width 46 height 31
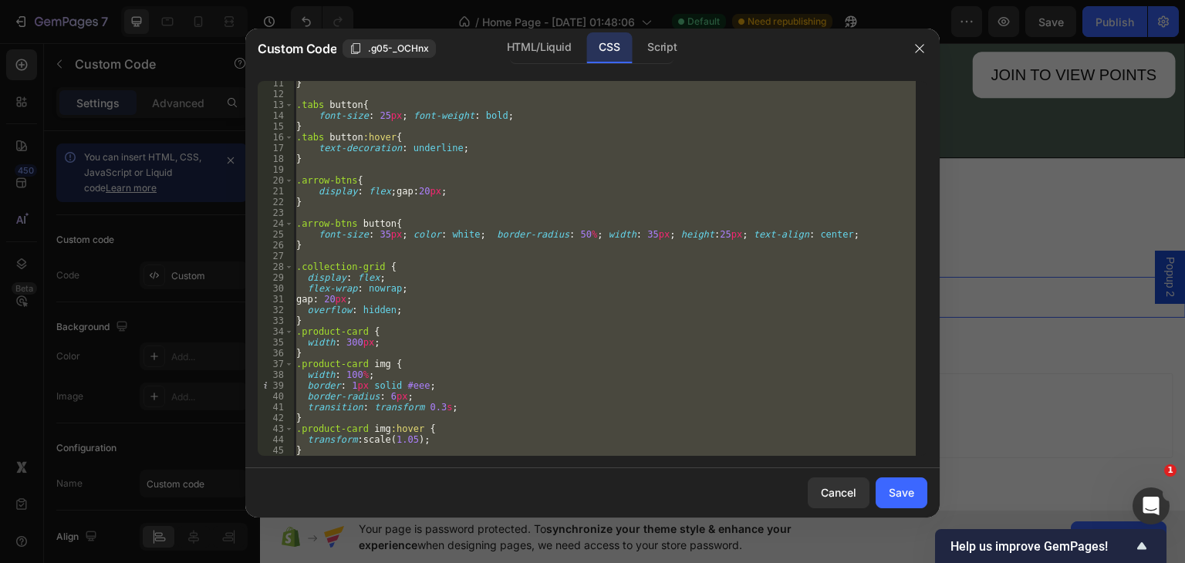
click at [393, 288] on div "} .tabs button { font-size : 25 px ; font-weight : bold ; } .tabs button :hover…" at bounding box center [604, 268] width 623 height 375
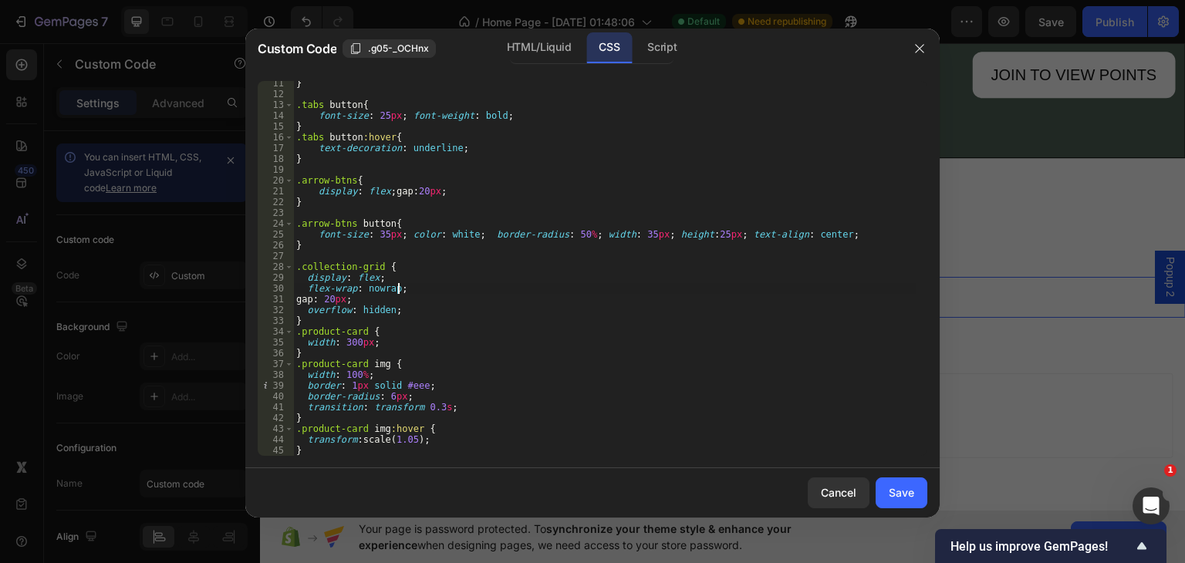
click at [401, 288] on div "} .tabs button { font-size : 25 px ; font-weight : bold ; } .tabs button :hover…" at bounding box center [604, 276] width 623 height 397
type textarea "f"
click at [552, 44] on div "HTML/Liquid" at bounding box center [539, 47] width 89 height 31
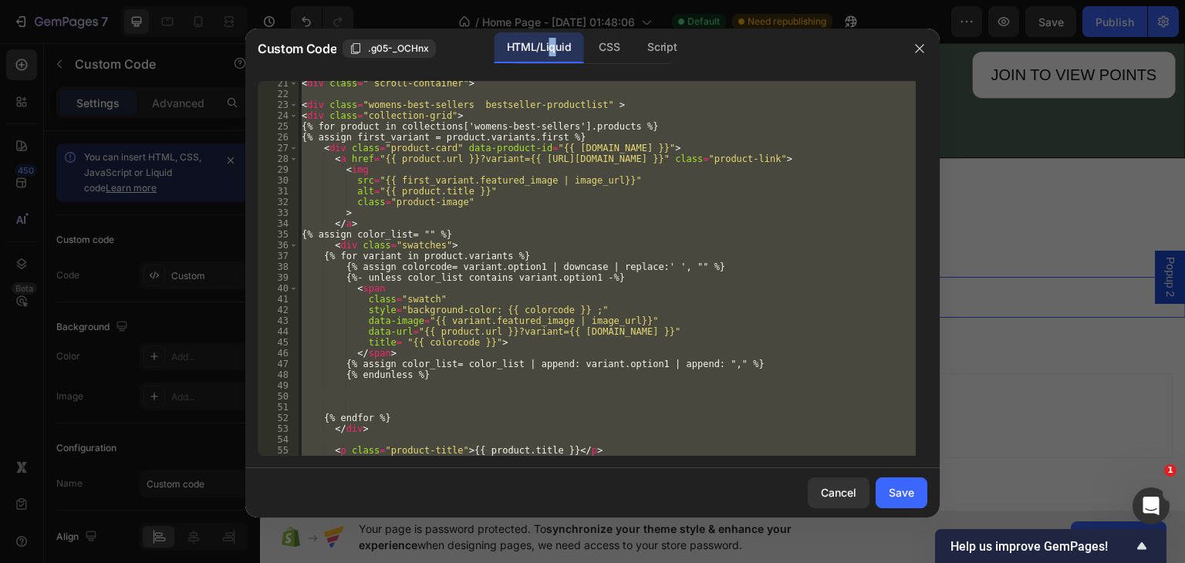
scroll to position [111, 0]
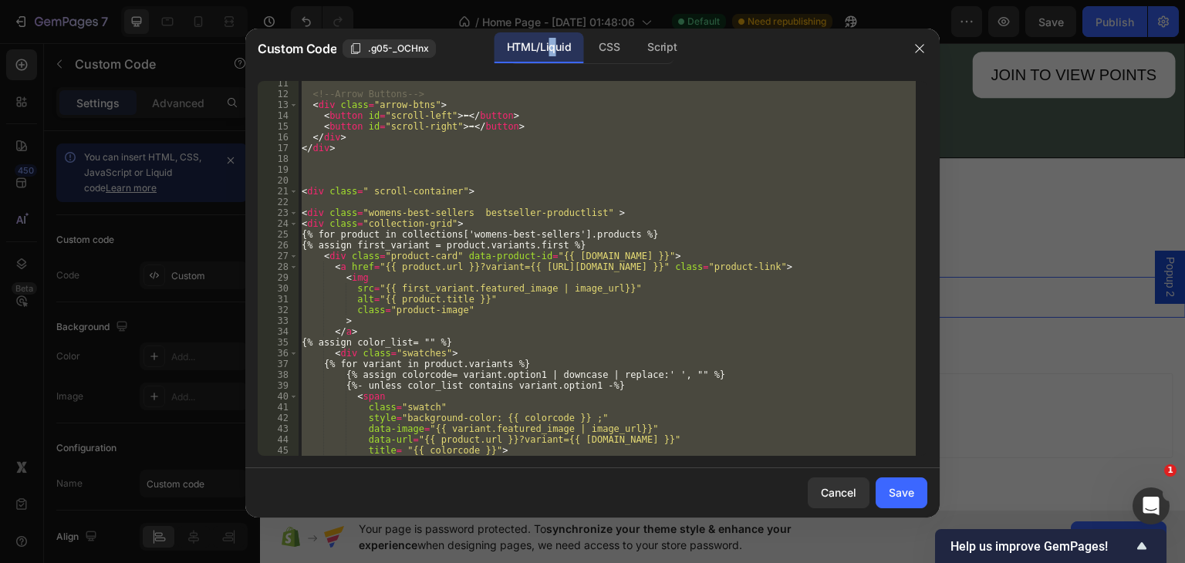
type textarea "</div>"
click at [484, 177] on div "<!-- Arrow Buttons --> < div class = "arrow-btns" > < button id = "scroll-left"…" at bounding box center [607, 268] width 617 height 375
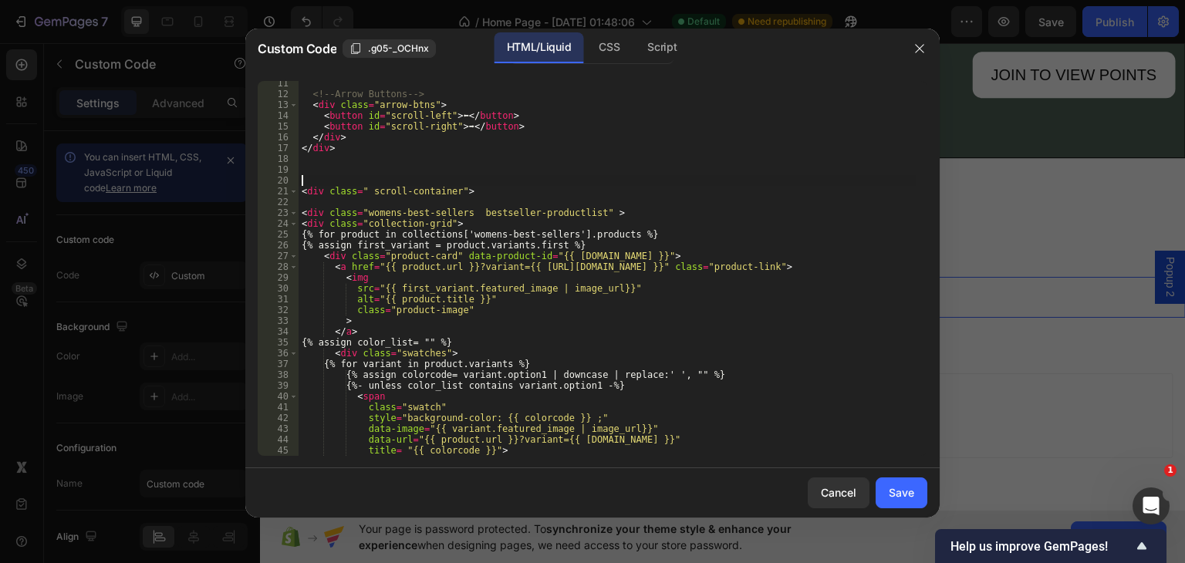
scroll to position [3, 0]
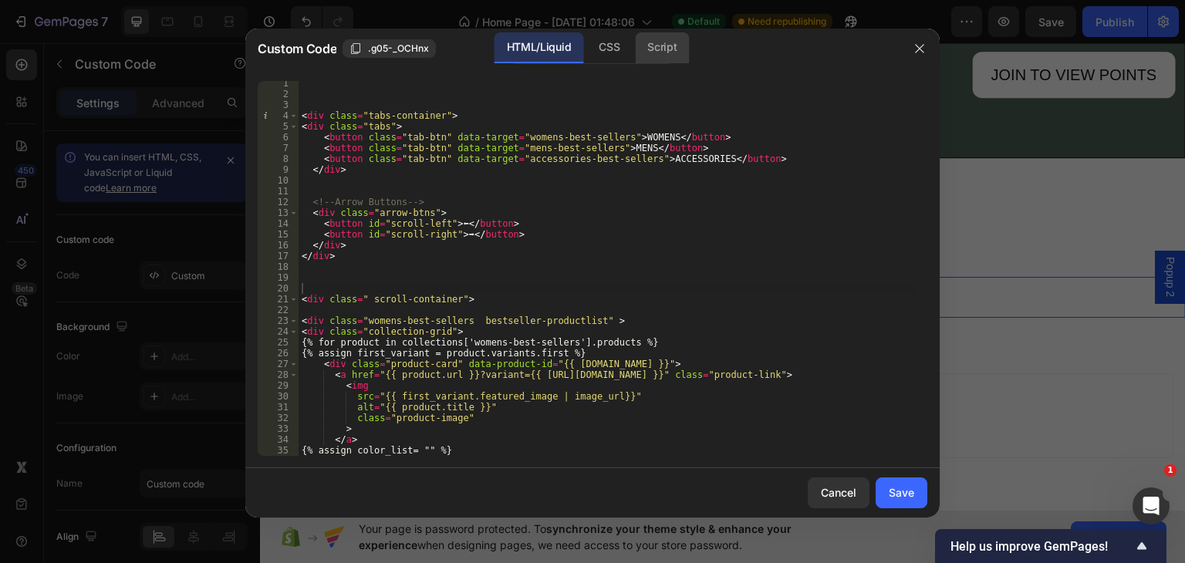
click at [651, 49] on div "Script" at bounding box center [662, 47] width 54 height 31
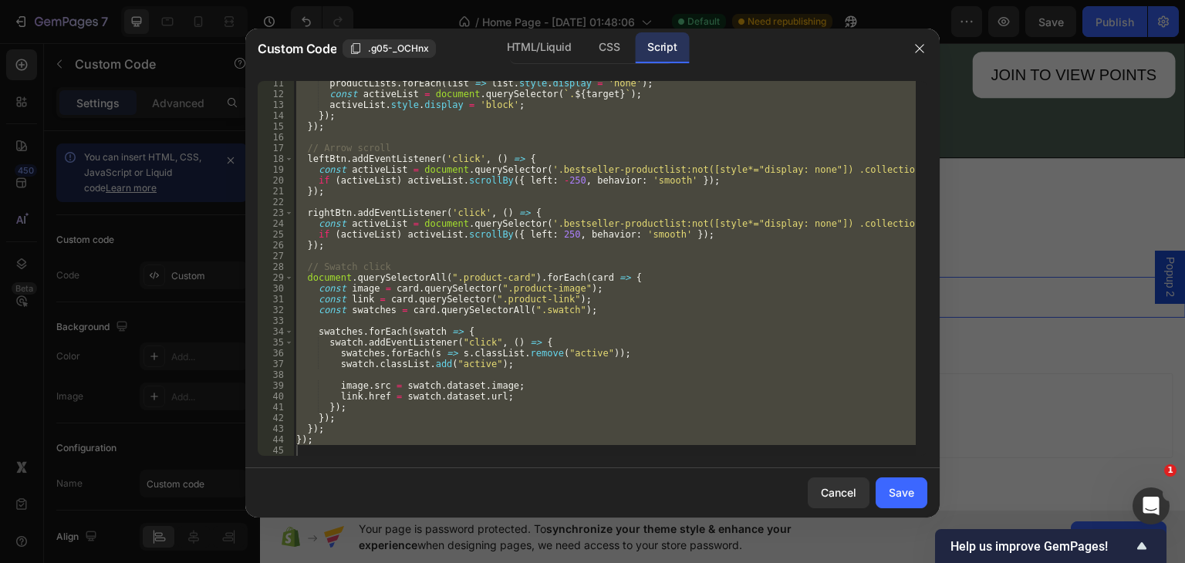
scroll to position [0, 0]
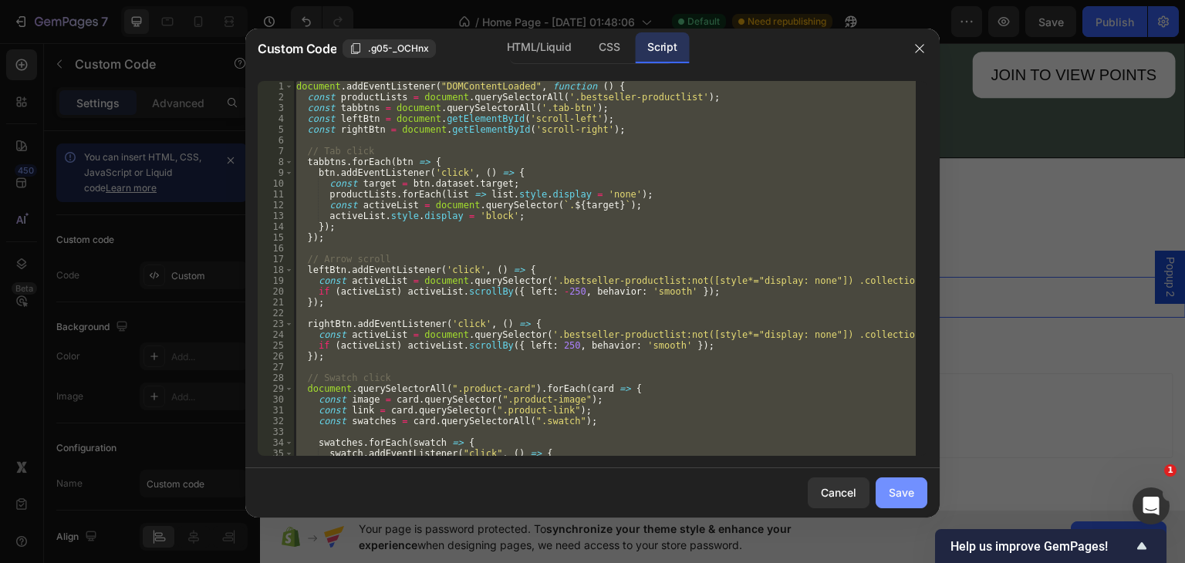
click at [892, 485] on div "Save" at bounding box center [901, 493] width 25 height 16
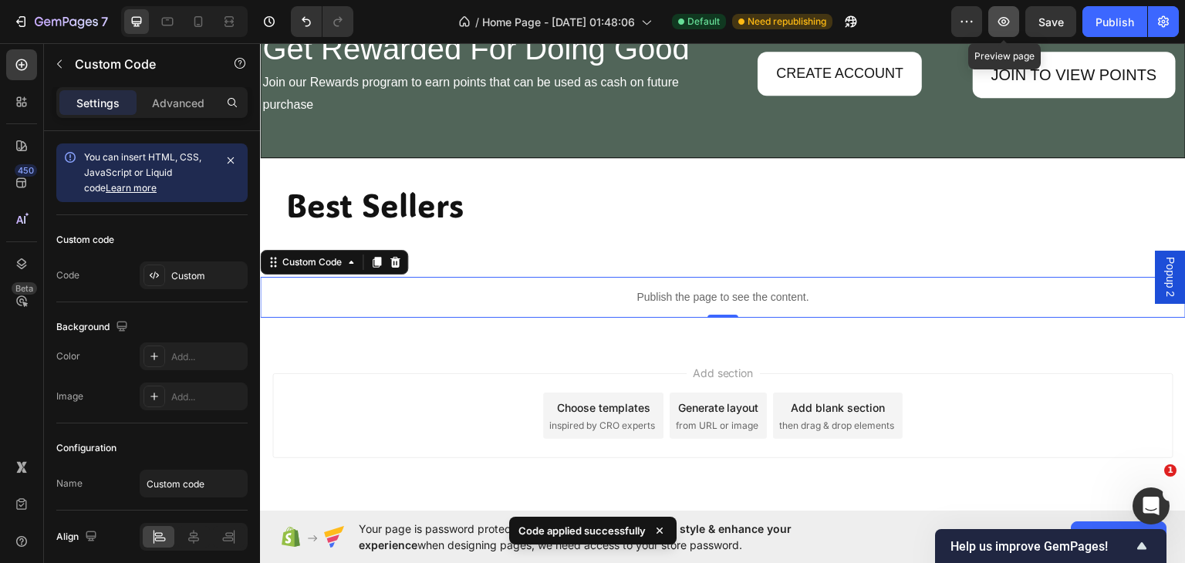
click at [999, 26] on icon "button" at bounding box center [1003, 21] width 15 height 15
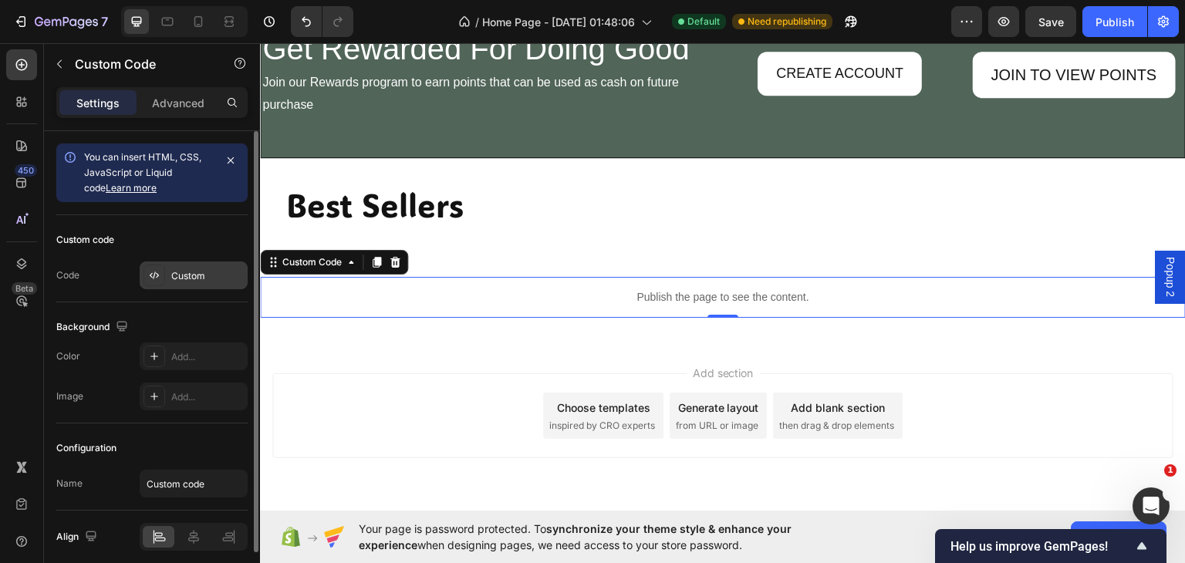
click at [207, 275] on div "Custom" at bounding box center [207, 276] width 73 height 14
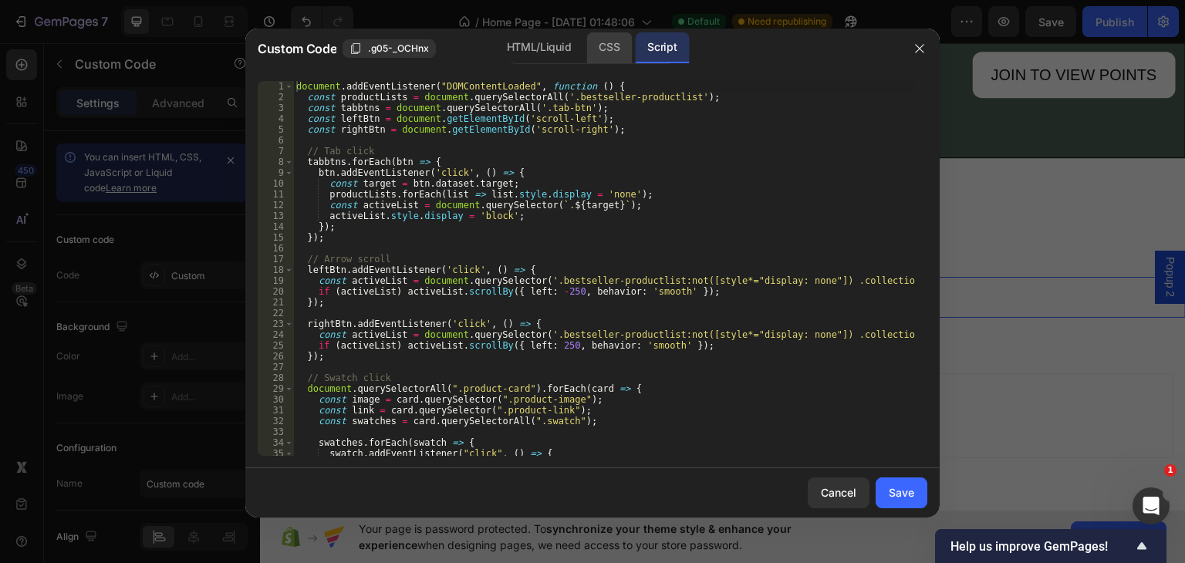
click at [613, 41] on div "CSS" at bounding box center [609, 47] width 46 height 31
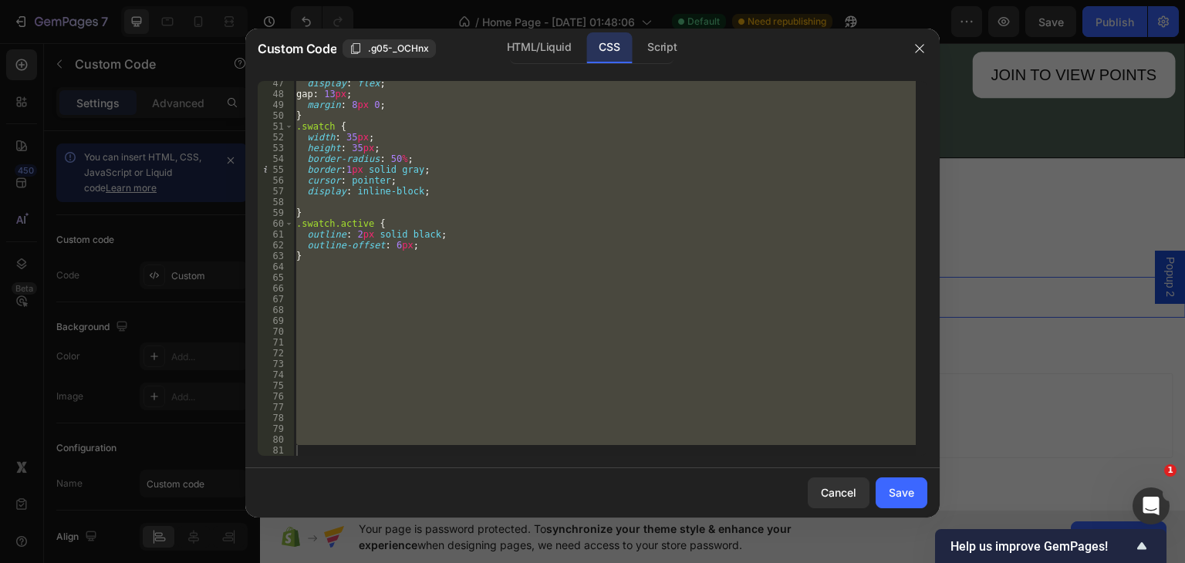
scroll to position [500, 0]
click at [367, 366] on div "display : flex ; gap : 13 px ; margin : 8 px 0 ; } .swatch { width : 35 px ; he…" at bounding box center [604, 268] width 623 height 375
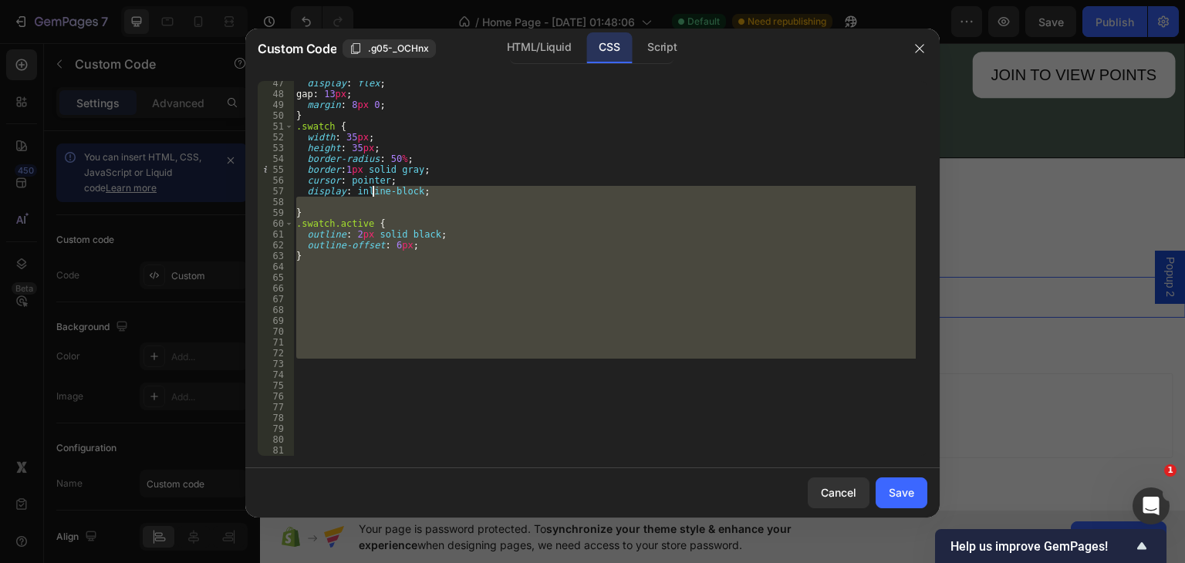
drag, startPoint x: 361, startPoint y: 369, endPoint x: 437, endPoint y: -26, distance: 402.3
click at [437, 0] on html "7 Version history / Home Page - [DATE] 01:48:06 Default Need republishing Previ…" at bounding box center [592, 0] width 1185 height 0
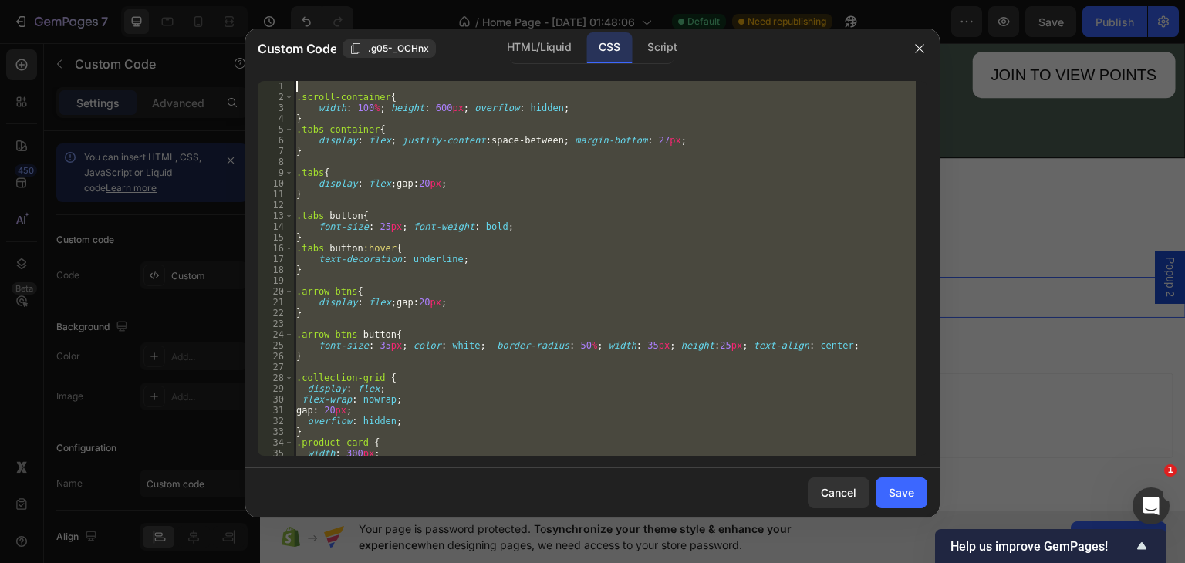
scroll to position [0, 0]
click at [573, 238] on div ".scroll-container { width : 100 % ; height : 600 px ; overflow : hidden ; } .ta…" at bounding box center [604, 268] width 623 height 375
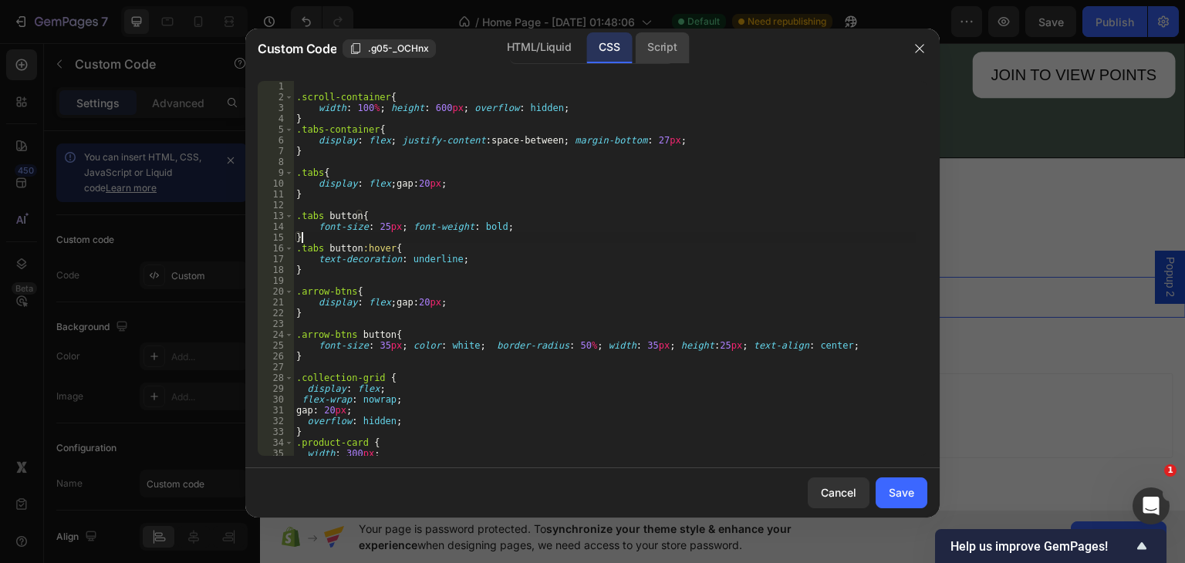
click at [650, 50] on div "Script" at bounding box center [662, 47] width 54 height 31
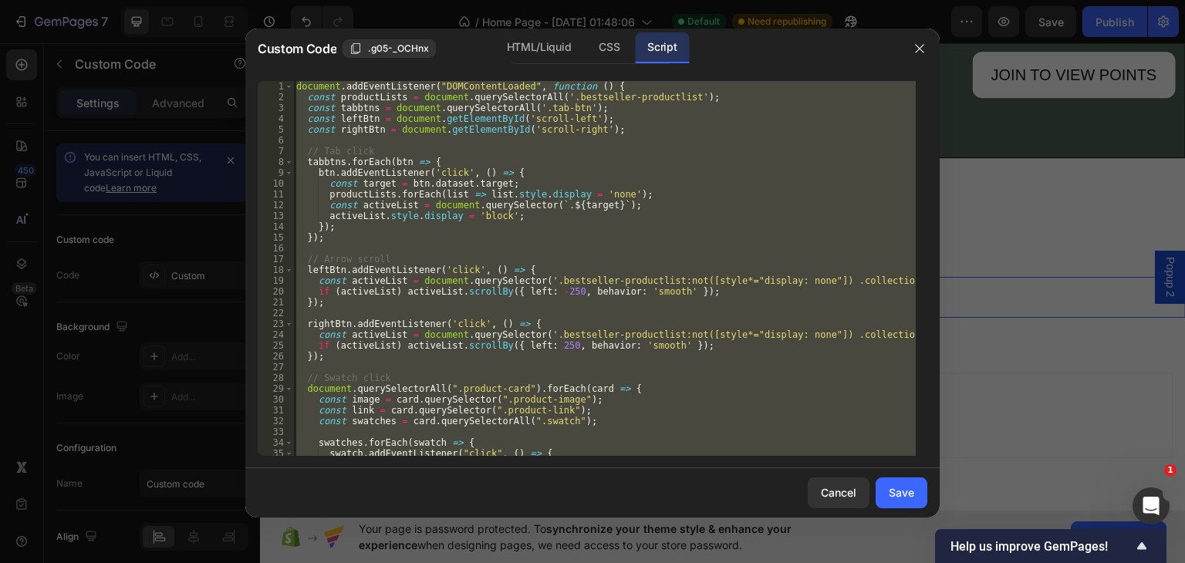
click at [612, 164] on div "document . addEventListener ( "DOMContentLoaded" , function ( ) { const product…" at bounding box center [604, 268] width 623 height 375
type textarea "tabbtns.forEach(btn => {"
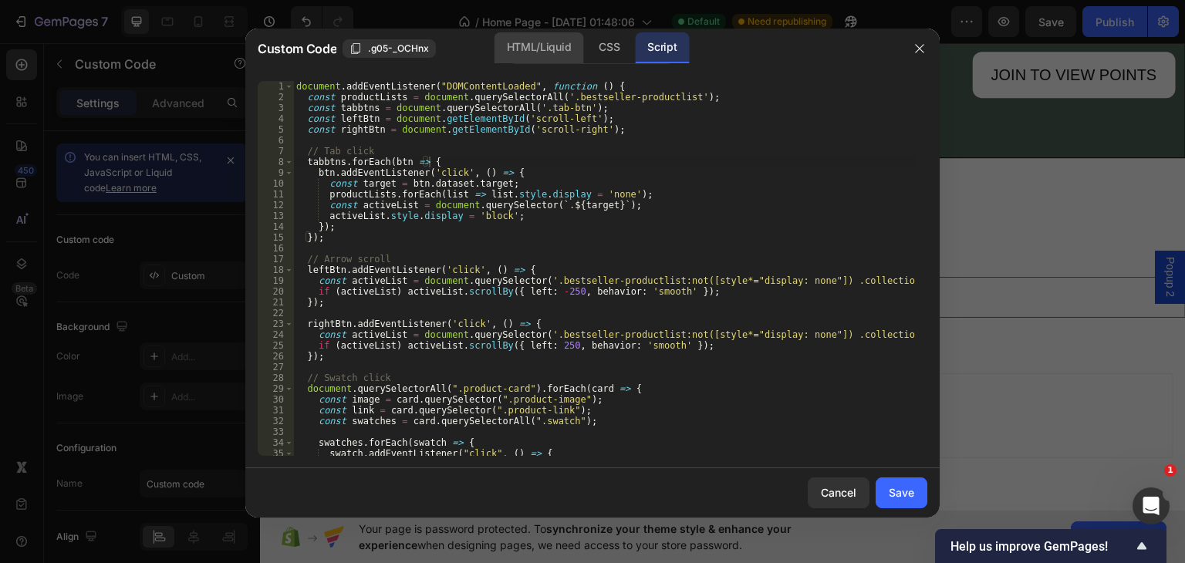
click at [554, 43] on div "HTML/Liquid" at bounding box center [539, 47] width 89 height 31
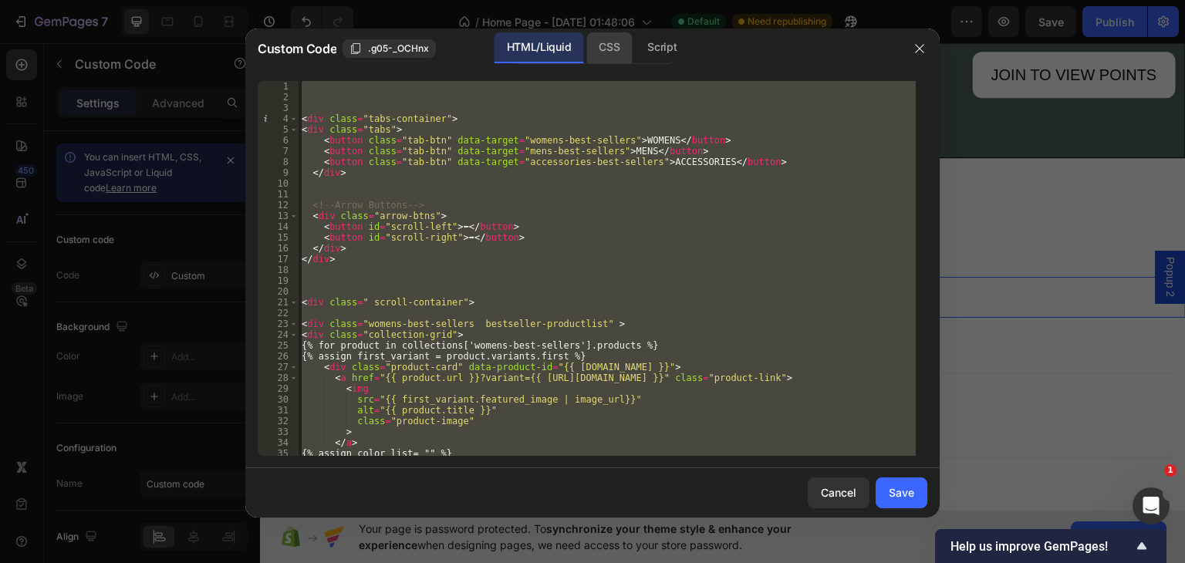
click at [597, 45] on div "CSS" at bounding box center [609, 47] width 46 height 31
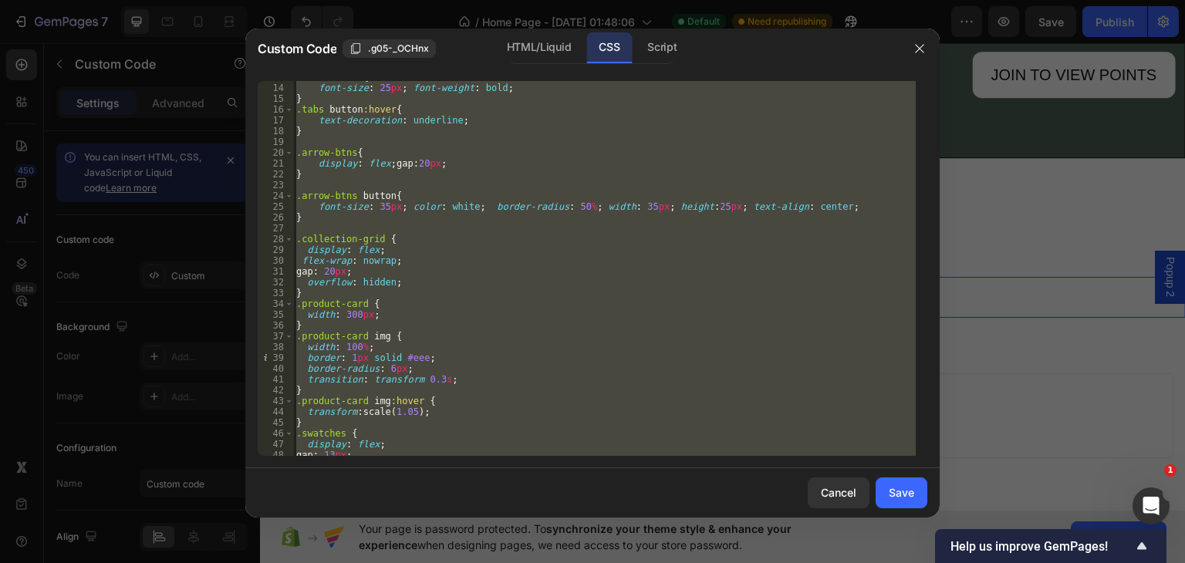
scroll to position [139, 0]
click at [346, 277] on div ".tabs button { font-size : 25 px ; font-weight : bold ; } .tabs button :hover {…" at bounding box center [604, 268] width 623 height 375
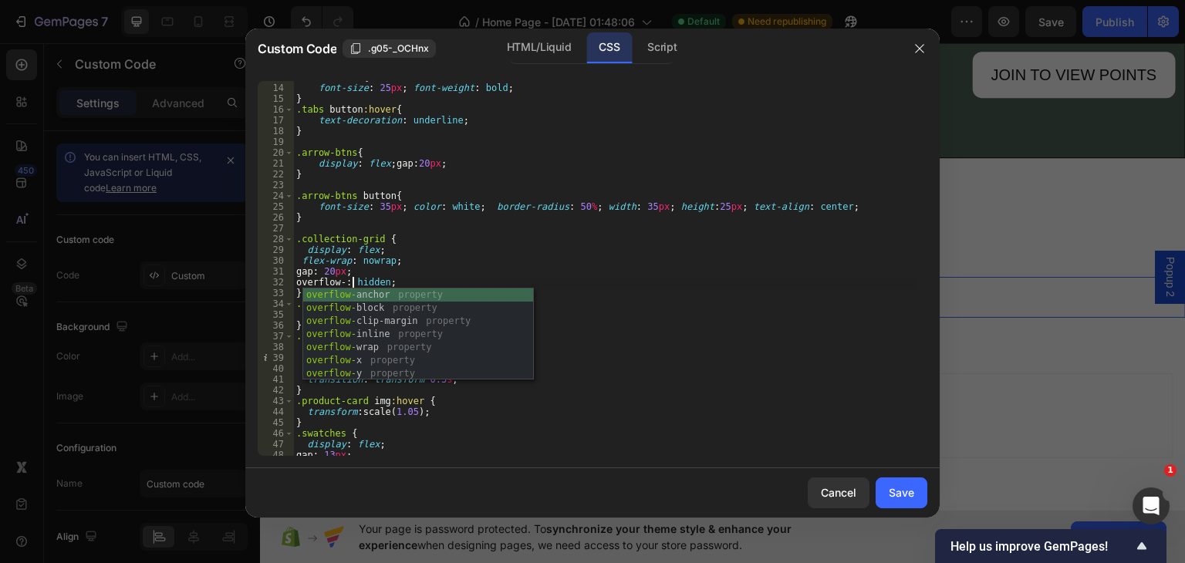
scroll to position [0, 5]
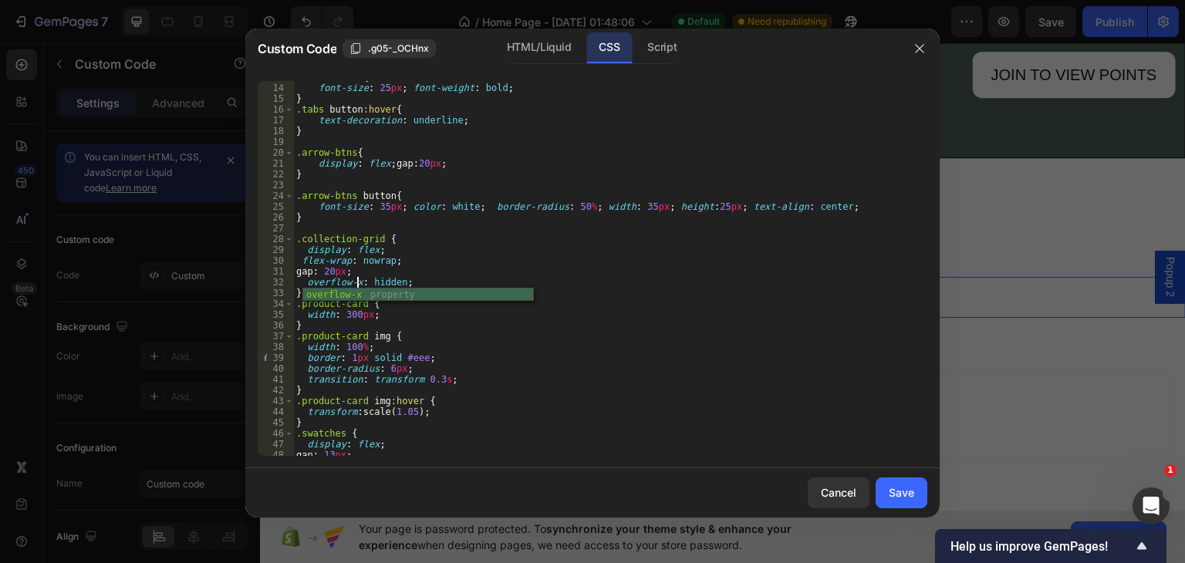
click at [395, 282] on div ".tabs button { font-size : 25 px ; font-weight : bold ; } .tabs button :hover {…" at bounding box center [604, 270] width 623 height 397
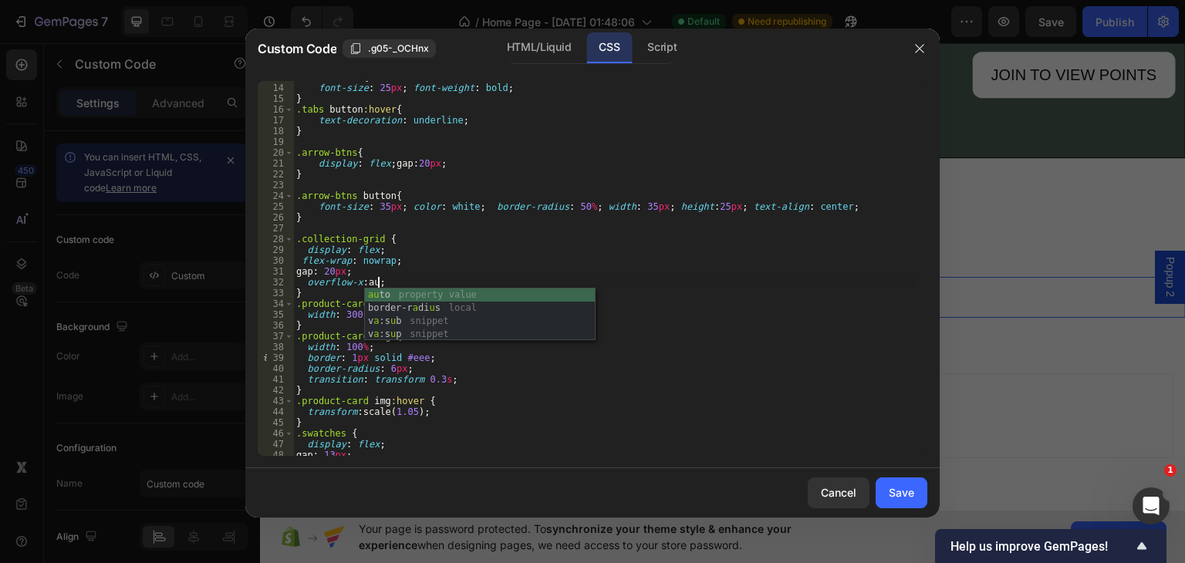
scroll to position [0, 6]
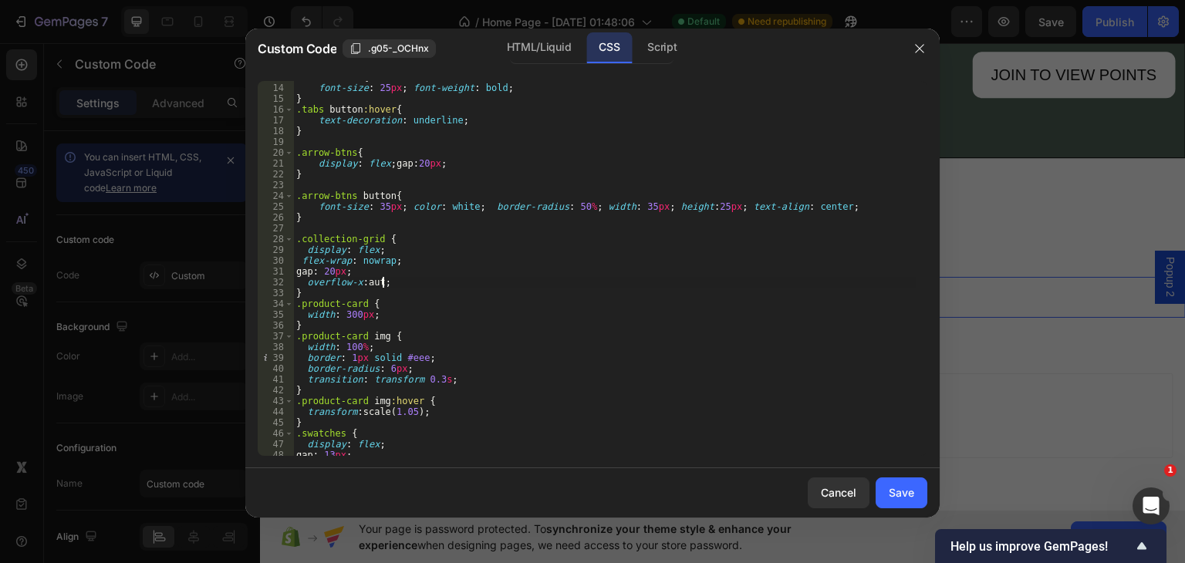
type textarea "overflow-x: auto;"
click at [409, 279] on div ".tabs button { font-size : 25 px ; font-weight : bold ; } .tabs button :hover {…" at bounding box center [604, 270] width 623 height 397
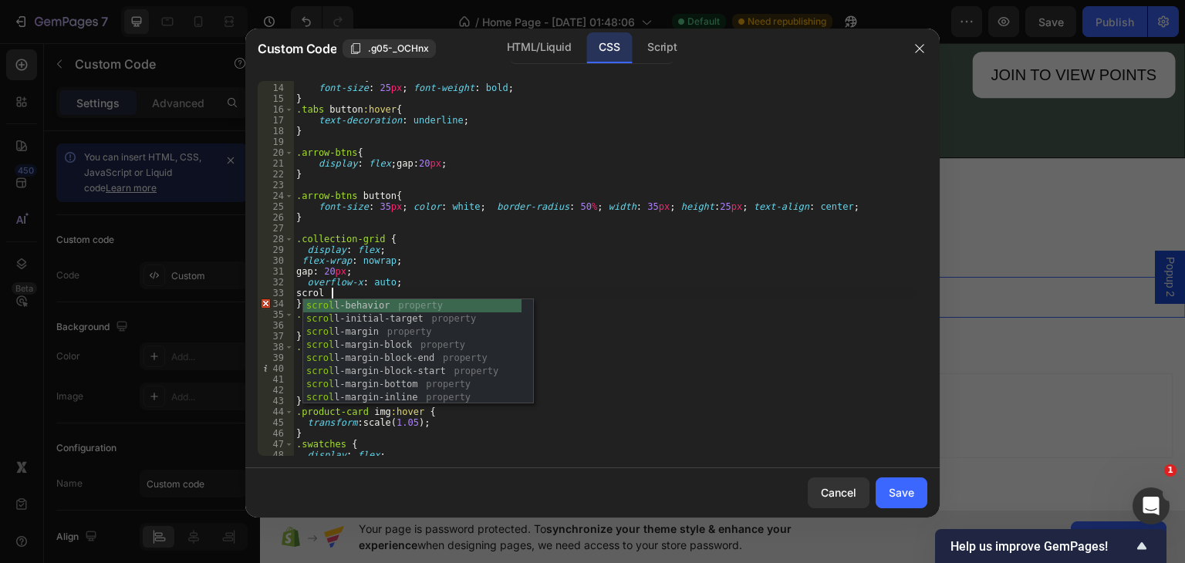
scroll to position [0, 2]
click at [468, 300] on div "scroll -behavior property scroll -initial-target property scroll -margin proper…" at bounding box center [412, 364] width 218 height 131
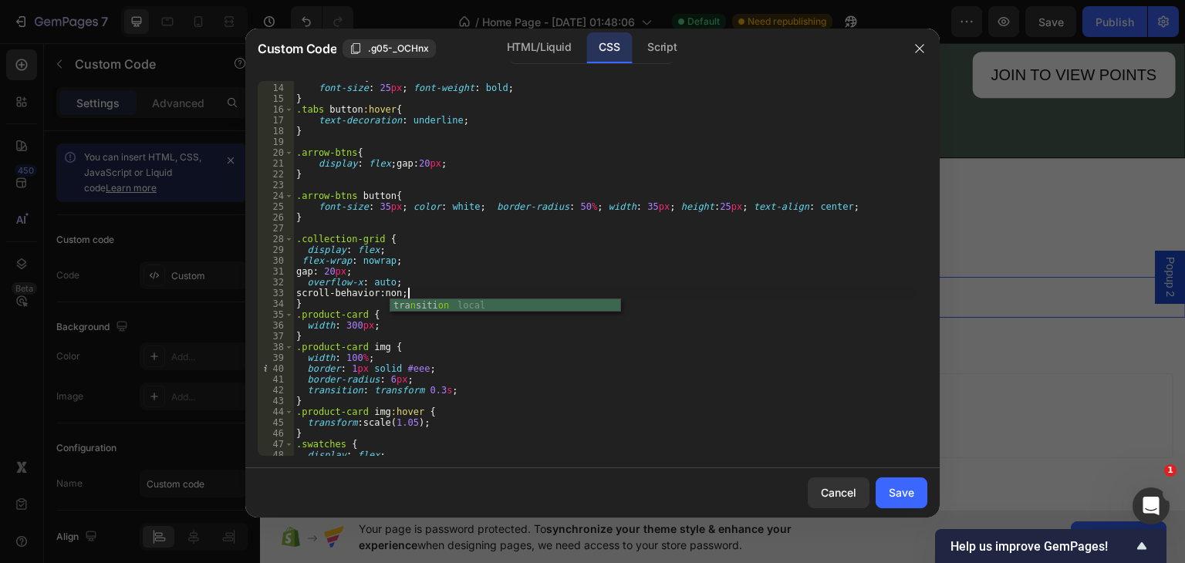
scroll to position [0, 9]
type textarea "scroll-behavior: none;"
click at [905, 488] on div "Save" at bounding box center [901, 493] width 25 height 16
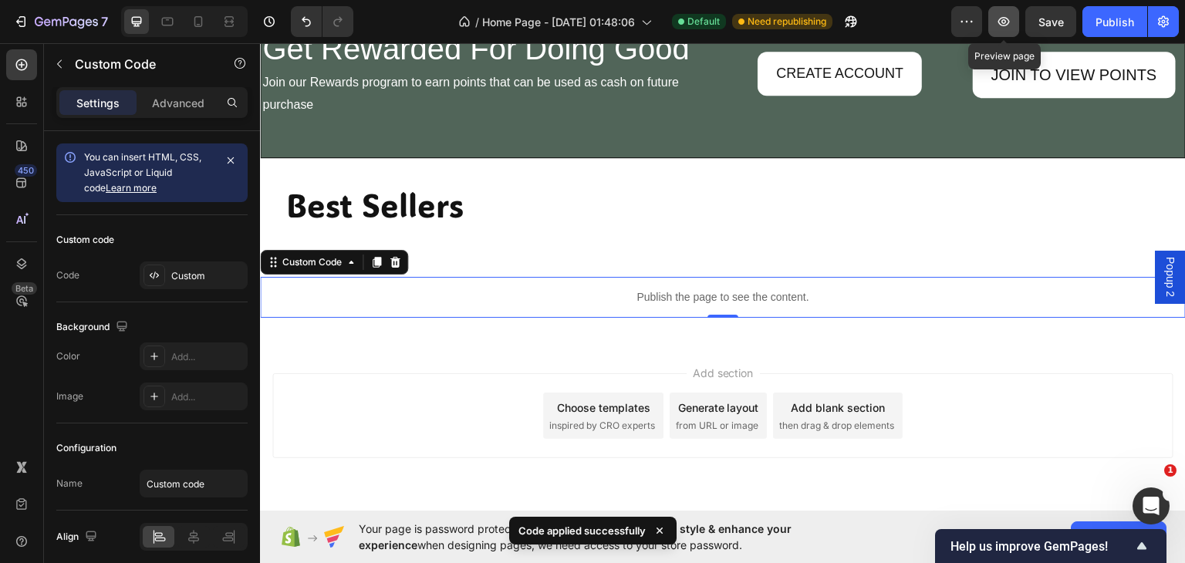
click at [1003, 23] on icon "button" at bounding box center [1004, 21] width 5 height 5
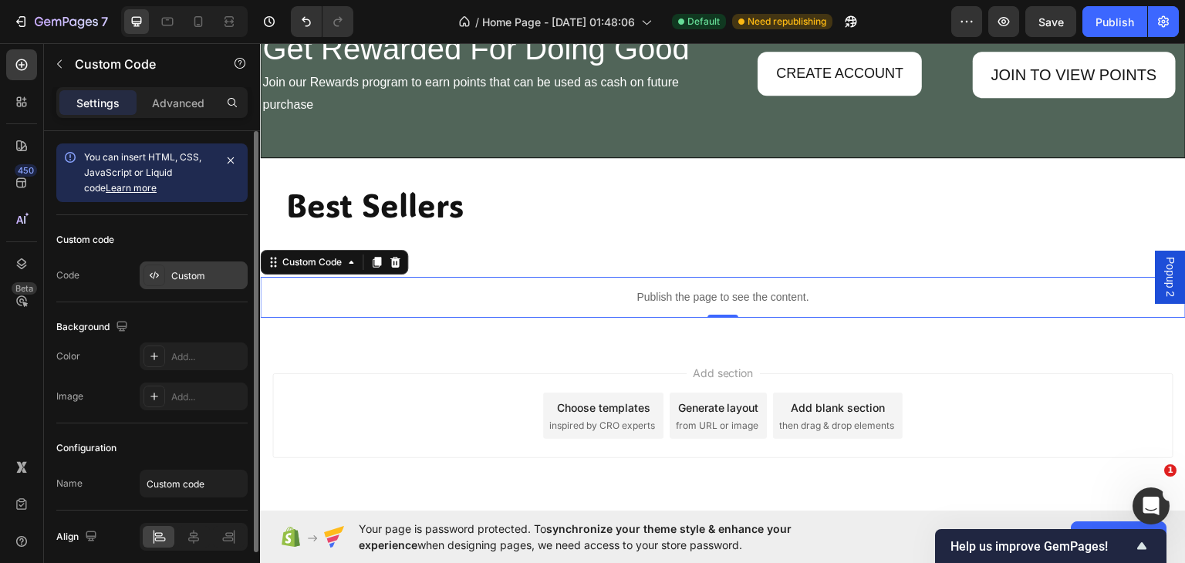
click at [191, 275] on div "Custom" at bounding box center [207, 276] width 73 height 14
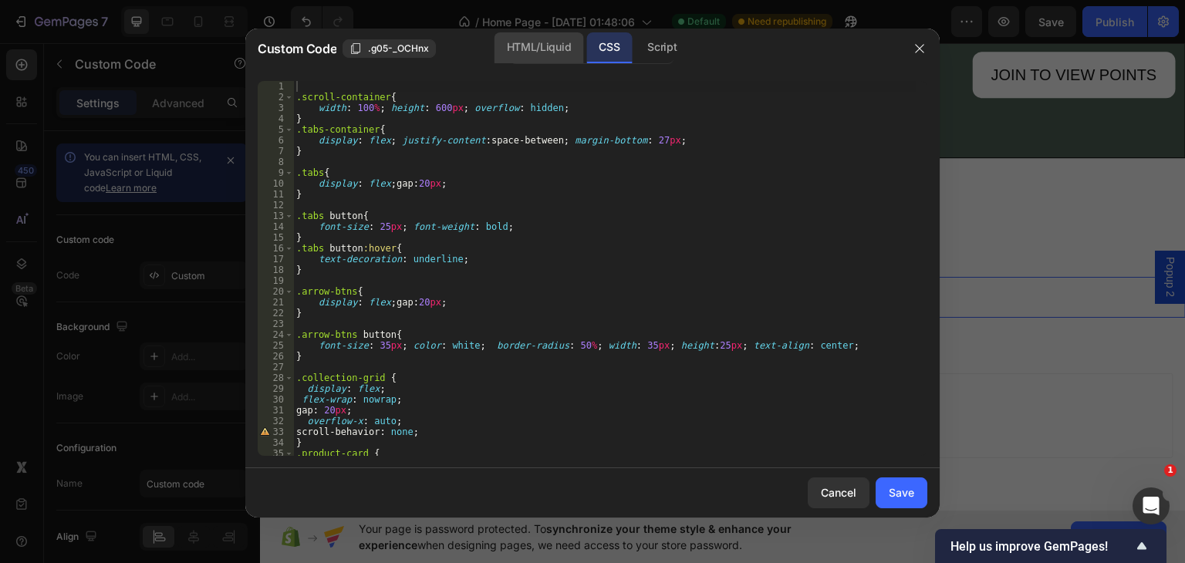
click at [541, 44] on div "HTML/Liquid" at bounding box center [539, 47] width 89 height 31
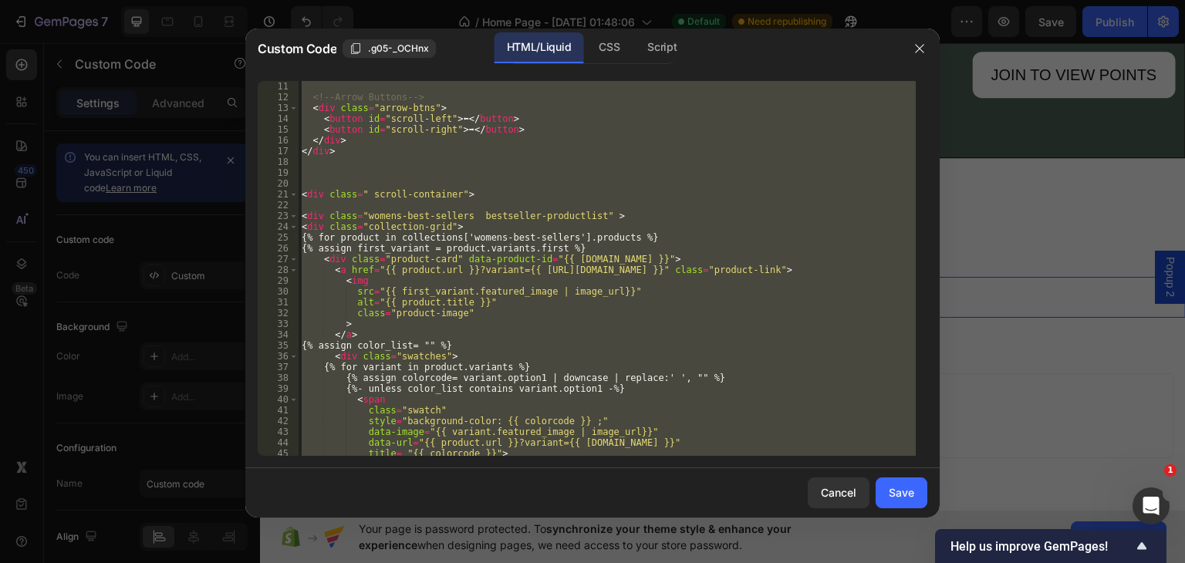
scroll to position [108, 0]
click at [476, 196] on div "<!-- Arrow Buttons --> < div class = "arrow-btns" > < button id = "scroll-left"…" at bounding box center [607, 268] width 617 height 375
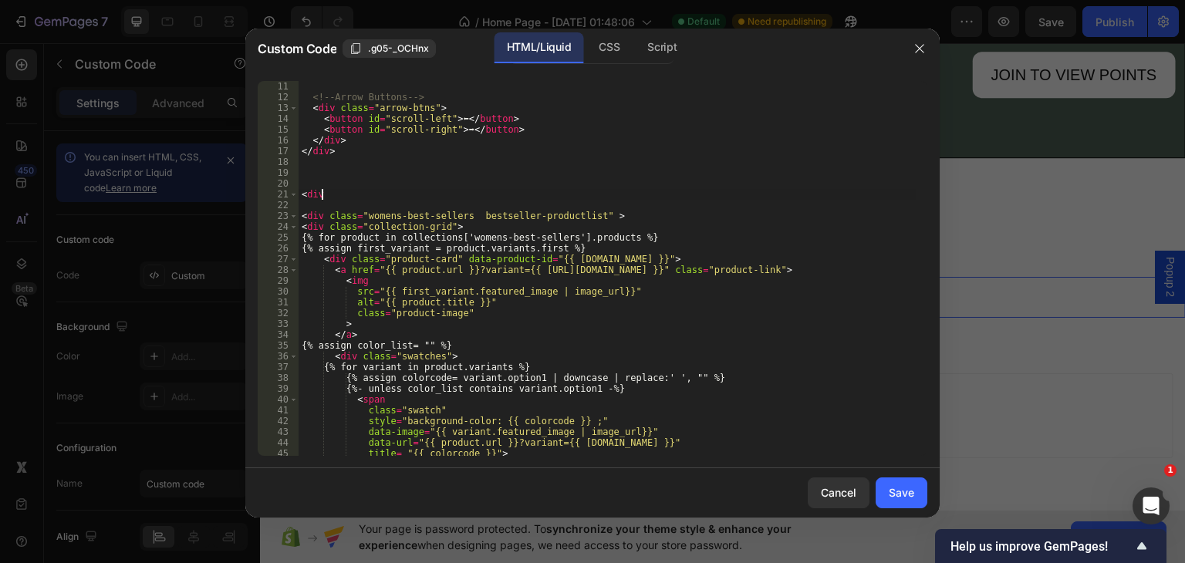
type textarea "<"
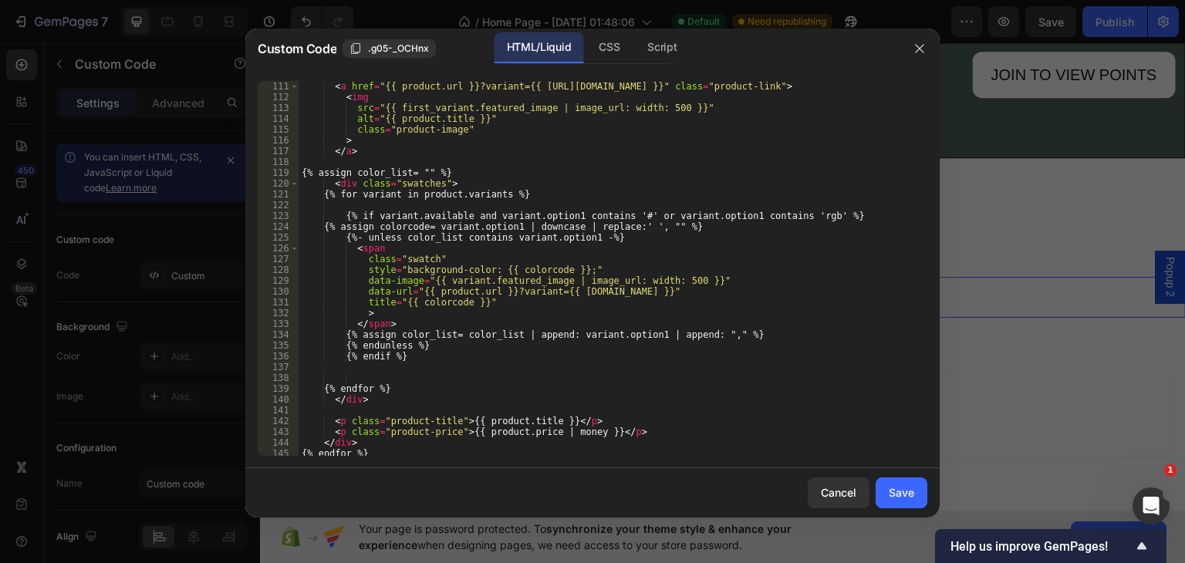
scroll to position [1235, 0]
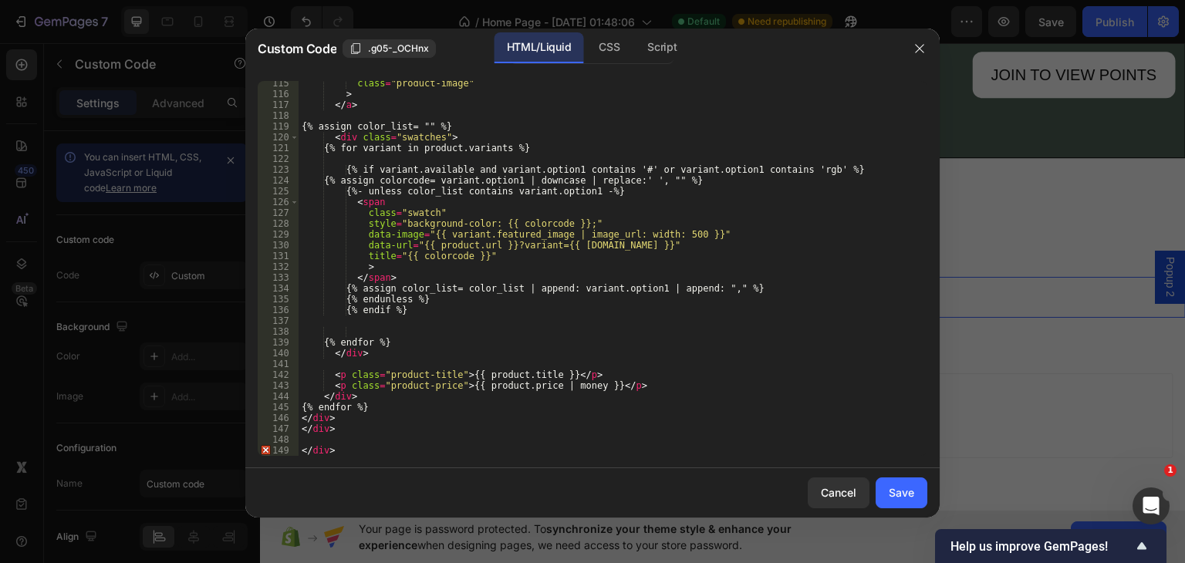
click at [351, 447] on div "class = "product-image" > </ a > {% assign color_list= "" %} < div class = "swa…" at bounding box center [607, 276] width 617 height 397
type textarea "<"
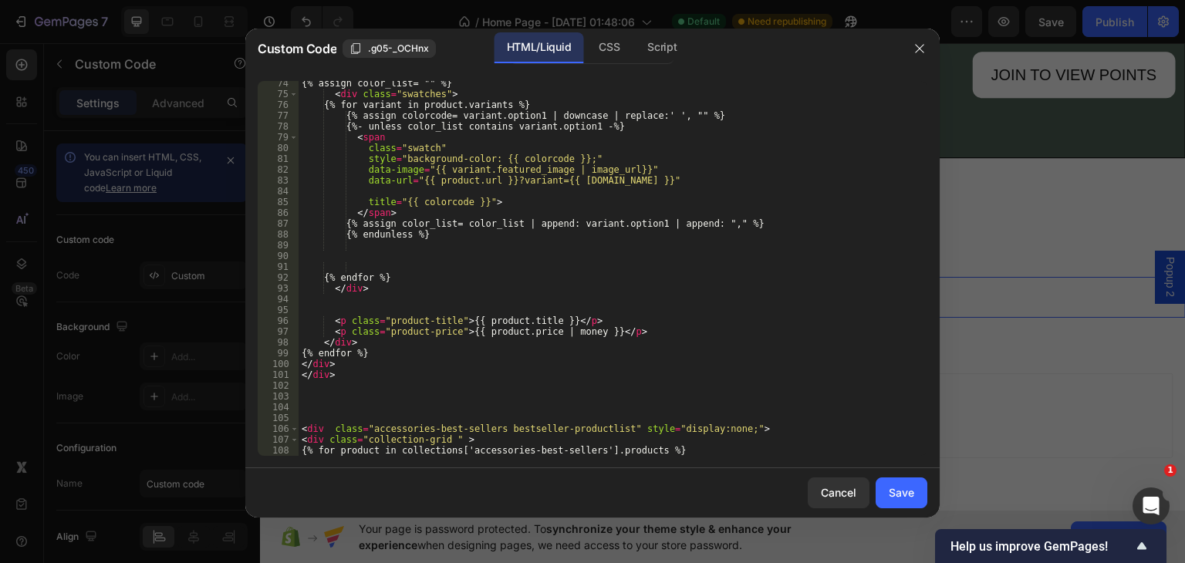
scroll to position [792, 0]
click at [605, 46] on div "CSS" at bounding box center [609, 47] width 46 height 31
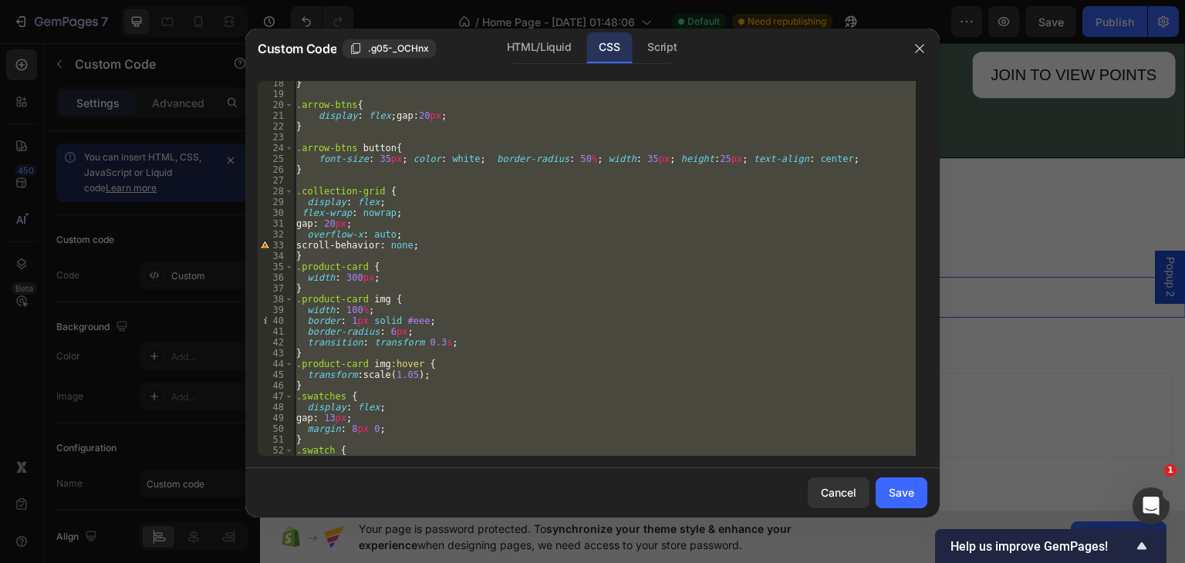
scroll to position [0, 0]
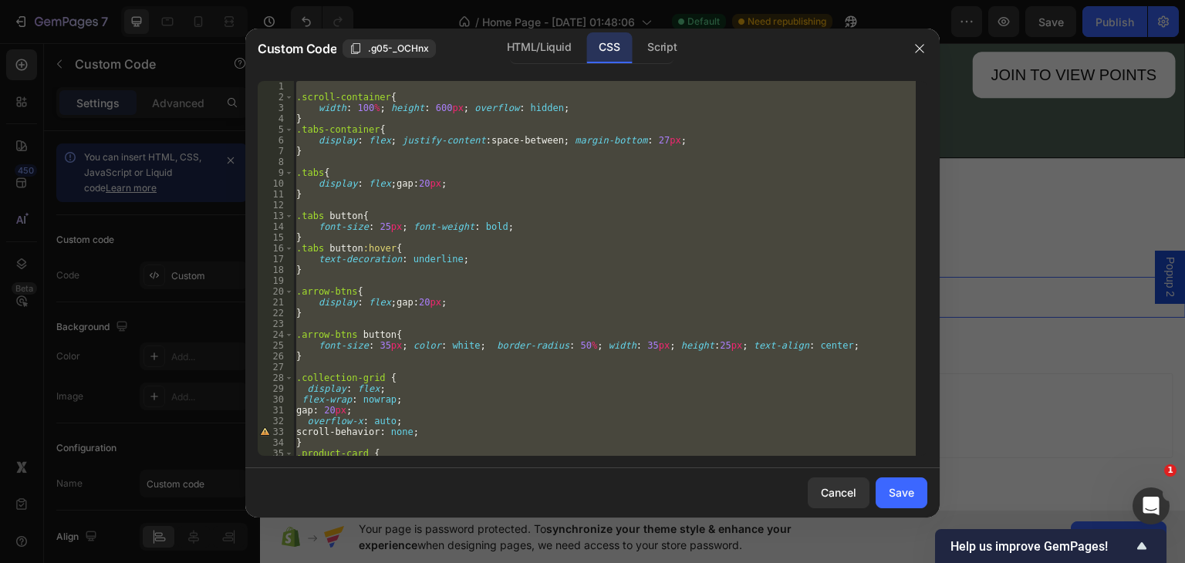
click at [319, 106] on div ".scroll-container { width : 100 % ; height : 600 px ; overflow : hidden ; } .ta…" at bounding box center [604, 268] width 623 height 375
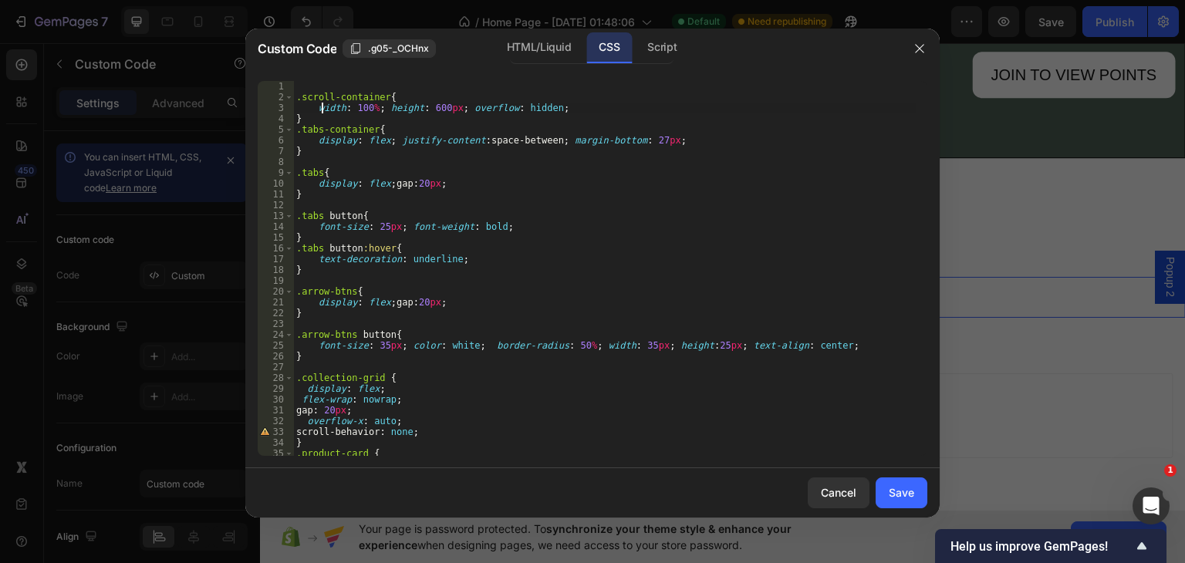
click at [311, 118] on div ".scroll-container { width : 100 % ; height : 600 px ; overflow : hidden ; } .ta…" at bounding box center [604, 279] width 623 height 397
type textarea "}"
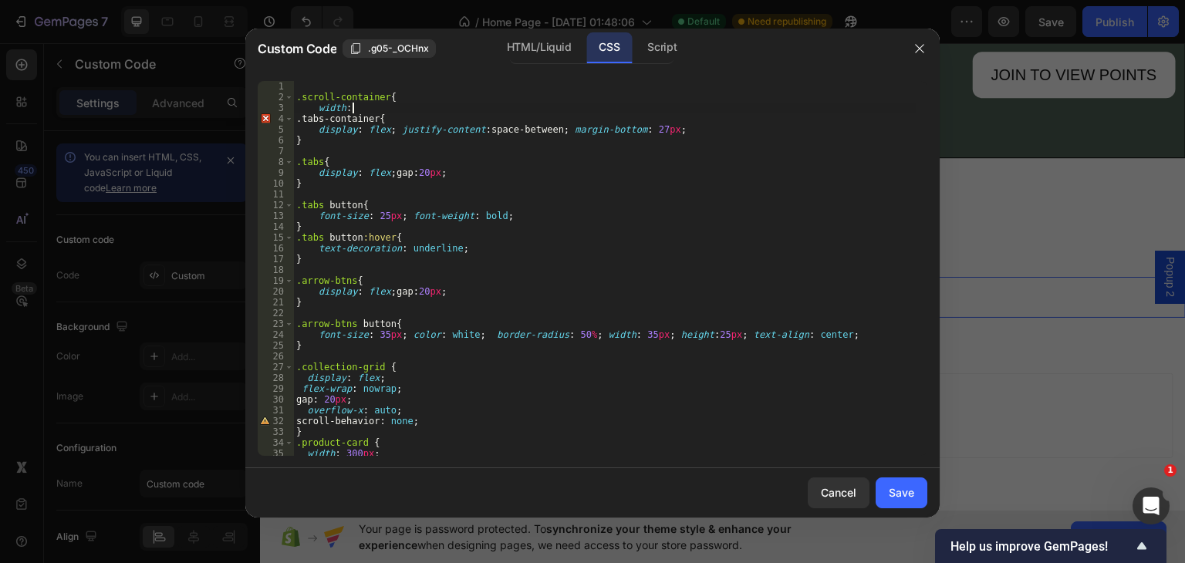
type textarea "w"
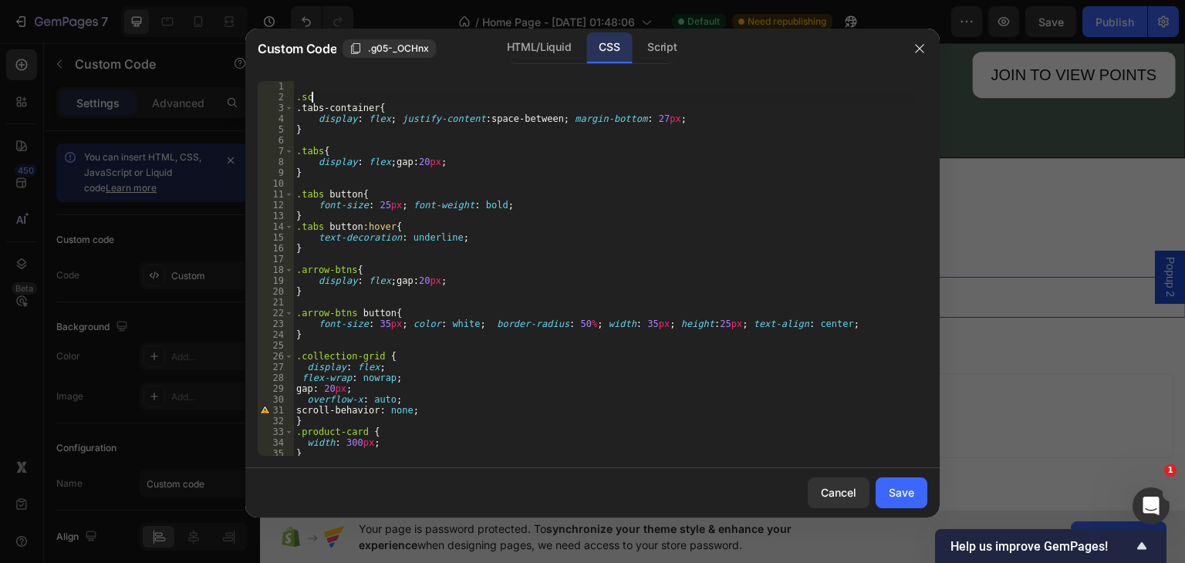
type textarea "."
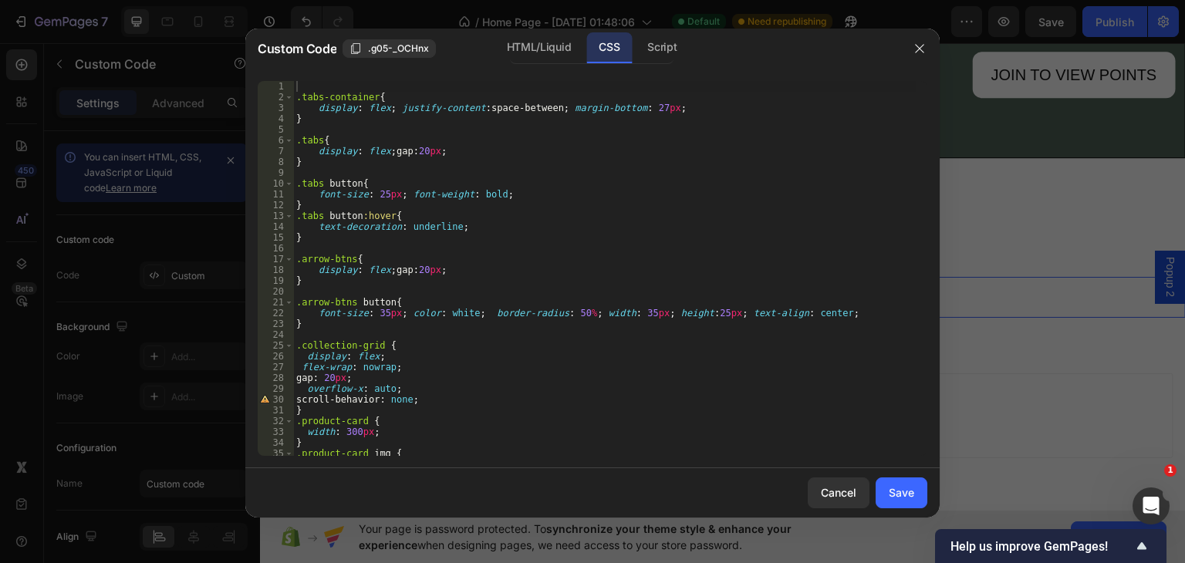
drag, startPoint x: 536, startPoint y: 42, endPoint x: 500, endPoint y: 142, distance: 106.7
click at [535, 42] on div "HTML/Liquid" at bounding box center [539, 47] width 89 height 31
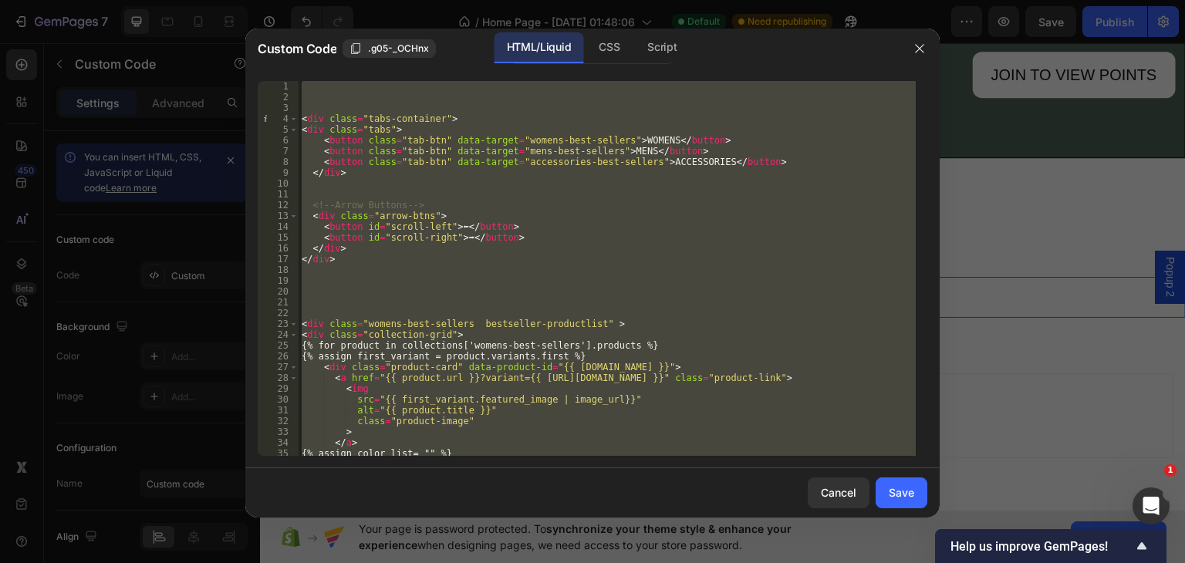
click at [491, 250] on div "< div class = "tabs-container" > < div class = "tabs" > < button class = "tab-b…" at bounding box center [607, 268] width 617 height 375
type textarea "</div>"
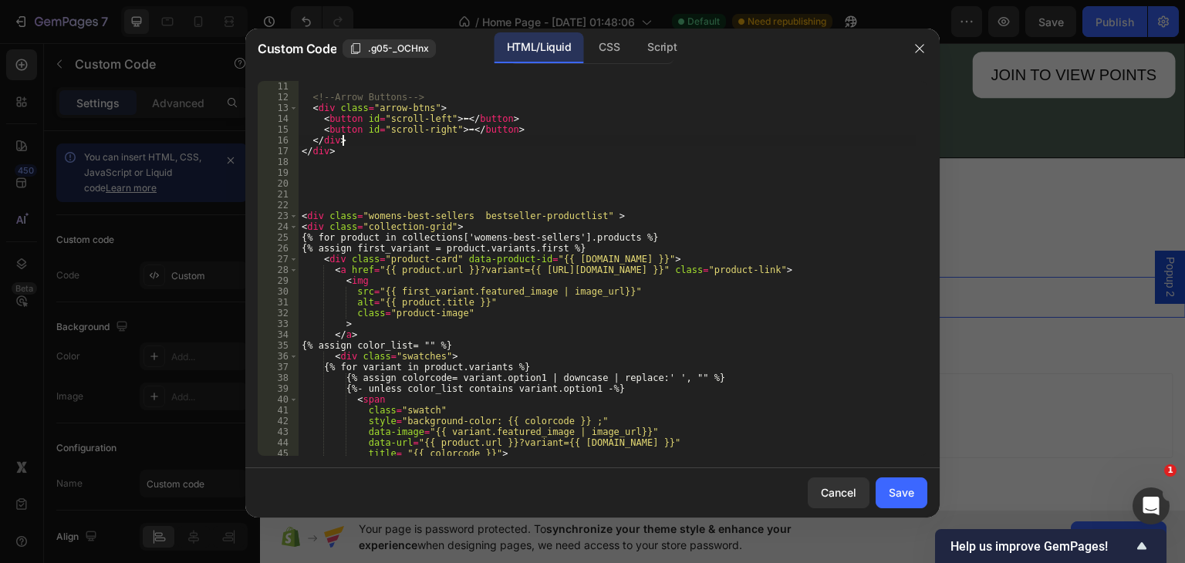
scroll to position [108, 0]
click at [608, 59] on div "CSS" at bounding box center [609, 47] width 46 height 31
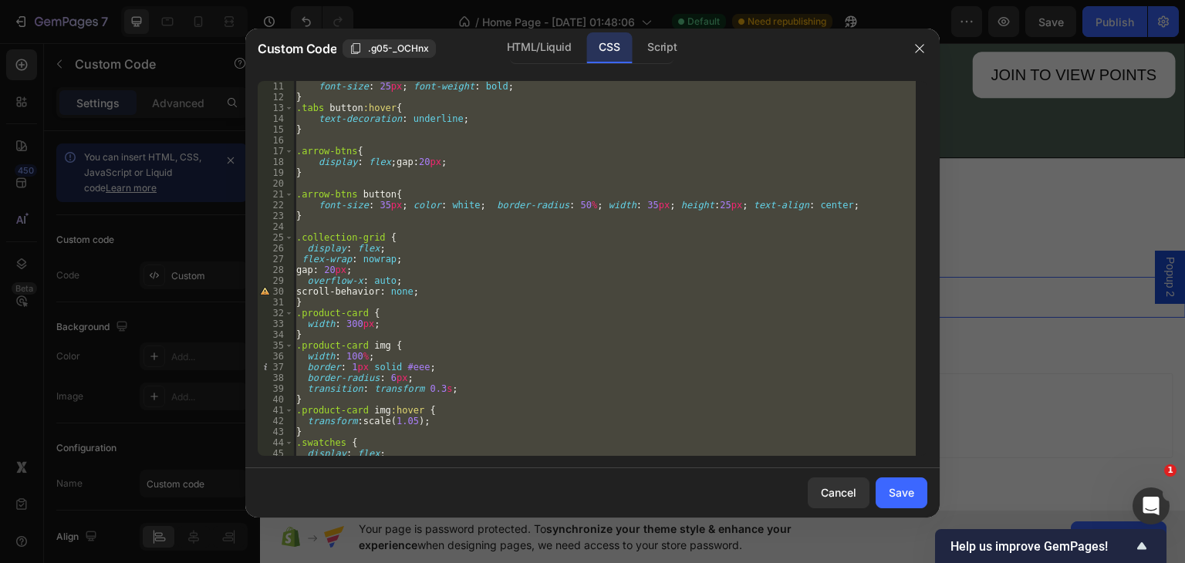
click at [309, 224] on div ".tabs button { font-size : 25 px ; font-weight : bold ; } .tabs button :hover {…" at bounding box center [604, 268] width 623 height 375
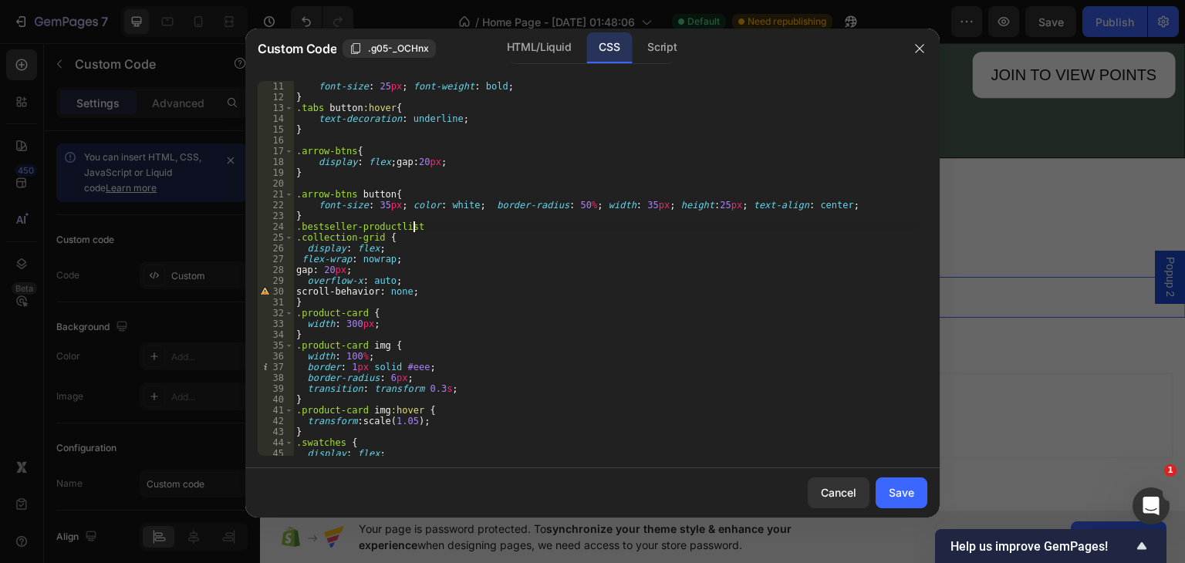
scroll to position [0, 8]
type textarea ".bestseller-productlist{"
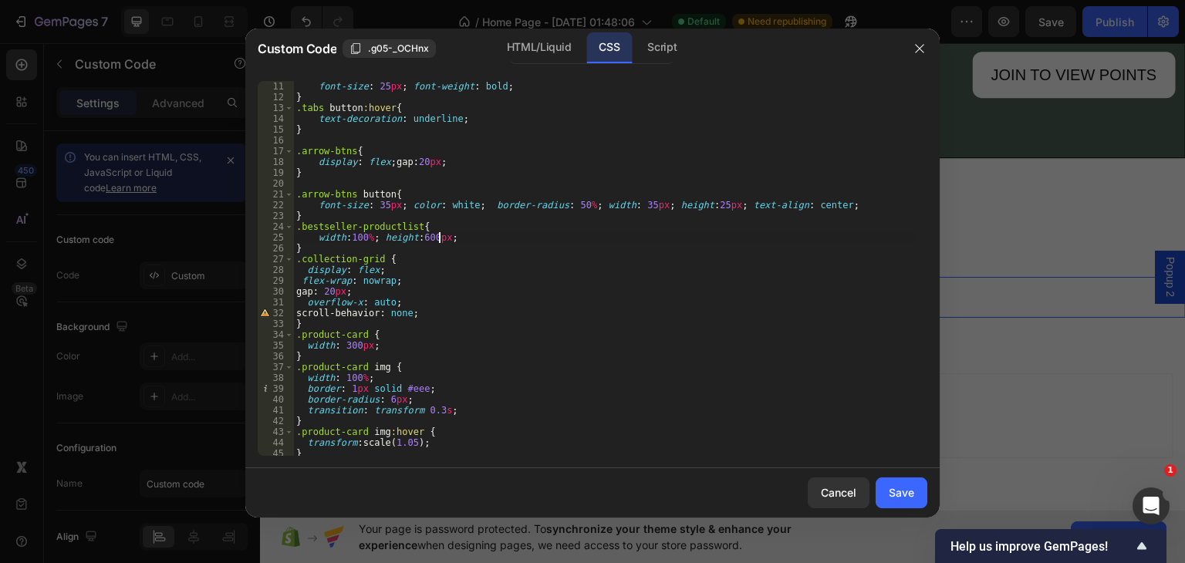
scroll to position [0, 11]
type textarea "width:100%; height:600px"
click at [500, 41] on div "HTML/Liquid" at bounding box center [539, 47] width 89 height 31
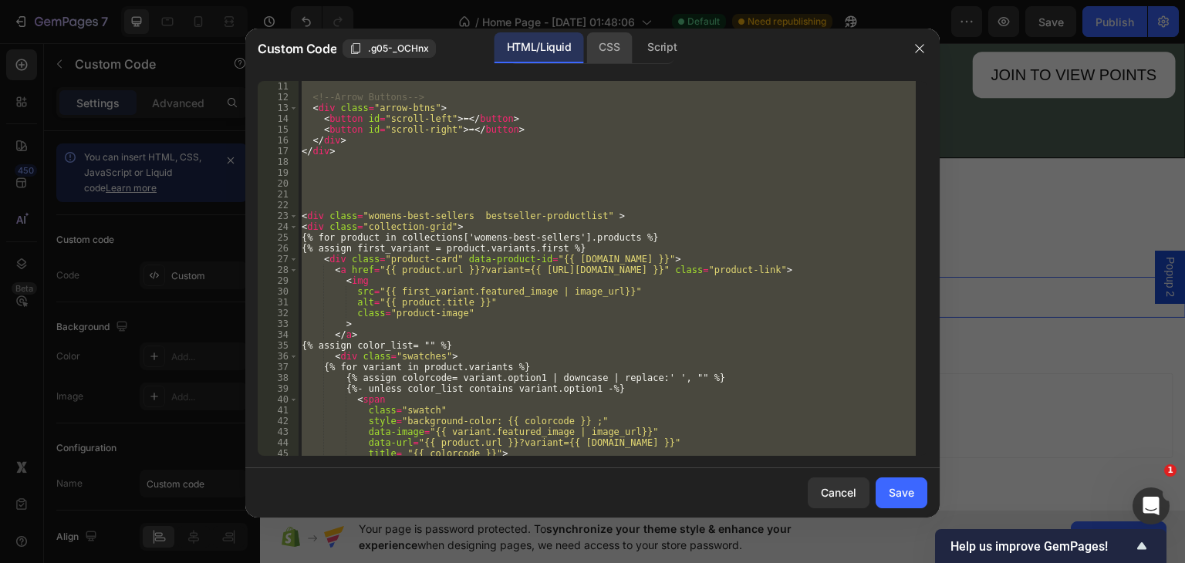
click at [603, 59] on div "CSS" at bounding box center [609, 47] width 46 height 31
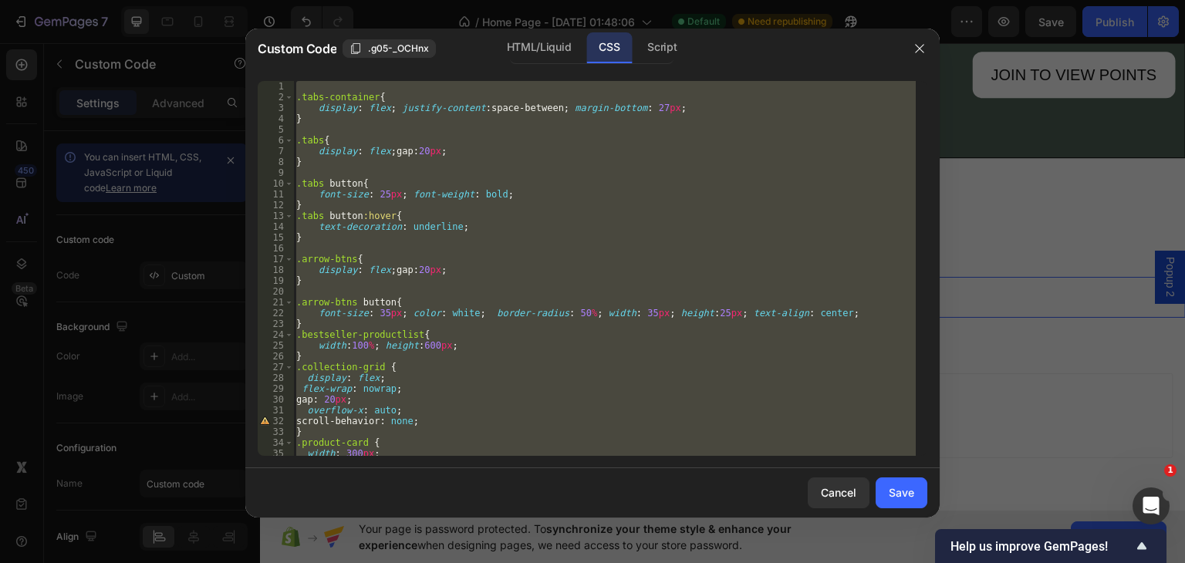
scroll to position [0, 0]
click at [522, 41] on div "HTML/Liquid" at bounding box center [539, 47] width 89 height 31
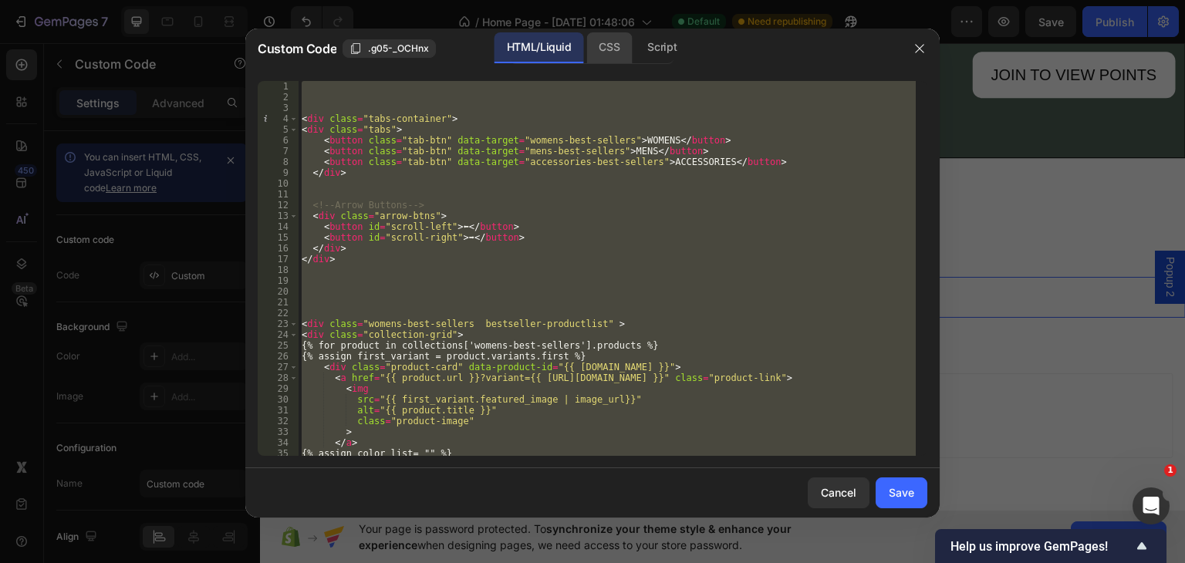
click at [612, 48] on div "CSS" at bounding box center [609, 47] width 46 height 31
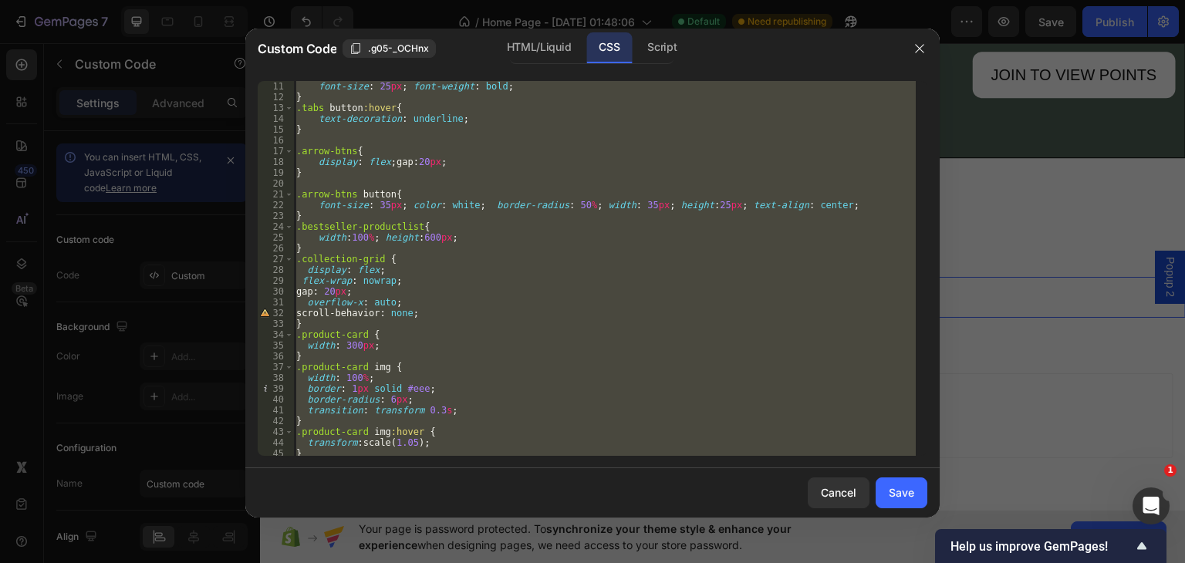
scroll to position [108, 0]
click at [525, 43] on div "HTML/Liquid" at bounding box center [539, 47] width 89 height 31
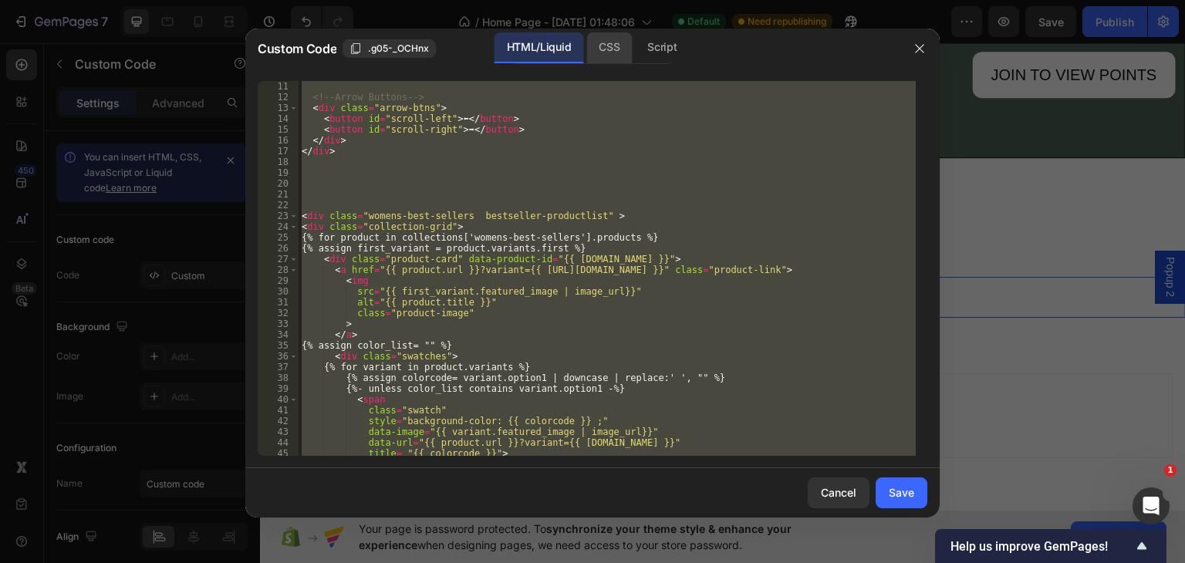
click at [617, 44] on div "CSS" at bounding box center [609, 47] width 46 height 31
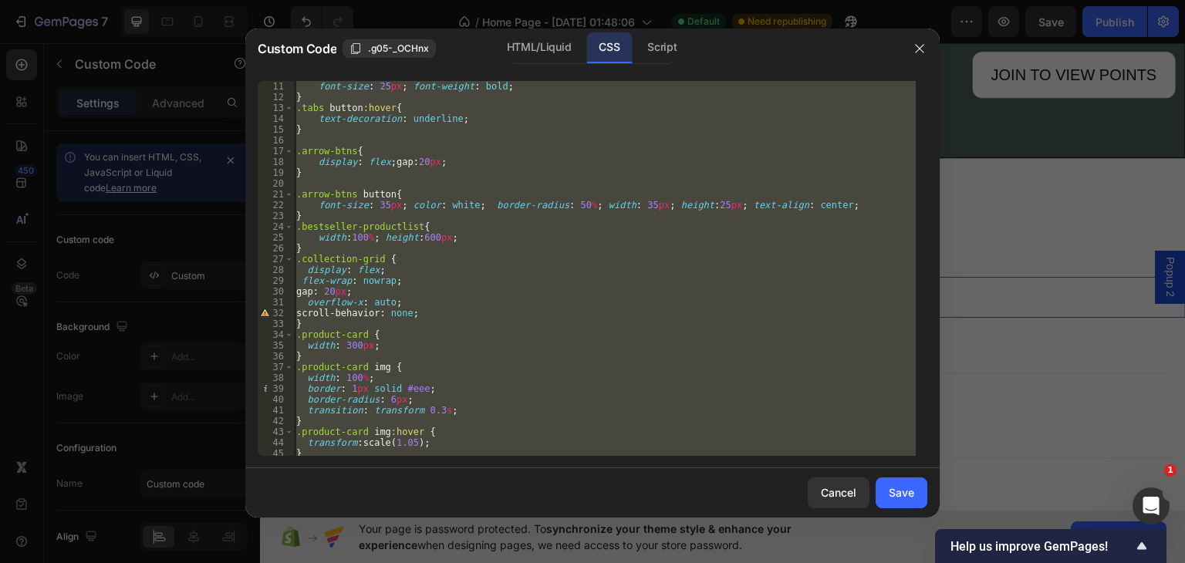
scroll to position [0, 0]
click at [427, 311] on div ".tabs button { font-size : 25 px ; font-weight : bold ; } .tabs button :hover {…" at bounding box center [604, 268] width 623 height 375
type textarea "scroll-behavior: none;"
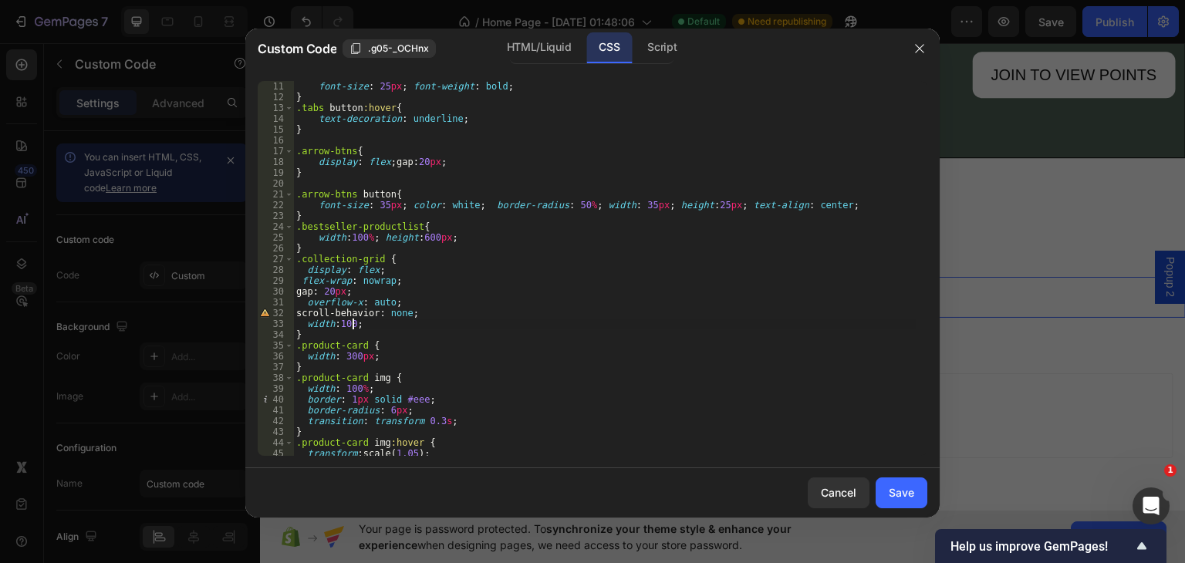
scroll to position [0, 4]
click at [376, 325] on div ".tabs button { font-size : 25 px ; font-weight : bold ; } .tabs button :hover {…" at bounding box center [604, 268] width 623 height 397
type textarea "width:100%; height:100%"
click at [516, 47] on div "HTML/Liquid" at bounding box center [539, 47] width 89 height 31
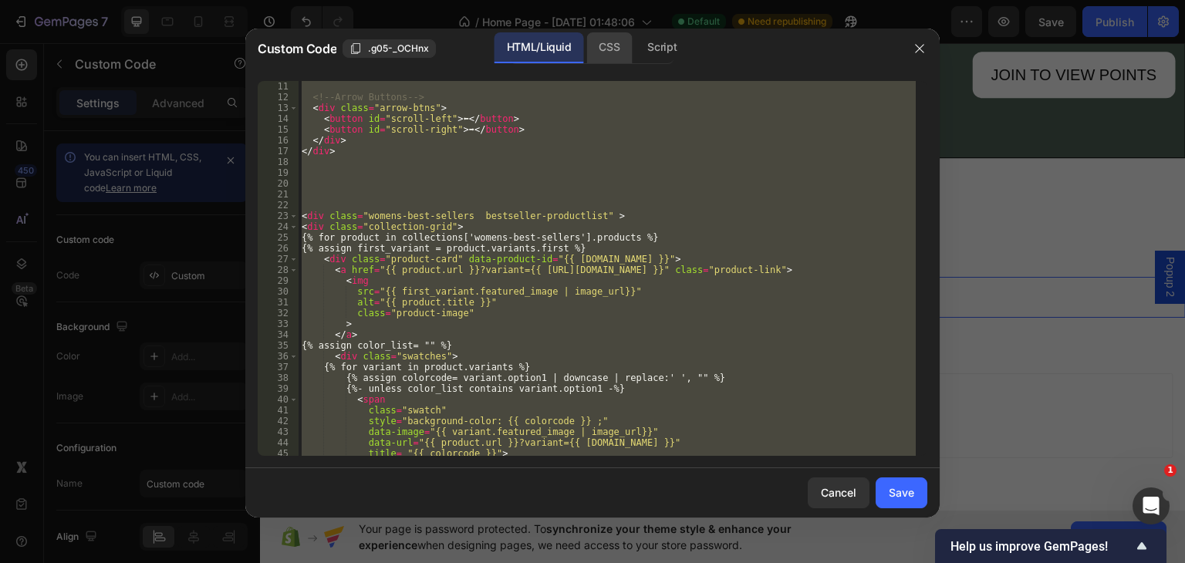
drag, startPoint x: 607, startPoint y: 38, endPoint x: 607, endPoint y: 50, distance: 12.3
click at [607, 39] on div "CSS" at bounding box center [609, 47] width 46 height 31
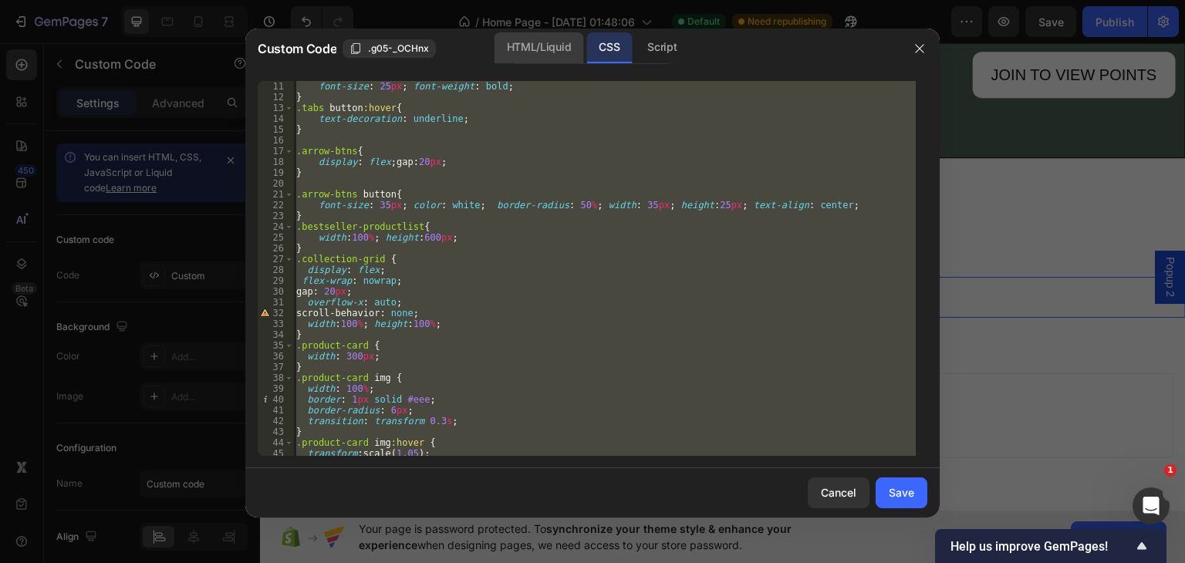
click at [521, 42] on div "HTML/Liquid" at bounding box center [539, 47] width 89 height 31
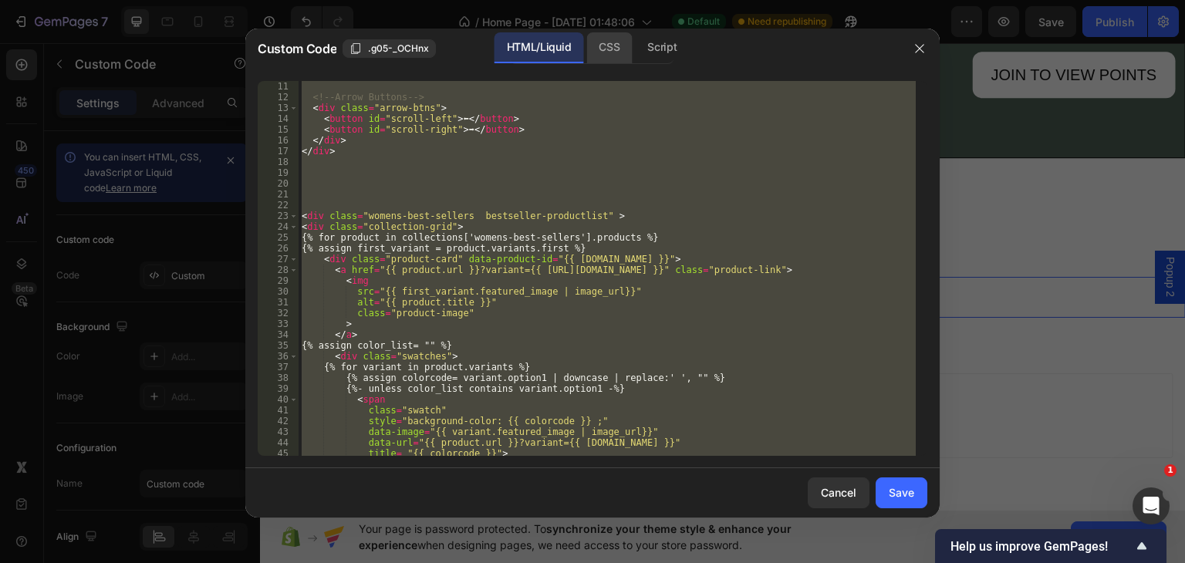
click at [603, 49] on div "CSS" at bounding box center [609, 47] width 46 height 31
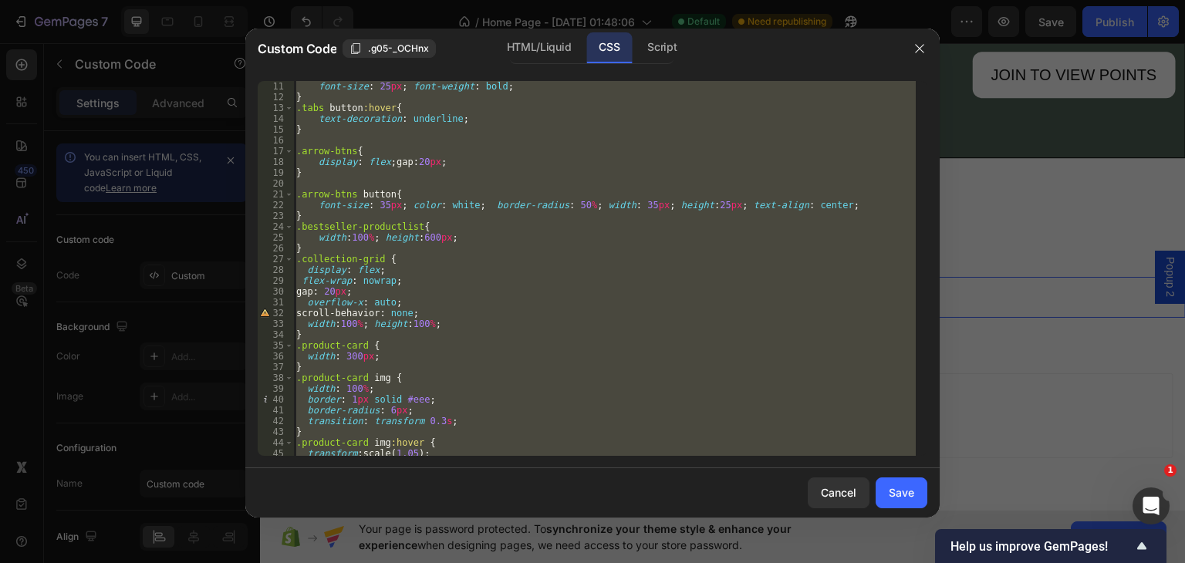
drag, startPoint x: 897, startPoint y: 487, endPoint x: 908, endPoint y: 468, distance: 21.4
click at [901, 489] on div "Save" at bounding box center [901, 493] width 25 height 16
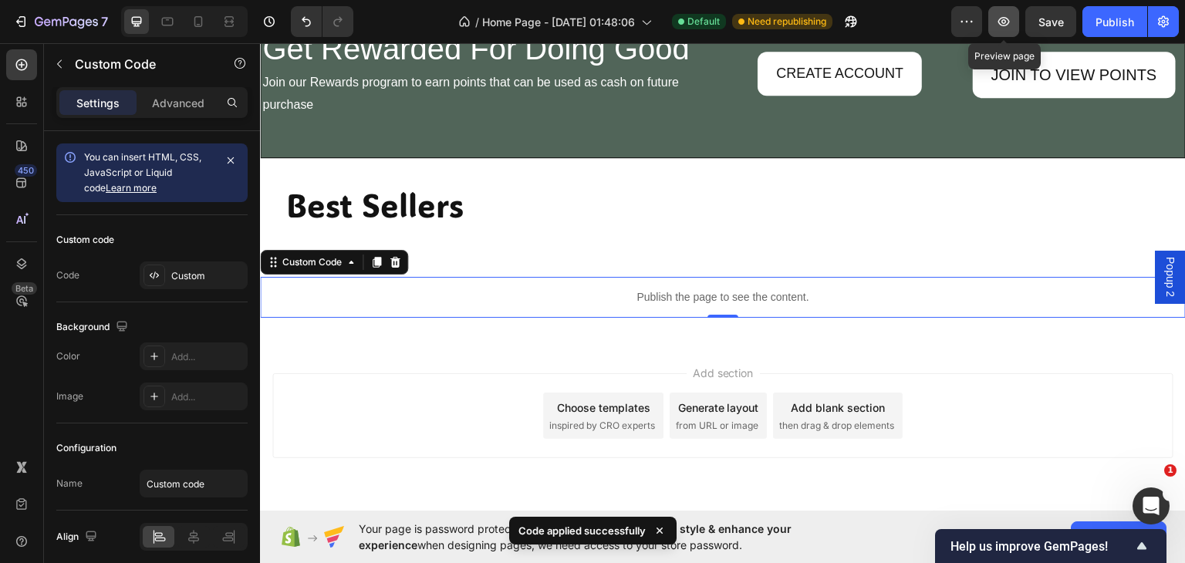
click at [1005, 16] on icon "button" at bounding box center [1003, 21] width 15 height 15
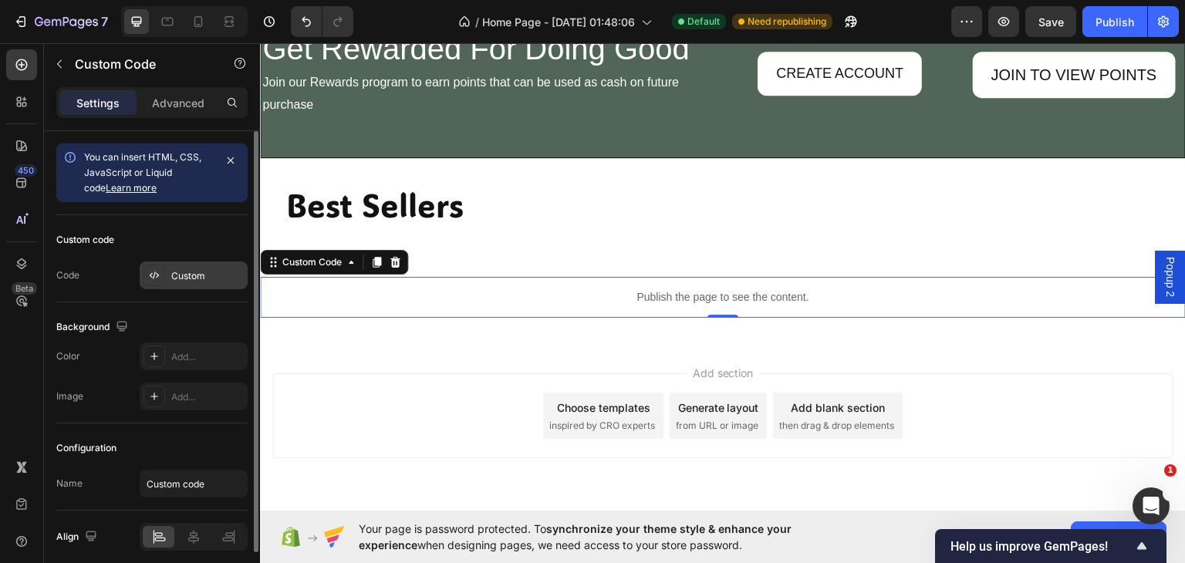
click at [188, 275] on div "Custom" at bounding box center [207, 276] width 73 height 14
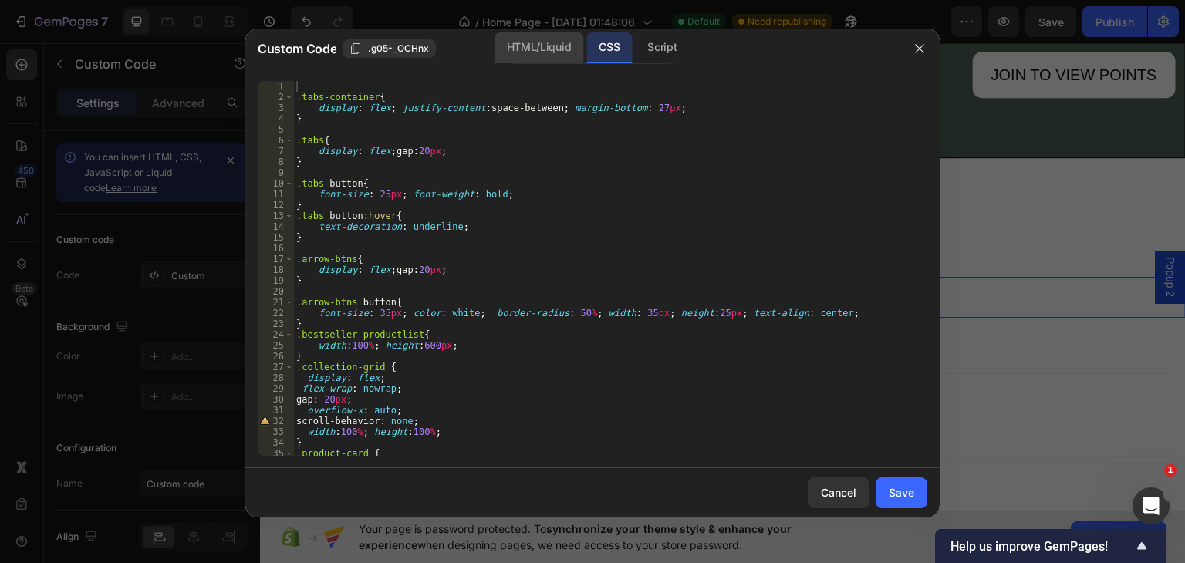
click at [513, 47] on div "HTML/Liquid" at bounding box center [539, 47] width 89 height 31
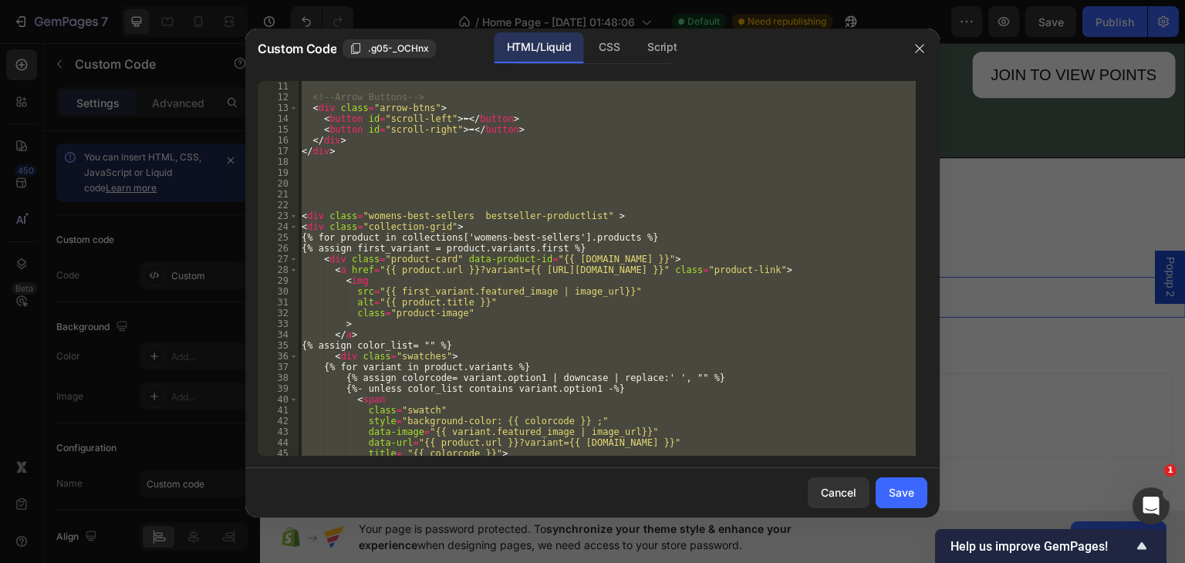
scroll to position [216, 0]
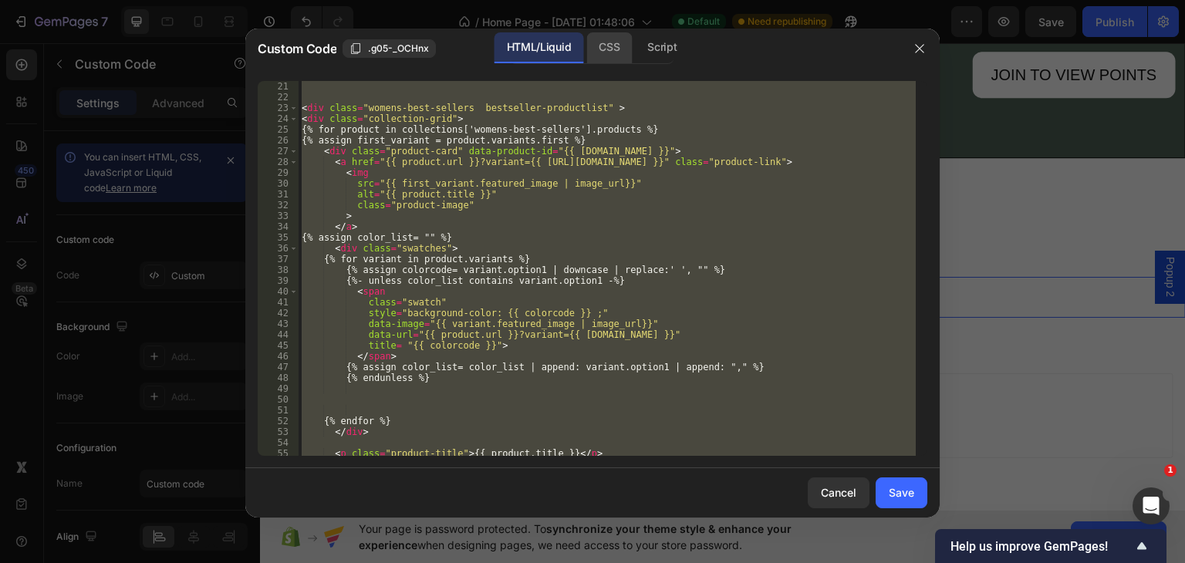
click at [604, 47] on div "CSS" at bounding box center [609, 47] width 46 height 31
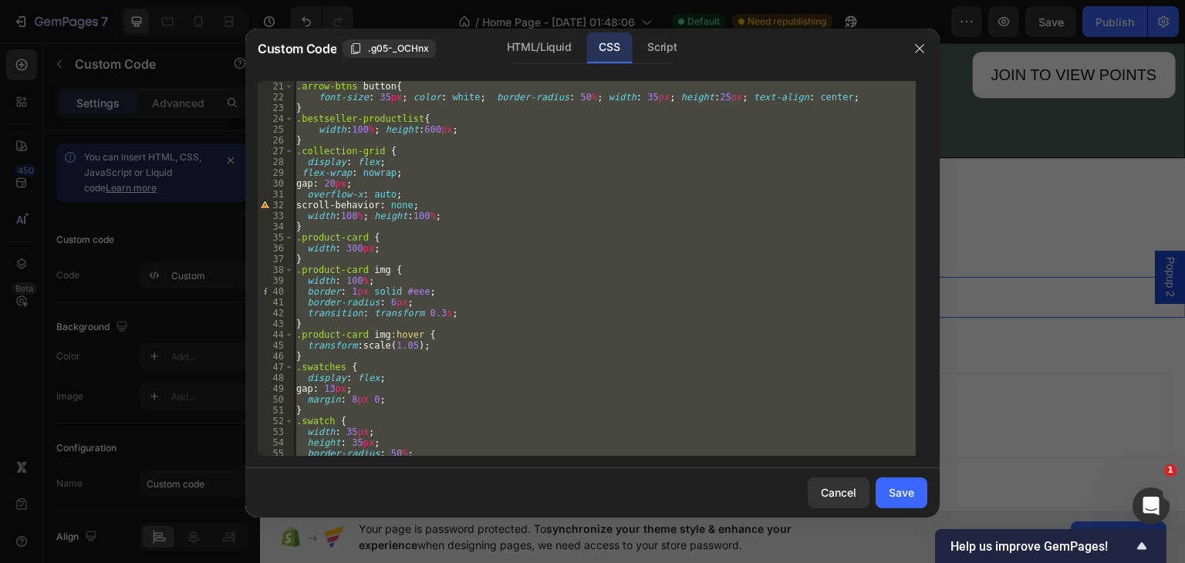
click at [452, 310] on div ".arrow-btns button { font-size : 35 px ; color : white ; border-radius : 50 % ;…" at bounding box center [604, 268] width 623 height 375
type textarea "transition: transform 0.3s;"
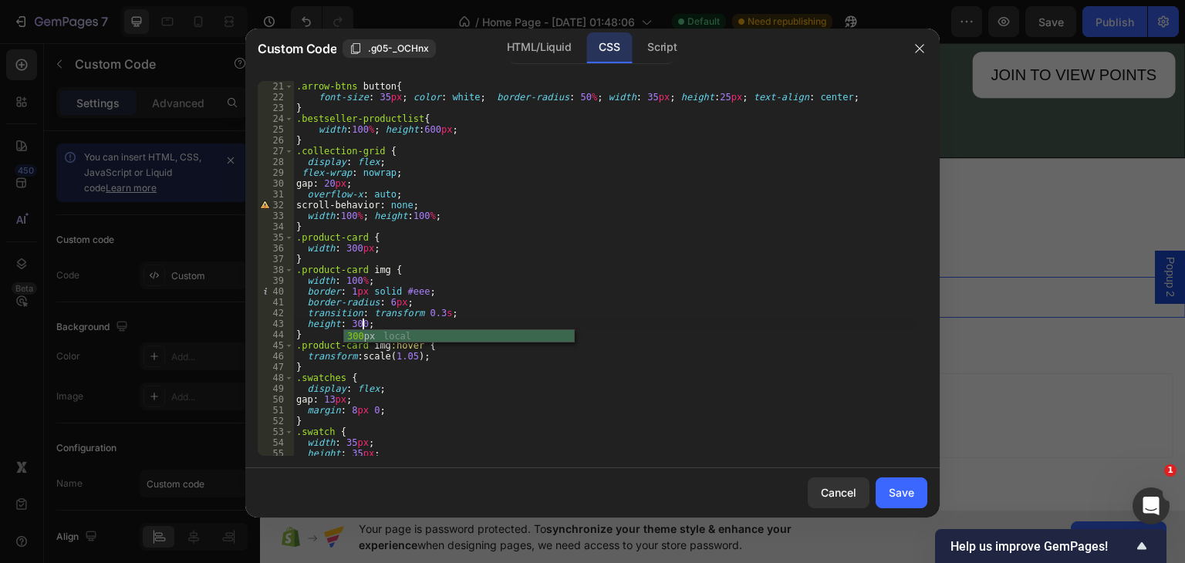
scroll to position [0, 5]
type textarea "height: 300px;"
click at [880, 490] on button "Save" at bounding box center [902, 493] width 52 height 31
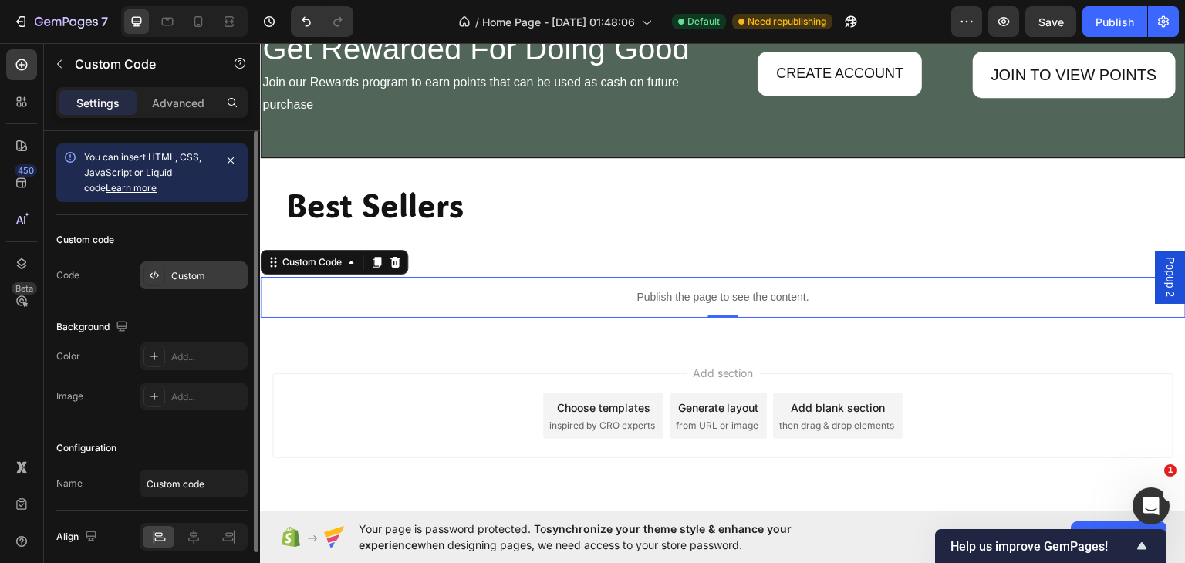
click at [161, 275] on div at bounding box center [155, 276] width 22 height 22
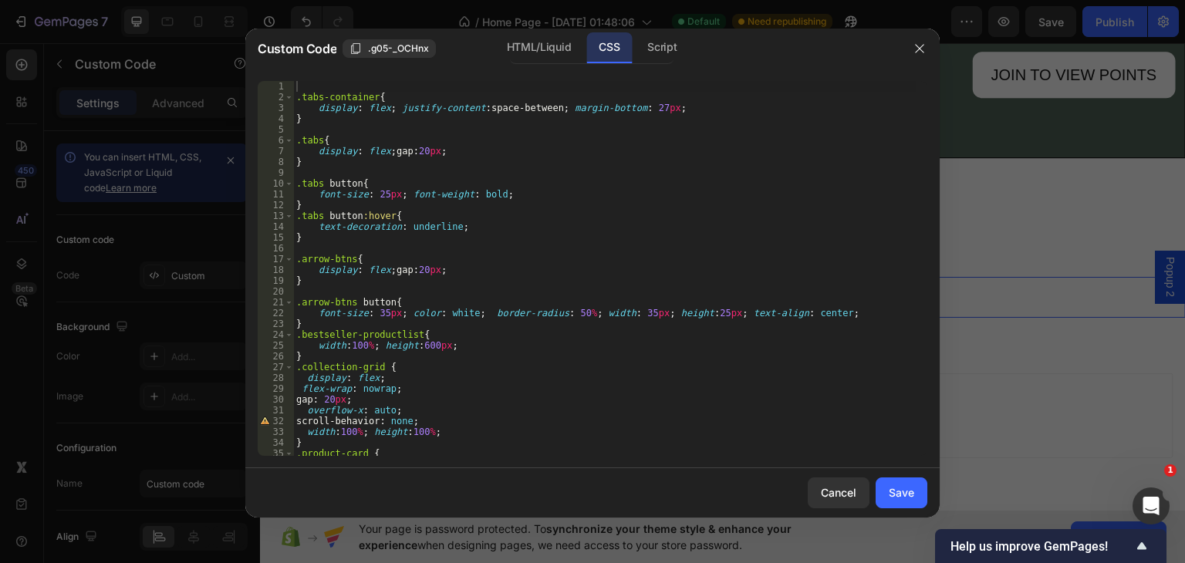
scroll to position [108, 0]
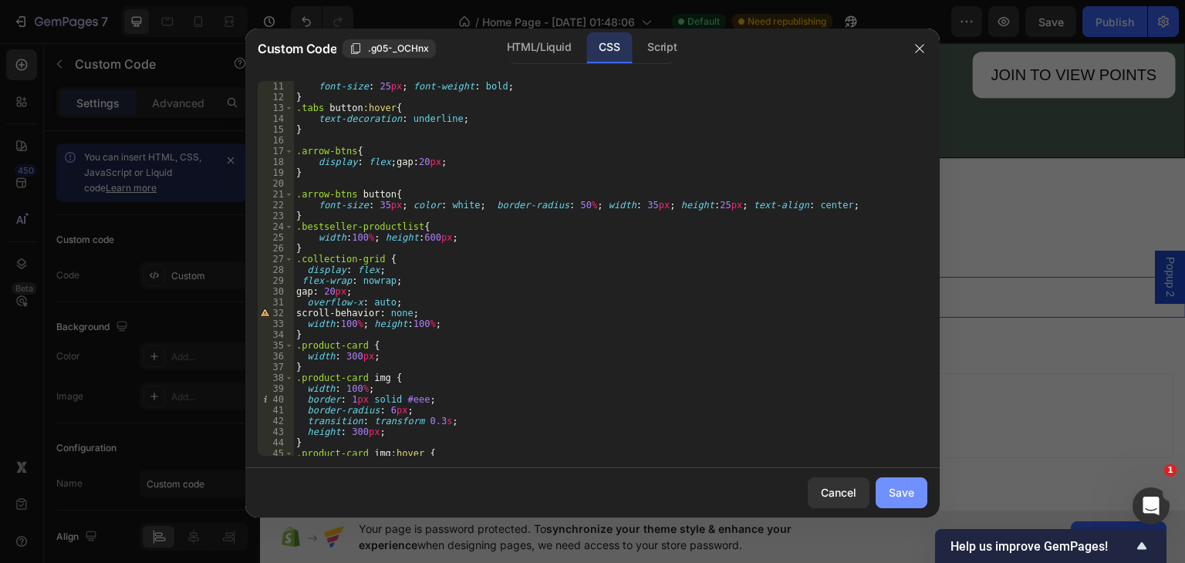
drag, startPoint x: 902, startPoint y: 495, endPoint x: 901, endPoint y: 487, distance: 7.8
click at [901, 495] on div "Save" at bounding box center [901, 493] width 25 height 16
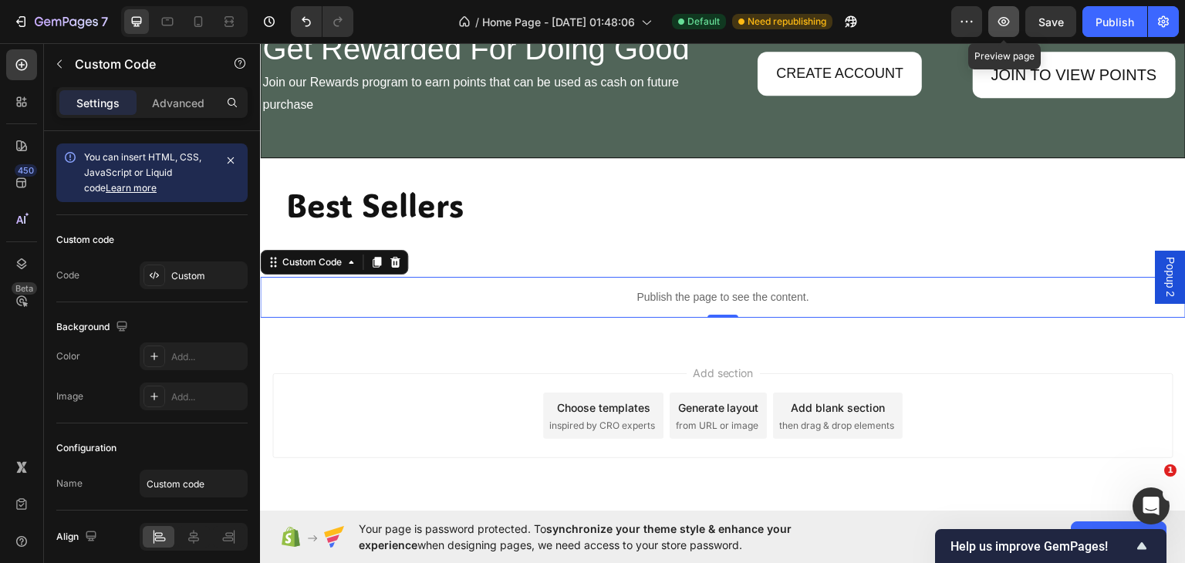
click at [1010, 16] on icon "button" at bounding box center [1003, 21] width 15 height 15
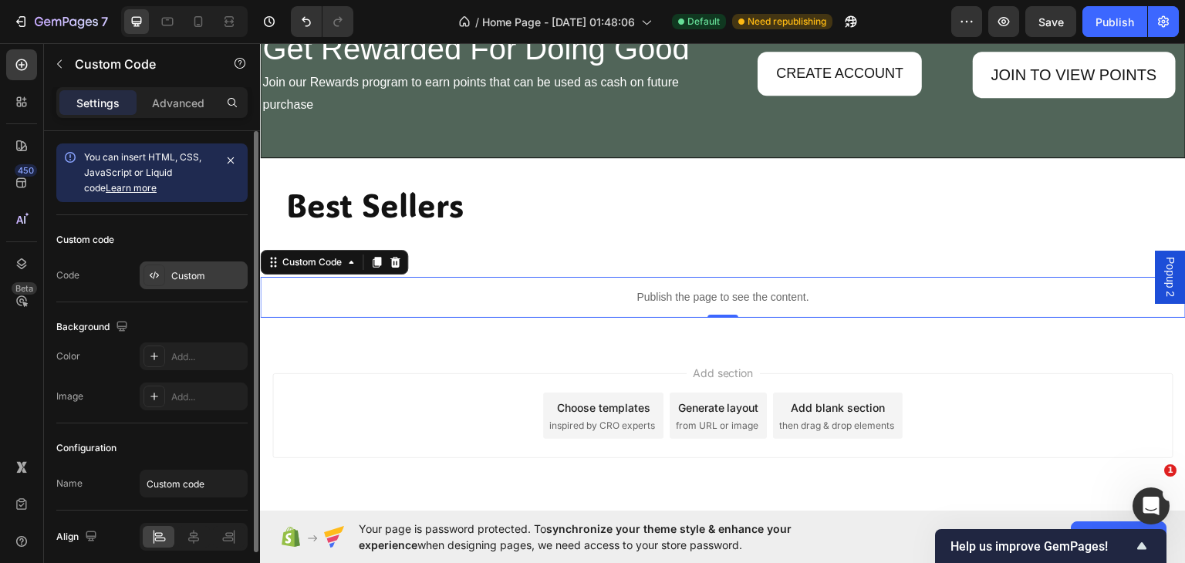
click at [177, 277] on div "Custom" at bounding box center [207, 276] width 73 height 14
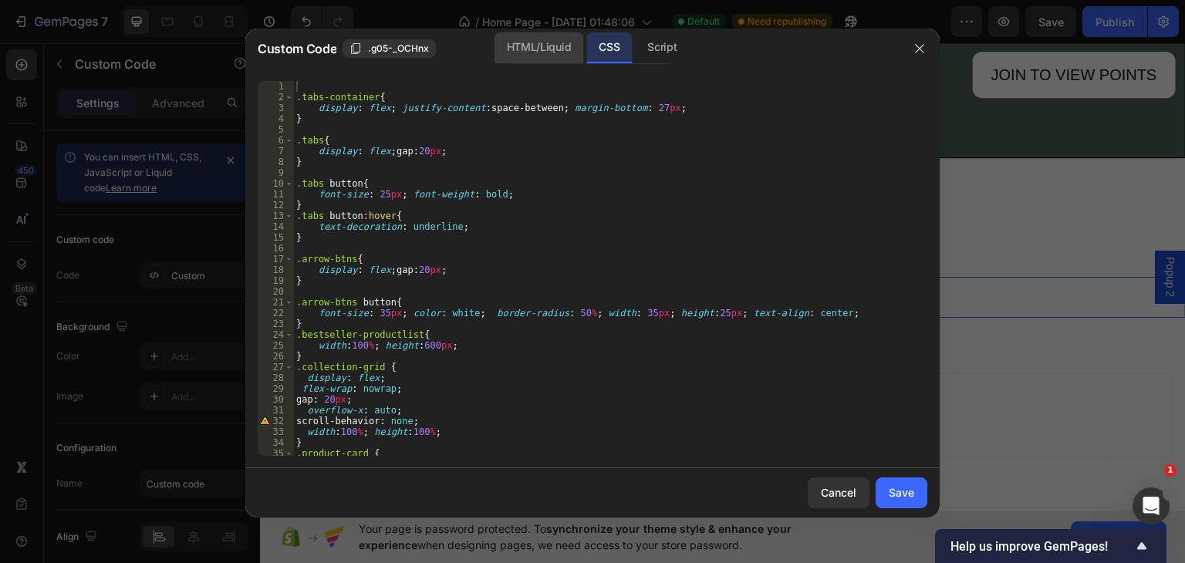
click at [541, 53] on div "HTML/Liquid" at bounding box center [539, 47] width 89 height 31
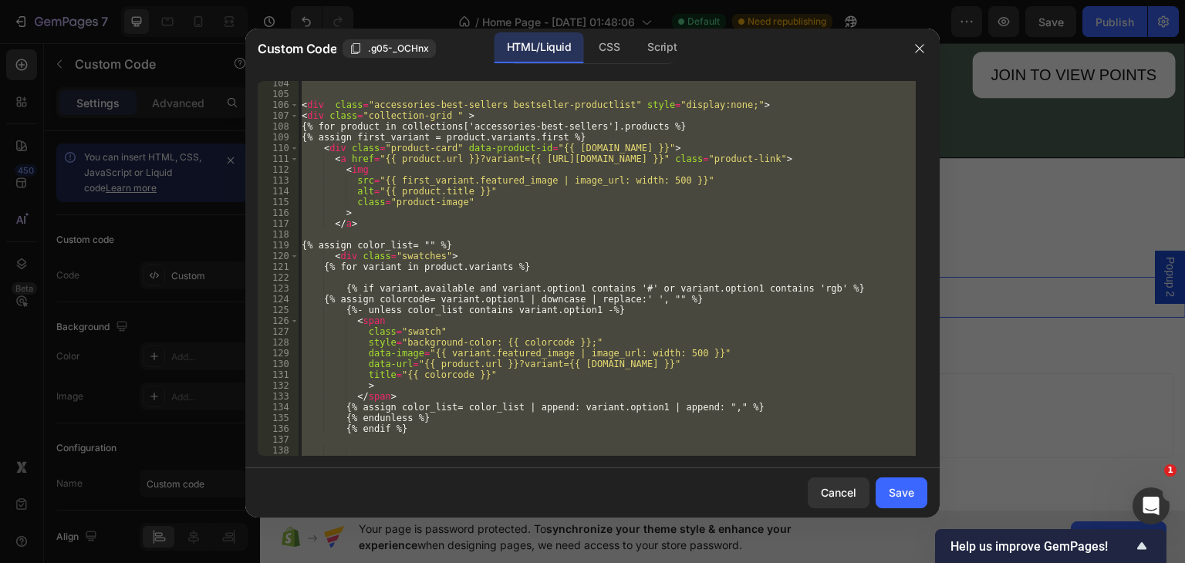
scroll to position [1116, 0]
click at [831, 286] on div "< div class = "accessories-best-sellers bestseller-productlist" style = "displa…" at bounding box center [607, 268] width 617 height 375
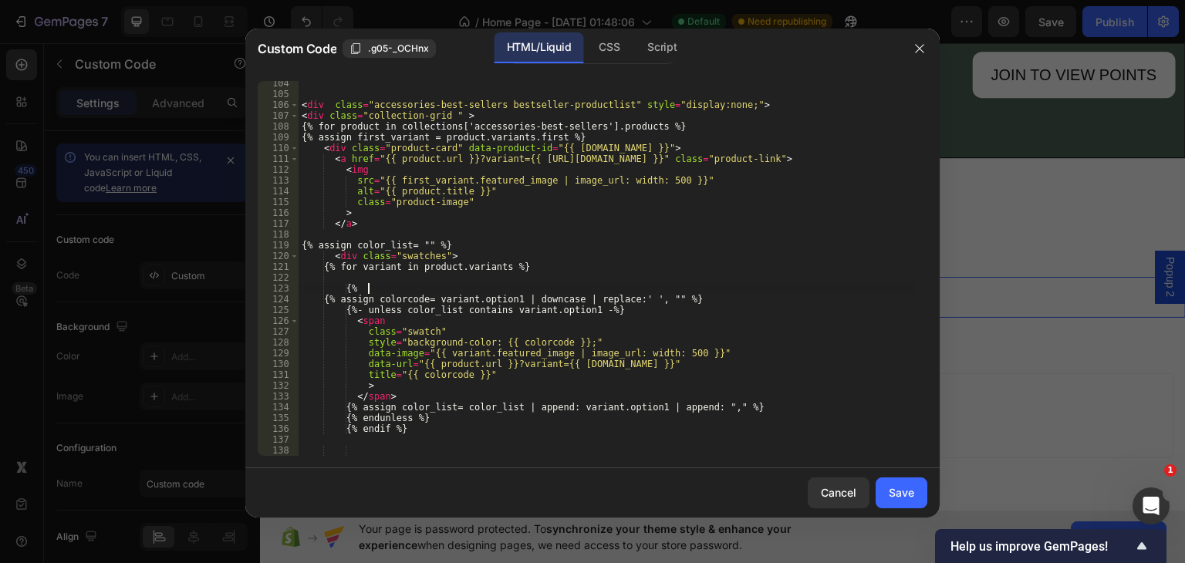
type textarea "{"
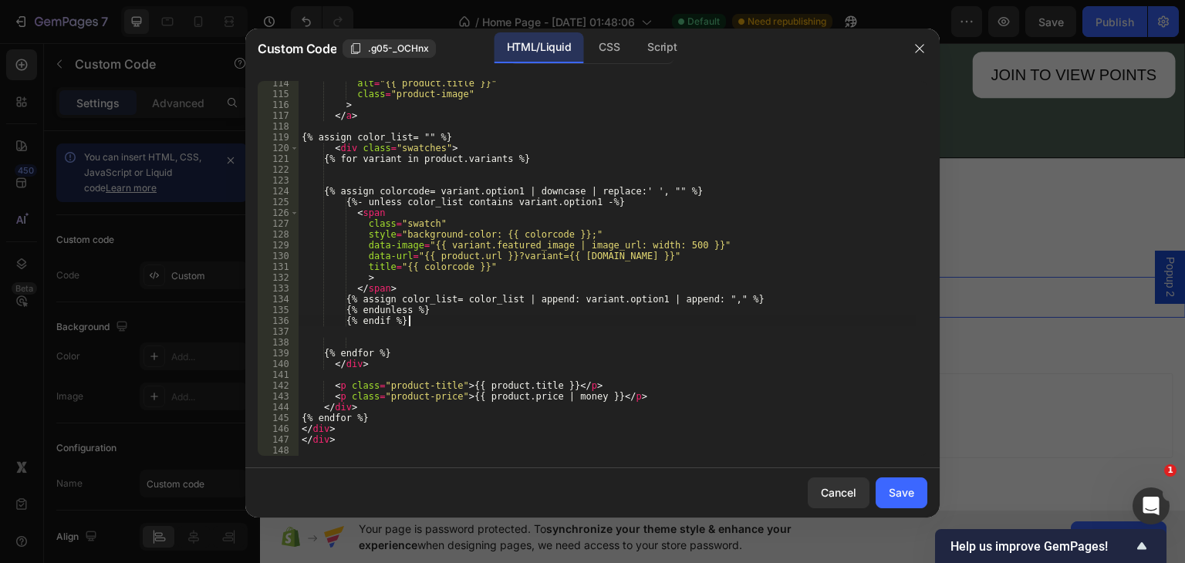
click at [414, 319] on div "alt = "{{ product.title }}" class = "product-image" > </ a > {% assign color_li…" at bounding box center [607, 276] width 617 height 397
type textarea "{"
click at [908, 501] on button "Save" at bounding box center [902, 493] width 52 height 31
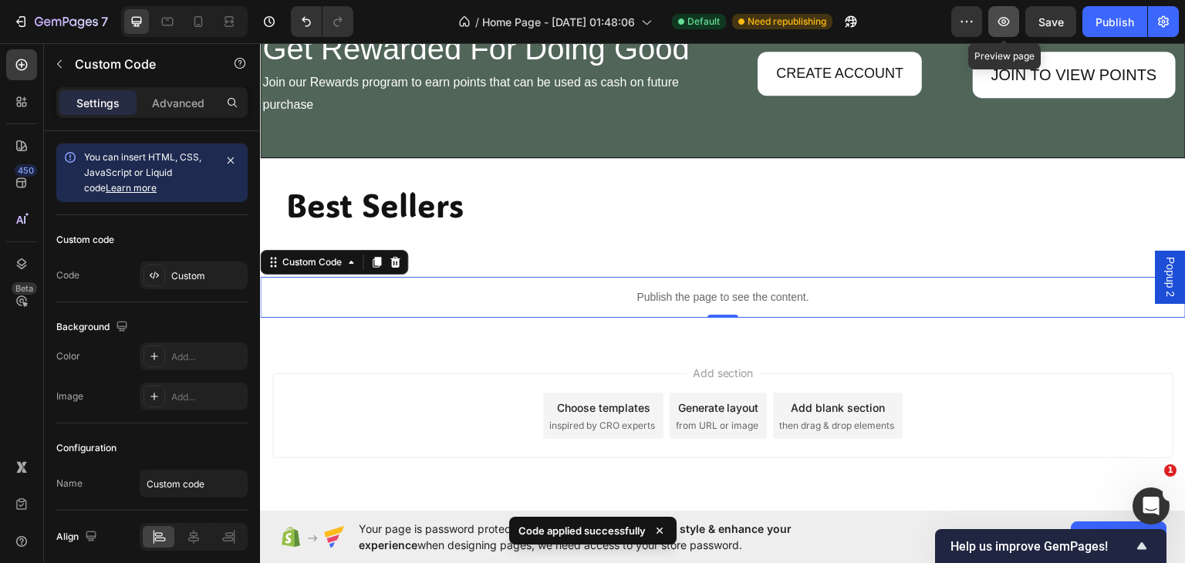
click at [995, 22] on button "button" at bounding box center [1003, 21] width 31 height 31
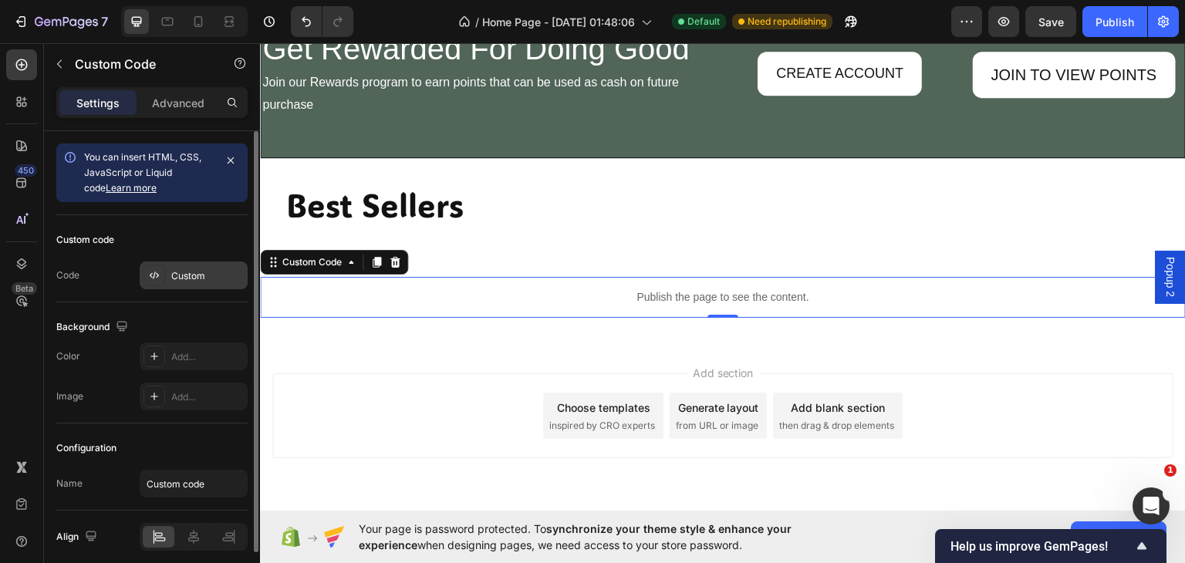
click at [196, 273] on div "Custom" at bounding box center [207, 276] width 73 height 14
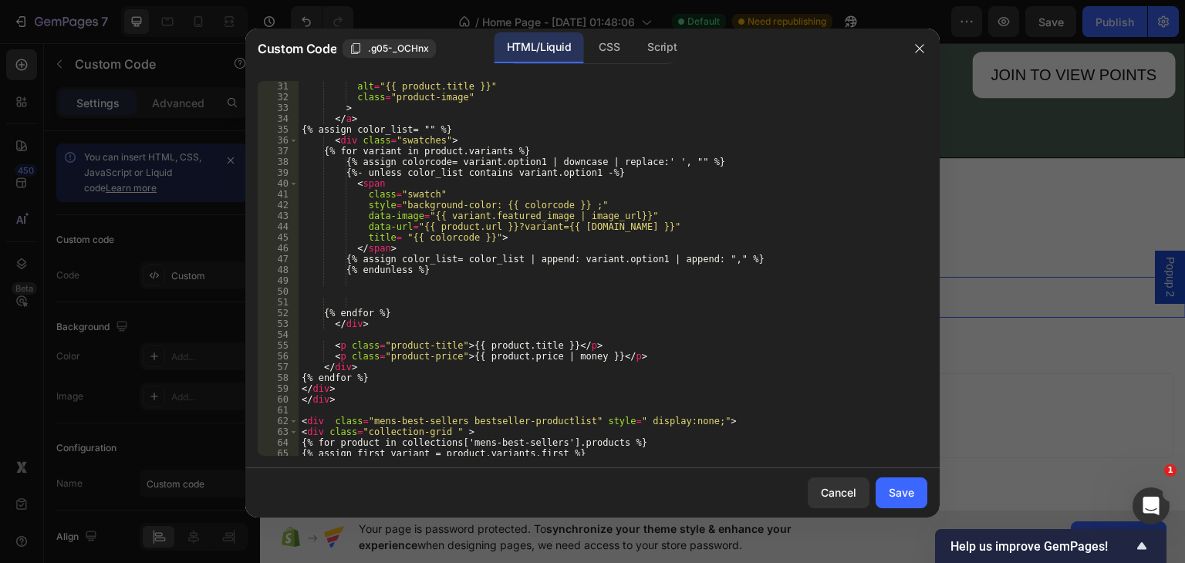
scroll to position [216, 0]
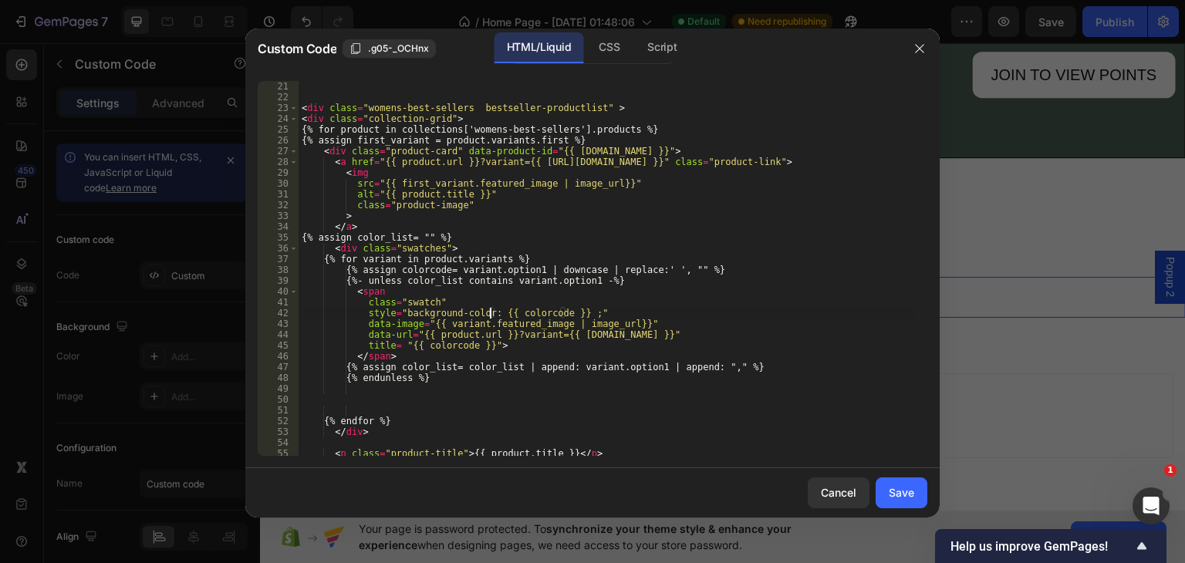
click at [489, 309] on div "< div class = "womens-best-sellers bestseller-productlist" > < div class = "col…" at bounding box center [607, 268] width 617 height 397
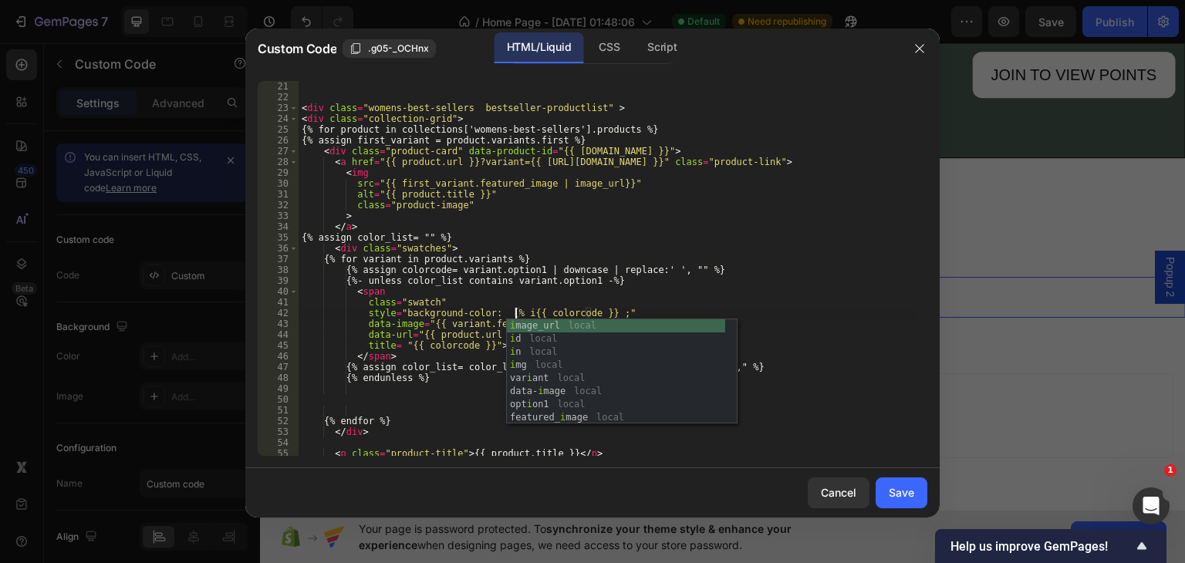
scroll to position [0, 19]
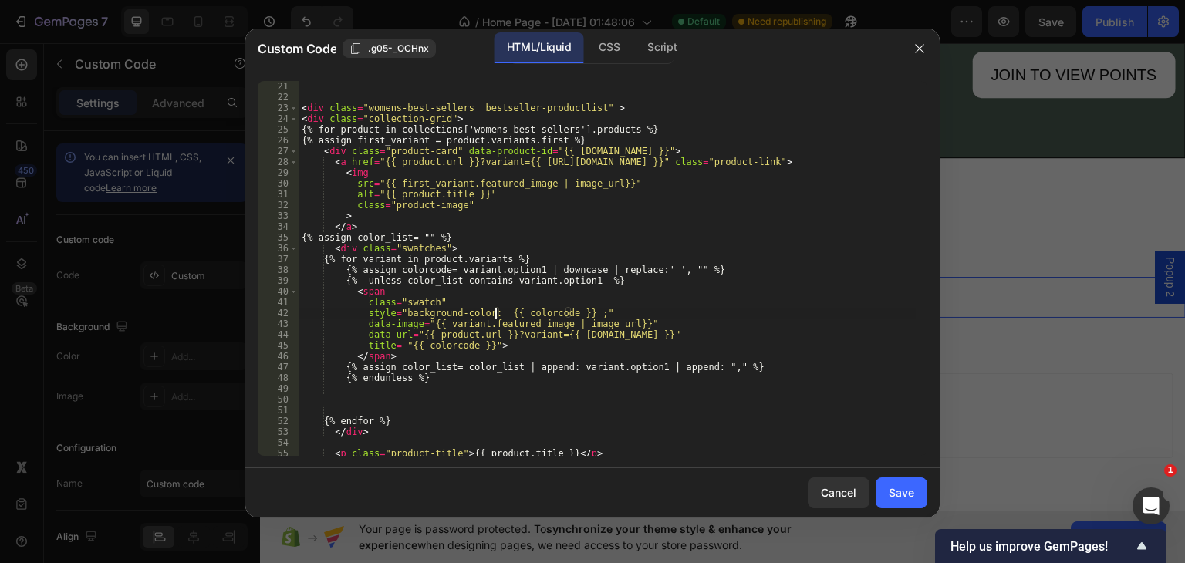
type textarea "style="background-color: {{ colorcode }} ;""
click at [8, 538] on div at bounding box center [592, 281] width 1185 height 563
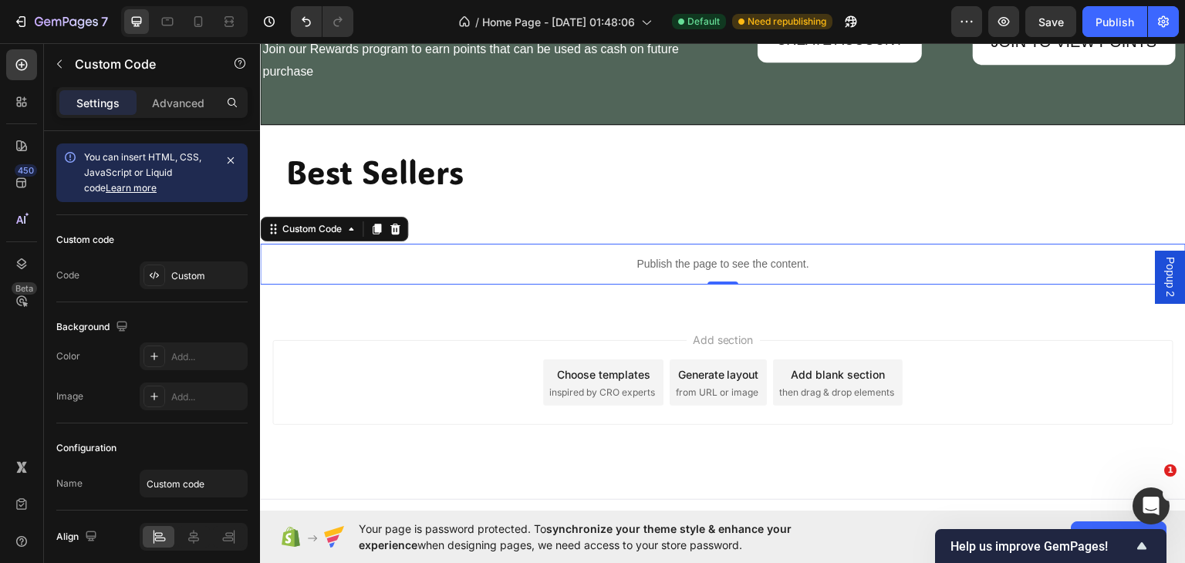
scroll to position [1638, 0]
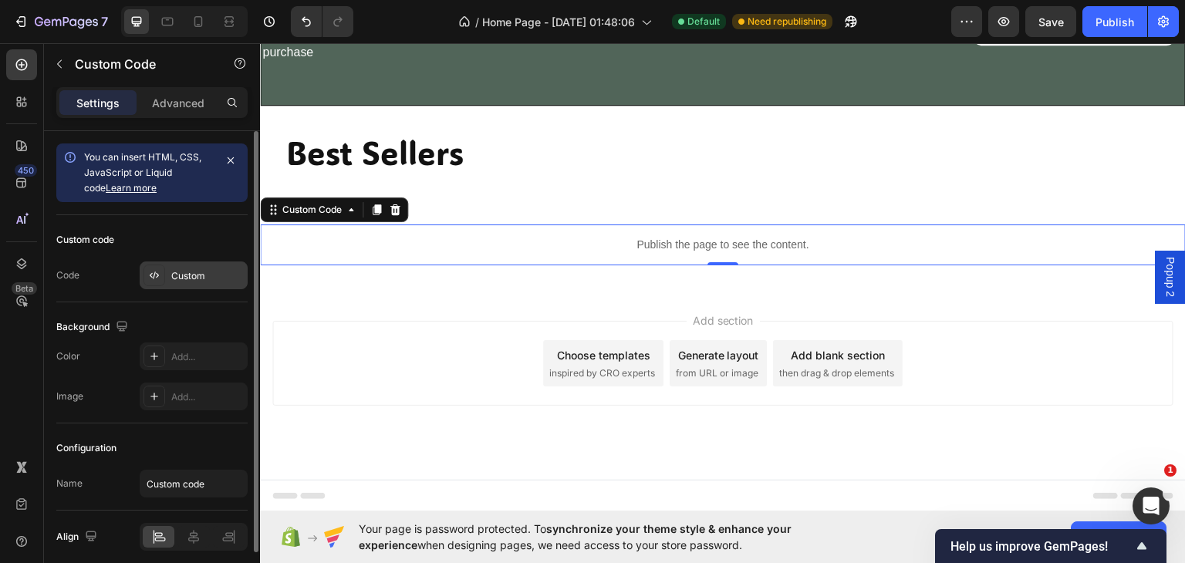
click at [211, 269] on div "Custom" at bounding box center [207, 276] width 73 height 14
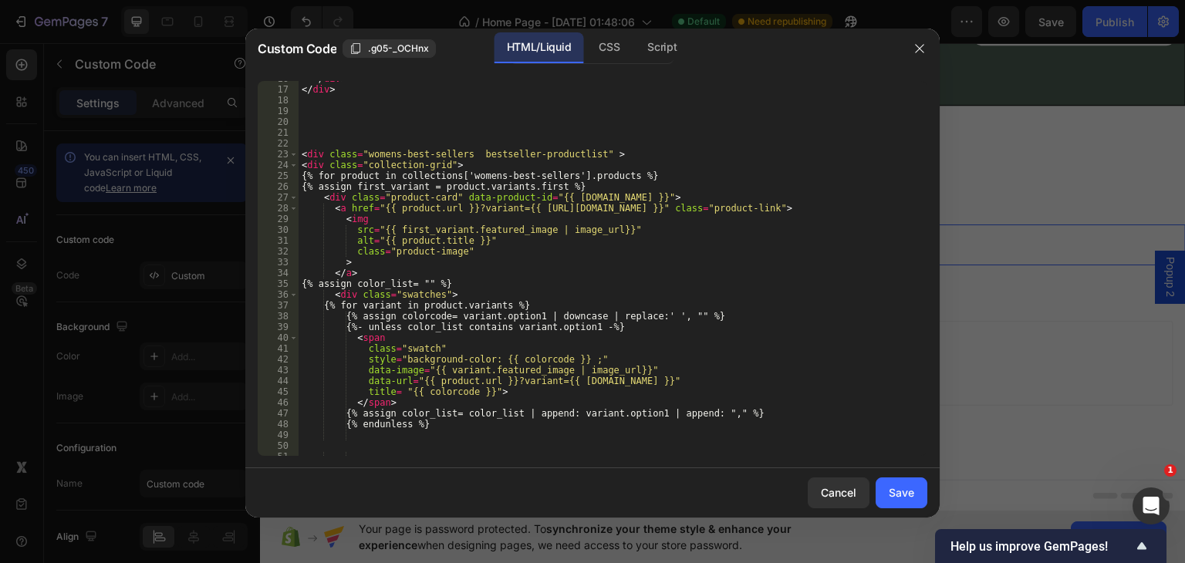
scroll to position [278, 0]
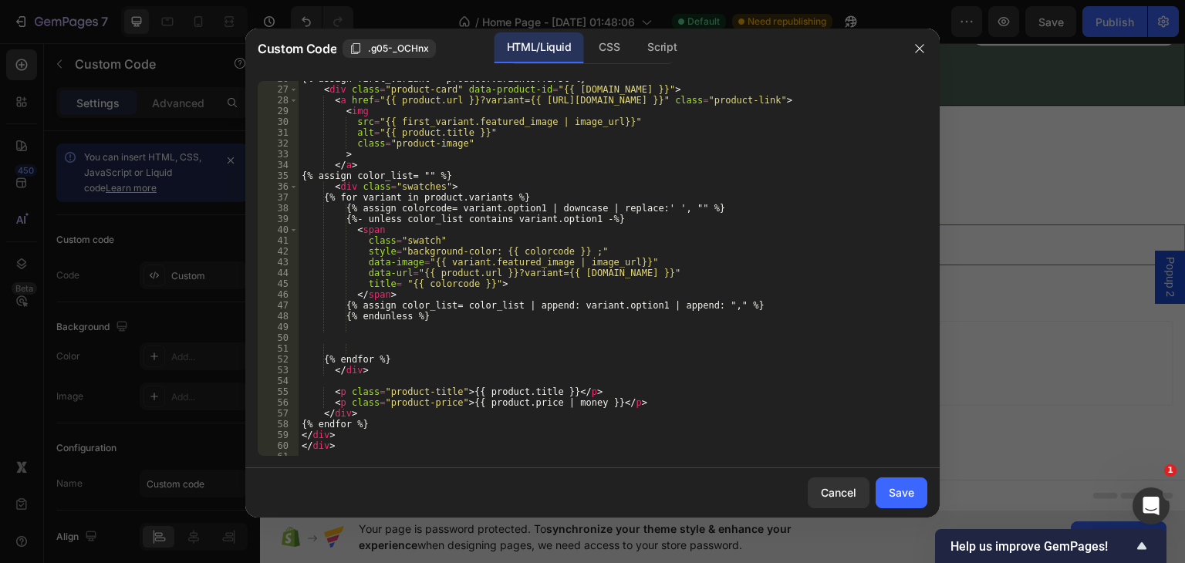
type textarea "{%- unless color_list contains variant.option1 -%}"
click at [634, 223] on div "{% assign first_variant = product.variants.first %} < div class = "product-card…" at bounding box center [607, 271] width 617 height 397
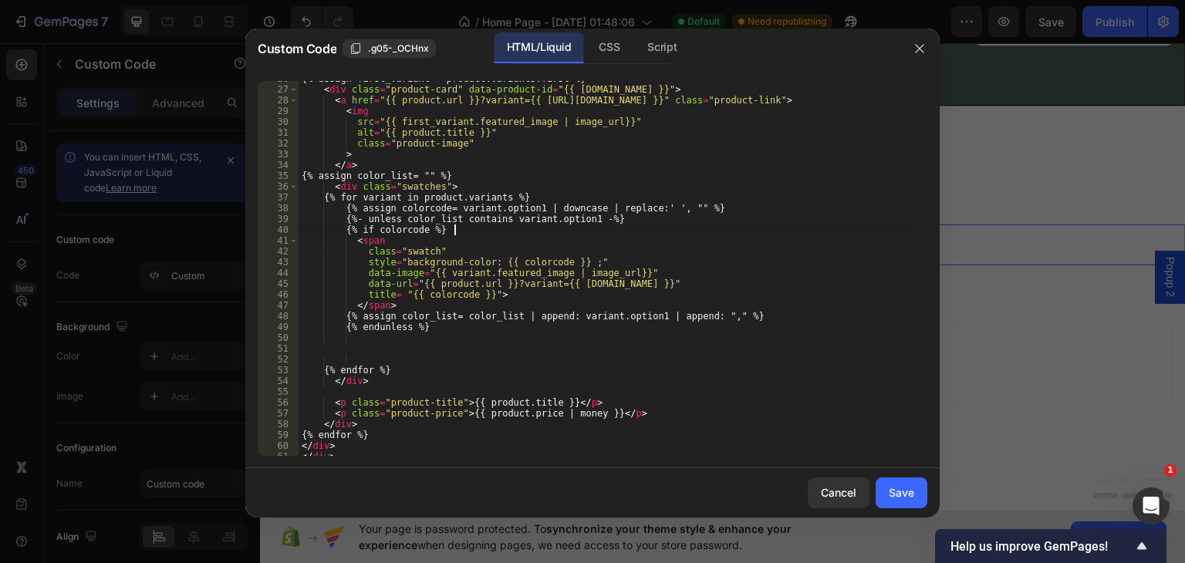
scroll to position [0, 12]
click at [391, 306] on div "{% assign first_variant = product.variants.first %} < div class = "product-card…" at bounding box center [607, 271] width 617 height 397
type textarea "</span>"
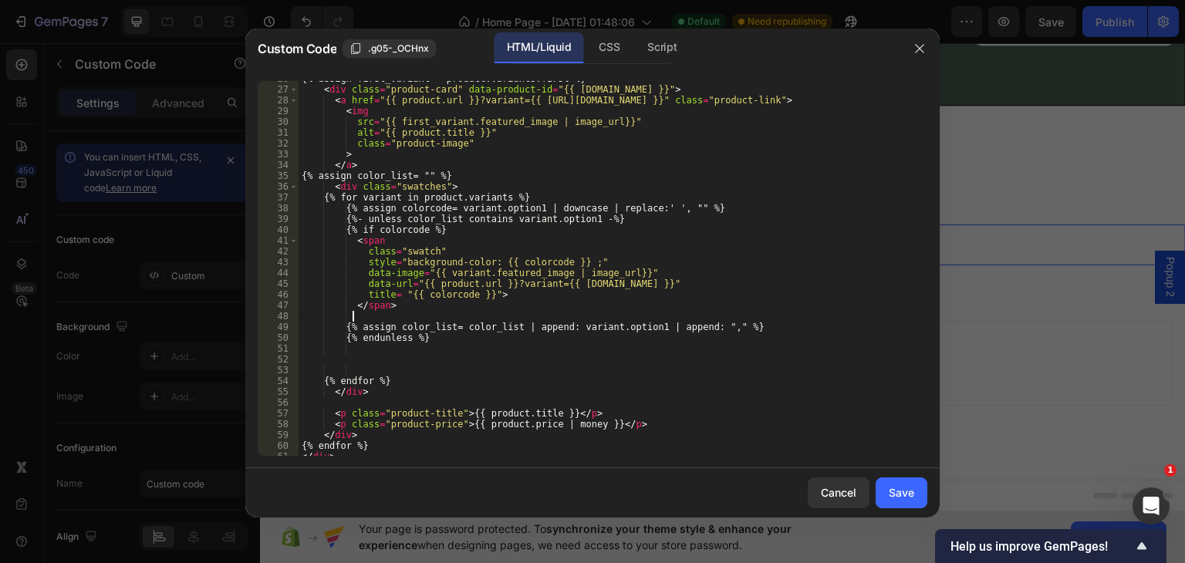
scroll to position [0, 3]
click at [746, 325] on div "{% assign first_variant = product.variants.first %} < div class = "product-card…" at bounding box center [607, 271] width 617 height 397
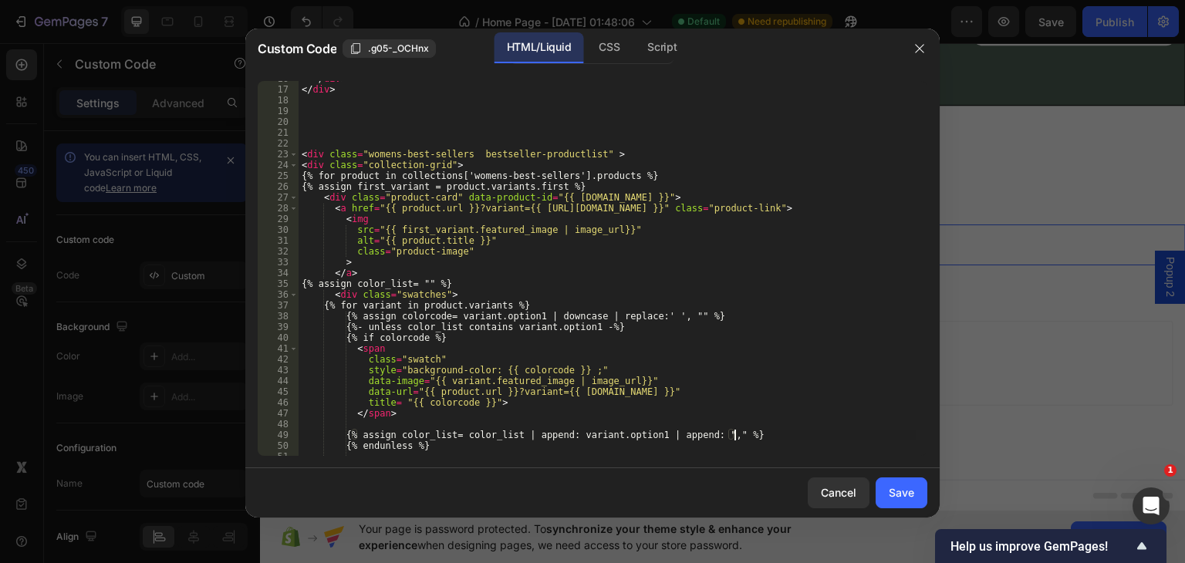
click at [482, 341] on div "</ div > </ div > < div class = "womens-best-sellers bestseller-productlist" > …" at bounding box center [607, 271] width 617 height 397
type textarea "{"
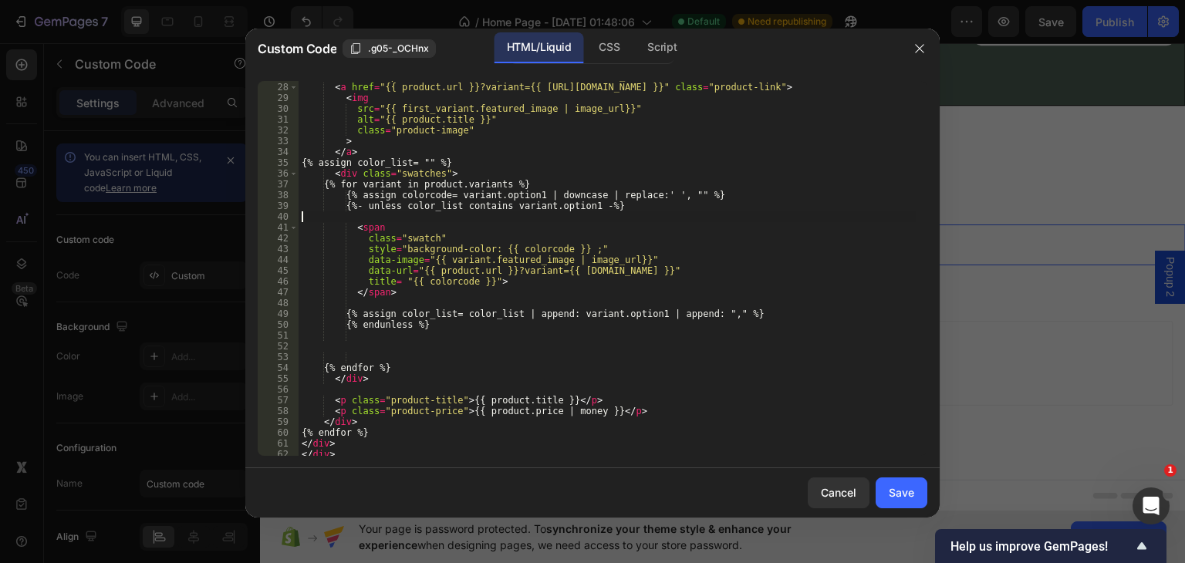
scroll to position [290, 0]
click at [351, 225] on div "< div class = "product-card" data-product-id = "{{ [DOMAIN_NAME] }}" > < a href…" at bounding box center [607, 269] width 617 height 397
click at [346, 226] on div "< div class = "product-card" data-product-id = "{{ [DOMAIN_NAME] }}" > < a href…" at bounding box center [607, 269] width 617 height 397
click at [313, 228] on div "< div class = "product-card" data-product-id = "{{ [DOMAIN_NAME] }}" > < a href…" at bounding box center [607, 269] width 617 height 397
click at [696, 192] on div "< div class = "product-card" data-product-id = "{{ [DOMAIN_NAME] }}" > < a href…" at bounding box center [607, 269] width 617 height 397
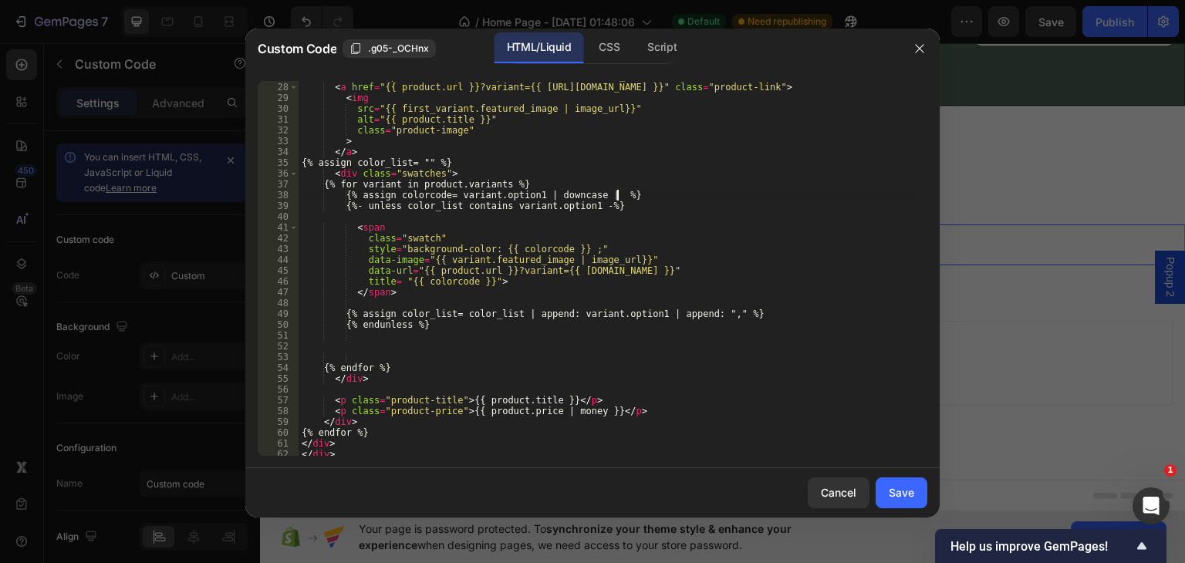
type textarea "{% assign colorcode= variant.option1 | downcase %}"
click at [355, 217] on div "< div class = "product-card" data-product-id = "{{ [DOMAIN_NAME] }}" > < a href…" at bounding box center [607, 269] width 617 height 397
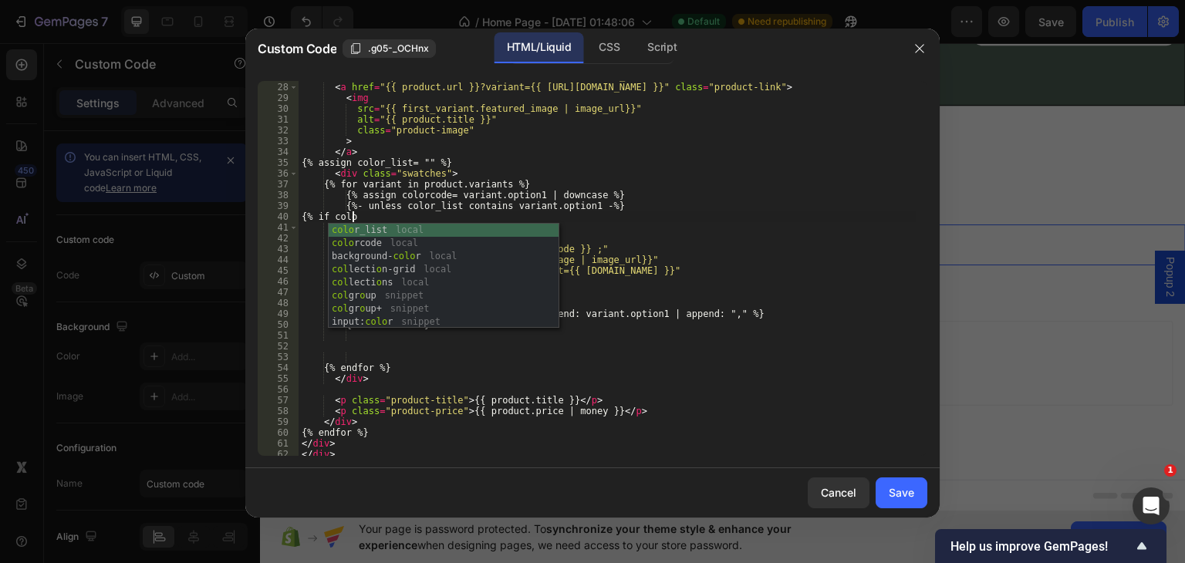
scroll to position [0, 3]
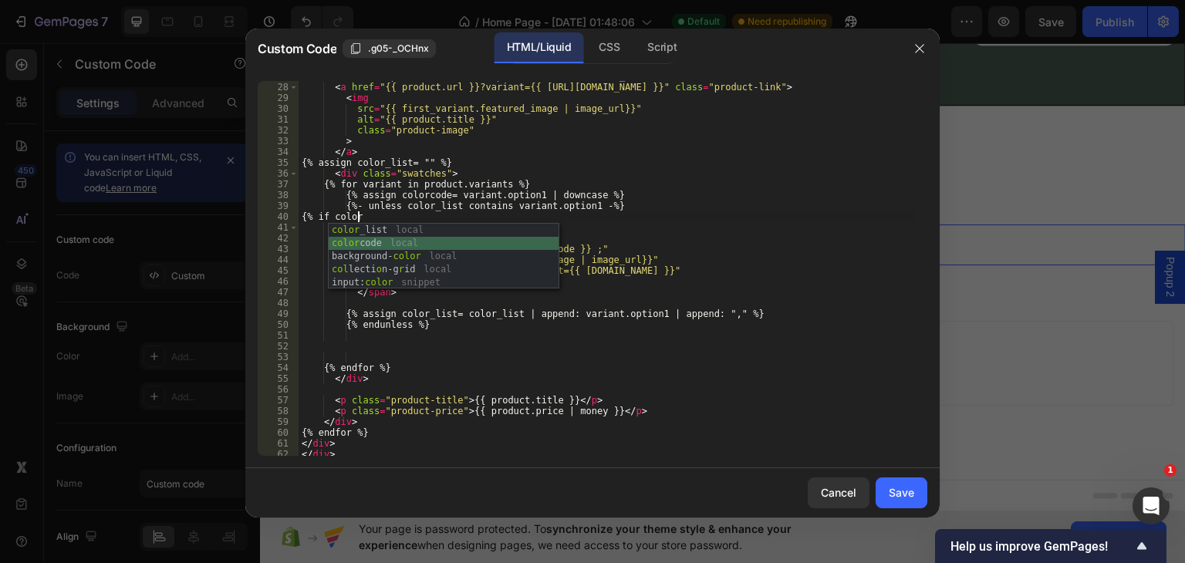
click at [373, 243] on div "color _list local color code local background- color local col lecti o n-g r id…" at bounding box center [444, 270] width 230 height 92
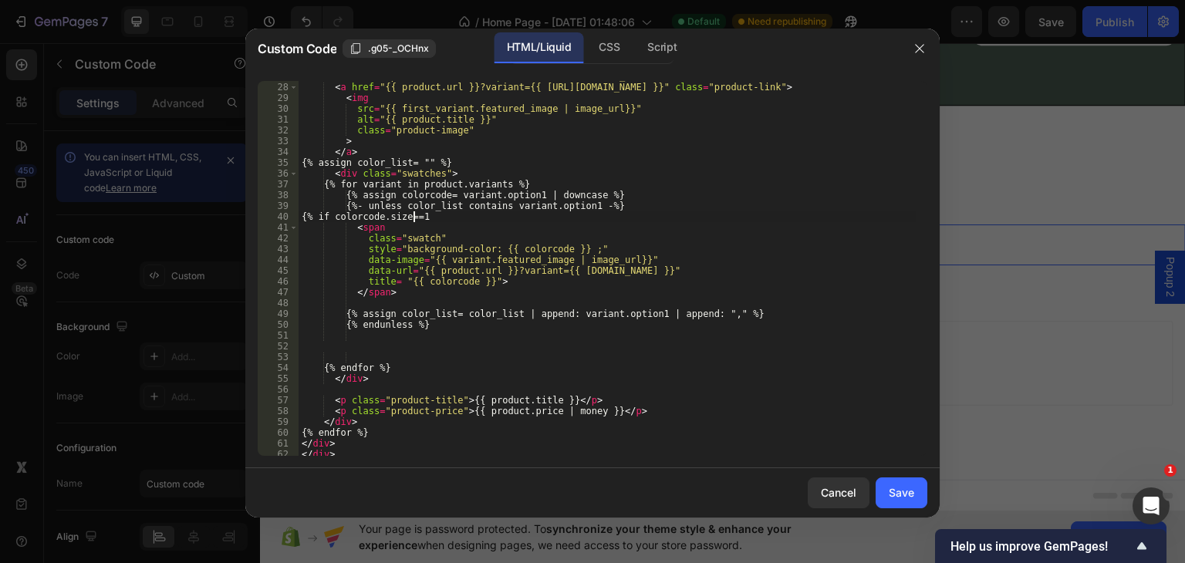
scroll to position [0, 9]
click at [431, 218] on div "< div class = "product-card" data-product-id = "{{ [DOMAIN_NAME] }}" > < a href…" at bounding box center [607, 269] width 617 height 397
type textarea "{% if colorcode.size== 1 %}"
click at [367, 302] on div "< div class = "product-card" data-product-id = "{{ [DOMAIN_NAME] }}" > < a href…" at bounding box center [607, 269] width 617 height 397
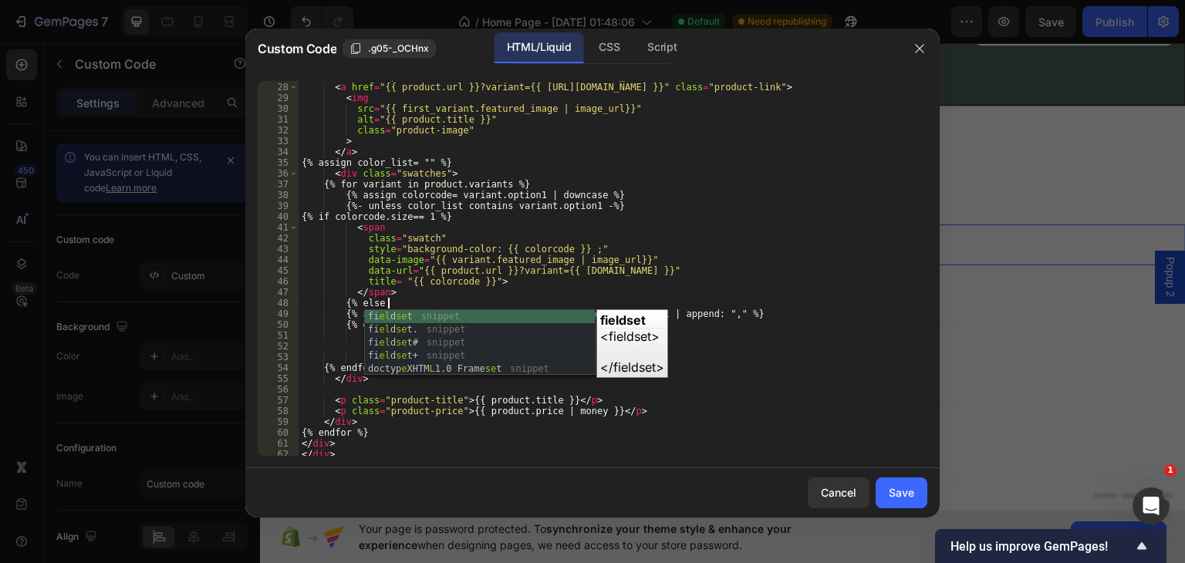
scroll to position [0, 6]
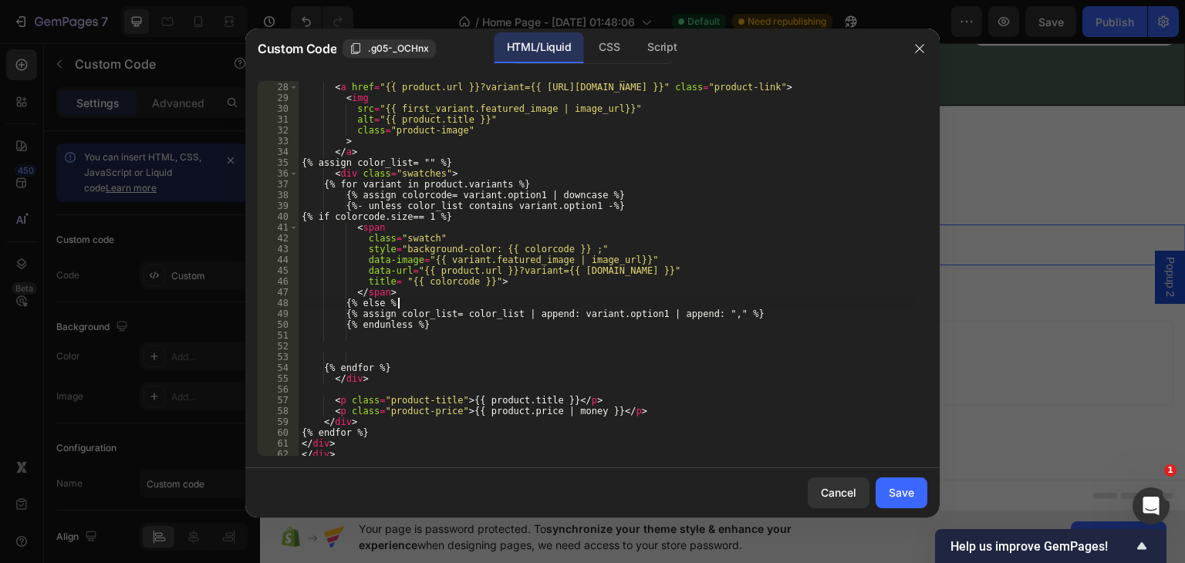
type textarea "{% else %}"
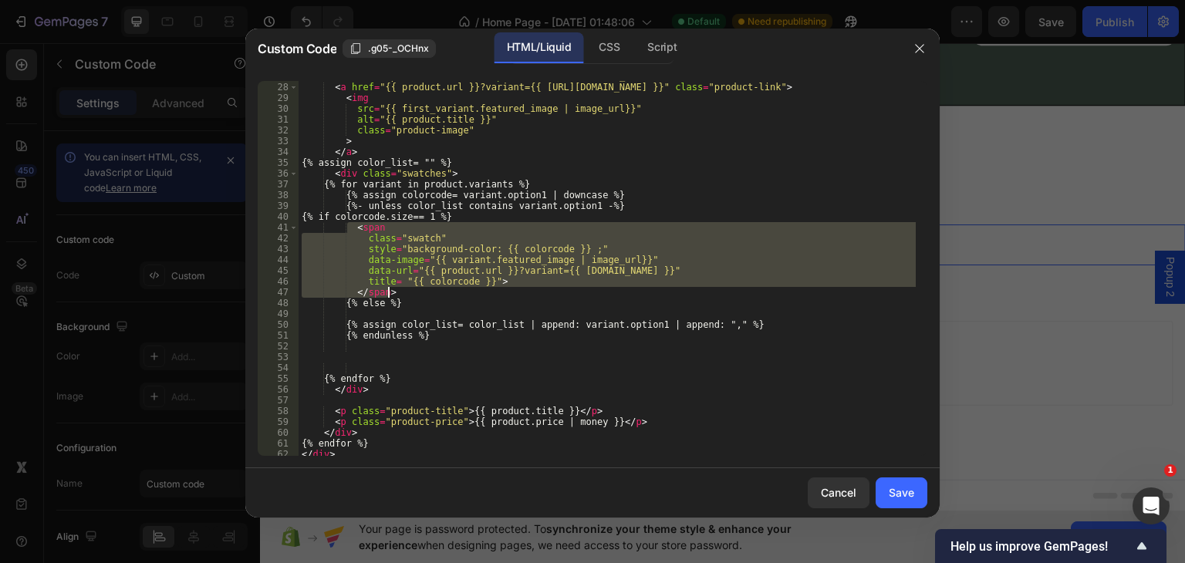
drag, startPoint x: 349, startPoint y: 226, endPoint x: 392, endPoint y: 292, distance: 78.5
click at [392, 292] on div "< div class = "product-card" data-product-id = "{{ [DOMAIN_NAME] }}" > < a href…" at bounding box center [607, 269] width 617 height 397
type textarea "title= "{{ colorcode }}"> </span>"
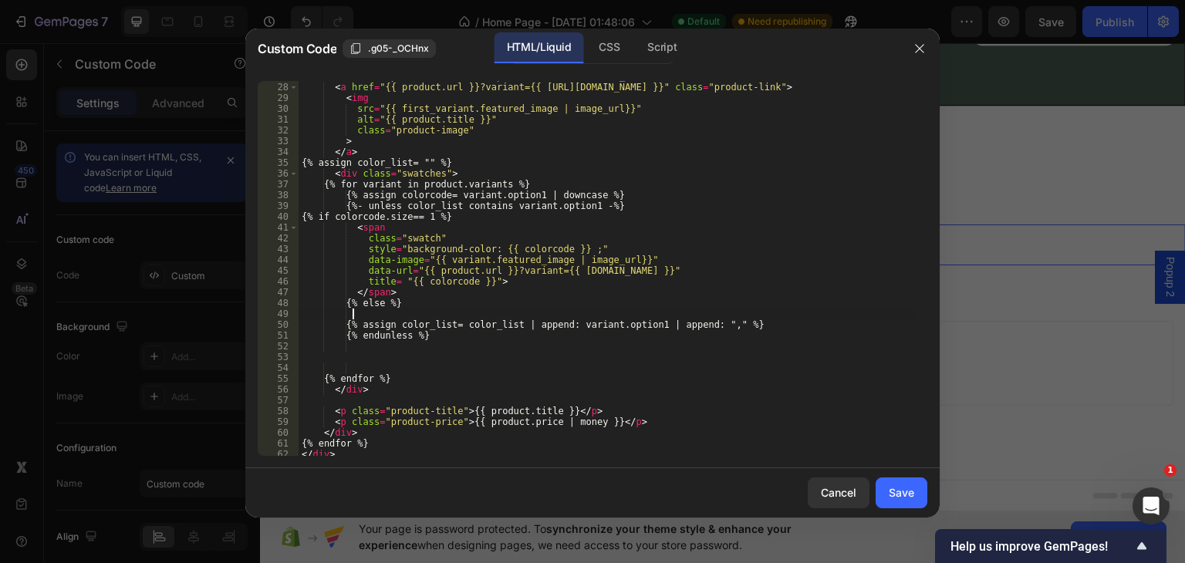
click at [373, 313] on div "< div class = "product-card" data-product-id = "{{ [DOMAIN_NAME] }}" > < a href…" at bounding box center [607, 269] width 617 height 397
paste textarea "</span>"
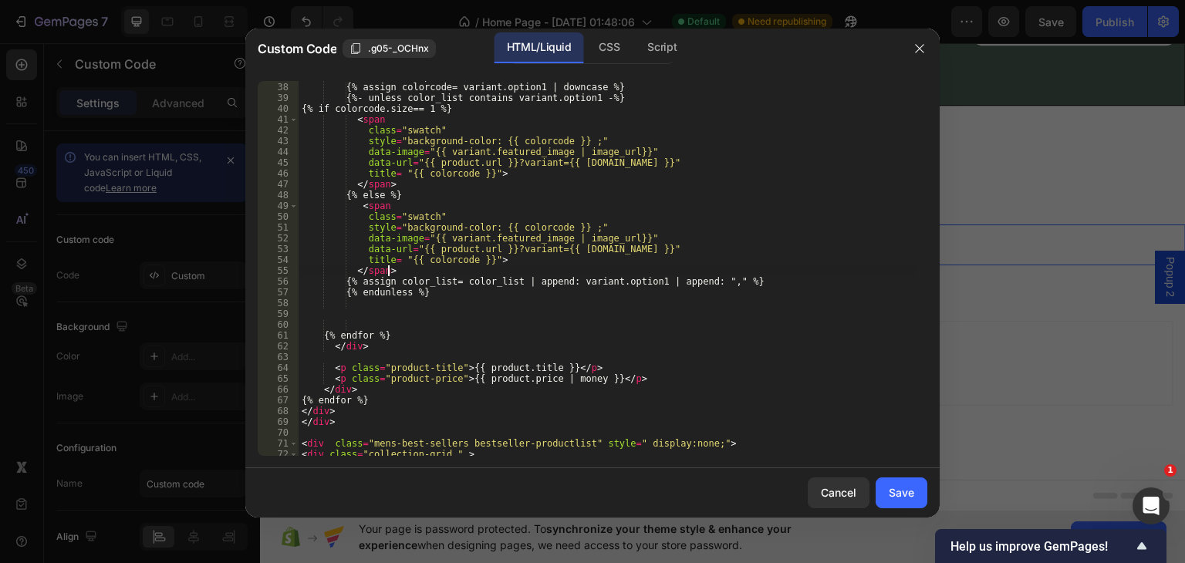
scroll to position [398, 0]
click at [566, 224] on div "{% for variant in product.variants %} {% assign colorcode= variant.option1 | do…" at bounding box center [607, 269] width 617 height 397
drag, startPoint x: 357, startPoint y: 230, endPoint x: 630, endPoint y: 224, distance: 272.5
click at [630, 224] on div "{% for variant in product.variants %} {% assign colorcode= variant.option1 | do…" at bounding box center [607, 269] width 617 height 397
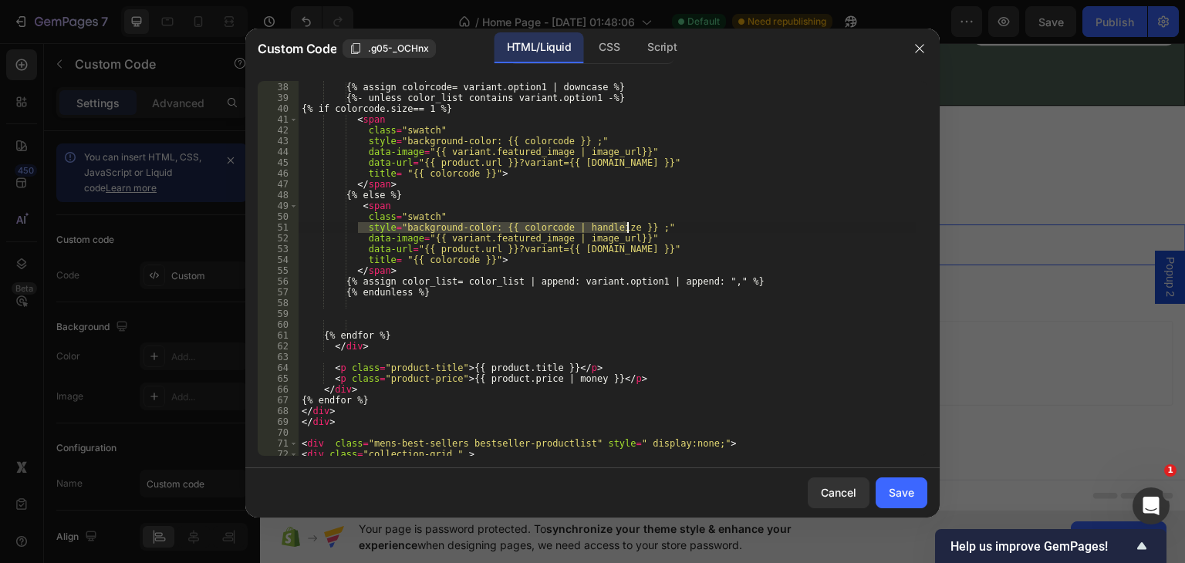
click at [693, 220] on div "{% for variant in product.variants %} {% assign colorcode= variant.option1 | do…" at bounding box center [607, 269] width 617 height 397
click at [627, 226] on div "{% for variant in product.variants %} {% assign colorcode= variant.option1 | do…" at bounding box center [607, 269] width 617 height 397
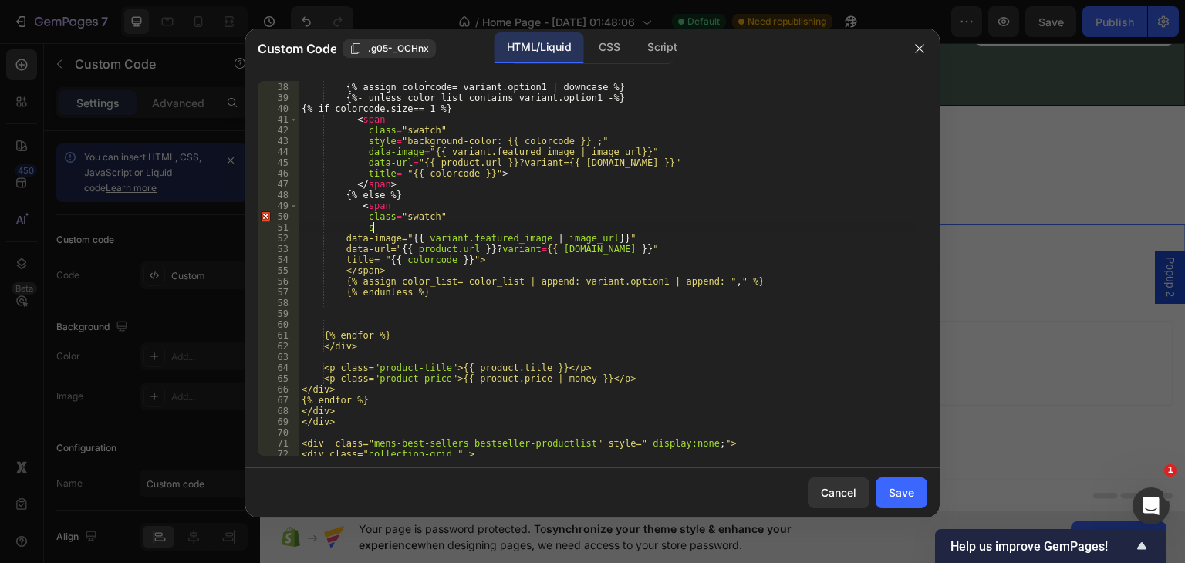
type textarea "s"
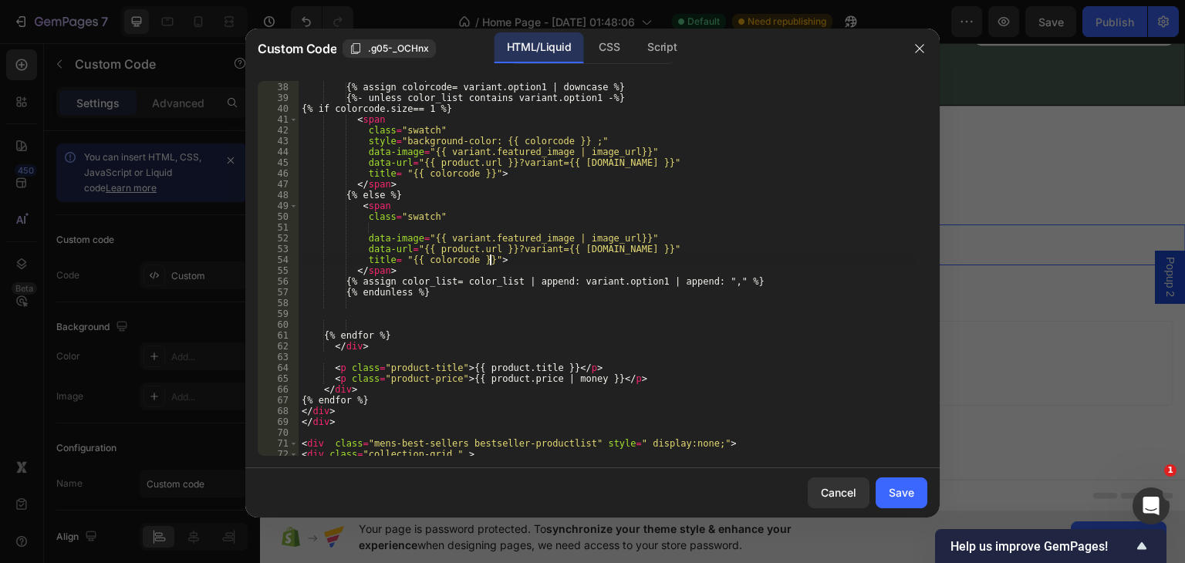
click at [500, 257] on div "{% for variant in product.variants %} {% assign colorcode= variant.option1 | do…" at bounding box center [607, 269] width 617 height 397
type textarea "title= "{{ colorcode }}"> {colorcode.first %}/{{ colorcode.last }}"
click at [370, 308] on div "{% for variant in product.variants %} {% assign colorcode= variant.option1 | do…" at bounding box center [607, 269] width 617 height 397
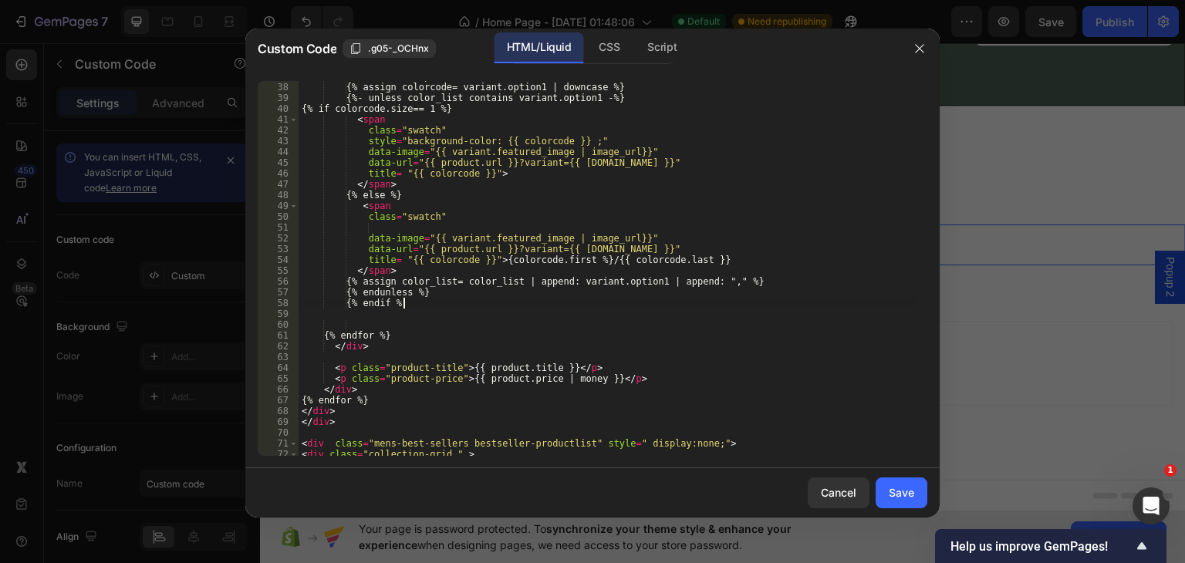
scroll to position [0, 8]
type textarea "{% endif %}"
click at [893, 483] on button "Save" at bounding box center [902, 493] width 52 height 31
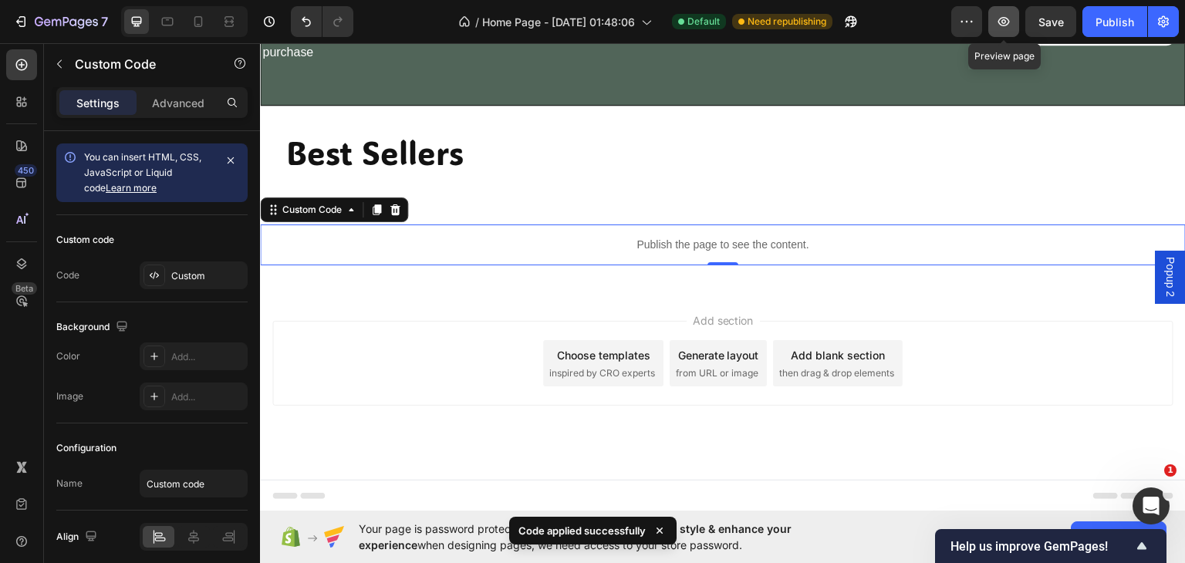
click at [1003, 21] on icon "button" at bounding box center [1004, 21] width 5 height 5
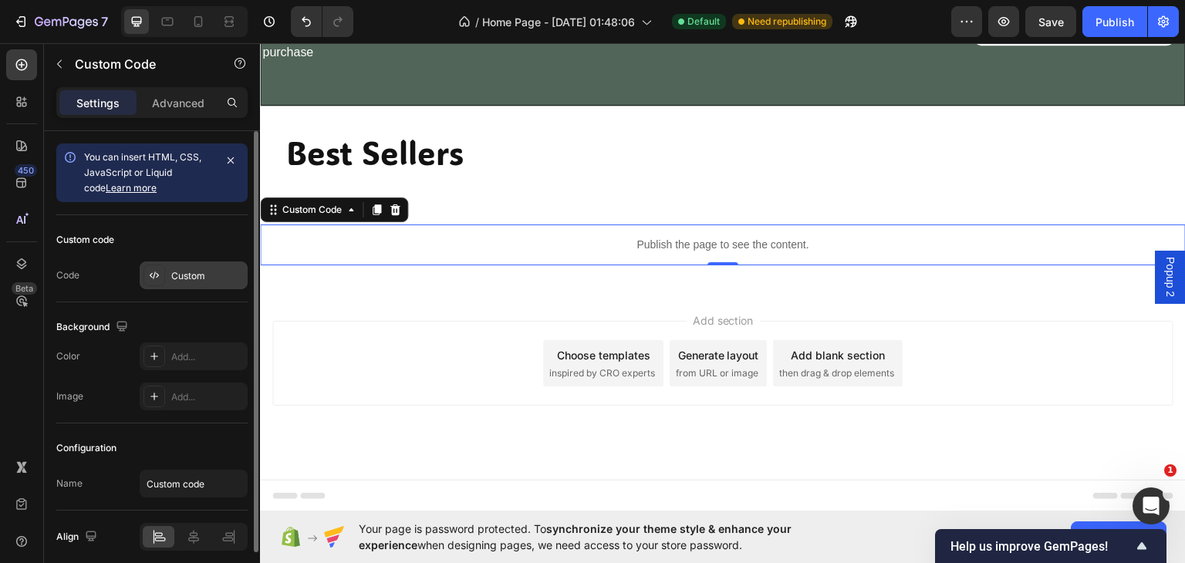
click at [201, 266] on div "Custom" at bounding box center [194, 276] width 108 height 28
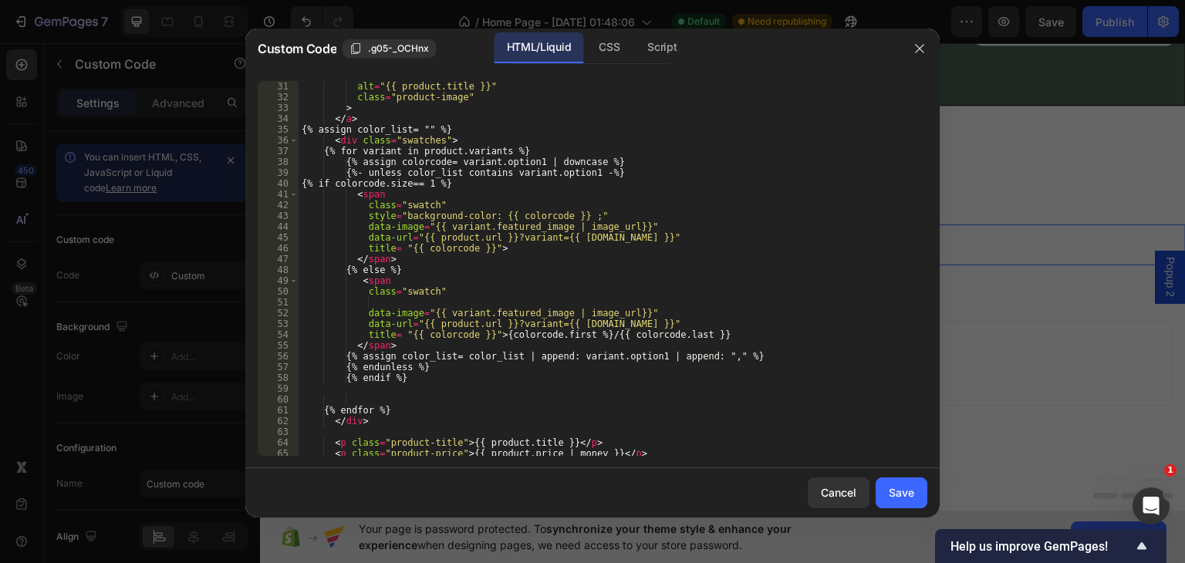
scroll to position [432, 0]
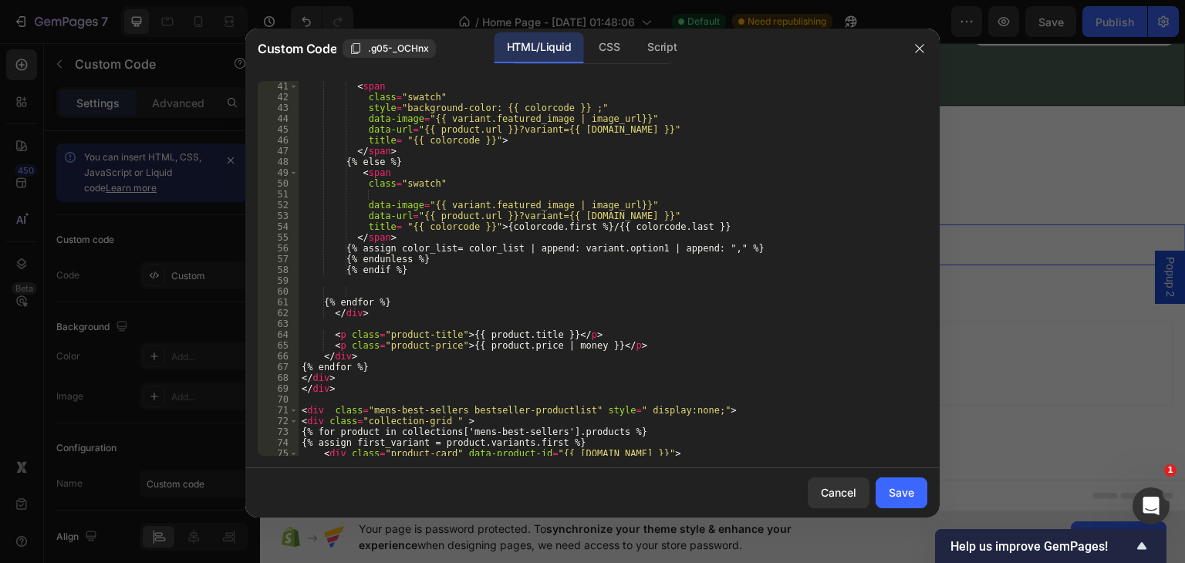
type textarea "{% endif %}"
drag, startPoint x: 346, startPoint y: 266, endPoint x: 420, endPoint y: 273, distance: 74.4
click at [420, 273] on div "{% if colorcode.size== 1 %} < span class = "swatch" style = "background-color: …" at bounding box center [607, 268] width 617 height 397
click at [745, 252] on div "{% if colorcode.size== 1 %} < span class = "swatch" style = "background-color: …" at bounding box center [607, 268] width 617 height 397
type textarea "{% assign color_list= color_list | append: variant.option1 | append: "," %}"
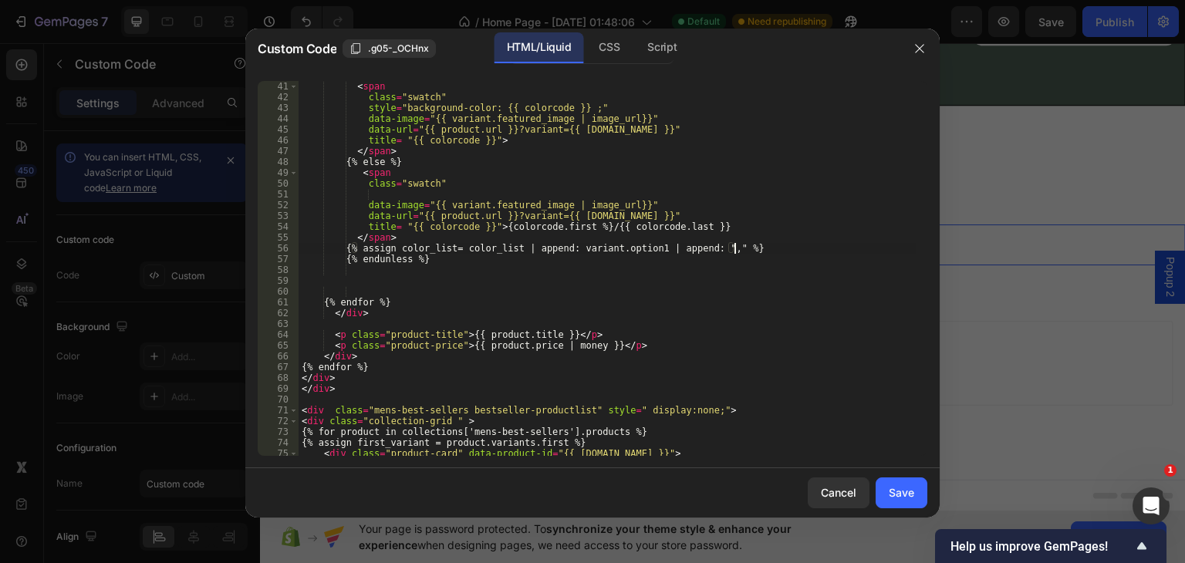
scroll to position [0, 3]
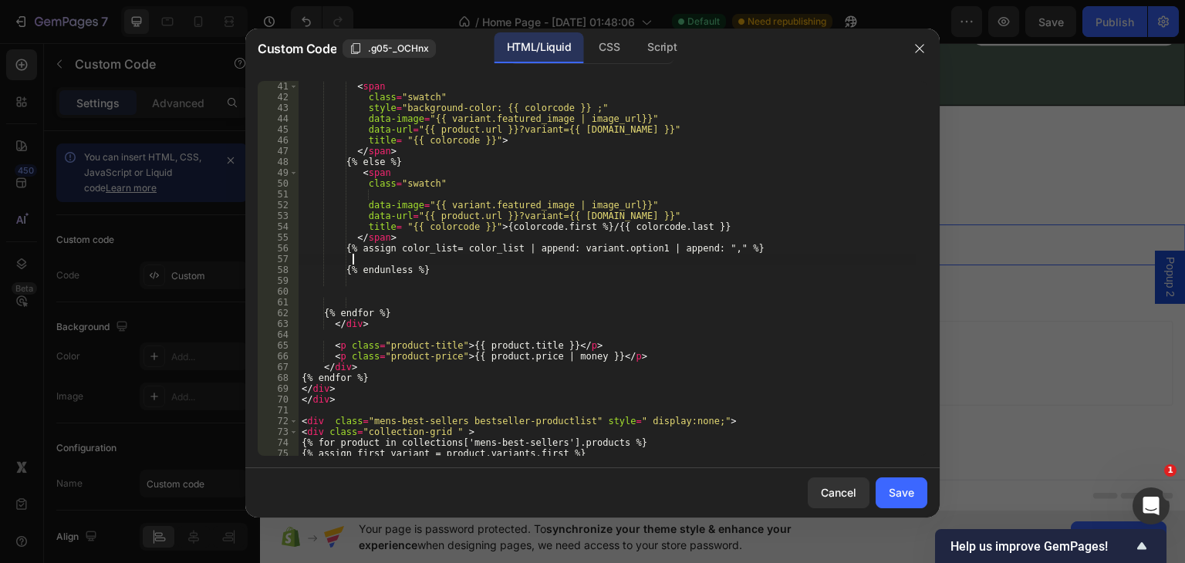
paste textarea "{% endif %}"
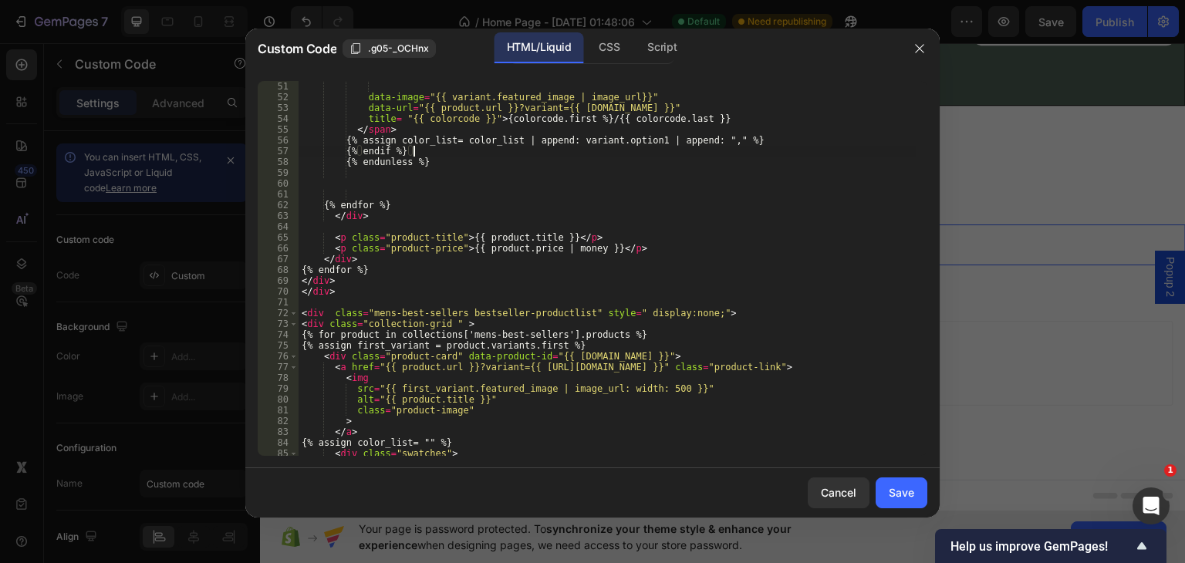
scroll to position [540, 0]
type textarea "{% endif %}"
click at [892, 491] on div "Save" at bounding box center [901, 493] width 25 height 16
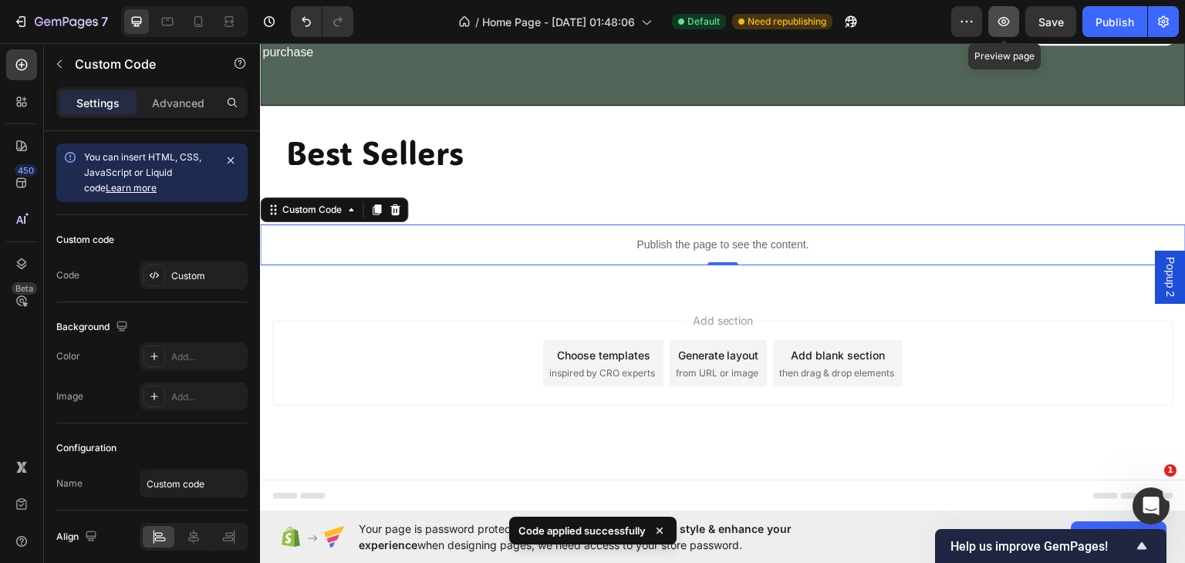
click at [1003, 24] on icon "button" at bounding box center [1003, 21] width 15 height 15
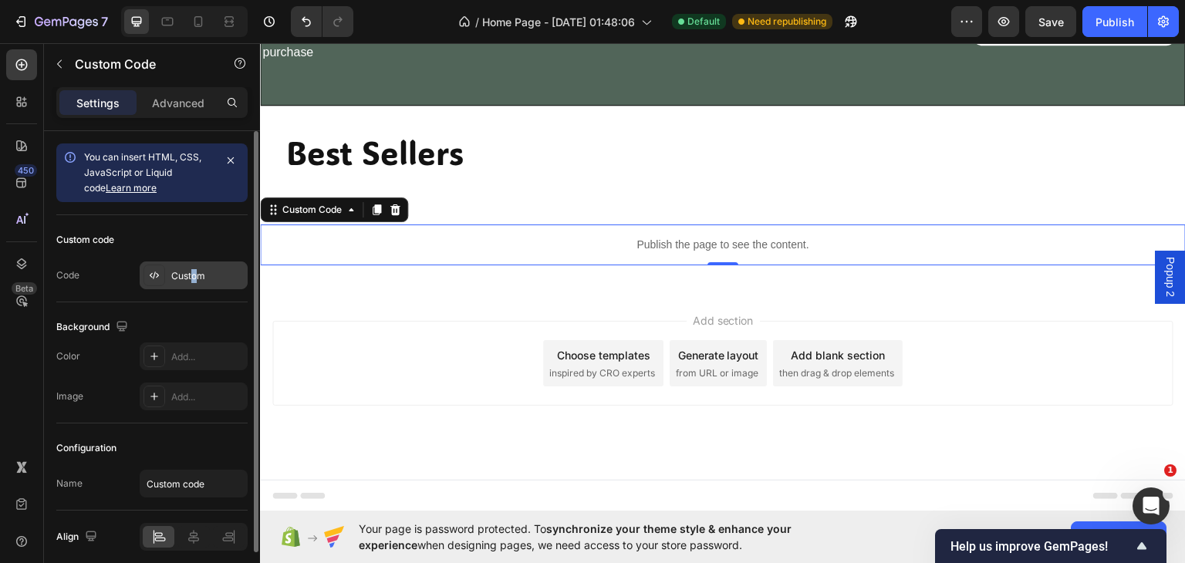
click at [193, 276] on div "Custom" at bounding box center [207, 276] width 73 height 14
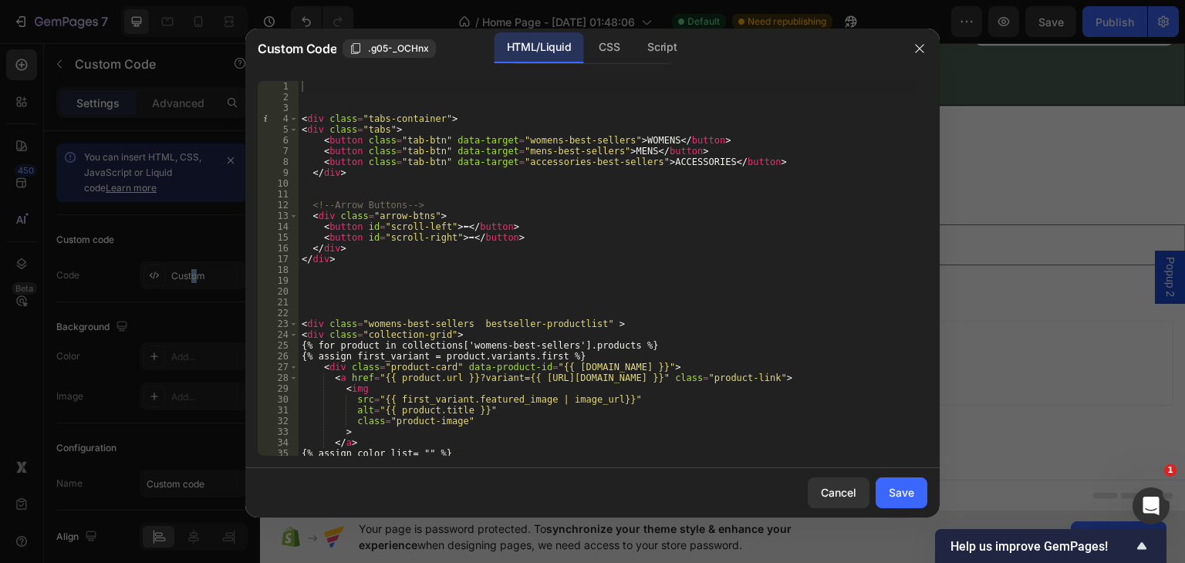
scroll to position [324, 0]
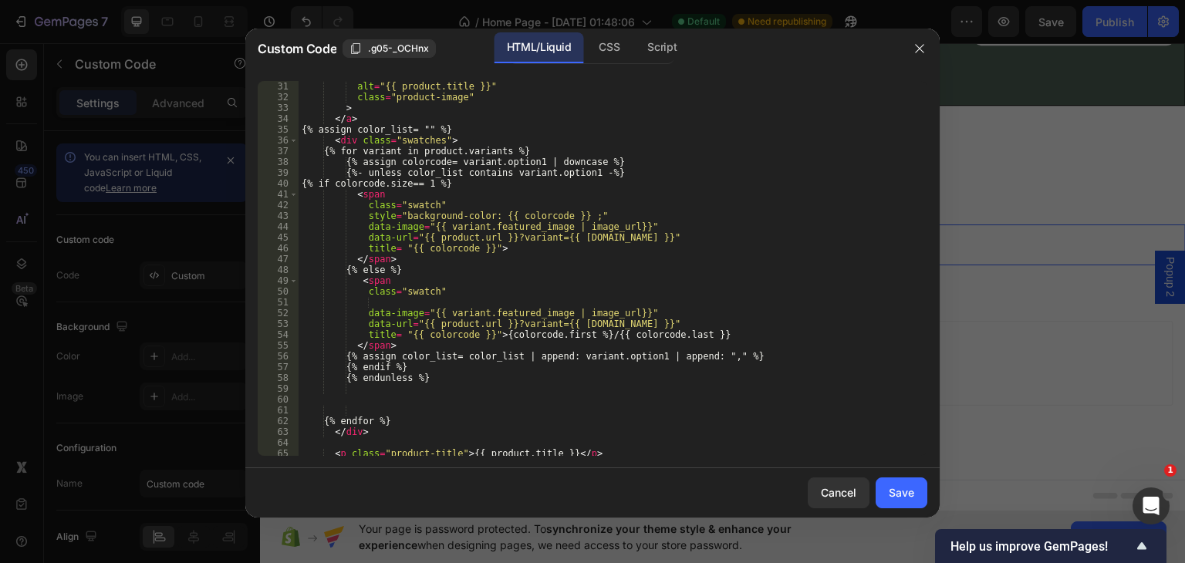
click at [417, 182] on div "src = "{{ first_variant.featured_image | image_url}}" alt = "{{ product.title }…" at bounding box center [607, 268] width 617 height 397
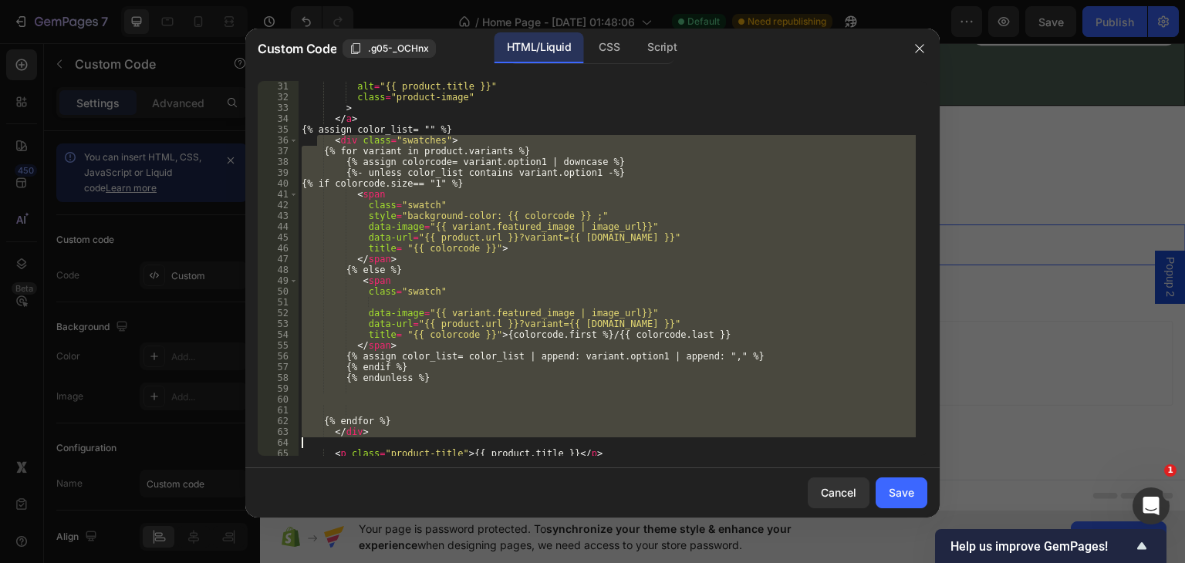
drag, startPoint x: 319, startPoint y: 141, endPoint x: 399, endPoint y: 441, distance: 310.7
click at [399, 441] on div "src = "{{ first_variant.featured_image | image_url}}" alt = "{{ product.title }…" at bounding box center [607, 268] width 617 height 397
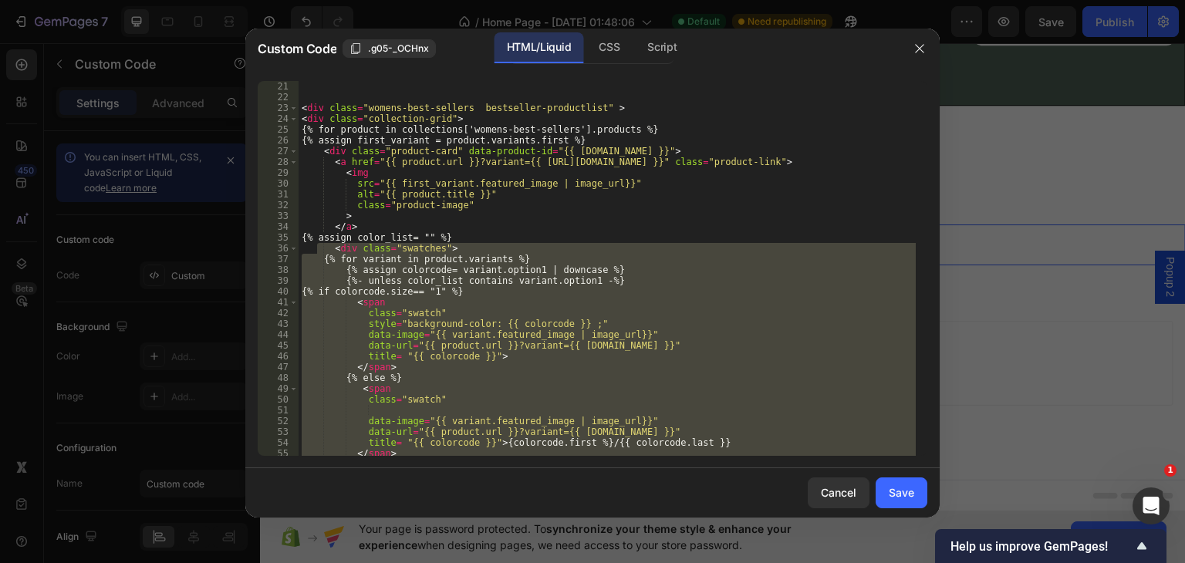
click at [482, 289] on div "< div class = "womens-best-sellers bestseller-productlist" > < div class = "col…" at bounding box center [607, 268] width 617 height 375
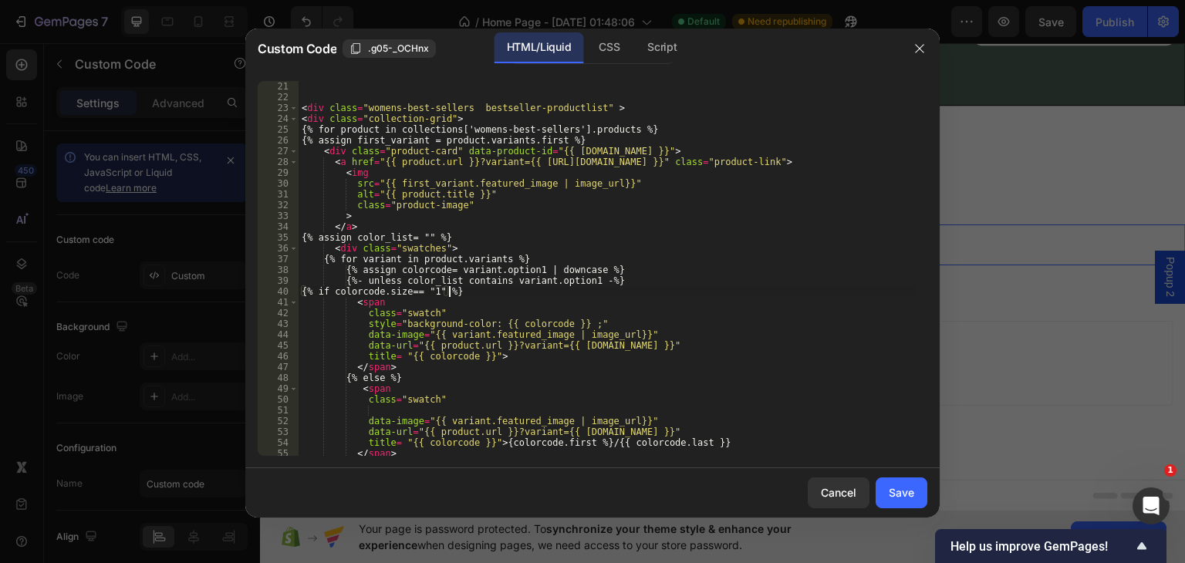
click at [431, 290] on div "< div class = "womens-best-sellers bestseller-productlist" > < div class = "col…" at bounding box center [607, 268] width 617 height 397
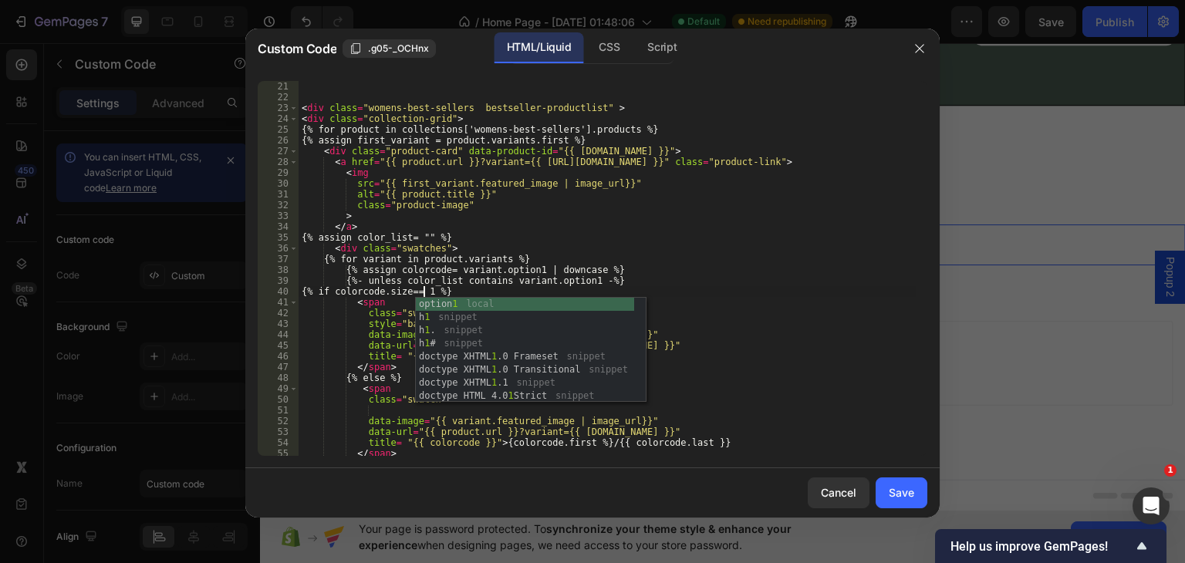
scroll to position [324, 0]
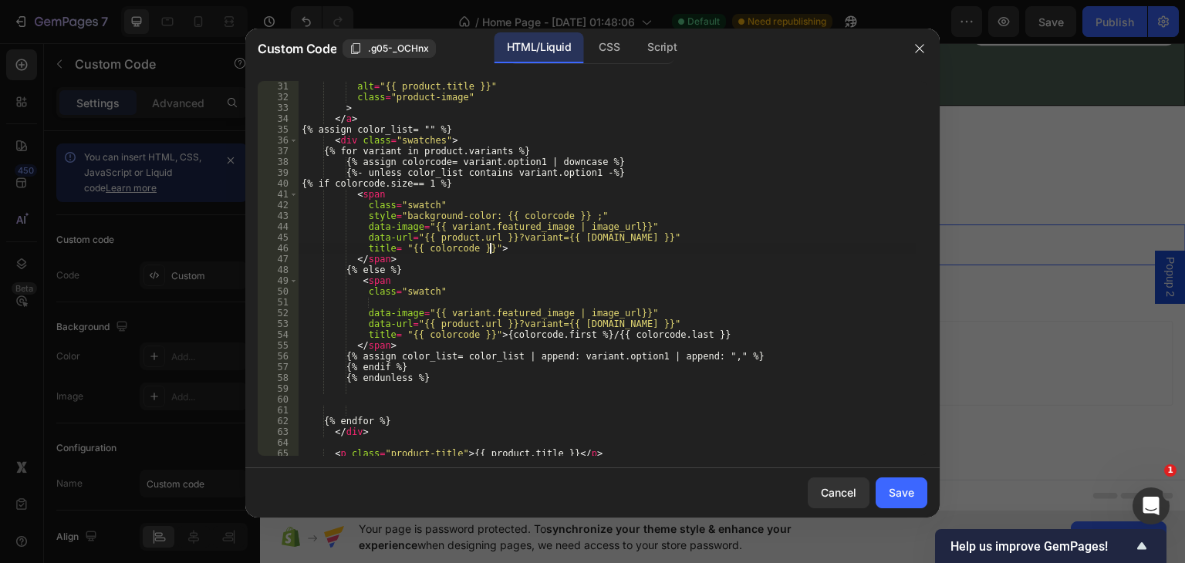
click at [735, 245] on div "src = "{{ first_variant.featured_image | image_url}}" alt = "{{ product.title }…" at bounding box center [607, 268] width 617 height 397
click at [571, 333] on div "src = "{{ first_variant.featured_image | image_url}}" alt = "{{ product.title }…" at bounding box center [607, 268] width 617 height 397
click at [718, 332] on div "src = "{{ first_variant.featured_image | image_url}}" alt = "{{ product.title }…" at bounding box center [607, 268] width 617 height 397
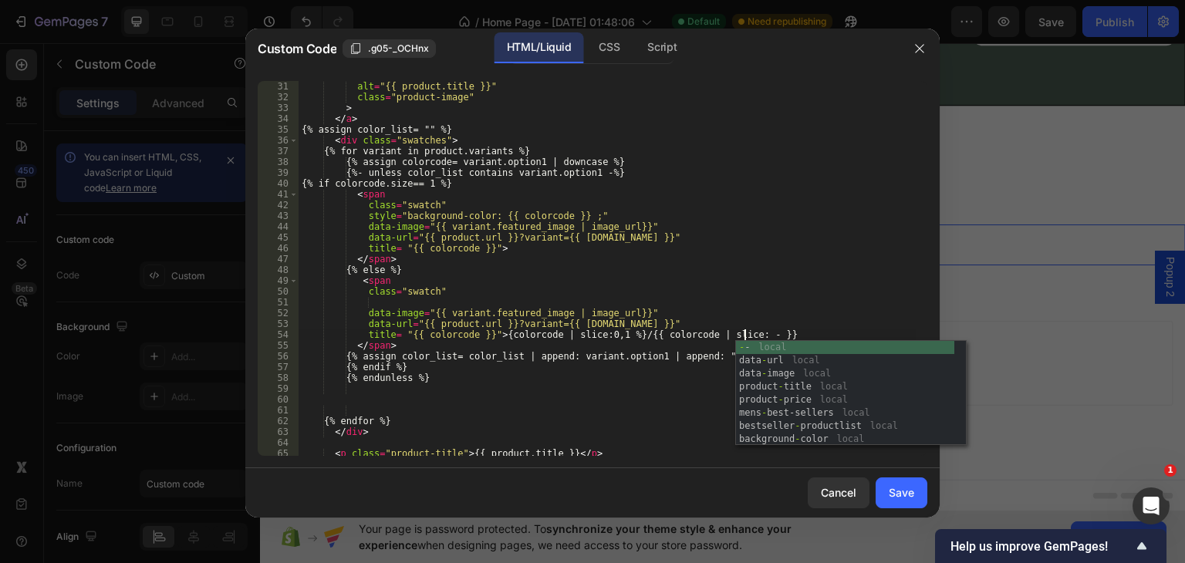
scroll to position [0, 37]
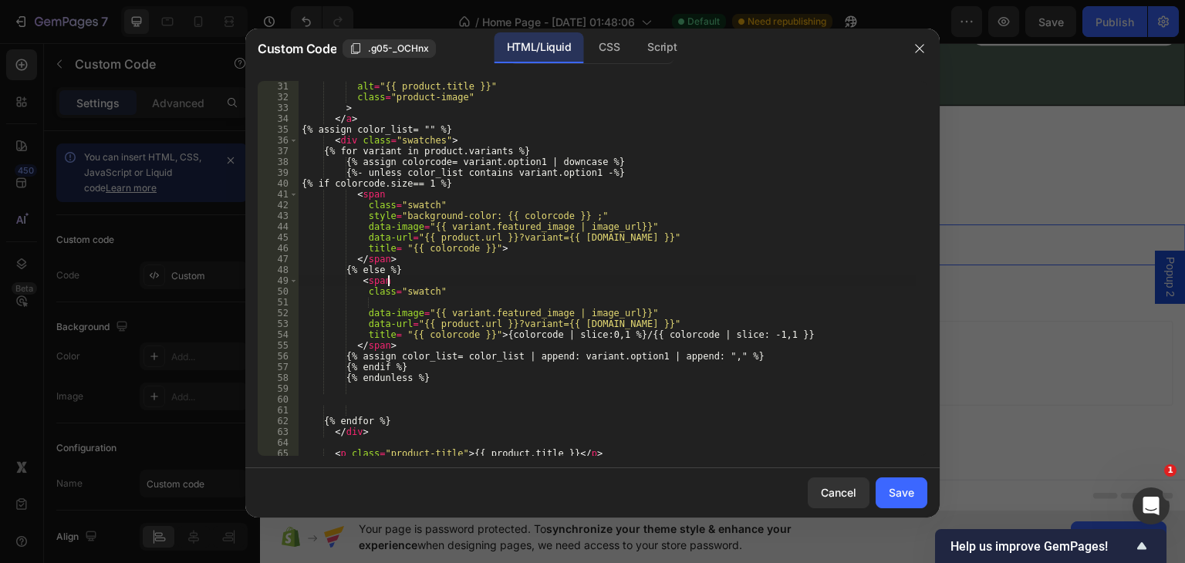
click at [750, 277] on div "src = "{{ first_variant.featured_image | image_url}}" alt = "{{ product.title }…" at bounding box center [607, 268] width 617 height 397
click at [404, 181] on div "src = "{{ first_variant.featured_image | image_url}}" alt = "{{ product.title }…" at bounding box center [607, 268] width 617 height 397
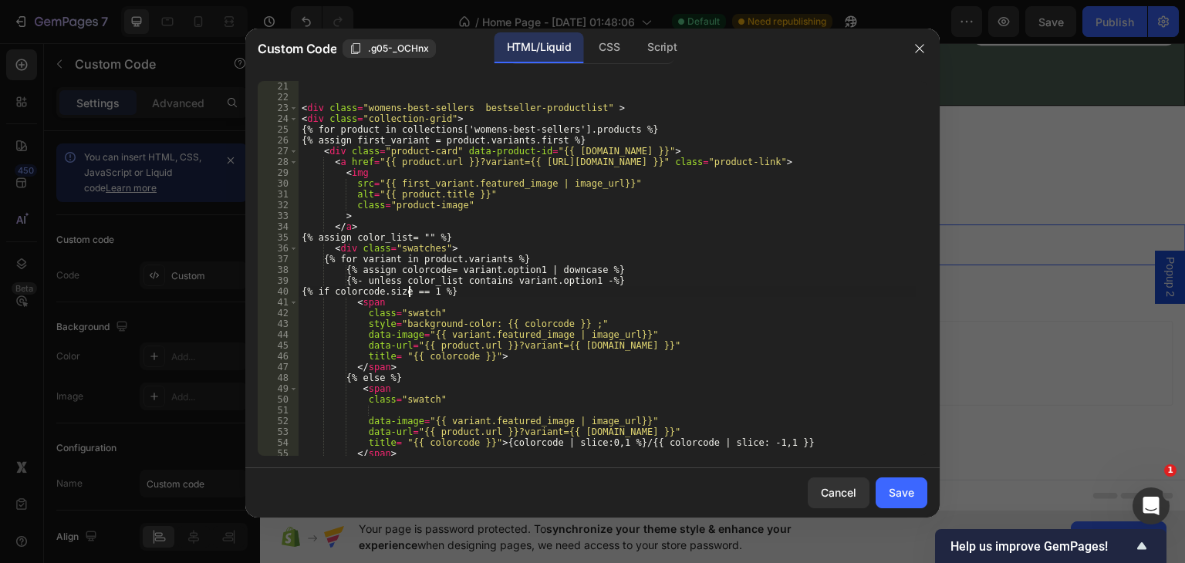
scroll to position [216, 0]
type textarea "{% if colorcode.size == 1 %}"
click at [908, 490] on div "Save" at bounding box center [901, 493] width 25 height 16
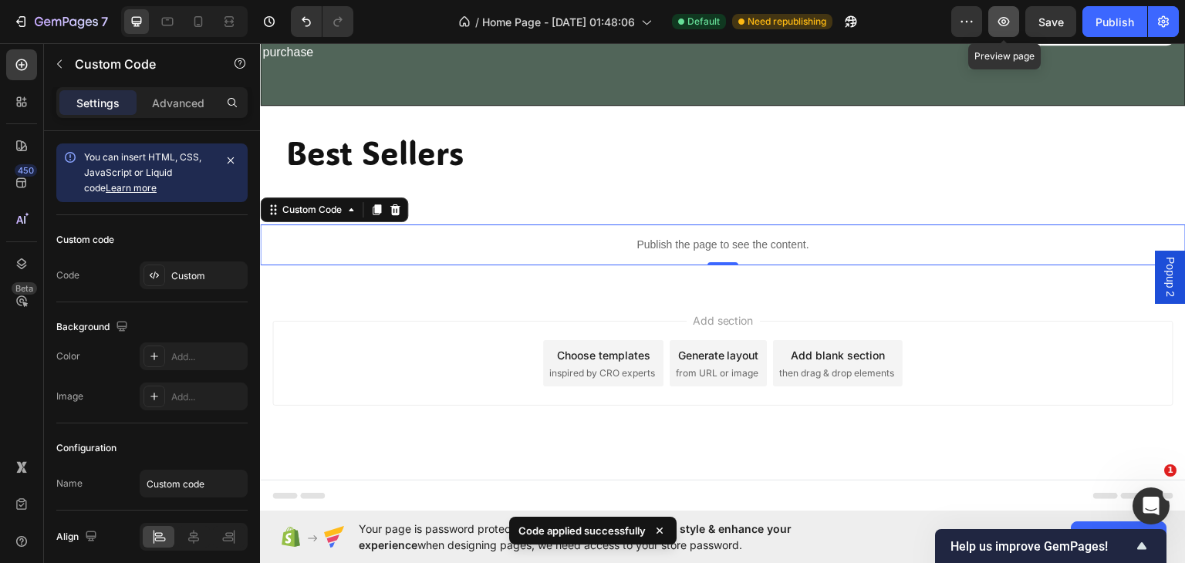
click at [999, 21] on icon "button" at bounding box center [1005, 21] width 12 height 9
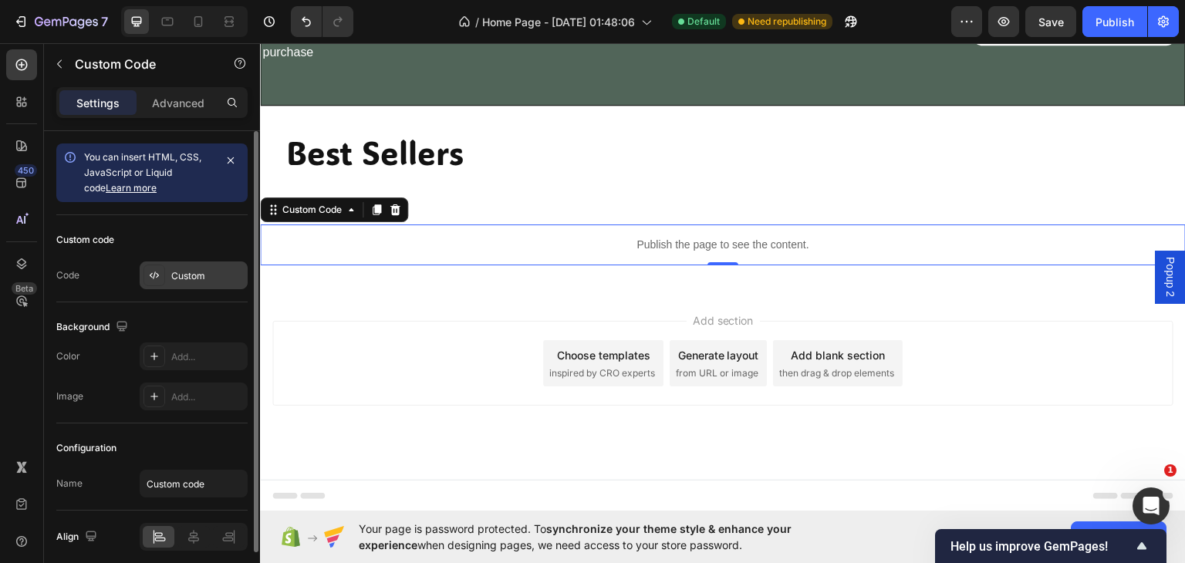
click at [150, 272] on icon at bounding box center [154, 275] width 12 height 12
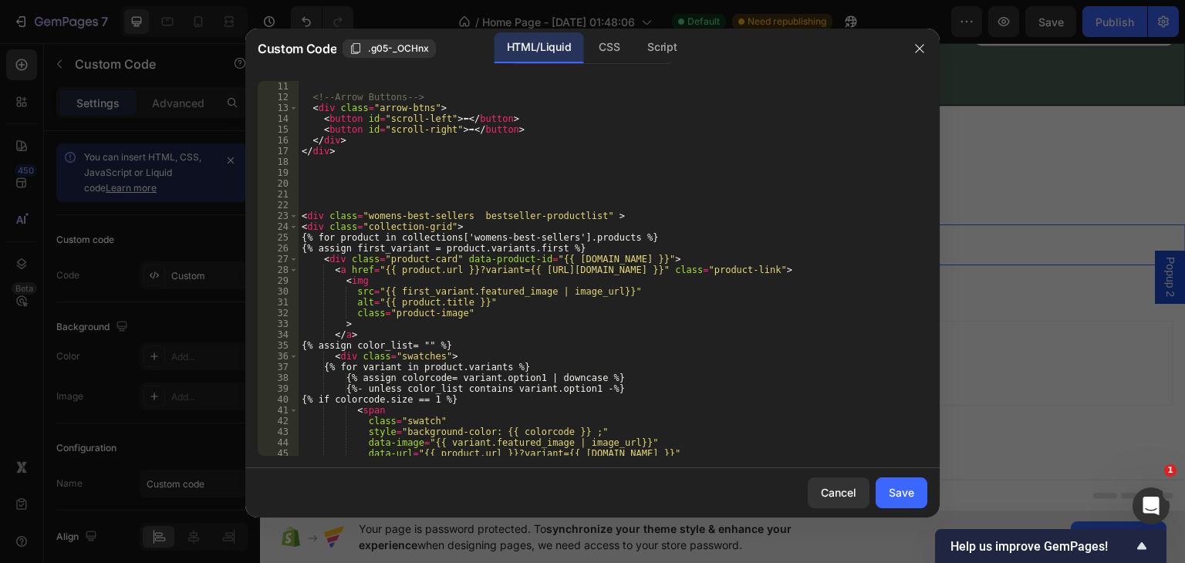
scroll to position [324, 0]
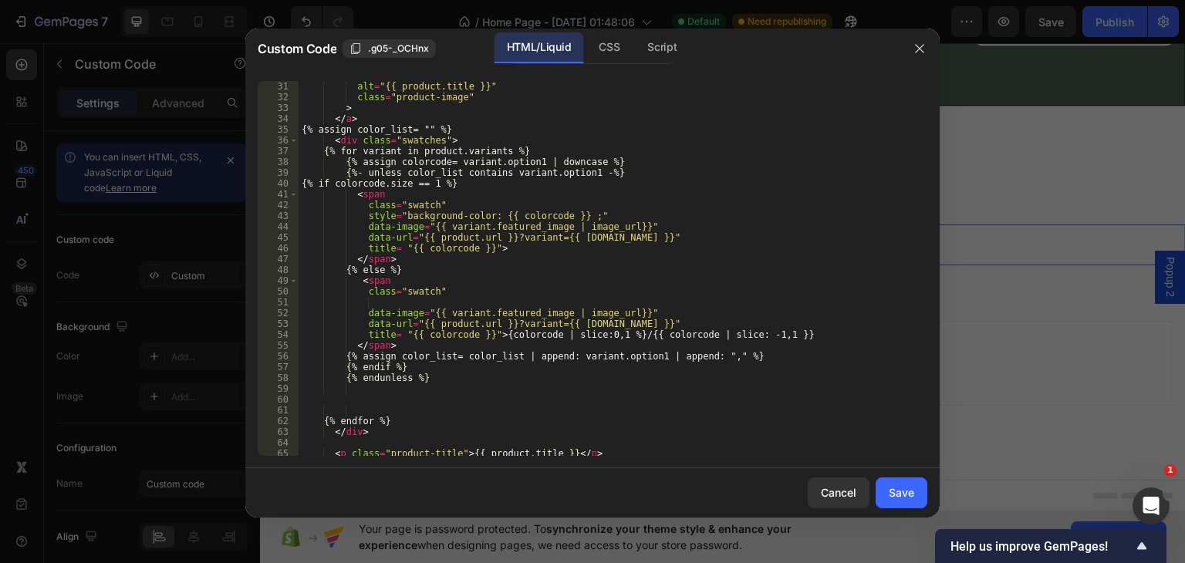
click at [499, 338] on div "src = "{{ first_variant.featured_image | image_url}}" alt = "{{ product.title }…" at bounding box center [607, 268] width 617 height 397
click at [627, 333] on div "src = "{{ first_variant.featured_image | image_url}}" alt = "{{ product.title }…" at bounding box center [607, 268] width 617 height 397
click at [632, 333] on div "src = "{{ first_variant.featured_image | image_url}}" alt = "{{ product.title }…" at bounding box center [607, 268] width 617 height 397
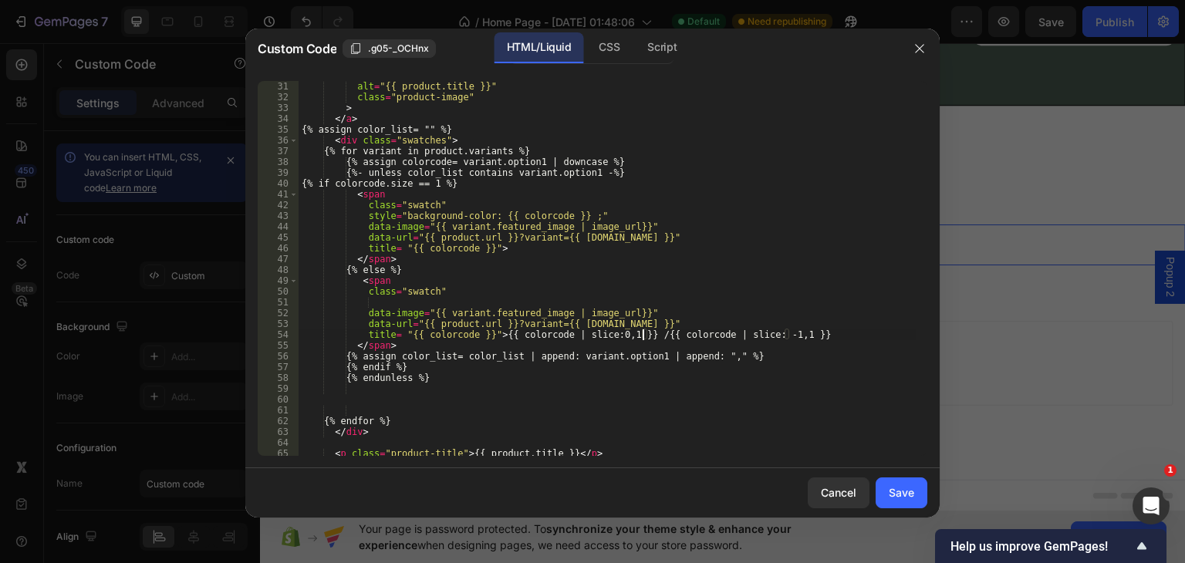
scroll to position [0, 29]
type textarea "title= "{{ colorcode }}"> {{ colorcode | slice:0,1 }} / {{ colorcode | slice: -…"
click at [911, 488] on div "Save" at bounding box center [901, 493] width 25 height 16
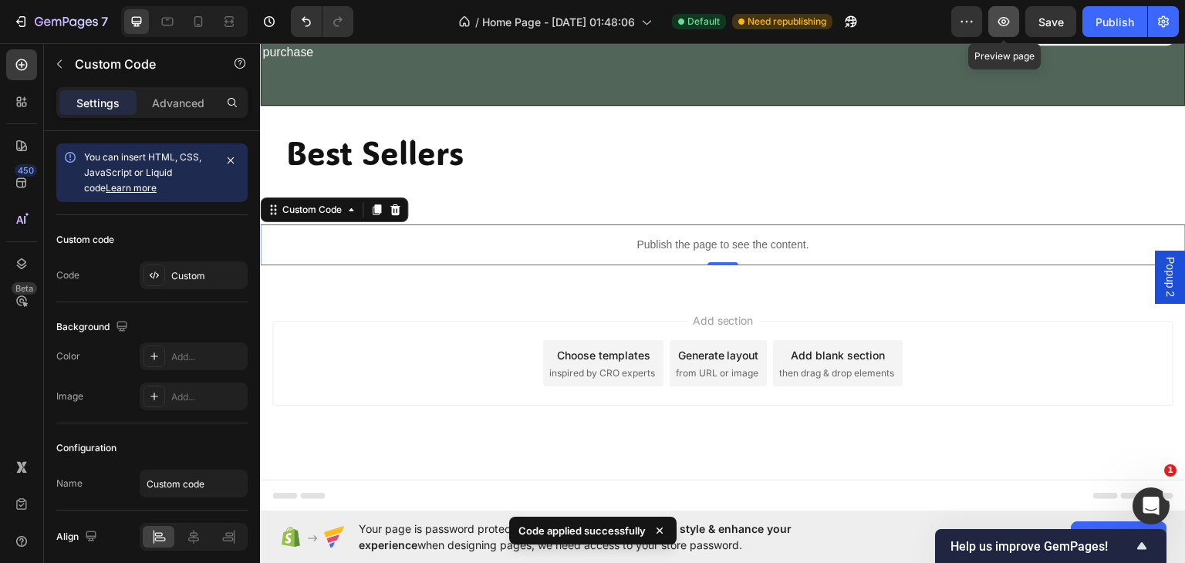
click at [997, 25] on icon "button" at bounding box center [1003, 21] width 15 height 15
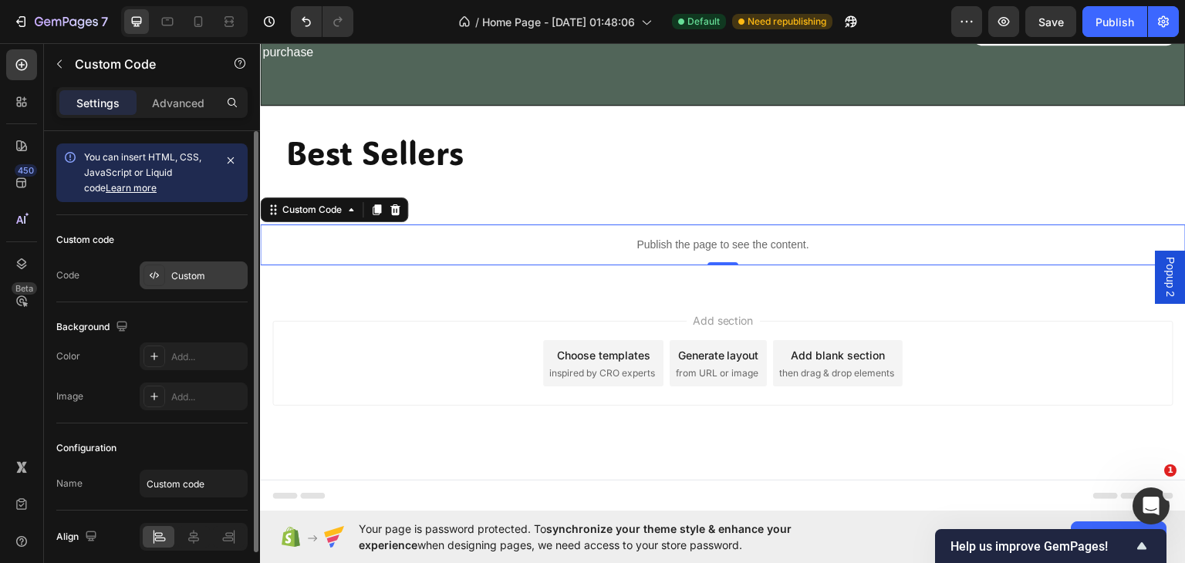
click at [204, 277] on div "Custom" at bounding box center [207, 276] width 73 height 14
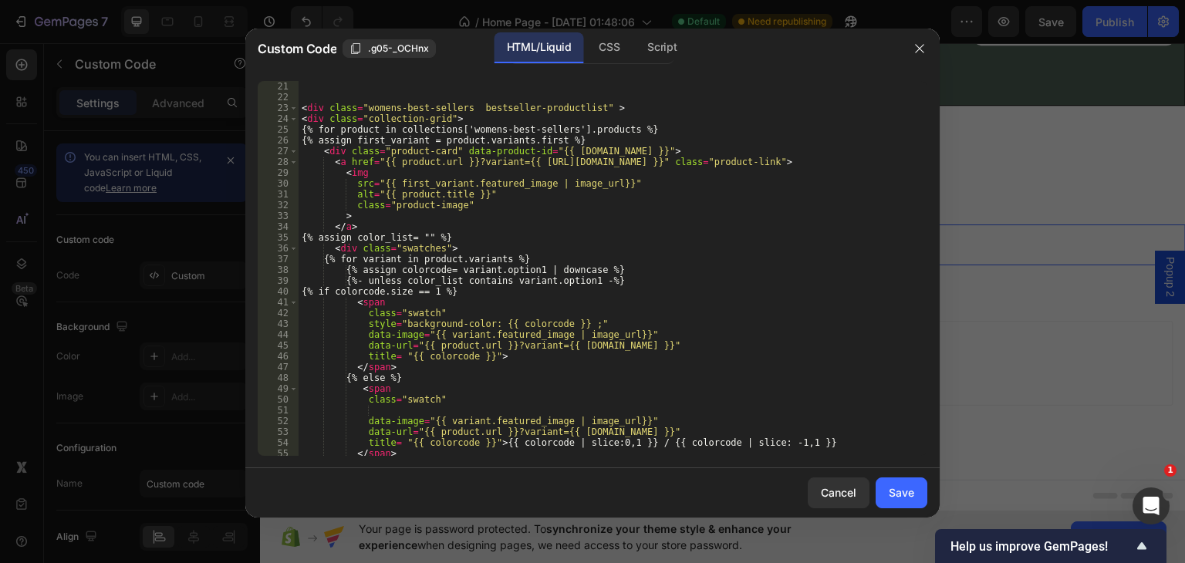
scroll to position [216, 0]
click at [528, 231] on div "< div class = "womens-best-sellers bestseller-productlist" > < div class = "col…" at bounding box center [607, 268] width 617 height 397
click at [404, 285] on div "< div class = "womens-best-sellers bestseller-productlist" > < div class = "col…" at bounding box center [607, 268] width 617 height 397
click at [404, 295] on div "< div class = "womens-best-sellers bestseller-productlist" > < div class = "col…" at bounding box center [607, 268] width 617 height 397
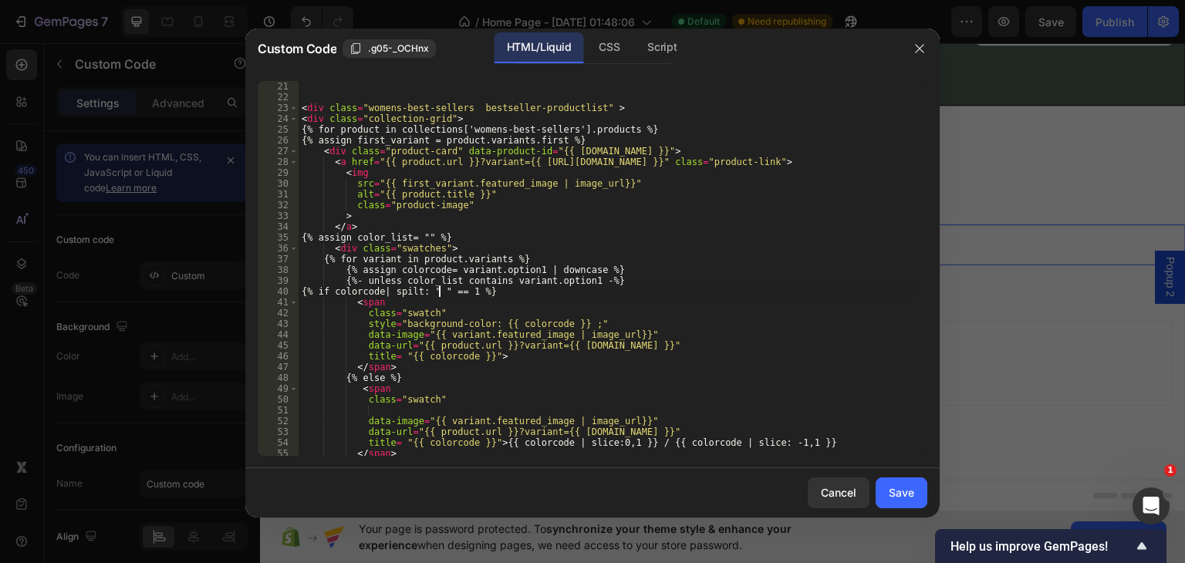
click at [441, 288] on div "< div class = "womens-best-sellers bestseller-productlist" > < div class = "col…" at bounding box center [607, 268] width 617 height 397
click at [380, 292] on div "< div class = "womens-best-sellers bestseller-productlist" > < div class = "col…" at bounding box center [607, 268] width 617 height 397
click at [446, 294] on div "< div class = "womens-best-sellers bestseller-productlist" > < div class = "col…" at bounding box center [607, 268] width 617 height 397
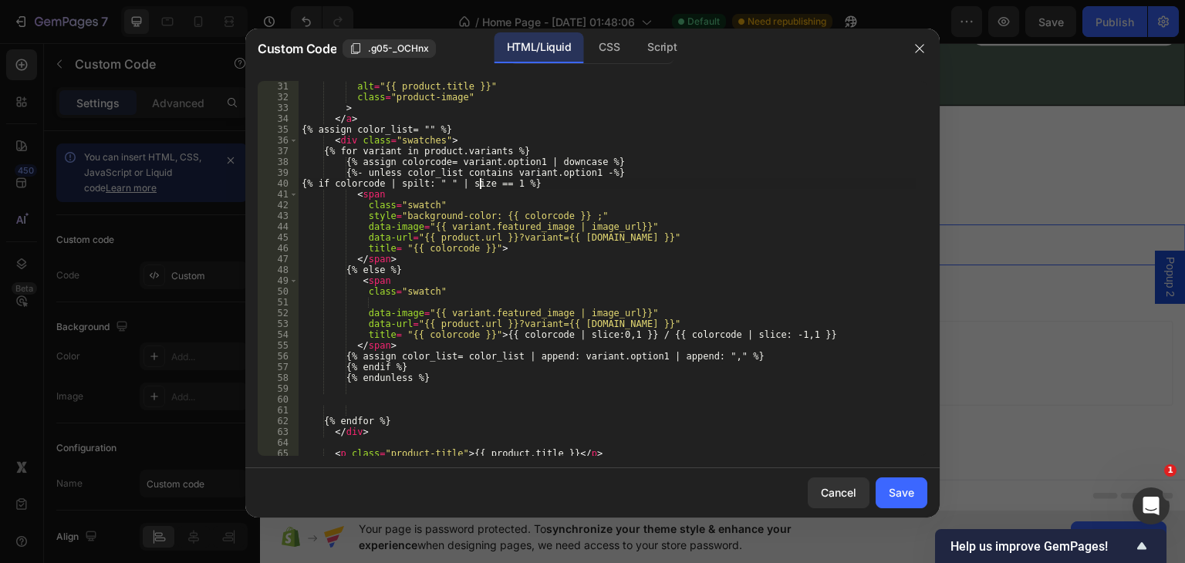
type textarea "{% if colorcode | spilt: " " | size == 1 %}"
click at [904, 488] on div "Save" at bounding box center [901, 493] width 25 height 16
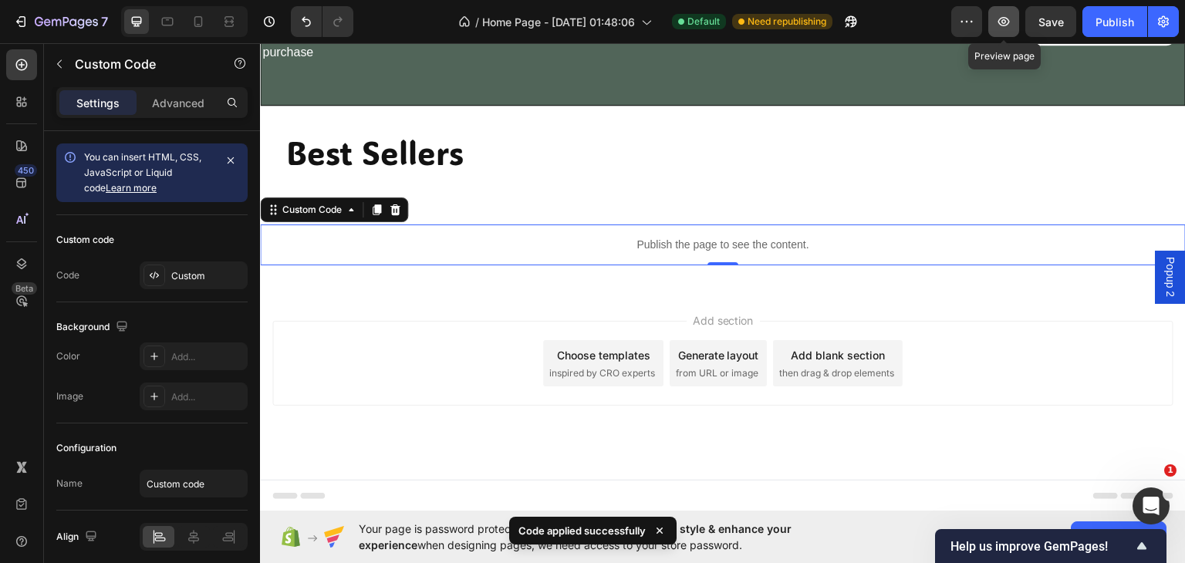
click at [1003, 12] on button "button" at bounding box center [1003, 21] width 31 height 31
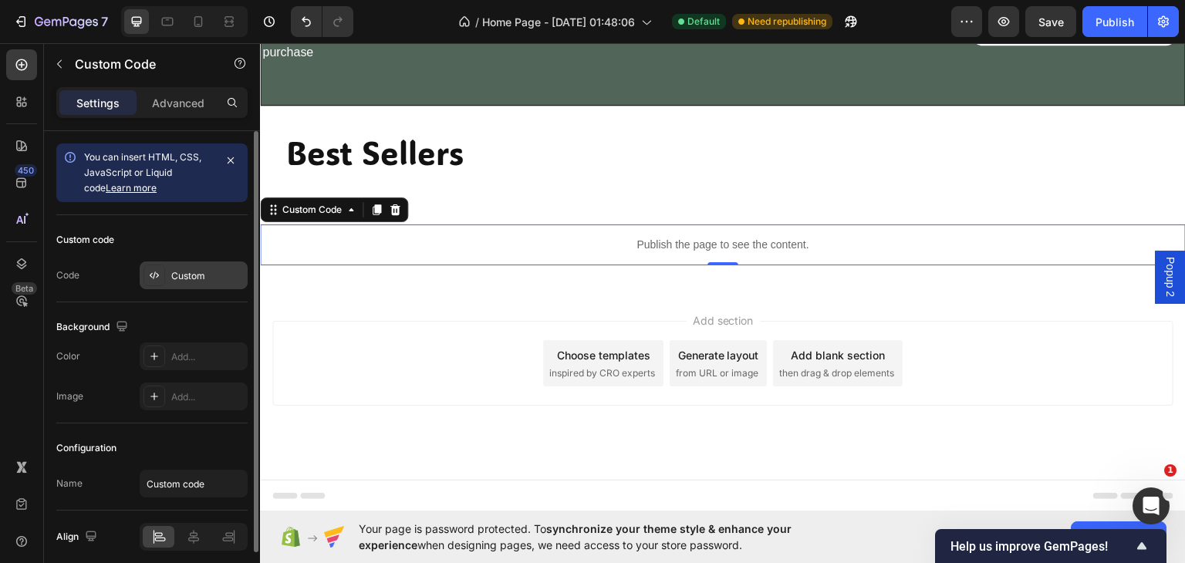
click at [216, 280] on div "Custom" at bounding box center [207, 276] width 73 height 14
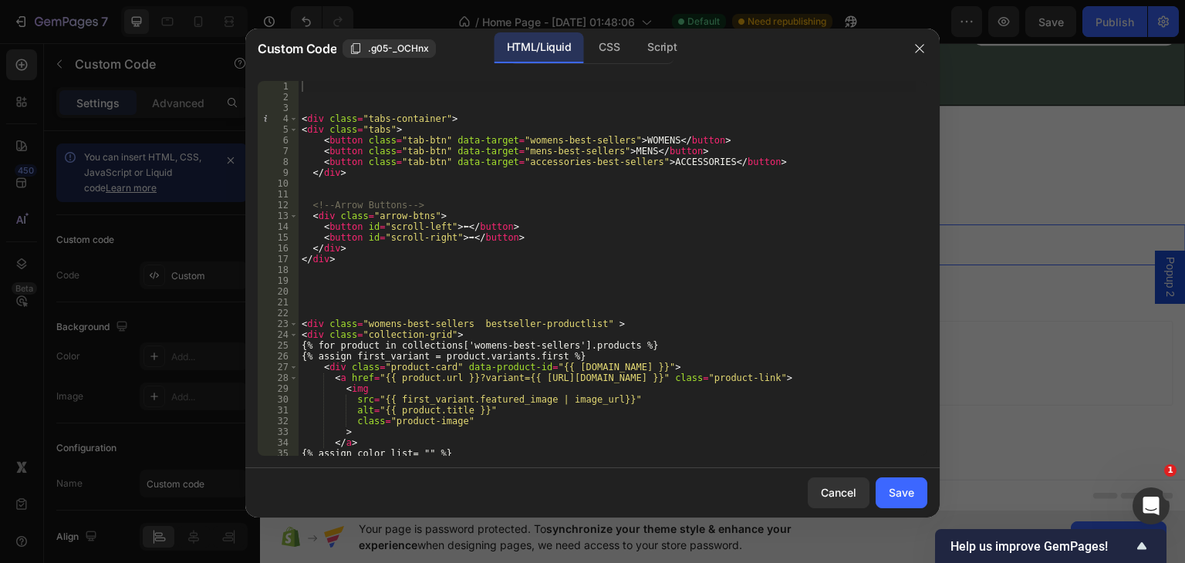
scroll to position [216, 0]
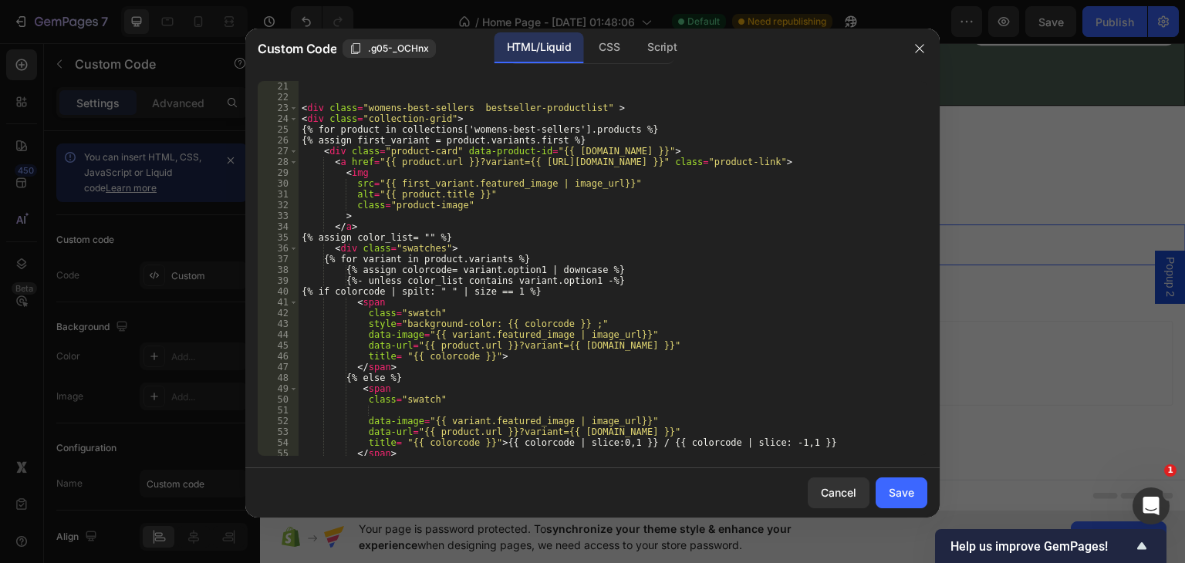
click at [480, 292] on div "< div class = "womens-best-sellers bestseller-productlist" > < div class = "col…" at bounding box center [607, 268] width 617 height 397
click at [633, 269] on div "< div class = "womens-best-sellers bestseller-productlist" > < div class = "col…" at bounding box center [607, 268] width 617 height 397
type textarea "{% assign colorcode= variant.option1 | downcase %}"
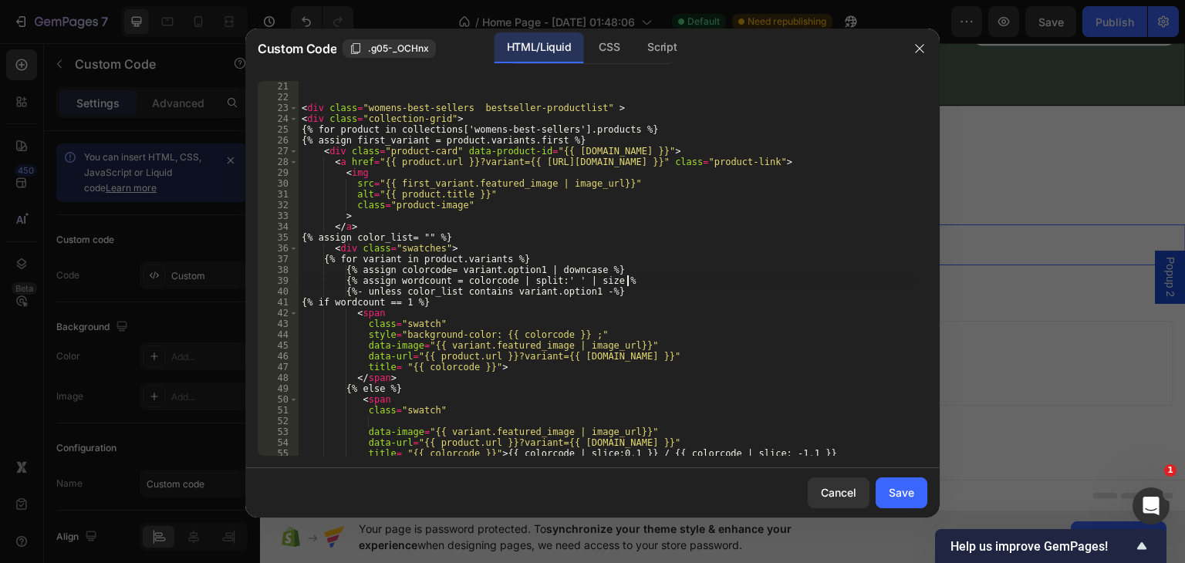
scroll to position [0, 26]
type textarea "{% assign wordcount = colorcode | split:' ' | size %}"
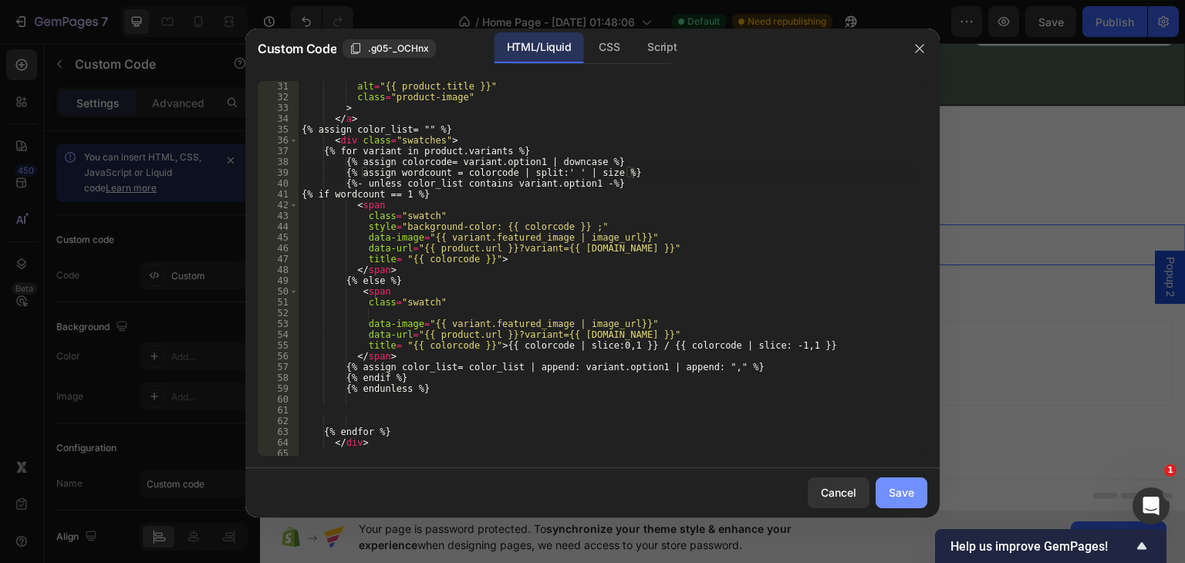
click at [897, 491] on div "Save" at bounding box center [901, 493] width 25 height 16
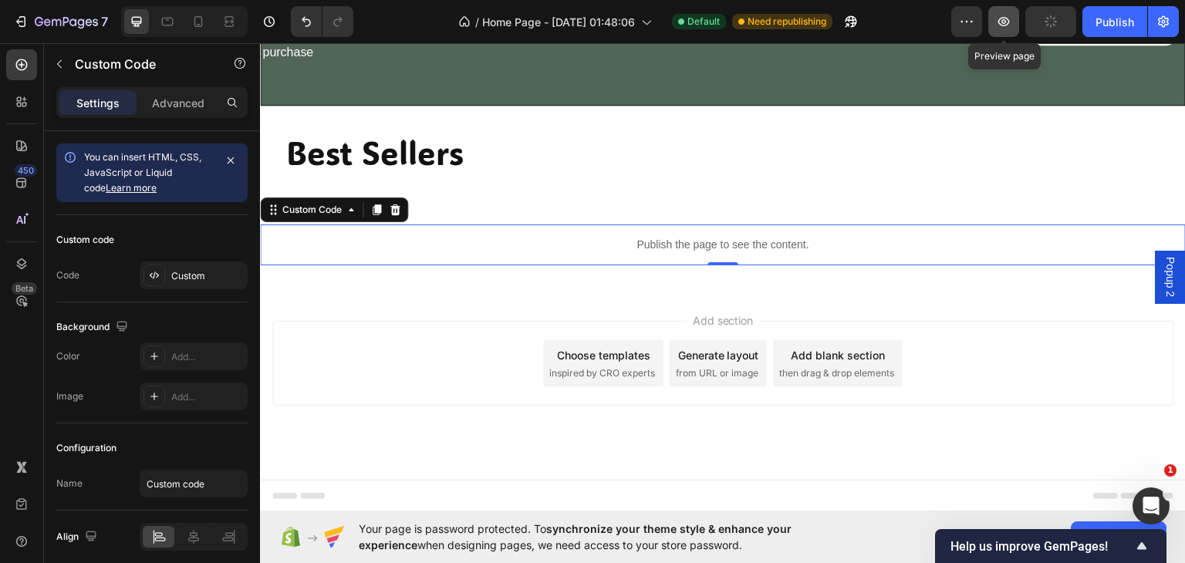
click at [1001, 19] on icon "button" at bounding box center [1005, 21] width 12 height 9
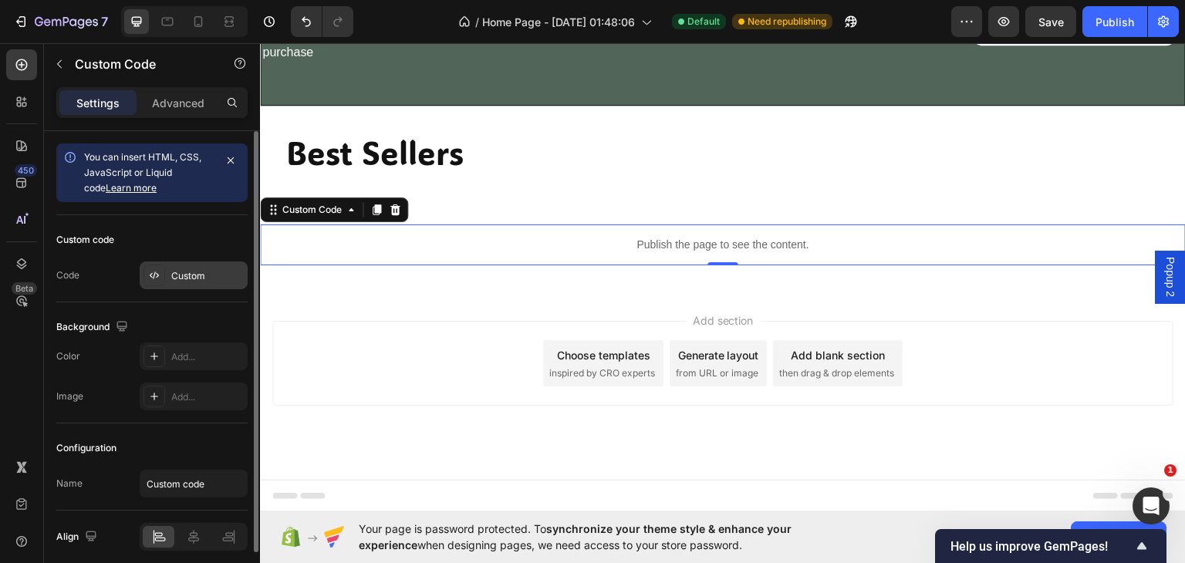
click at [184, 283] on div "Custom" at bounding box center [194, 276] width 108 height 28
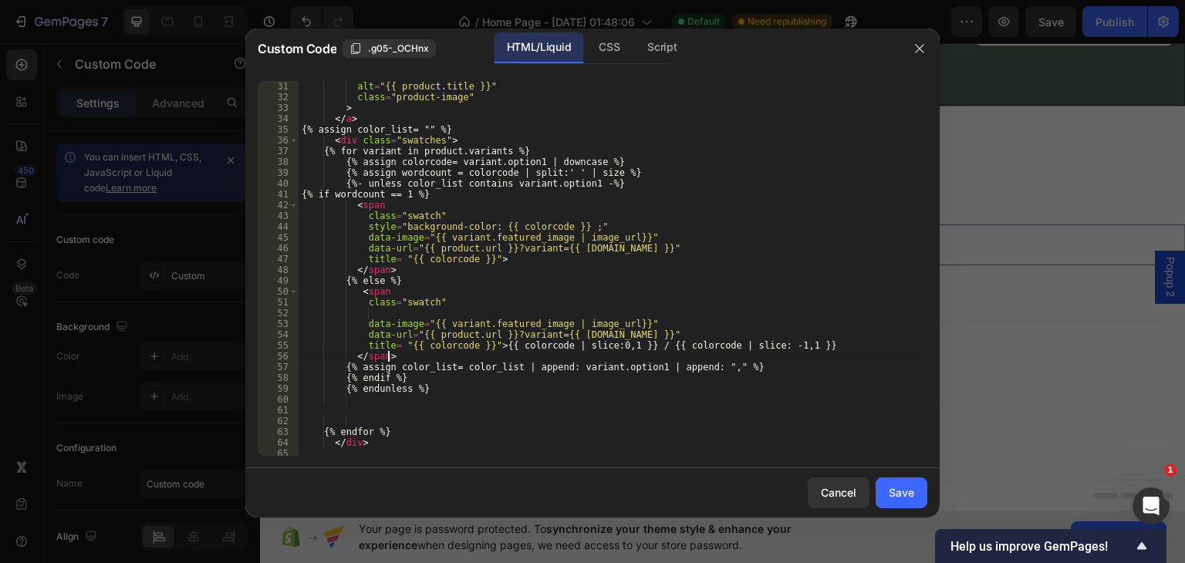
click at [402, 360] on div "src = "{{ first_variant.featured_image | image_url}}" alt = "{{ product.title }…" at bounding box center [607, 268] width 617 height 397
drag, startPoint x: 346, startPoint y: 377, endPoint x: 420, endPoint y: 377, distance: 73.3
click at [420, 377] on div "src = "{{ first_variant.featured_image | image_url}}" alt = "{{ product.title }…" at bounding box center [607, 268] width 617 height 397
type textarea "{% endif %}"
click at [398, 354] on div "src = "{{ first_variant.featured_image | image_url}}" alt = "{{ product.title }…" at bounding box center [607, 268] width 617 height 397
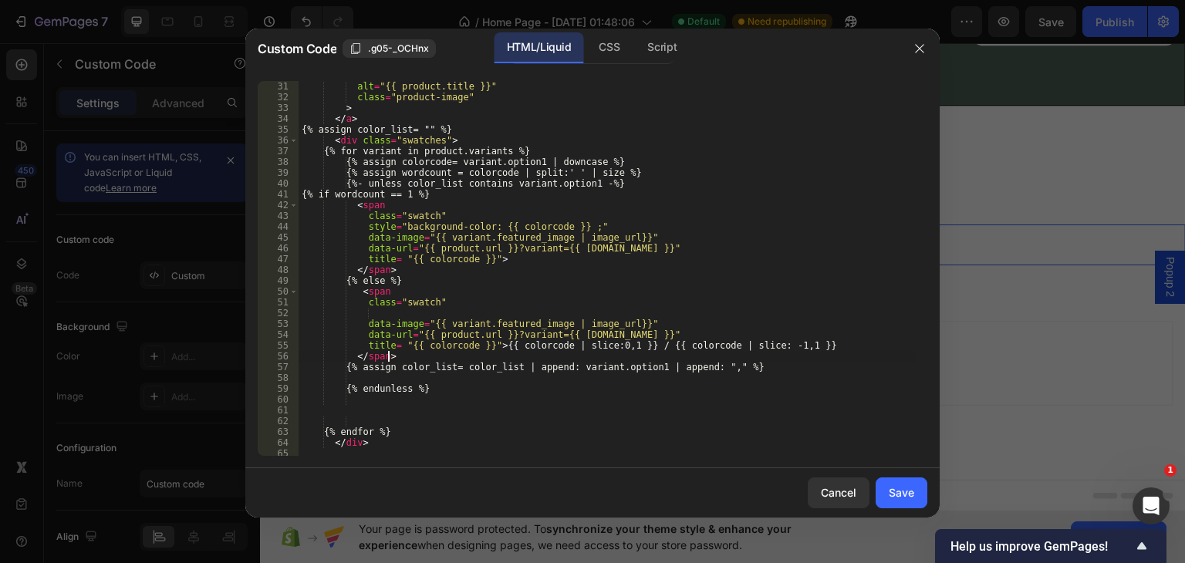
type textarea "</span>"
paste textarea "{% endif %}"
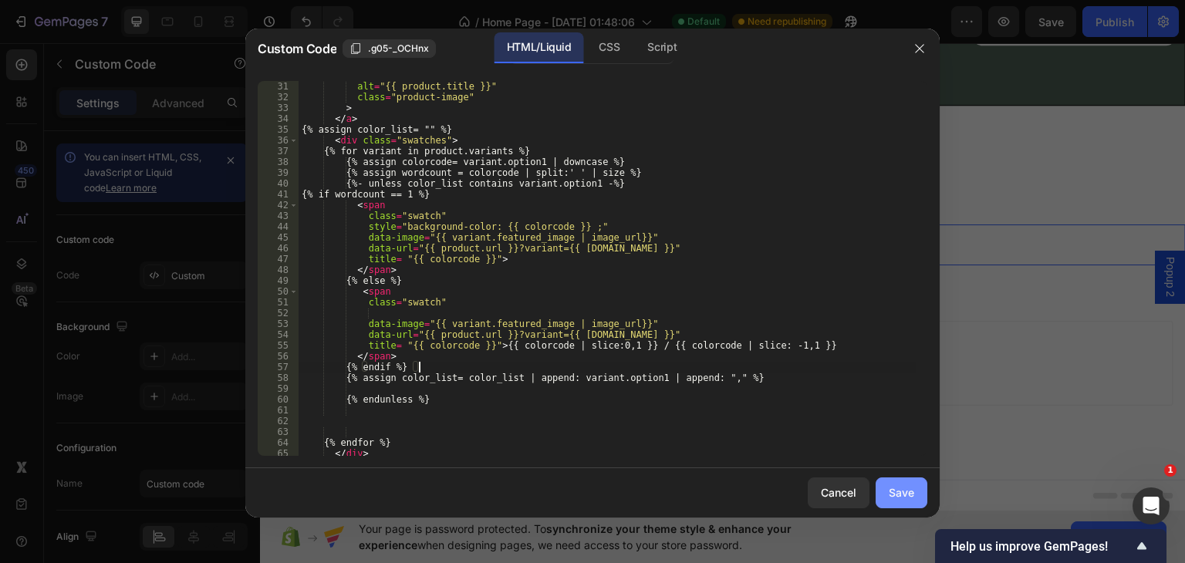
type textarea "{% endif %}"
click at [898, 491] on div "Save" at bounding box center [901, 493] width 25 height 16
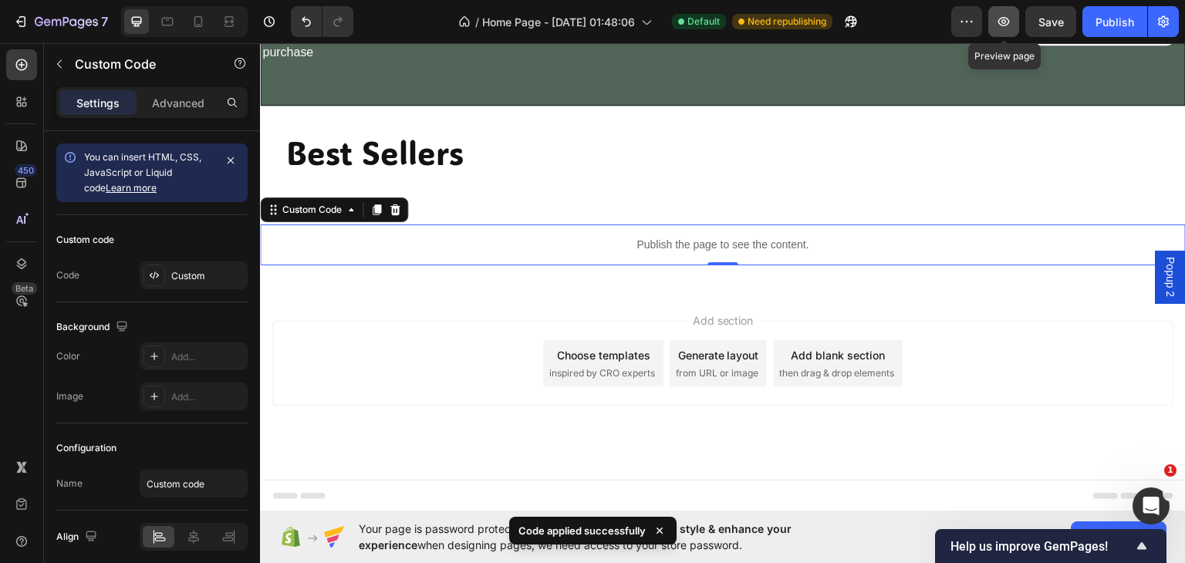
click at [1003, 22] on icon "button" at bounding box center [1004, 21] width 5 height 5
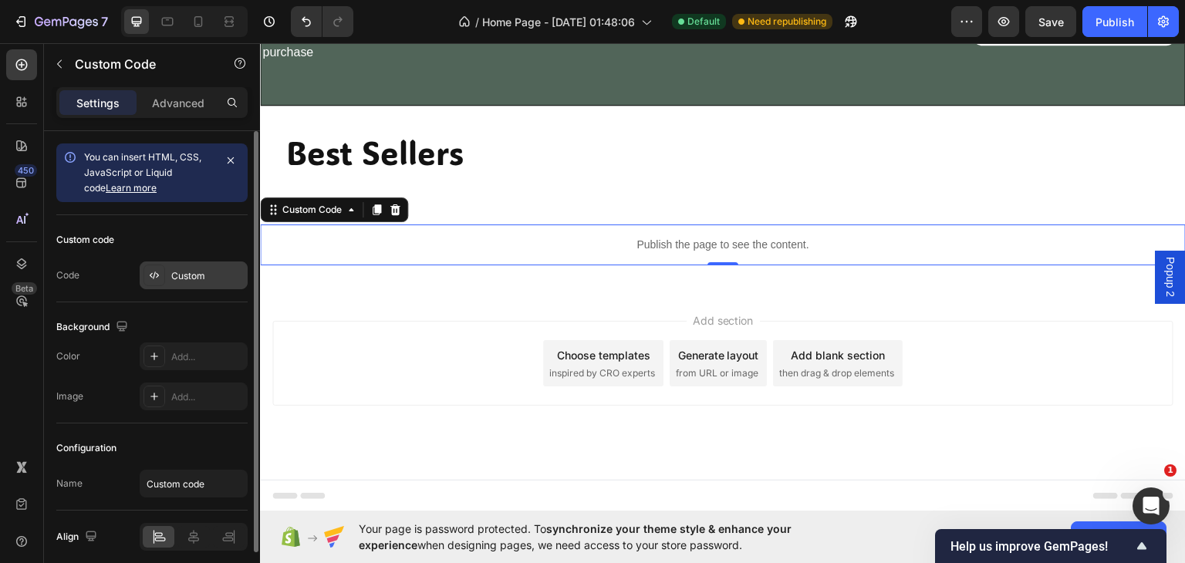
click at [178, 267] on div "Custom" at bounding box center [194, 276] width 108 height 28
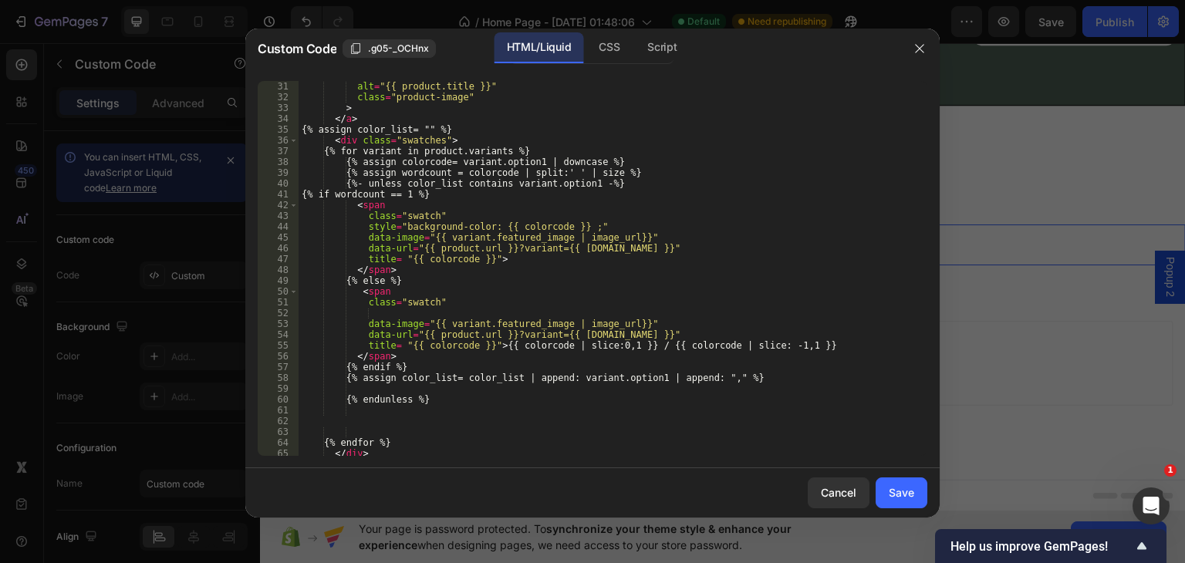
scroll to position [324, 0]
click at [779, 344] on div "src = "{{ first_variant.featured_image | image_url}}" alt = "{{ product.title }…" at bounding box center [607, 268] width 617 height 397
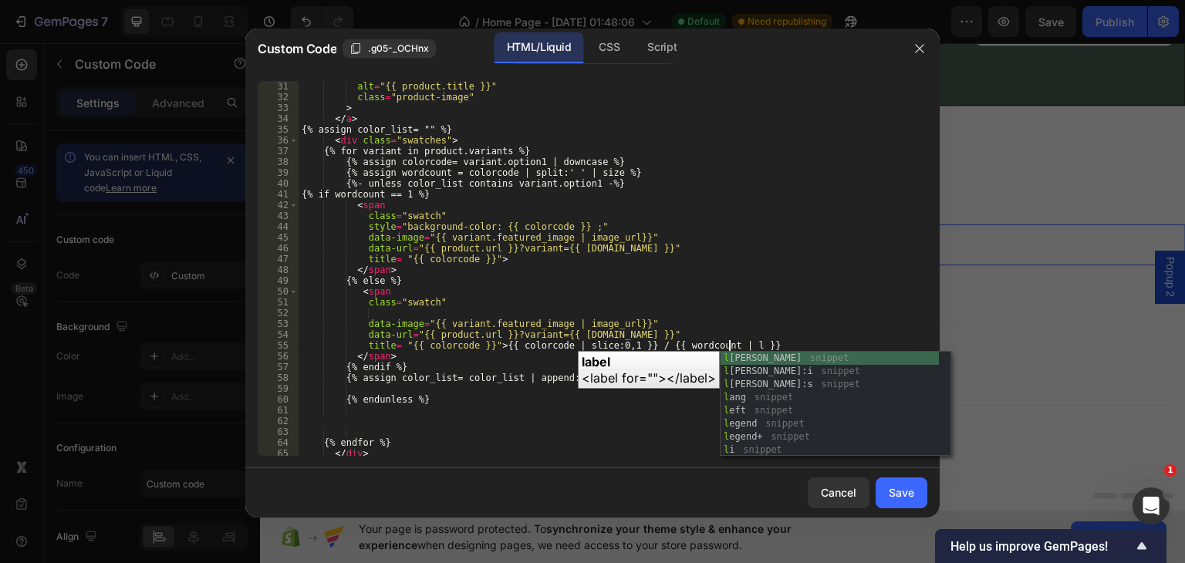
scroll to position [0, 36]
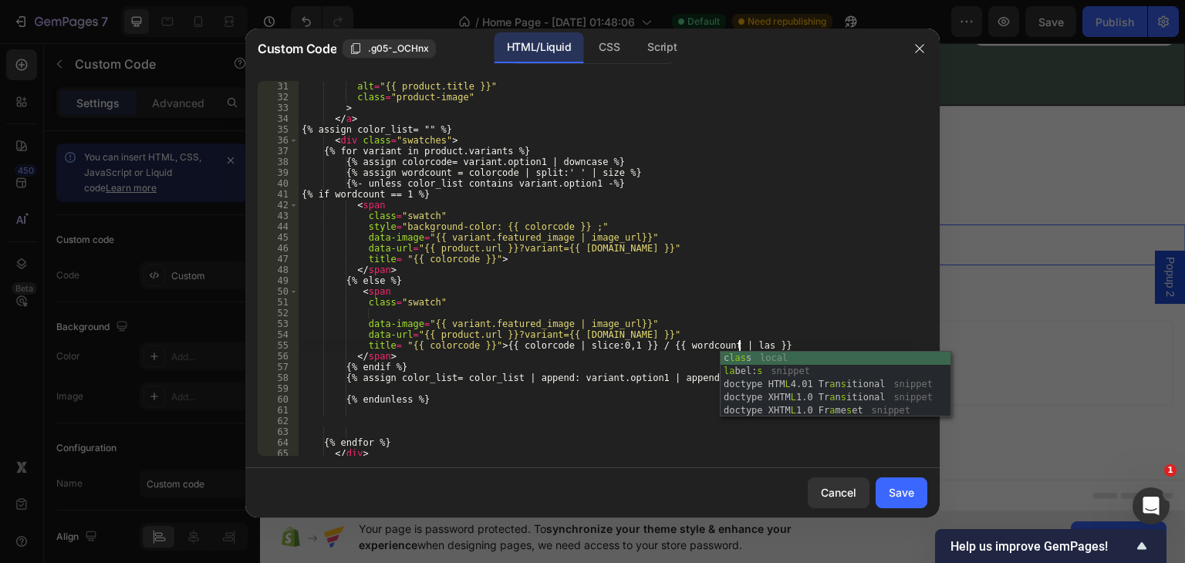
type textarea "title= "{{ colorcode }}"> {{ colorcode | slice:0,1 }} / {{ wordcount | last }}"
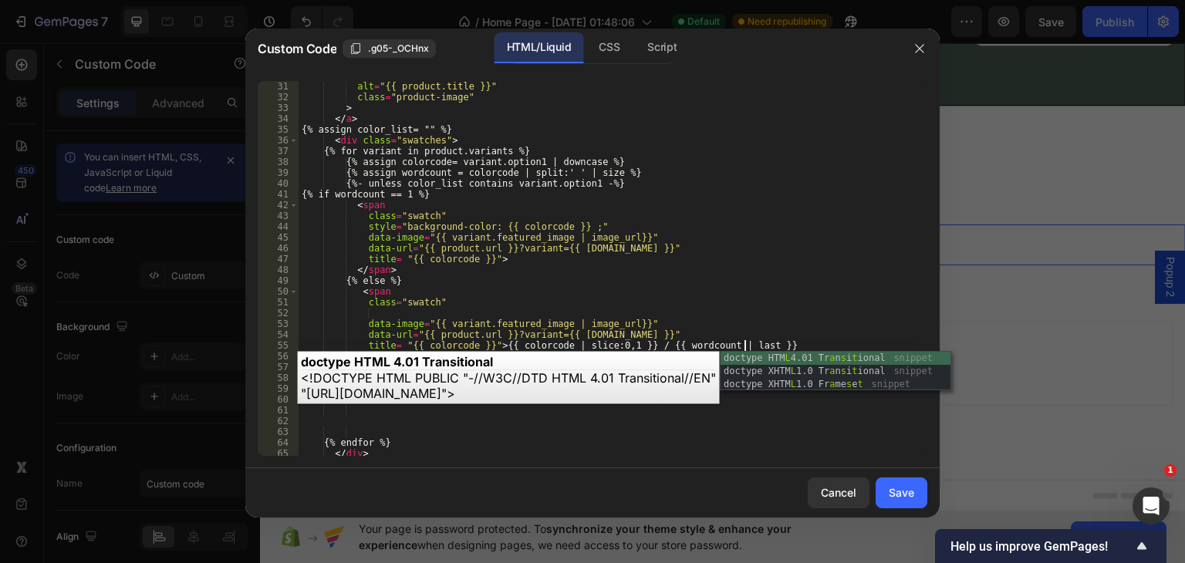
click at [845, 316] on div "src = "{{ first_variant.featured_image | image_url}}" alt = "{{ product.title }…" at bounding box center [607, 268] width 617 height 397
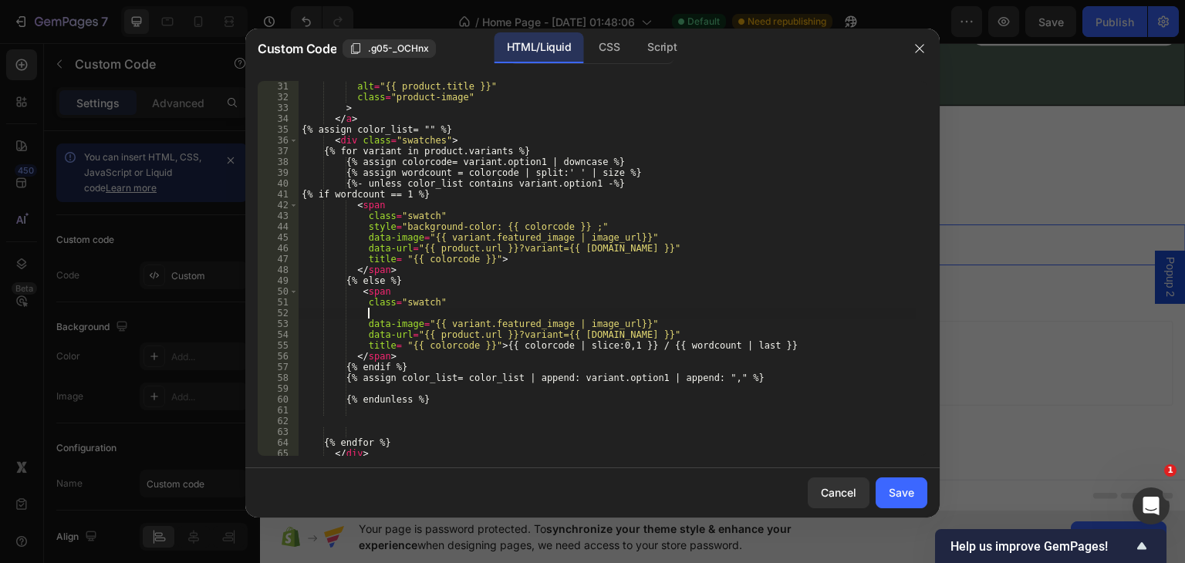
scroll to position [0, 4]
click at [892, 492] on div "Save" at bounding box center [901, 493] width 25 height 16
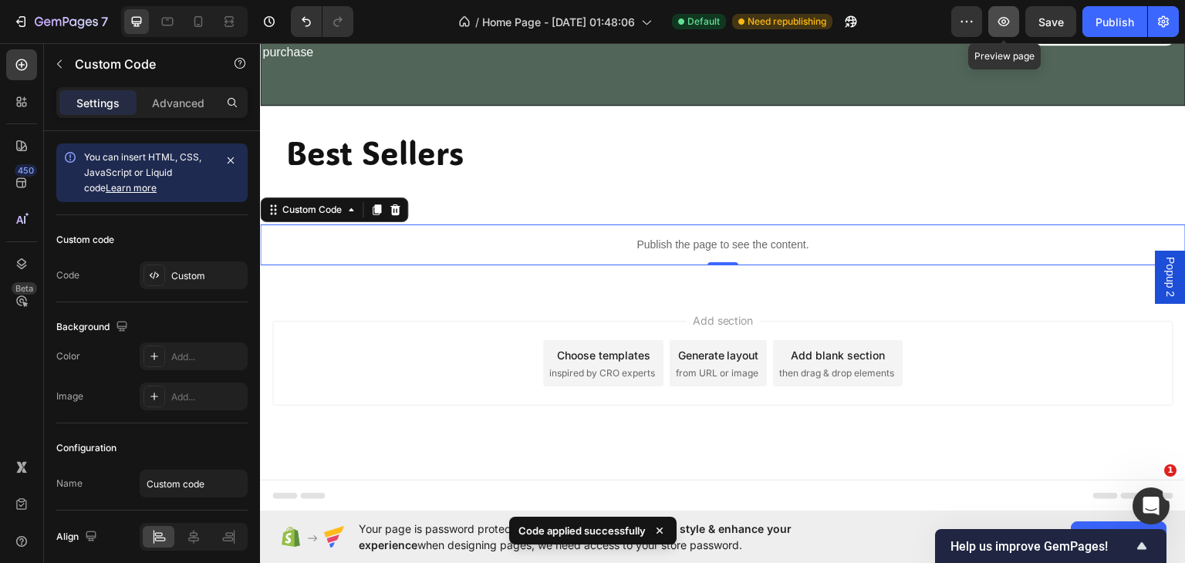
click at [1004, 22] on icon "button" at bounding box center [1003, 21] width 15 height 15
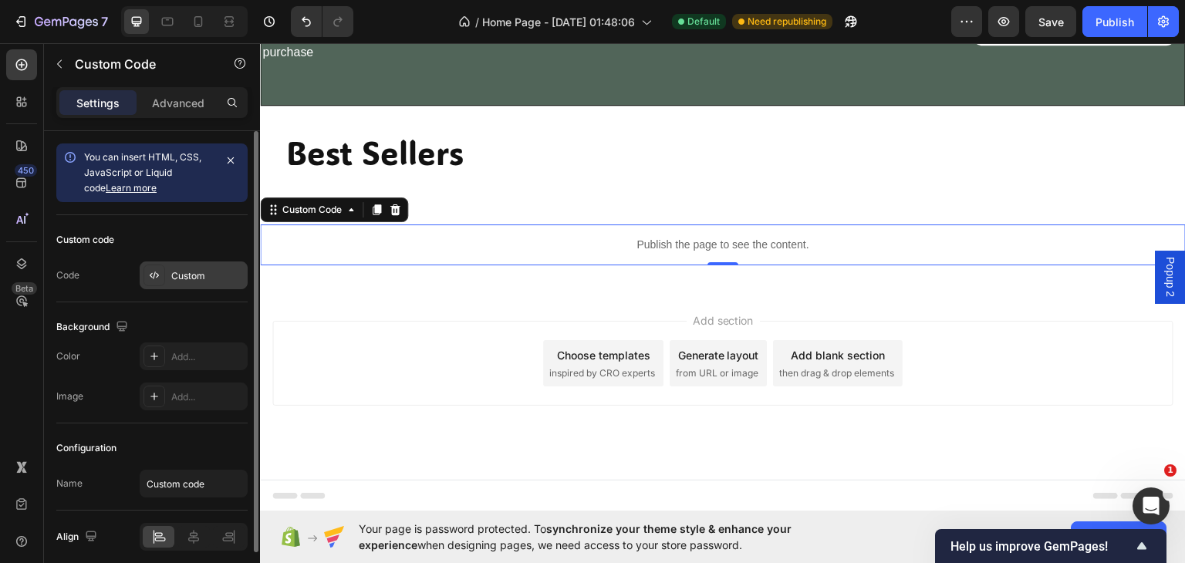
click at [208, 267] on div "Custom" at bounding box center [194, 276] width 108 height 28
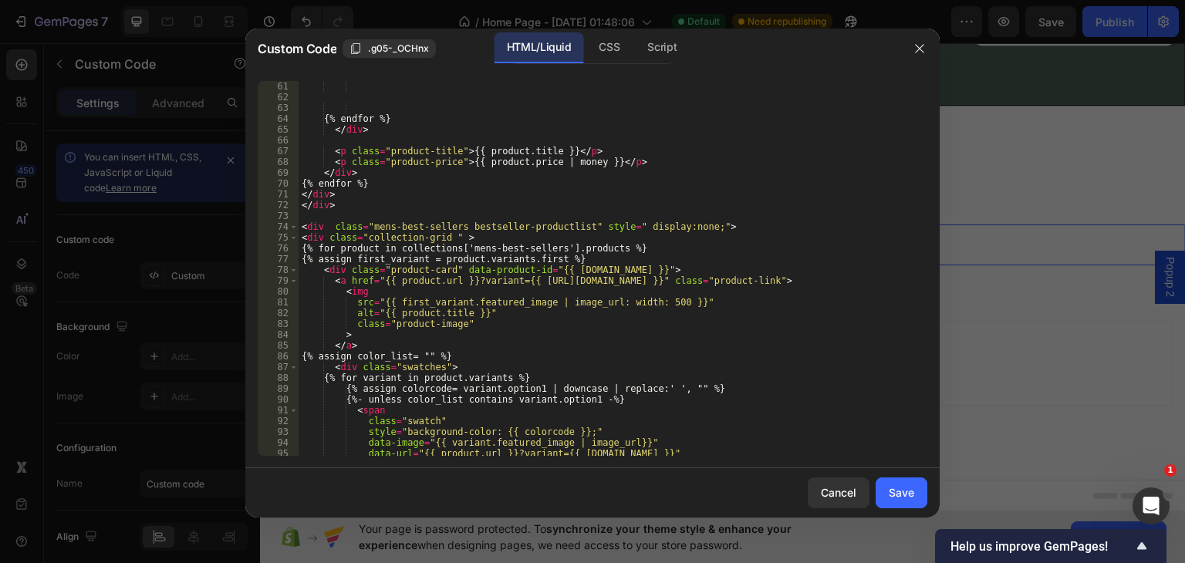
scroll to position [324, 0]
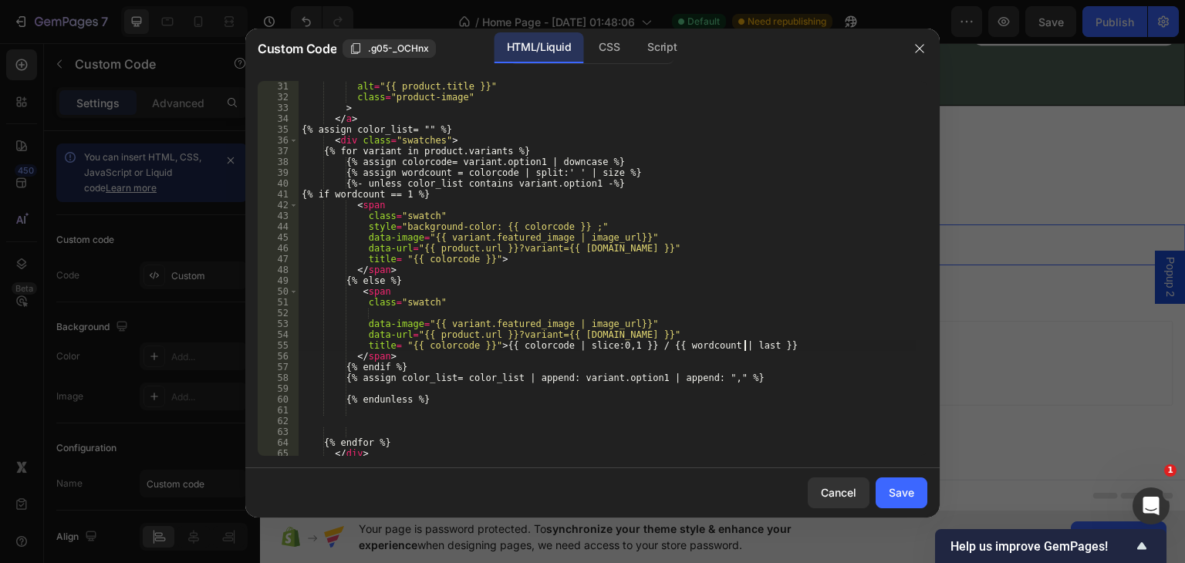
click at [744, 343] on div "src = "{{ first_variant.featured_image | image_url}}" alt = "{{ product.title }…" at bounding box center [607, 268] width 617 height 397
click at [711, 350] on div "src = "{{ first_variant.featured_image | image_url}}" alt = "{{ product.title }…" at bounding box center [607, 268] width 617 height 397
click at [723, 346] on div "src = "{{ first_variant.featured_image | image_url}}" alt = "{{ product.title }…" at bounding box center [607, 268] width 617 height 397
click at [736, 343] on div "src = "{{ first_variant.featured_image | image_url}}" alt = "{{ product.title }…" at bounding box center [607, 268] width 617 height 397
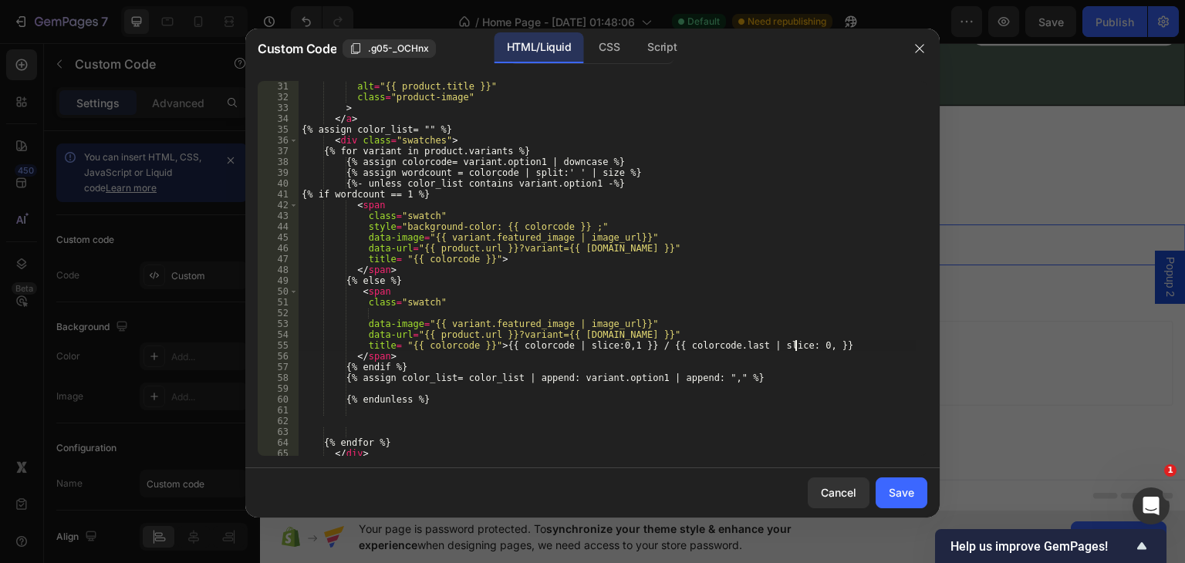
scroll to position [0, 41]
click at [773, 322] on div "src = "{{ first_variant.featured_image | image_url}}" alt = "{{ product.title }…" at bounding box center [607, 268] width 617 height 397
drag, startPoint x: 556, startPoint y: 342, endPoint x: 568, endPoint y: 377, distance: 37.6
click at [556, 343] on div "src = "{{ first_variant.featured_image | image_url}}" alt = "{{ product.title }…" at bounding box center [607, 268] width 617 height 397
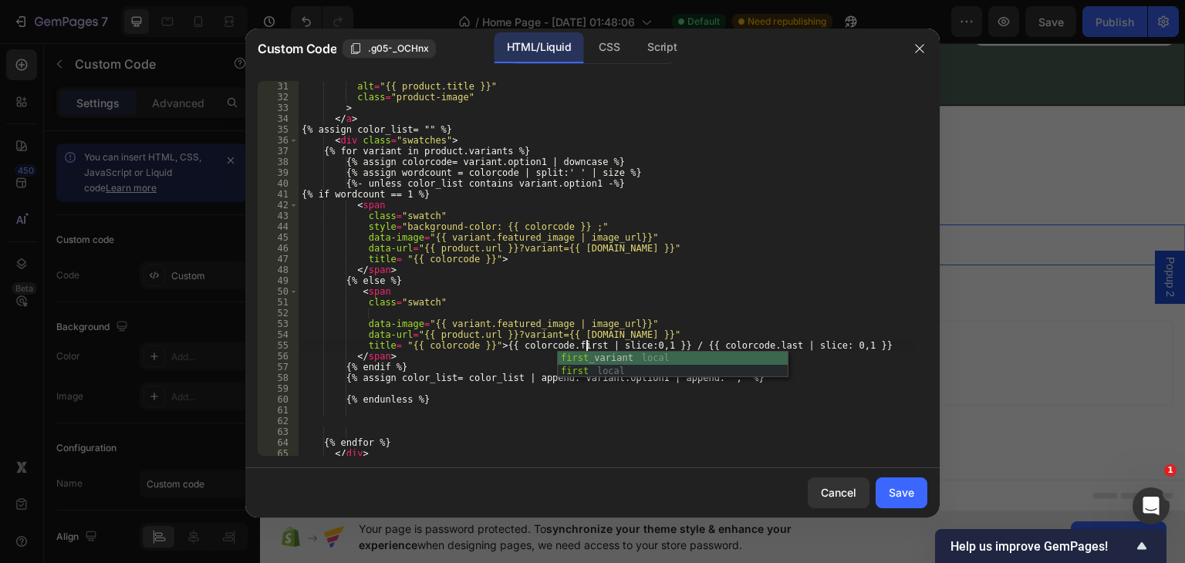
scroll to position [0, 23]
click at [748, 292] on div "src = "{{ first_variant.featured_image | image_url}}" alt = "{{ product.title }…" at bounding box center [607, 268] width 617 height 397
type textarea "<span"
click at [909, 488] on div "Save" at bounding box center [901, 493] width 25 height 16
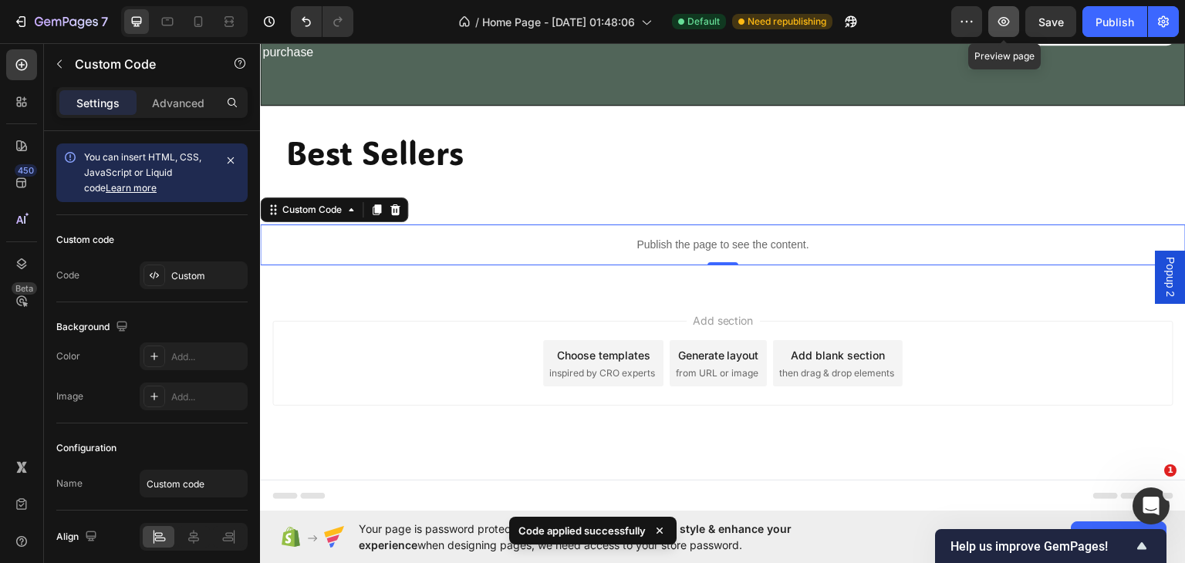
click at [1000, 20] on icon "button" at bounding box center [1005, 21] width 12 height 9
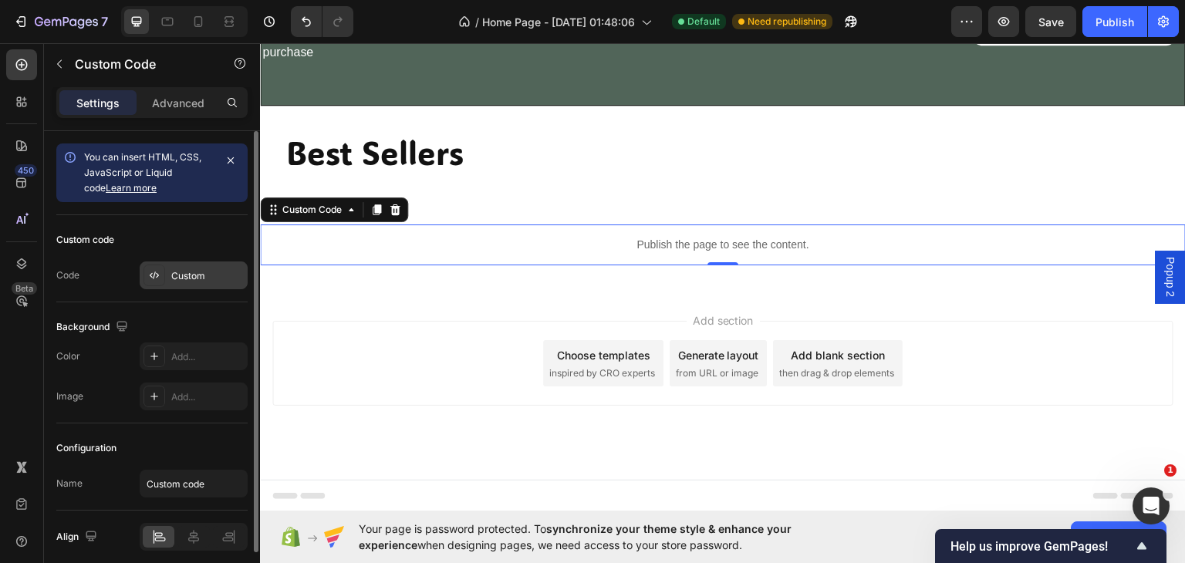
click at [208, 265] on div "Custom" at bounding box center [194, 276] width 108 height 28
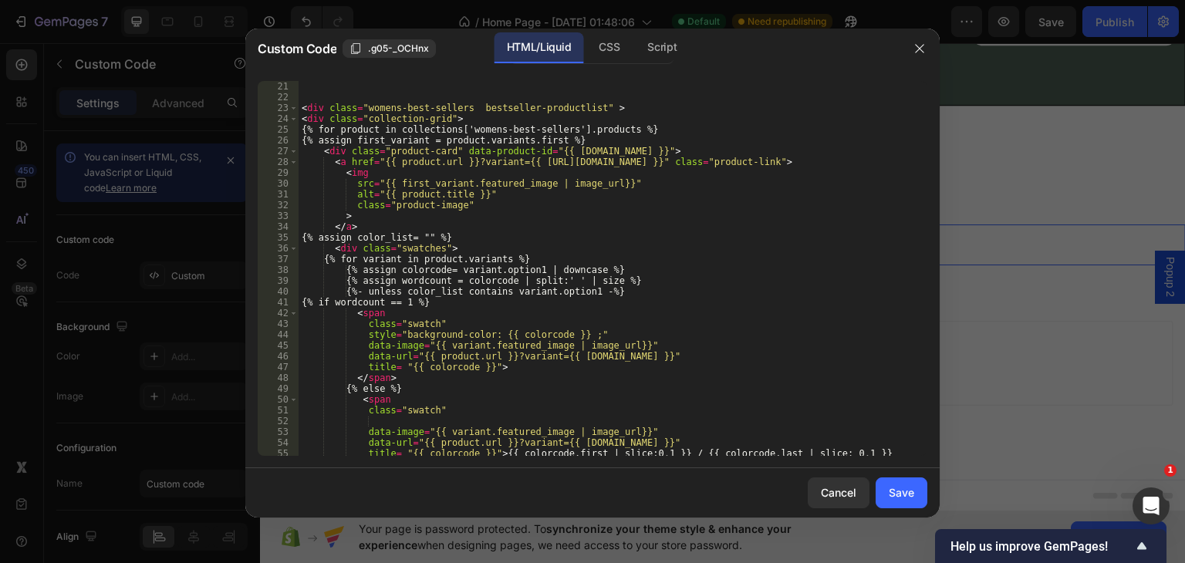
scroll to position [324, 0]
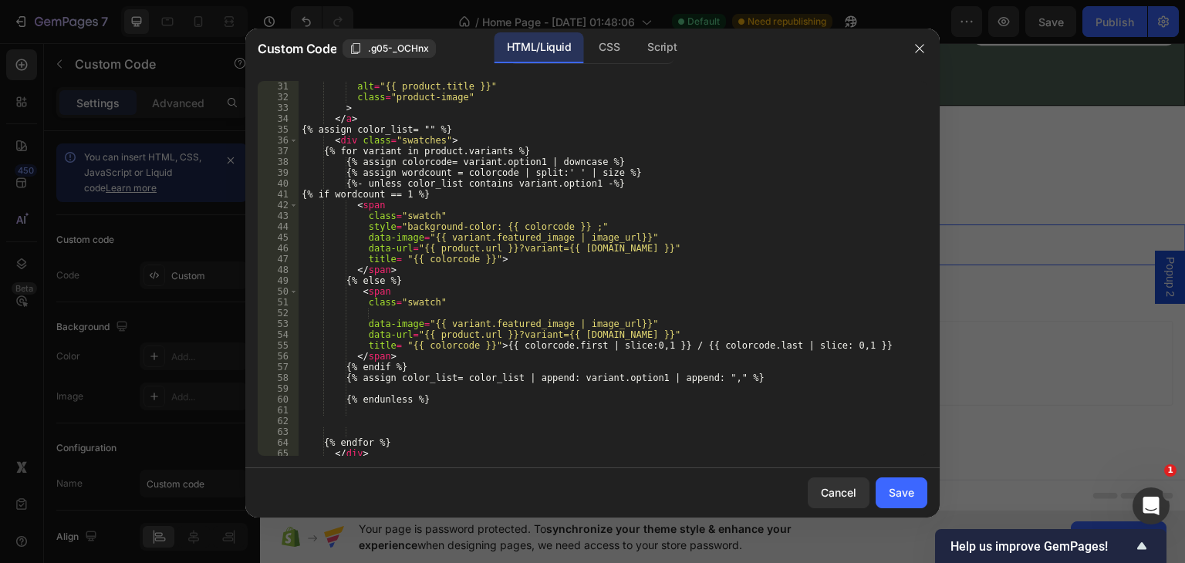
click at [630, 343] on div "src = "{{ first_variant.featured_image | image_url}}" alt = "{{ product.title }…" at bounding box center [607, 268] width 617 height 397
type textarea "title= "{{ colorcode }}"> {{ colorcode.first | slice: 0,1 }} / {{ colorcode.las…"
click at [904, 492] on div "Save" at bounding box center [901, 493] width 25 height 16
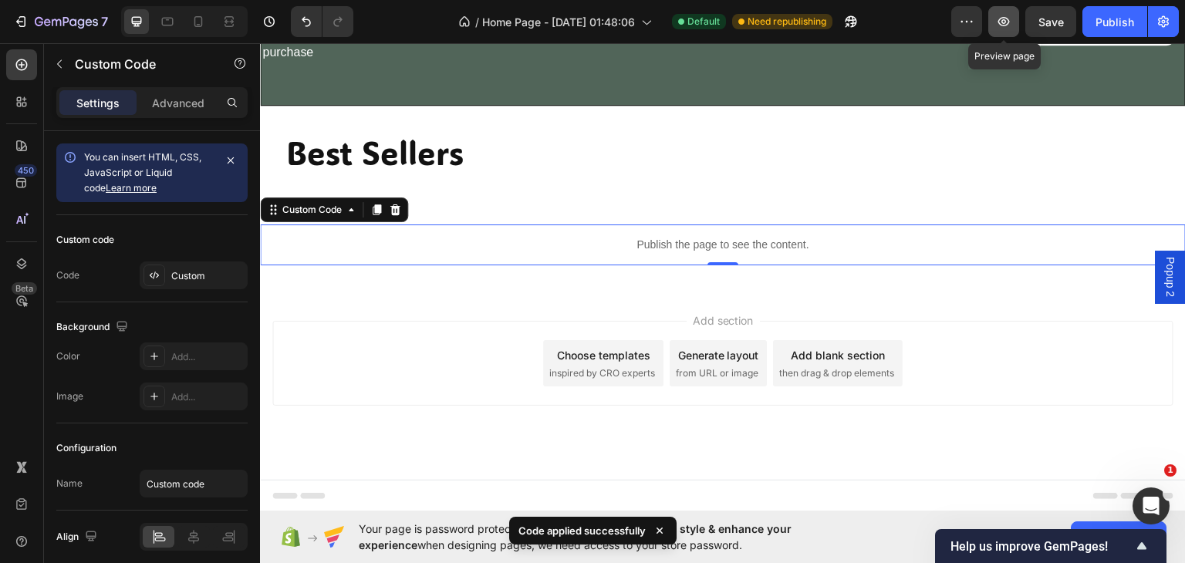
click at [1000, 19] on icon "button" at bounding box center [1003, 21] width 15 height 15
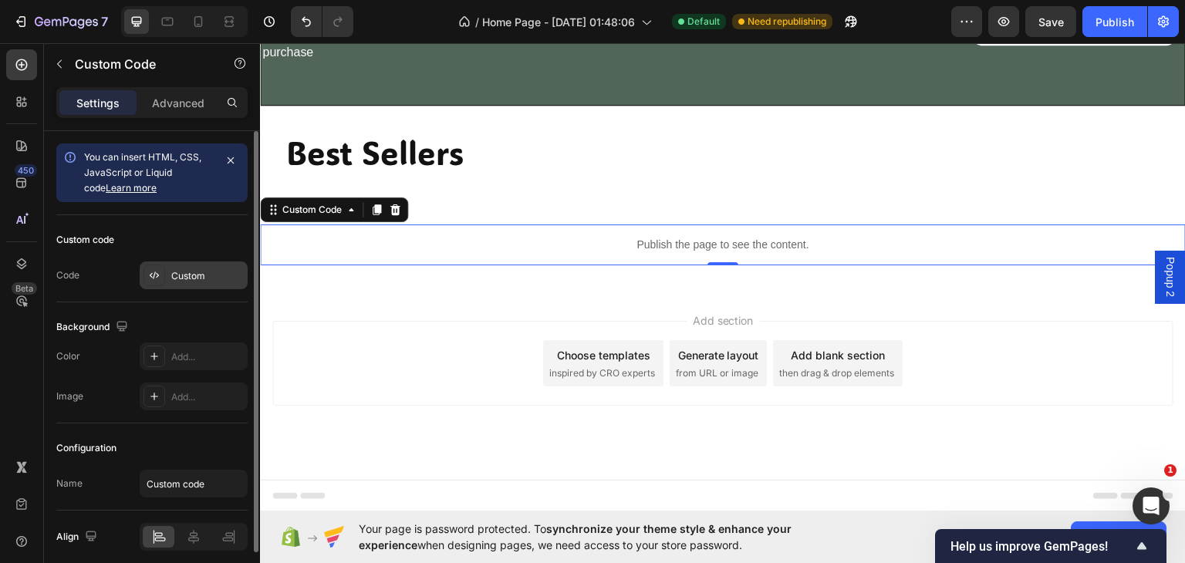
click at [171, 266] on div "Custom" at bounding box center [194, 276] width 108 height 28
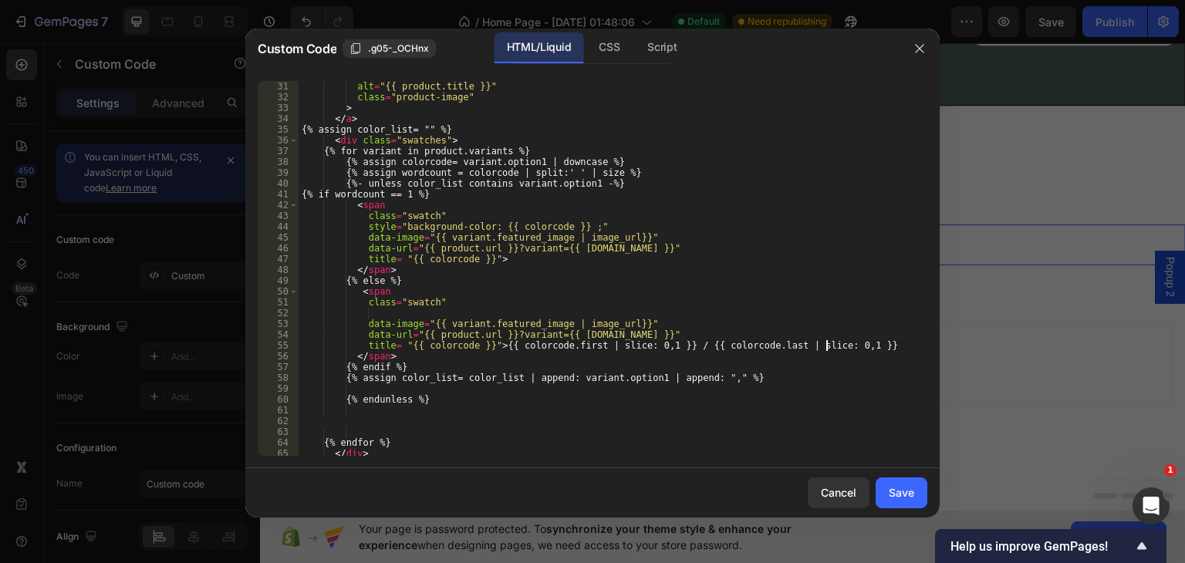
click at [827, 346] on div "src = "{{ first_variant.featured_image | image_url}}" alt = "{{ product.title }…" at bounding box center [607, 268] width 617 height 397
type textarea "title= "{{ colorcode }}"> {{ colorcode.first | slice: 0,1 }} / {{ colorcode.las…"
click at [897, 501] on button "Save" at bounding box center [902, 493] width 52 height 31
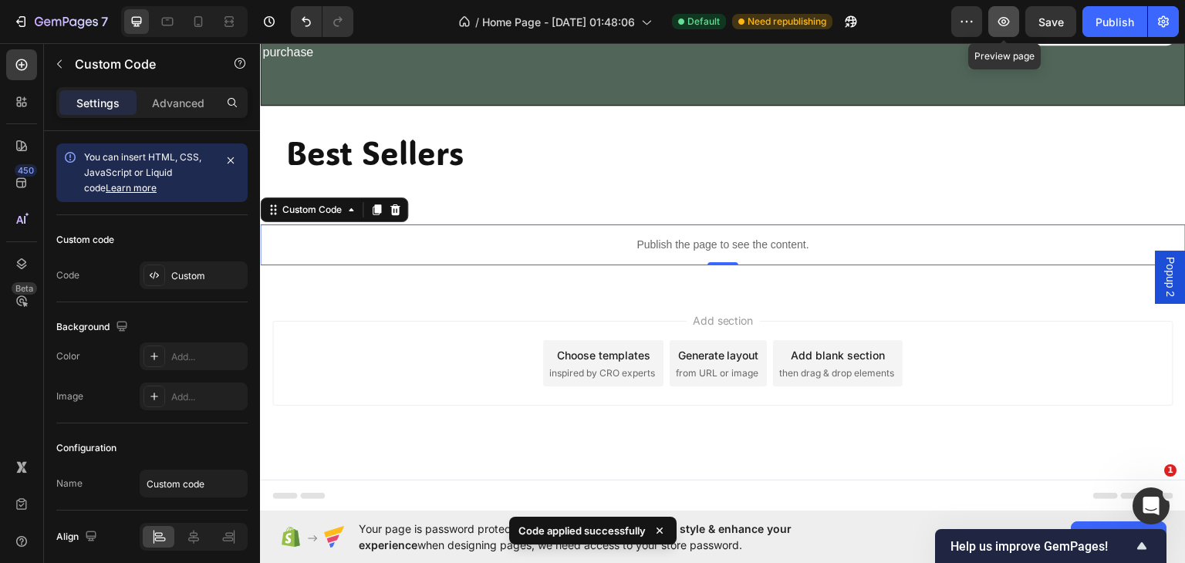
click at [1006, 20] on icon "button" at bounding box center [1004, 21] width 5 height 5
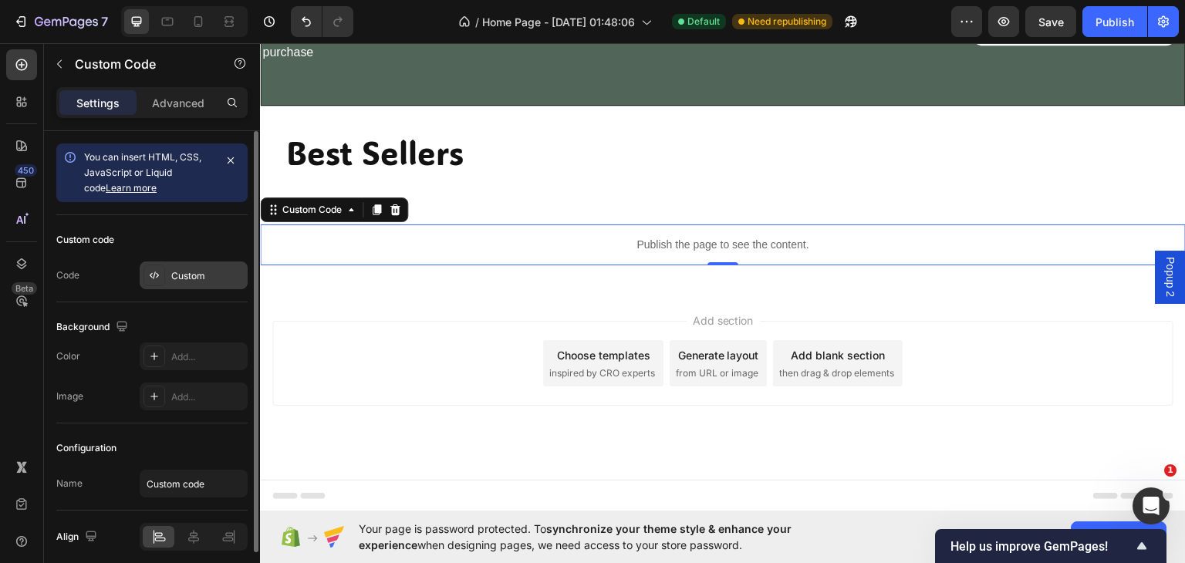
click at [177, 283] on div "Custom" at bounding box center [194, 276] width 108 height 28
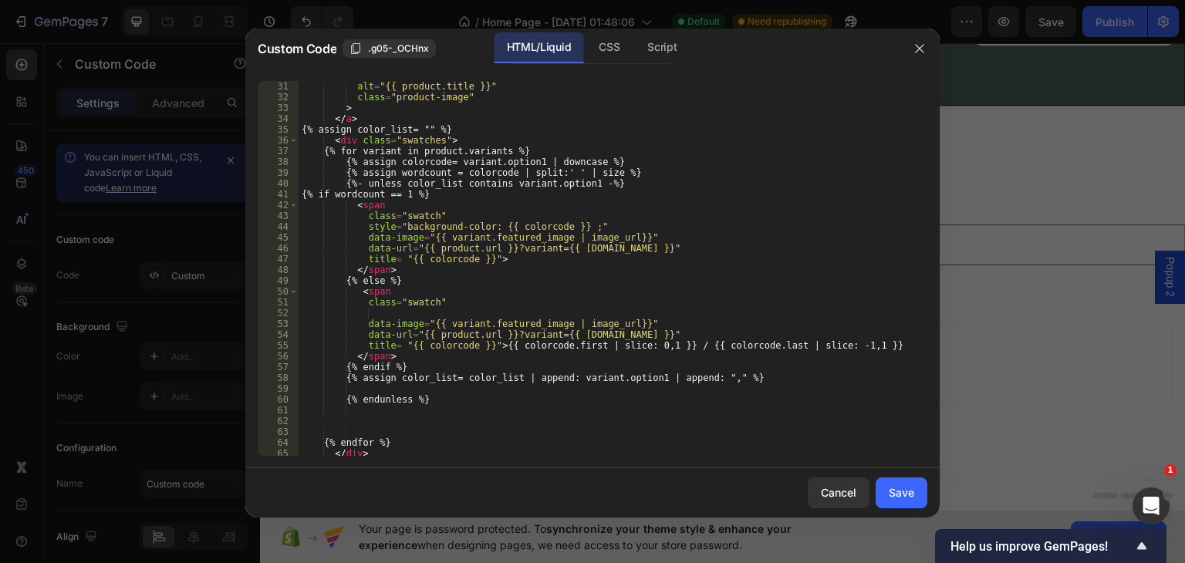
scroll to position [324, 0]
click at [824, 343] on div "src = "{{ first_variant.featured_image | image_url}}" alt = "{{ product.title }…" at bounding box center [607, 268] width 617 height 397
click at [830, 343] on div "src = "{{ first_variant.featured_image | image_url}}" alt = "{{ product.title }…" at bounding box center [607, 268] width 617 height 397
type textarea "title= "{{ colorcode }}"> {{ colorcode.first | slice: 0,1 }} / {{ colorcode.las…"
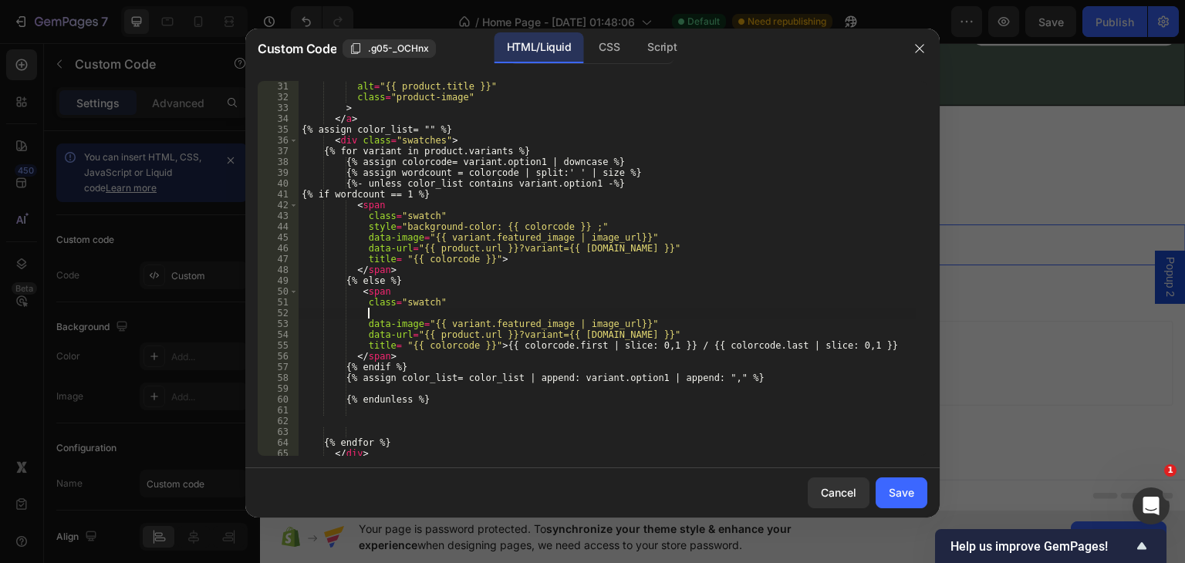
click at [819, 309] on div "src = "{{ first_variant.featured_image | image_url}}" alt = "{{ product.title }…" at bounding box center [607, 268] width 617 height 397
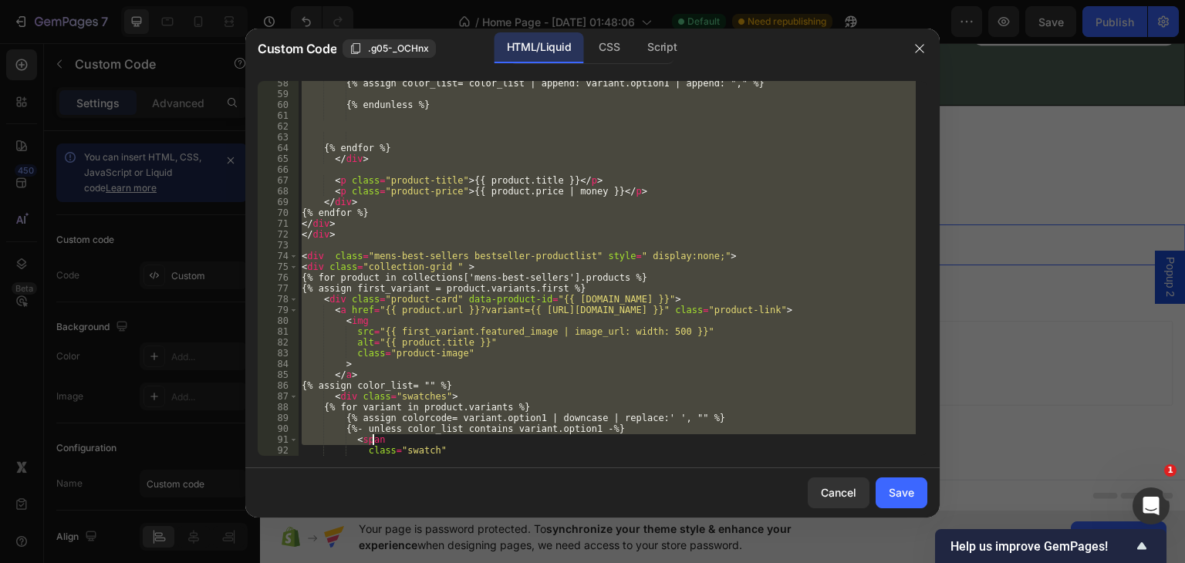
scroll to position [619, 0]
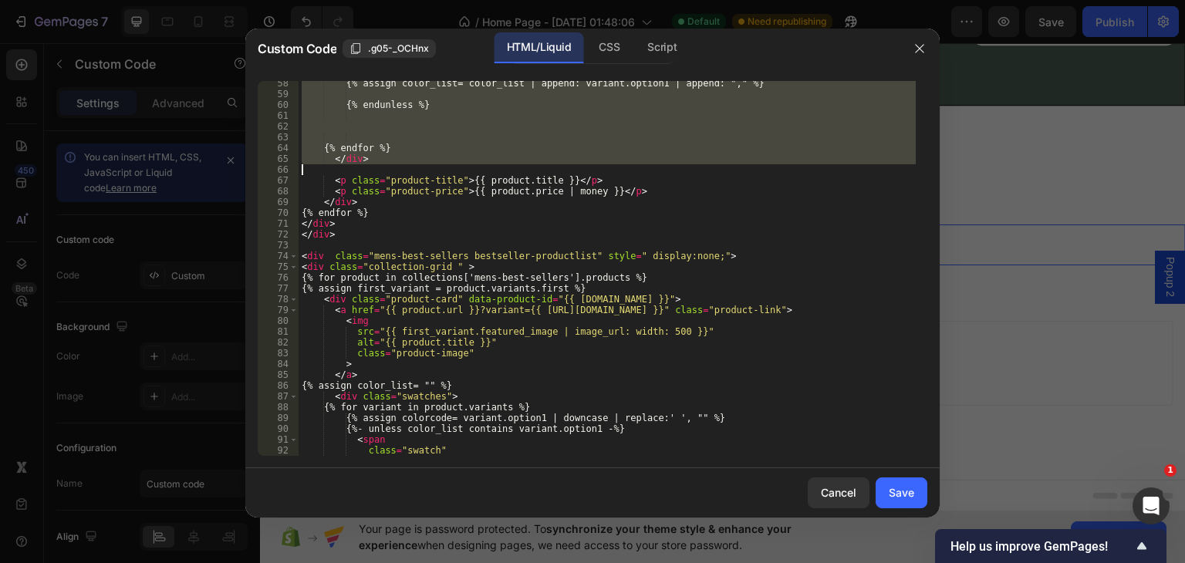
drag, startPoint x: 299, startPoint y: 232, endPoint x: 399, endPoint y: 172, distance: 116.3
click at [399, 172] on div "{% assign color_list= color_list | append: variant.option1 | append: "," %} {% …" at bounding box center [607, 276] width 617 height 397
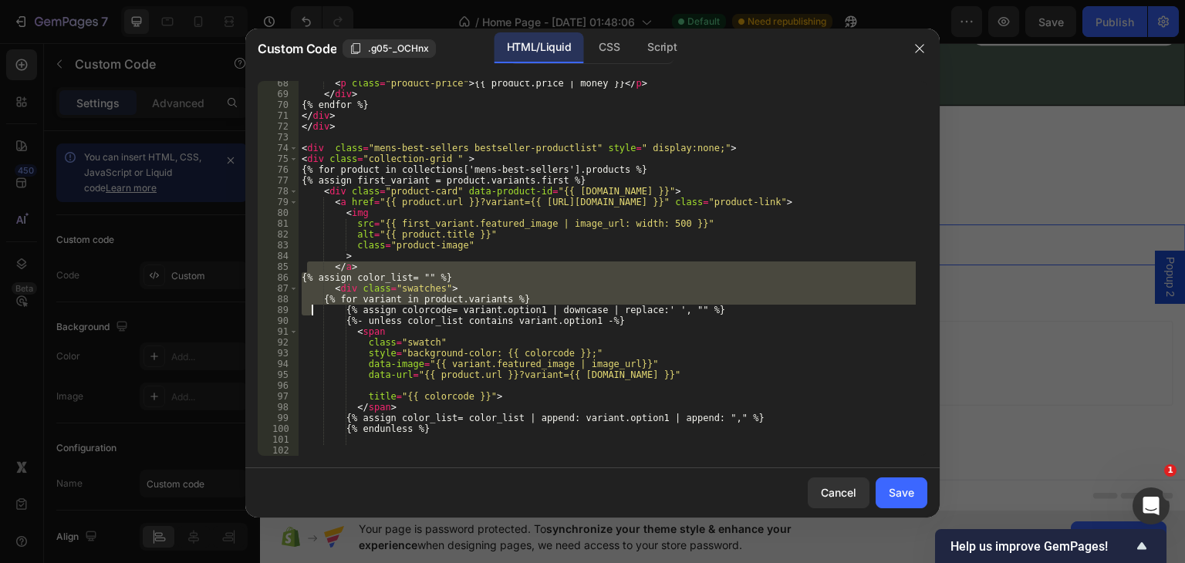
drag, startPoint x: 305, startPoint y: 269, endPoint x: 312, endPoint y: 310, distance: 41.5
click at [312, 310] on div "< p class = "product-price" > {{ product.price | money }} </ p > </ div > {% en…" at bounding box center [607, 276] width 617 height 397
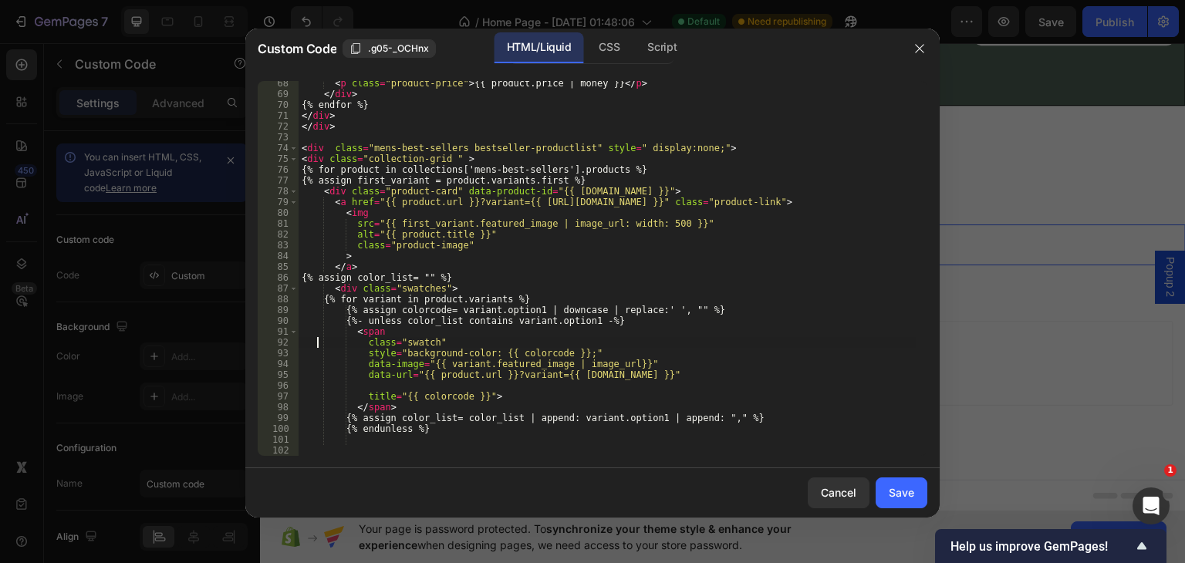
click at [315, 340] on div "< p class = "product-price" > {{ product.price | money }} </ p > </ div > {% en…" at bounding box center [607, 276] width 617 height 397
type textarea "class="swatch""
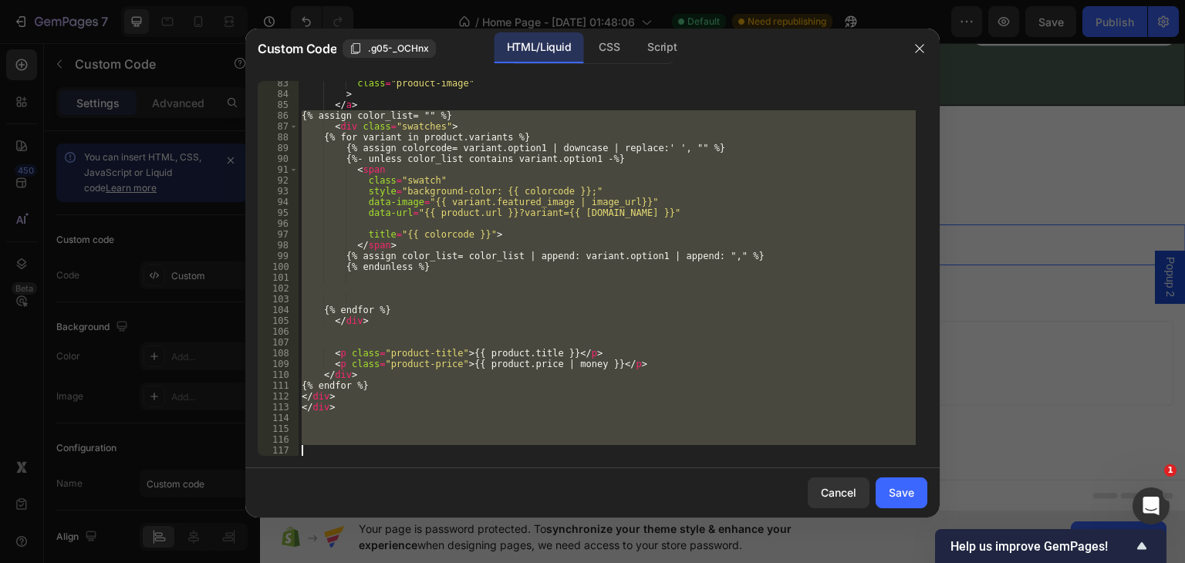
scroll to position [932, 0]
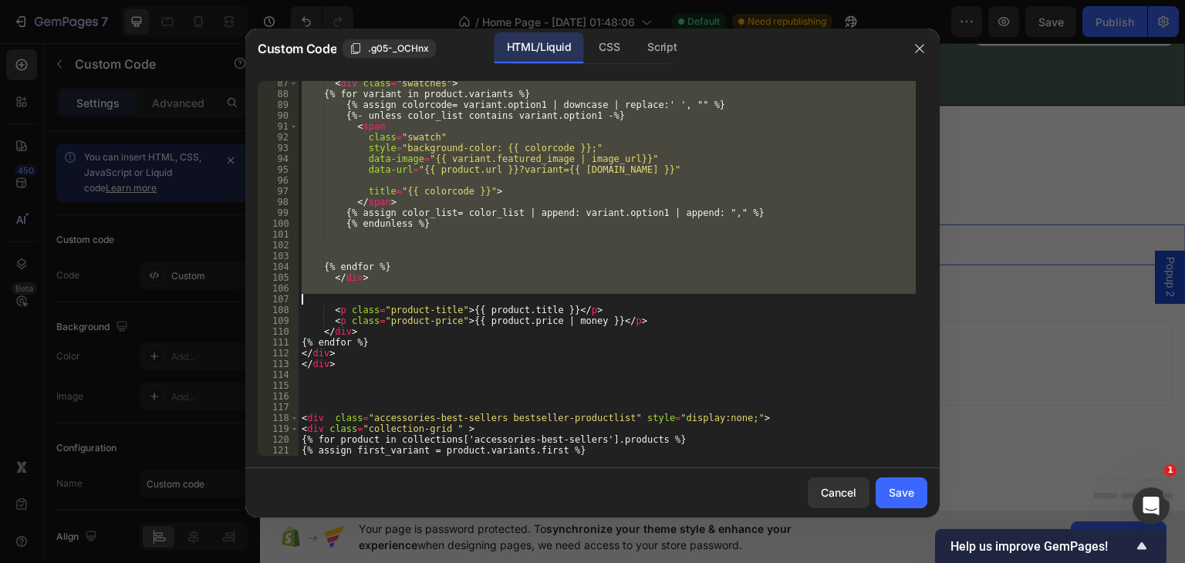
drag, startPoint x: 302, startPoint y: 272, endPoint x: 401, endPoint y: 294, distance: 101.1
click at [401, 294] on div "< div class = "swatches" > {% for variant in product.variants %} {% assign colo…" at bounding box center [607, 276] width 617 height 397
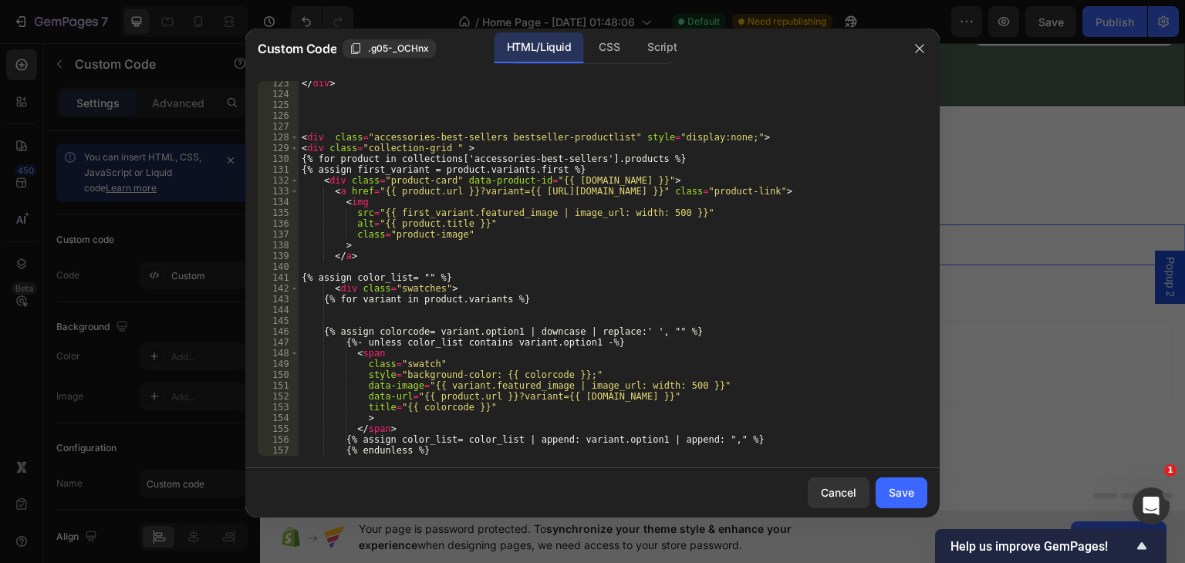
scroll to position [1429, 0]
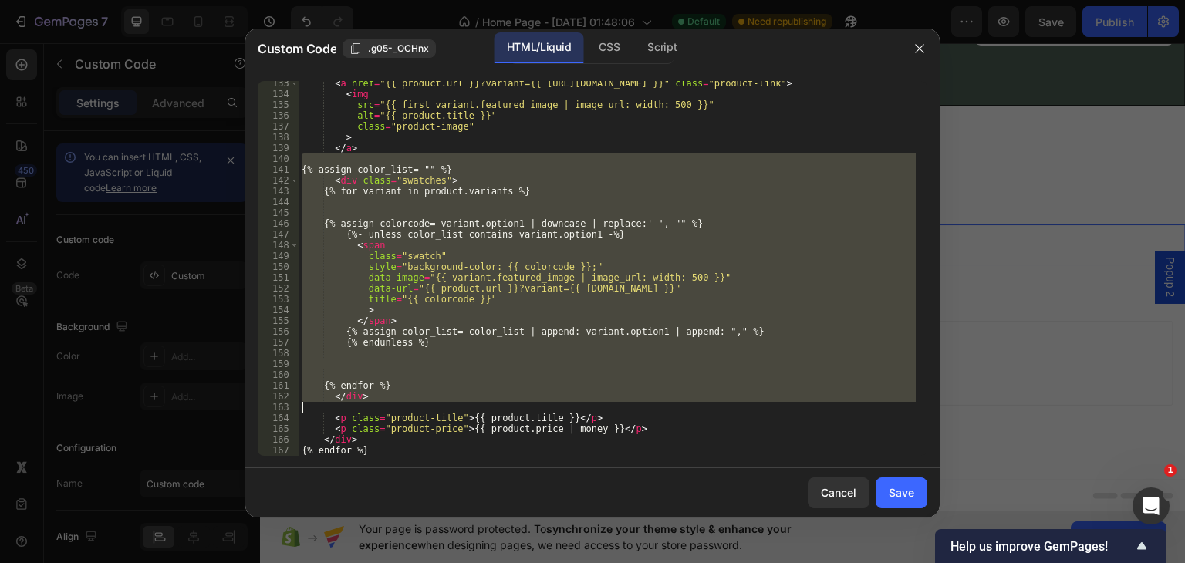
drag, startPoint x: 318, startPoint y: 163, endPoint x: 356, endPoint y: 403, distance: 242.9
click at [356, 403] on div "< a href = "{{ product.url }}?variant={{ first_variant.id }}" class = "product-…" at bounding box center [607, 276] width 617 height 397
type textarea "</div>"
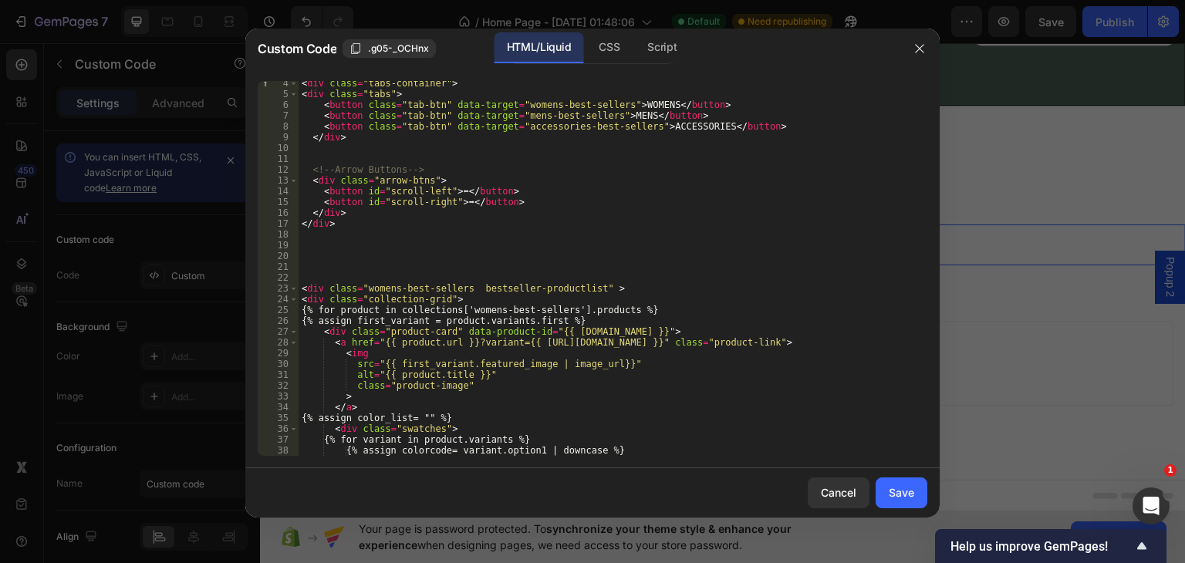
scroll to position [35, 0]
click at [906, 488] on div "Save" at bounding box center [901, 493] width 25 height 16
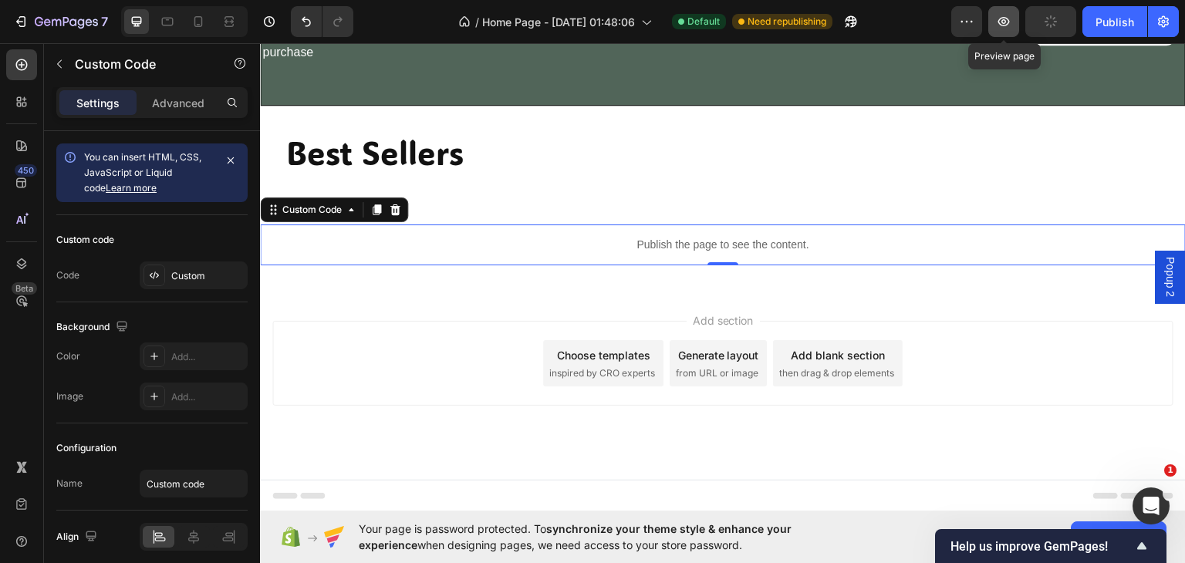
click at [1003, 21] on icon "button" at bounding box center [1004, 21] width 5 height 5
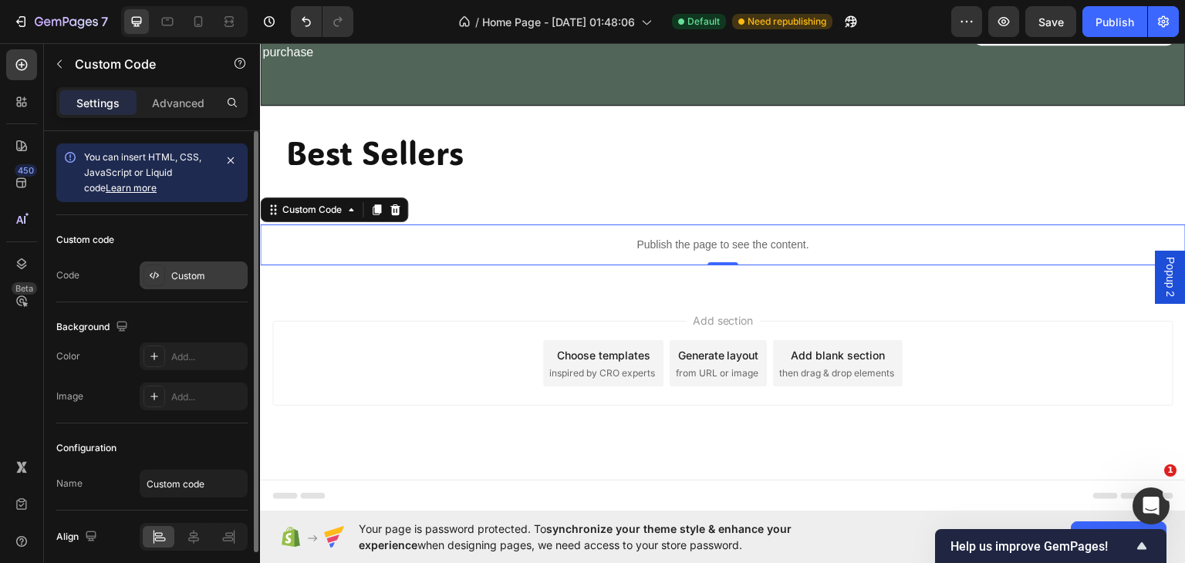
click at [188, 277] on div "Custom" at bounding box center [207, 276] width 73 height 14
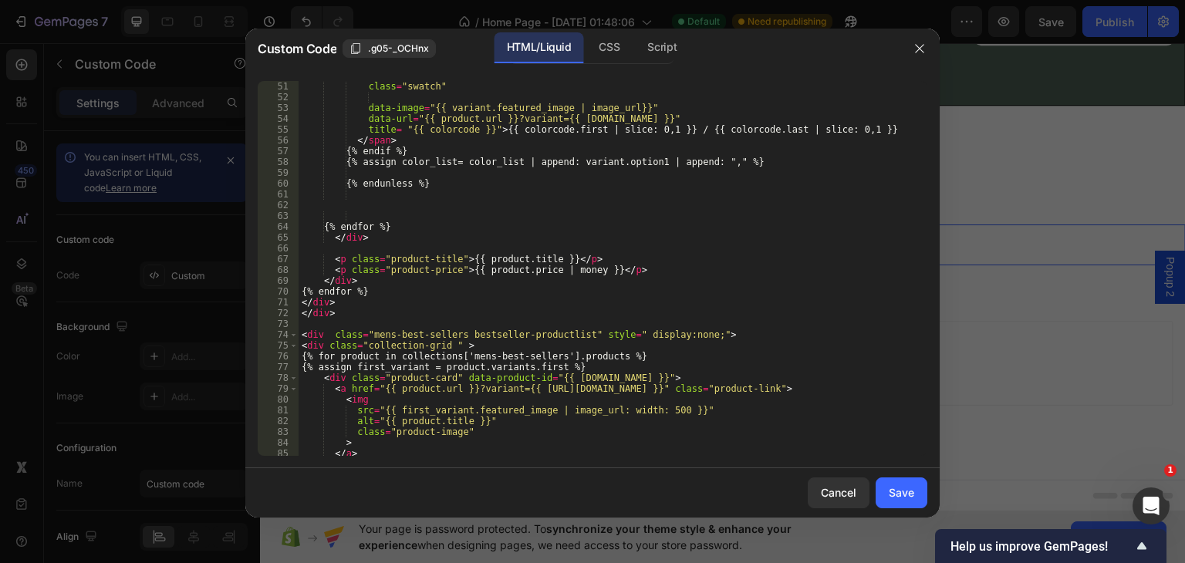
scroll to position [432, 0]
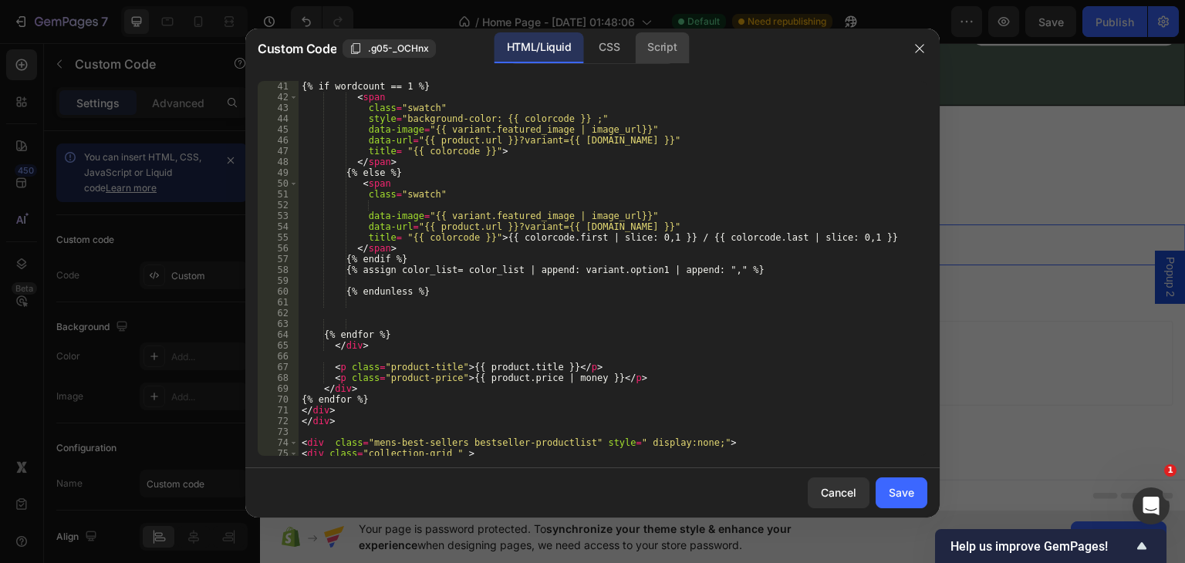
click at [671, 39] on div "Script" at bounding box center [662, 47] width 54 height 31
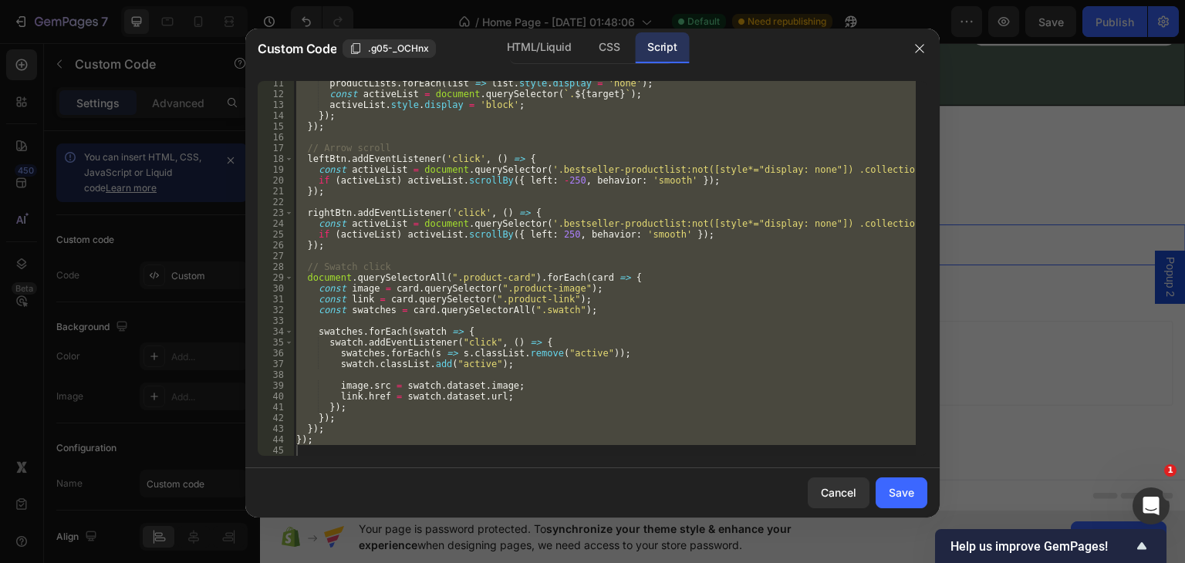
scroll to position [111, 0]
click at [599, 291] on div "productLists . forEach ( list => list . style . display = 'none' ) ; const acti…" at bounding box center [604, 268] width 623 height 375
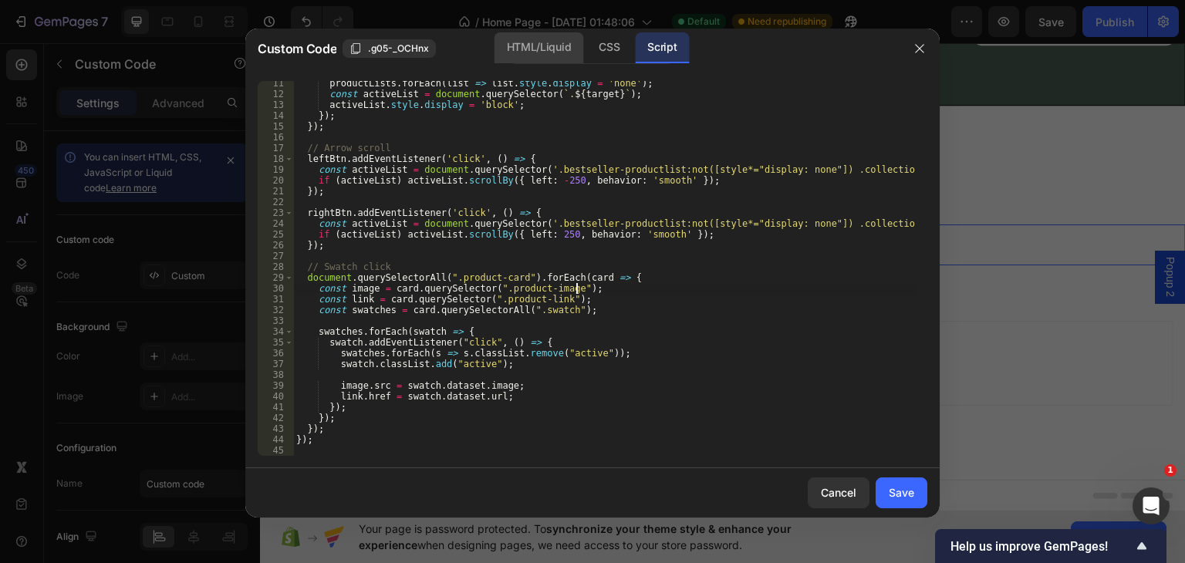
click at [537, 51] on div "HTML/Liquid" at bounding box center [539, 47] width 89 height 31
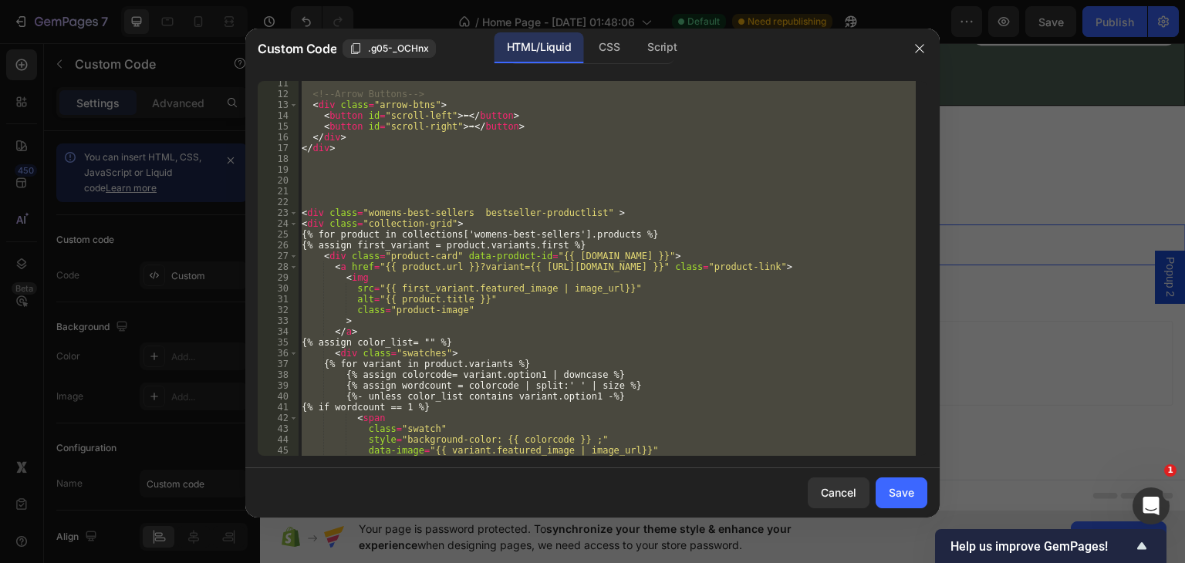
scroll to position [327, 0]
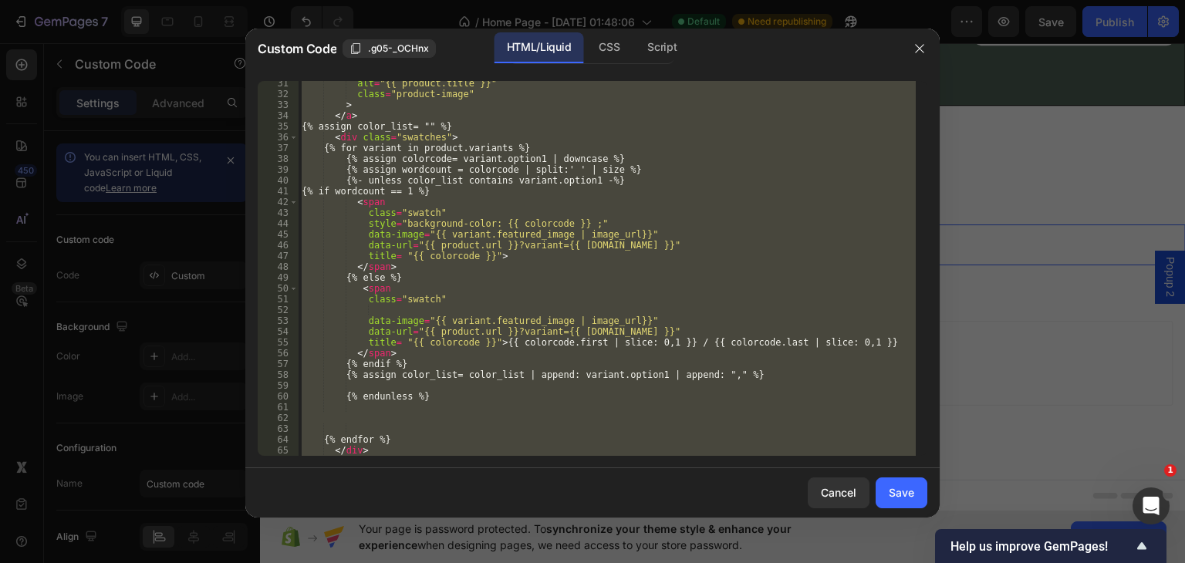
click at [448, 279] on div "alt = "{{ product.title }}" class = "product-image" > </ a > {% assign color_li…" at bounding box center [607, 268] width 617 height 375
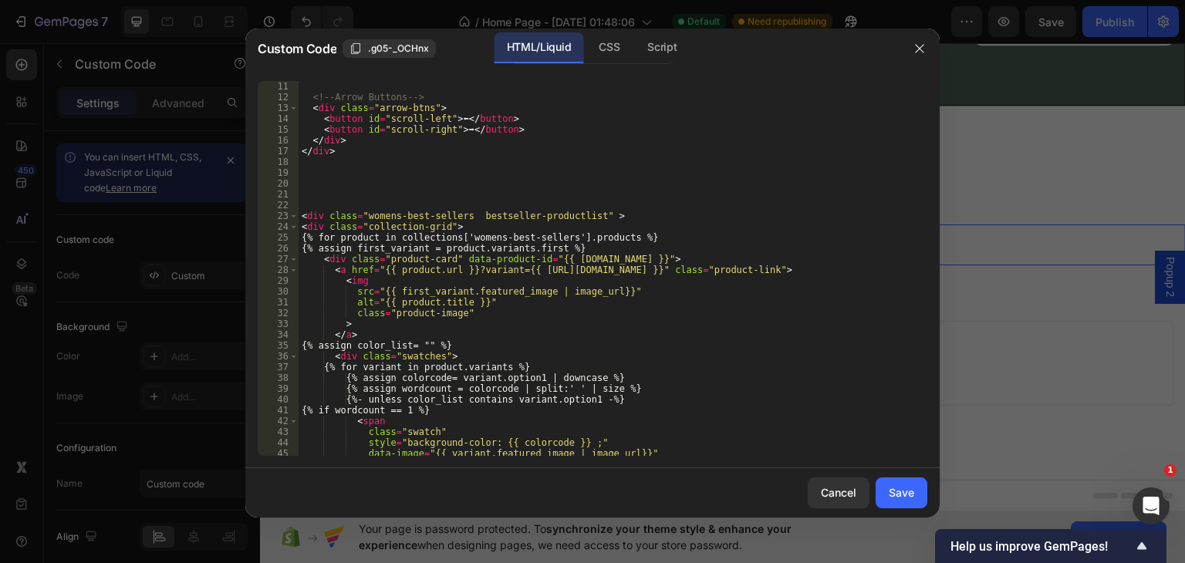
scroll to position [108, 0]
click at [655, 39] on div "Script" at bounding box center [662, 47] width 54 height 31
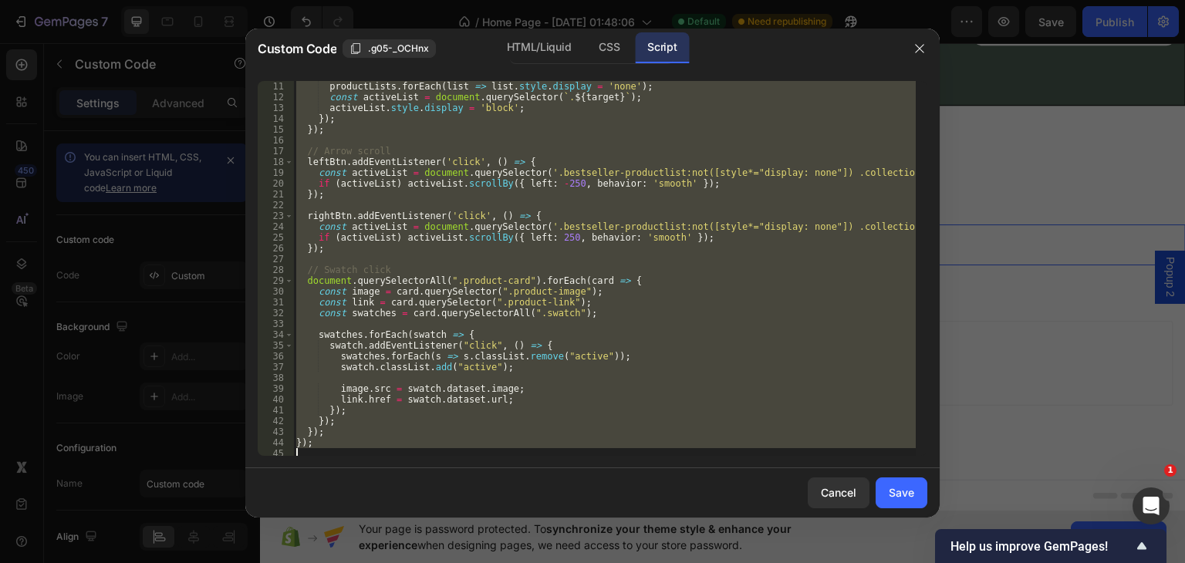
click at [430, 195] on div "const target = btn . dataset . target ; productLists . forEach ( list => list .…" at bounding box center [604, 268] width 623 height 375
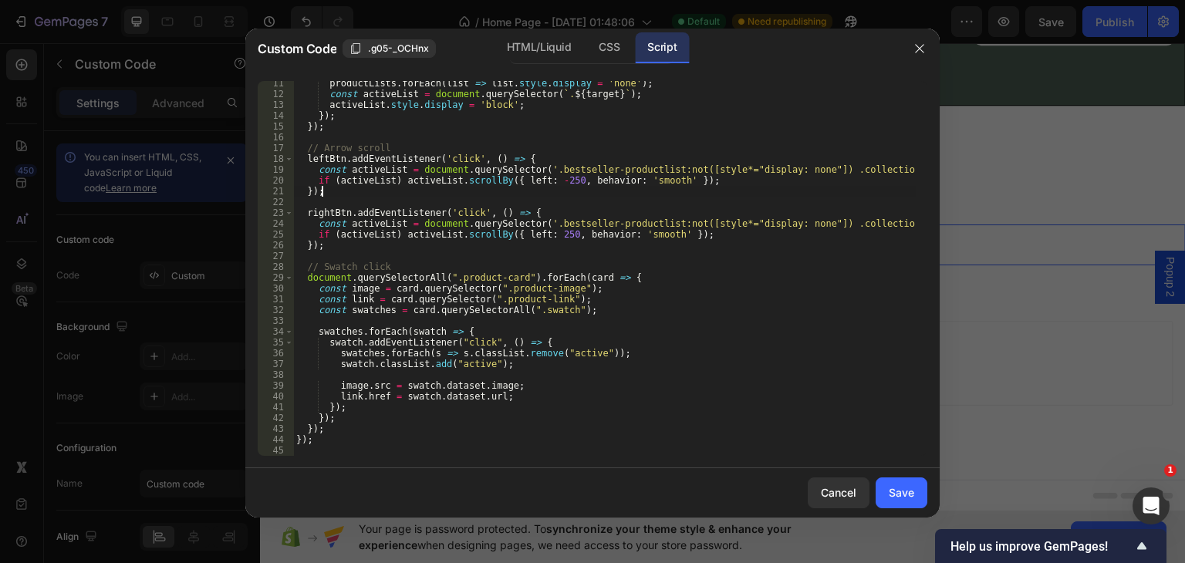
scroll to position [0, 0]
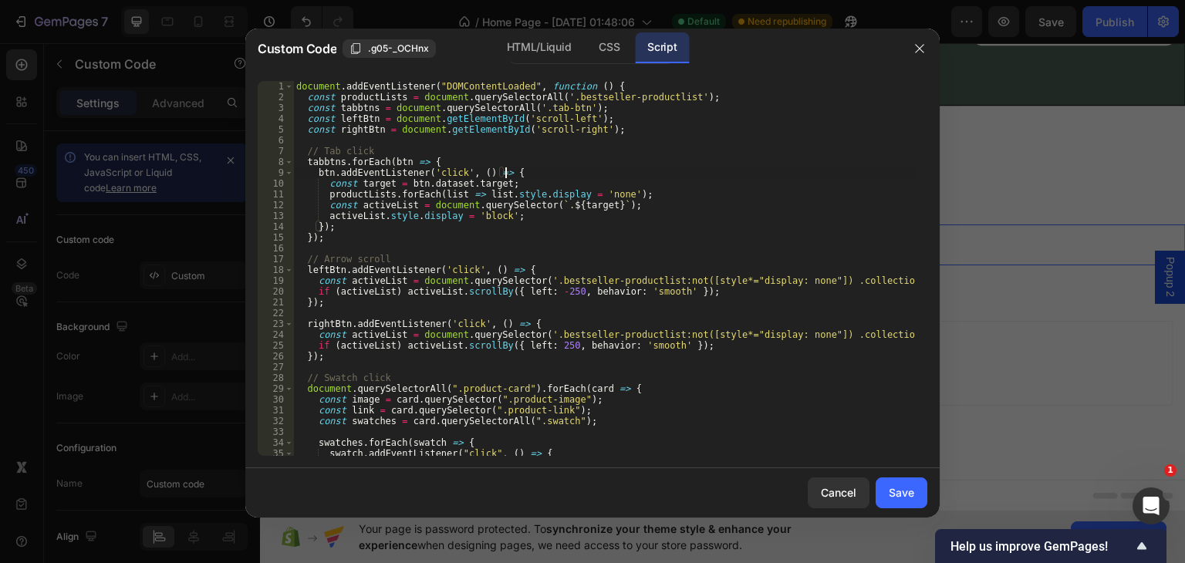
click at [519, 173] on div "document . addEventListener ( "DOMContentLoaded" , function ( ) { const product…" at bounding box center [604, 279] width 623 height 397
type textarea "btn.addEventListener('click', () => {"
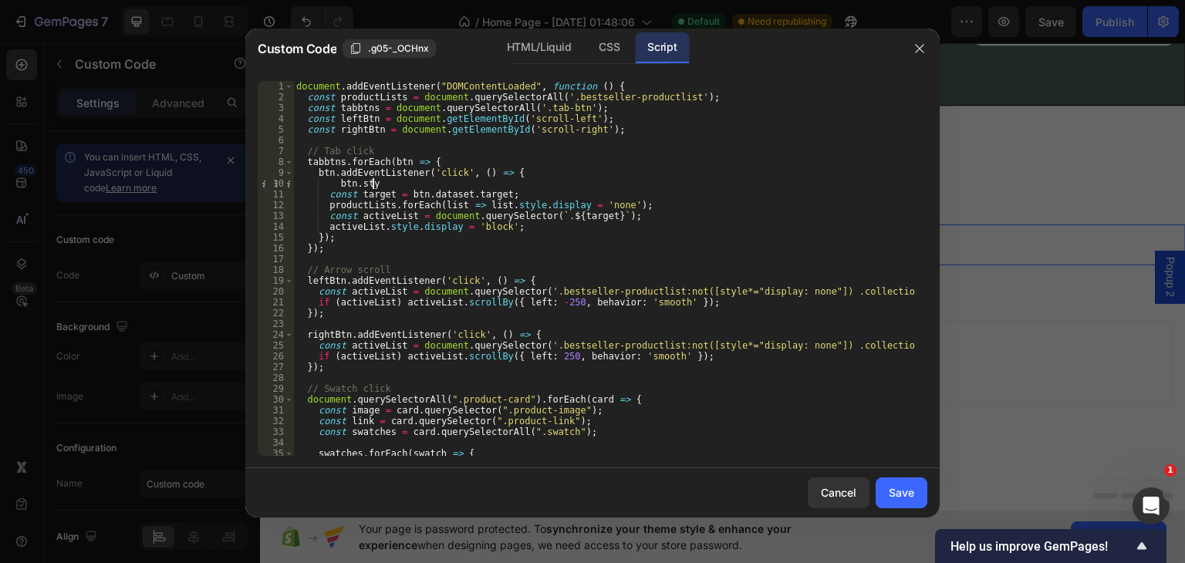
scroll to position [0, 4]
type textarea "b"
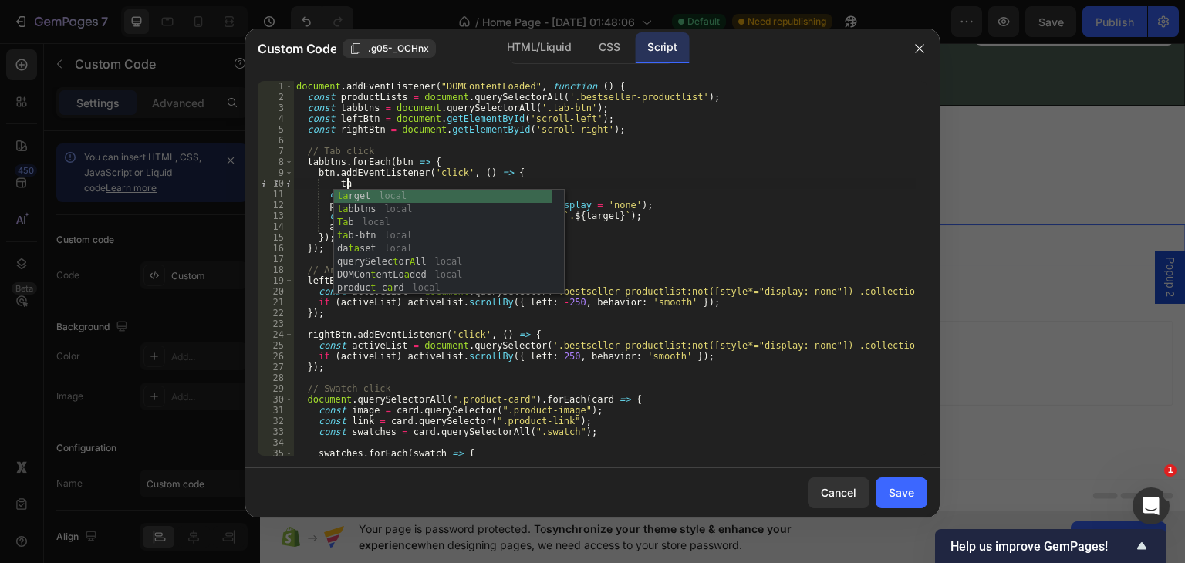
scroll to position [0, 3]
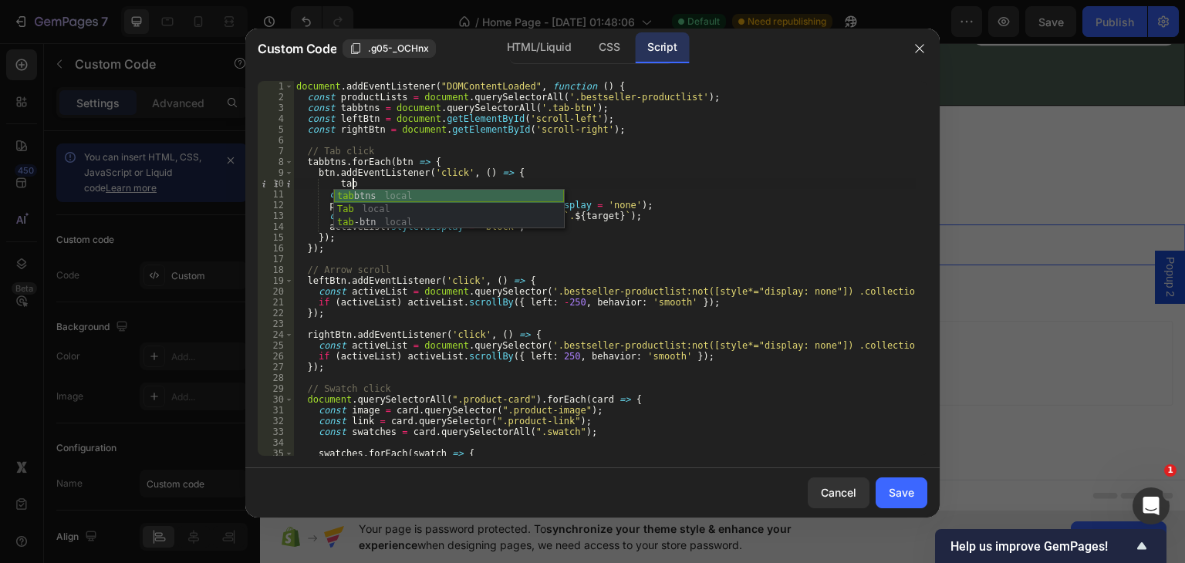
click at [438, 194] on div "tab btns local Tab local tab -btn local" at bounding box center [449, 223] width 230 height 66
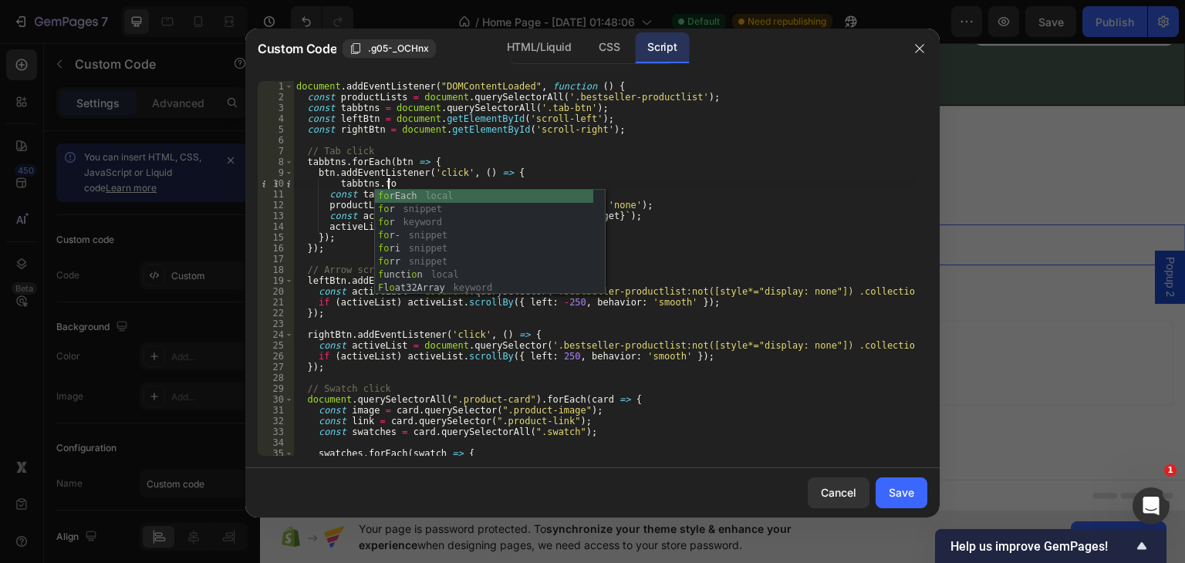
scroll to position [0, 6]
click at [438, 194] on div "for Each local for snippet for keyword for - snippet for i snippet for r snippe…" at bounding box center [484, 255] width 218 height 131
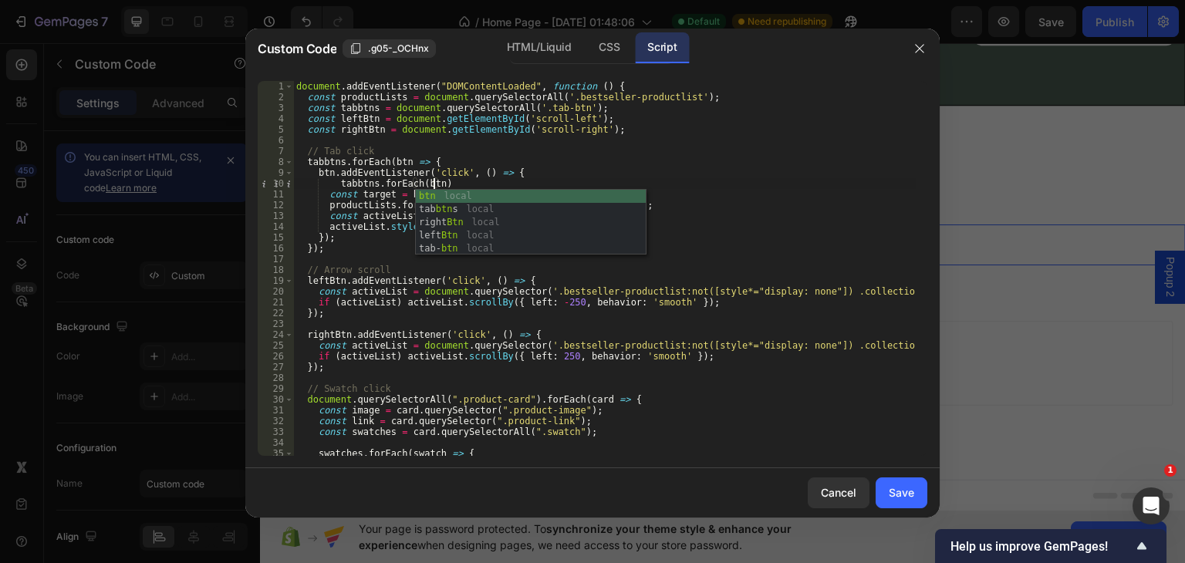
scroll to position [0, 11]
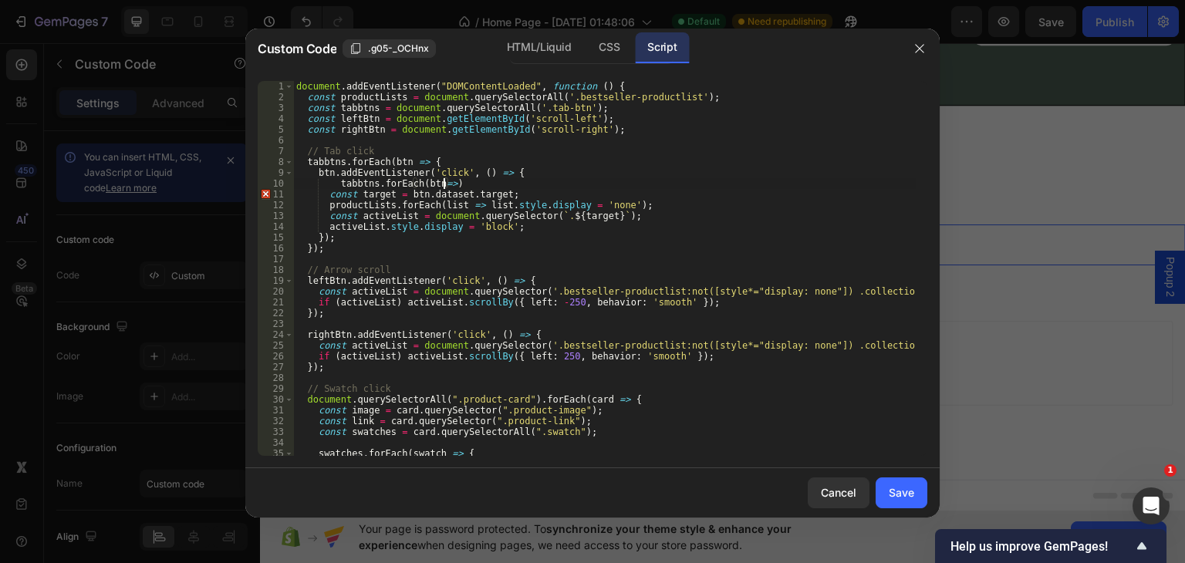
type textarea "tabbtns.forEach(btn=>{"
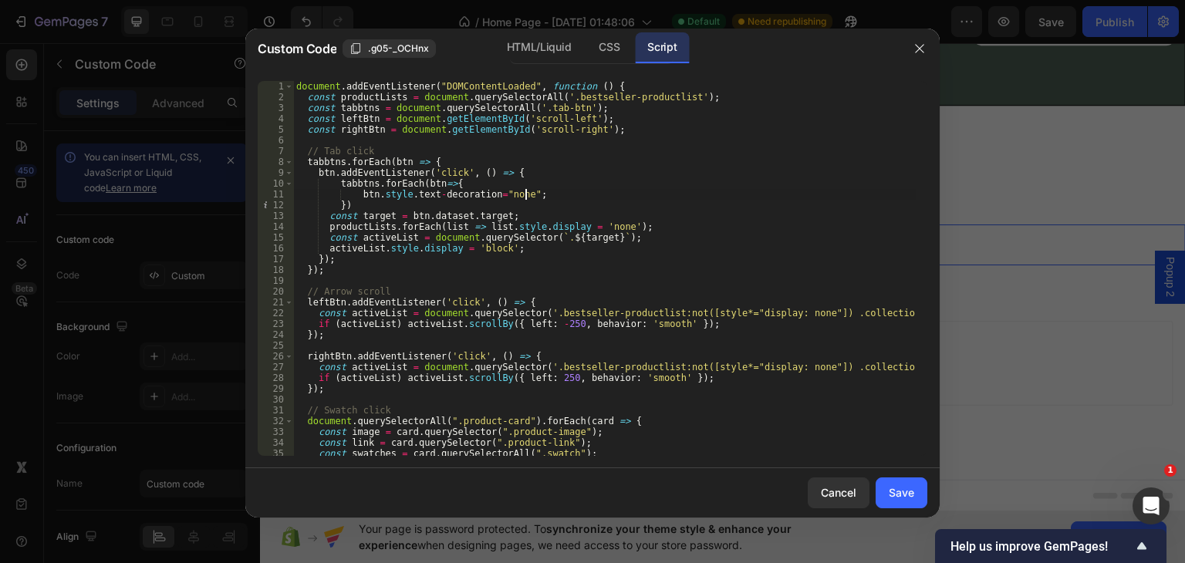
scroll to position [0, 18]
click at [435, 195] on div "document . addEventListener ( "DOMContentLoaded" , function ( ) { const product…" at bounding box center [604, 279] width 623 height 397
click at [536, 188] on div "document . addEventListener ( "DOMContentLoaded" , function ( ) { const product…" at bounding box center [604, 279] width 623 height 397
click at [532, 194] on div "document . addEventListener ( "DOMContentLoaded" , function ( ) { const product…" at bounding box center [604, 279] width 623 height 397
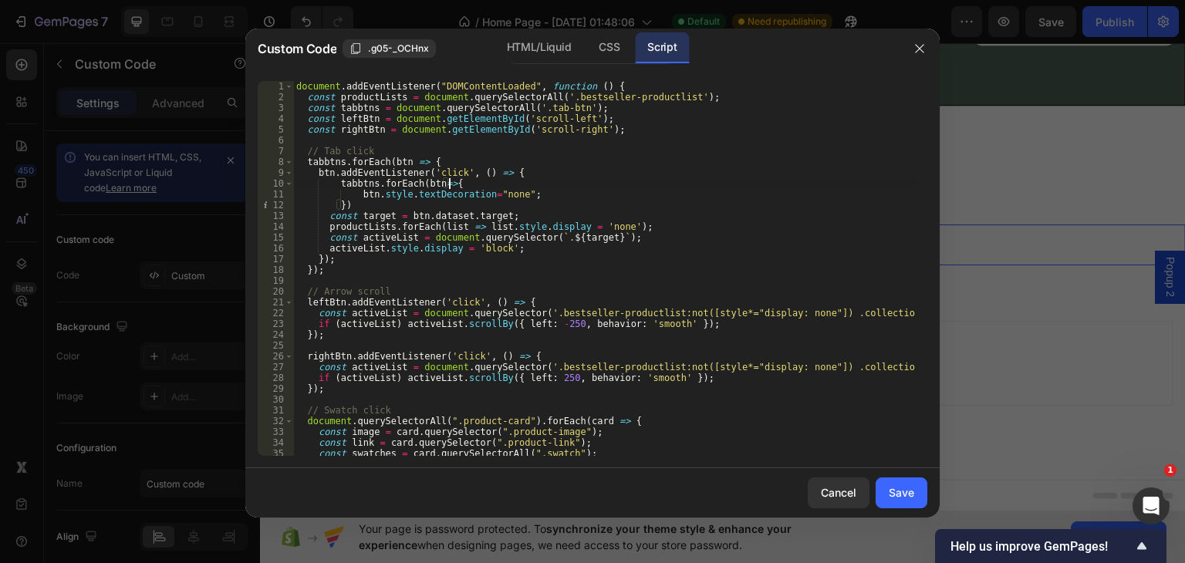
type textarea "btn.style.textDecoration="none";"
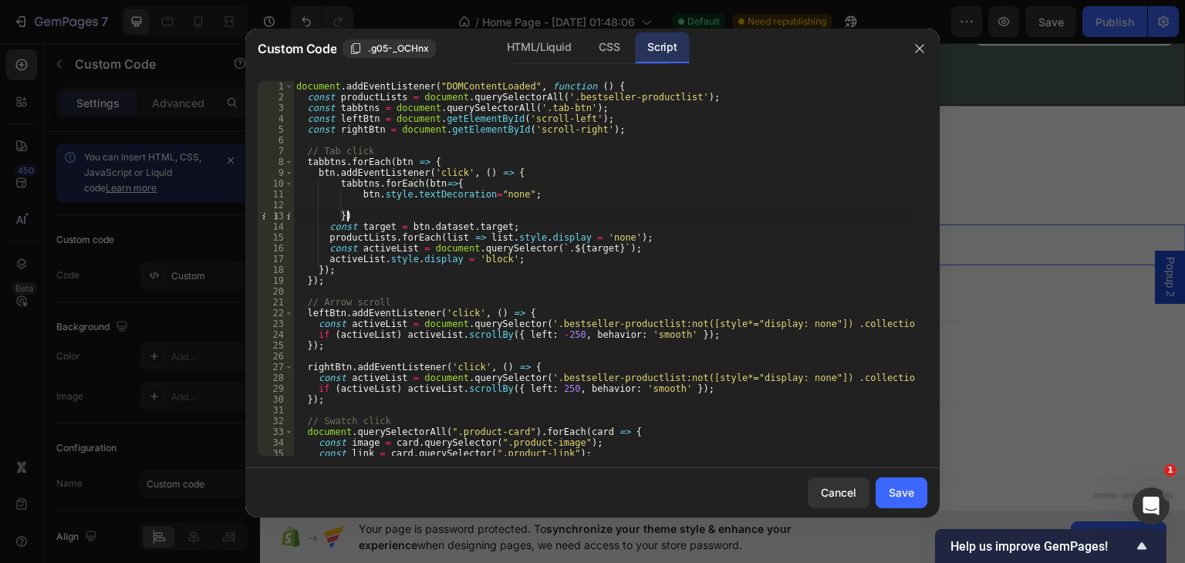
click at [365, 216] on div "document . addEventListener ( "DOMContentLoaded" , function ( ) { const product…" at bounding box center [604, 279] width 623 height 397
type textarea "})"
click at [359, 204] on div "document . addEventListener ( "DOMContentLoaded" , function ( ) { const product…" at bounding box center [604, 279] width 623 height 397
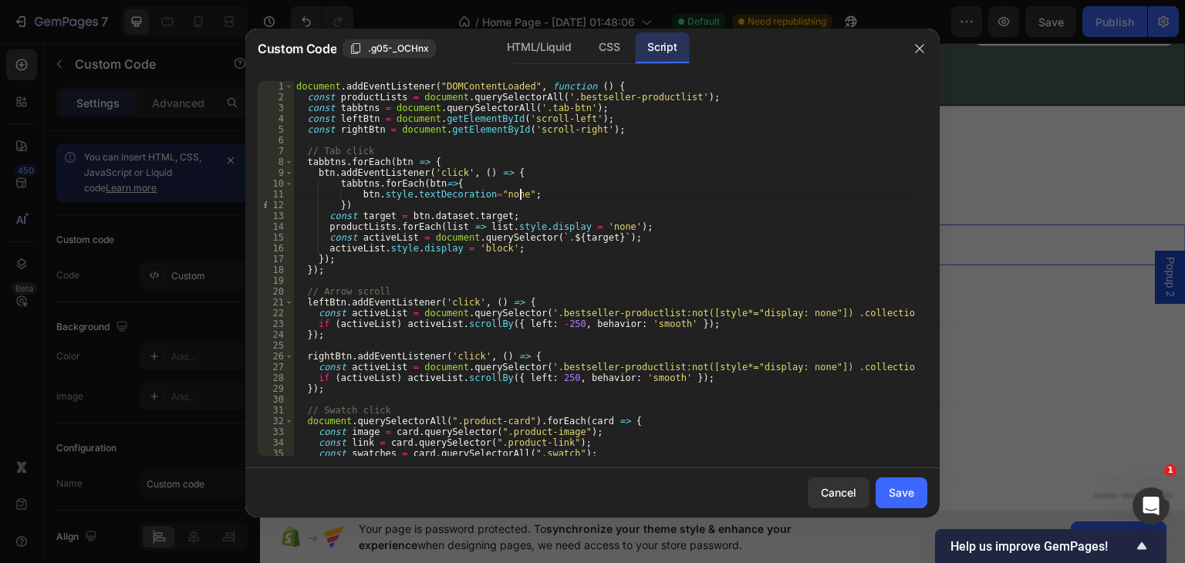
click at [355, 206] on div "document . addEventListener ( "DOMContentLoaded" , function ( ) { const product…" at bounding box center [604, 279] width 623 height 397
type textarea "});"
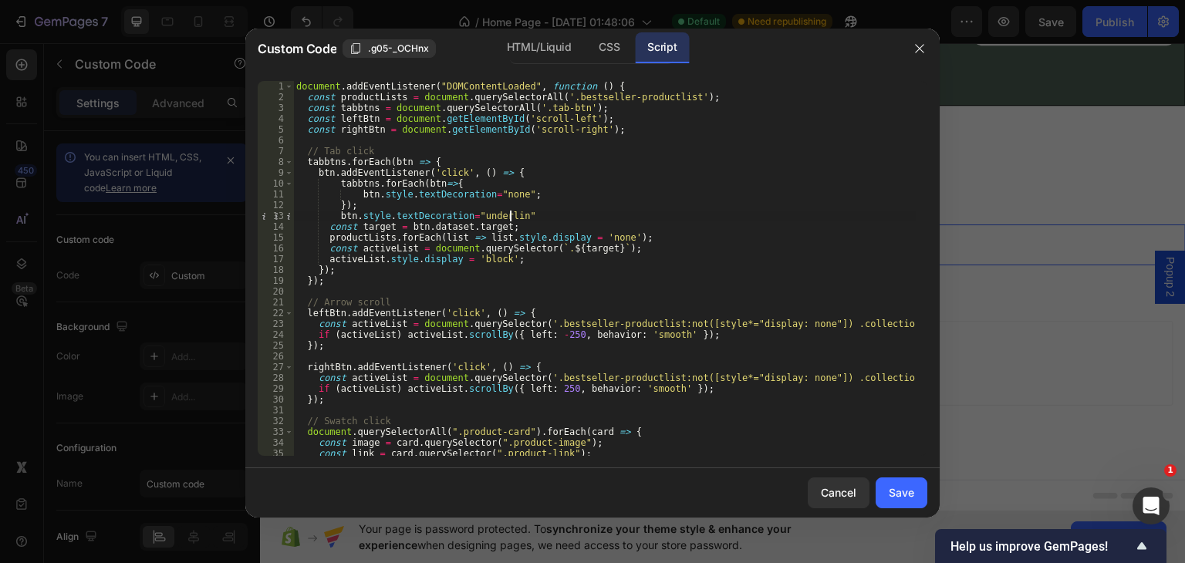
scroll to position [0, 17]
type textarea "btn.style.textDecoration="underline"
click at [901, 495] on div "Save" at bounding box center [901, 493] width 25 height 16
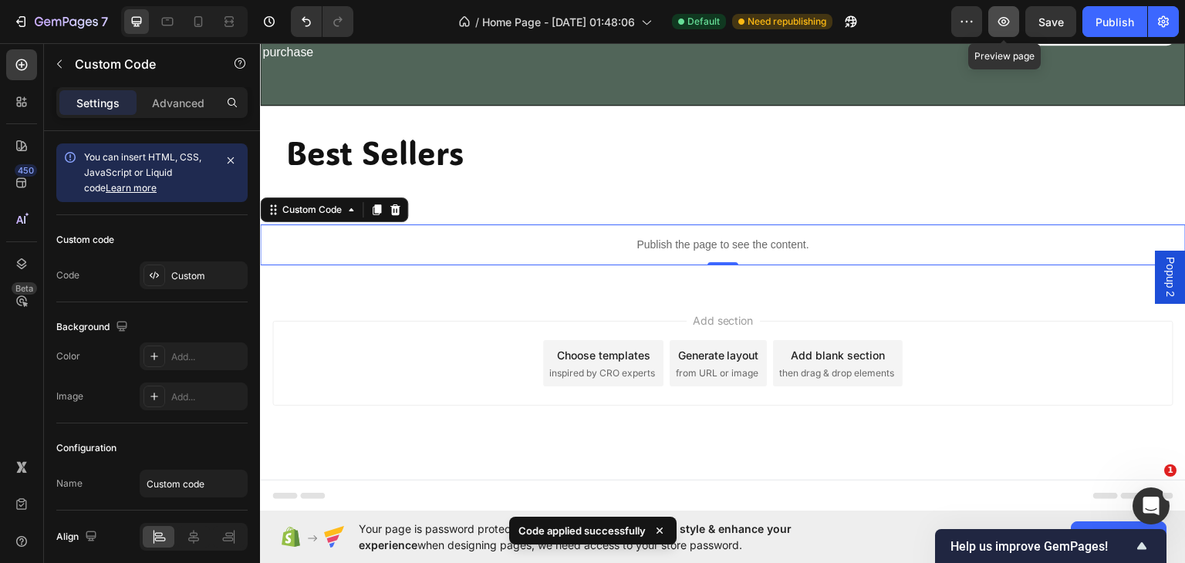
click at [1001, 27] on icon "button" at bounding box center [1003, 21] width 15 height 15
click at [999, 16] on icon "button" at bounding box center [1003, 21] width 15 height 15
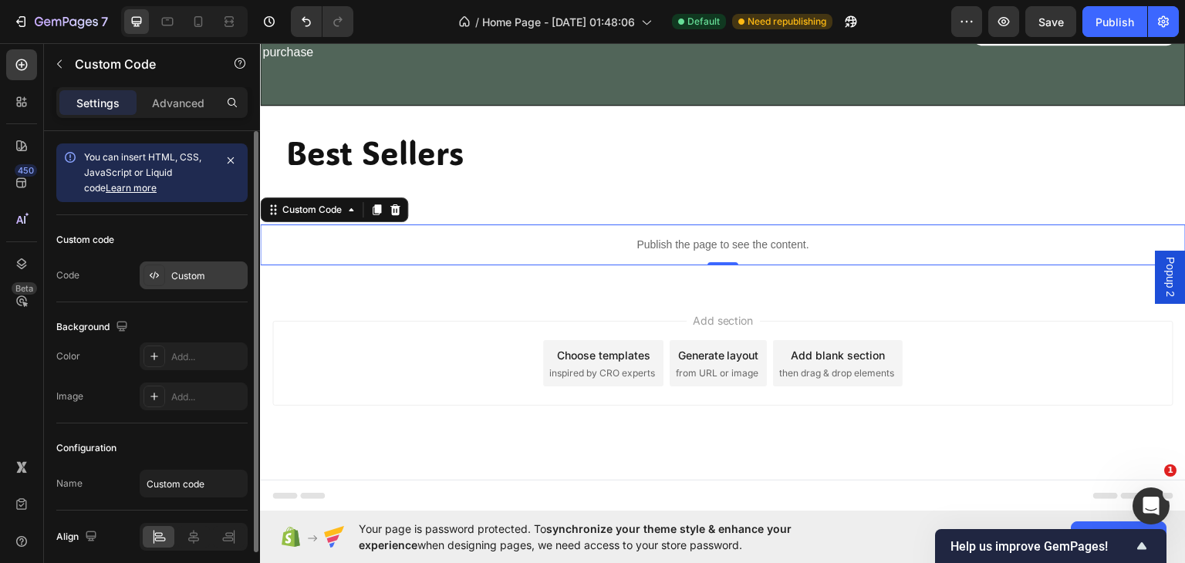
click at [178, 273] on div "Custom" at bounding box center [207, 276] width 73 height 14
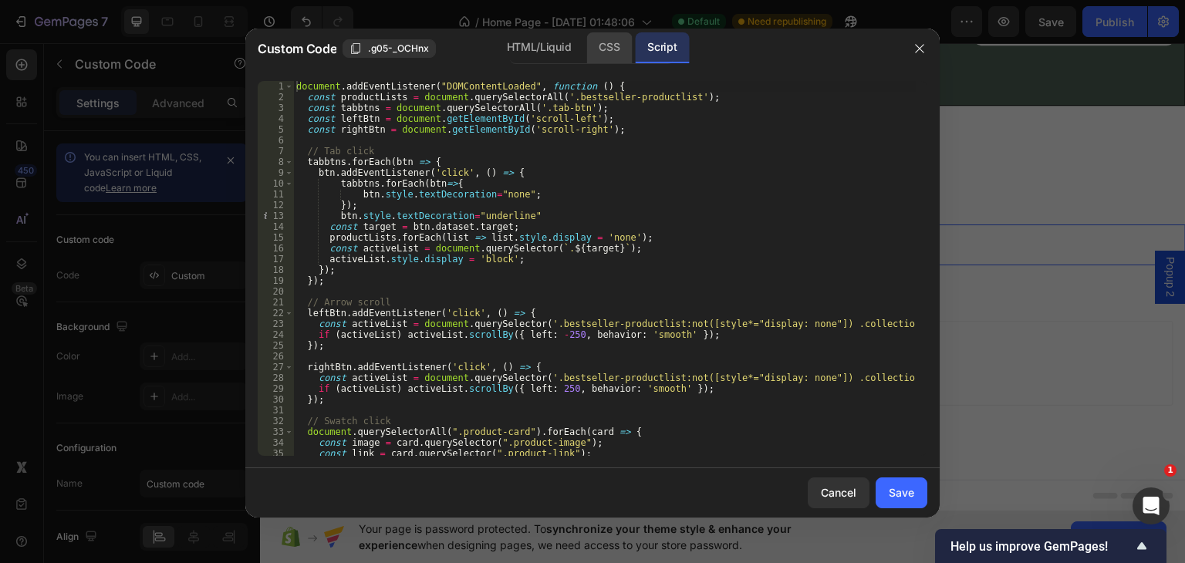
click at [607, 46] on div "CSS" at bounding box center [609, 47] width 46 height 31
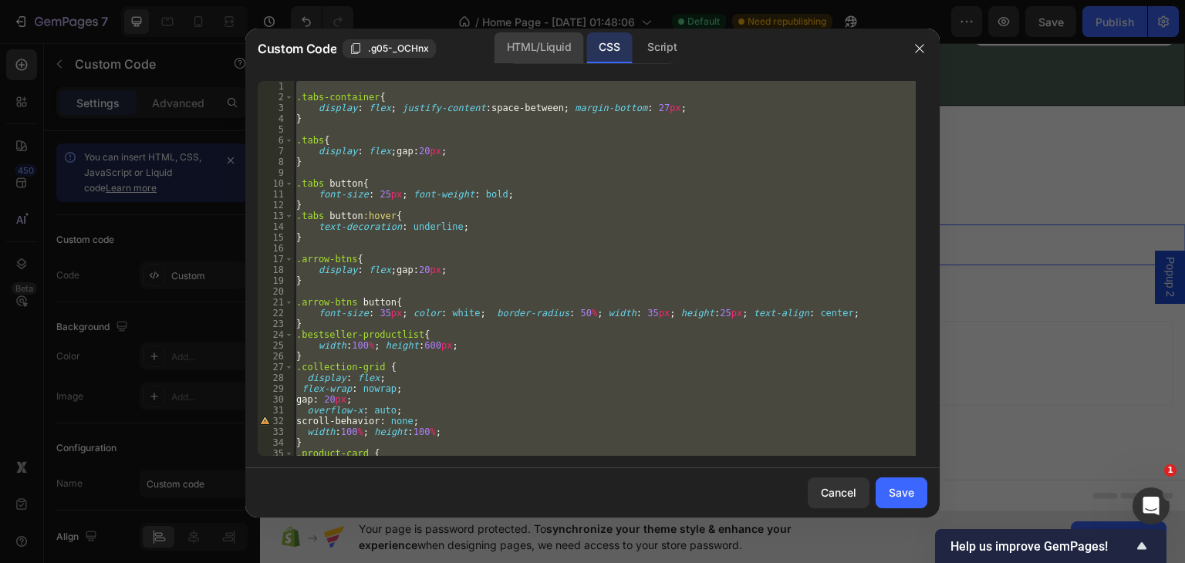
click at [528, 45] on div "HTML/Liquid" at bounding box center [539, 47] width 89 height 31
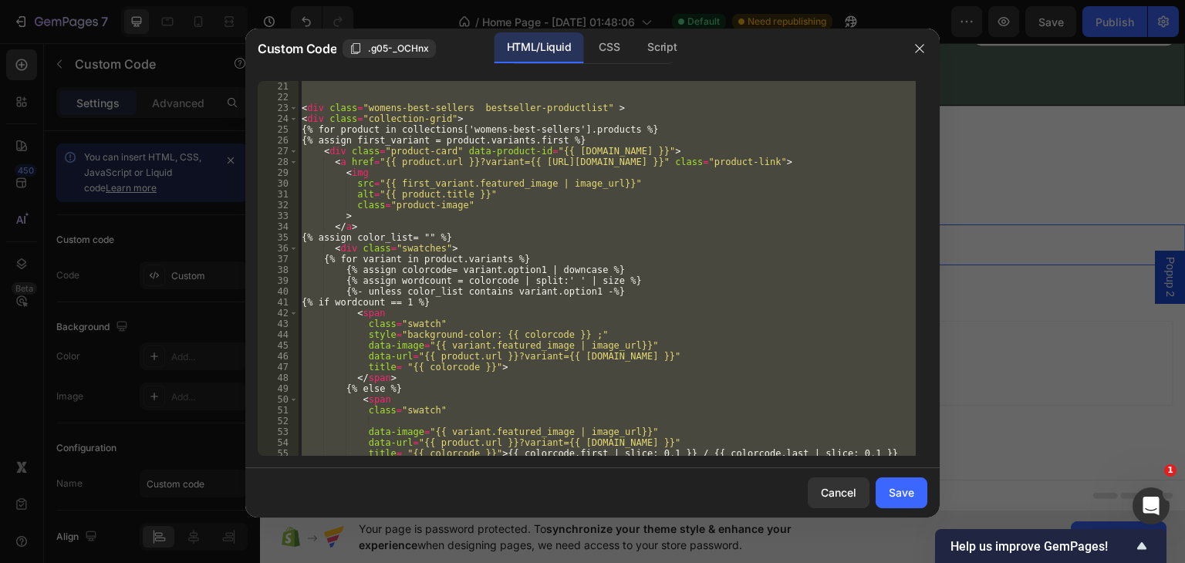
scroll to position [216, 0]
click at [608, 50] on div "CSS" at bounding box center [609, 47] width 46 height 31
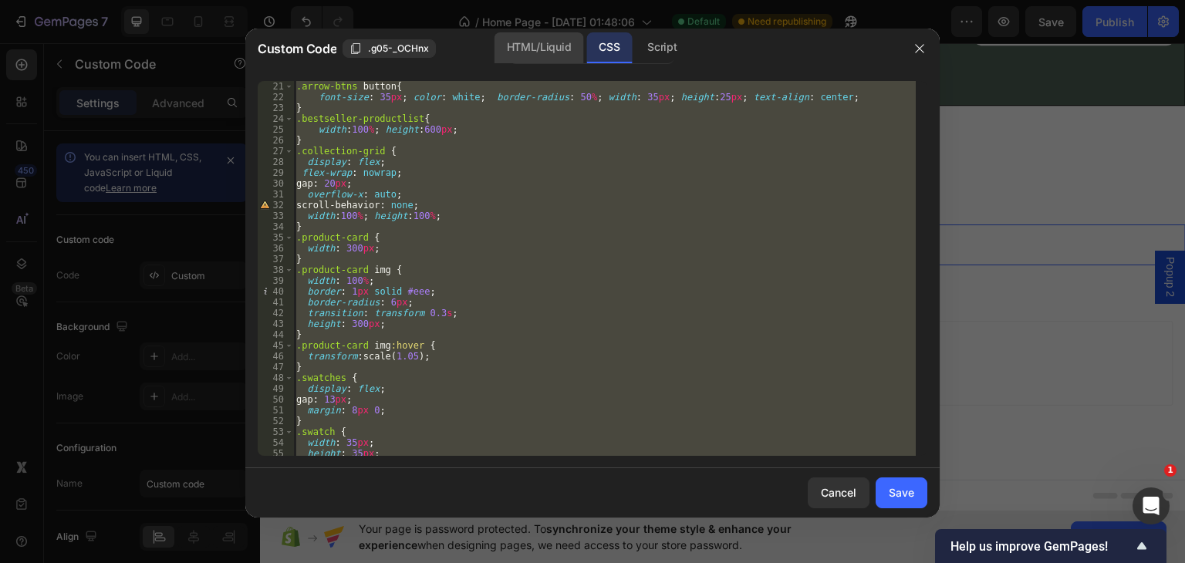
click at [526, 46] on div "HTML/Liquid" at bounding box center [539, 47] width 89 height 31
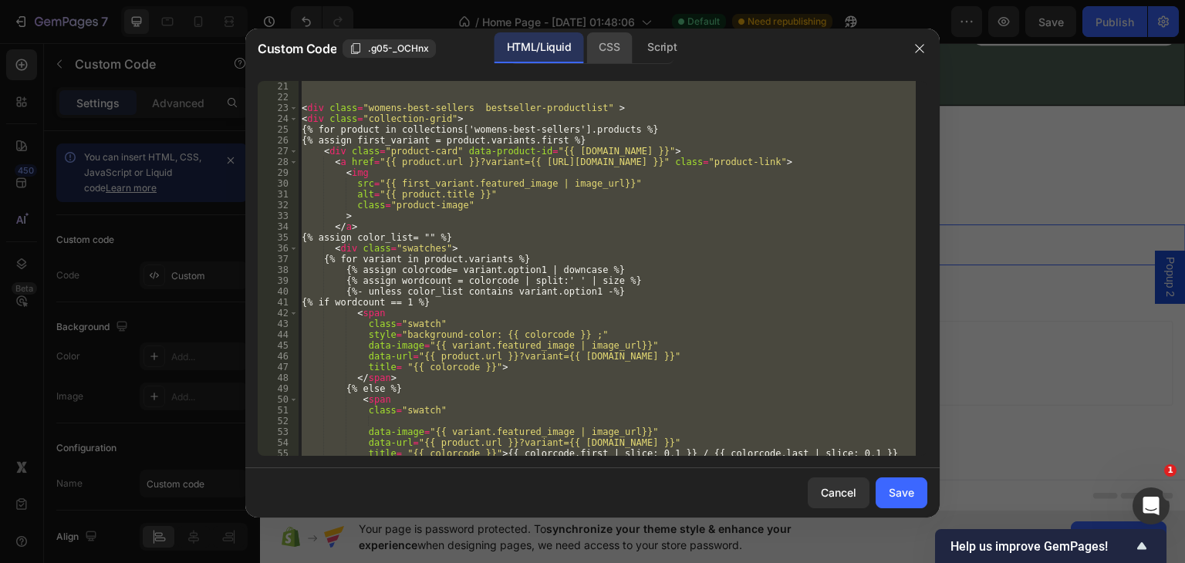
click at [616, 57] on div "CSS" at bounding box center [609, 47] width 46 height 31
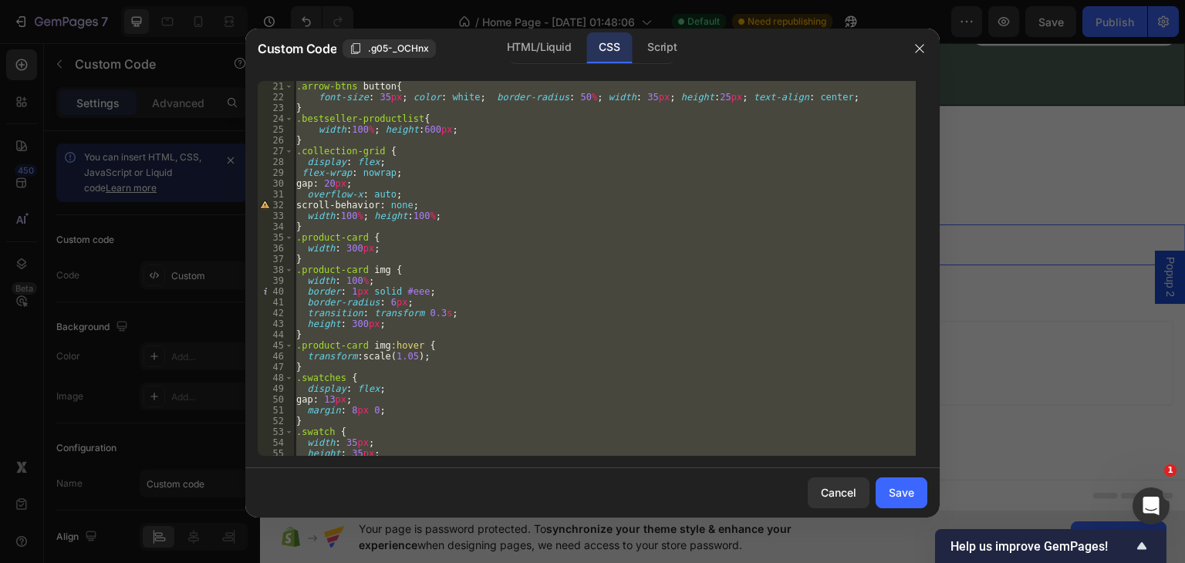
click at [442, 214] on div ".arrow-btns button { font-size : 35 px ; color : white ; border-radius : 50 % ;…" at bounding box center [604, 268] width 623 height 375
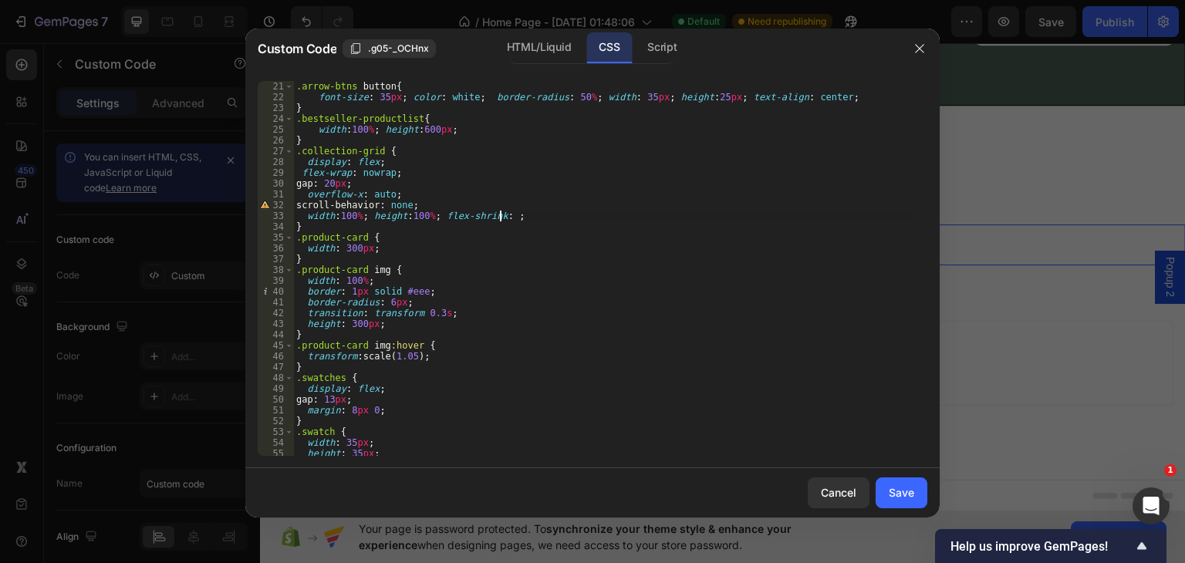
scroll to position [0, 15]
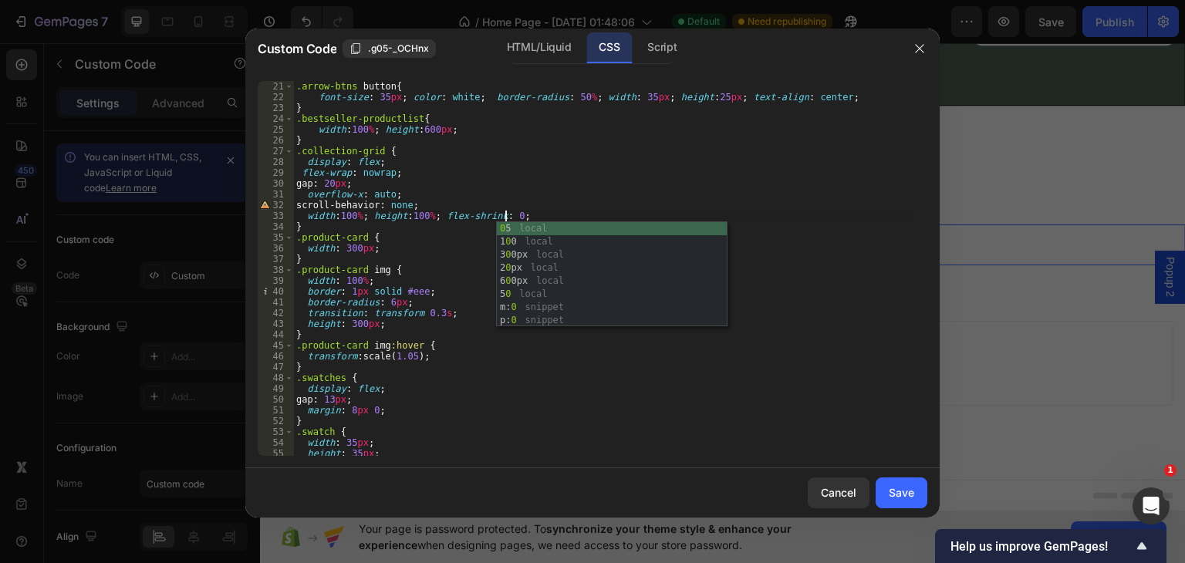
click at [488, 211] on div ".arrow-btns button { font-size : 35 px ; color : white ; border-radius : 50 % ;…" at bounding box center [604, 268] width 623 height 397
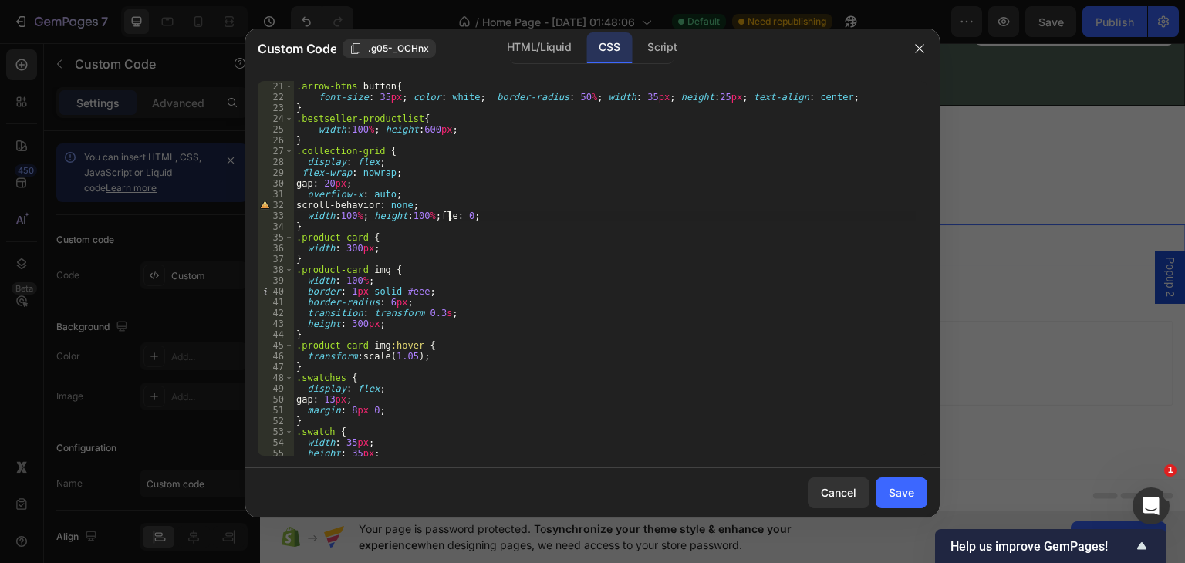
scroll to position [0, 12]
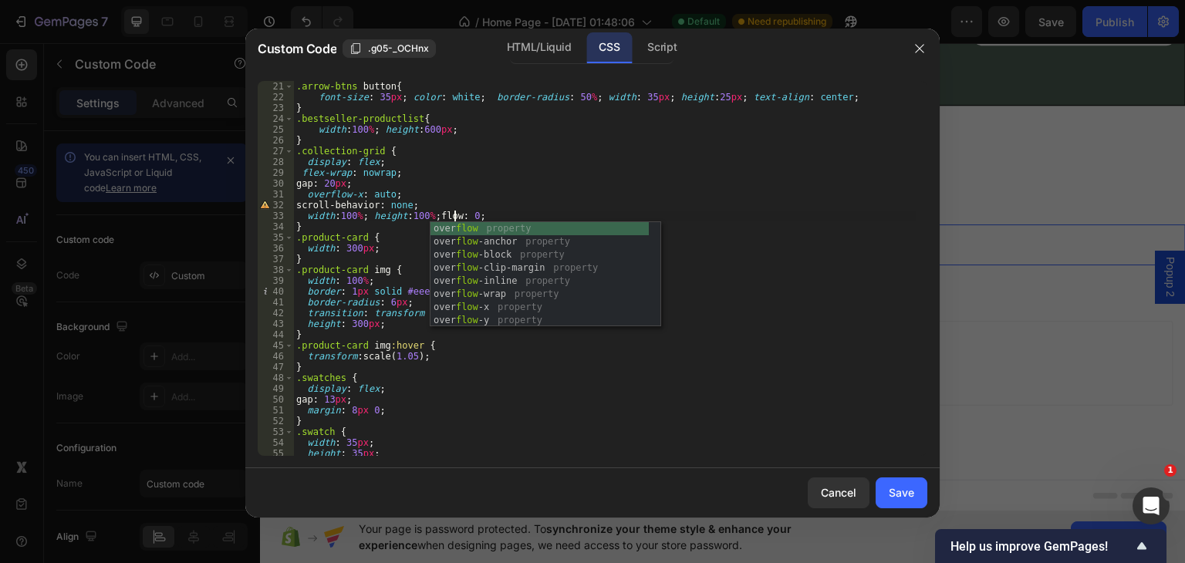
click at [471, 214] on div ".arrow-btns button { font-size : 35 px ; color : white ; border-radius : 50 % ;…" at bounding box center [604, 268] width 623 height 397
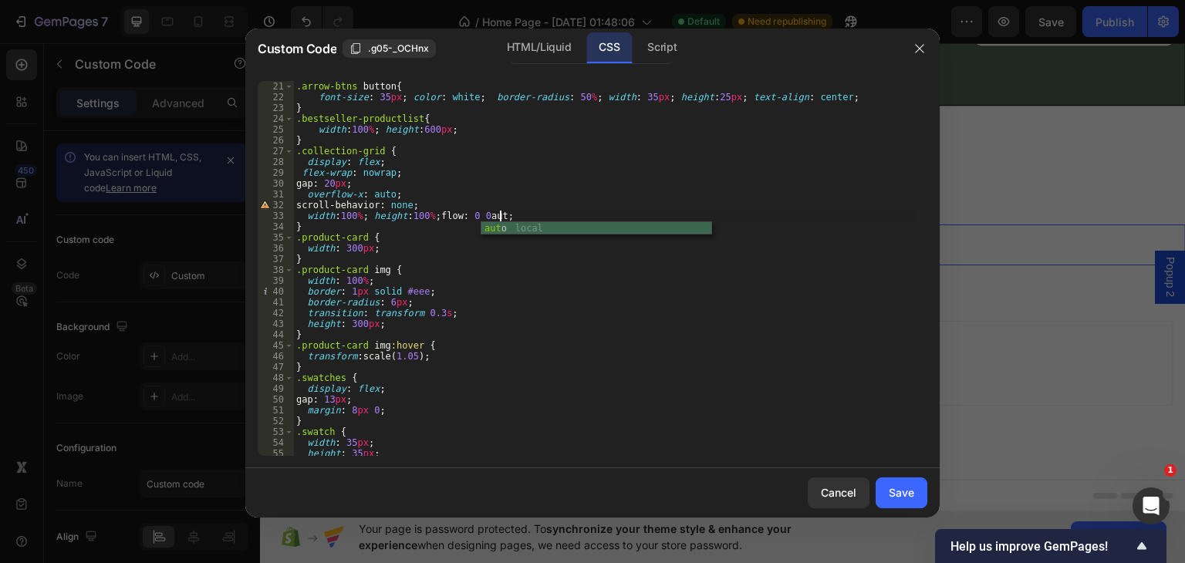
scroll to position [0, 16]
type textarea "width:100%; height:100%; flow: 0 0 auto;"
click at [900, 495] on div "Save" at bounding box center [901, 493] width 25 height 16
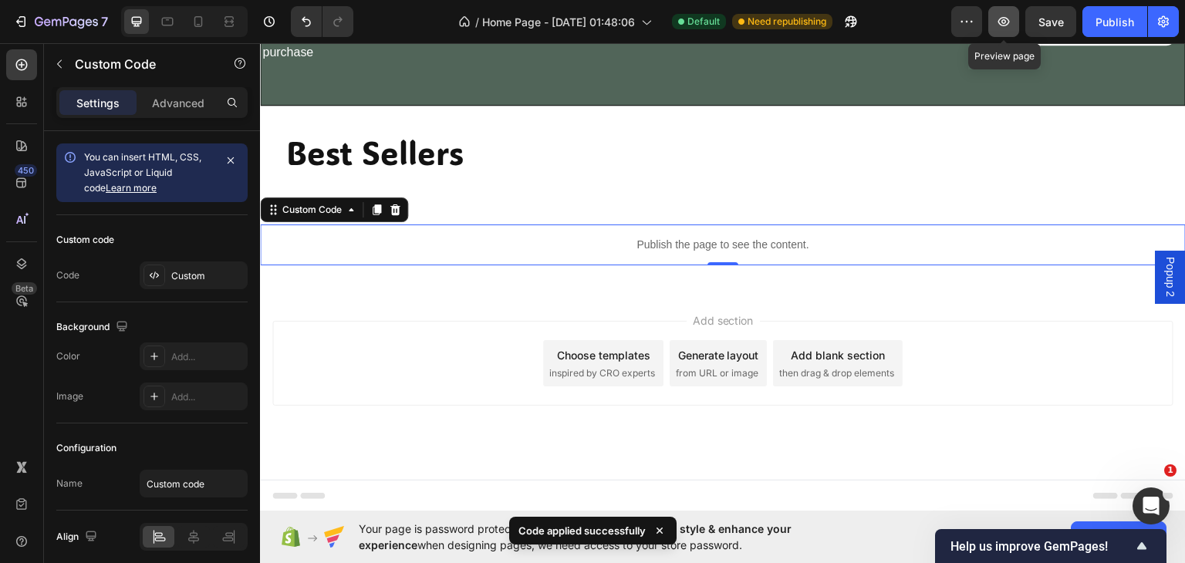
click at [1005, 15] on icon "button" at bounding box center [1003, 21] width 15 height 15
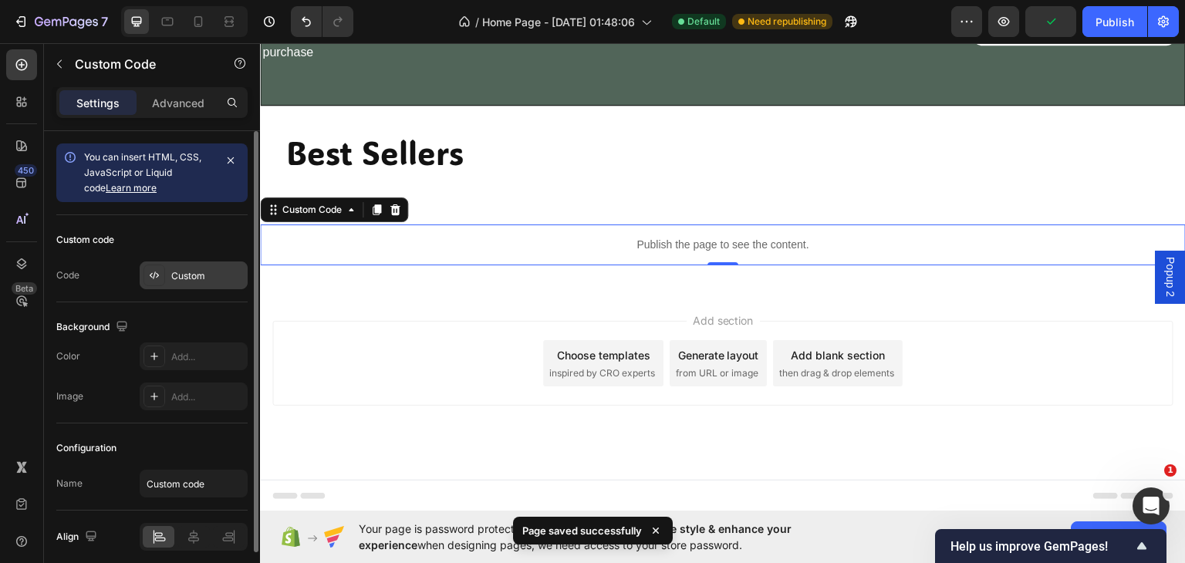
click at [221, 265] on div "Custom" at bounding box center [194, 276] width 108 height 28
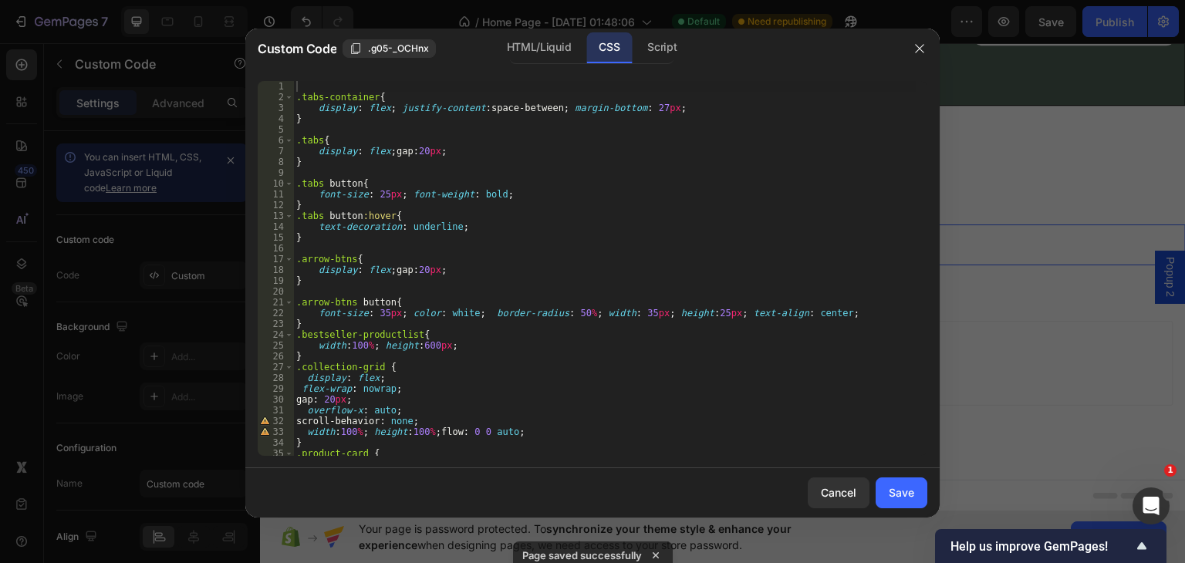
scroll to position [108, 0]
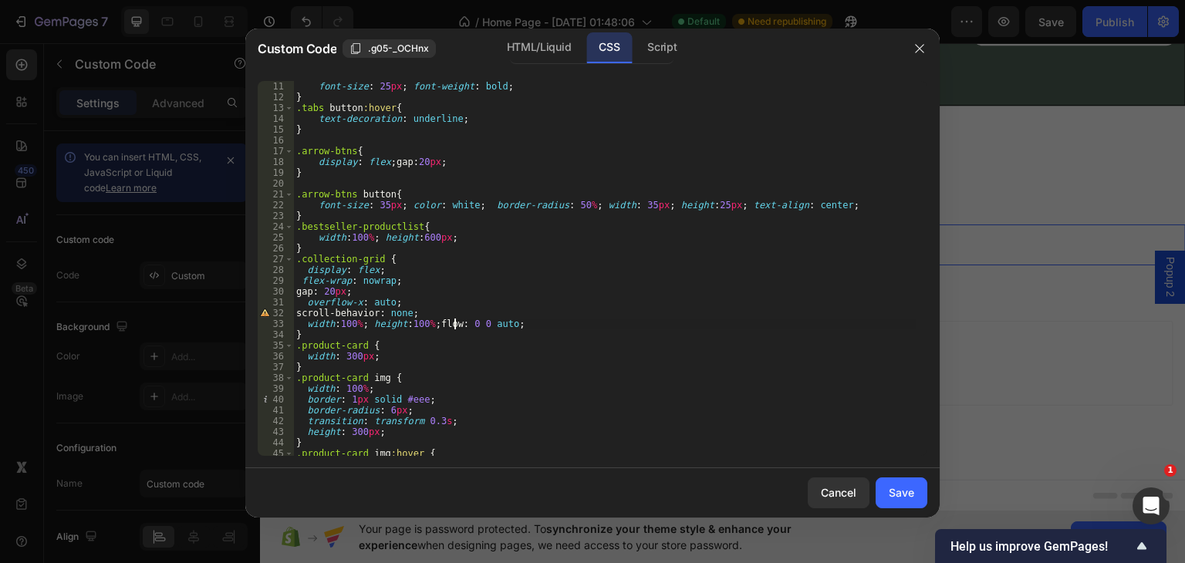
click at [454, 322] on div ".tabs button { font-size : 25 px ; font-weight : bold ; } .tabs button :hover {…" at bounding box center [604, 268] width 623 height 397
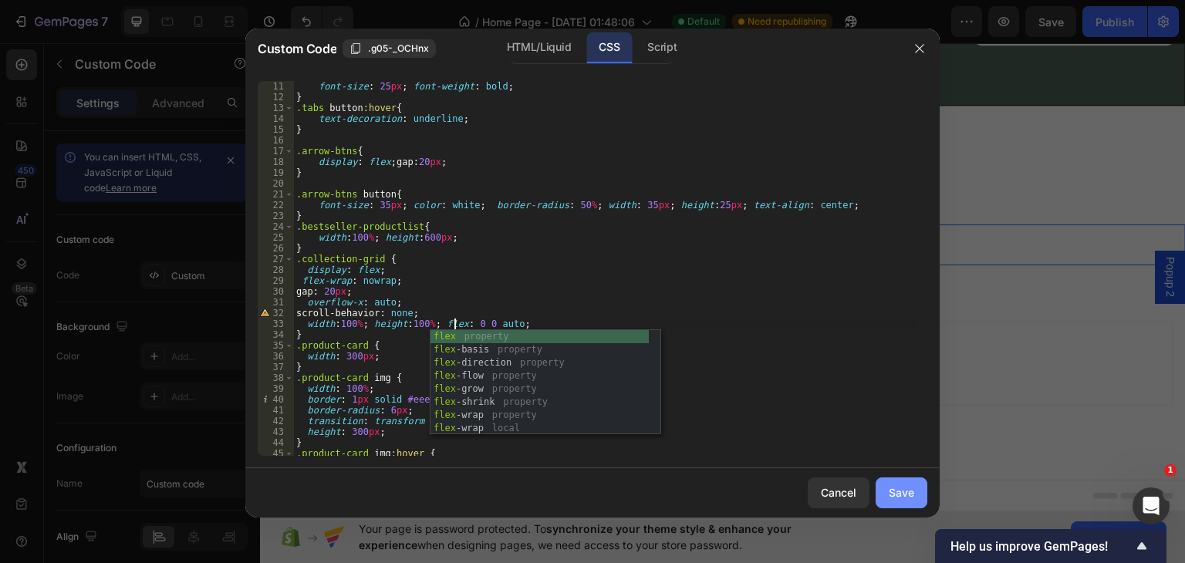
type textarea "width:100%; height:100%; flex: 0 0 auto;"
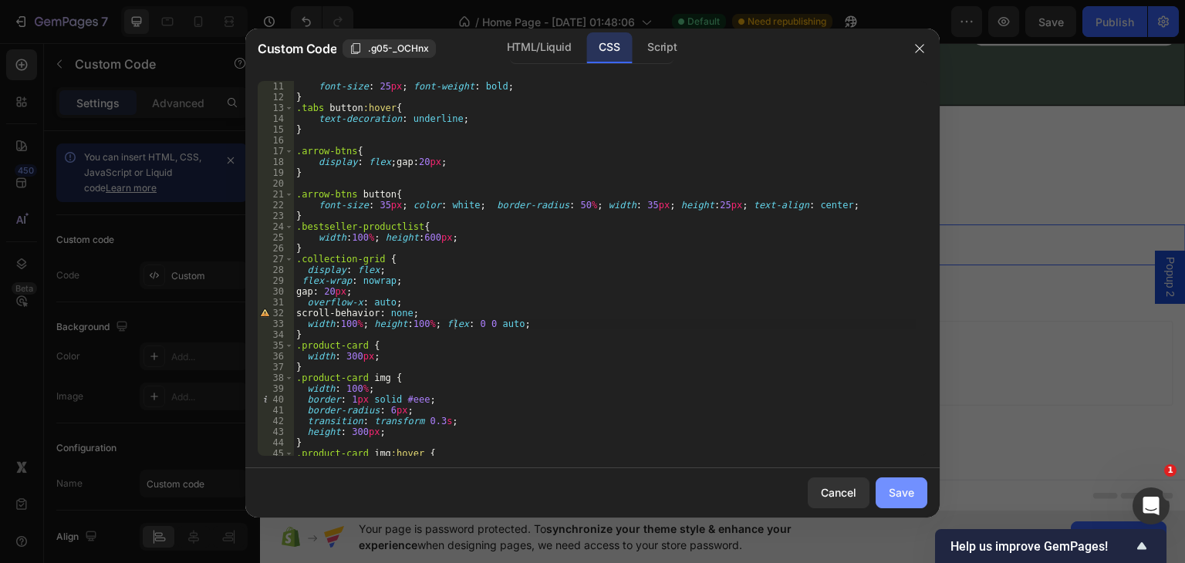
click at [892, 492] on div "Save" at bounding box center [901, 493] width 25 height 16
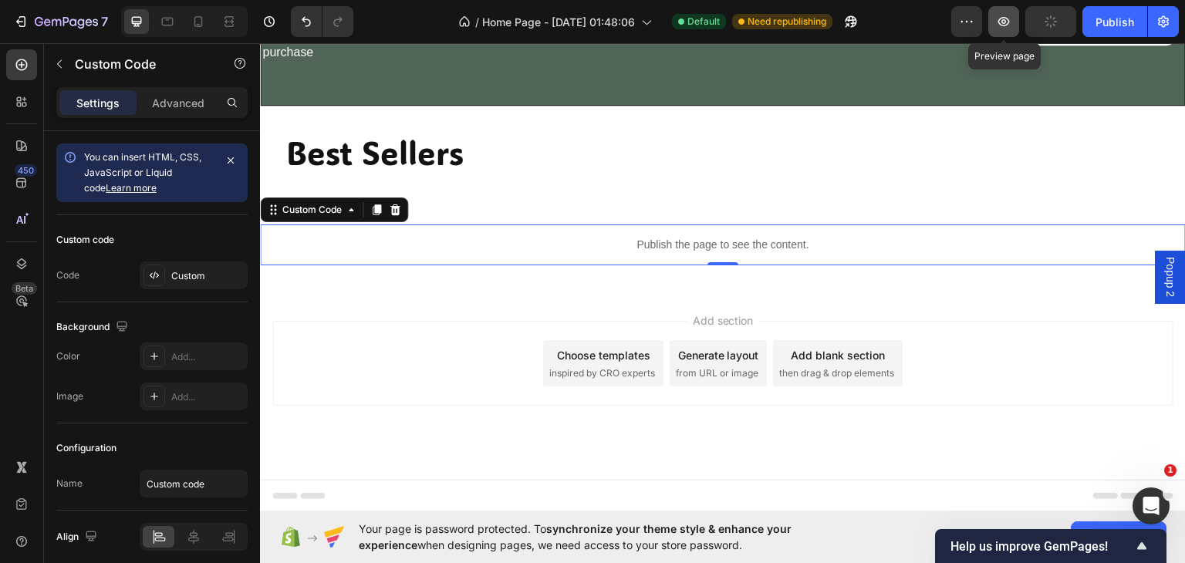
click at [1001, 15] on icon "button" at bounding box center [1003, 21] width 15 height 15
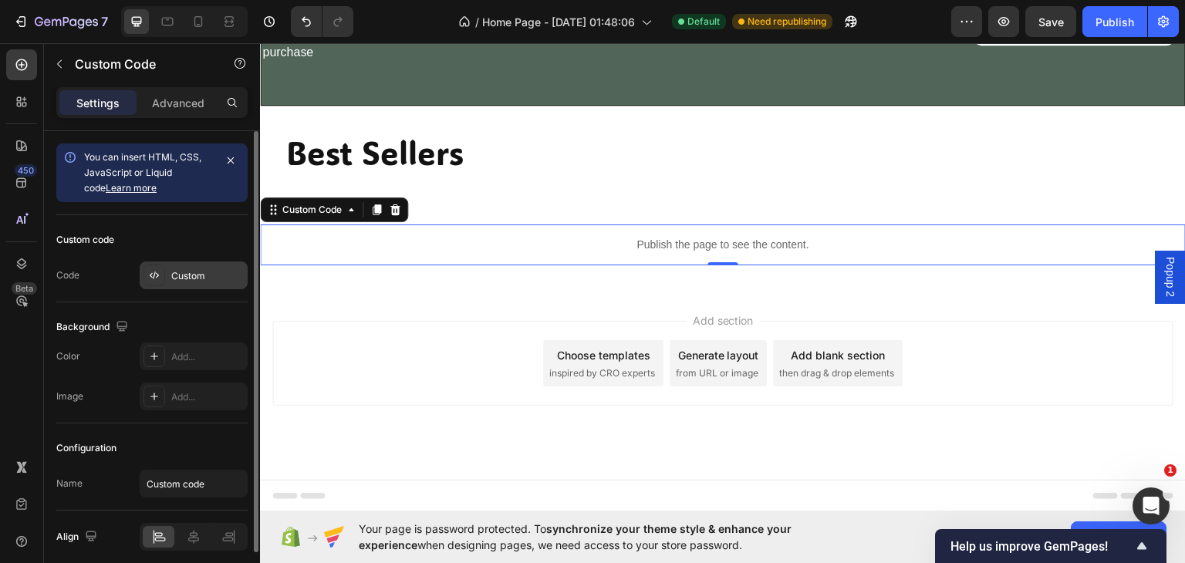
click at [180, 282] on div "Custom" at bounding box center [207, 276] width 73 height 14
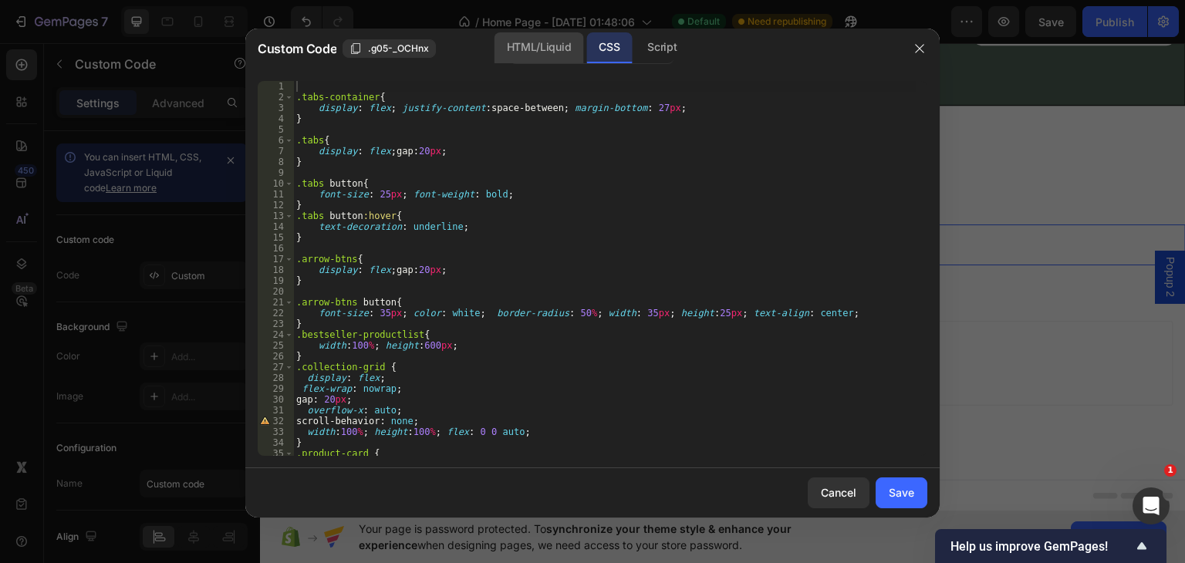
click at [535, 50] on div "HTML/Liquid" at bounding box center [539, 47] width 89 height 31
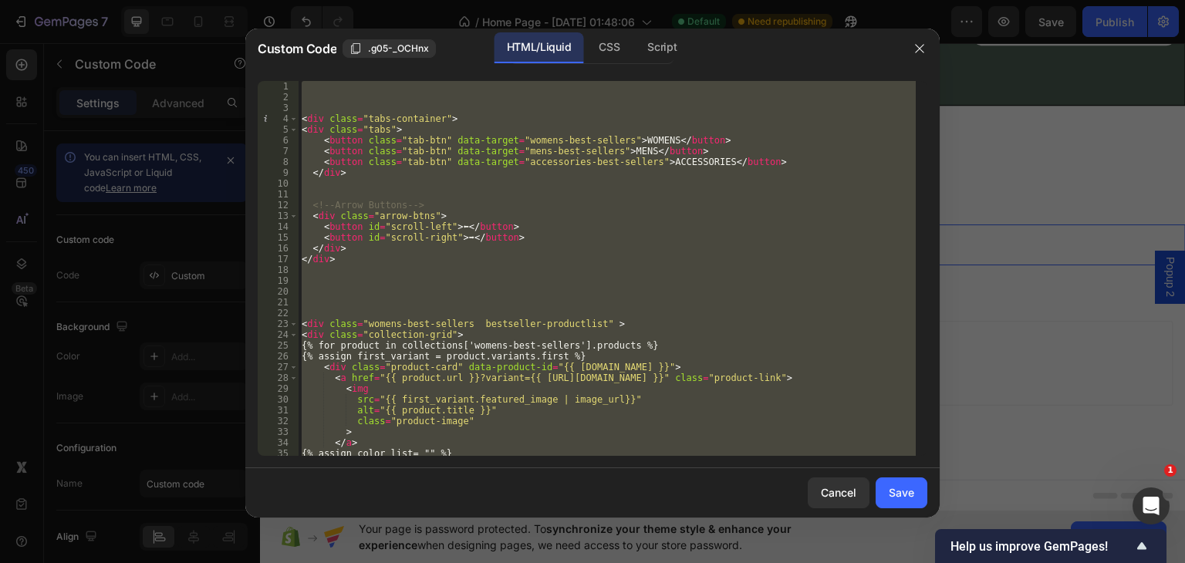
scroll to position [108, 0]
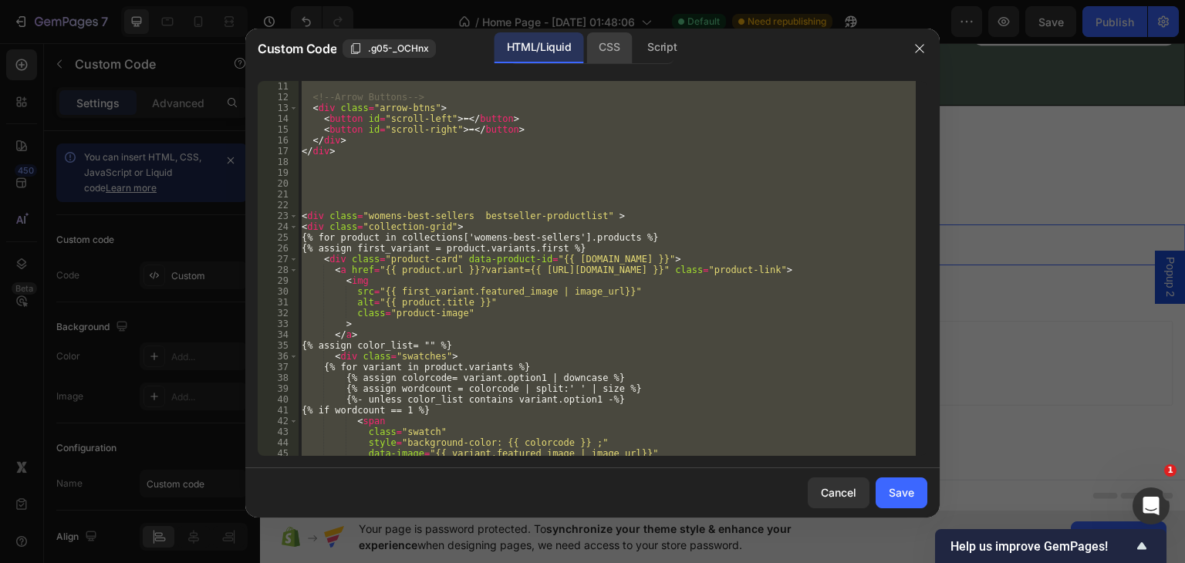
click at [610, 50] on div "CSS" at bounding box center [609, 47] width 46 height 31
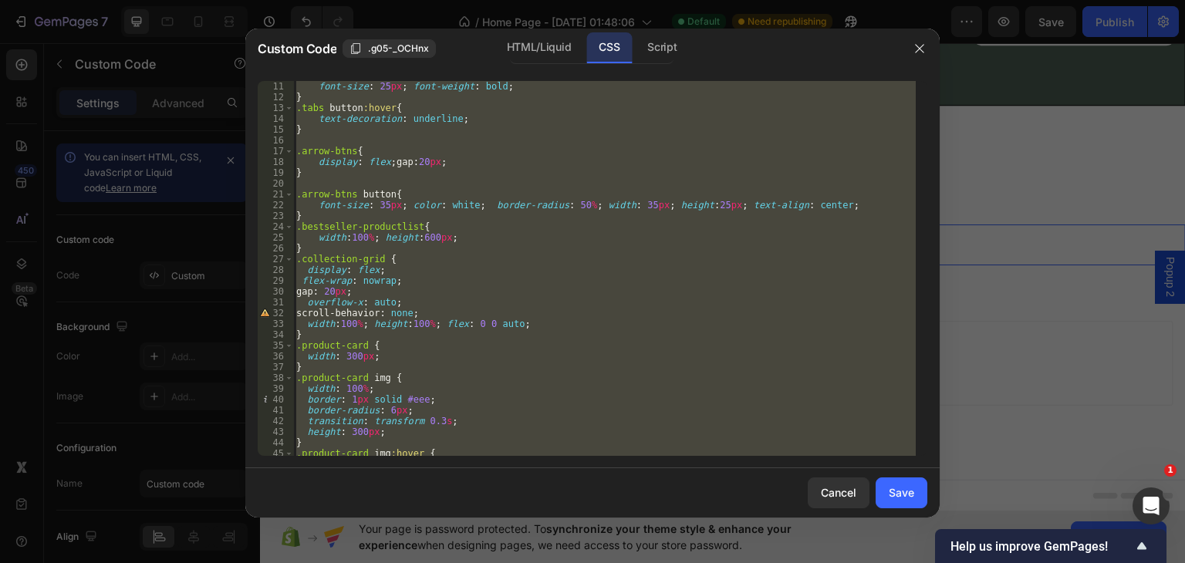
click at [451, 238] on div ".tabs button { font-size : 25 px ; font-weight : bold ; } .tabs button :hover {…" at bounding box center [604, 268] width 623 height 375
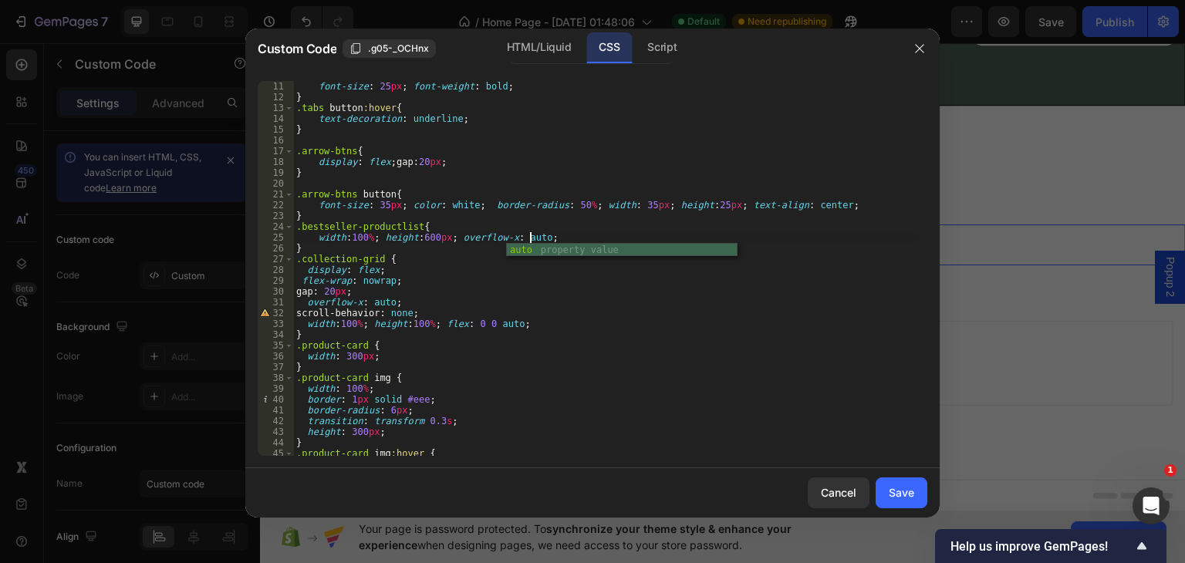
scroll to position [0, 19]
type textarea "width:100%; height:600px; overflow-x: auto;"
click at [895, 492] on div "Save" at bounding box center [901, 493] width 25 height 16
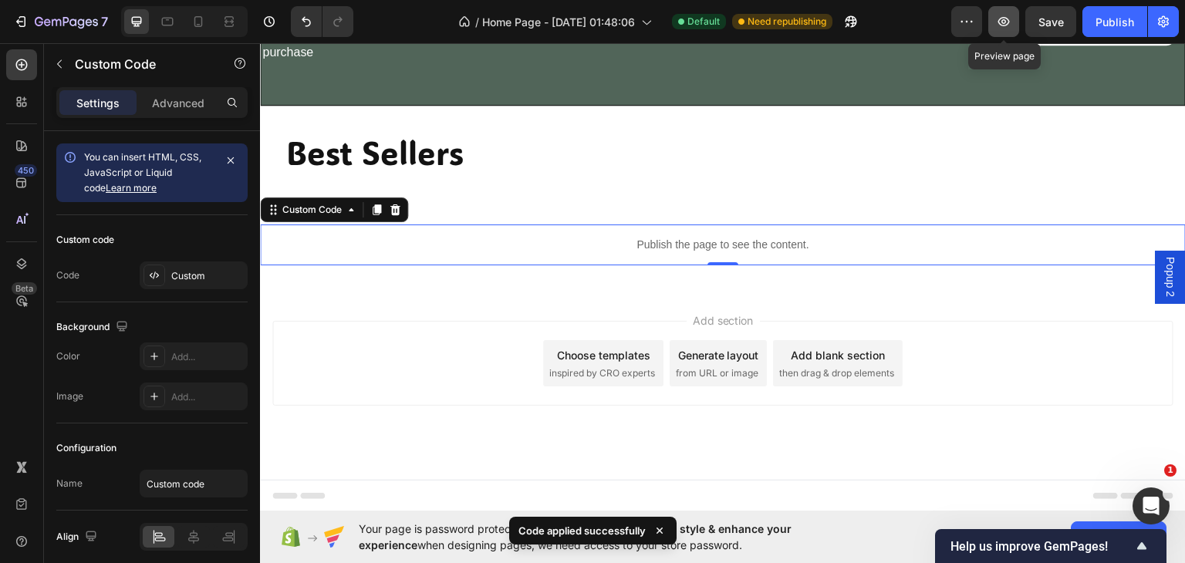
click at [999, 25] on icon "button" at bounding box center [1003, 21] width 15 height 15
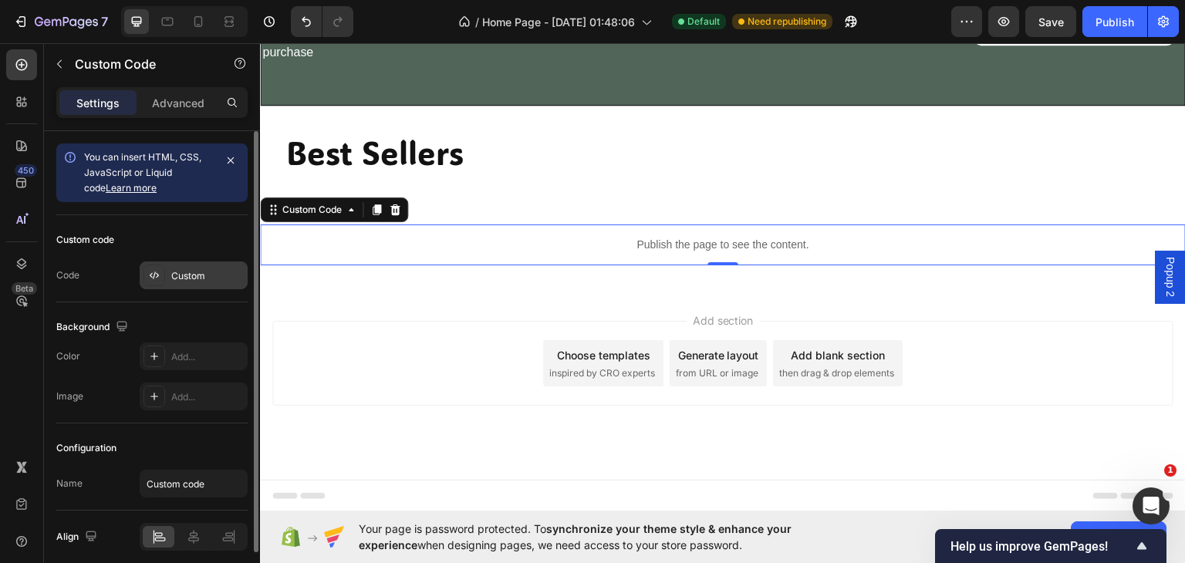
click at [221, 272] on div "Custom" at bounding box center [207, 276] width 73 height 14
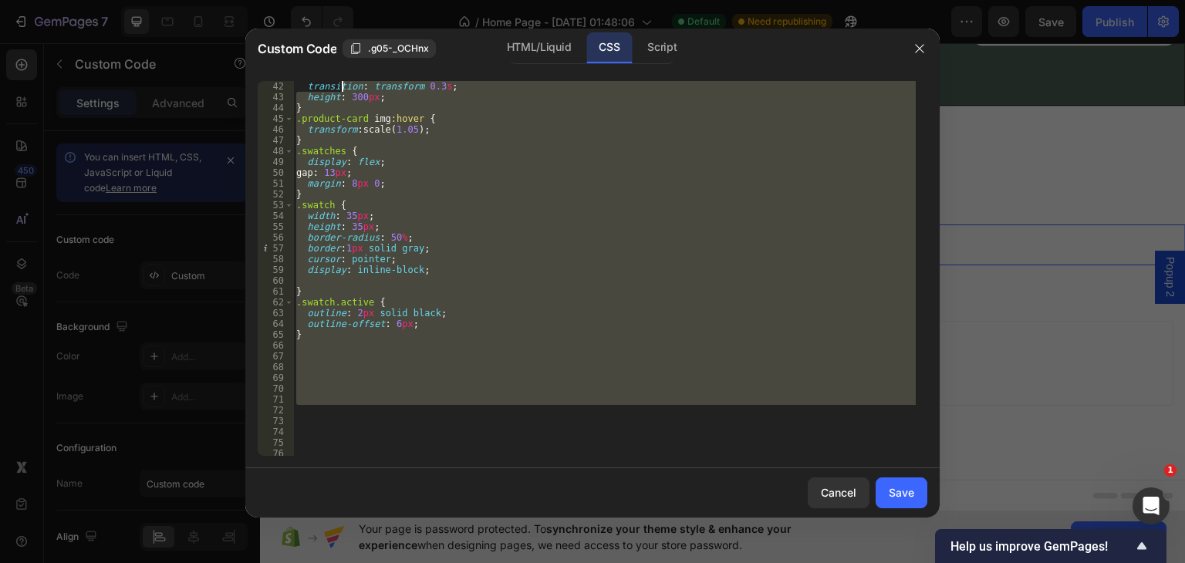
scroll to position [0, 0]
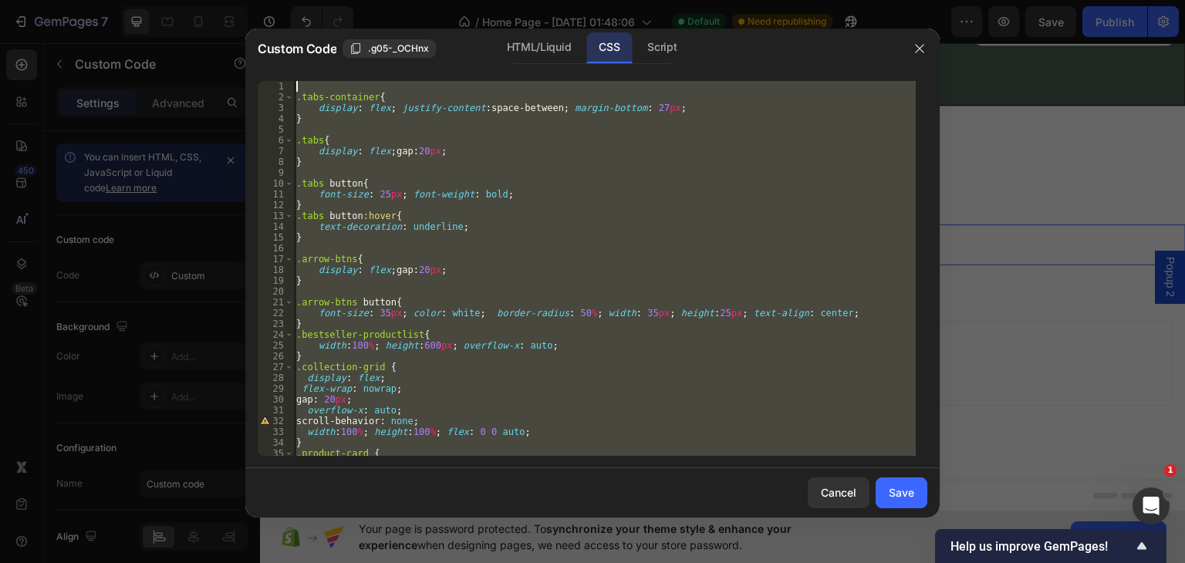
drag, startPoint x: 384, startPoint y: 336, endPoint x: 340, endPoint y: -57, distance: 396.1
click at [340, 0] on html "7 Version history / Home Page - [DATE] 01:48:06 Default Need republishing Previ…" at bounding box center [592, 0] width 1185 height 0
click at [546, 38] on div "HTML/Liquid" at bounding box center [539, 47] width 89 height 31
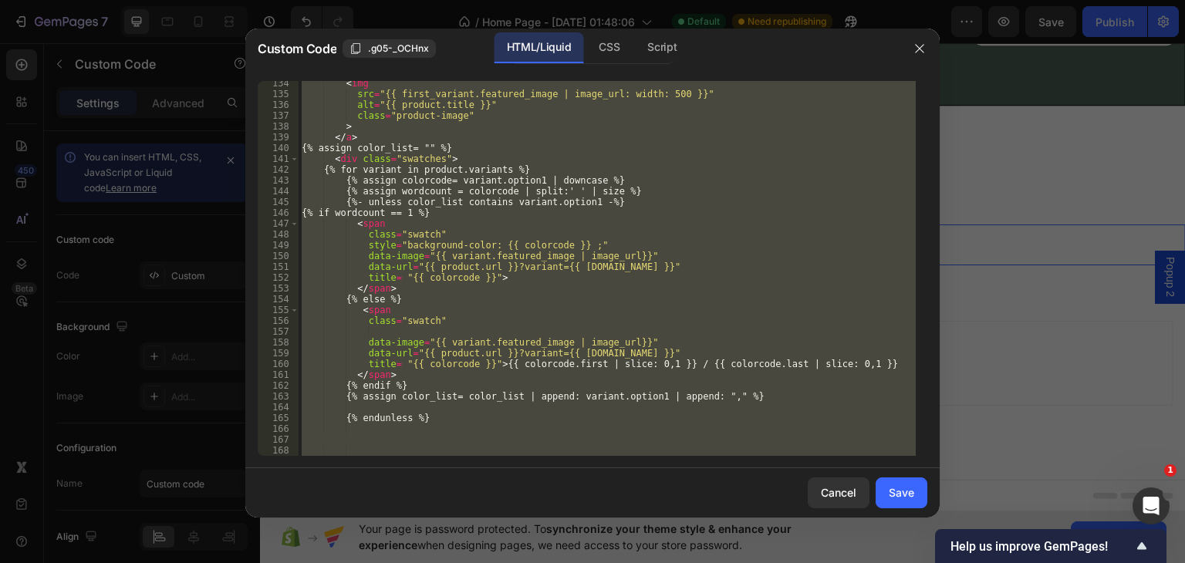
scroll to position [1332, 0]
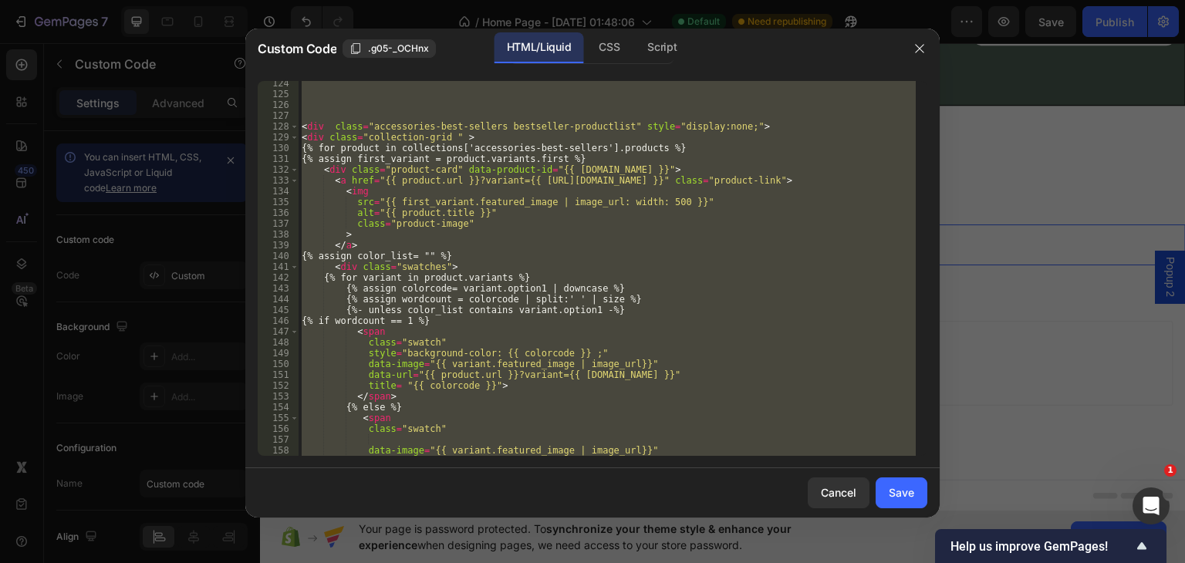
click at [676, 309] on div "< div class = "accessories-best-sellers bestseller-productlist" style = "displa…" at bounding box center [607, 268] width 617 height 375
type textarea "{%- unless color_list contains variant.option1 -%}"
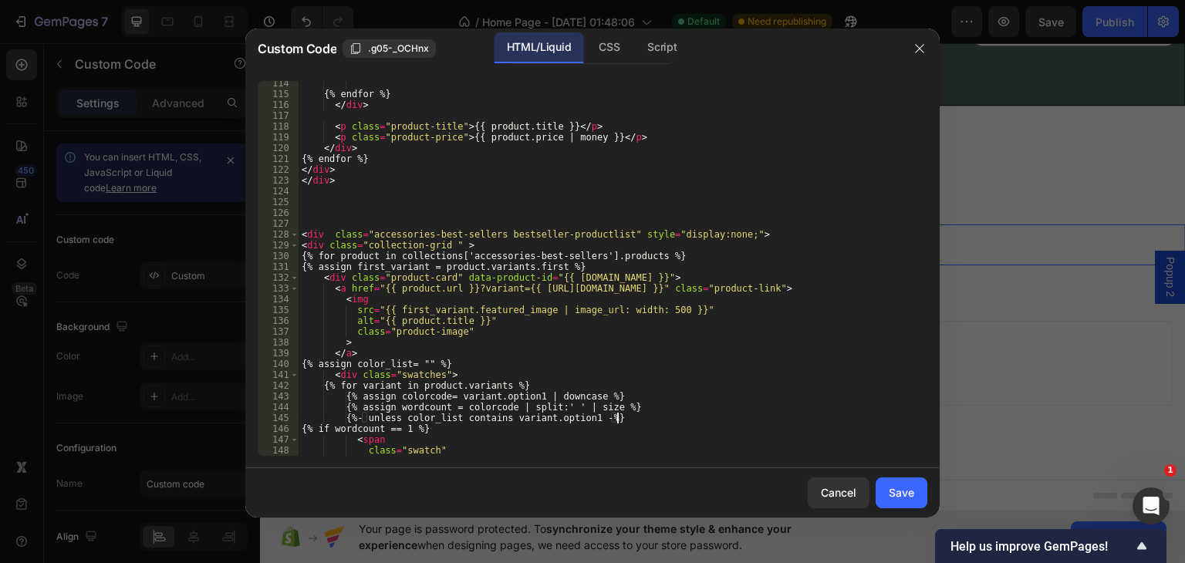
scroll to position [1224, 0]
click at [610, 51] on div "CSS" at bounding box center [609, 47] width 46 height 31
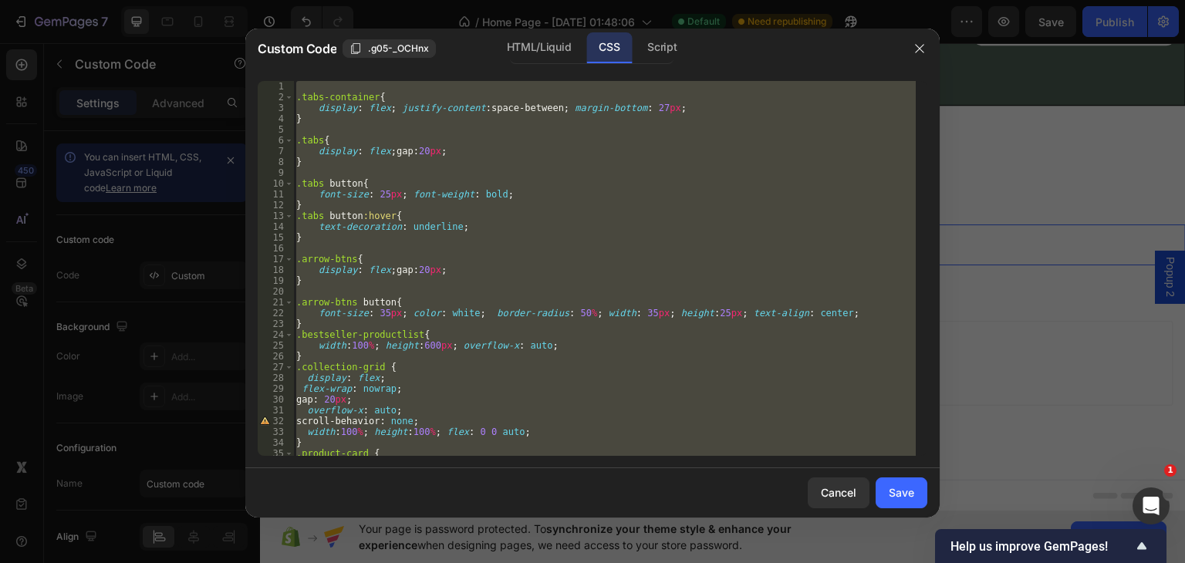
scroll to position [108, 0]
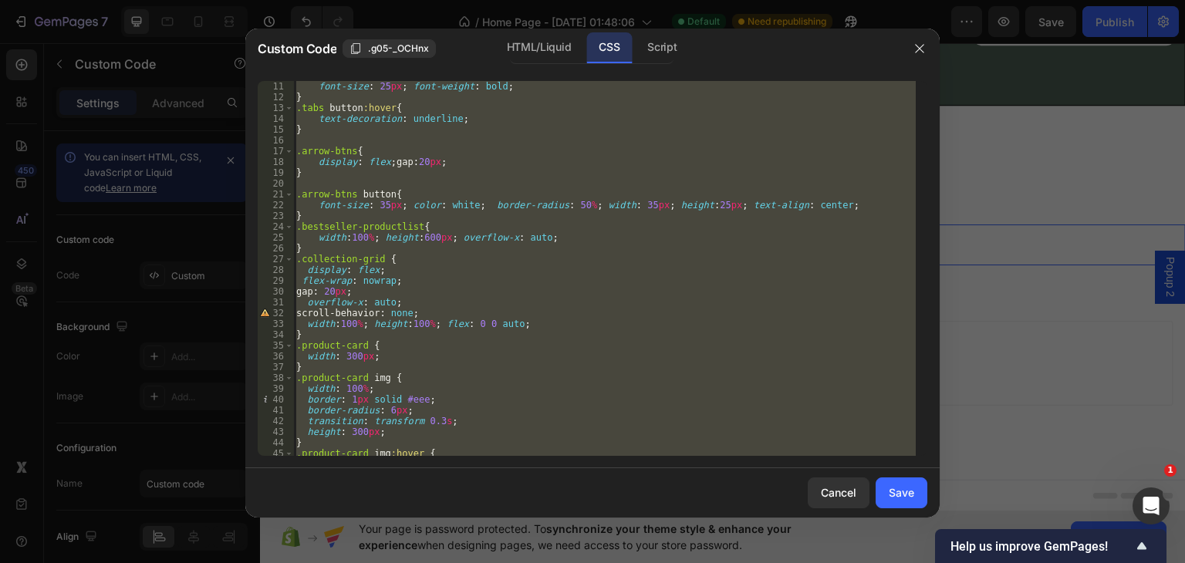
click at [546, 237] on div ".tabs button { font-size : 25 px ; font-weight : bold ; } .tabs button :hover {…" at bounding box center [604, 268] width 623 height 375
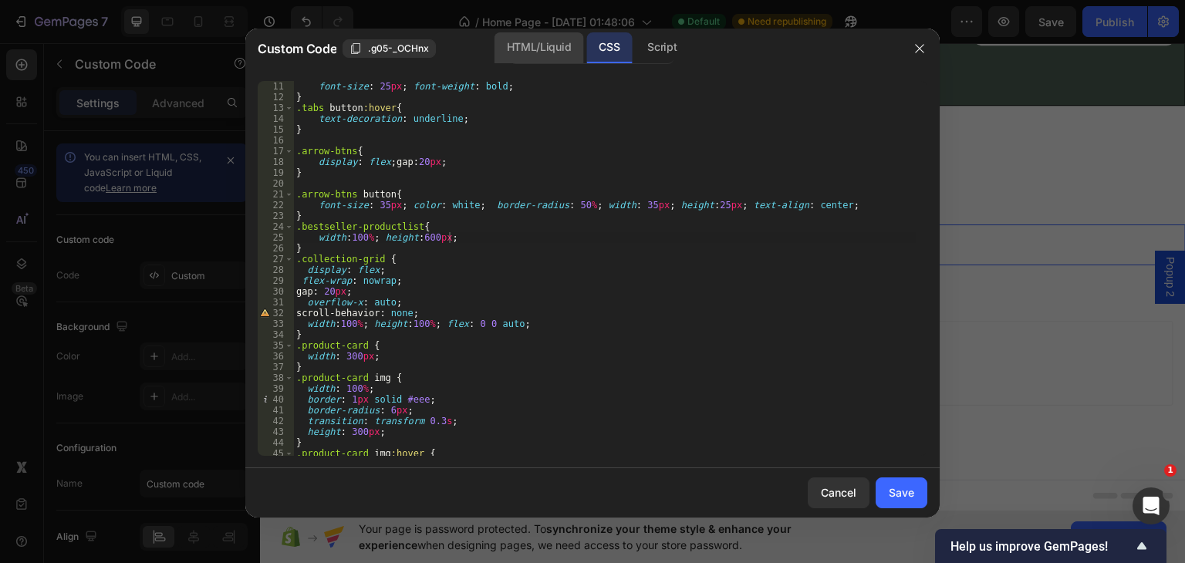
click at [529, 47] on div "HTML/Liquid" at bounding box center [539, 47] width 89 height 31
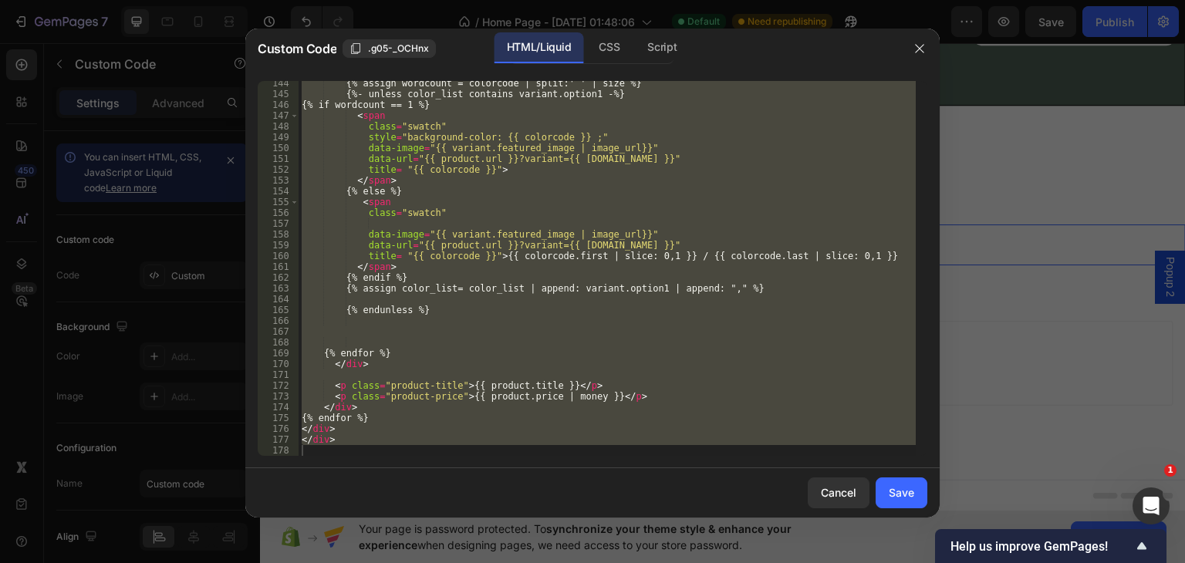
scroll to position [1548, 0]
click at [404, 456] on div "width:100%; height:600px; 144 145 146 147 148 149 150 151 152 153 154 155 156 1…" at bounding box center [592, 269] width 694 height 400
click at [482, 390] on div "{% assign wordcount = colorcode | split:' ' | size %} {%- unless color_list con…" at bounding box center [607, 268] width 617 height 375
type textarea "<p class="product-title">{{ product.title }}</p>"
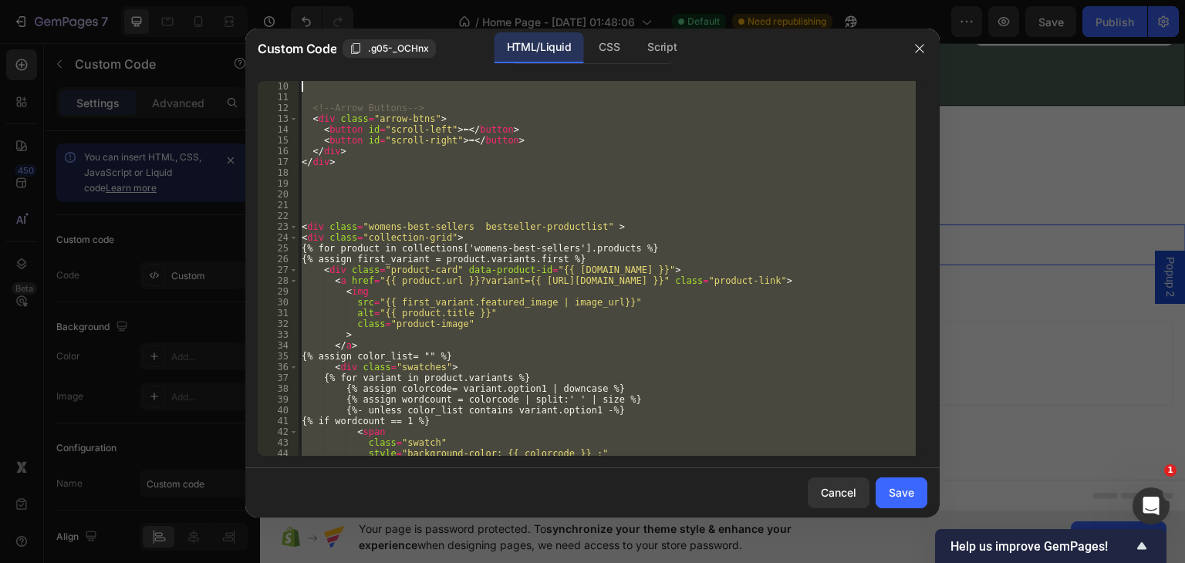
scroll to position [22, 0]
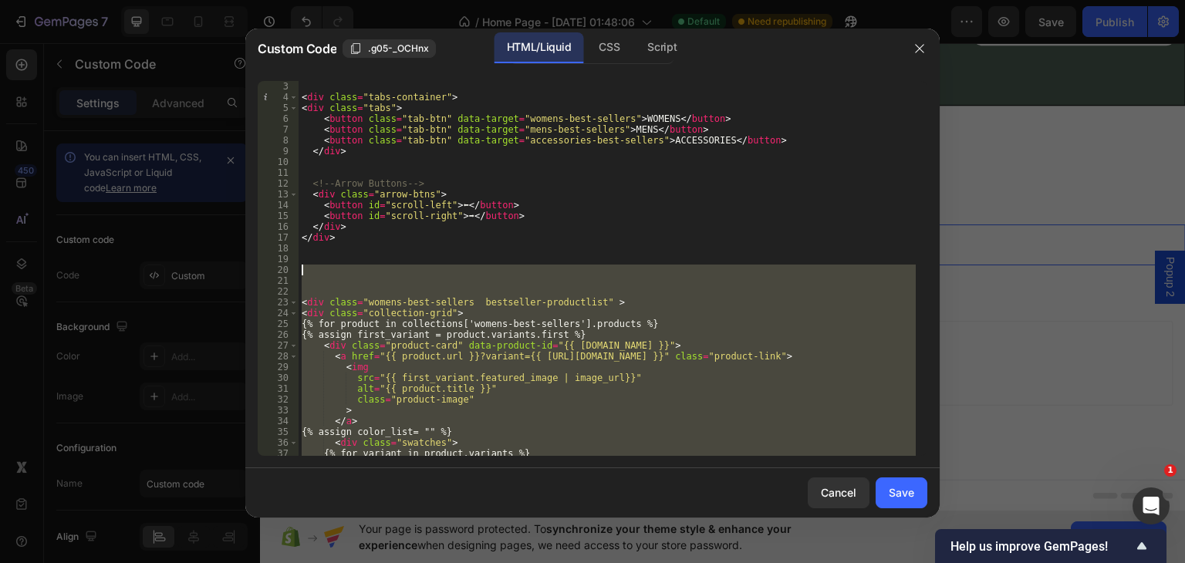
drag, startPoint x: 358, startPoint y: 448, endPoint x: 318, endPoint y: 272, distance: 180.5
click at [318, 272] on div "< div class = "tabs-container" > < div class = "tabs" > < button class = "tab-b…" at bounding box center [607, 279] width 617 height 397
click at [455, 273] on div "< div class = "tabs-container" > < div class = "tabs" > < button class = "tab-b…" at bounding box center [607, 268] width 617 height 375
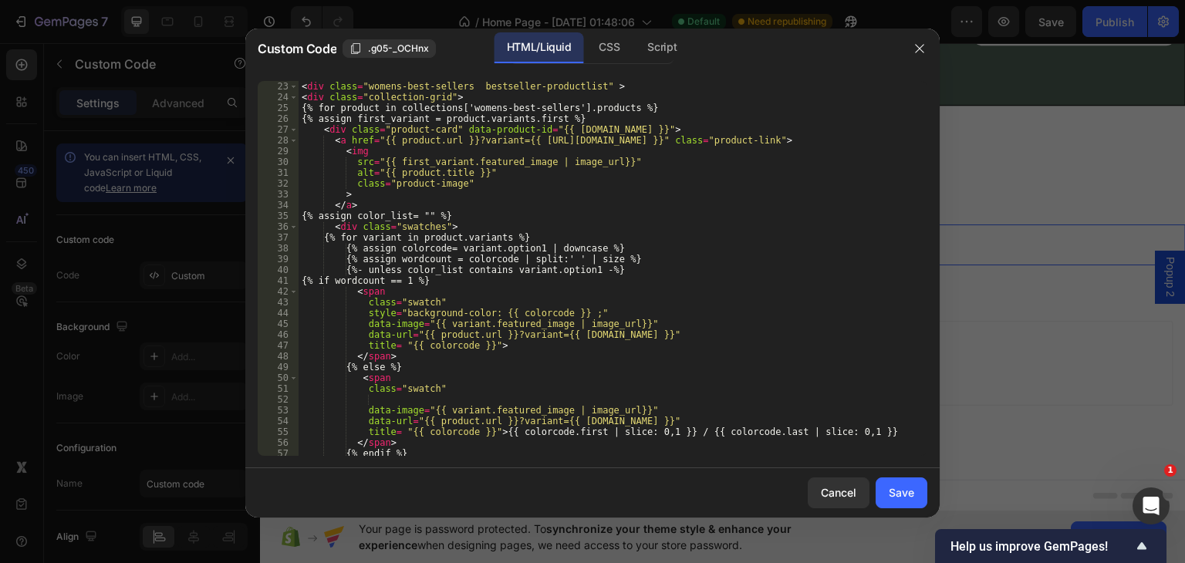
scroll to position [130, 0]
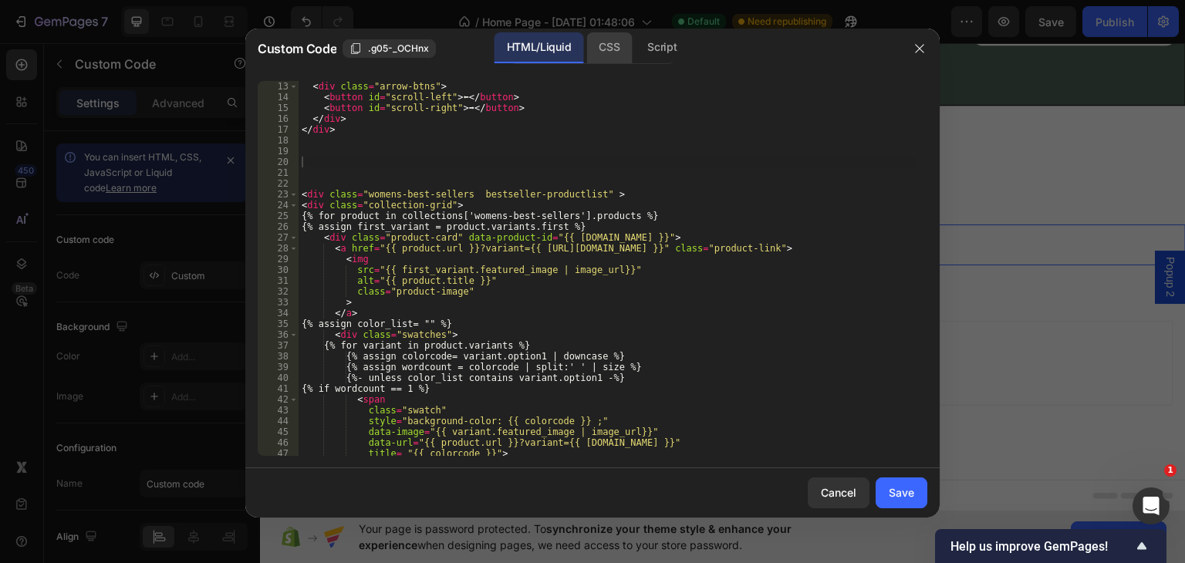
click at [619, 42] on div "CSS" at bounding box center [609, 47] width 46 height 31
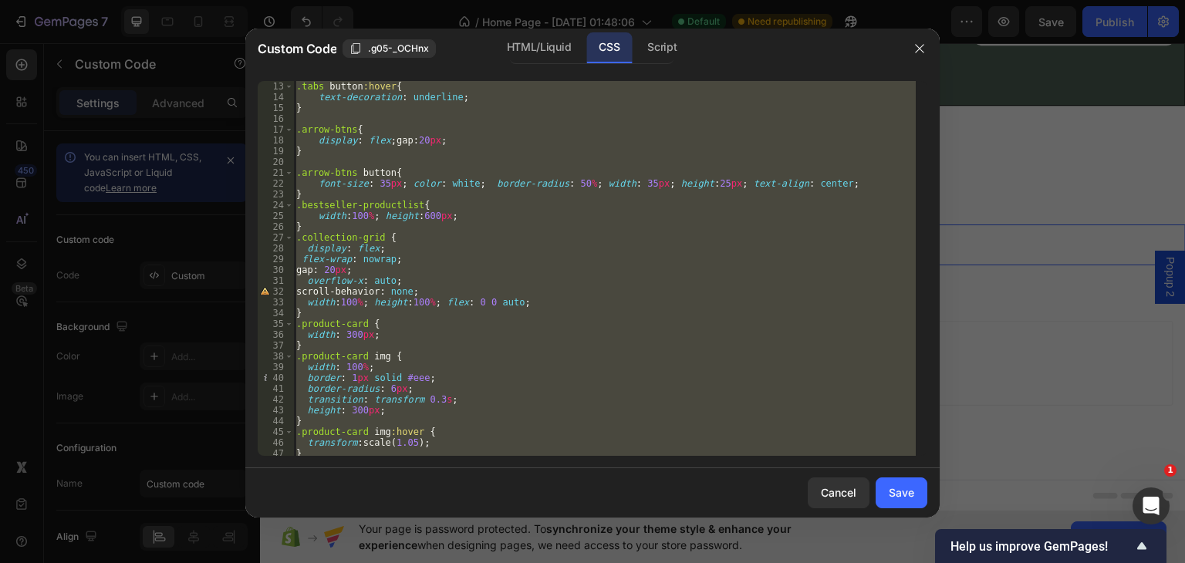
click at [413, 218] on div "} .tabs button :hover { text-decoration : underline ; } .arrow-btns { display :…" at bounding box center [604, 268] width 623 height 375
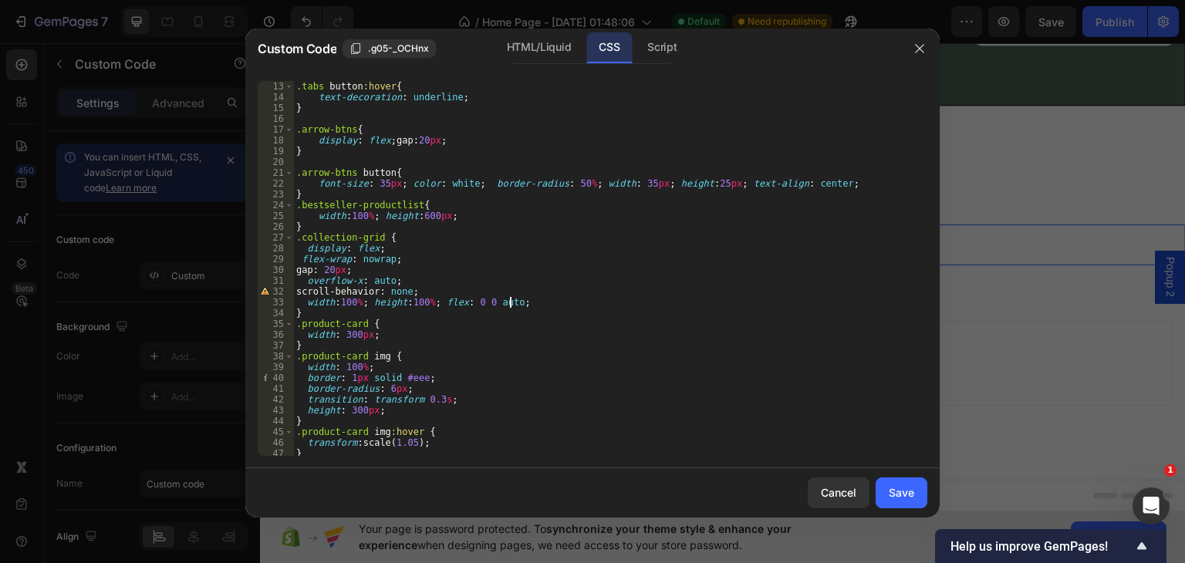
click at [517, 302] on div "} .tabs button :hover { text-decoration : underline ; } .arrow-btns { display :…" at bounding box center [604, 268] width 623 height 397
type textarea "width:100%; height:100%;"
drag, startPoint x: 544, startPoint y: 47, endPoint x: 515, endPoint y: 93, distance: 54.4
click at [543, 53] on div "HTML/Liquid" at bounding box center [539, 47] width 89 height 31
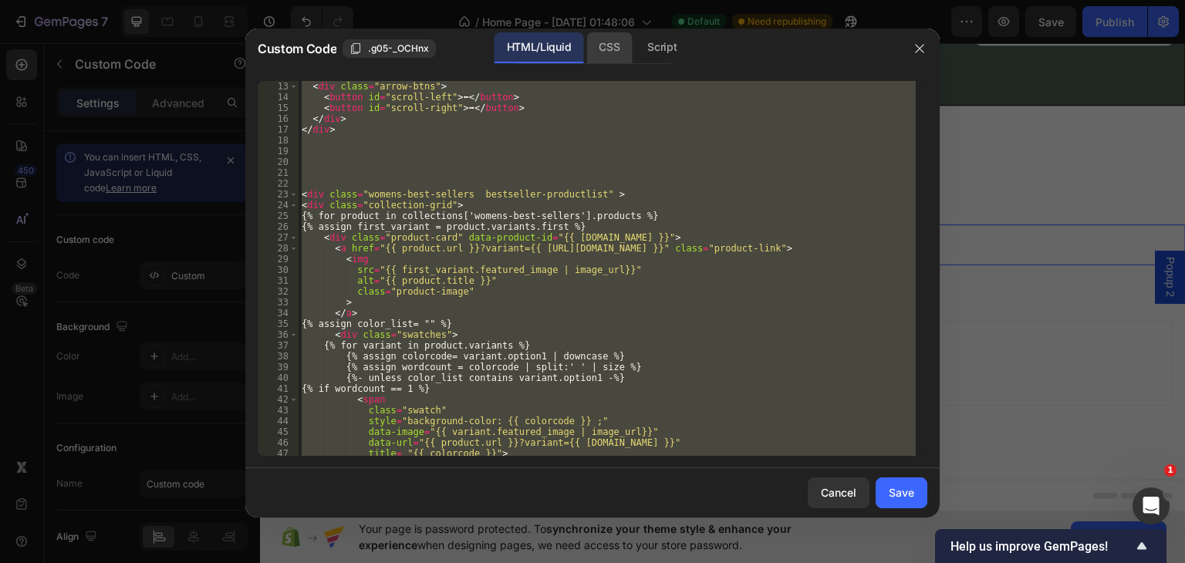
click at [599, 49] on div "CSS" at bounding box center [609, 47] width 46 height 31
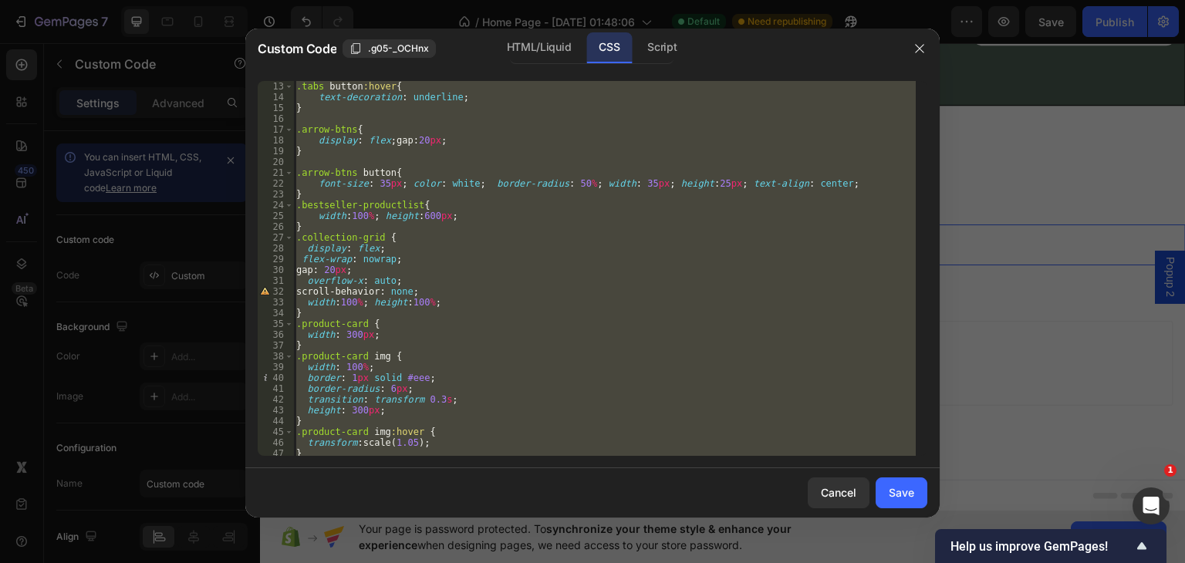
click at [384, 334] on div "} .tabs button :hover { text-decoration : underline ; } .arrow-btns { display :…" at bounding box center [604, 268] width 623 height 375
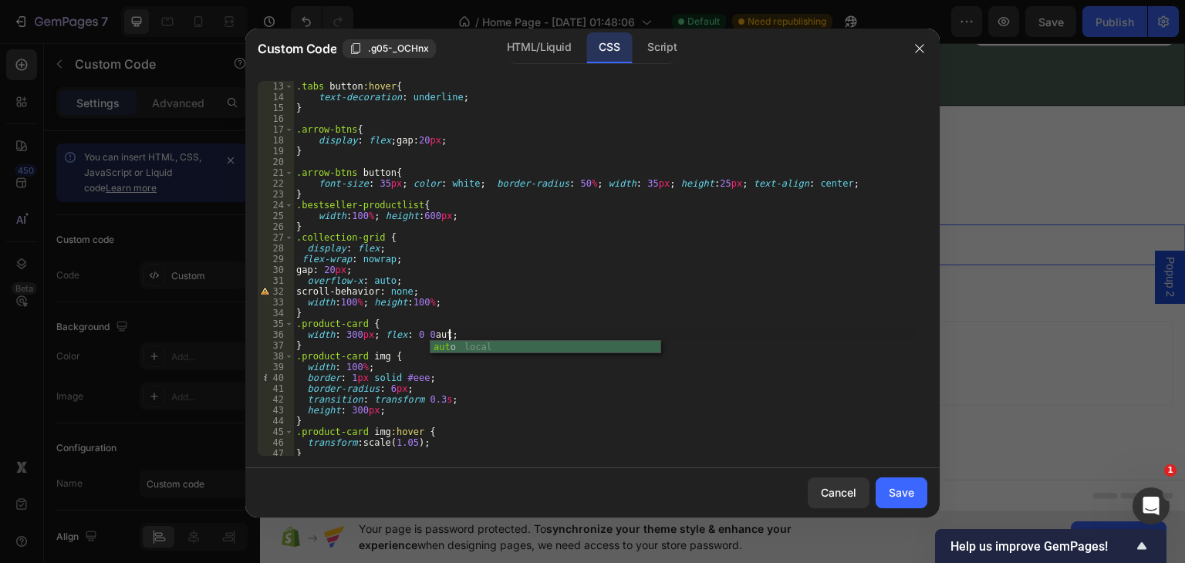
scroll to position [0, 12]
click at [430, 333] on div "} .tabs button :hover { text-decoration : underline ; } .arrow-btns { display :…" at bounding box center [604, 268] width 623 height 397
type textarea "width: 300px; flex: 0 0 auto;"
click at [894, 492] on div "Save" at bounding box center [901, 493] width 25 height 16
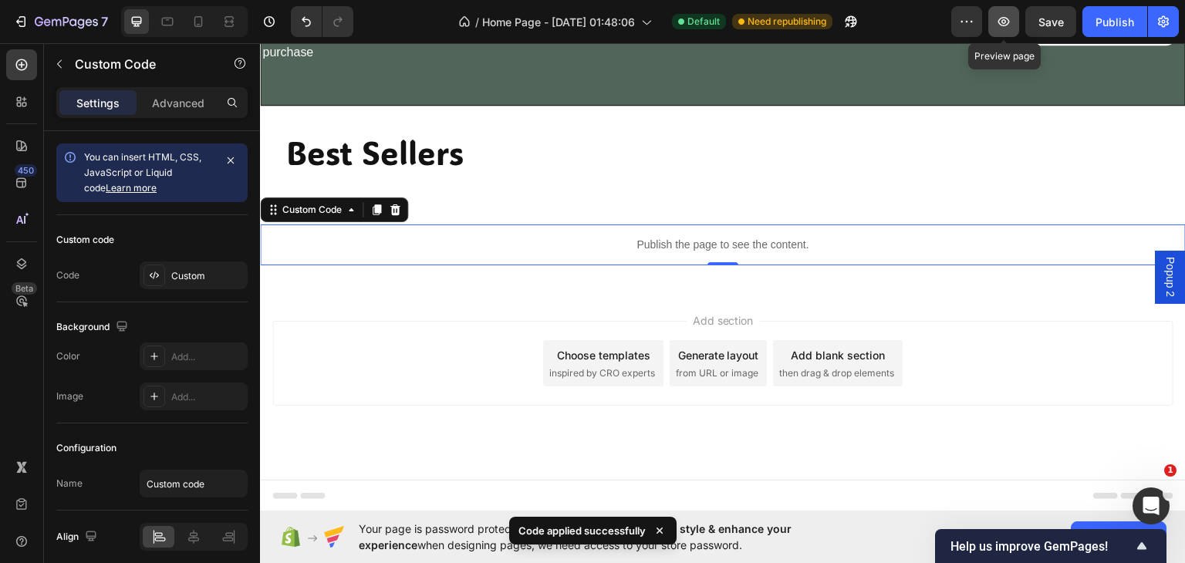
click at [1009, 22] on icon "button" at bounding box center [1003, 21] width 15 height 15
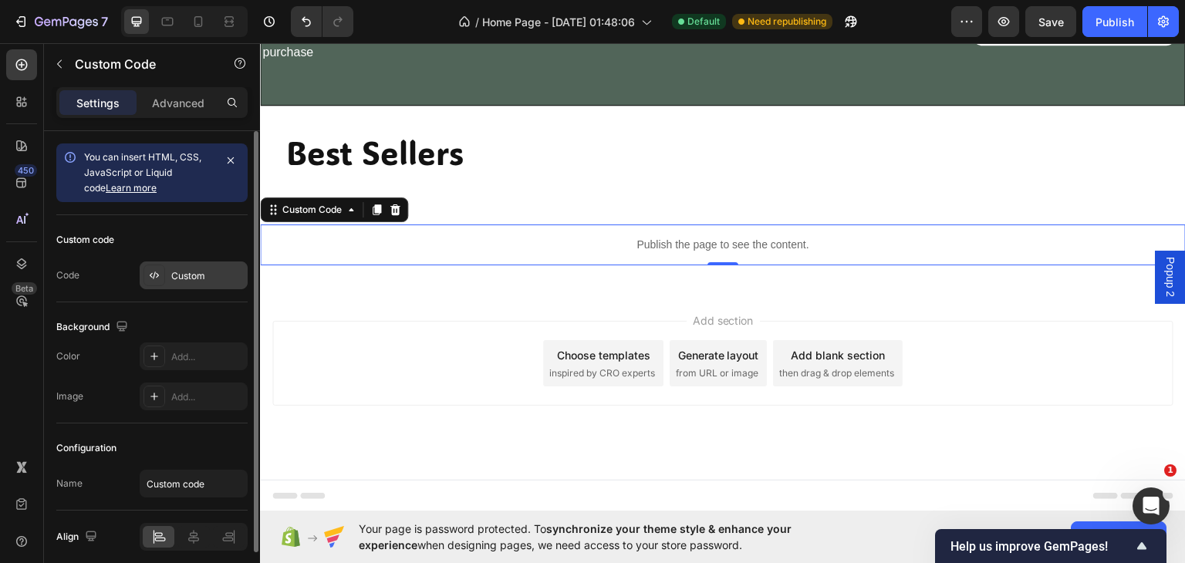
click at [177, 275] on div "Custom" at bounding box center [207, 276] width 73 height 14
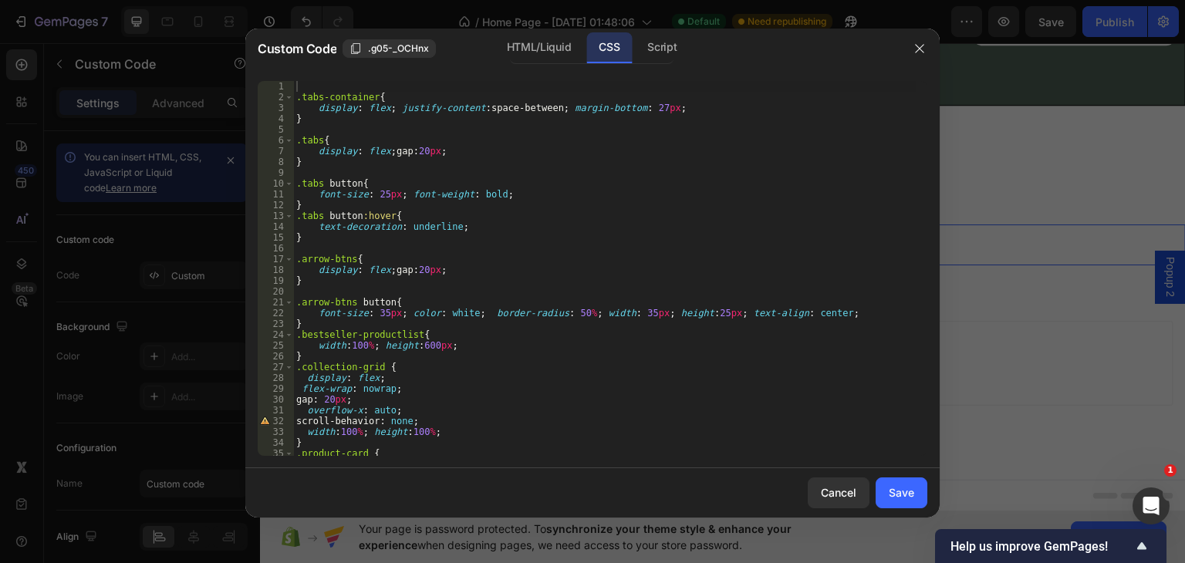
scroll to position [108, 0]
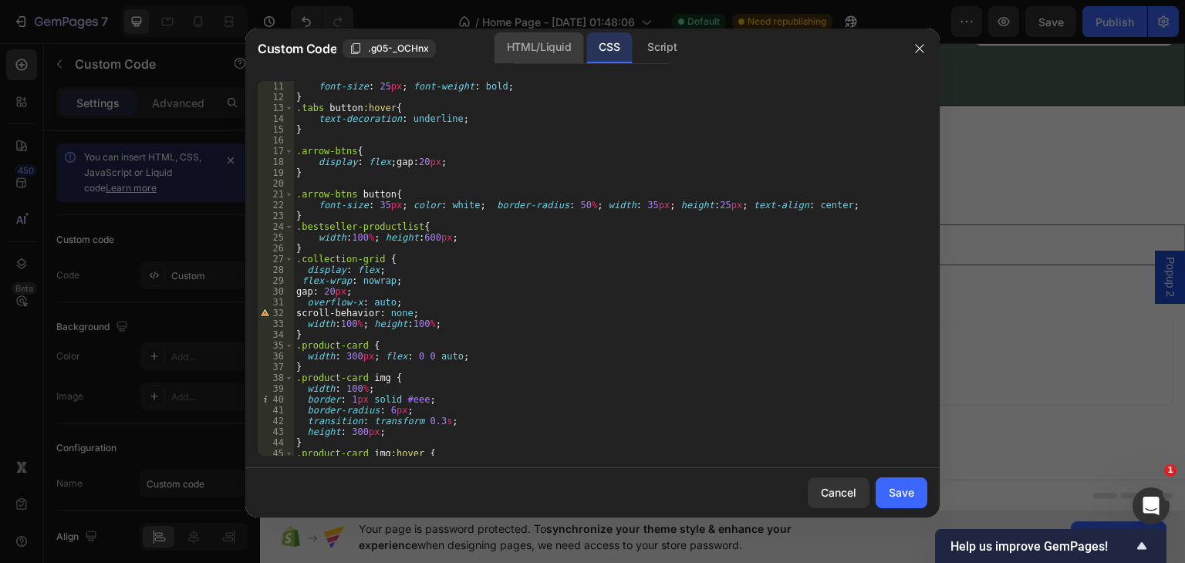
click at [536, 44] on div "HTML/Liquid" at bounding box center [539, 47] width 89 height 31
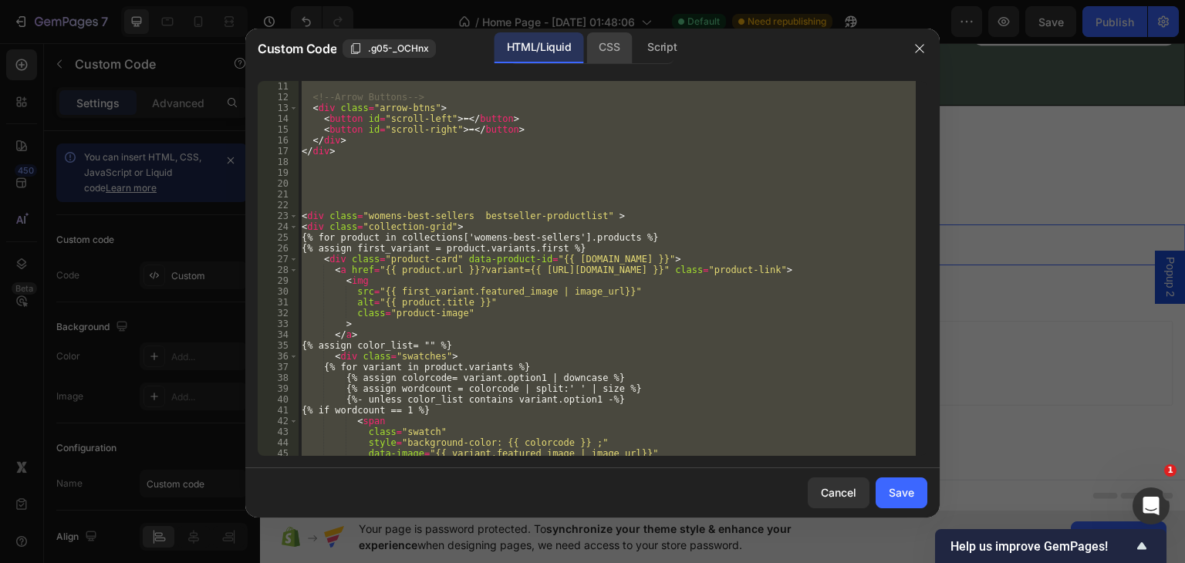
click at [605, 44] on div "CSS" at bounding box center [609, 47] width 46 height 31
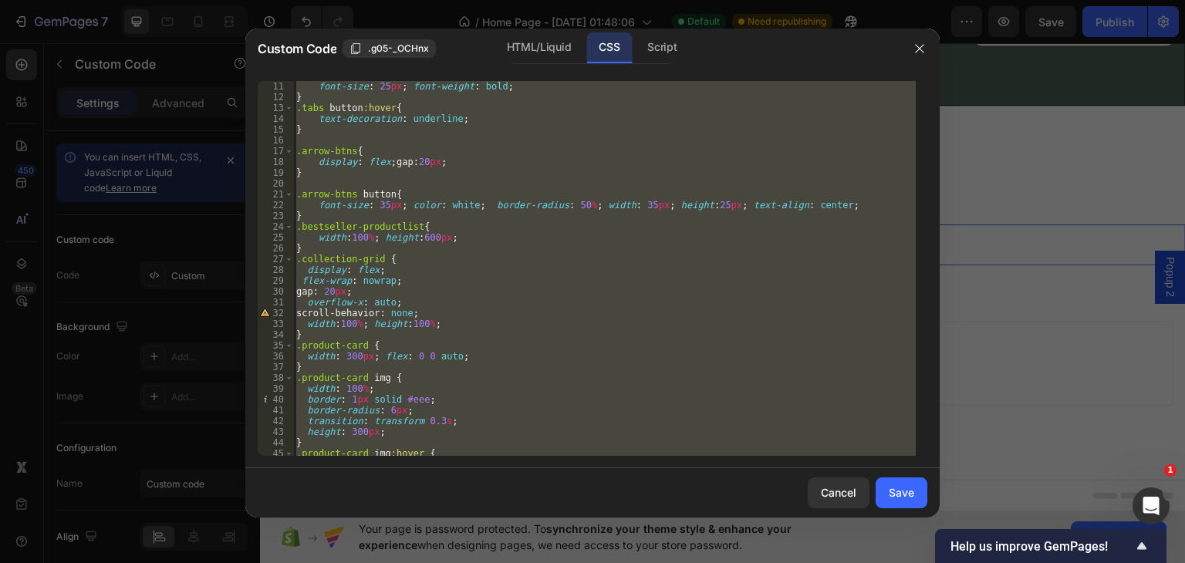
click at [378, 310] on div ".tabs button { font-size : 25 px ; font-weight : bold ; } .tabs button :hover {…" at bounding box center [604, 268] width 623 height 375
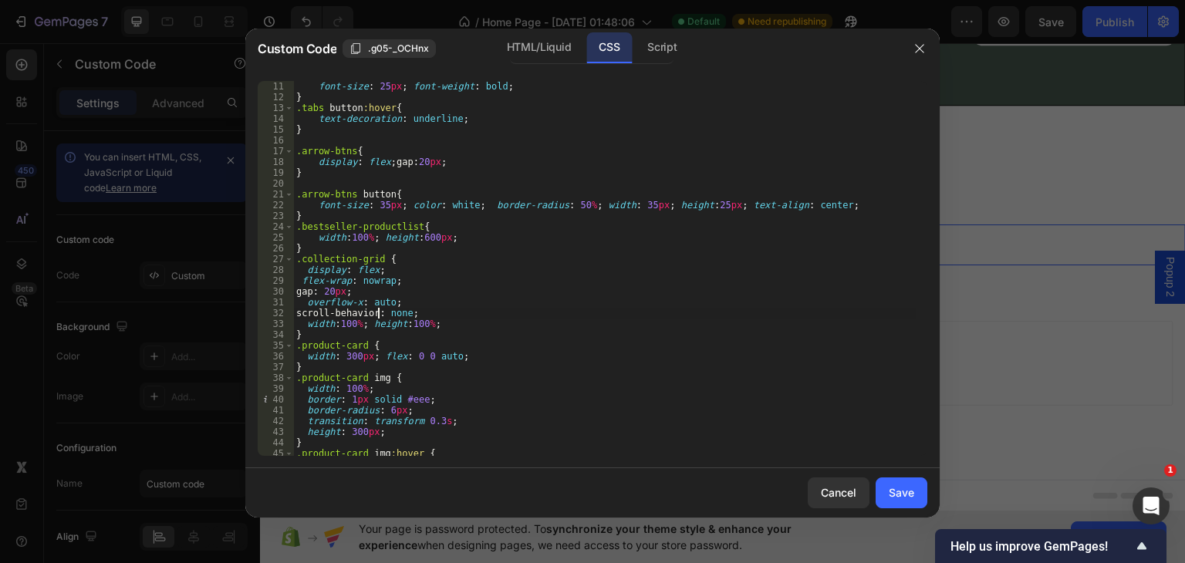
click at [380, 313] on div ".tabs button { font-size : 25 px ; font-weight : bold ; } .tabs button :hover {…" at bounding box center [604, 268] width 623 height 397
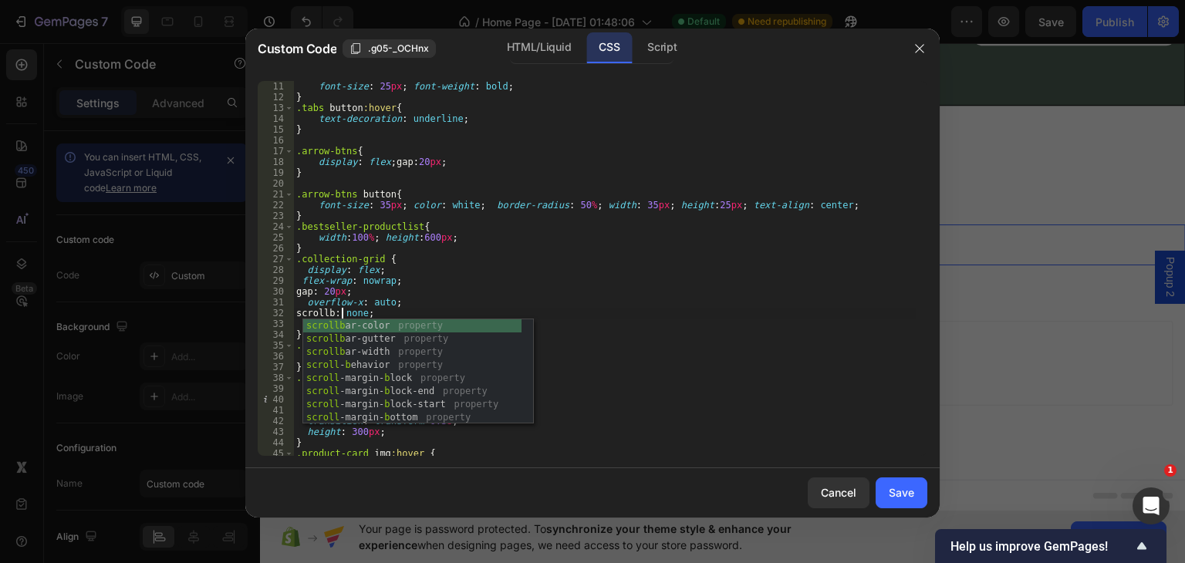
scroll to position [0, 4]
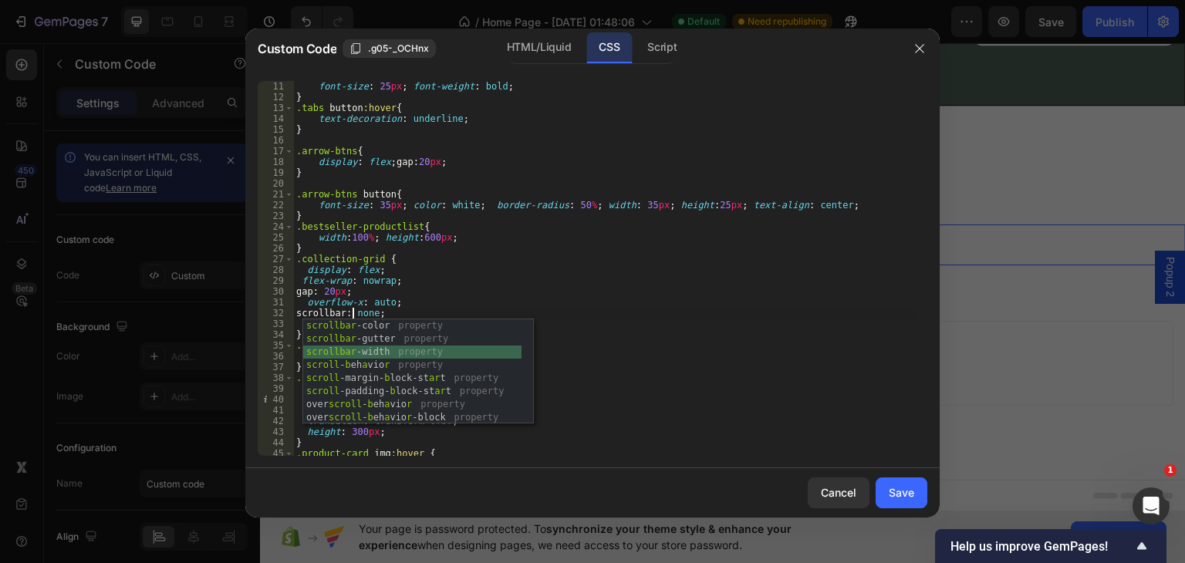
click at [373, 350] on div "scrollbar -color property scrollbar -gutter property scrollbar -width property …" at bounding box center [412, 384] width 218 height 131
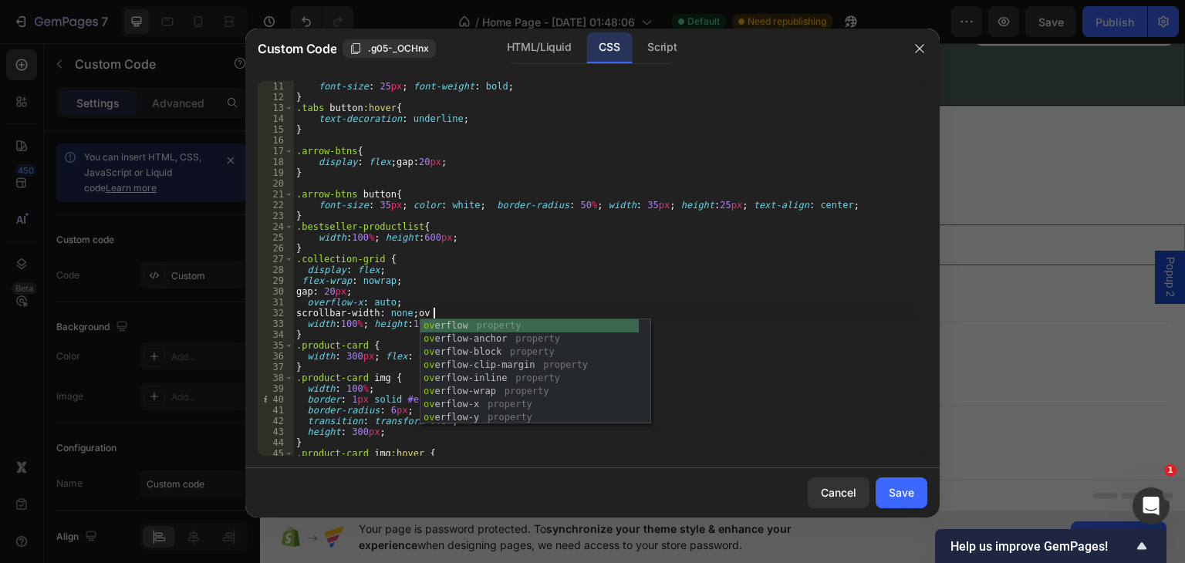
scroll to position [0, 11]
click at [444, 323] on div "over flow property over flow-anchor property over flow-block property over flow…" at bounding box center [530, 384] width 218 height 131
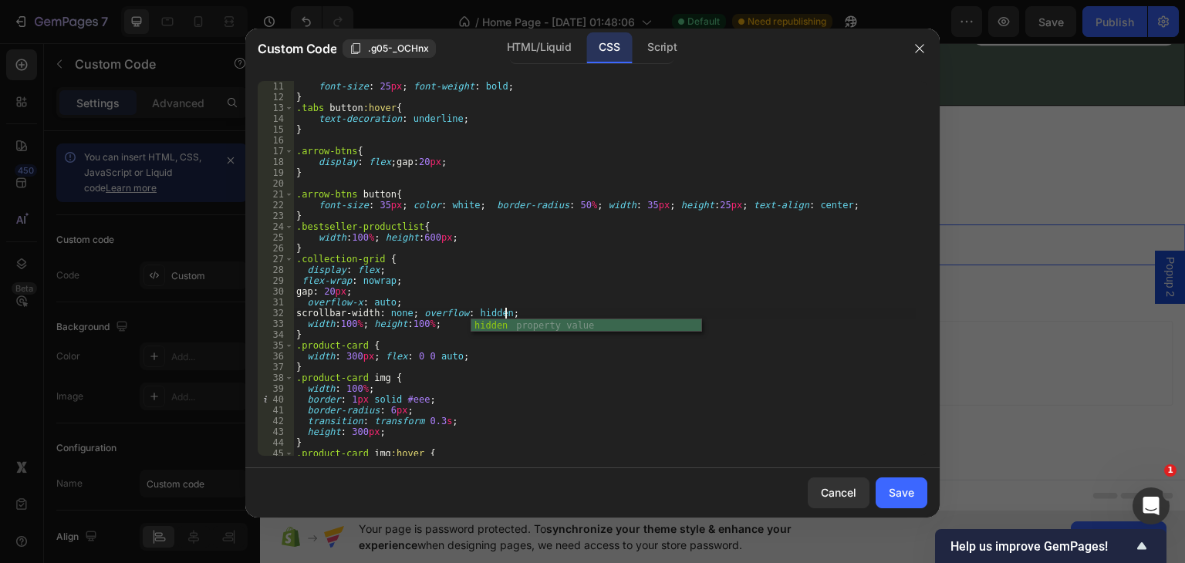
scroll to position [0, 16]
click at [444, 353] on div ".tabs button { font-size : 25 px ; font-weight : bold ; } .tabs button :hover {…" at bounding box center [604, 268] width 623 height 397
click at [404, 300] on div ".tabs button { font-size : 25 px ; font-weight : bold ; } .tabs button :hover {…" at bounding box center [604, 268] width 623 height 397
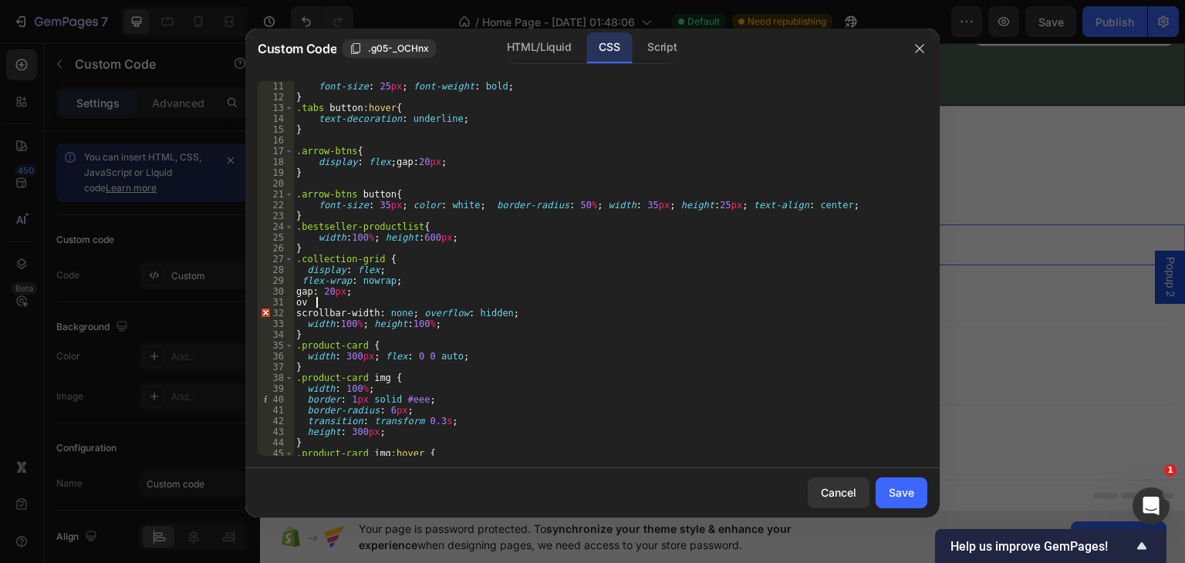
type textarea "o"
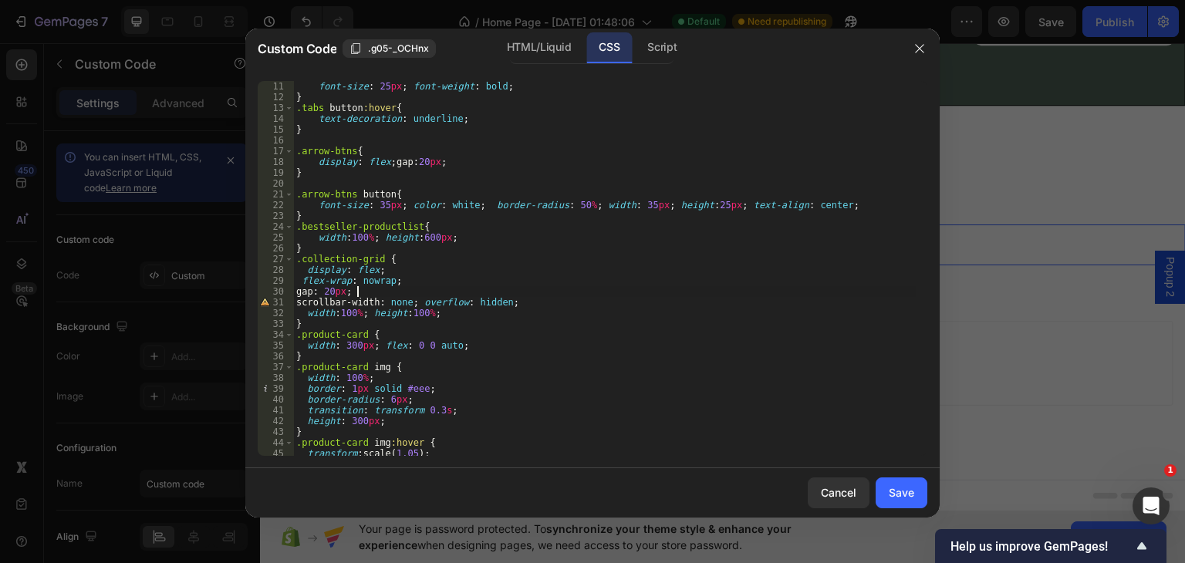
click at [422, 300] on div ".tabs button { font-size : 25 px ; font-weight : bold ; } .tabs button :hover {…" at bounding box center [604, 268] width 623 height 397
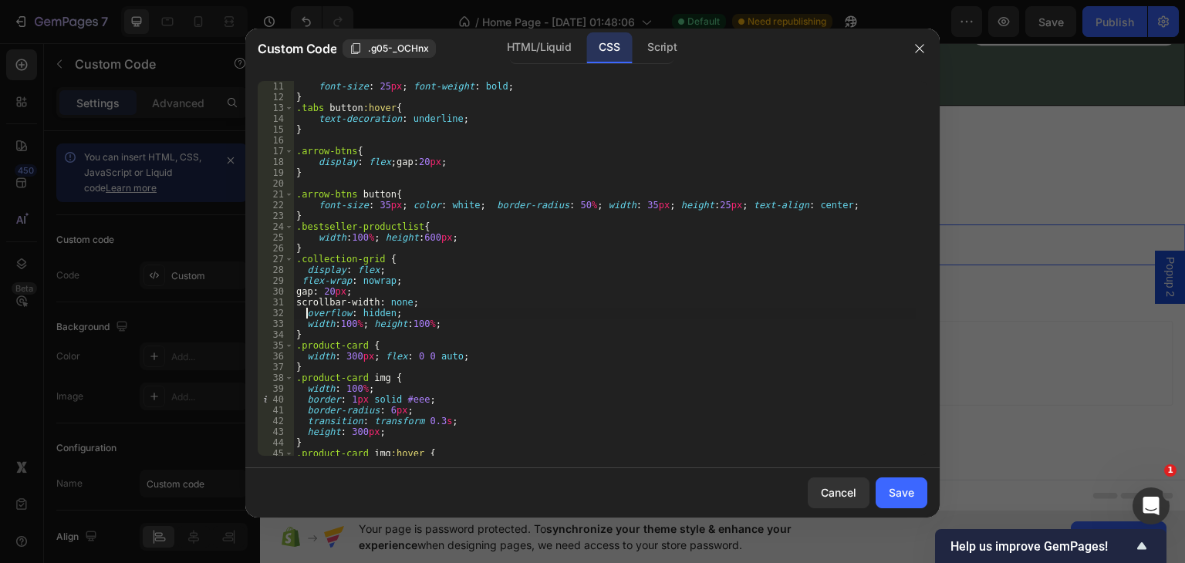
scroll to position [0, 1]
click at [543, 47] on div "HTML/Liquid" at bounding box center [539, 47] width 89 height 31
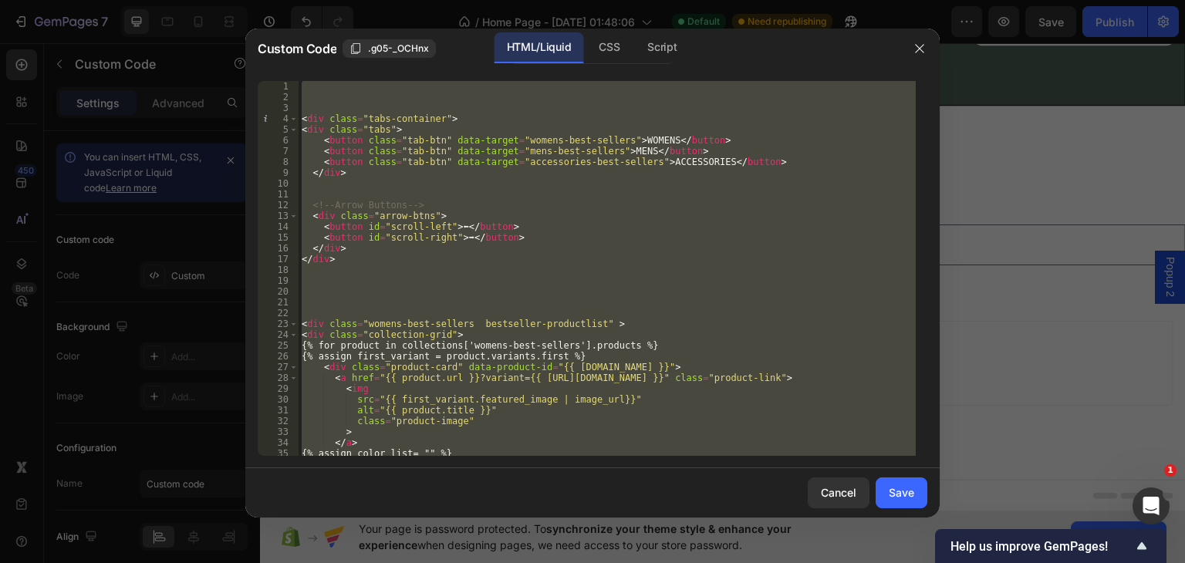
scroll to position [0, 0]
click at [460, 240] on div "< div class = "tabs-container" > < div class = "tabs" > < button class = "tab-b…" at bounding box center [607, 268] width 617 height 375
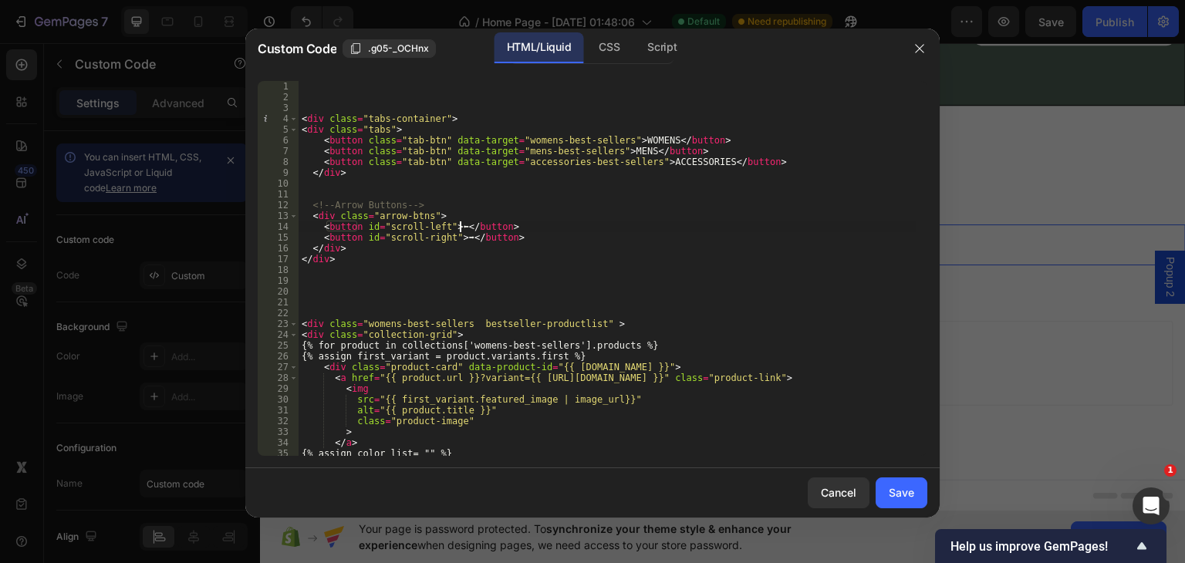
click at [458, 226] on div "< div class = "tabs-container" > < div class = "tabs" > < button class = "tab-b…" at bounding box center [607, 279] width 617 height 397
click at [605, 46] on div "CSS" at bounding box center [609, 47] width 46 height 31
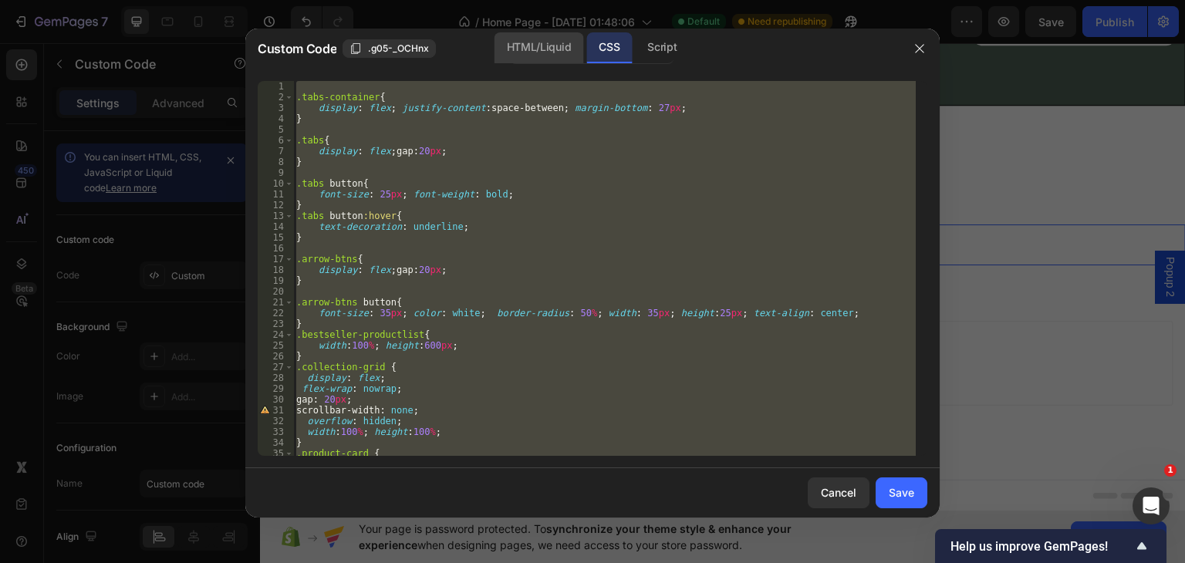
click at [538, 41] on div "HTML/Liquid" at bounding box center [539, 47] width 89 height 31
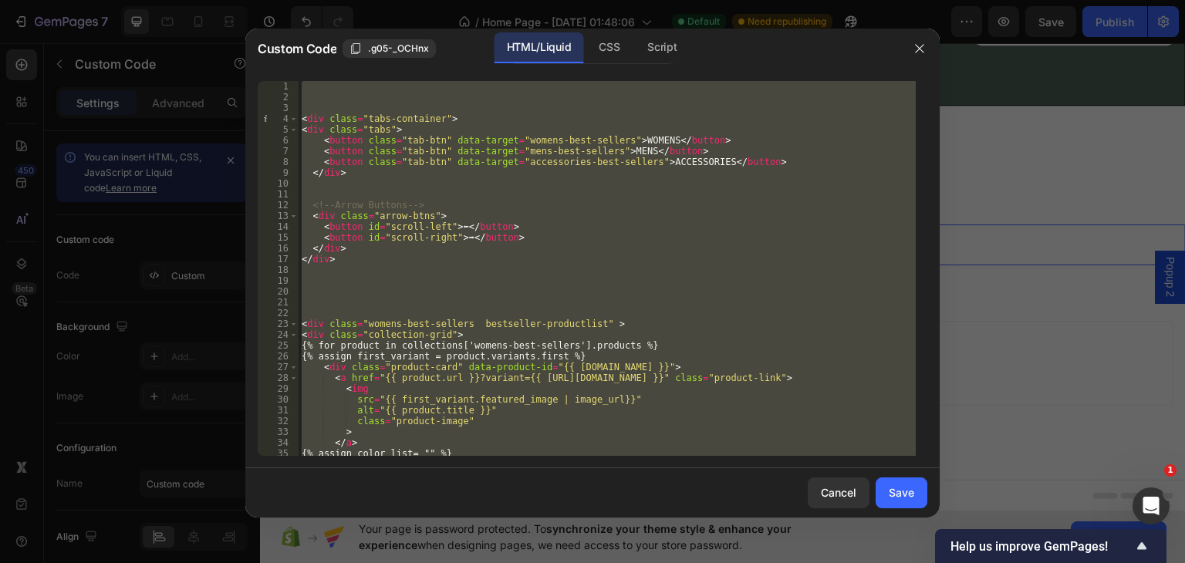
click at [454, 221] on div "< div class = "tabs-container" > < div class = "tabs" > < button class = "tab-b…" at bounding box center [607, 268] width 617 height 375
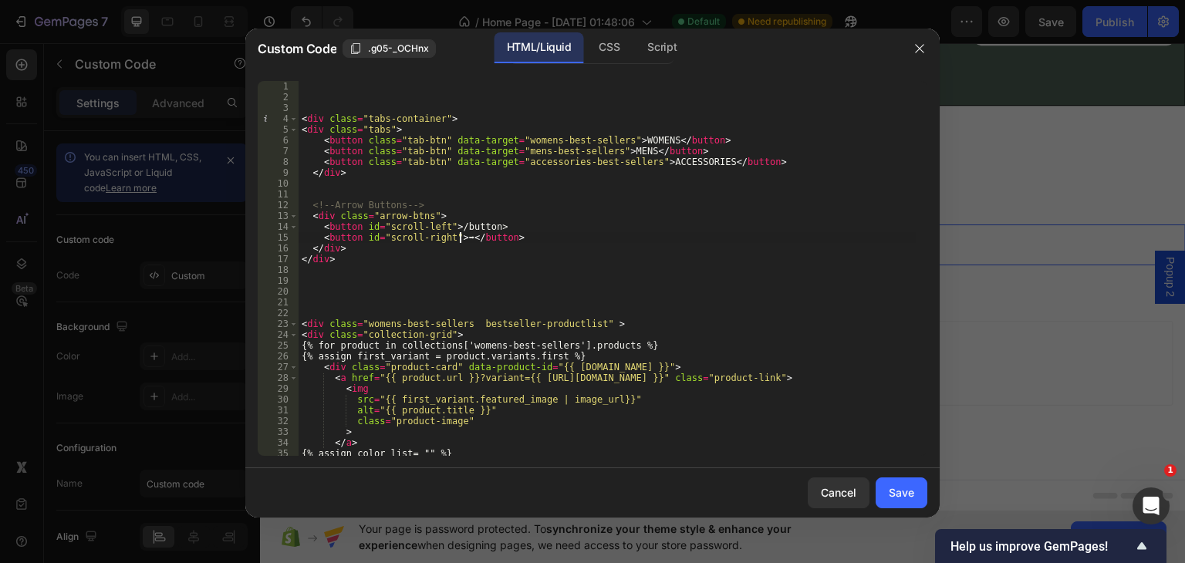
click at [461, 233] on div "< div class = "tabs-container" > < div class = "tabs" > < button class = "tab-b…" at bounding box center [607, 279] width 617 height 397
type textarea "<button id="scroll-right"></button>"
